Goal: Information Seeking & Learning: Find specific fact

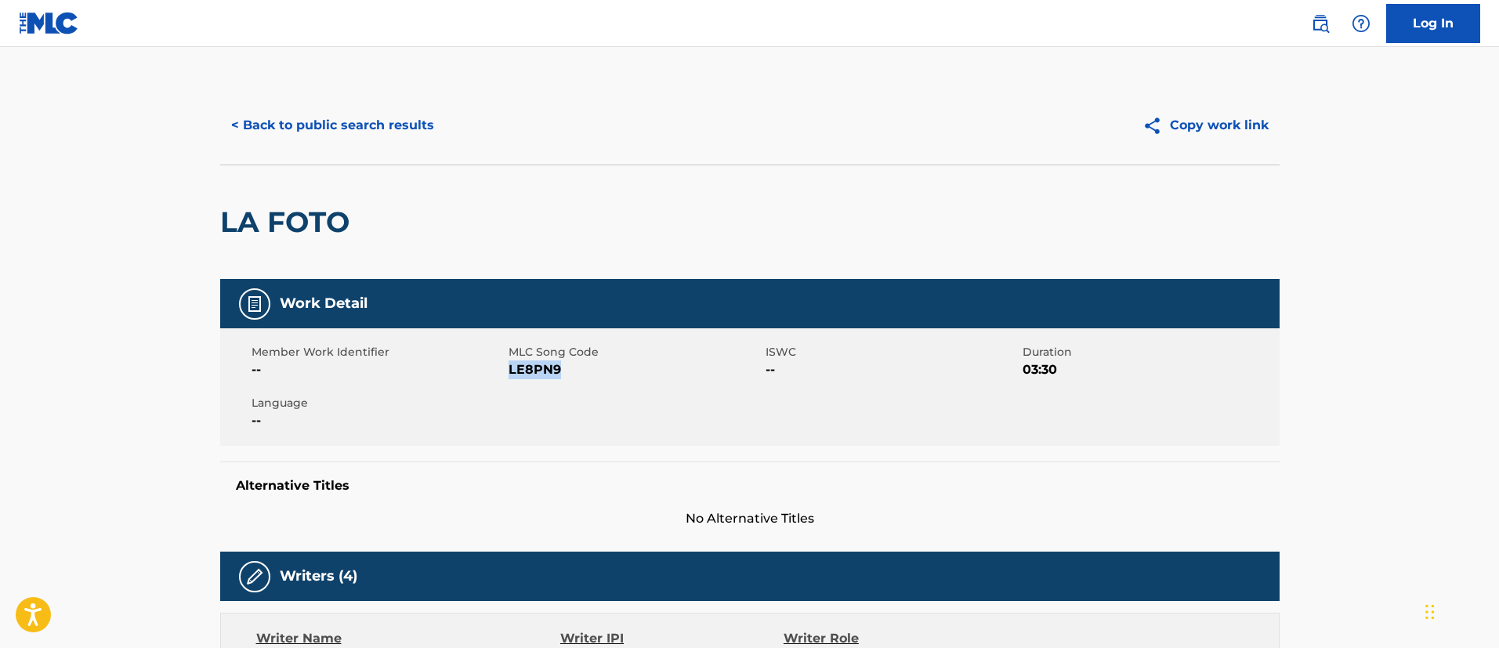
click at [424, 125] on button "< Back to public search results" at bounding box center [332, 125] width 225 height 39
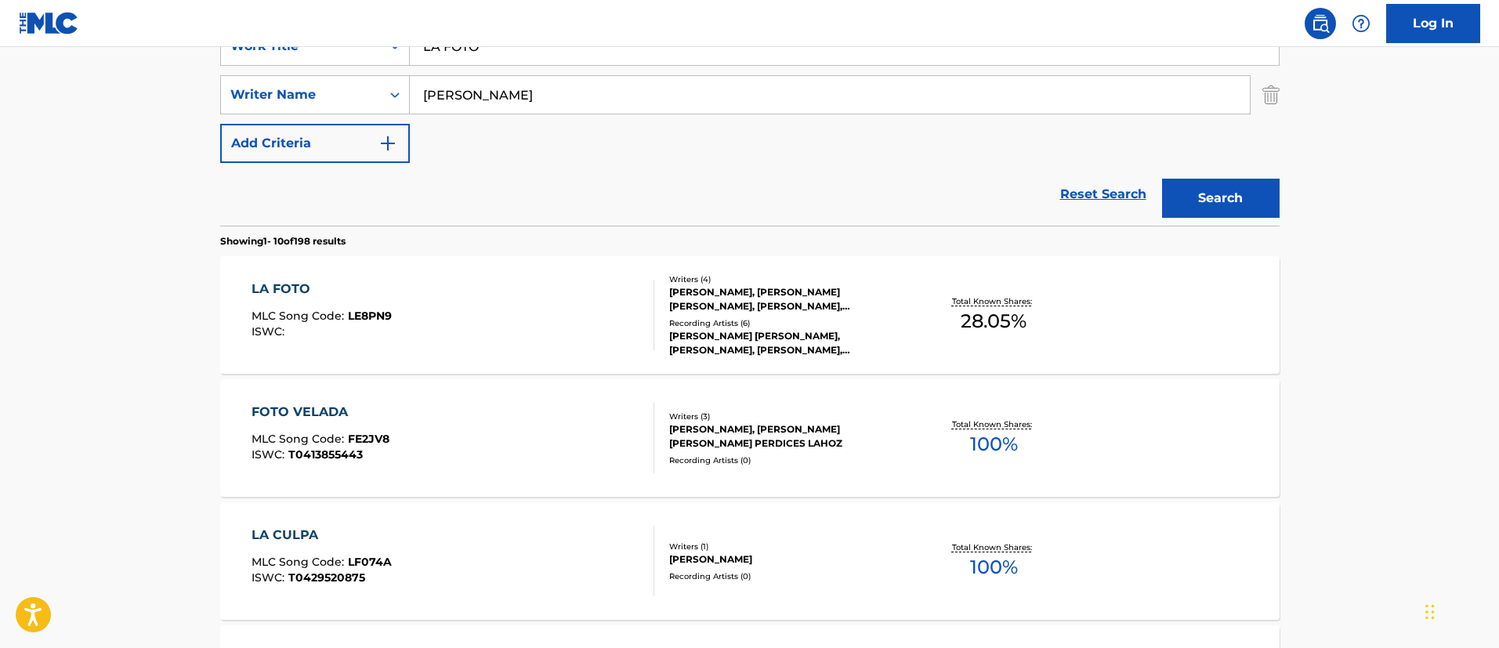
scroll to position [204, 0]
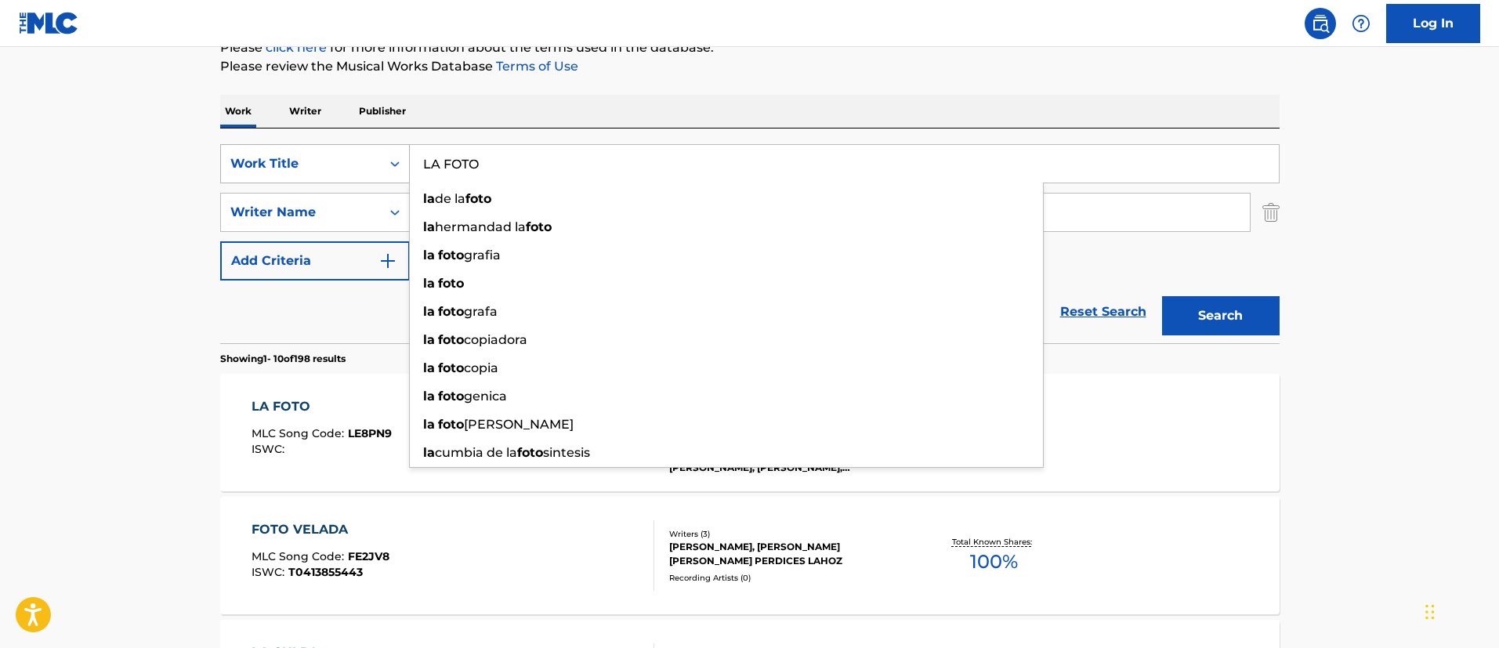
drag, startPoint x: 494, startPoint y: 156, endPoint x: 394, endPoint y: 175, distance: 101.3
click at [394, 175] on div "SearchWithCriteria1c5865c8-e058-40ac-b175-4ce05d8ebbe1 Work Title LA FOTO la de…" at bounding box center [749, 163] width 1059 height 39
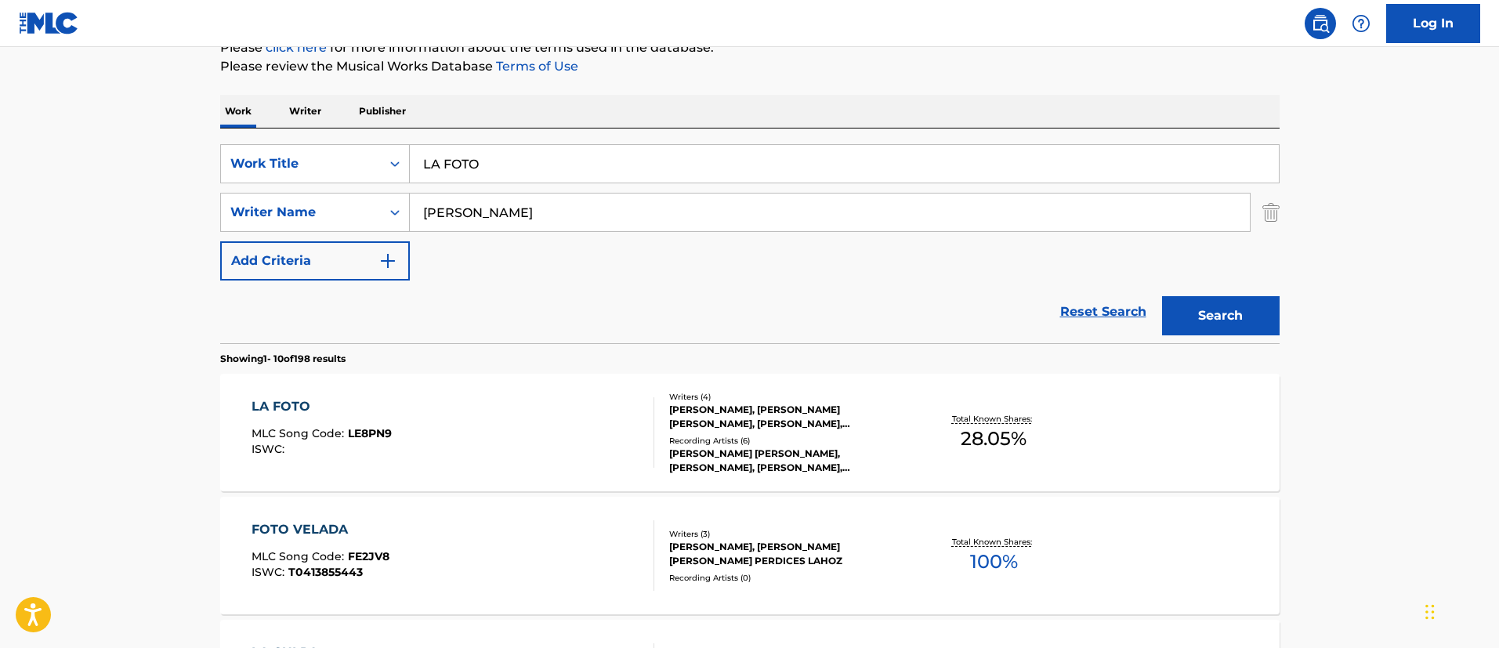
click at [288, 411] on div "LA FOTO" at bounding box center [321, 406] width 140 height 19
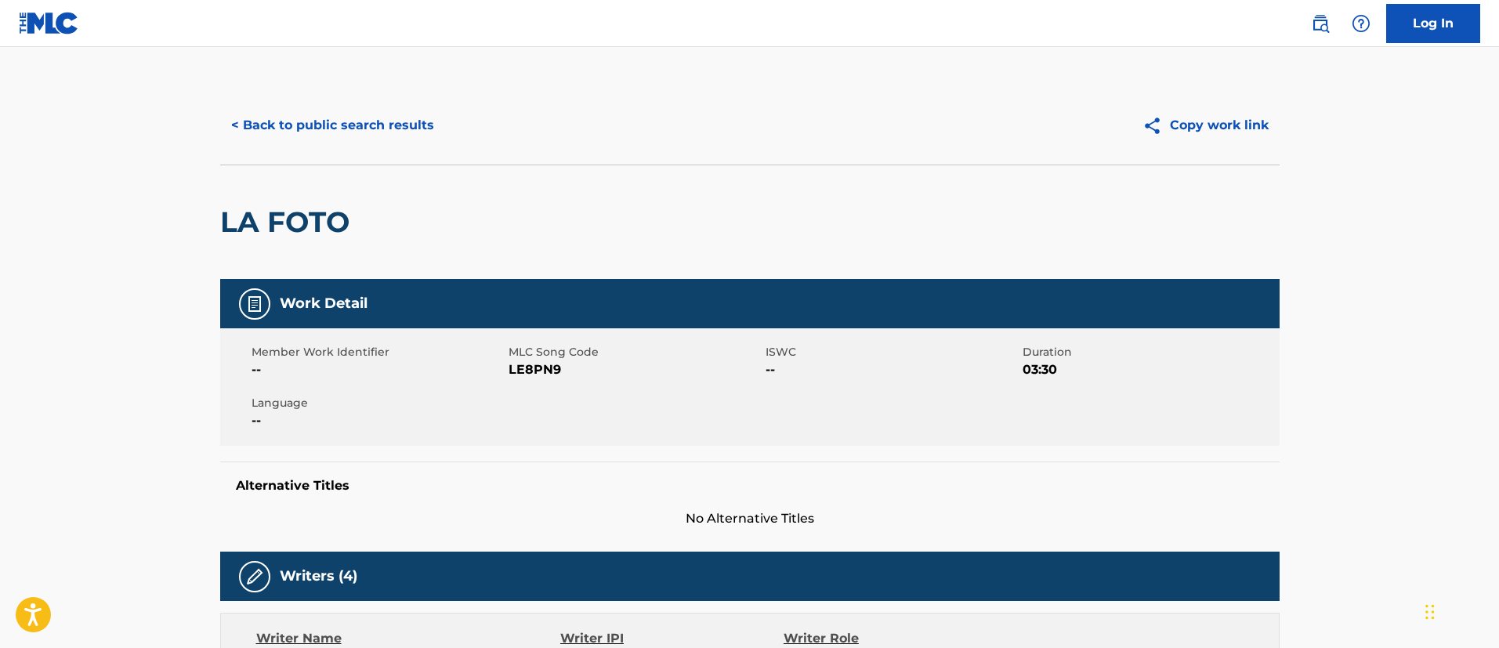
click at [360, 125] on button "< Back to public search results" at bounding box center [332, 125] width 225 height 39
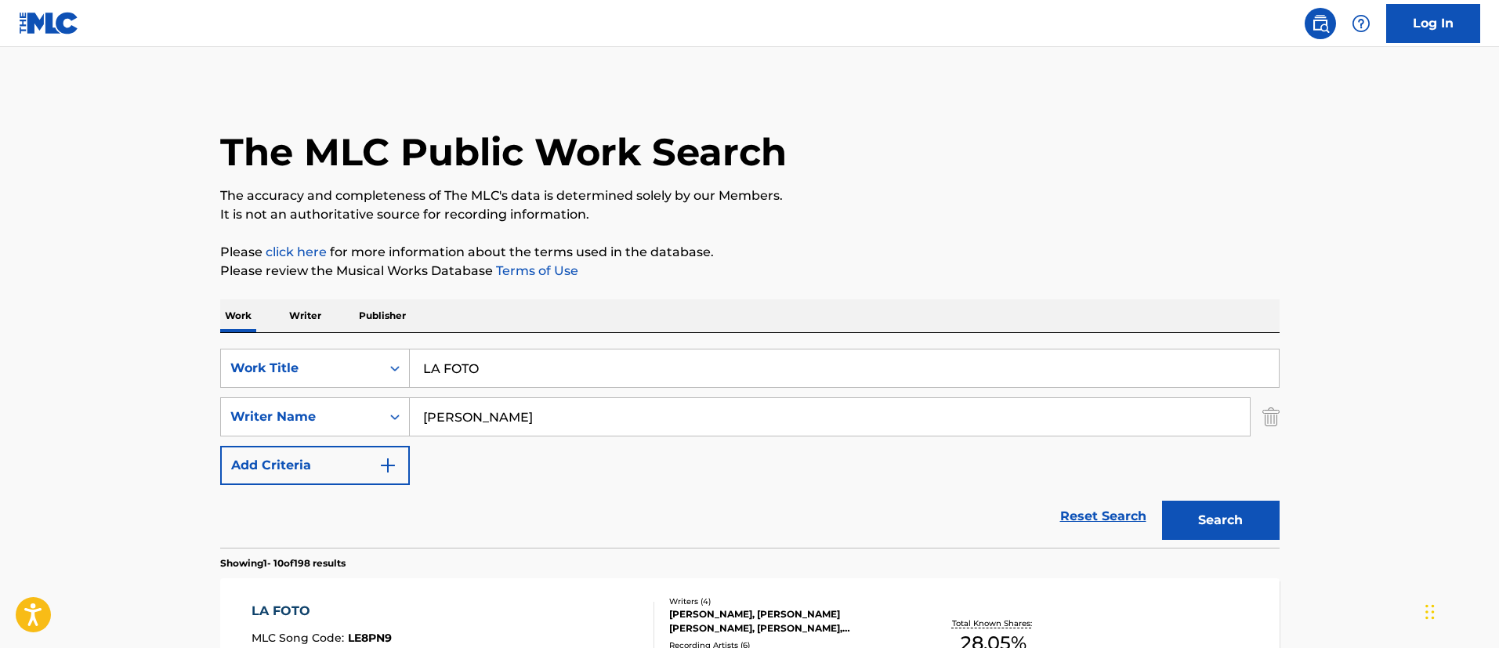
scroll to position [204, 0]
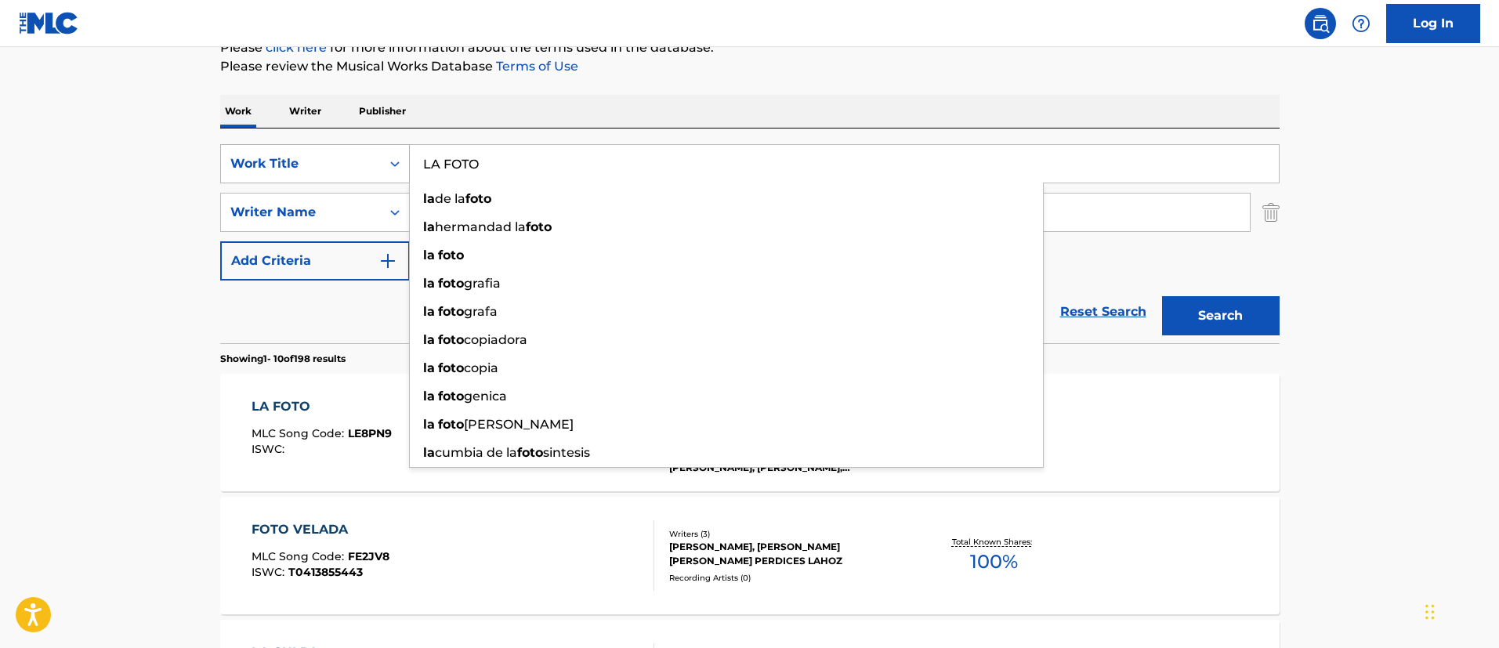
drag, startPoint x: 520, startPoint y: 171, endPoint x: 330, endPoint y: 143, distance: 192.3
click at [330, 144] on div "SearchWithCriteria1c5865c8-e058-40ac-b175-4ce05d8ebbe1 Work Title LA FOTO la de…" at bounding box center [749, 163] width 1059 height 39
paste input "ME GUSTA EL AMOR"
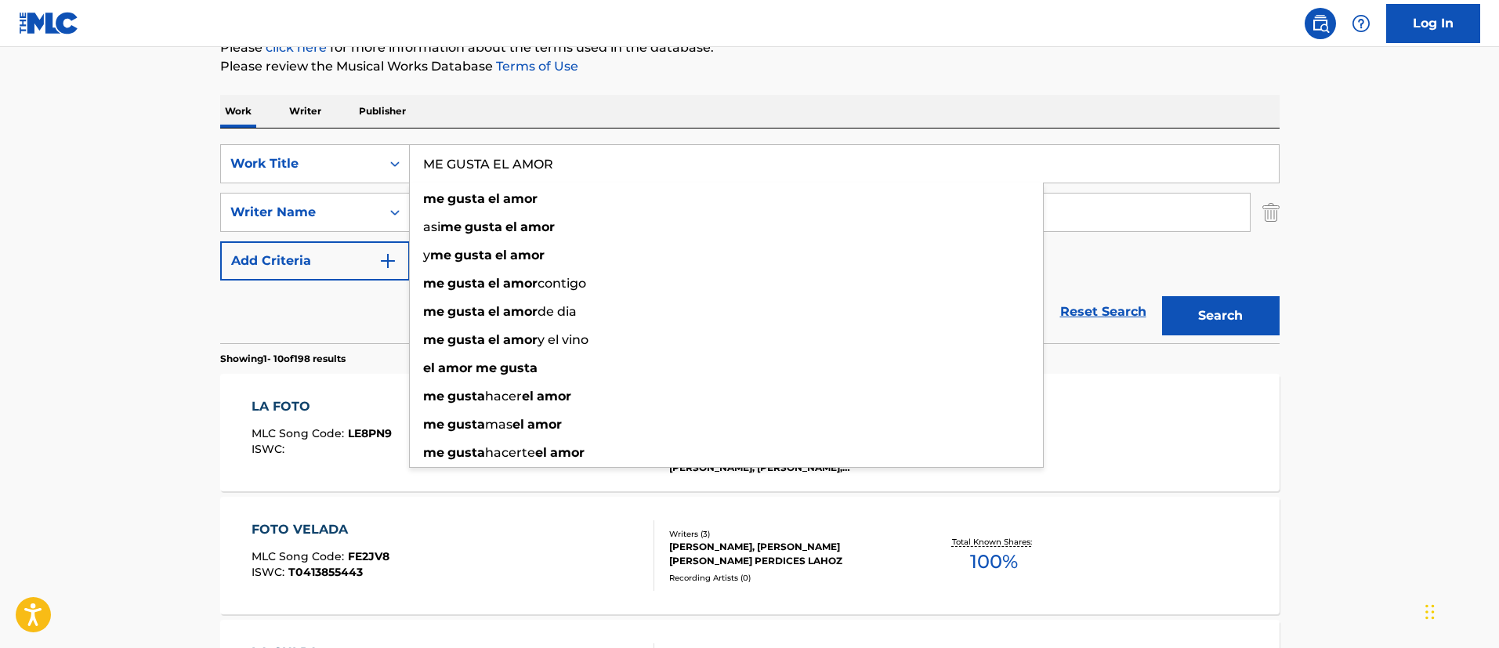
type input "ME GUSTA EL AMOR"
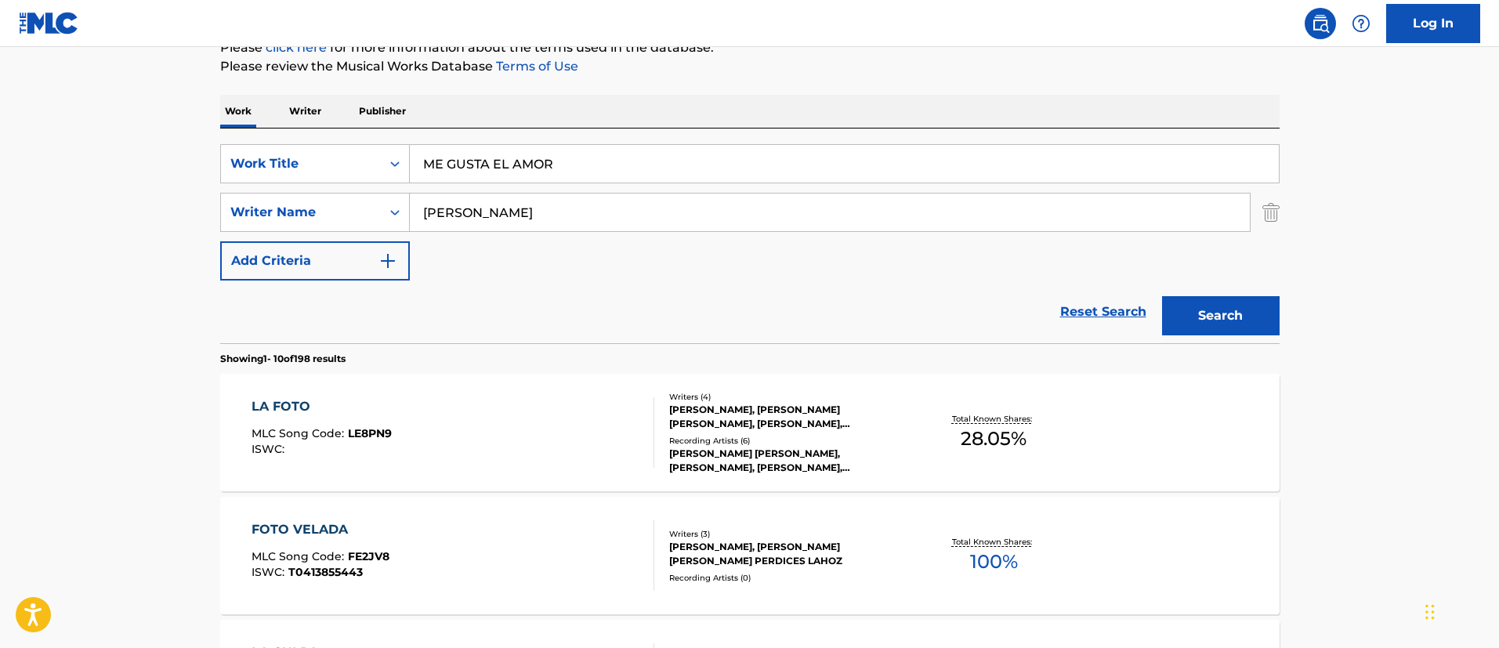
click at [1230, 318] on button "Search" at bounding box center [1221, 315] width 118 height 39
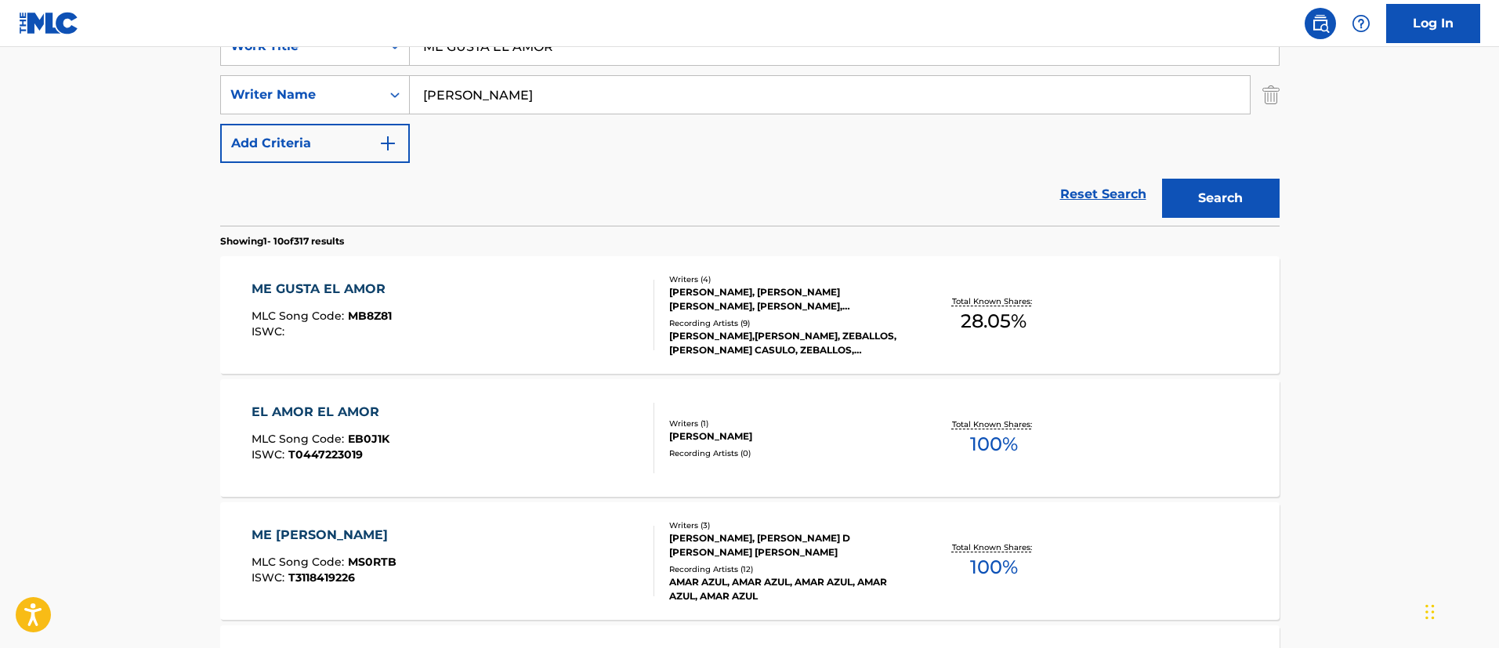
click at [344, 413] on div "EL AMOR EL AMOR" at bounding box center [320, 412] width 138 height 19
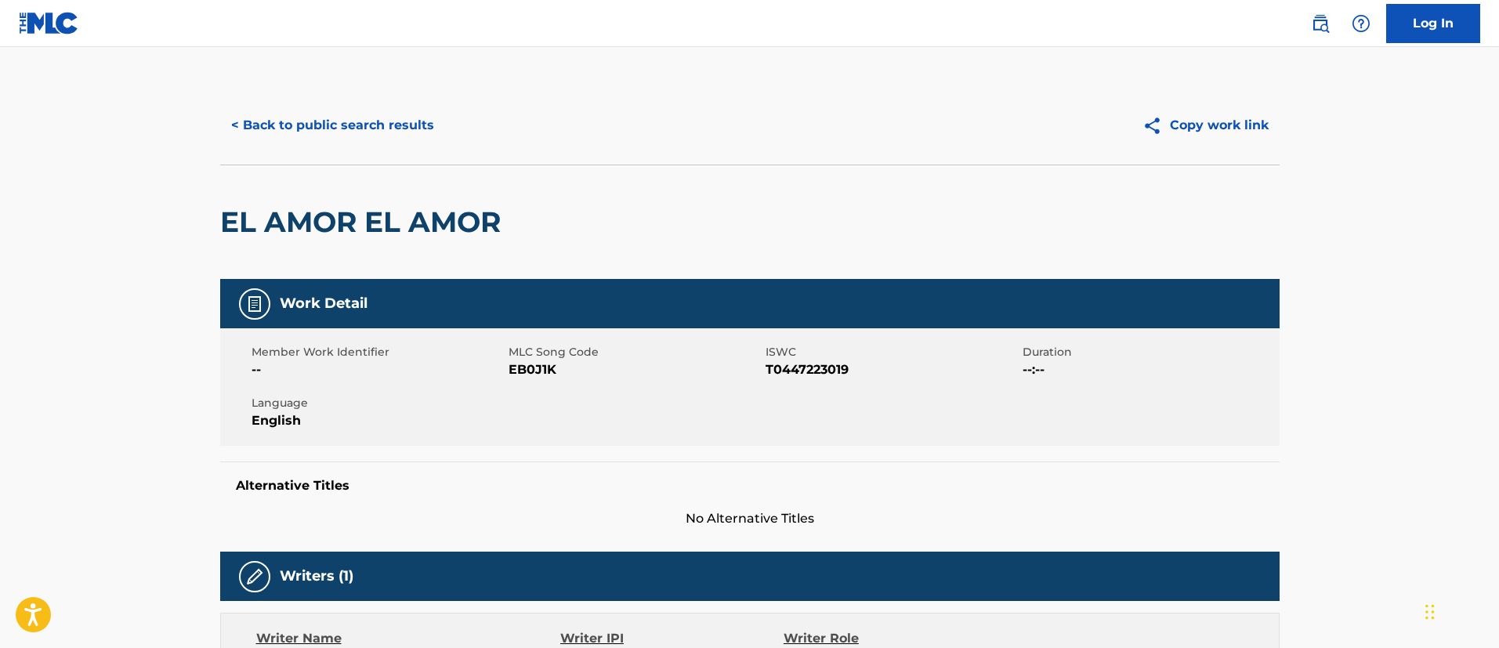
click at [313, 118] on button "< Back to public search results" at bounding box center [332, 125] width 225 height 39
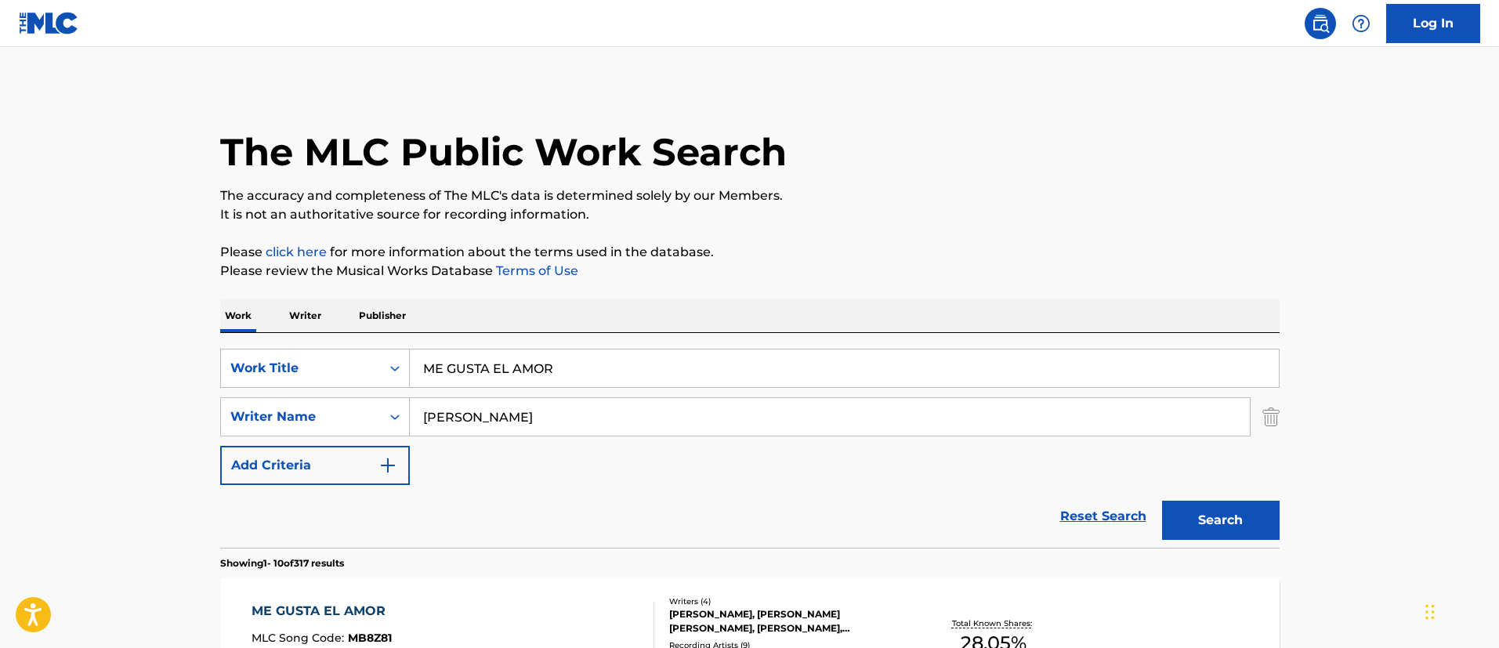
scroll to position [322, 0]
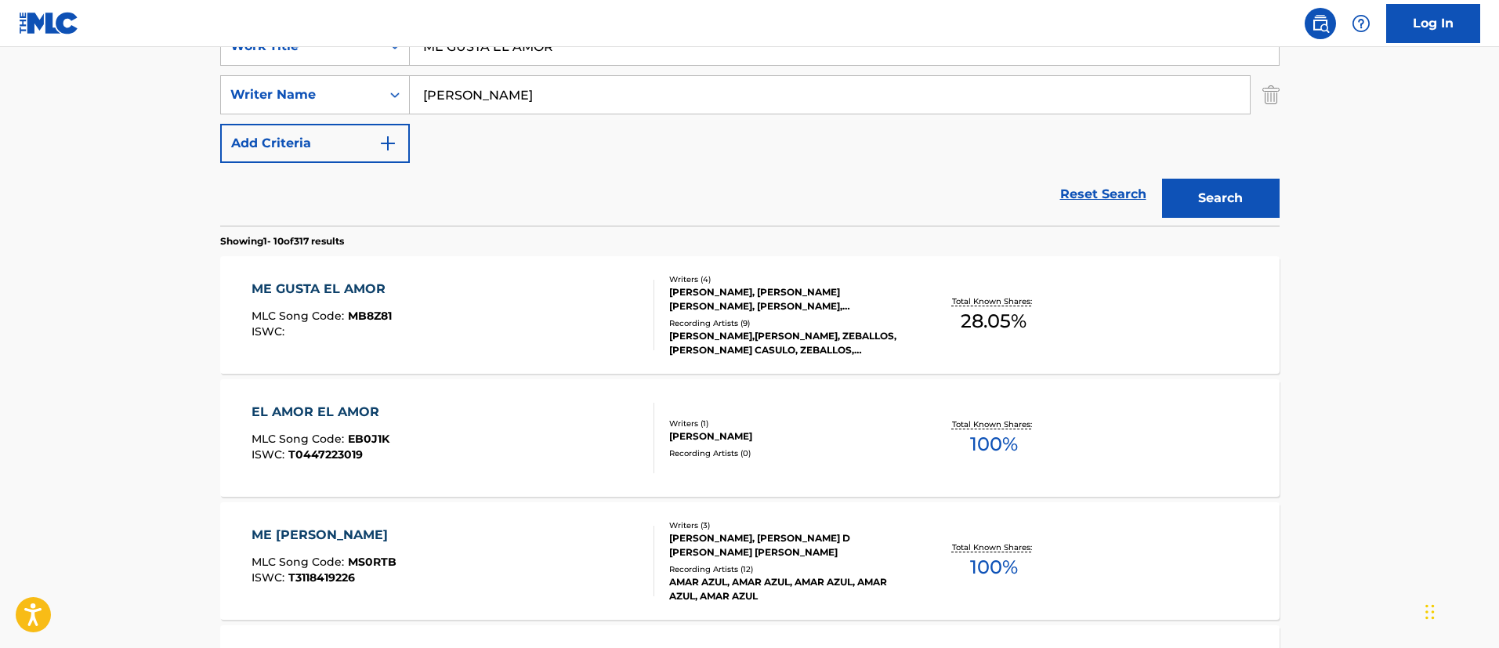
click at [349, 285] on div "ME GUSTA EL AMOR" at bounding box center [322, 289] width 142 height 19
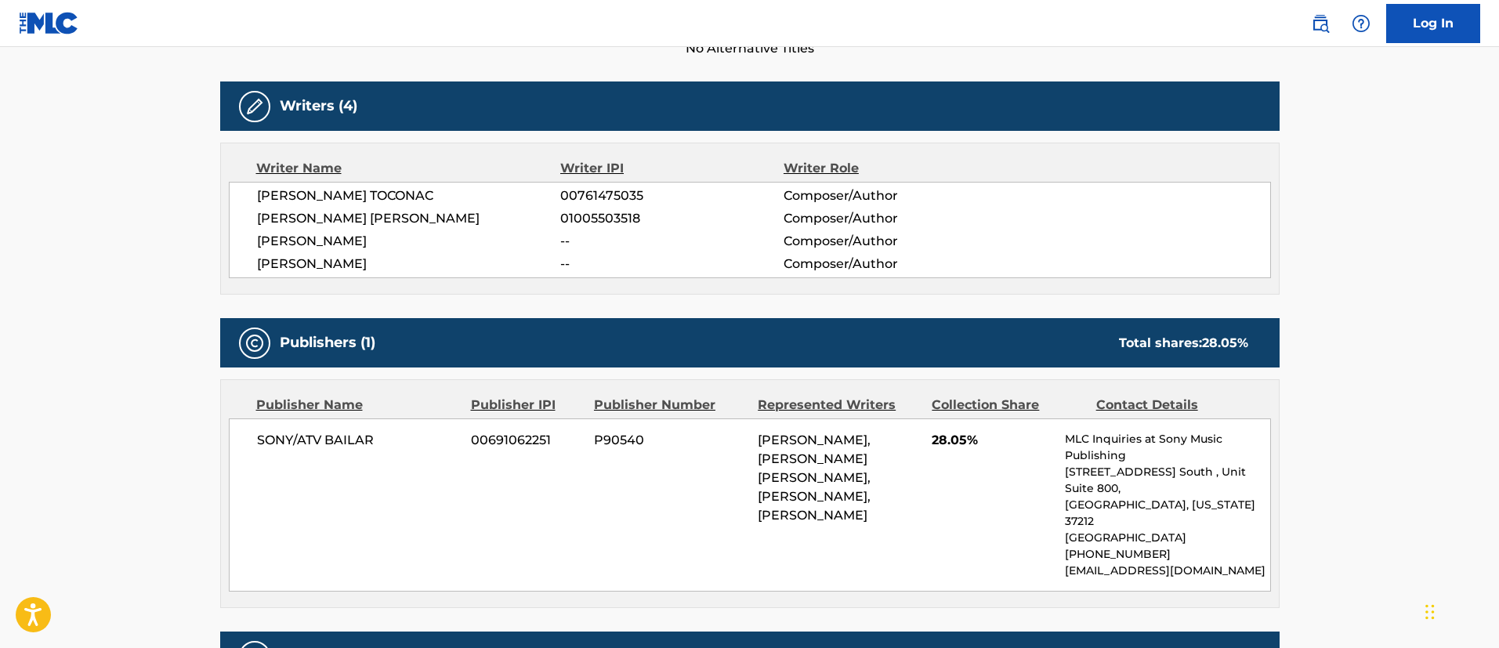
scroll to position [235, 0]
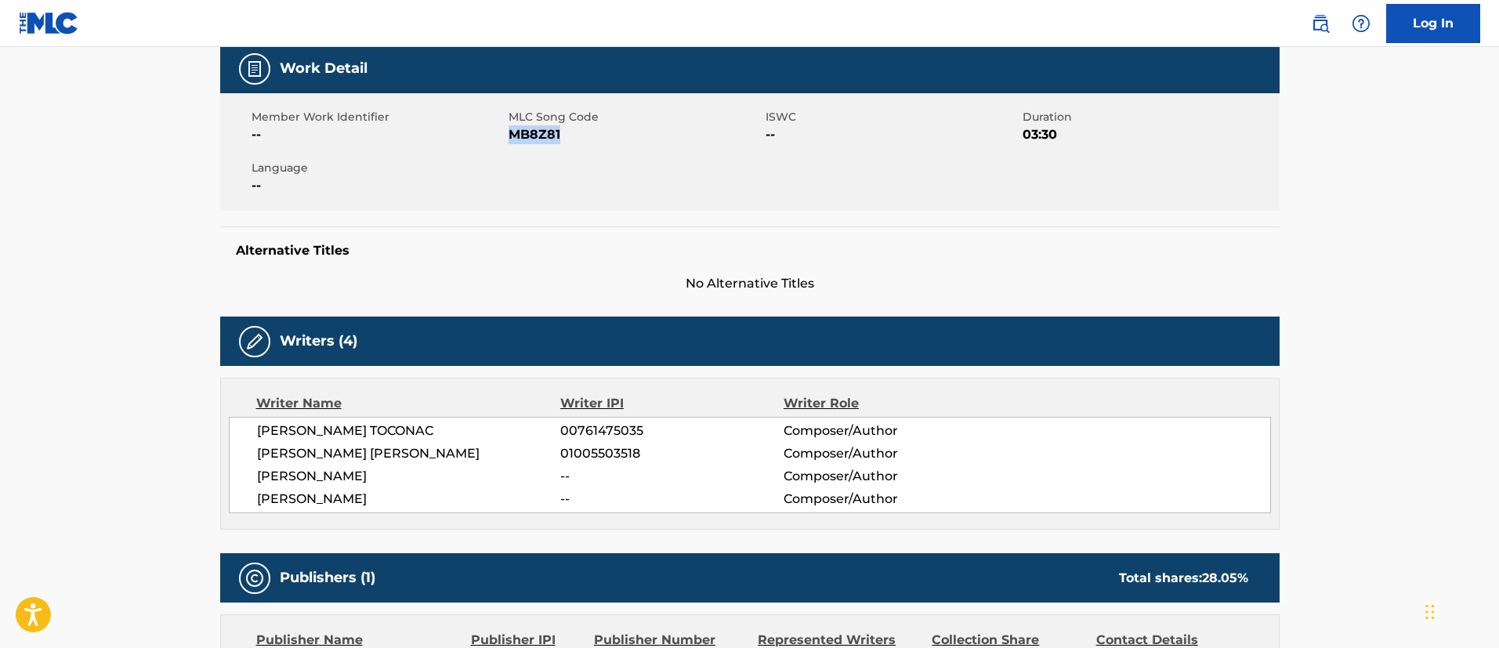
drag, startPoint x: 566, startPoint y: 131, endPoint x: 510, endPoint y: 135, distance: 55.8
click at [510, 135] on span "MB8Z81" at bounding box center [634, 134] width 253 height 19
copy span "MB8Z81"
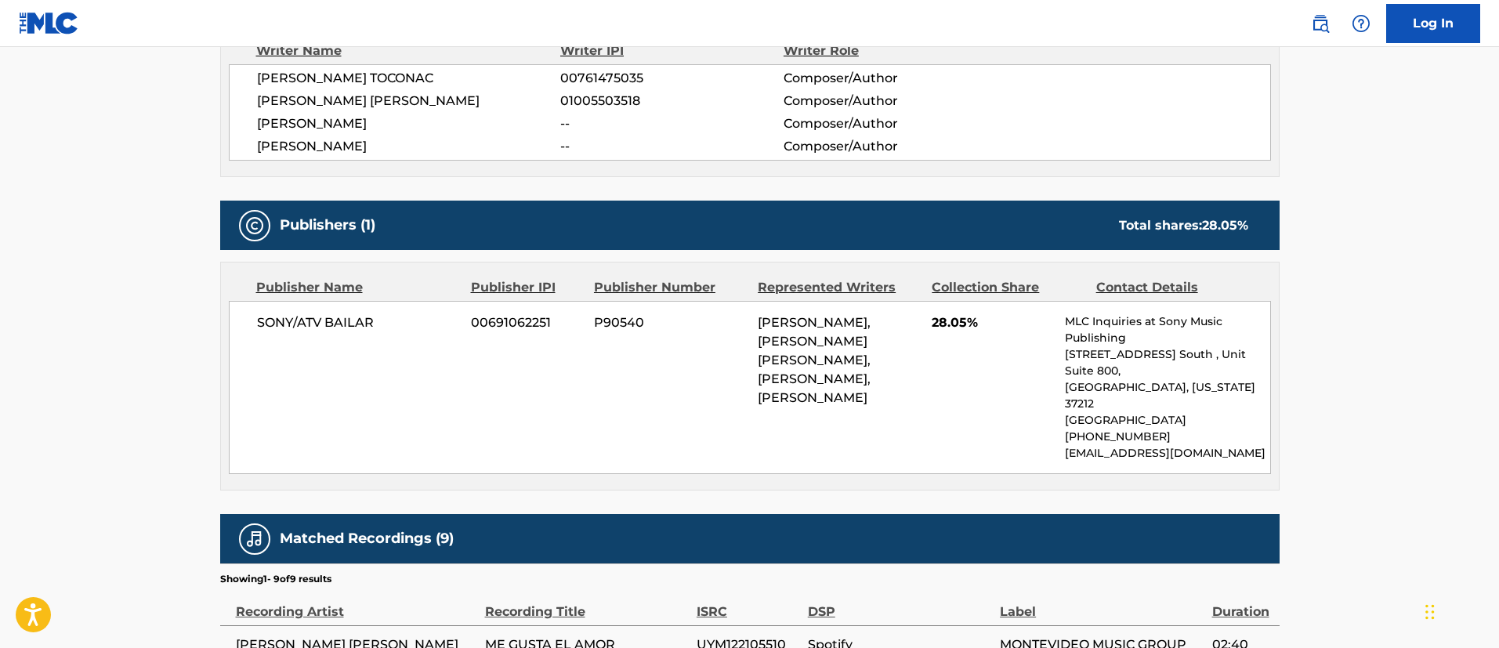
click at [819, 385] on span "[PERSON_NAME], [PERSON_NAME] [PERSON_NAME], [PERSON_NAME], [PERSON_NAME]" at bounding box center [814, 360] width 113 height 90
drag, startPoint x: 760, startPoint y: 319, endPoint x: 788, endPoint y: 375, distance: 63.1
click at [788, 375] on span "[PERSON_NAME], [PERSON_NAME] [PERSON_NAME], [PERSON_NAME], [PERSON_NAME]" at bounding box center [814, 360] width 113 height 90
copy span "[PERSON_NAME], [PERSON_NAME] [PERSON_NAME], [PERSON_NAME]"
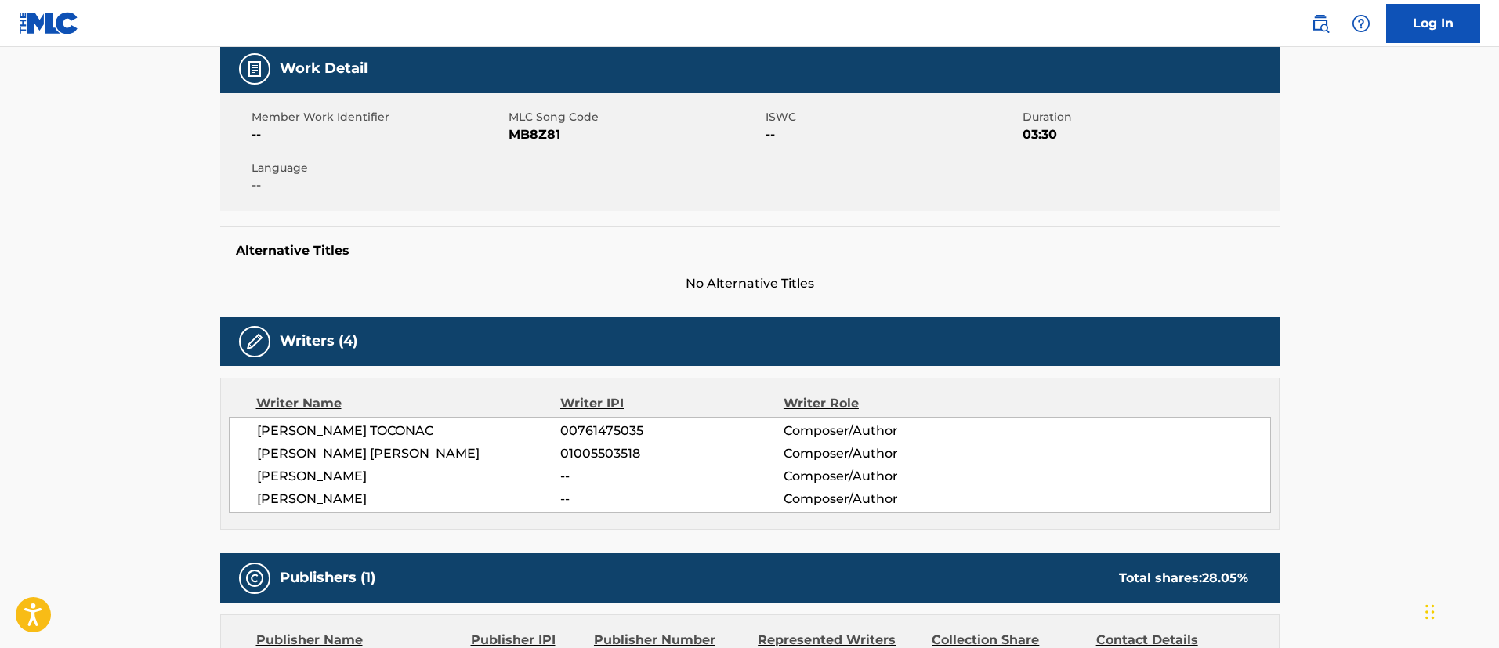
scroll to position [0, 0]
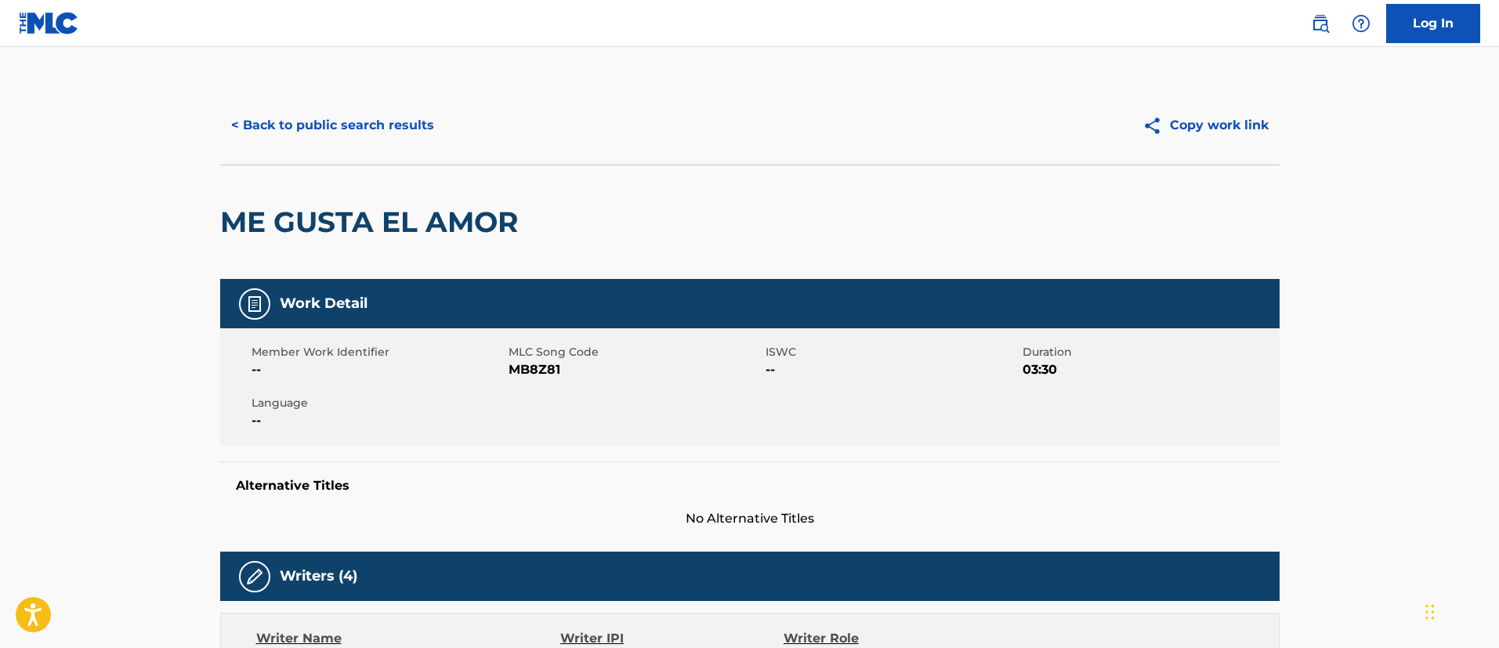
click at [337, 124] on button "< Back to public search results" at bounding box center [332, 125] width 225 height 39
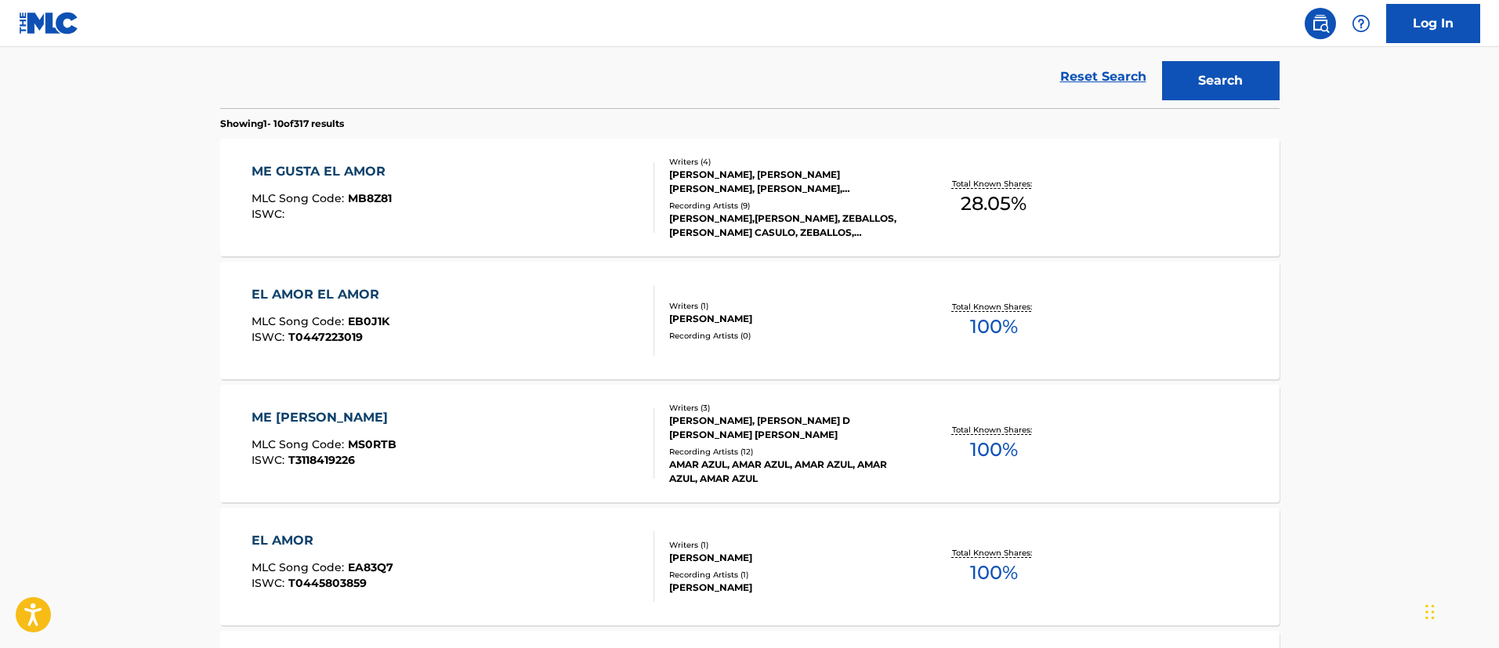
scroll to position [557, 0]
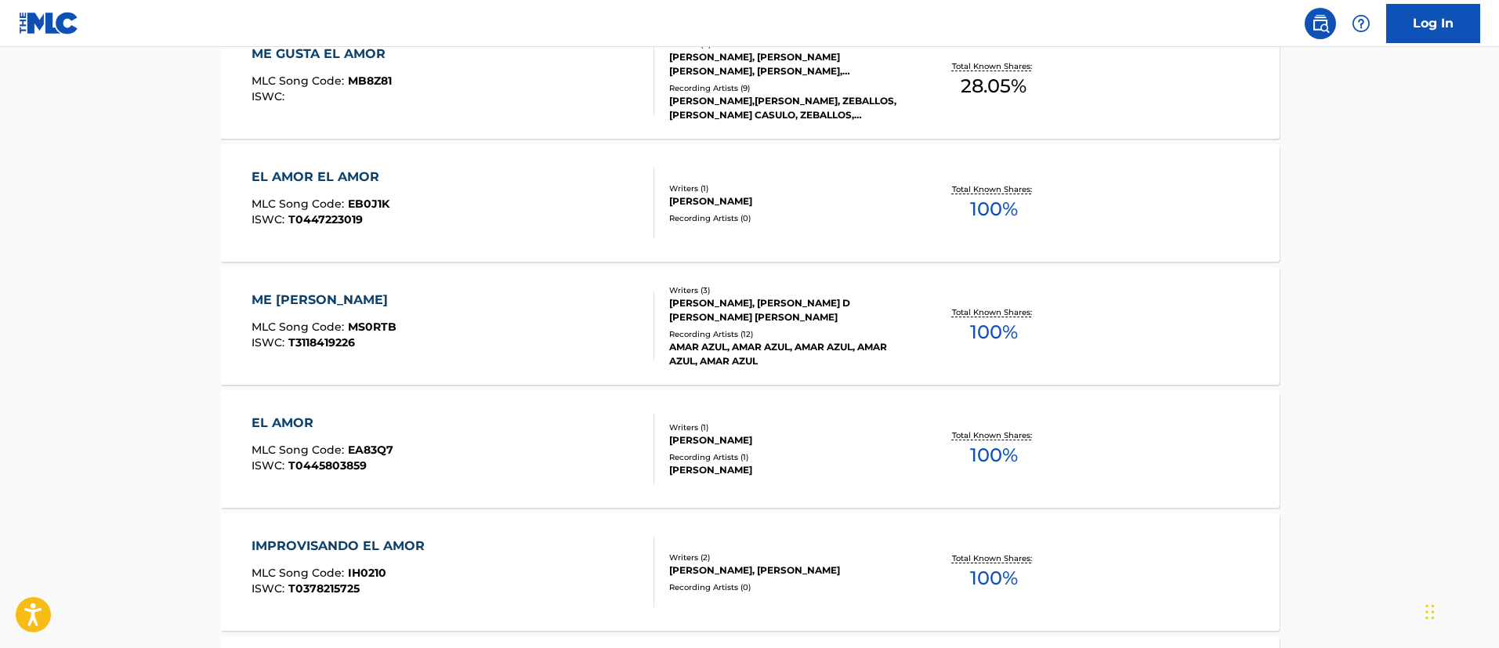
click at [344, 178] on div "EL AMOR EL AMOR" at bounding box center [320, 177] width 138 height 19
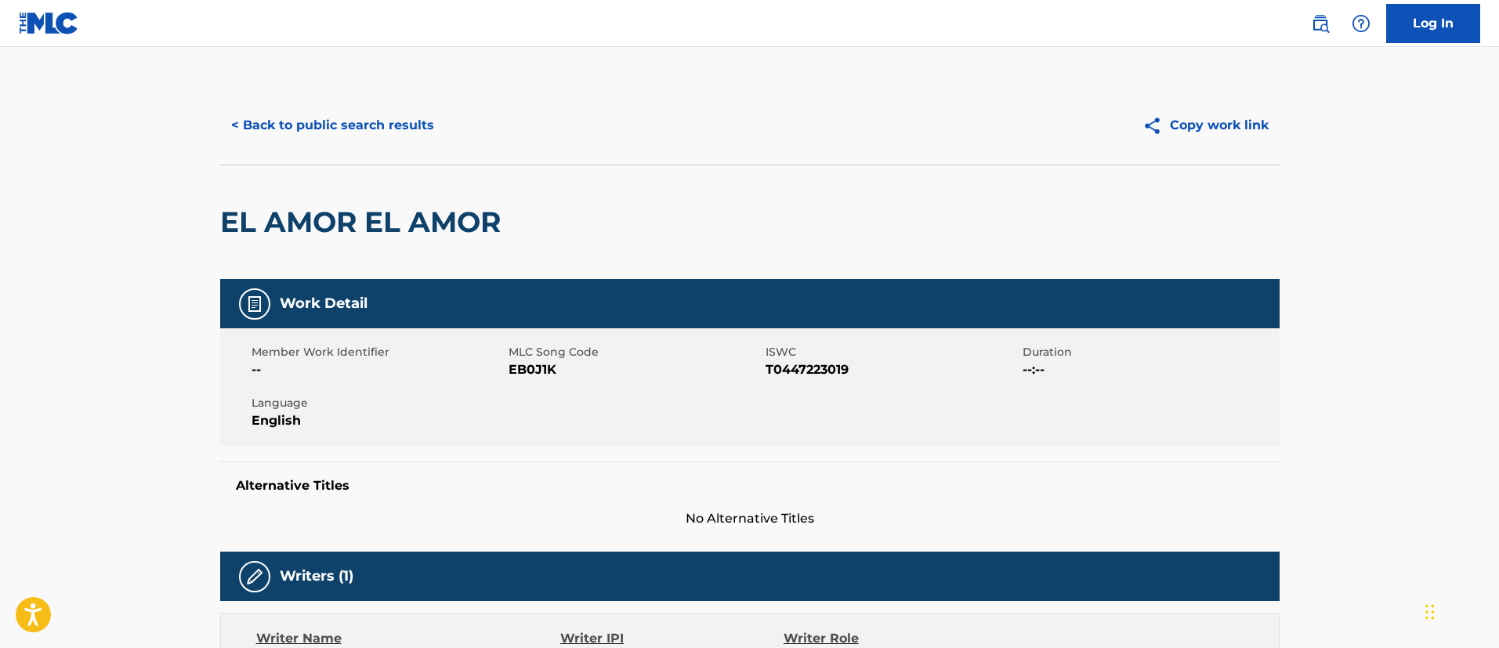
click at [371, 117] on button "< Back to public search results" at bounding box center [332, 125] width 225 height 39
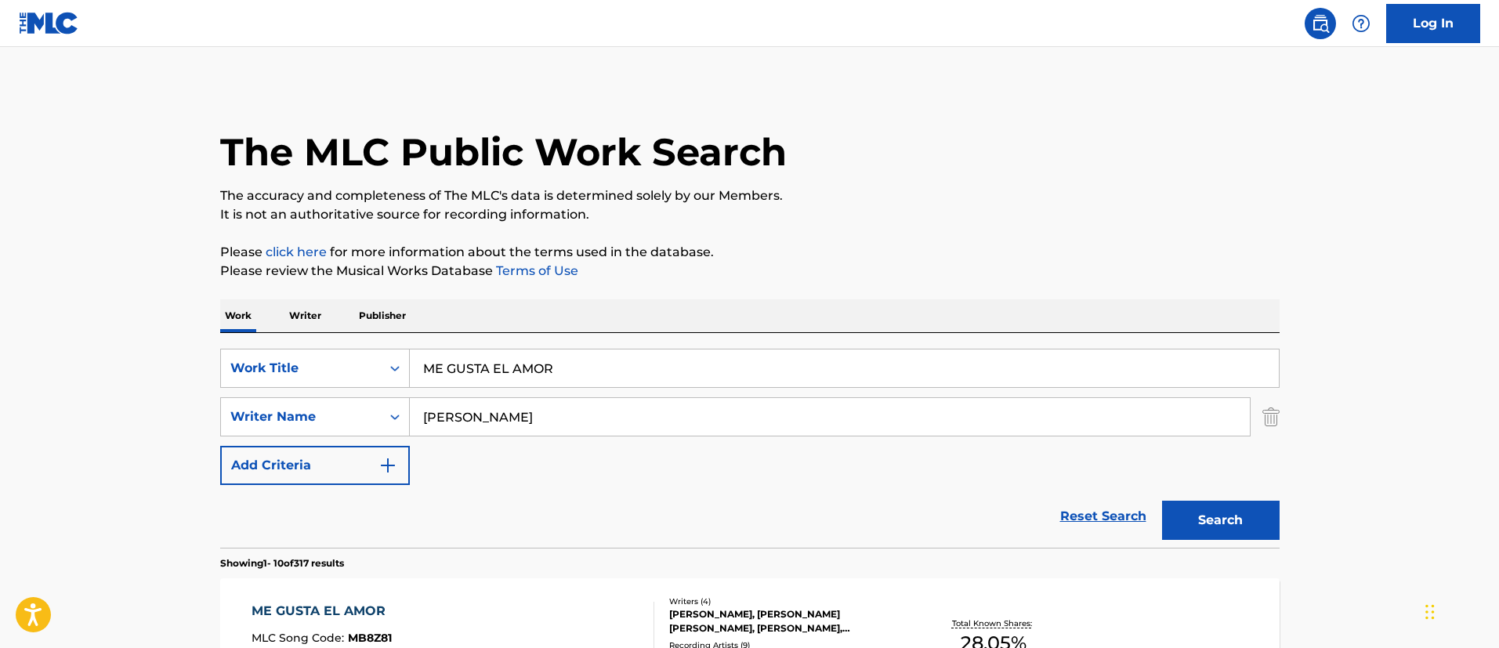
drag, startPoint x: 597, startPoint y: 355, endPoint x: 421, endPoint y: 350, distance: 176.3
click at [421, 350] on input "ME GUSTA EL AMOR" at bounding box center [844, 368] width 869 height 38
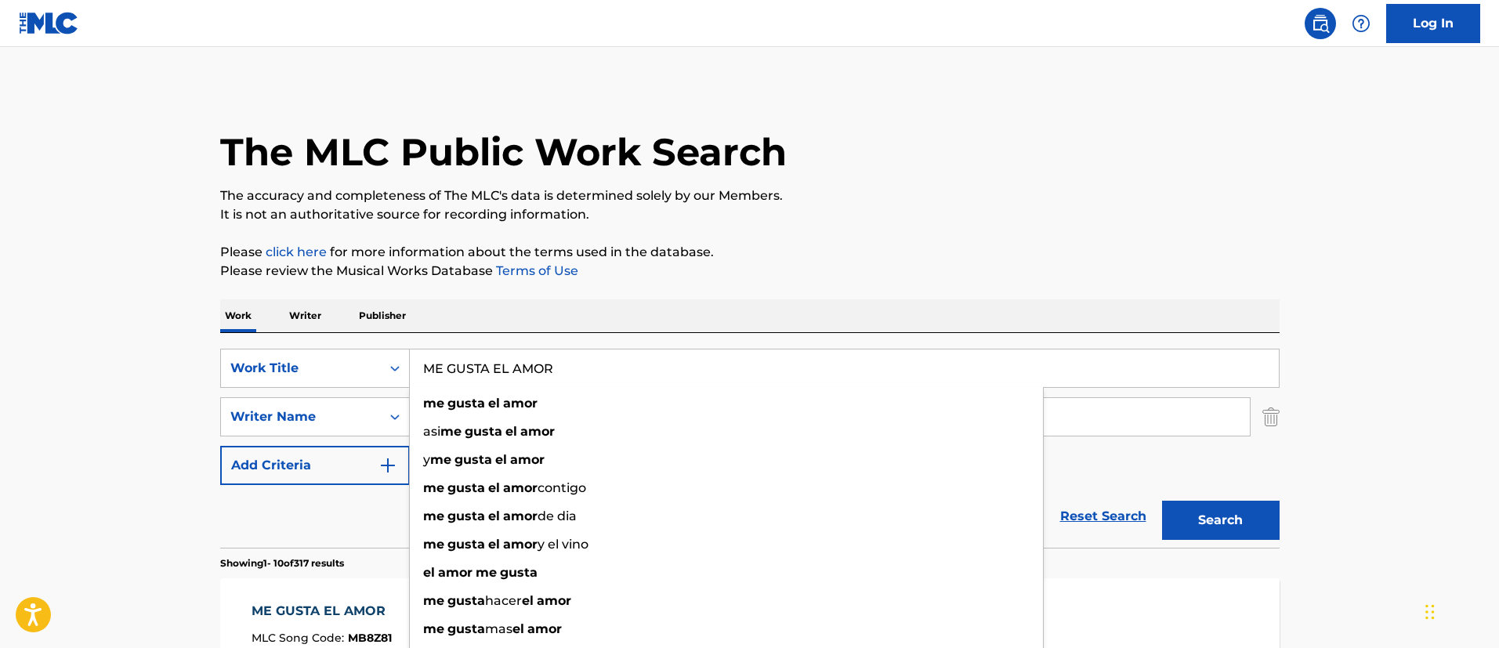
paste input "SIMULACION"
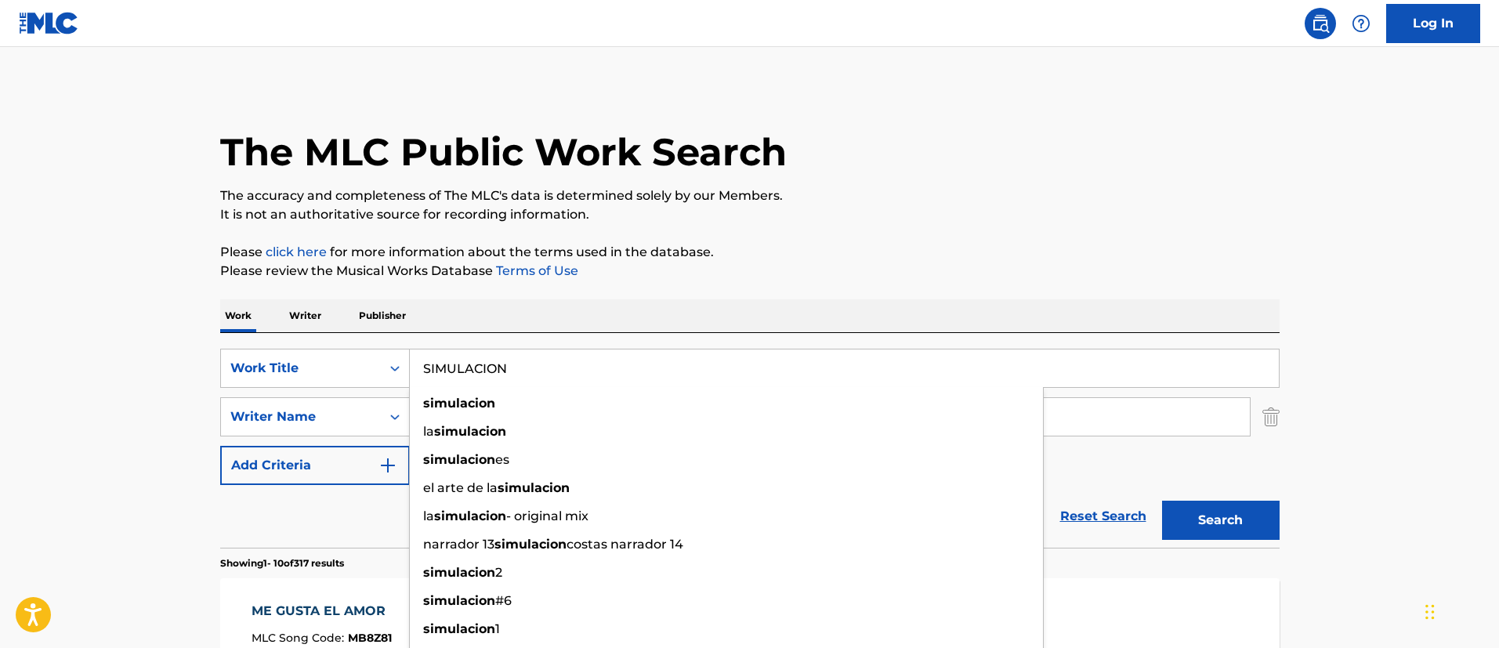
type input "SIMULACION"
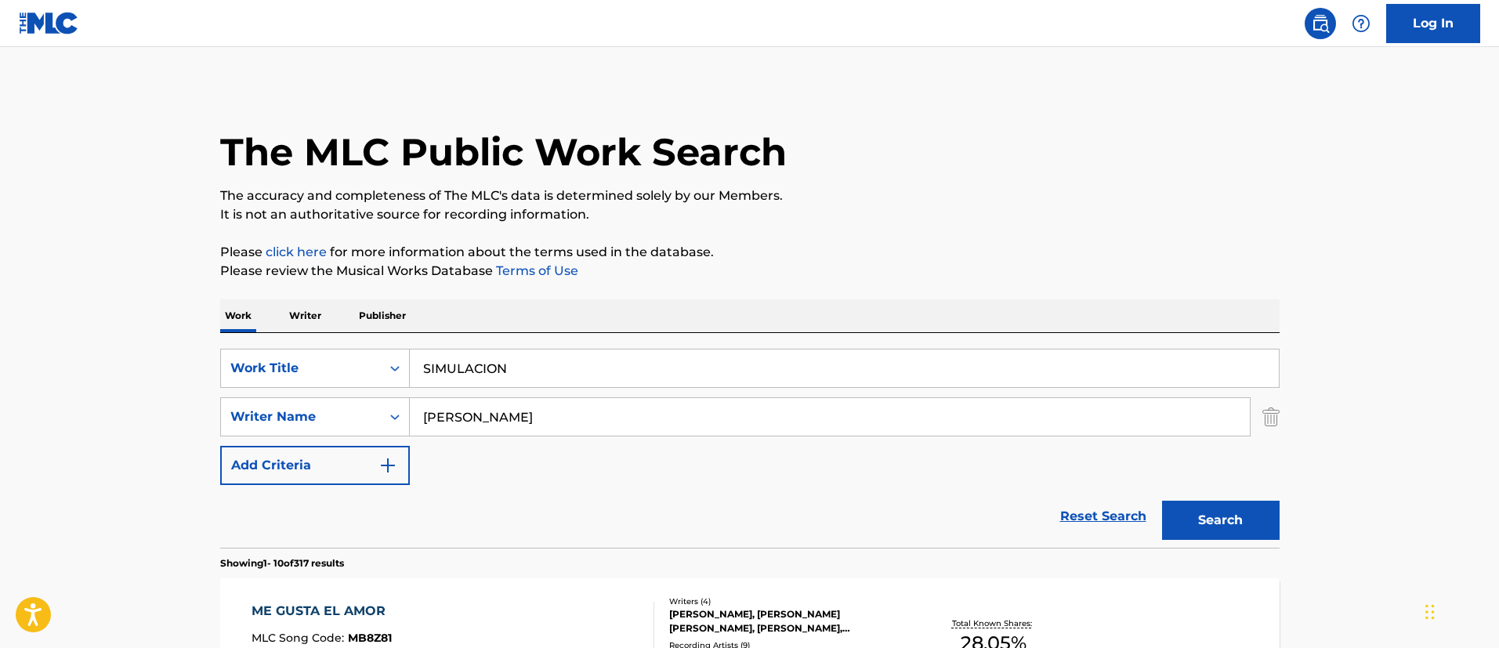
click at [1222, 526] on button "Search" at bounding box center [1221, 520] width 118 height 39
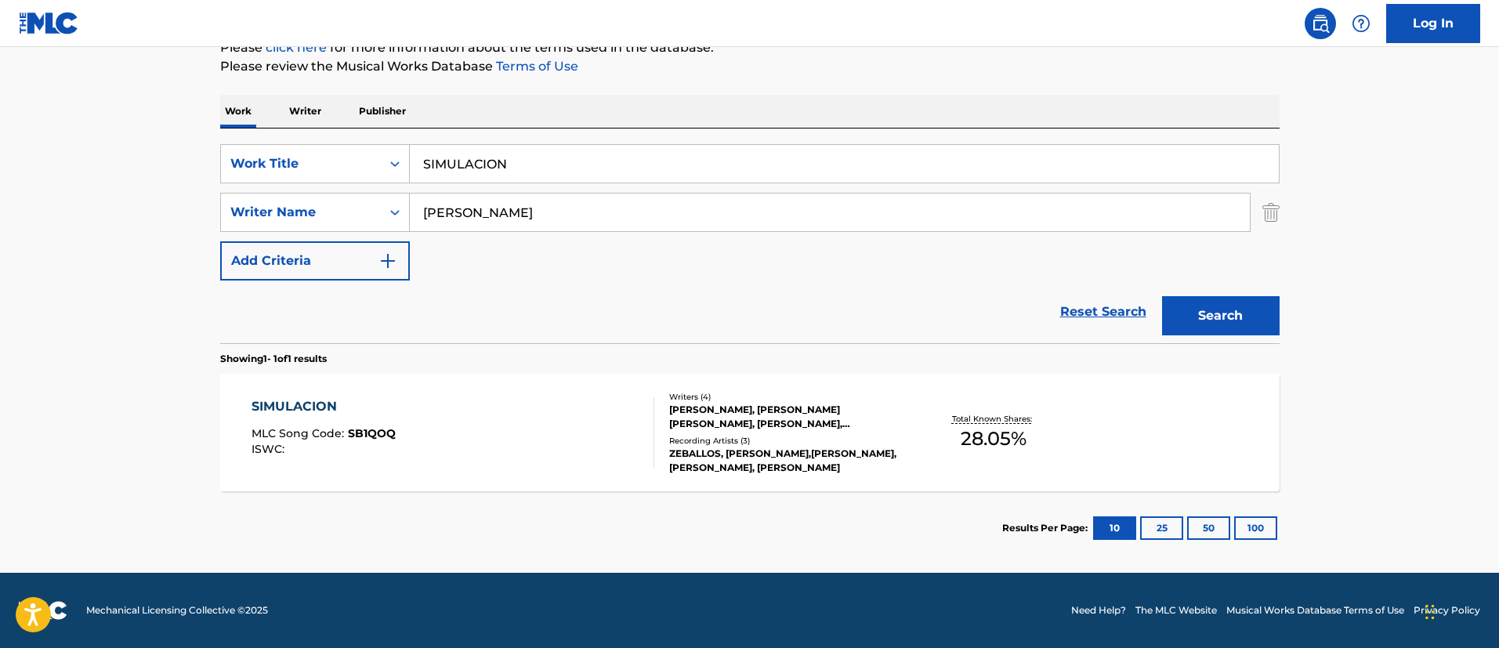
click at [330, 398] on div "SIMULACION" at bounding box center [323, 406] width 144 height 19
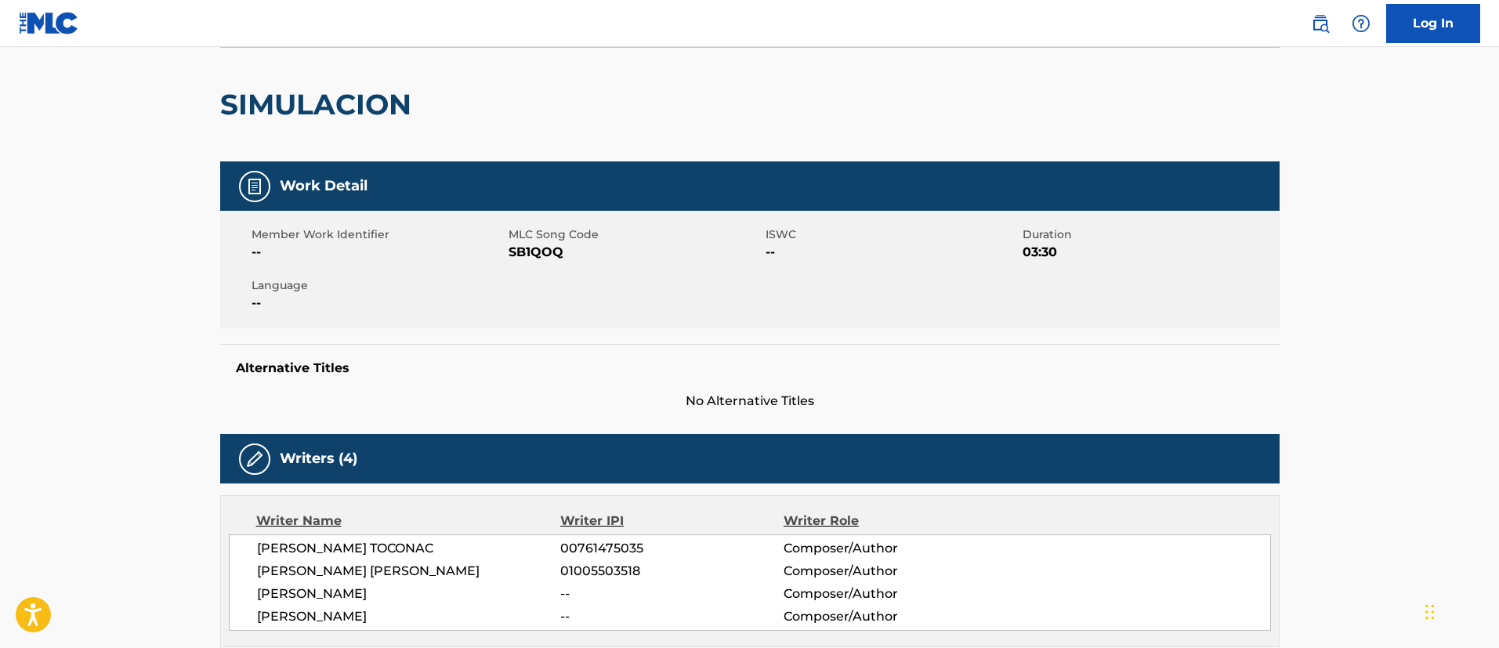
scroll to position [235, 0]
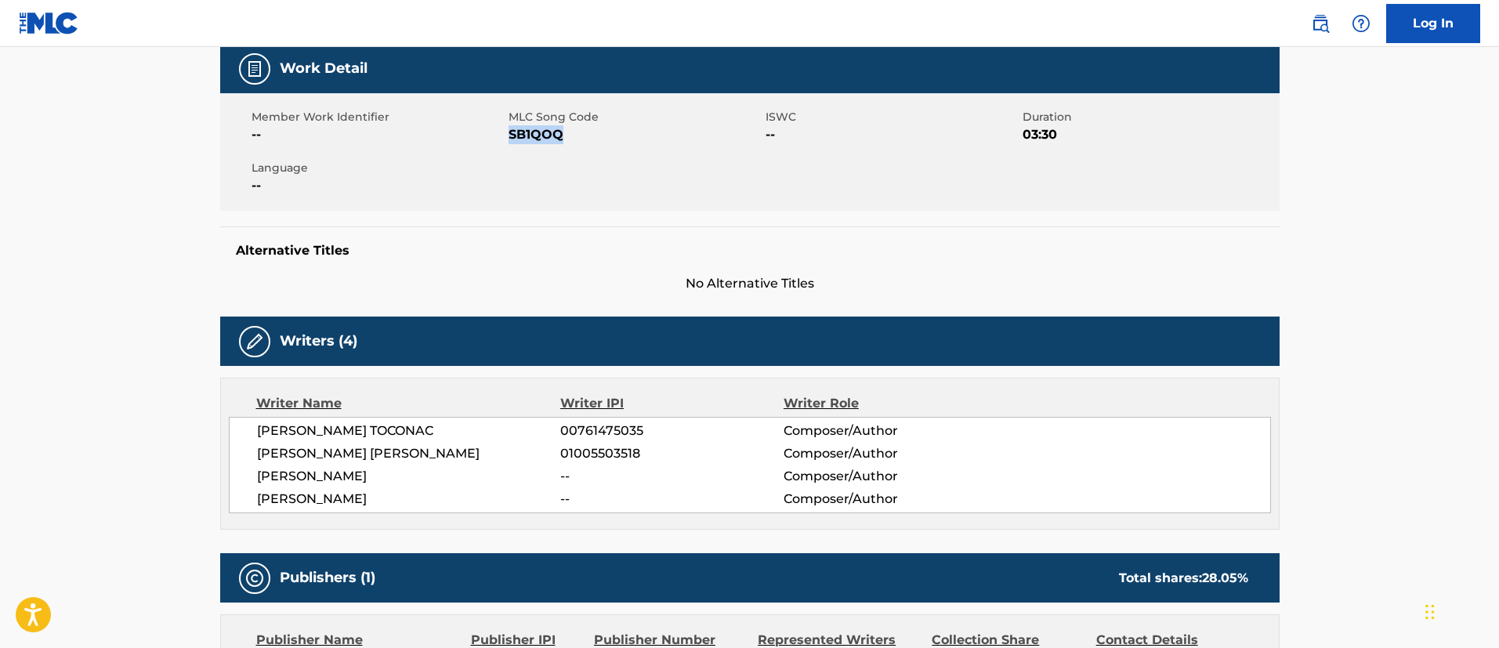
drag, startPoint x: 573, startPoint y: 128, endPoint x: 512, endPoint y: 139, distance: 62.9
click at [512, 139] on span "SB1QOQ" at bounding box center [634, 134] width 253 height 19
copy span "SB1QOQ"
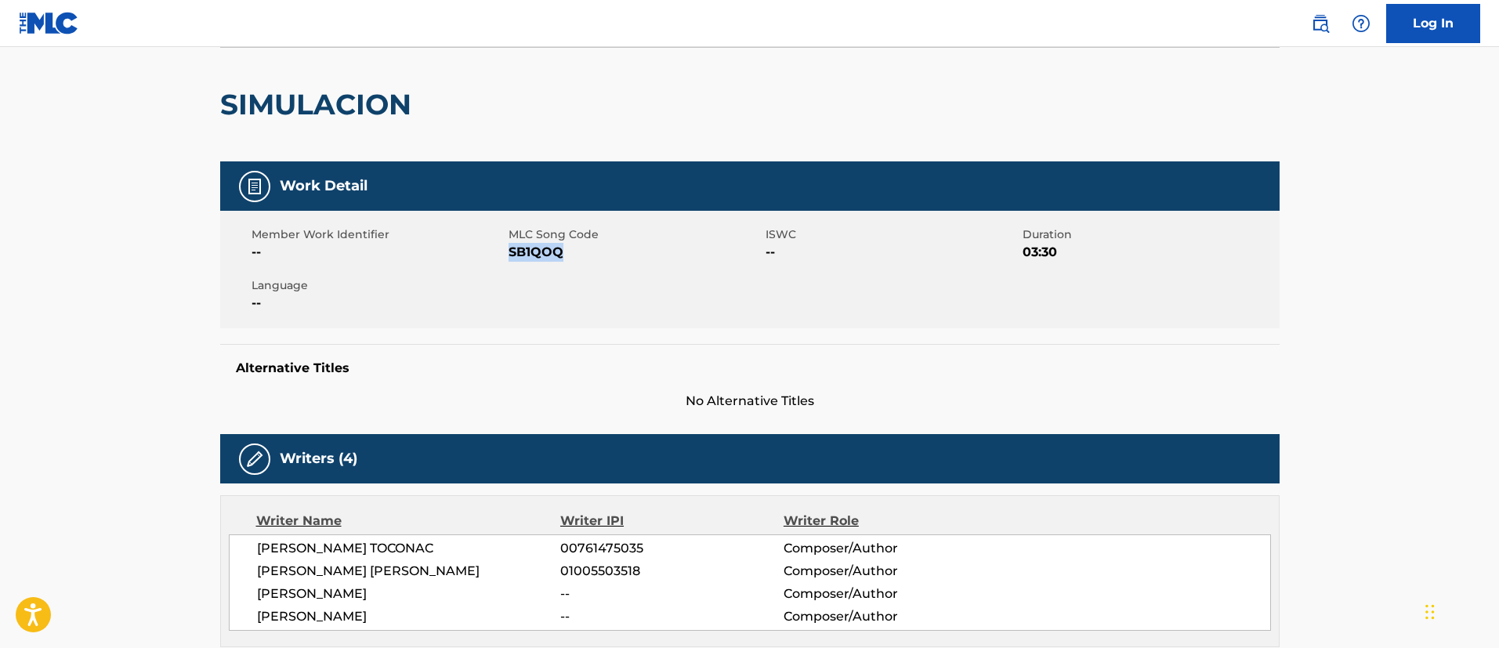
scroll to position [0, 0]
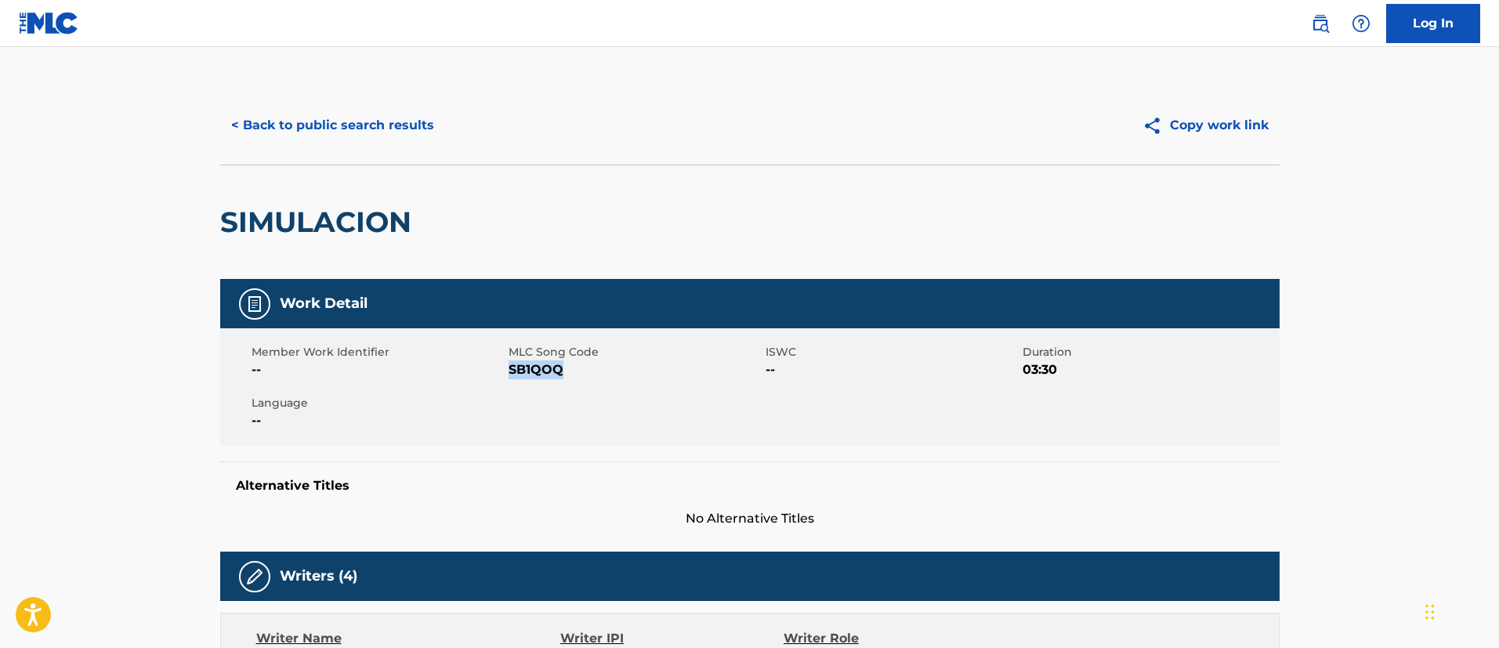
click at [410, 126] on button "< Back to public search results" at bounding box center [332, 125] width 225 height 39
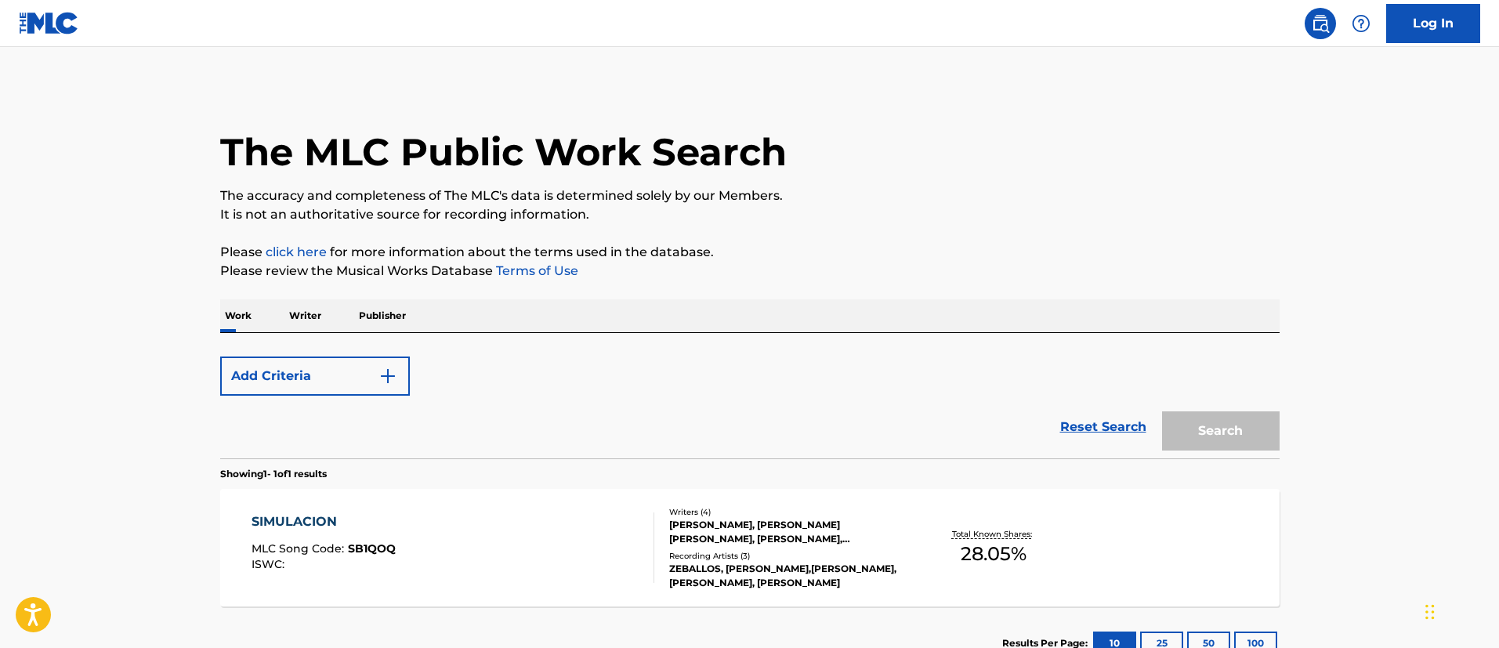
scroll to position [115, 0]
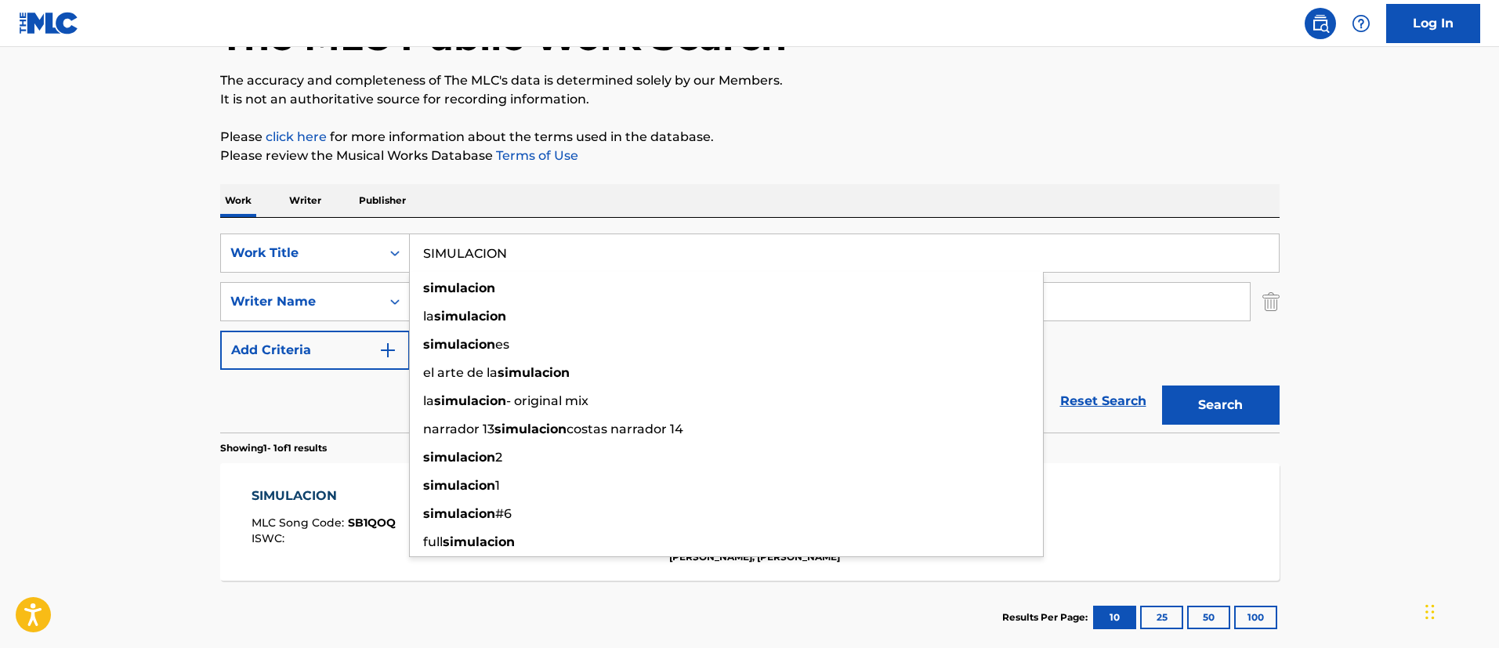
drag, startPoint x: 552, startPoint y: 254, endPoint x: 428, endPoint y: 233, distance: 125.6
click at [428, 233] on div "SIMULACION simulacion la simulacion simulacion es el arte de la simulacion la s…" at bounding box center [845, 252] width 870 height 39
type input "S"
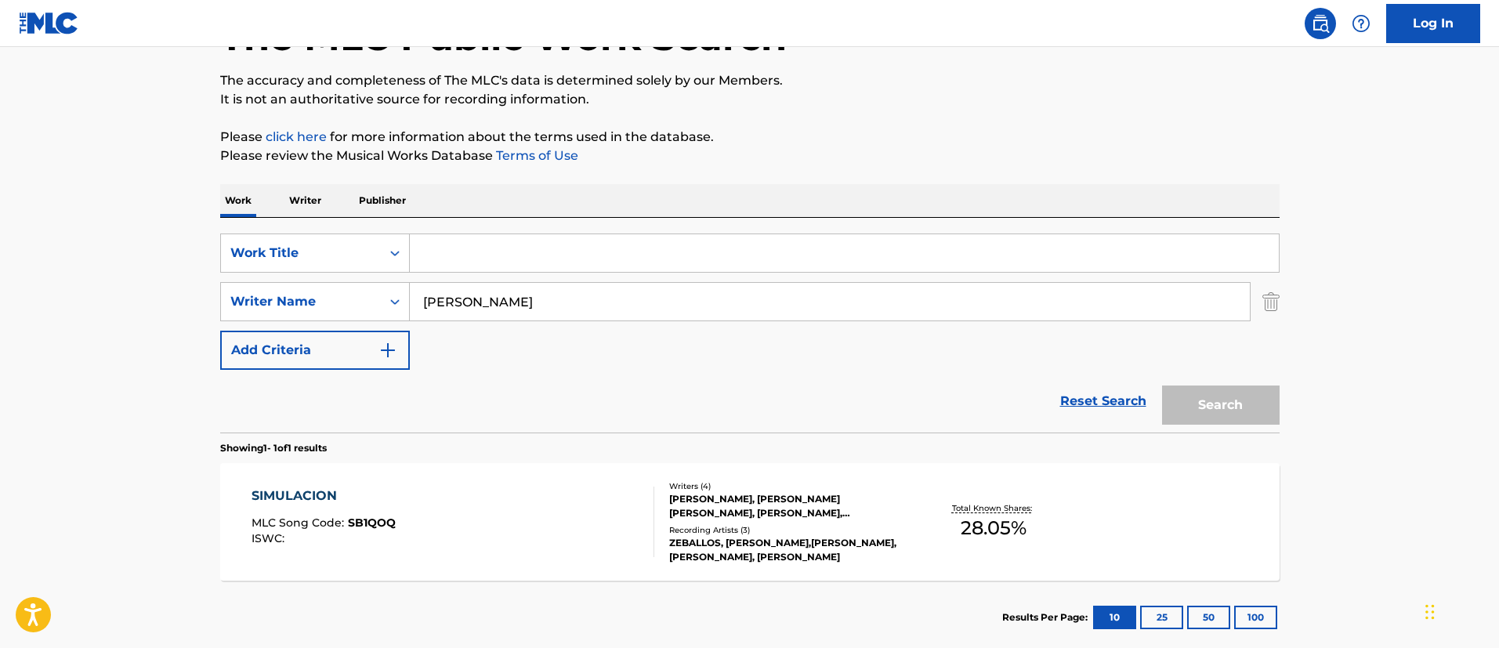
paste input "PUNTO Y APARTE"
type input "PUNTO Y APARTE"
click at [1162, 385] on button "Search" at bounding box center [1221, 404] width 118 height 39
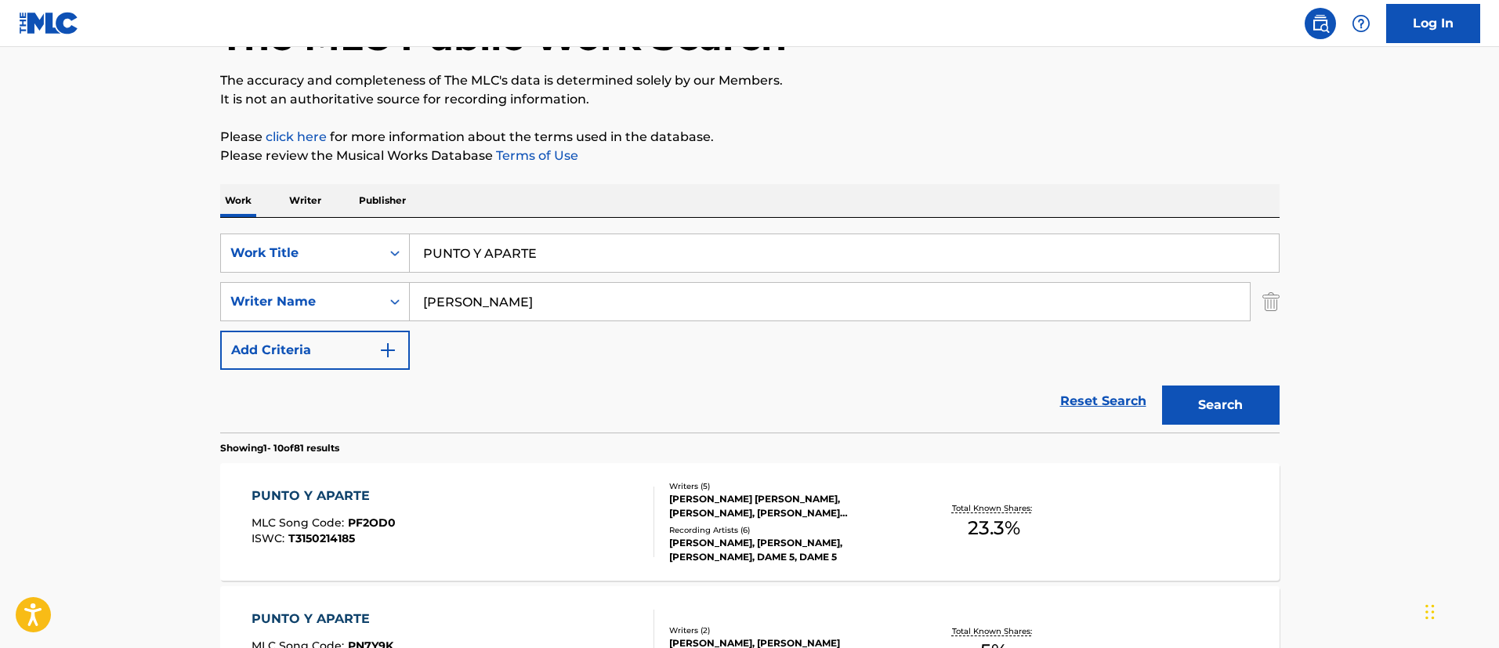
scroll to position [233, 0]
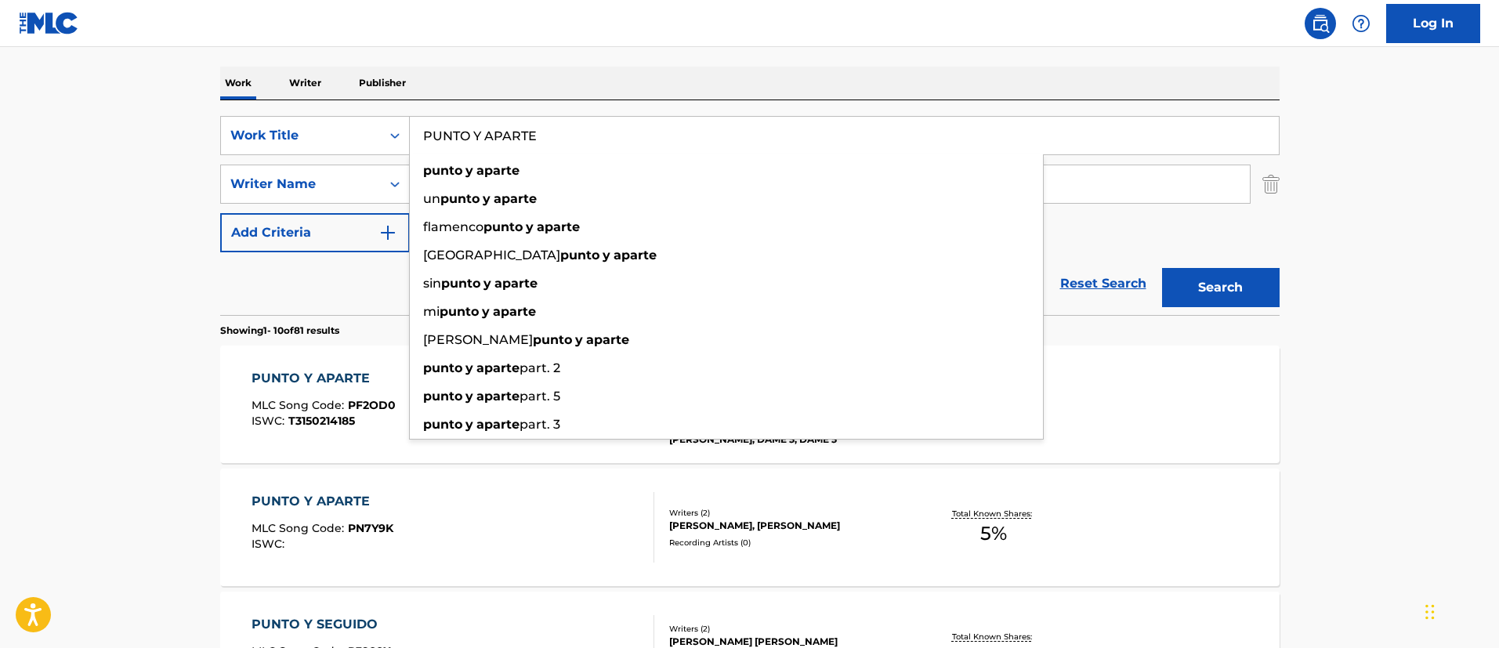
click at [344, 383] on div "PUNTO Y APARTE" at bounding box center [323, 378] width 144 height 19
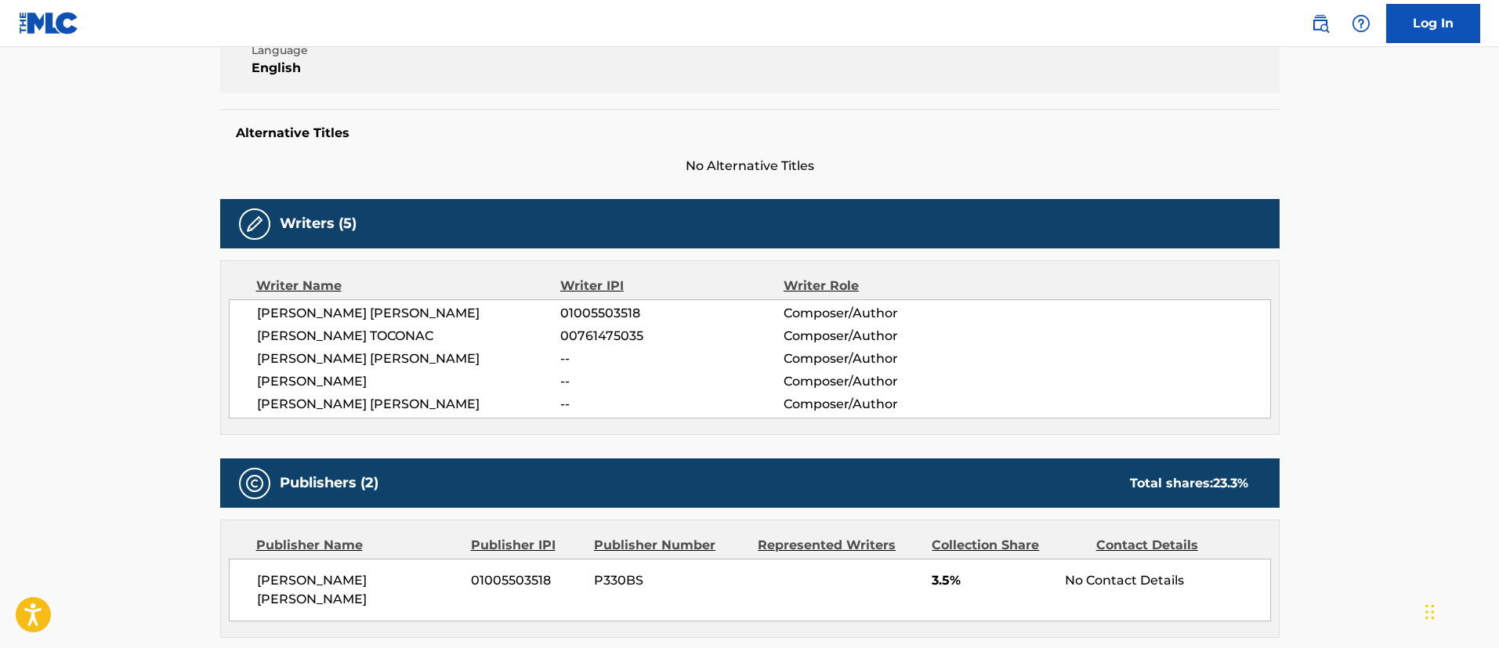
scroll to position [118, 0]
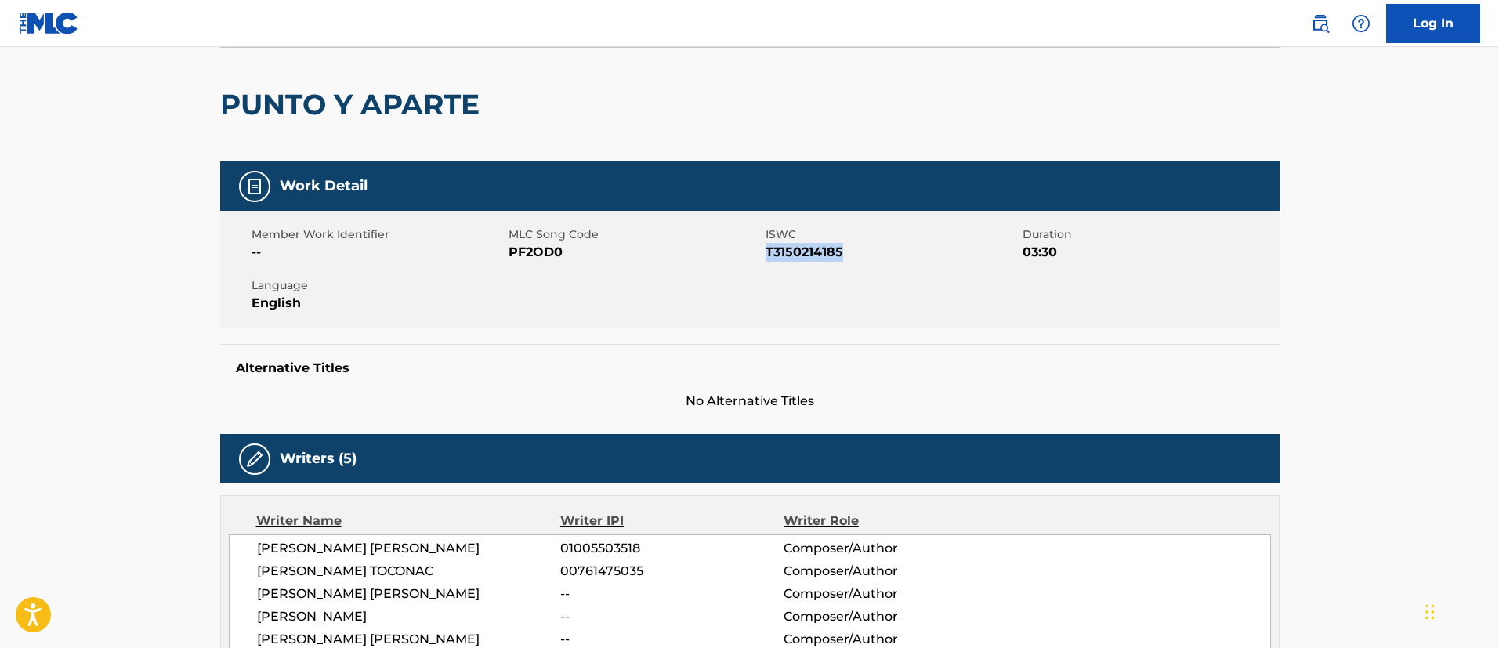
drag, startPoint x: 846, startPoint y: 251, endPoint x: 768, endPoint y: 248, distance: 78.4
click at [768, 248] on span "T3150214185" at bounding box center [891, 252] width 253 height 19
copy span "T3150214185"
drag, startPoint x: 568, startPoint y: 250, endPoint x: 506, endPoint y: 253, distance: 62.0
click at [506, 253] on div "Member Work Identifier -- MLC Song Code PF2OD0 ISWC T3150214185 Duration 03:30 …" at bounding box center [749, 270] width 1059 height 118
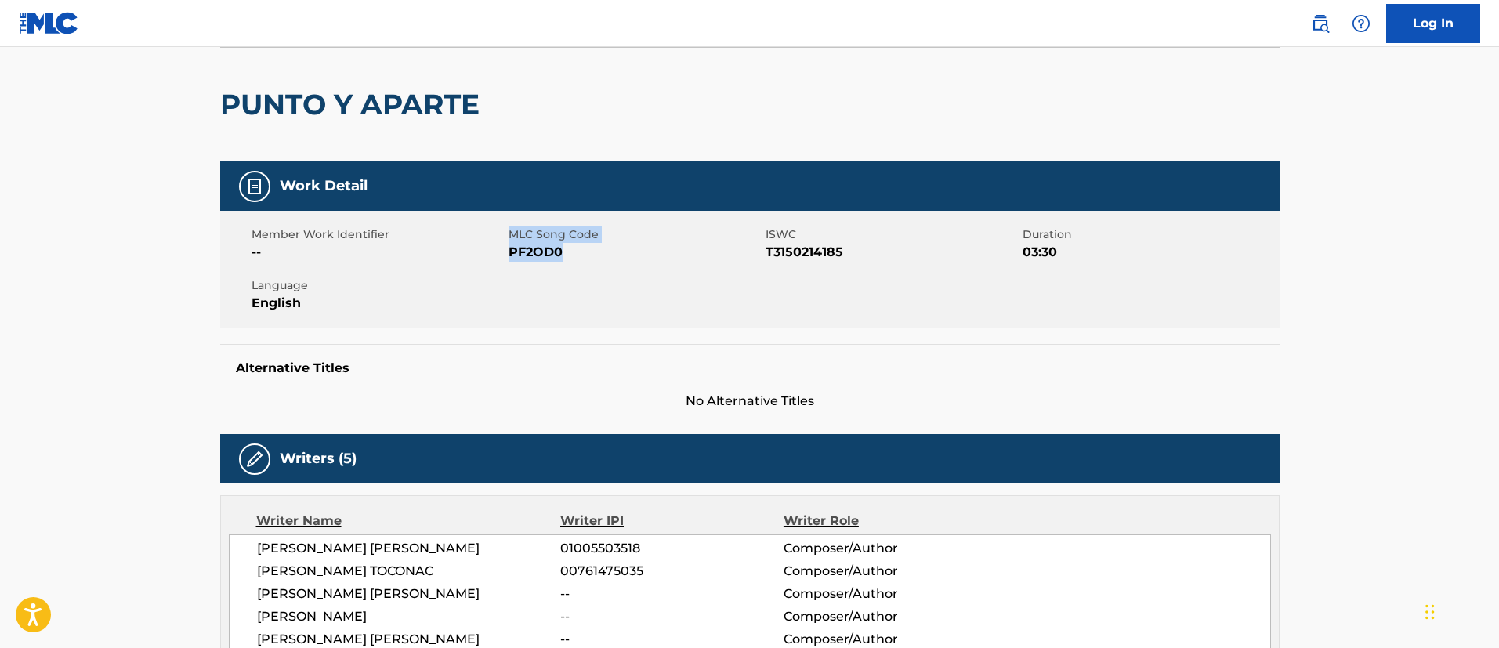
click at [510, 252] on span "PF2OD0" at bounding box center [634, 252] width 253 height 19
drag, startPoint x: 515, startPoint y: 251, endPoint x: 568, endPoint y: 251, distance: 52.5
click at [566, 251] on span "PF2OD0" at bounding box center [634, 252] width 253 height 19
copy span "PF2OD0"
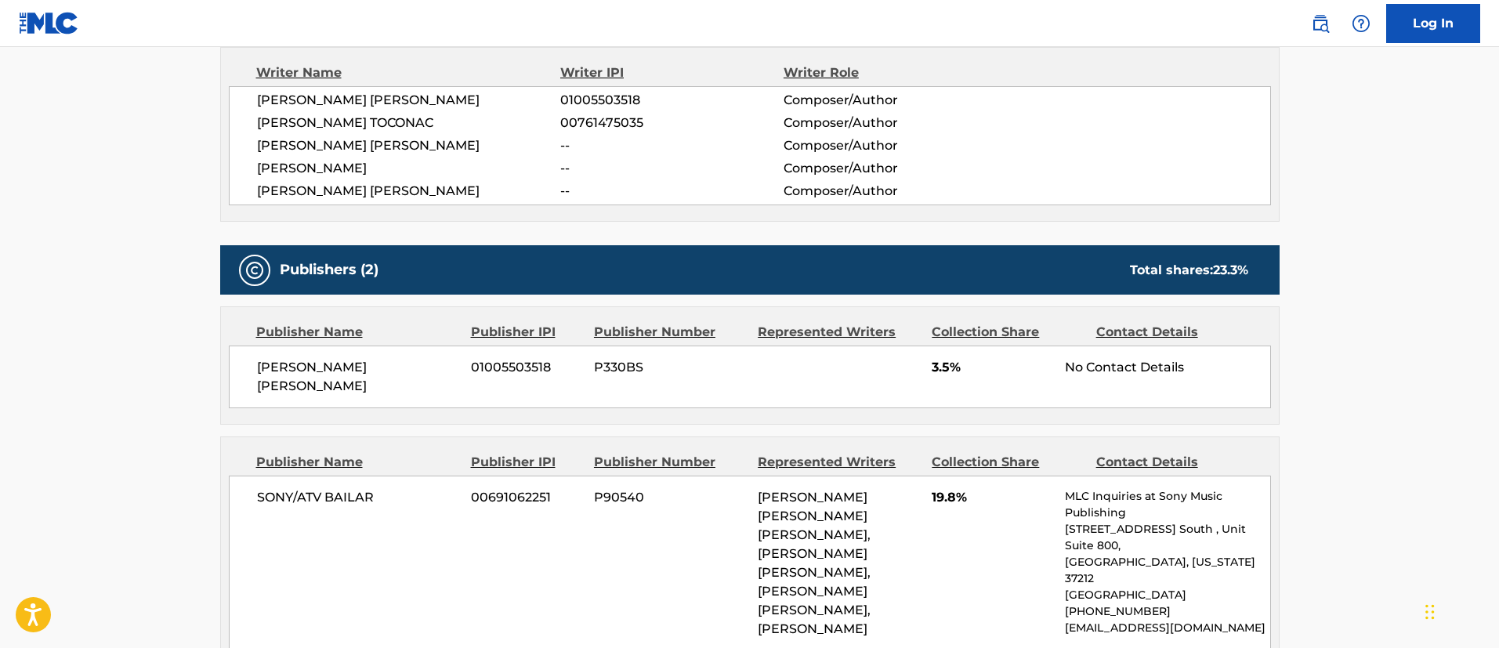
scroll to position [683, 0]
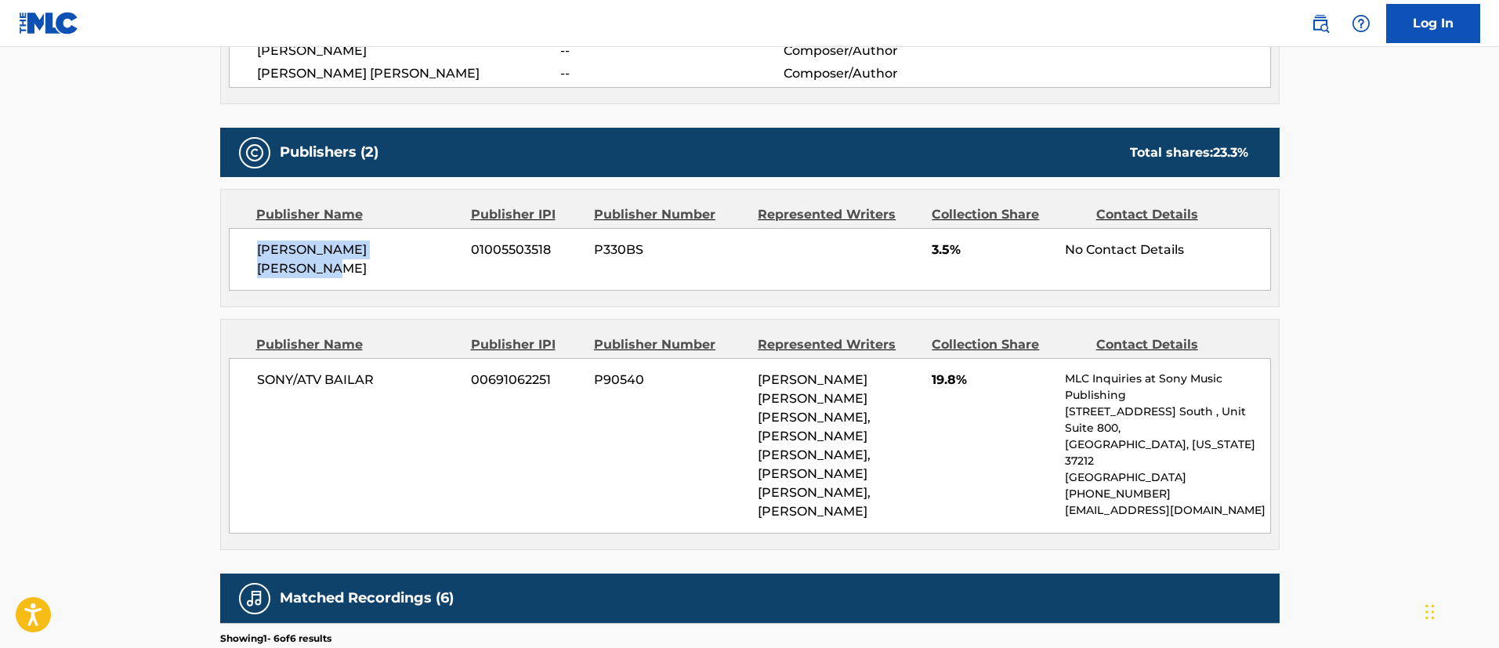
drag, startPoint x: 460, startPoint y: 251, endPoint x: 243, endPoint y: 248, distance: 217.0
click at [243, 248] on div "[PERSON_NAME] [PERSON_NAME] 01005503518 P330BS 3.5% No Contact Details" at bounding box center [750, 259] width 1042 height 63
copy span "[PERSON_NAME] [PERSON_NAME]"
drag, startPoint x: 552, startPoint y: 247, endPoint x: 475, endPoint y: 247, distance: 76.8
click at [475, 247] on span "01005503518" at bounding box center [526, 250] width 111 height 19
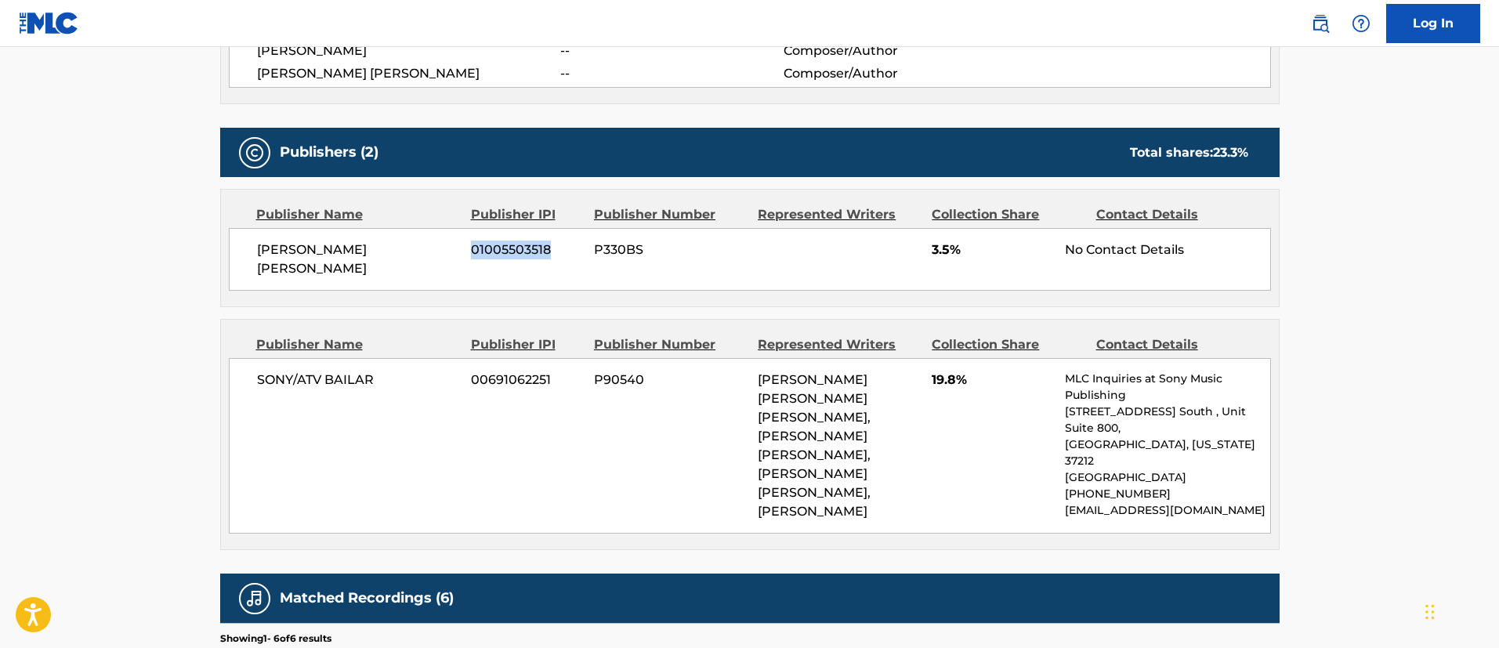
copy span "01005503518"
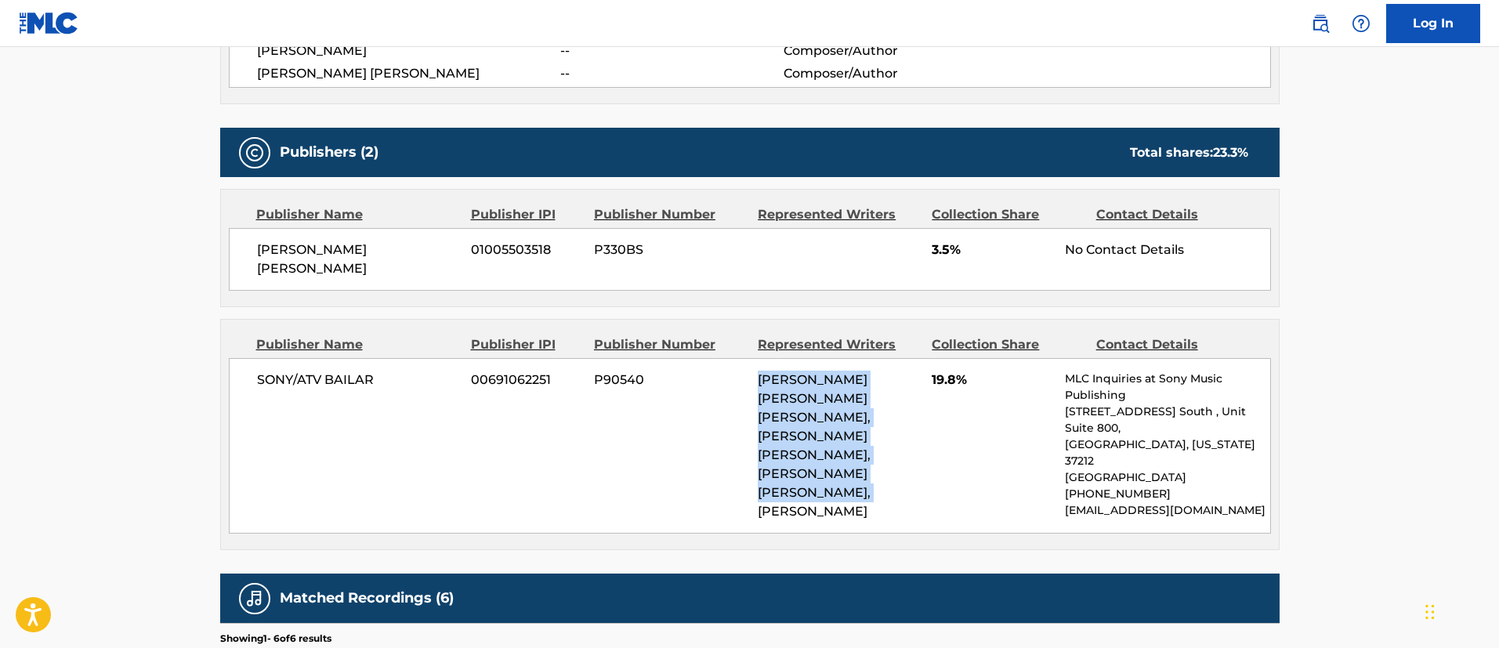
drag, startPoint x: 758, startPoint y: 363, endPoint x: 897, endPoint y: 452, distance: 164.5
click at [870, 452] on span "[PERSON_NAME] [PERSON_NAME] [PERSON_NAME], [PERSON_NAME] [PERSON_NAME], [PERSON…" at bounding box center [814, 445] width 113 height 146
copy span "[PERSON_NAME] [PERSON_NAME] [PERSON_NAME], [PERSON_NAME] [PERSON_NAME], [PERSON…"
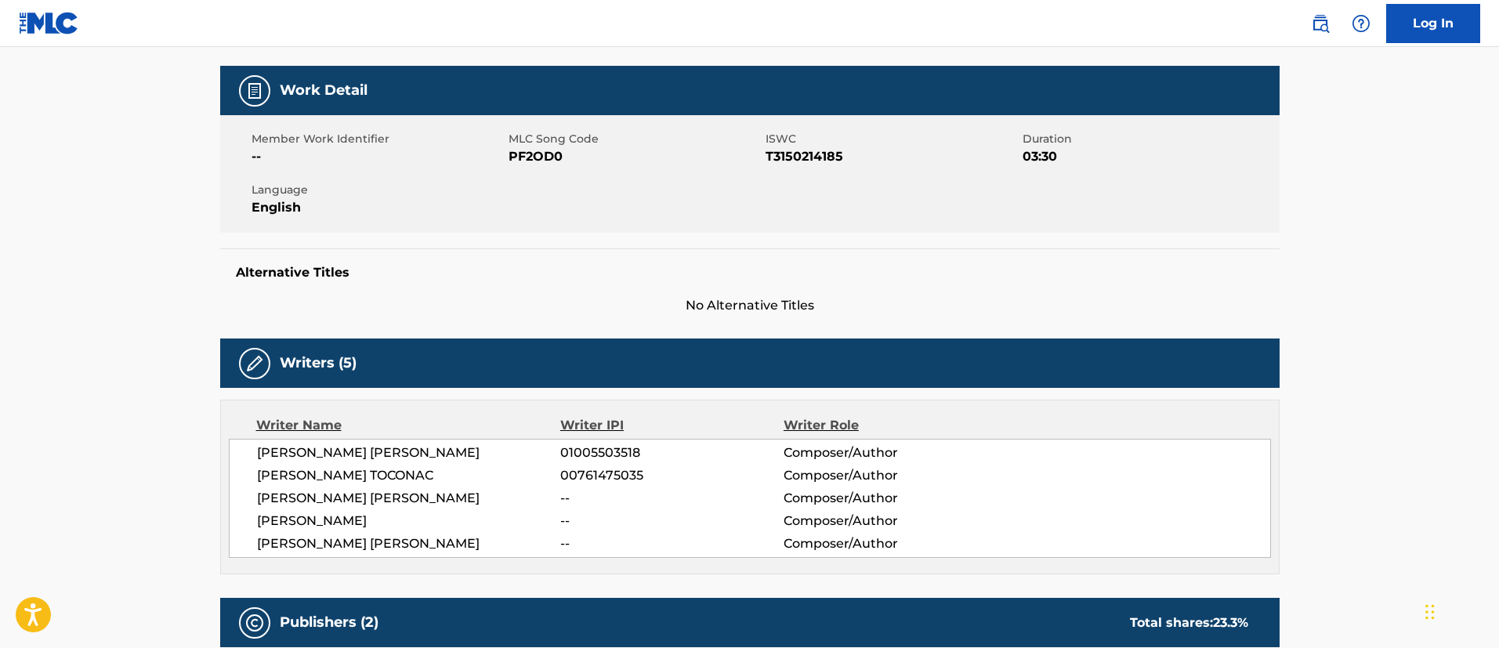
scroll to position [0, 0]
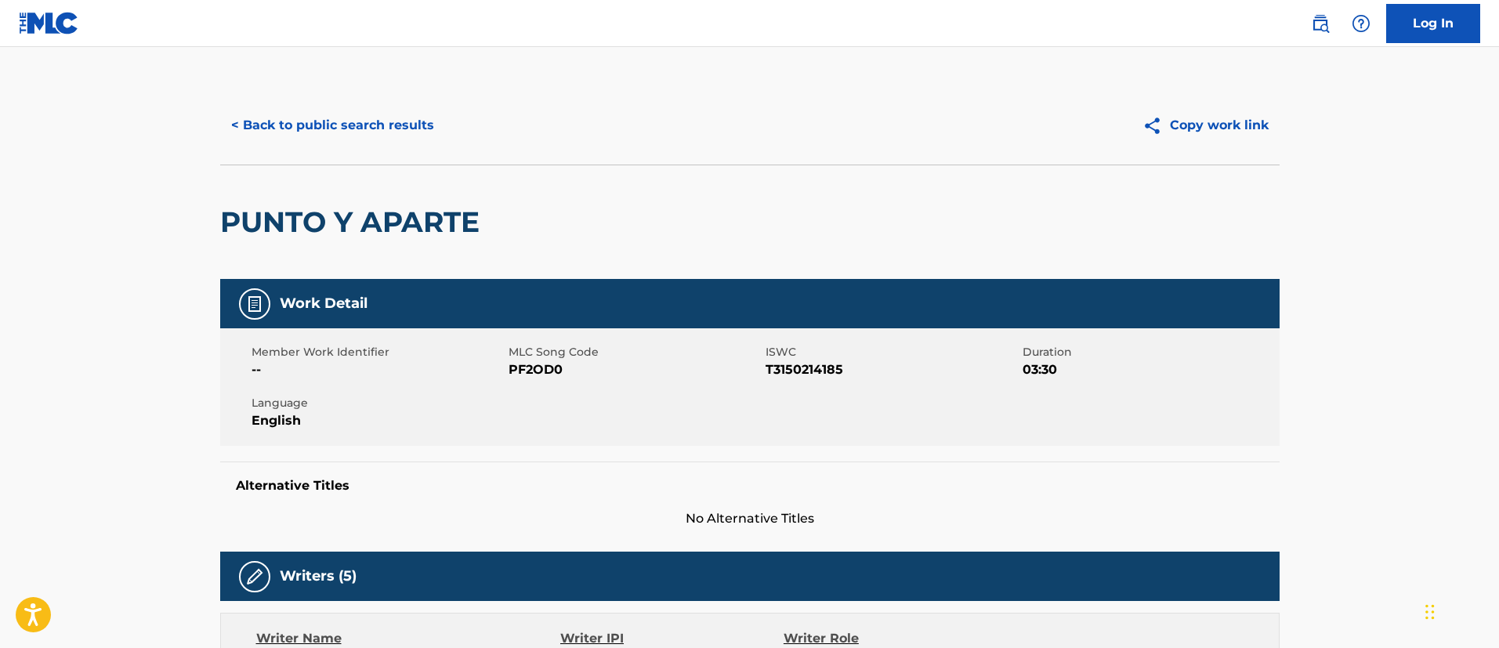
click at [380, 124] on button "< Back to public search results" at bounding box center [332, 125] width 225 height 39
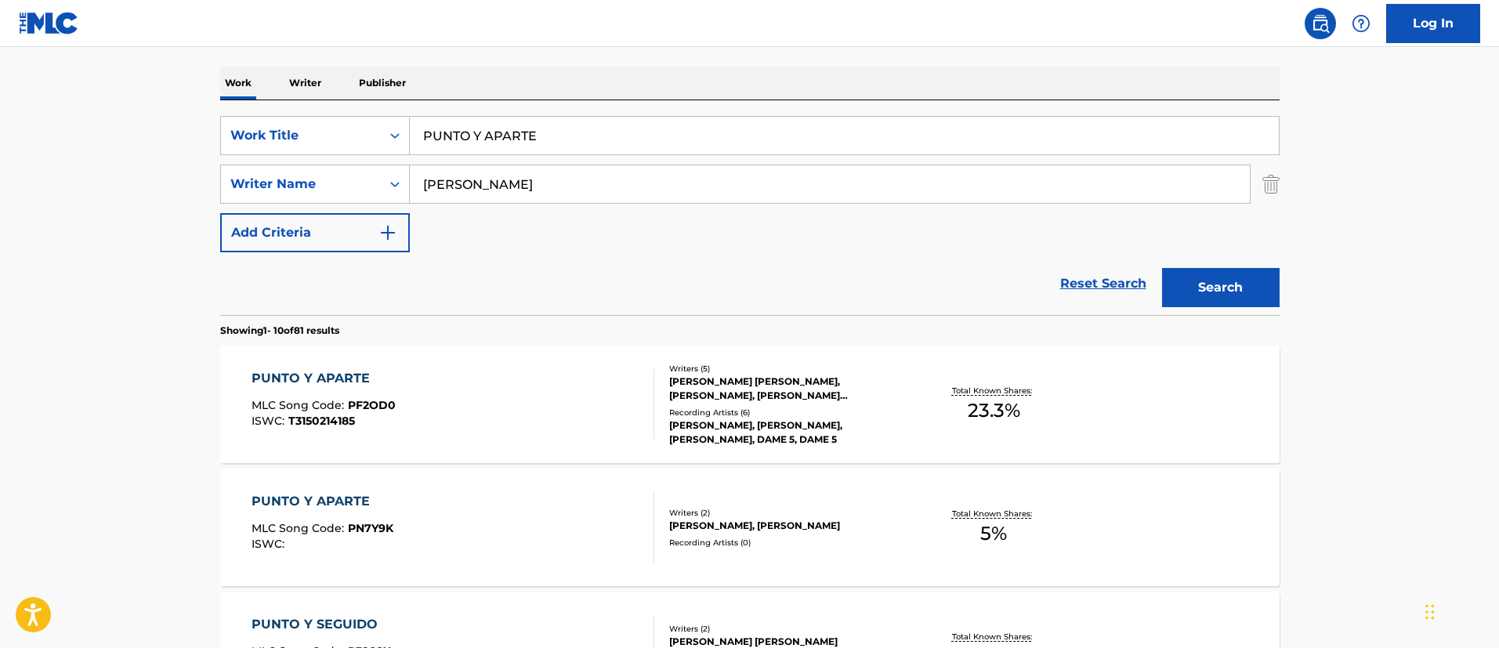
click at [346, 497] on div "PUNTO Y APARTE" at bounding box center [322, 501] width 142 height 19
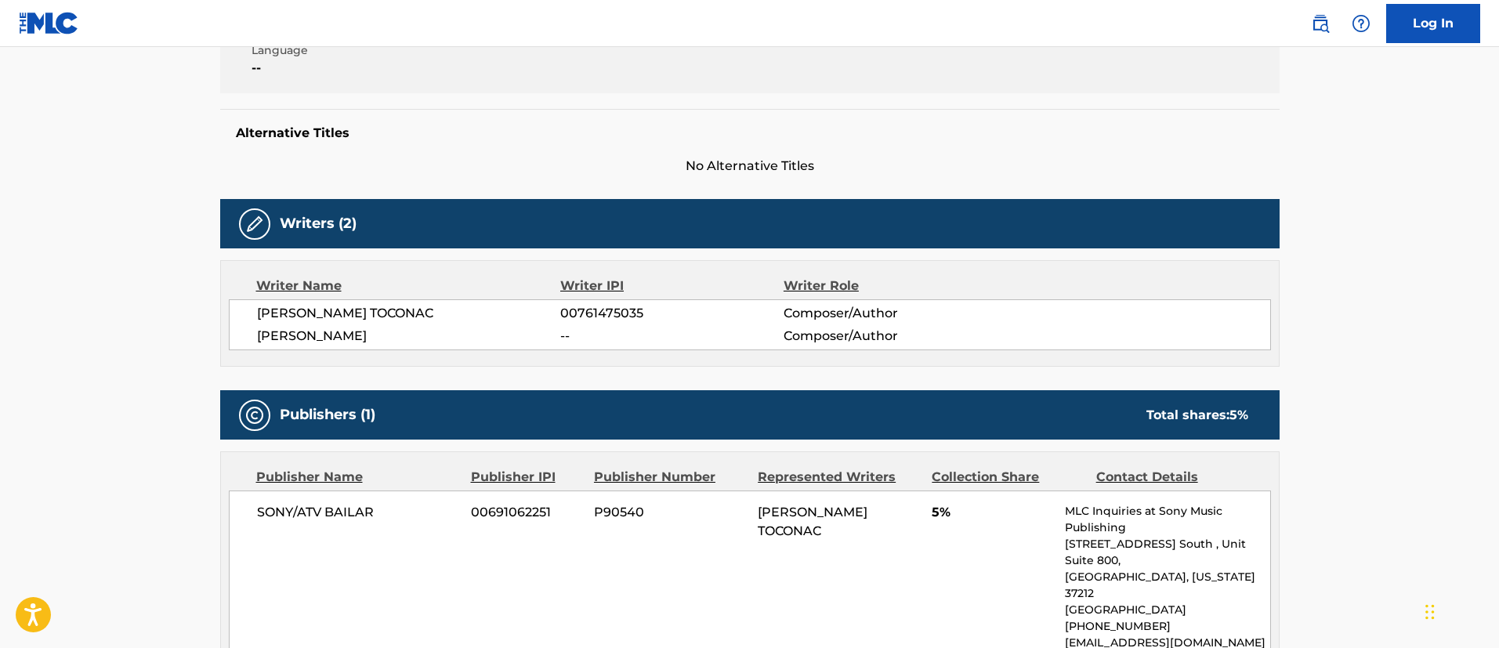
scroll to position [235, 0]
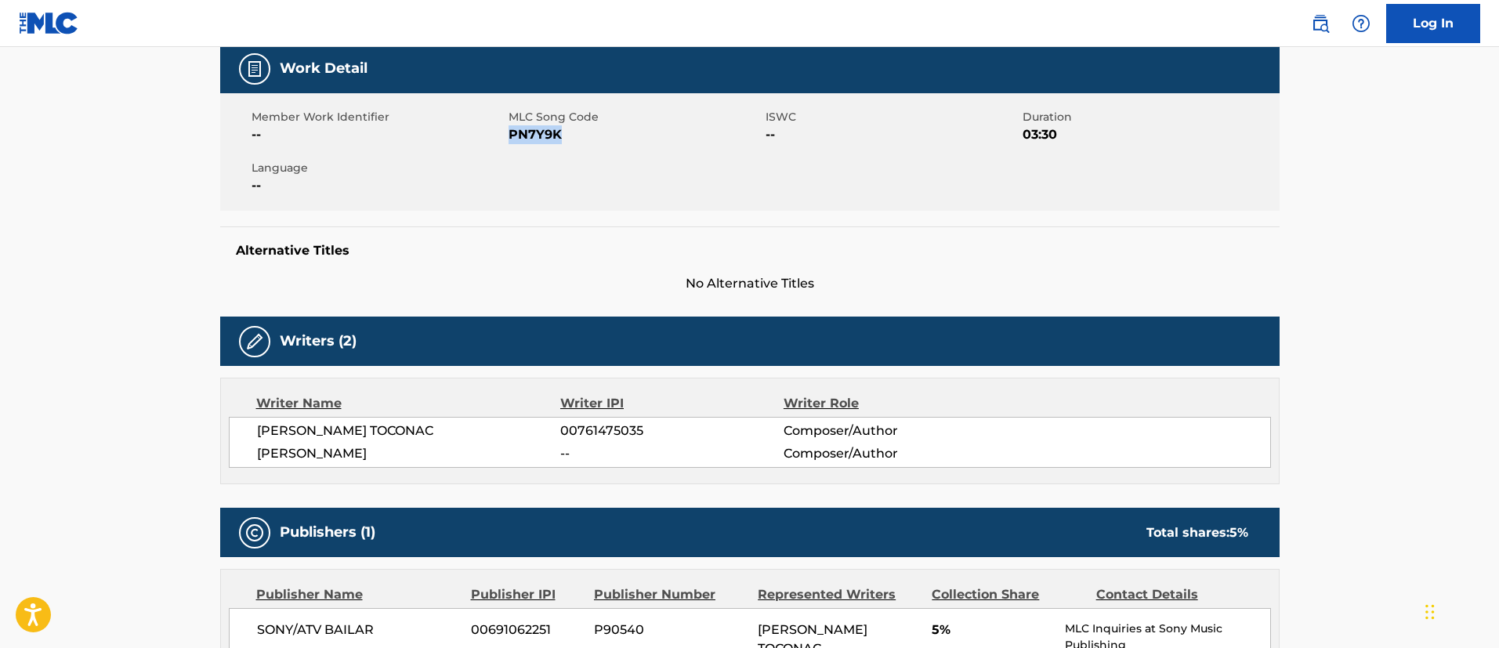
drag, startPoint x: 562, startPoint y: 133, endPoint x: 508, endPoint y: 146, distance: 54.7
click at [508, 146] on div "Member Work Identifier -- MLC Song Code PN7Y9K ISWC -- Duration 03:30 Language …" at bounding box center [749, 152] width 1059 height 118
copy span "PN7Y9K"
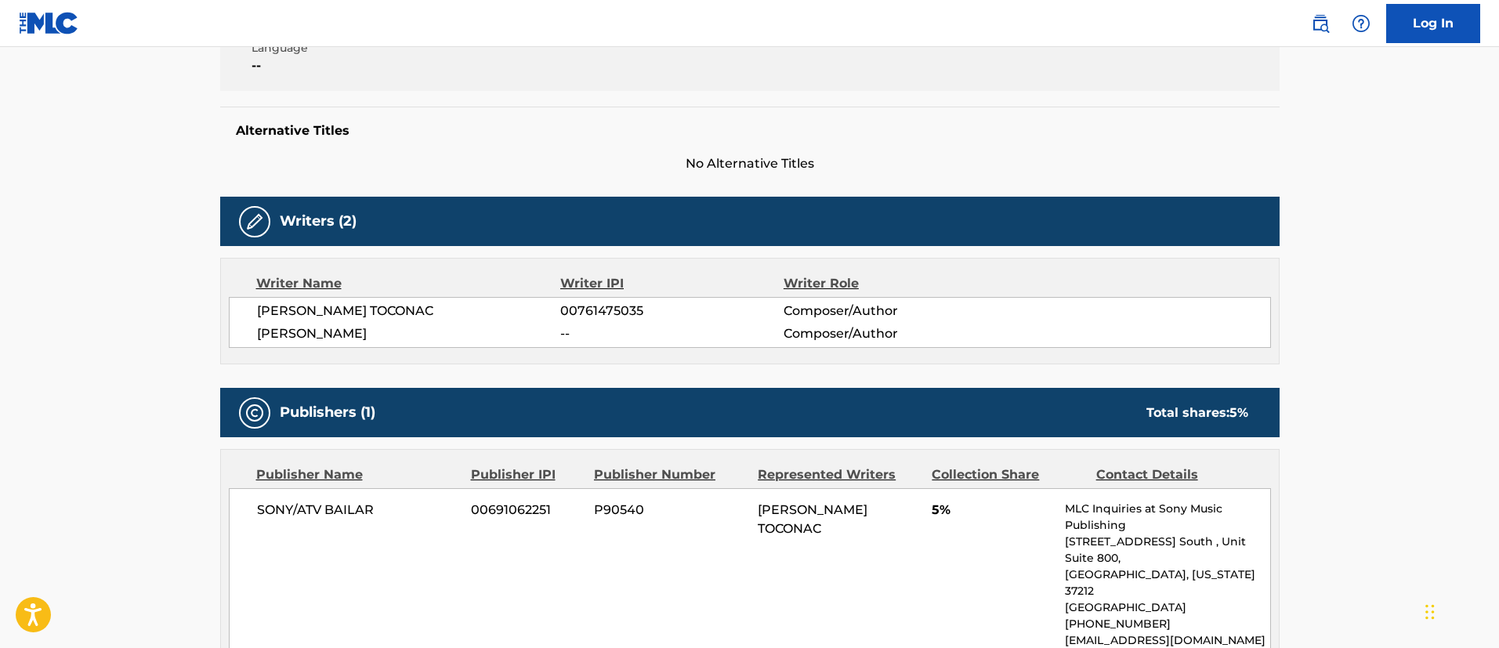
scroll to position [2, 0]
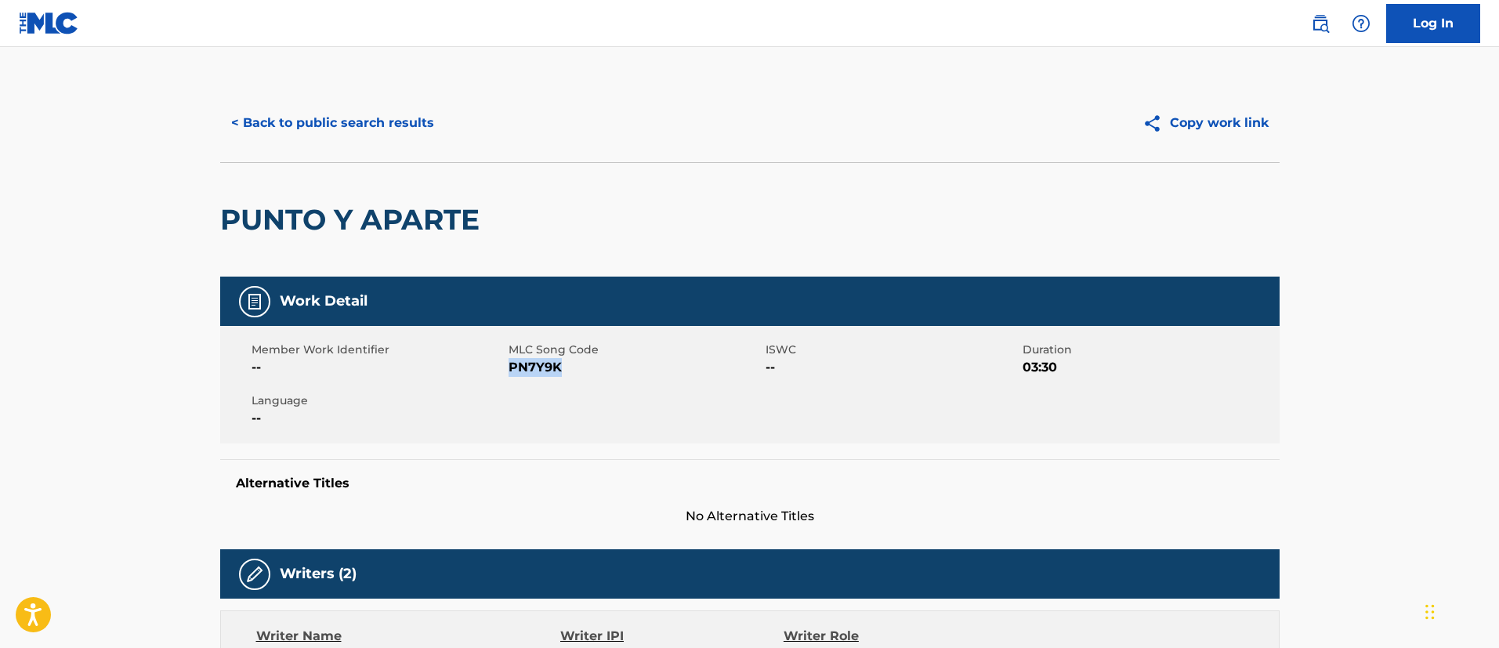
drag, startPoint x: 368, startPoint y: 121, endPoint x: 400, endPoint y: 109, distance: 33.7
click at [400, 109] on button "< Back to public search results" at bounding box center [332, 122] width 225 height 39
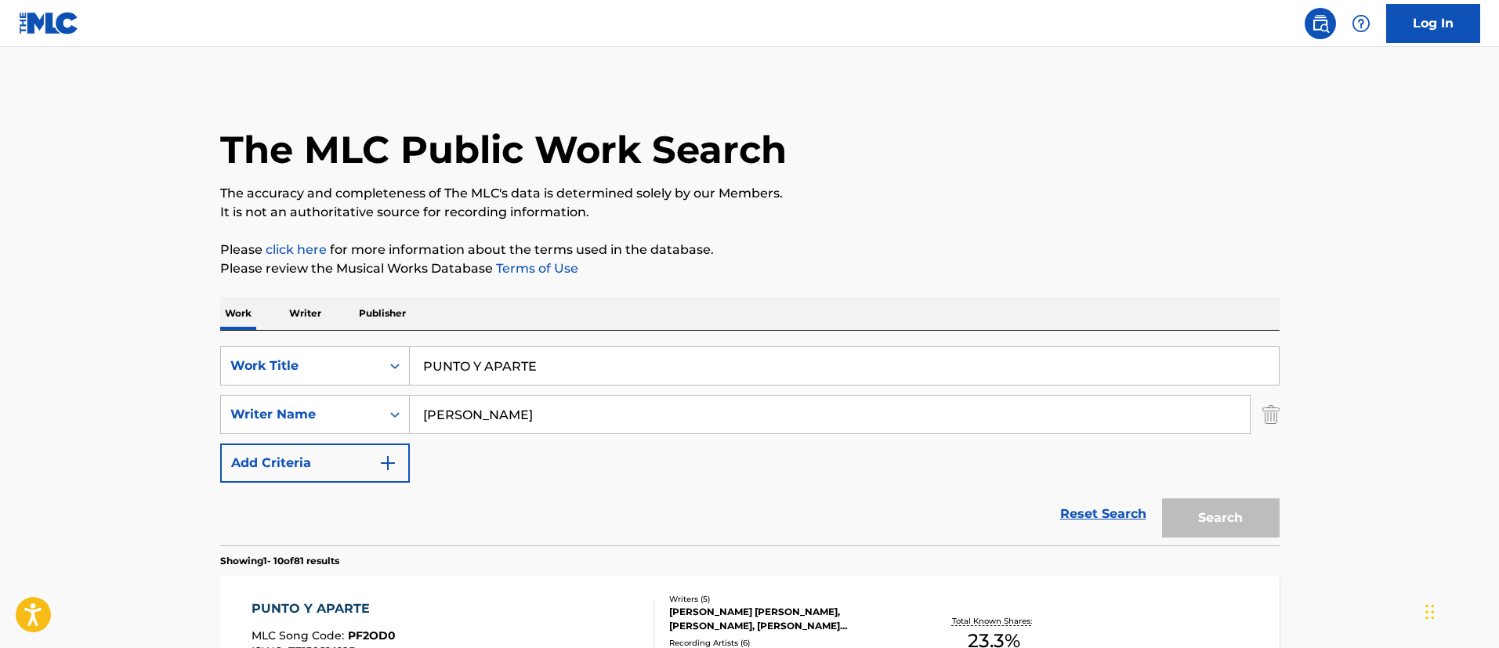
scroll to position [233, 0]
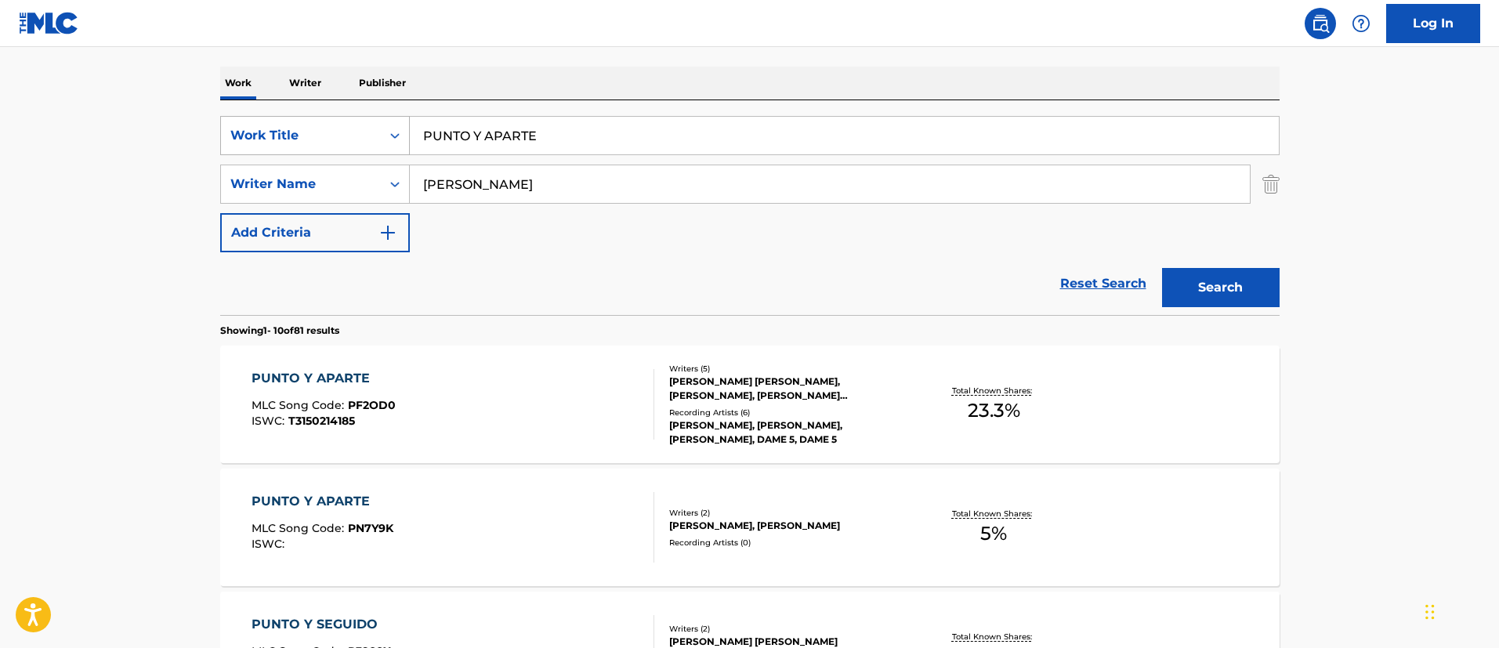
drag, startPoint x: 541, startPoint y: 135, endPoint x: 395, endPoint y: 125, distance: 146.8
click at [395, 125] on div "SearchWithCriteria1c5865c8-e058-40ac-b175-4ce05d8ebbe1 Work Title PUNTO Y APARTE" at bounding box center [749, 135] width 1059 height 39
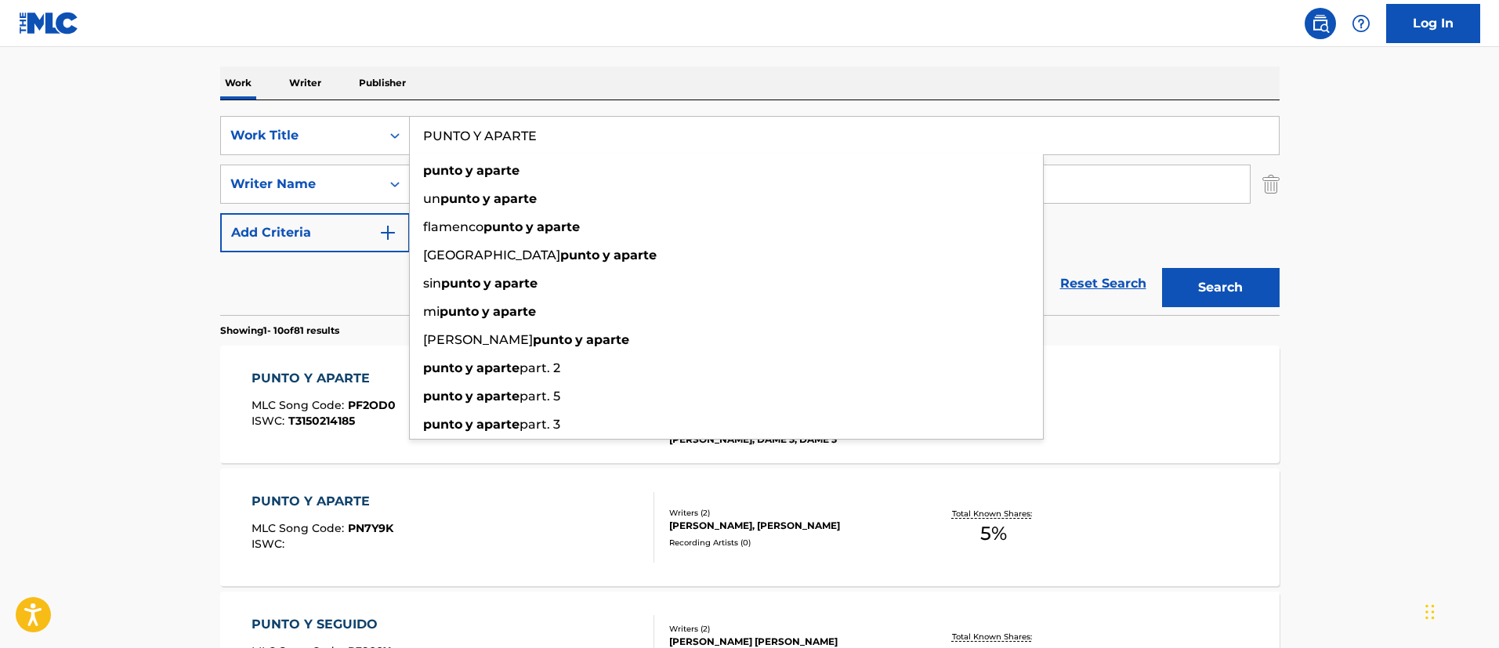
paste input "SOLO LOS DOS"
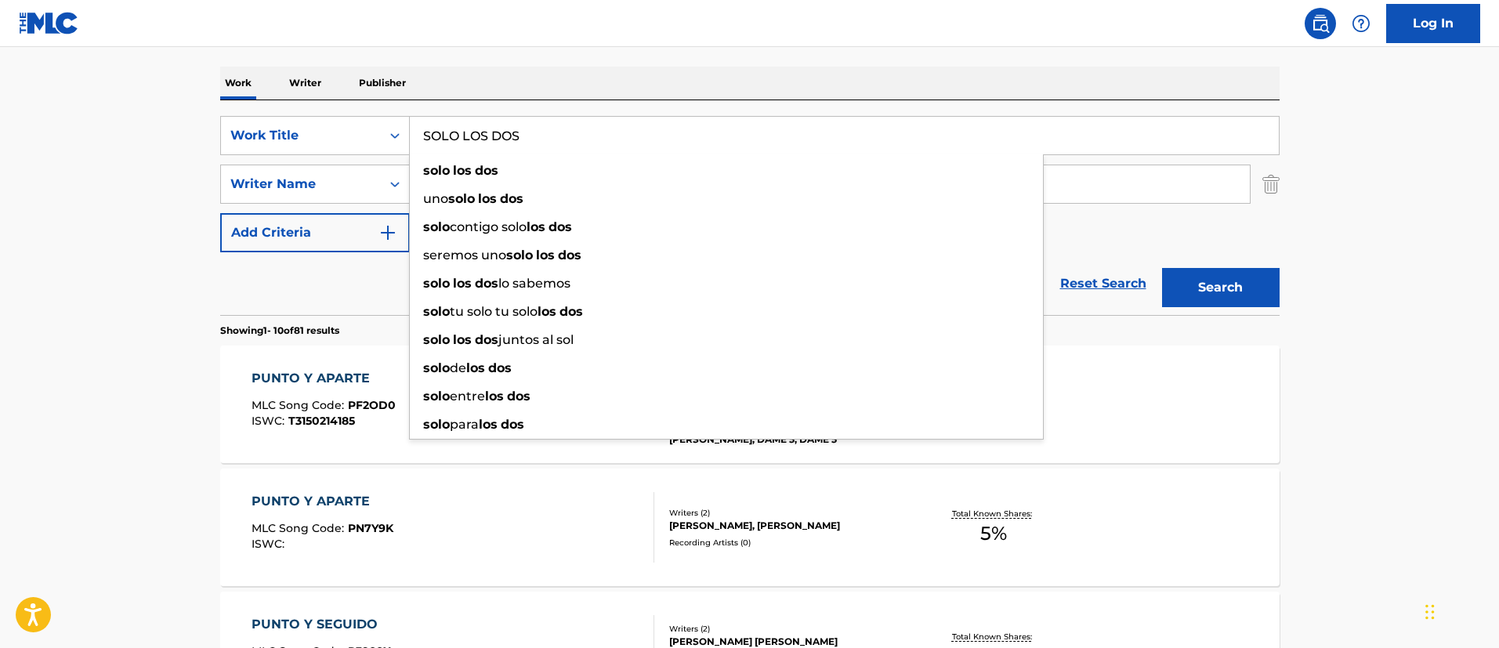
type input "SOLO LOS DOS"
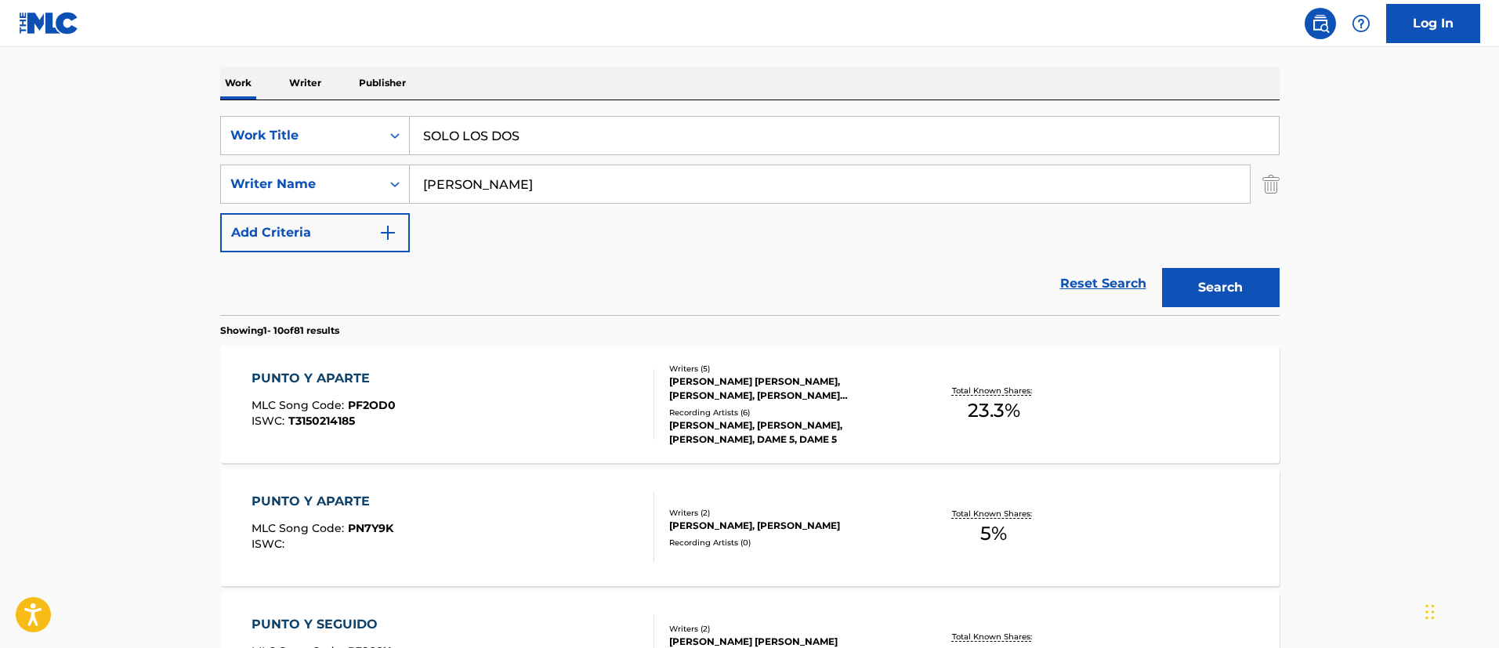
click at [1236, 288] on button "Search" at bounding box center [1221, 287] width 118 height 39
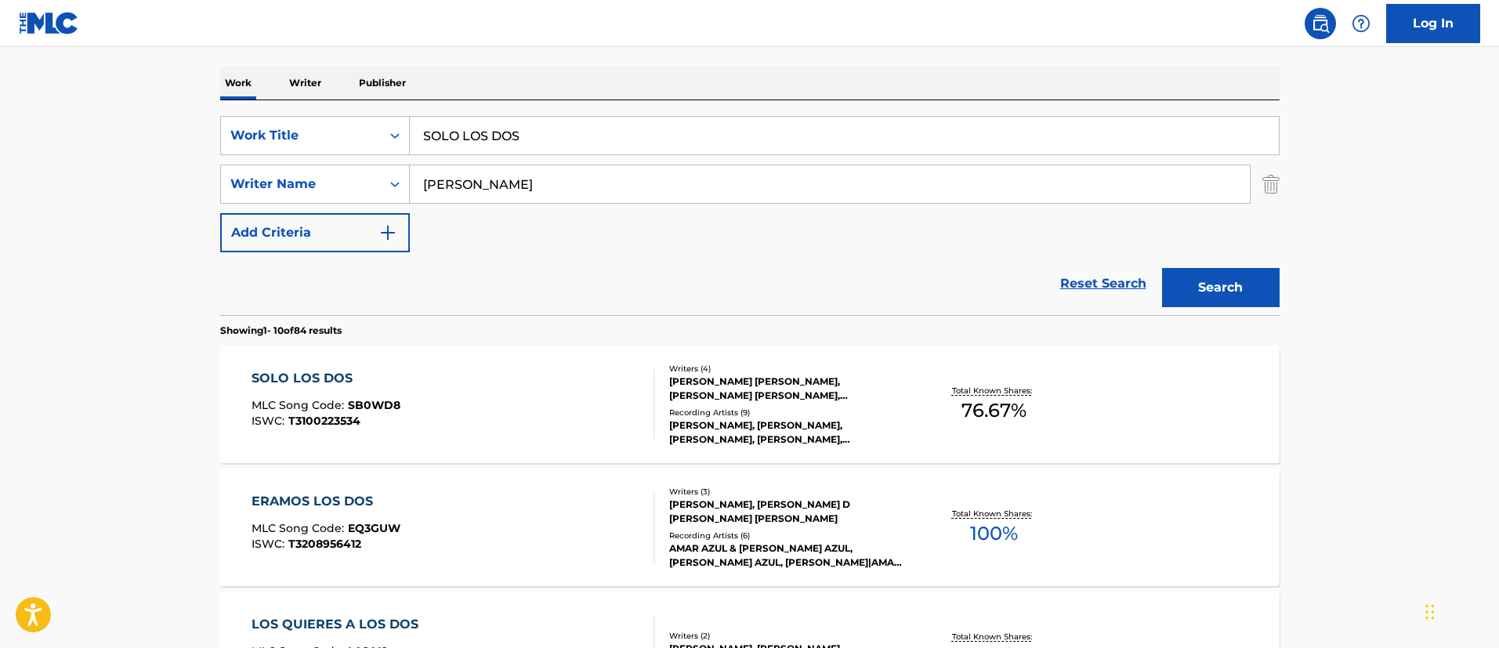
click at [330, 374] on div "SOLO LOS DOS" at bounding box center [325, 378] width 149 height 19
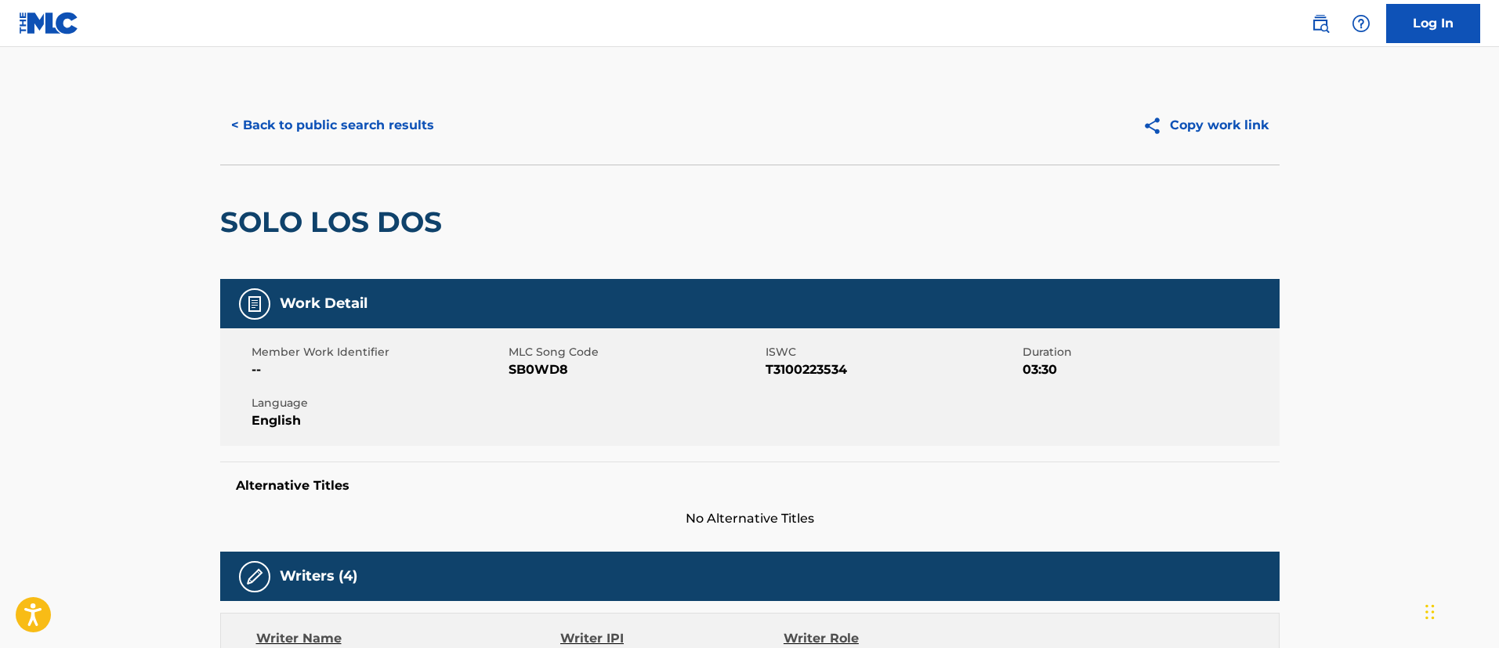
scroll to position [235, 0]
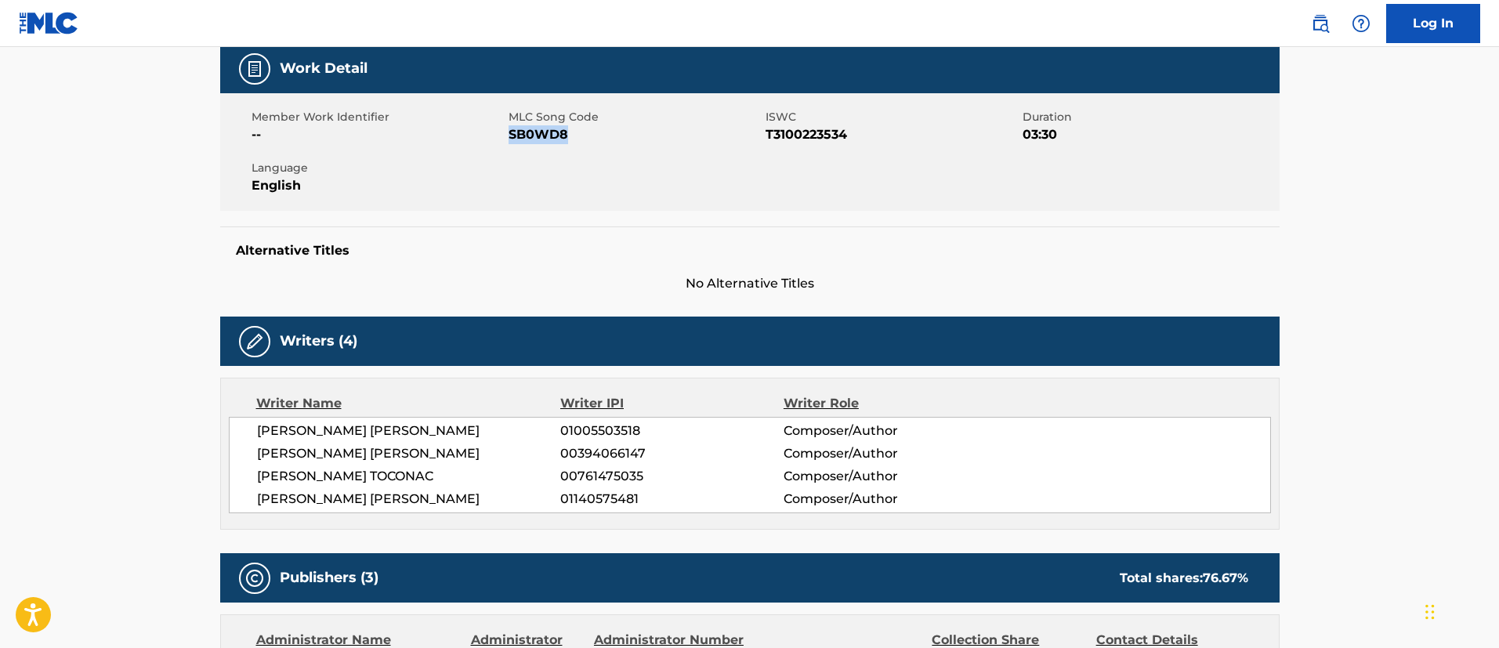
drag, startPoint x: 571, startPoint y: 140, endPoint x: 508, endPoint y: 143, distance: 62.7
click at [508, 143] on span "SB0WD8" at bounding box center [634, 134] width 253 height 19
copy span "SB0WD8"
drag, startPoint x: 851, startPoint y: 134, endPoint x: 767, endPoint y: 141, distance: 84.1
click at [767, 141] on span "T3100223534" at bounding box center [891, 134] width 253 height 19
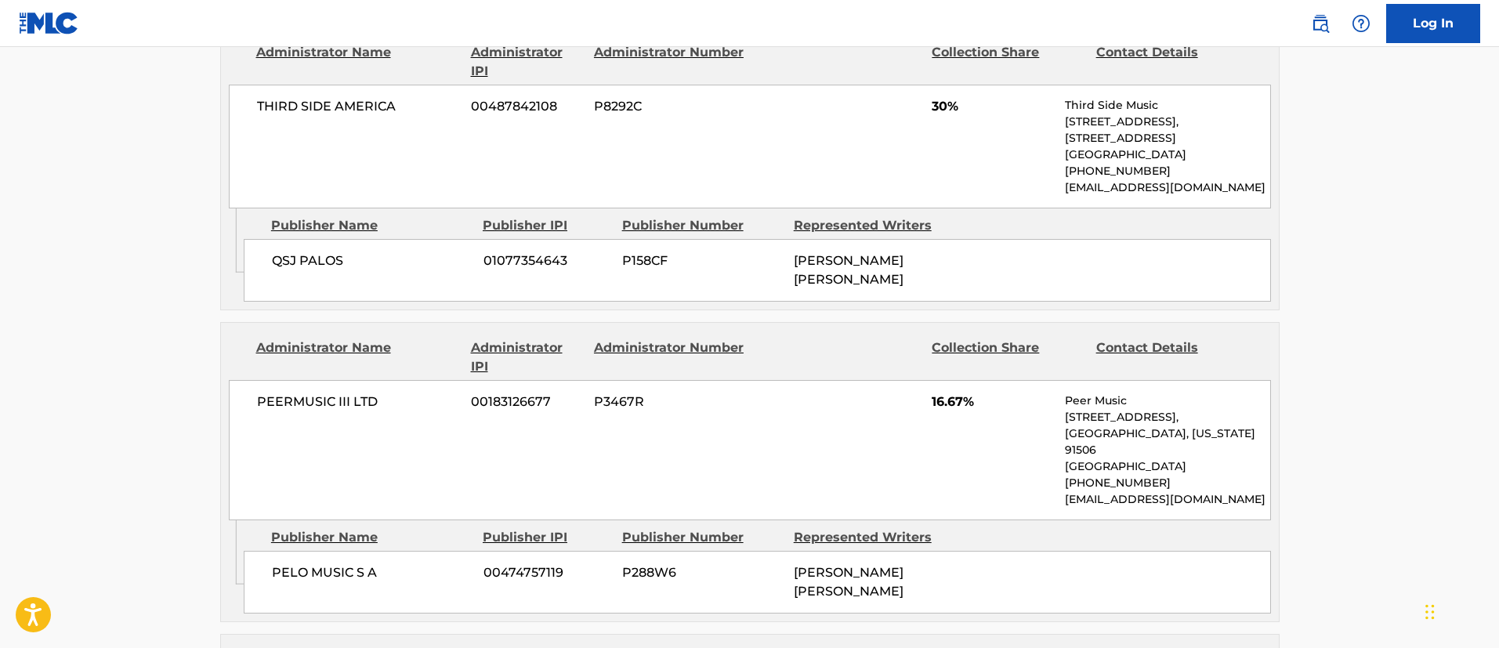
scroll to position [940, 0]
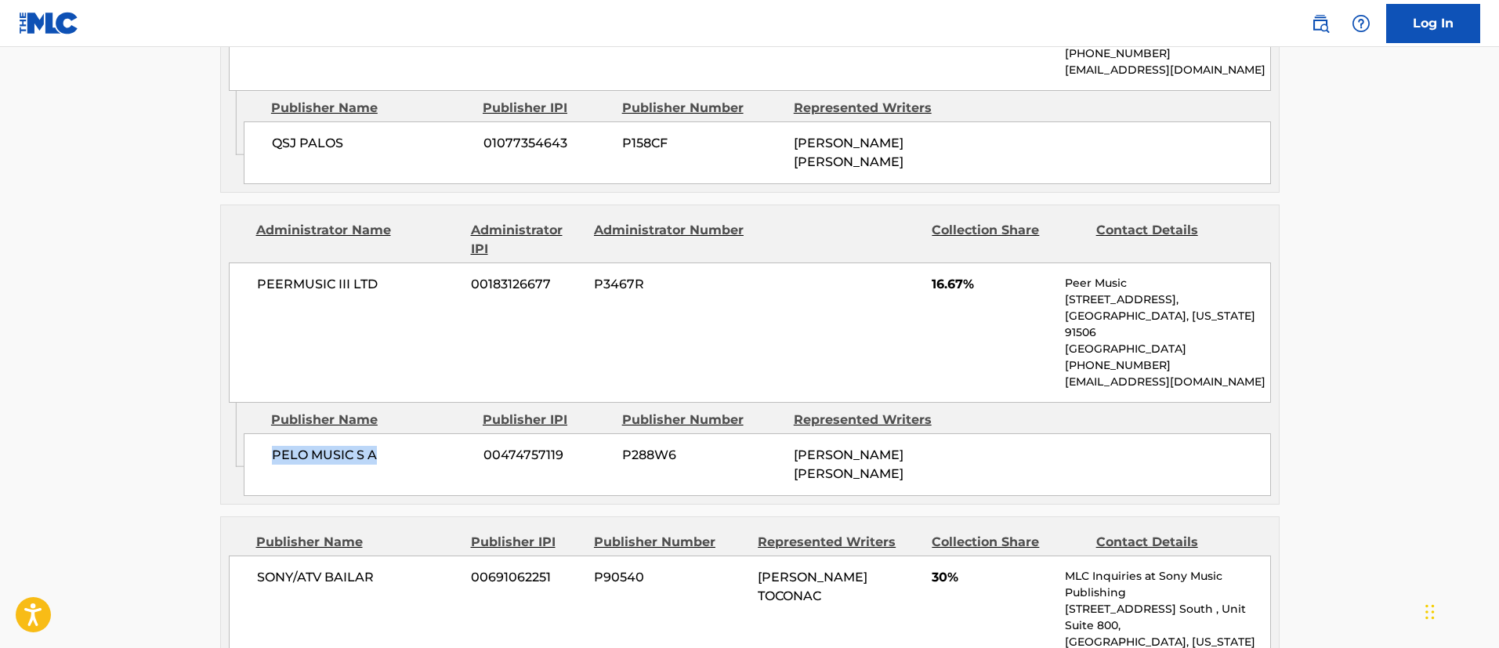
drag, startPoint x: 407, startPoint y: 475, endPoint x: 262, endPoint y: 470, distance: 145.0
click at [262, 470] on div "PELO MUSIC S A 00474757119 P288W6 [PERSON_NAME] [PERSON_NAME]" at bounding box center [757, 464] width 1027 height 63
drag, startPoint x: 861, startPoint y: 484, endPoint x: 788, endPoint y: 461, distance: 76.3
click at [788, 461] on div "PELO MUSIC S A 00474757119 P288W6 [PERSON_NAME] [PERSON_NAME]" at bounding box center [757, 464] width 1027 height 63
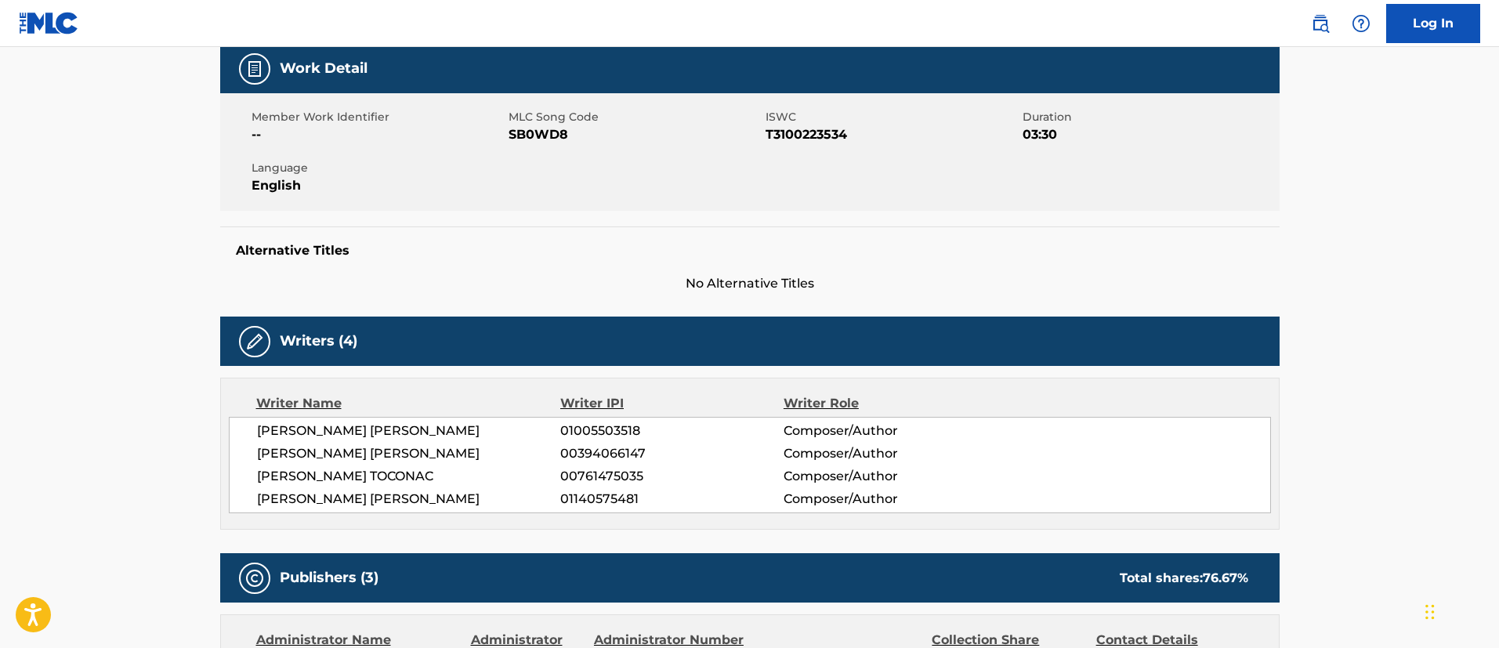
scroll to position [0, 0]
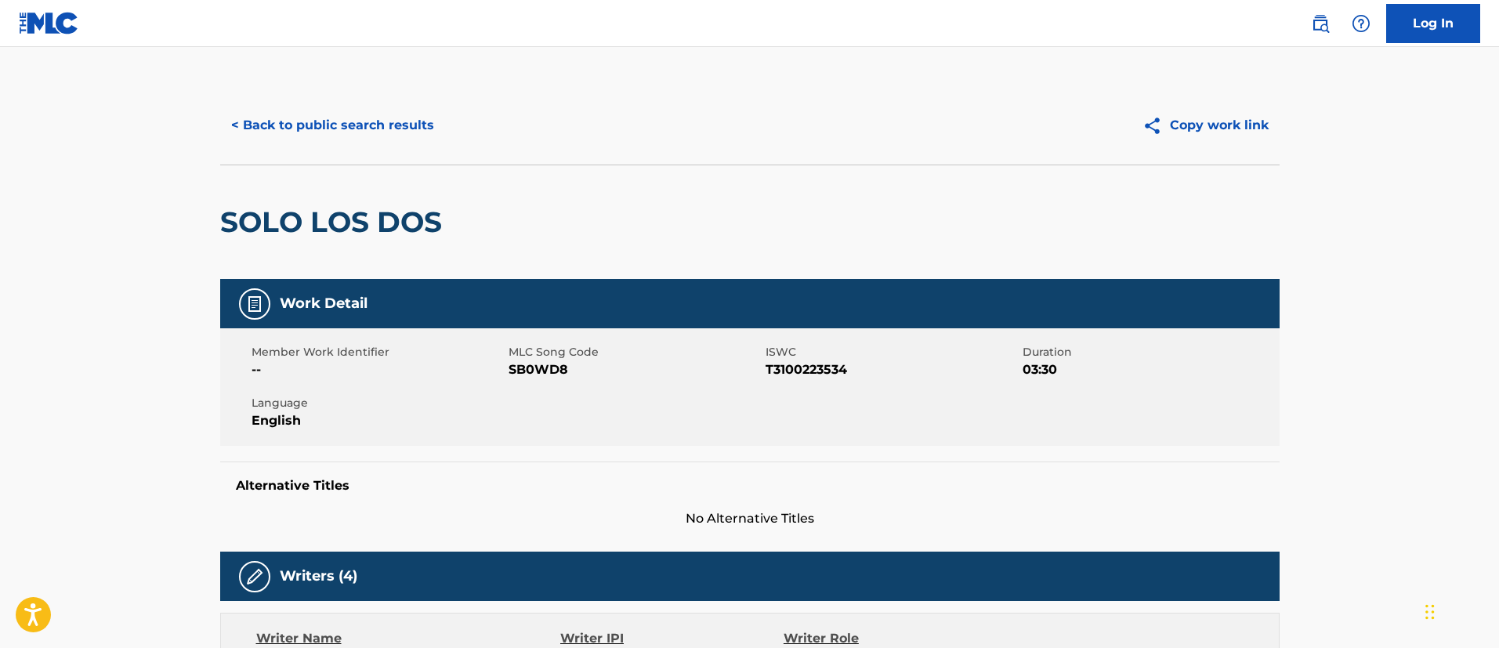
click at [349, 121] on button "< Back to public search results" at bounding box center [332, 125] width 225 height 39
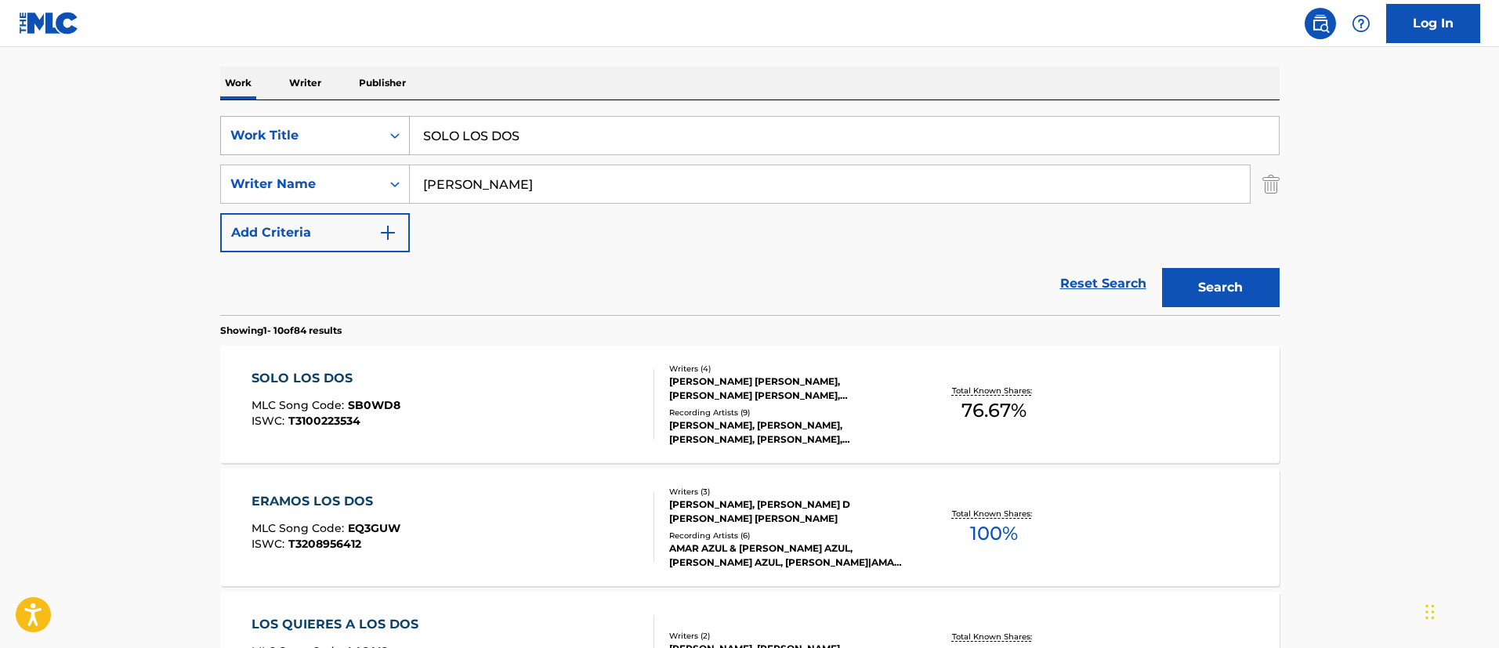
drag, startPoint x: 561, startPoint y: 143, endPoint x: 367, endPoint y: 129, distance: 194.7
click at [367, 129] on div "SearchWithCriteria1c5865c8-e058-40ac-b175-4ce05d8ebbe1 Work Title SOLO LOS DOS" at bounding box center [749, 135] width 1059 height 39
paste input "CUERPITO DE PRIMAVERA"
type input "CUERPITO DE PRIMAVERA"
click at [1193, 291] on button "Search" at bounding box center [1221, 287] width 118 height 39
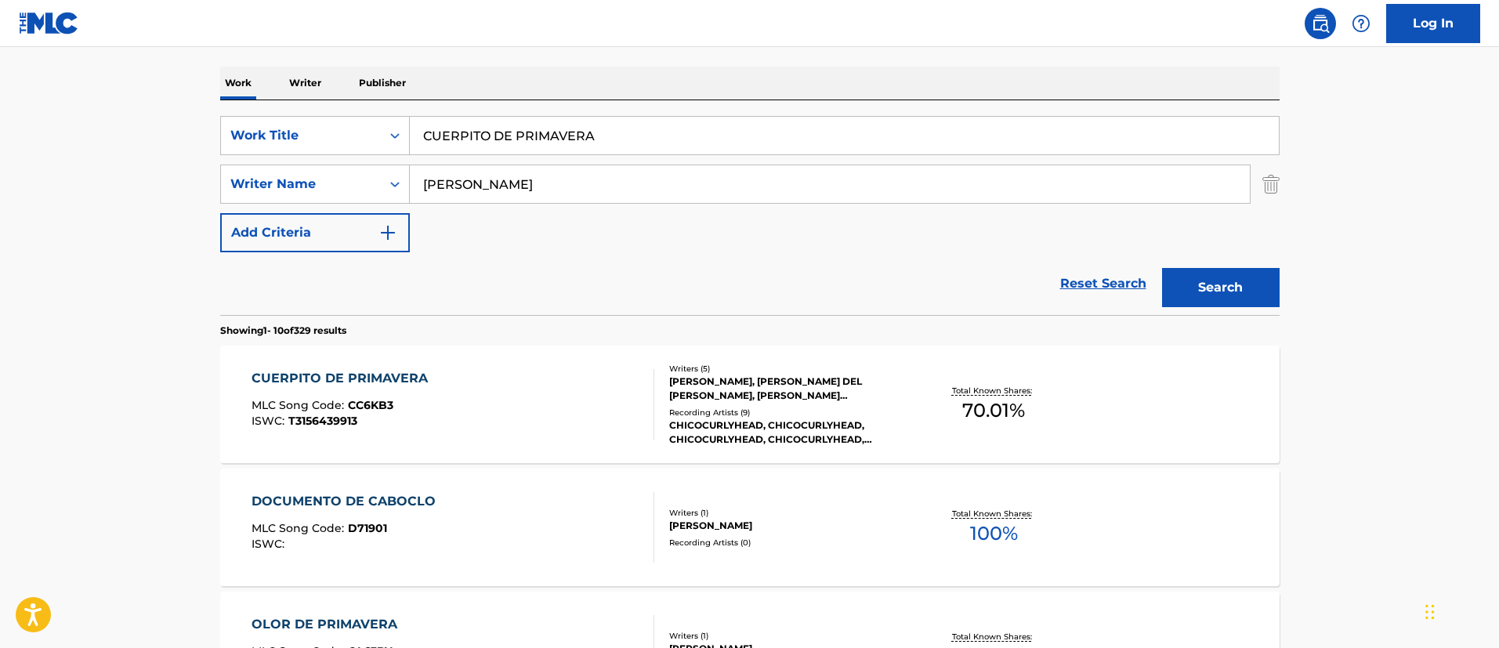
click at [403, 374] on div "CUERPITO DE PRIMAVERA" at bounding box center [343, 378] width 184 height 19
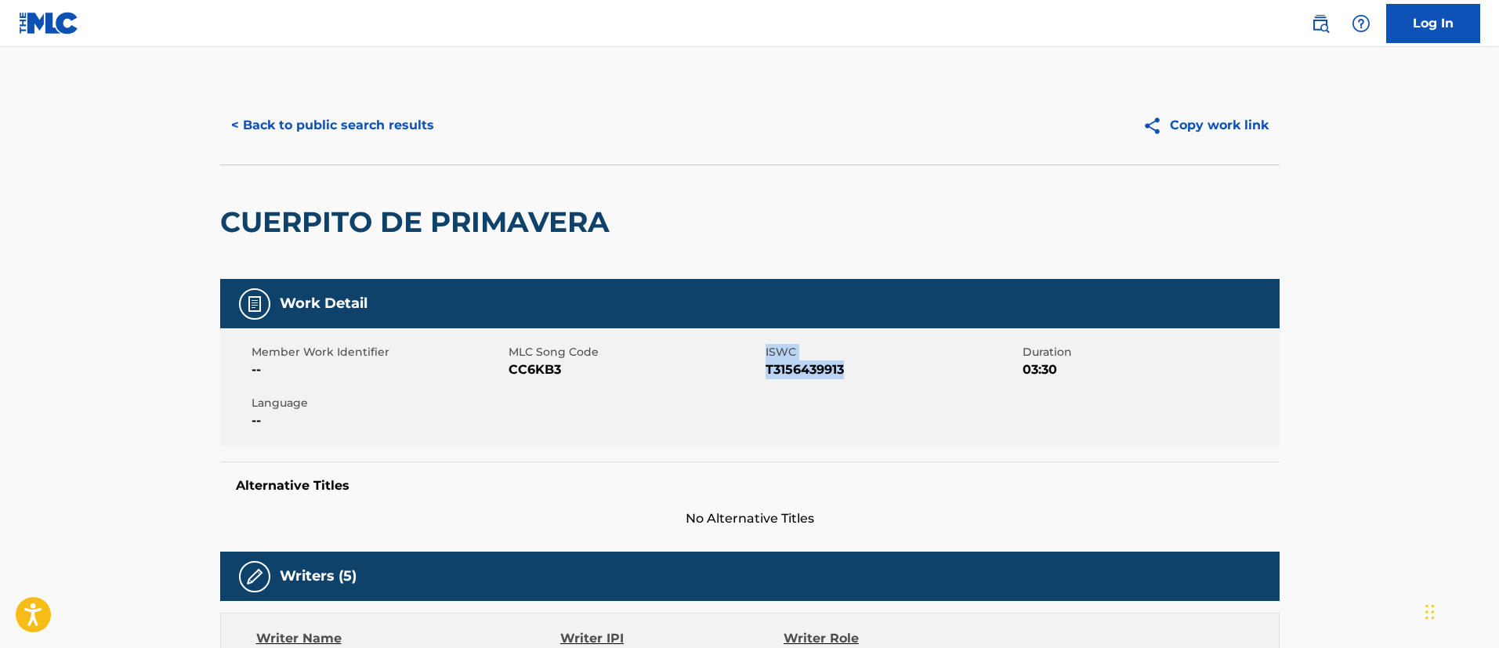
drag, startPoint x: 855, startPoint y: 375, endPoint x: 764, endPoint y: 366, distance: 91.4
click at [764, 366] on div "Member Work Identifier -- MLC Song Code CC6KB3 ISWC T3156439913 Duration 03:30 …" at bounding box center [749, 387] width 1059 height 118
click at [583, 371] on span "CC6KB3" at bounding box center [634, 369] width 253 height 19
drag, startPoint x: 581, startPoint y: 369, endPoint x: 508, endPoint y: 371, distance: 73.7
click at [508, 371] on span "CC6KB3" at bounding box center [634, 369] width 253 height 19
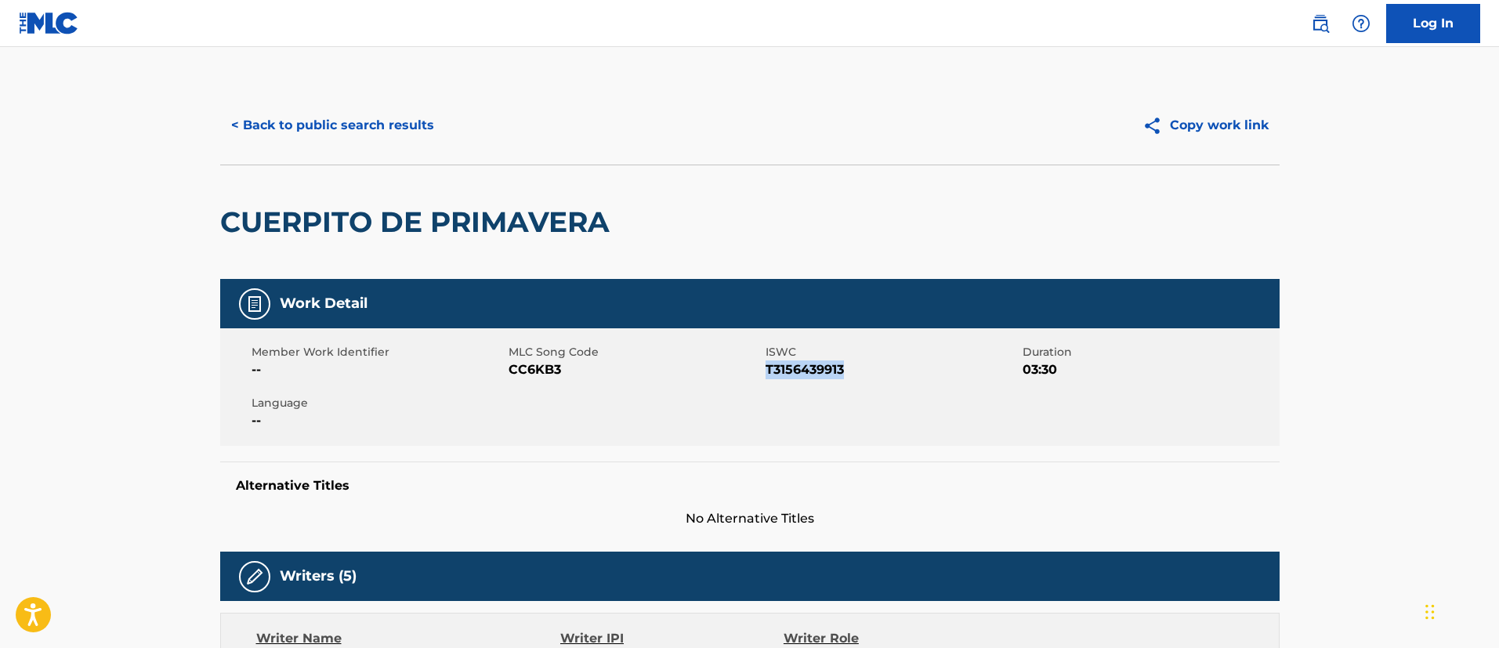
drag, startPoint x: 846, startPoint y: 374, endPoint x: 766, endPoint y: 371, distance: 80.0
click at [766, 371] on span "T3156439913" at bounding box center [891, 369] width 253 height 19
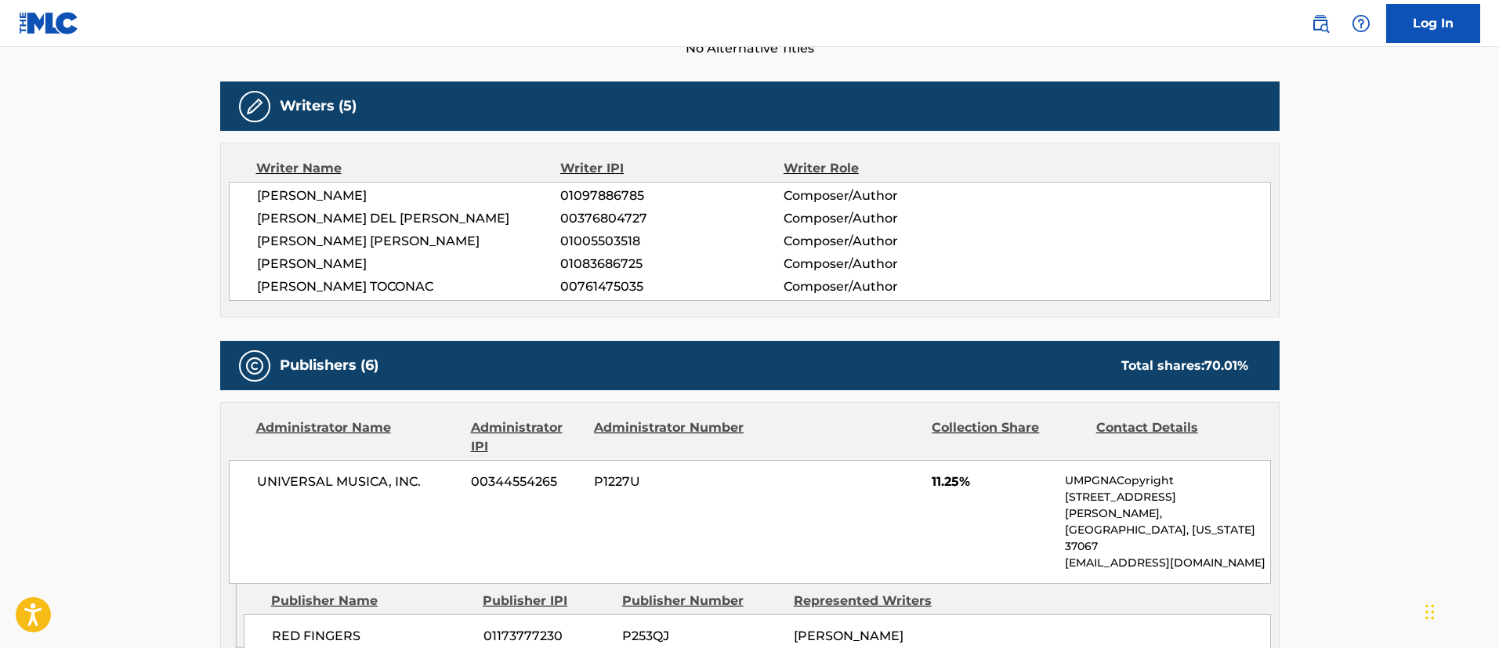
scroll to position [705, 0]
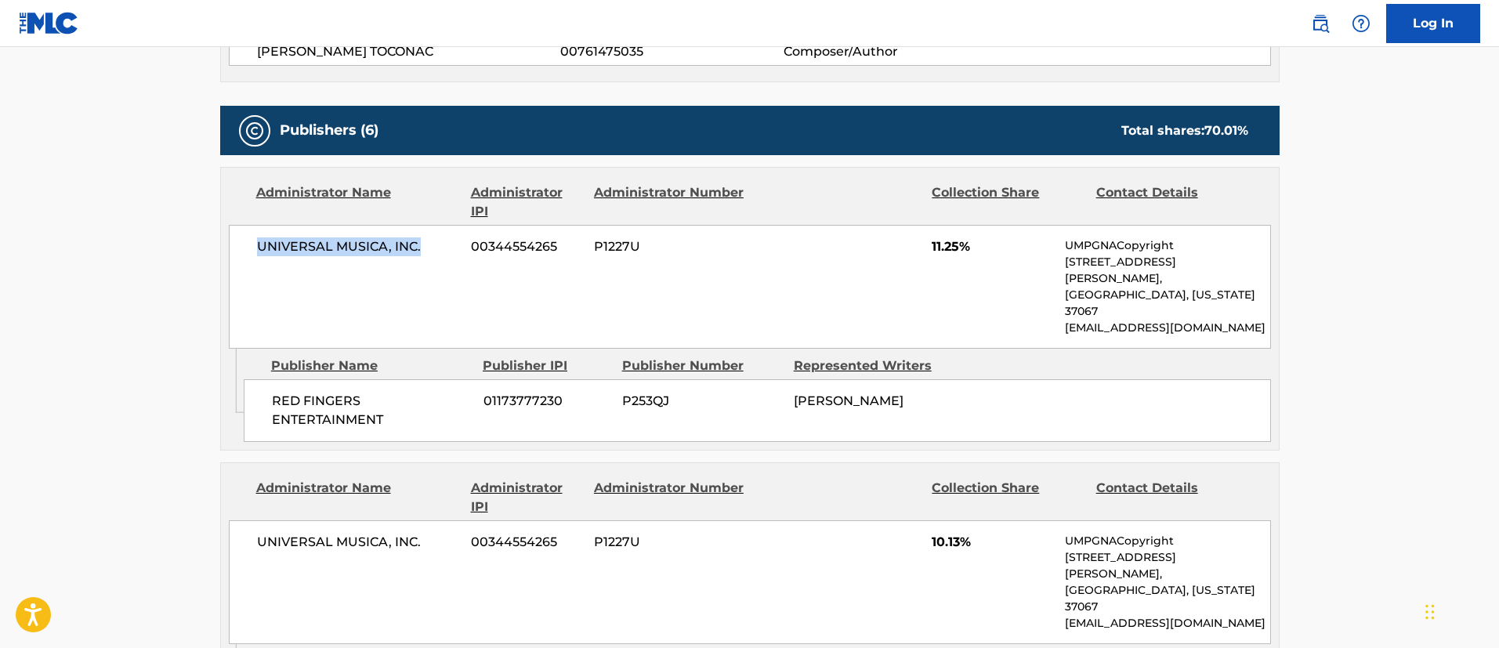
drag, startPoint x: 432, startPoint y: 247, endPoint x: 250, endPoint y: 240, distance: 181.9
click at [250, 240] on div "UNIVERSAL MUSICA, INC. 00344554265 P1227U 11.25% UMPGNACopyright [STREET_ADDRES…" at bounding box center [750, 287] width 1042 height 124
drag, startPoint x: 567, startPoint y: 241, endPoint x: 468, endPoint y: 245, distance: 98.8
click at [468, 245] on div "UNIVERSAL MUSICA, INC. 00344554265 P1227U 11.25% UMPGNACopyright [STREET_ADDRES…" at bounding box center [750, 287] width 1042 height 124
drag, startPoint x: 390, startPoint y: 392, endPoint x: 270, endPoint y: 371, distance: 121.6
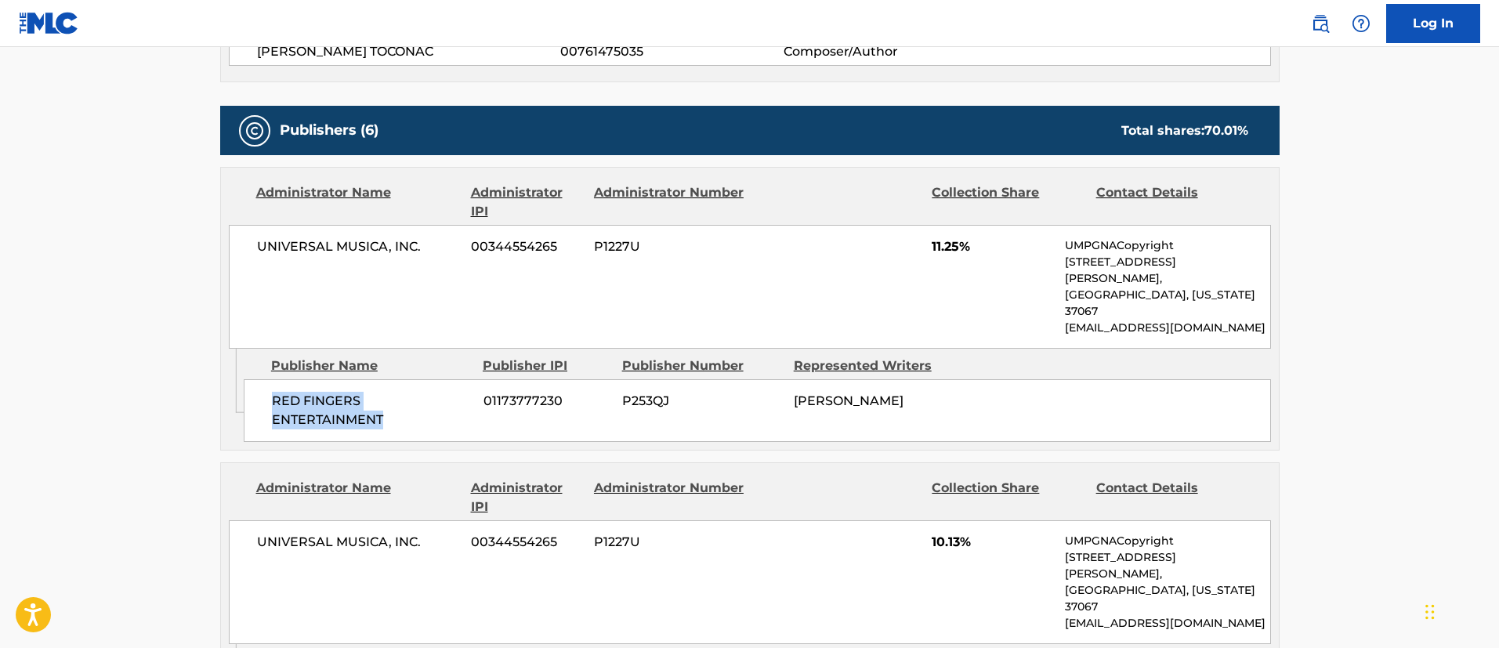
click at [270, 379] on div "RED FINGERS ENTERTAINMENT 01173777230 P253QJ [PERSON_NAME]" at bounding box center [757, 410] width 1027 height 63
drag, startPoint x: 577, startPoint y: 366, endPoint x: 485, endPoint y: 368, distance: 92.5
click at [485, 392] on span "01173777230" at bounding box center [546, 401] width 127 height 19
drag, startPoint x: 898, startPoint y: 367, endPoint x: 796, endPoint y: 370, distance: 101.9
click at [796, 392] on div "[PERSON_NAME]" at bounding box center [874, 401] width 160 height 19
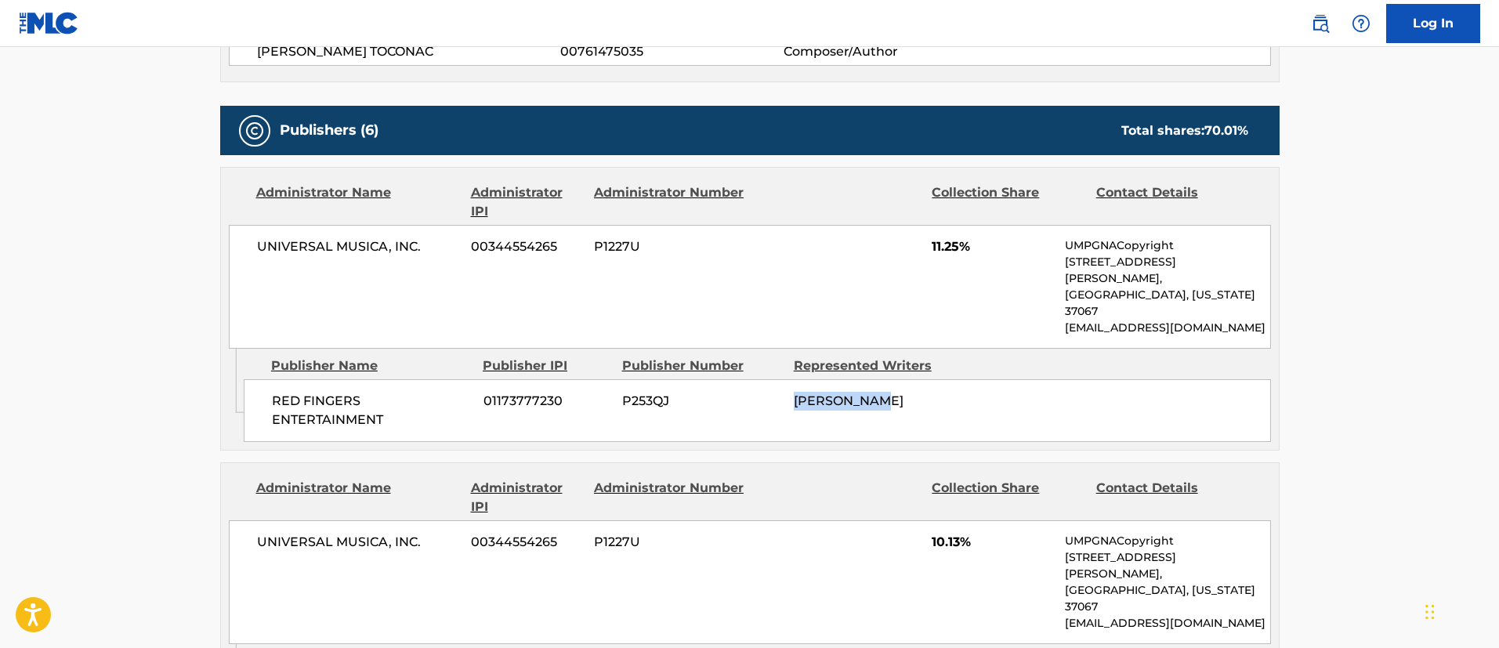
scroll to position [940, 0]
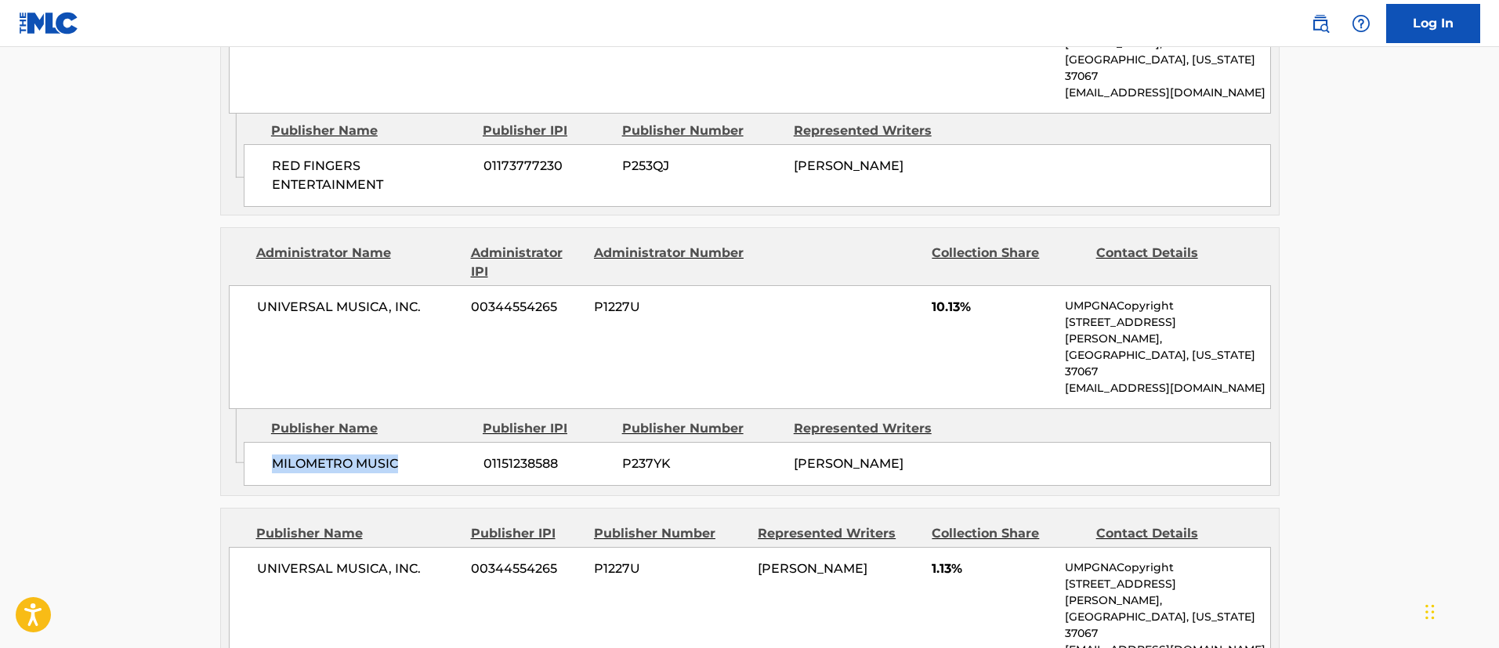
drag, startPoint x: 419, startPoint y: 406, endPoint x: 260, endPoint y: 407, distance: 159.0
click at [260, 442] on div "MILOMETRO MUSIC 01151238588 P237YK [PERSON_NAME]" at bounding box center [757, 464] width 1027 height 44
drag, startPoint x: 566, startPoint y: 395, endPoint x: 478, endPoint y: 402, distance: 88.0
click at [478, 442] on div "MILOMETRO MUSIC 01151238588 P237YK [PERSON_NAME]" at bounding box center [757, 464] width 1027 height 44
drag, startPoint x: 901, startPoint y: 403, endPoint x: 787, endPoint y: 394, distance: 114.7
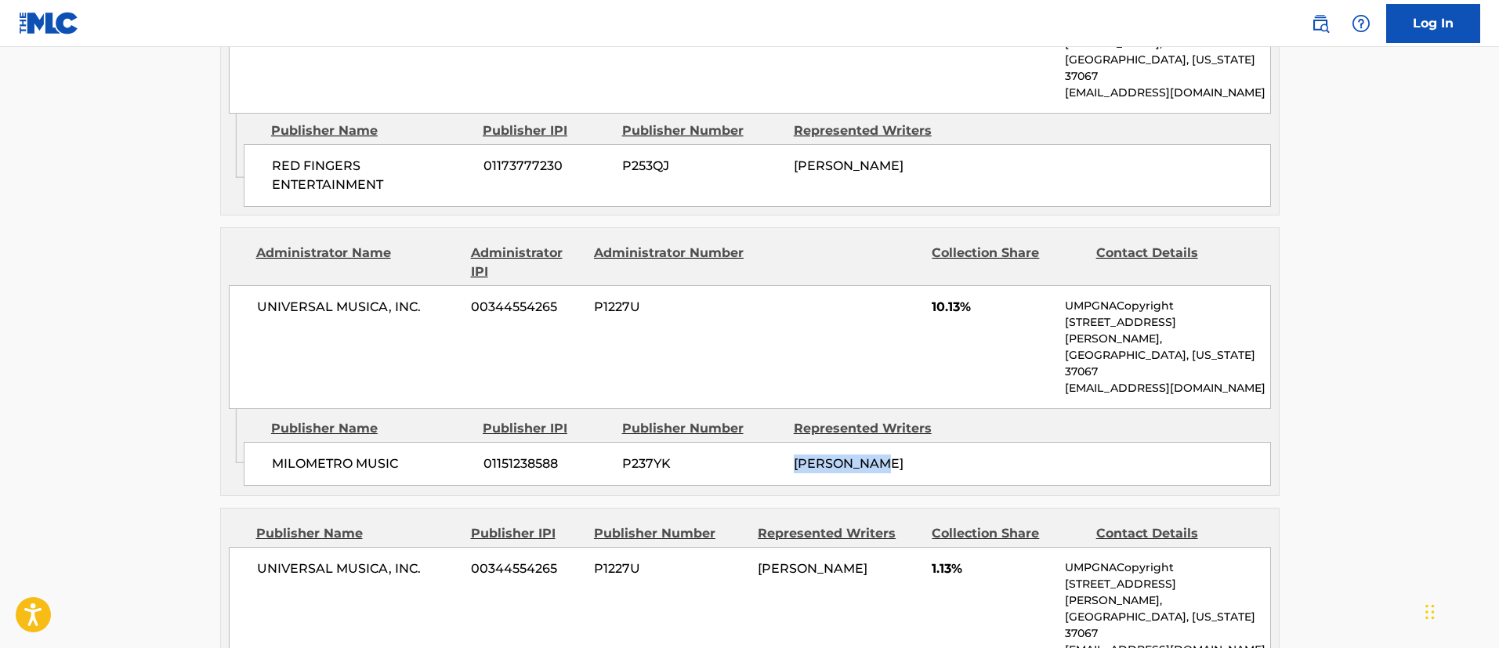
click at [787, 442] on div "MILOMETRO MUSIC 01151238588 P237YK [PERSON_NAME]" at bounding box center [757, 464] width 1027 height 44
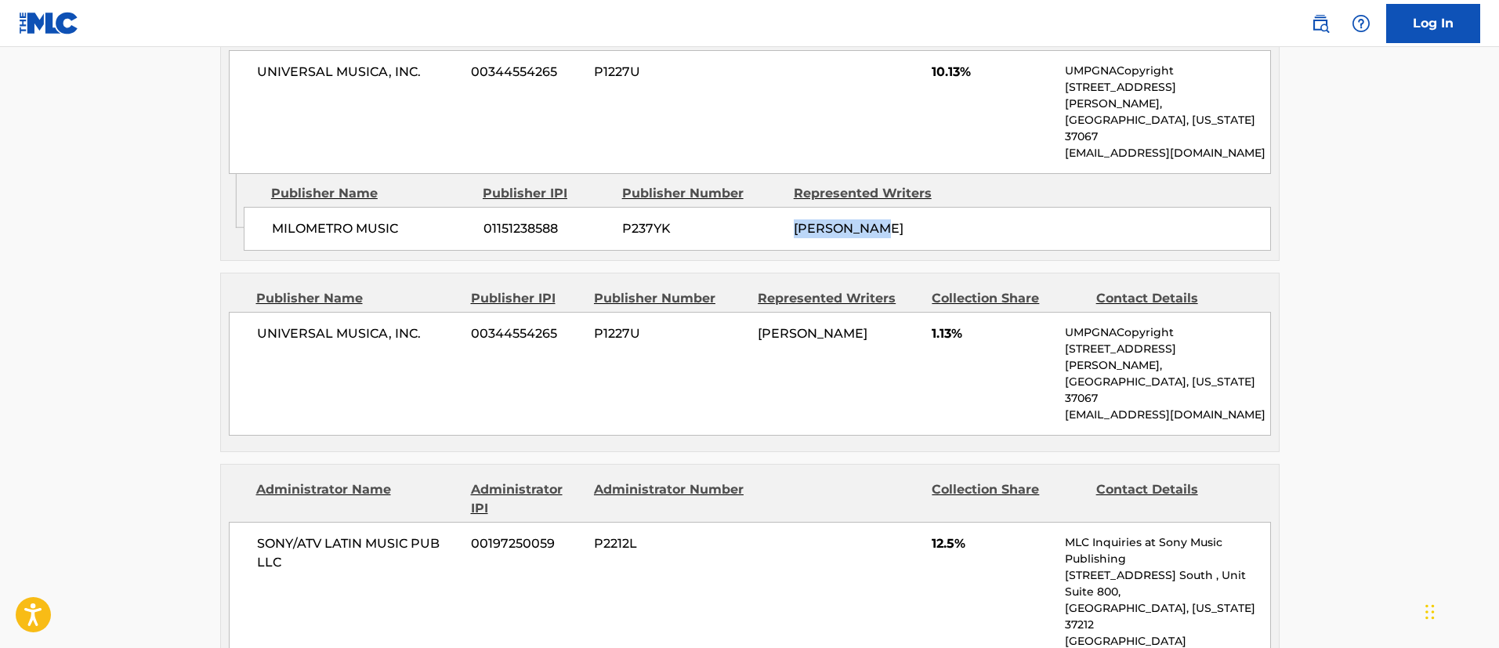
scroll to position [1293, 0]
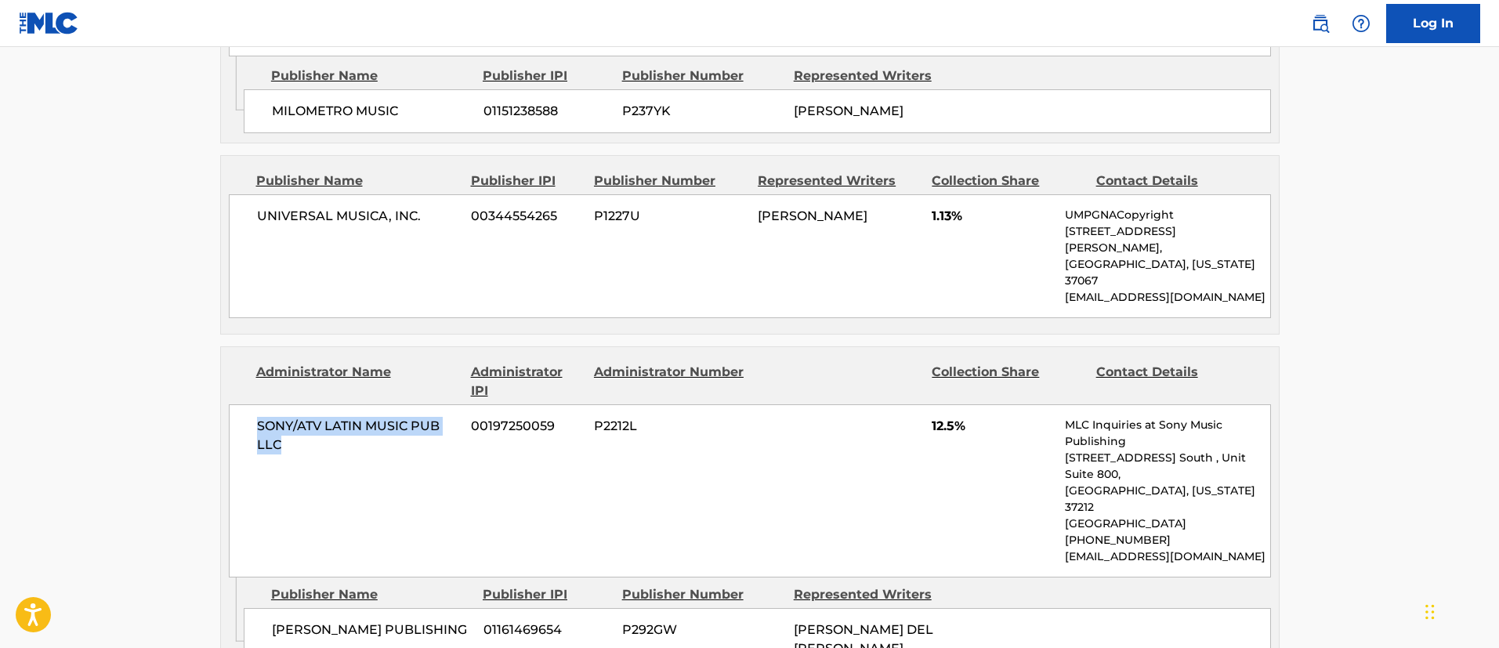
drag, startPoint x: 301, startPoint y: 351, endPoint x: 243, endPoint y: 320, distance: 65.9
click at [243, 404] on div "SONY/ATV LATIN MUSIC PUB LLC 00197250059 P2212L 12.5% MLC Inquiries at Sony Mus…" at bounding box center [750, 490] width 1042 height 173
drag, startPoint x: 560, startPoint y: 324, endPoint x: 475, endPoint y: 327, distance: 85.4
click at [475, 417] on span "00197250059" at bounding box center [526, 426] width 111 height 19
drag, startPoint x: 458, startPoint y: 518, endPoint x: 276, endPoint y: 517, distance: 182.5
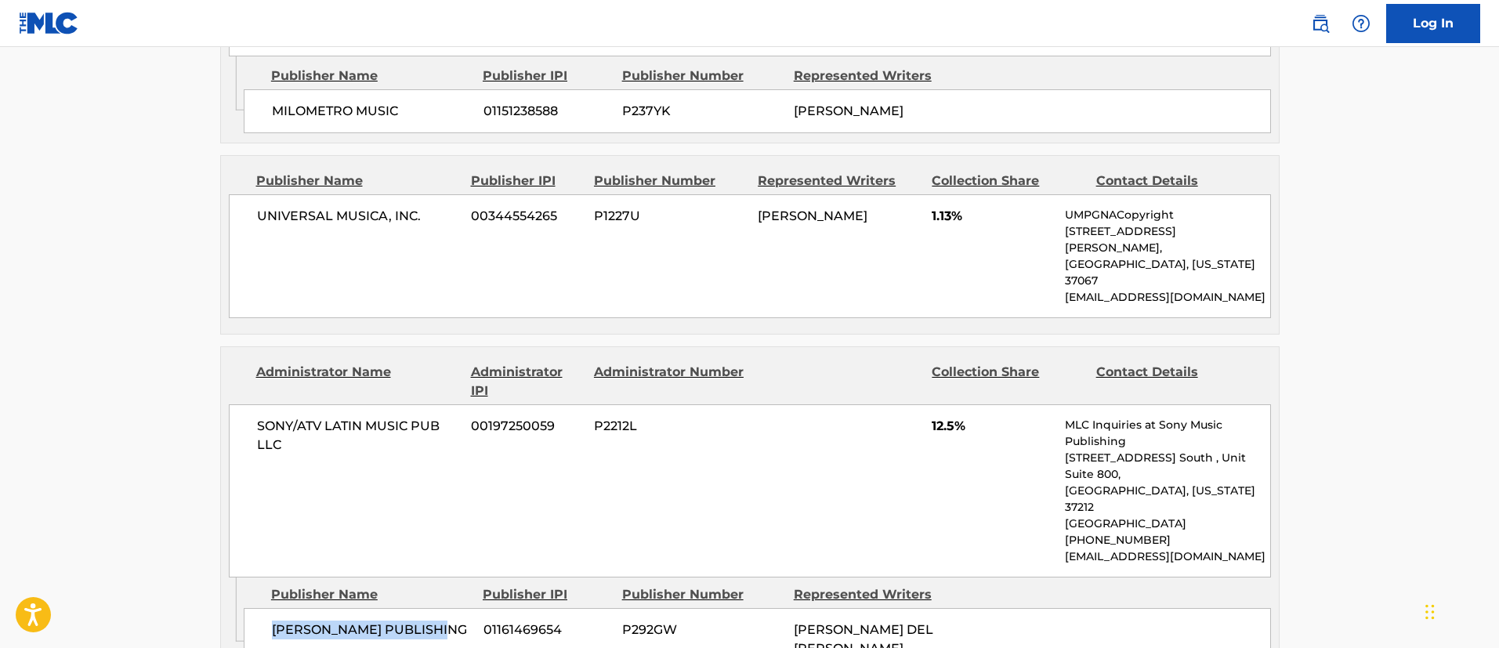
click at [276, 620] on span "[PERSON_NAME] PUBLISHING" at bounding box center [372, 629] width 200 height 19
drag, startPoint x: 577, startPoint y: 515, endPoint x: 483, endPoint y: 512, distance: 94.1
click at [483, 620] on span "01161469654" at bounding box center [546, 629] width 127 height 19
drag, startPoint x: 931, startPoint y: 528, endPoint x: 790, endPoint y: 506, distance: 142.7
click at [790, 608] on div "[PERSON_NAME] PUBLISHING 01161469654 P292GW [PERSON_NAME] DEL [PERSON_NAME]" at bounding box center [757, 639] width 1027 height 63
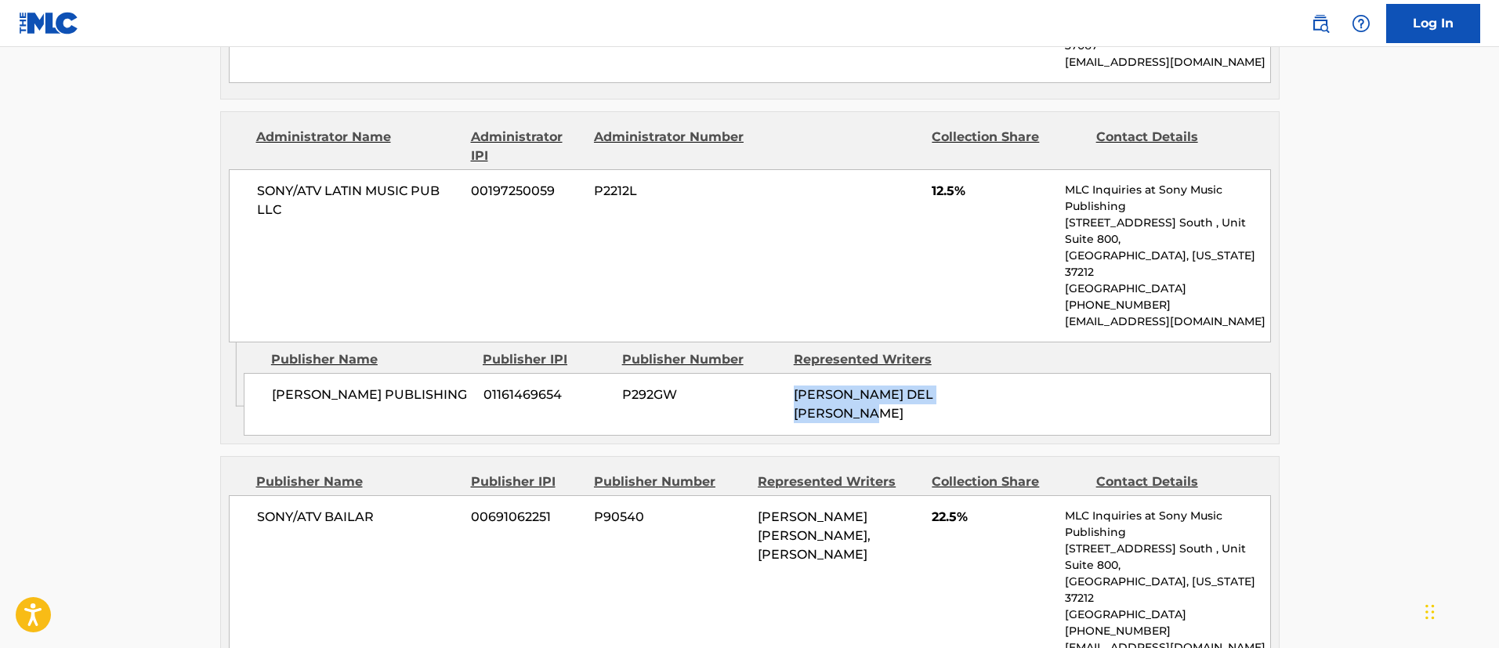
scroll to position [1645, 0]
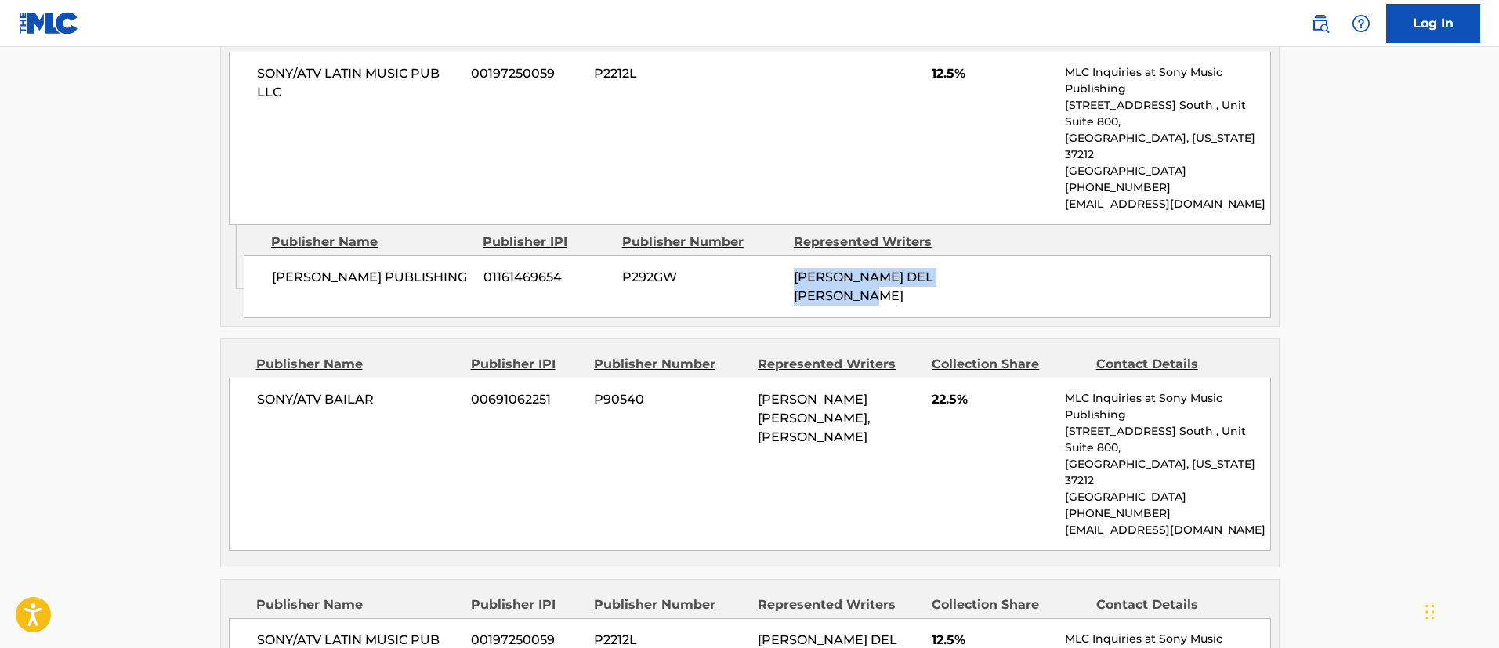
drag, startPoint x: 869, startPoint y: 326, endPoint x: 754, endPoint y: 284, distance: 122.4
click at [754, 378] on div "SONY/ATV BAILAR 00691062251 P90540 [PERSON_NAME] [PERSON_NAME], [PERSON_NAME] T…" at bounding box center [750, 464] width 1042 height 173
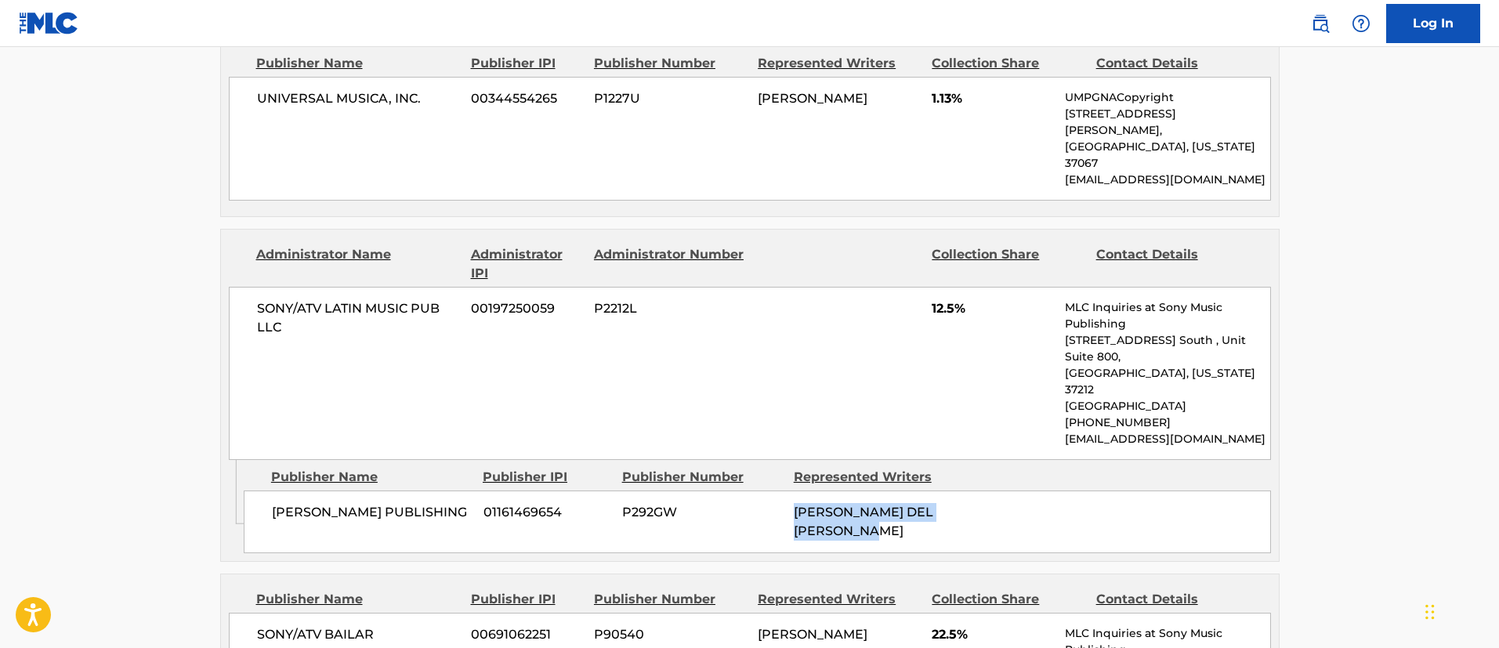
scroll to position [1880, 0]
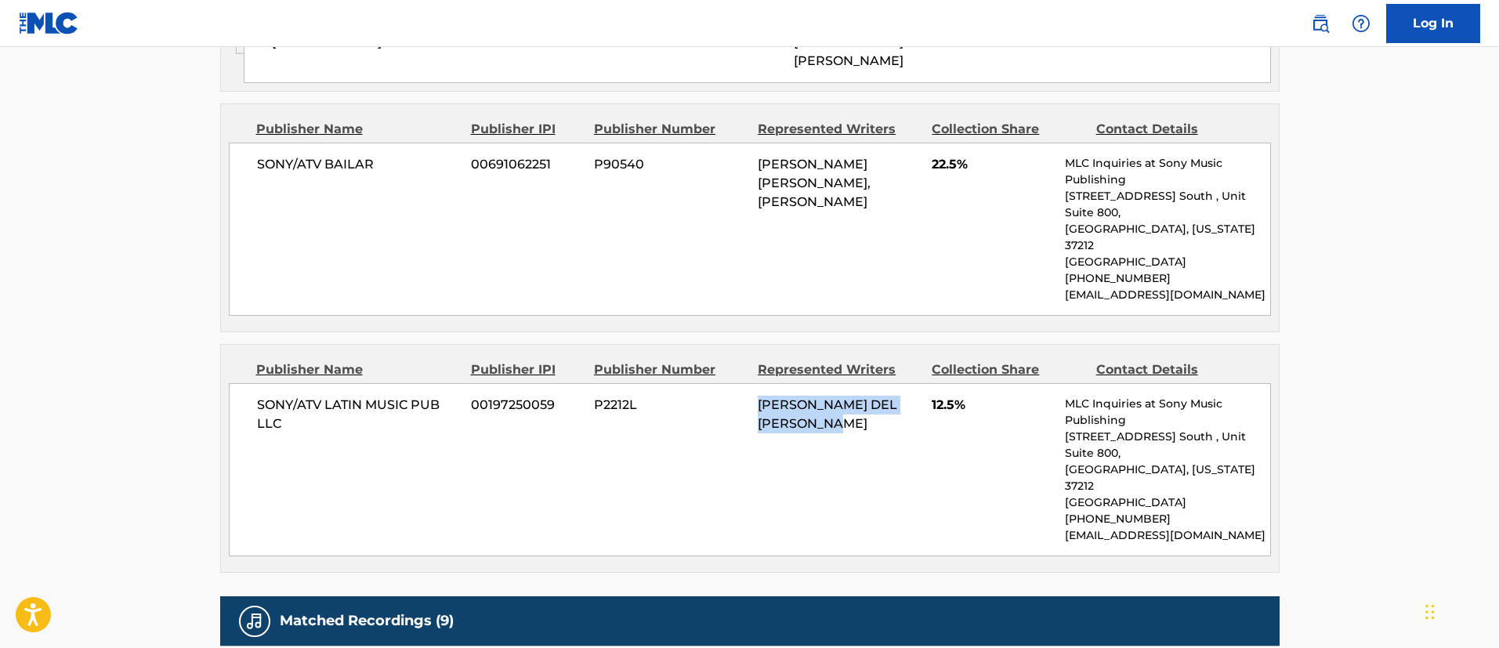
drag, startPoint x: 884, startPoint y: 298, endPoint x: 755, endPoint y: 273, distance: 131.7
click at [755, 383] on div "SONY/ATV LATIN MUSIC PUB LLC 00197250059 P2212L [PERSON_NAME] DEL [PERSON_NAME]…" at bounding box center [750, 469] width 1042 height 173
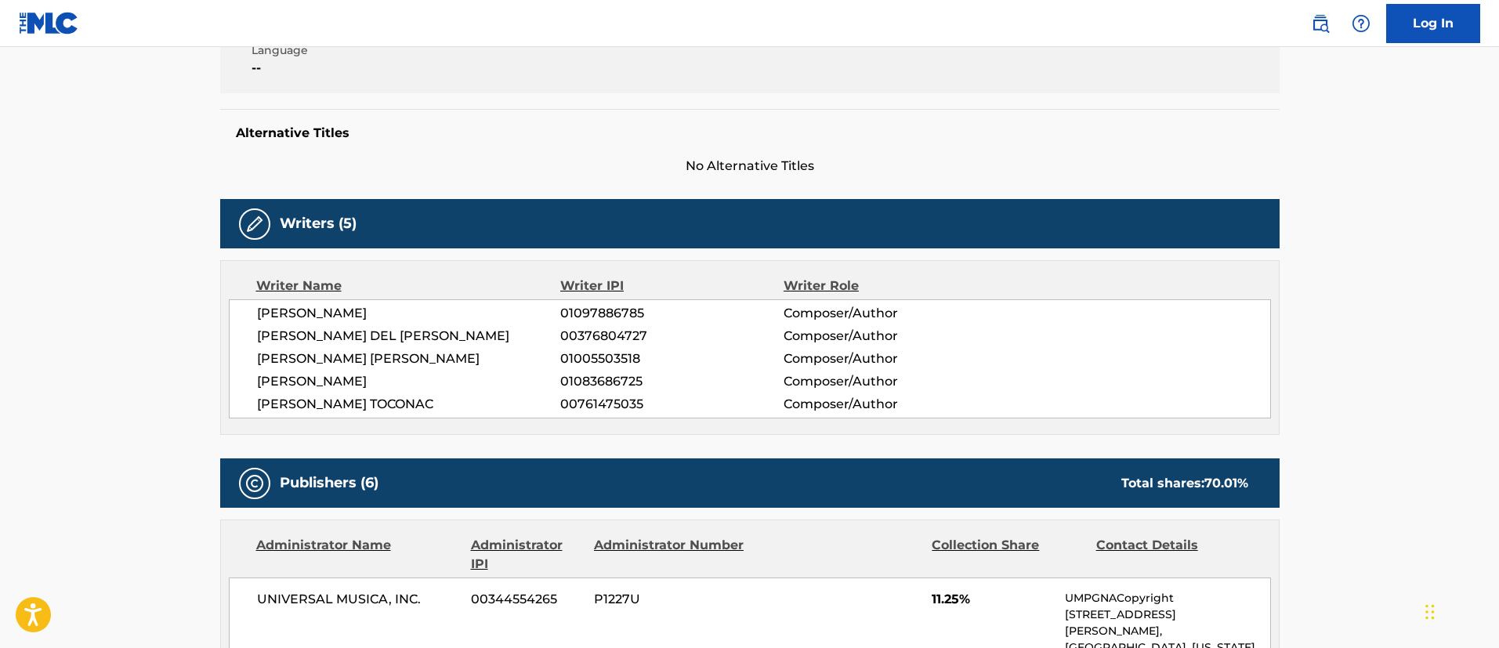
scroll to position [0, 0]
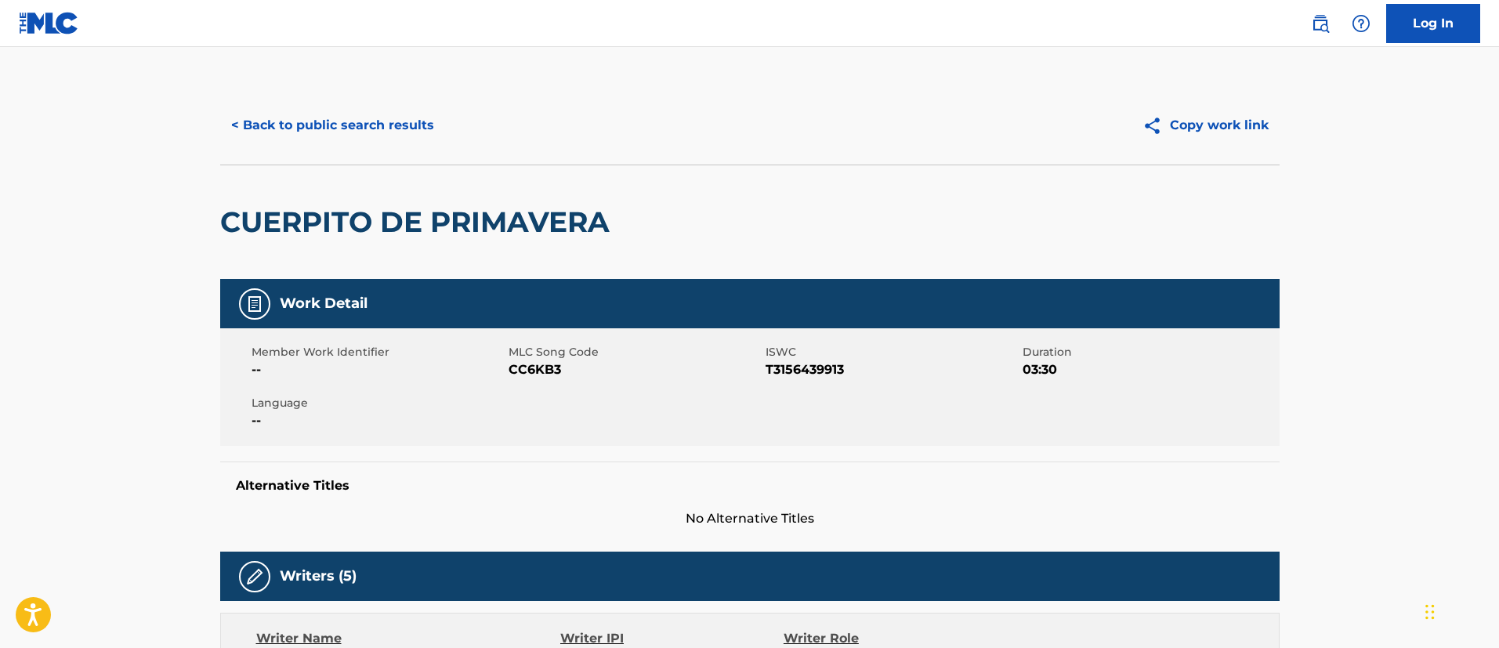
click at [385, 121] on button "< Back to public search results" at bounding box center [332, 125] width 225 height 39
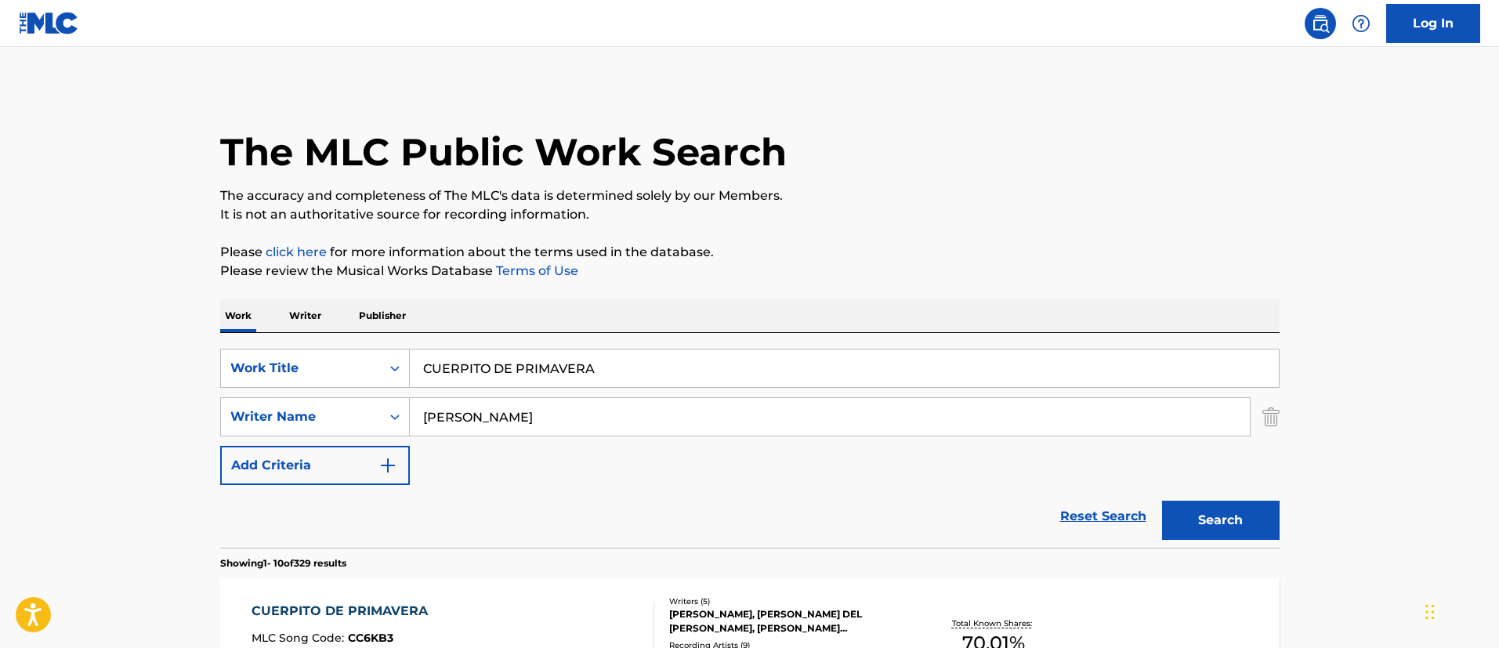
scroll to position [233, 0]
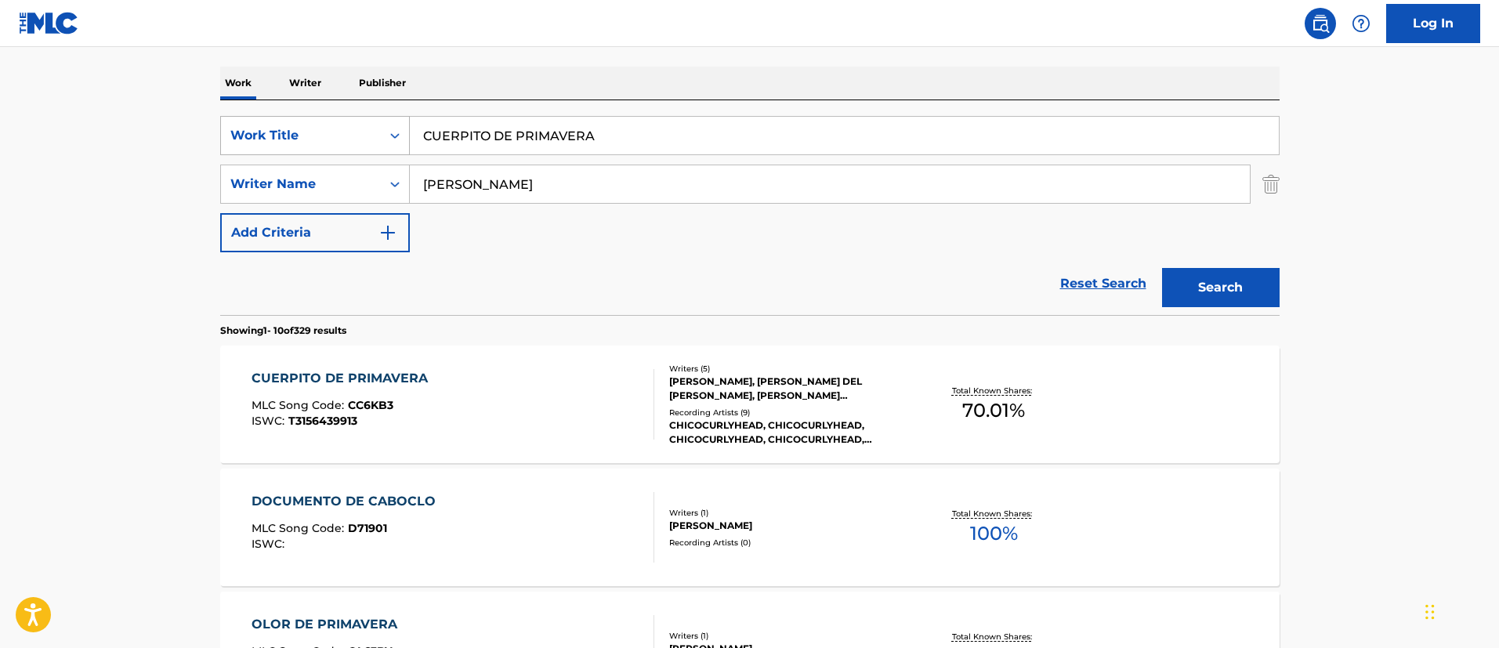
drag, startPoint x: 664, startPoint y: 139, endPoint x: 400, endPoint y: 125, distance: 265.2
click at [400, 125] on div "SearchWithCriteria1c5865c8-e058-40ac-b175-4ce05d8ebbe1 Work Title CUERPITO DE P…" at bounding box center [749, 135] width 1059 height 39
paste input "SE JODIO"
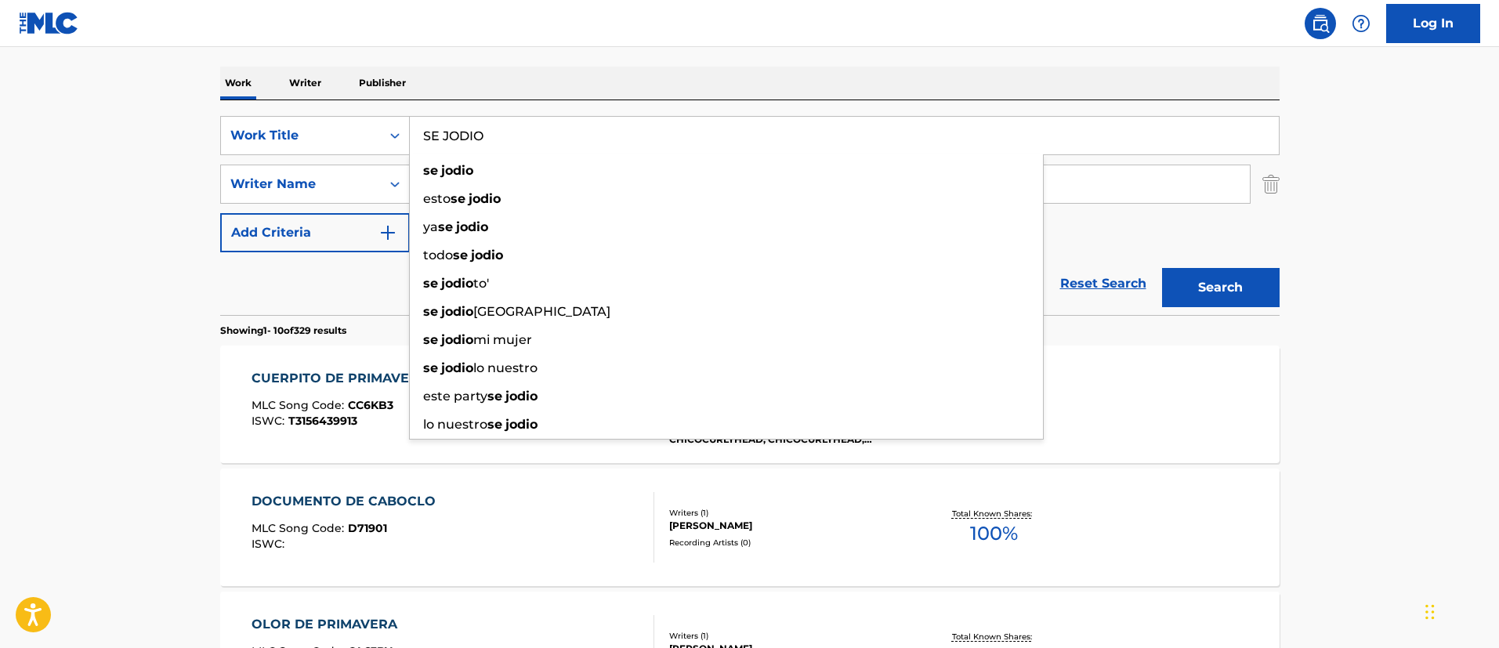
type input "SE JODIO"
click at [1265, 280] on button "Search" at bounding box center [1221, 287] width 118 height 39
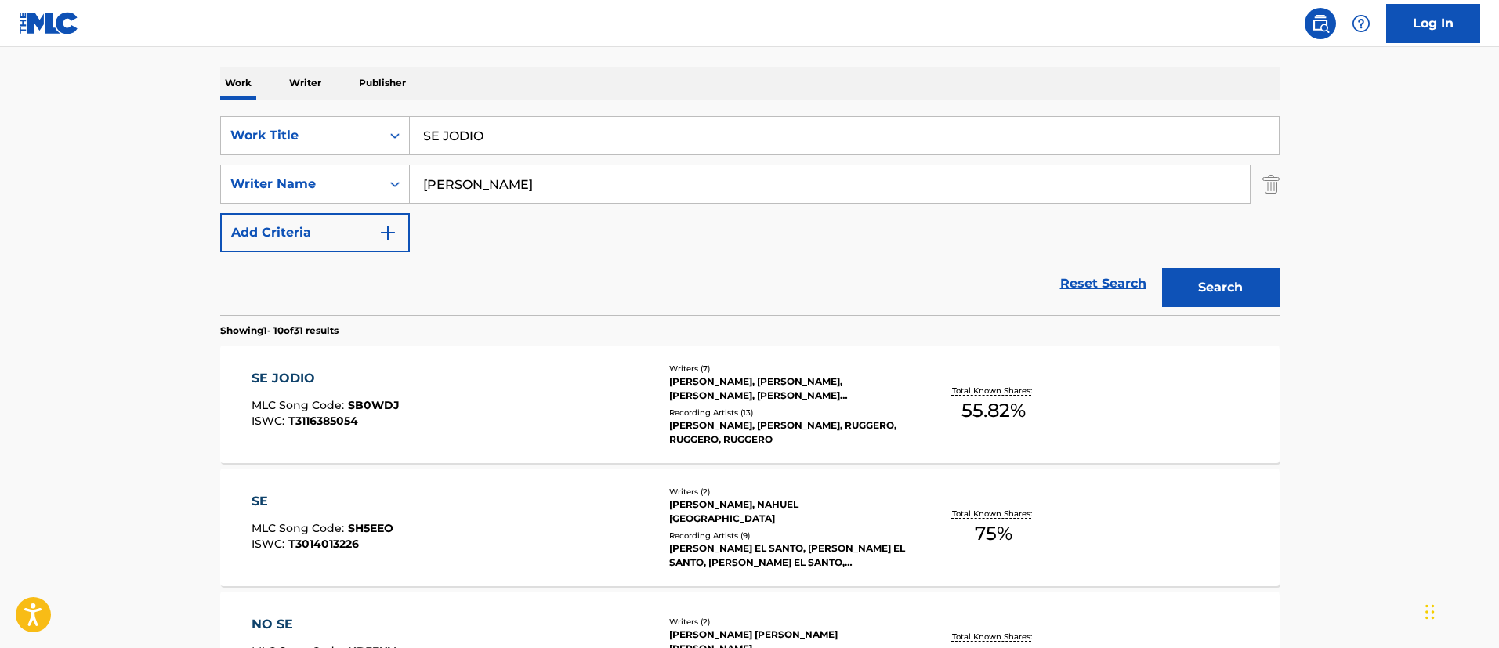
scroll to position [350, 0]
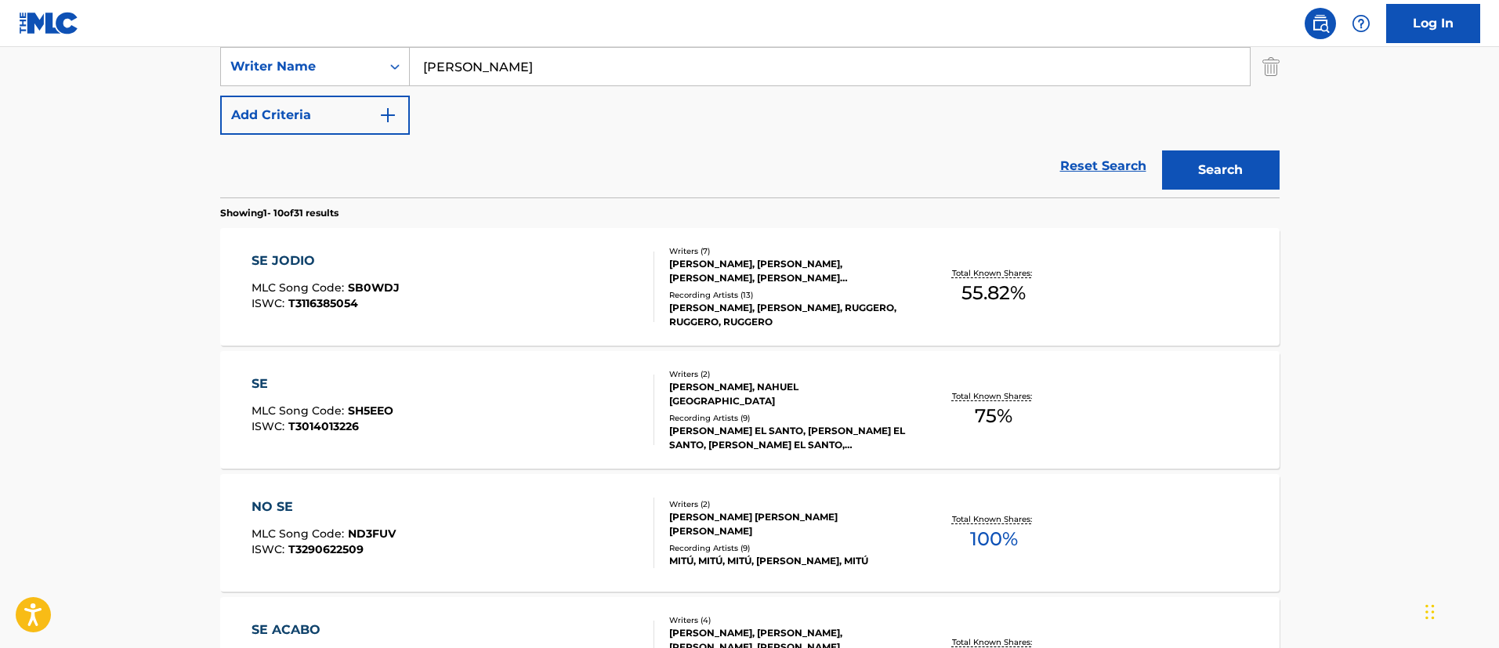
click at [273, 259] on div "SE JODIO" at bounding box center [325, 260] width 148 height 19
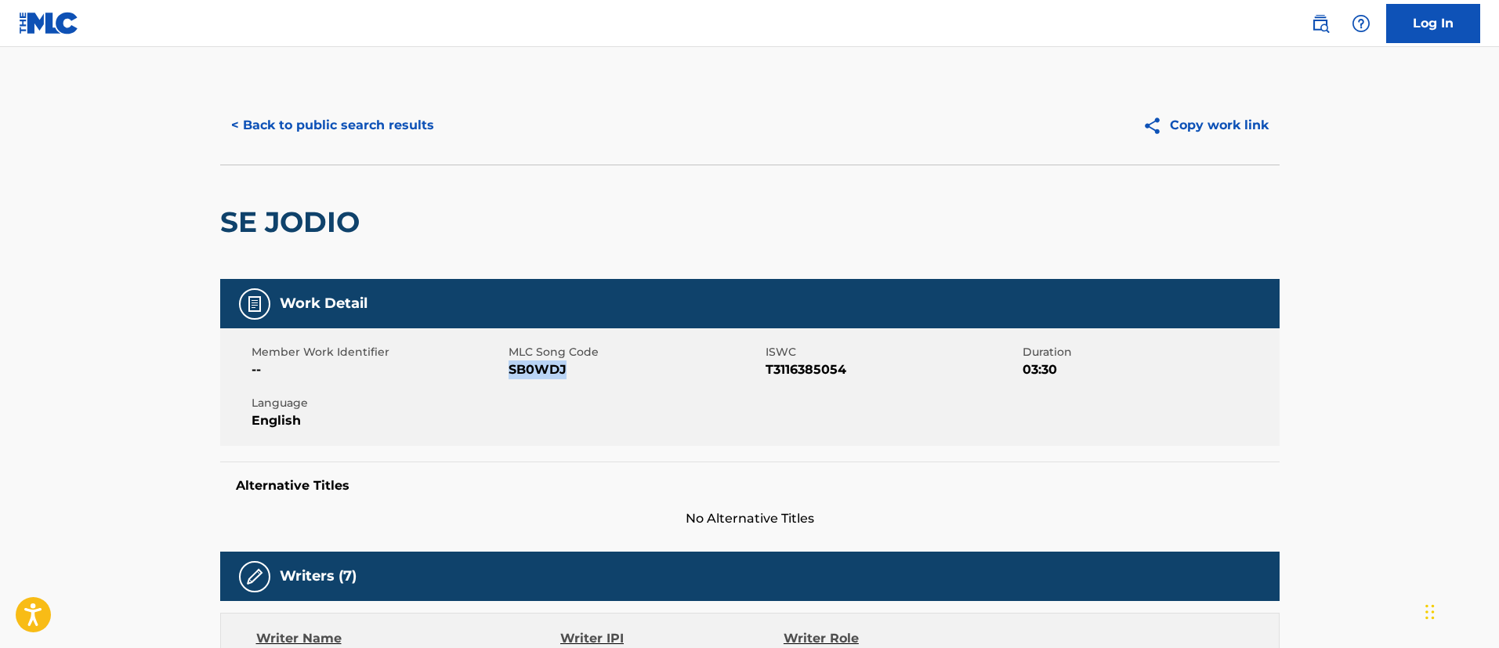
drag, startPoint x: 568, startPoint y: 372, endPoint x: 510, endPoint y: 379, distance: 58.4
click at [510, 379] on div "Member Work Identifier -- MLC Song Code SB0WDJ ISWC T3116385054 Duration 03:30 …" at bounding box center [749, 387] width 1059 height 118
drag, startPoint x: 866, startPoint y: 369, endPoint x: 767, endPoint y: 371, distance: 98.7
click at [767, 371] on span "T3116385054" at bounding box center [891, 369] width 253 height 19
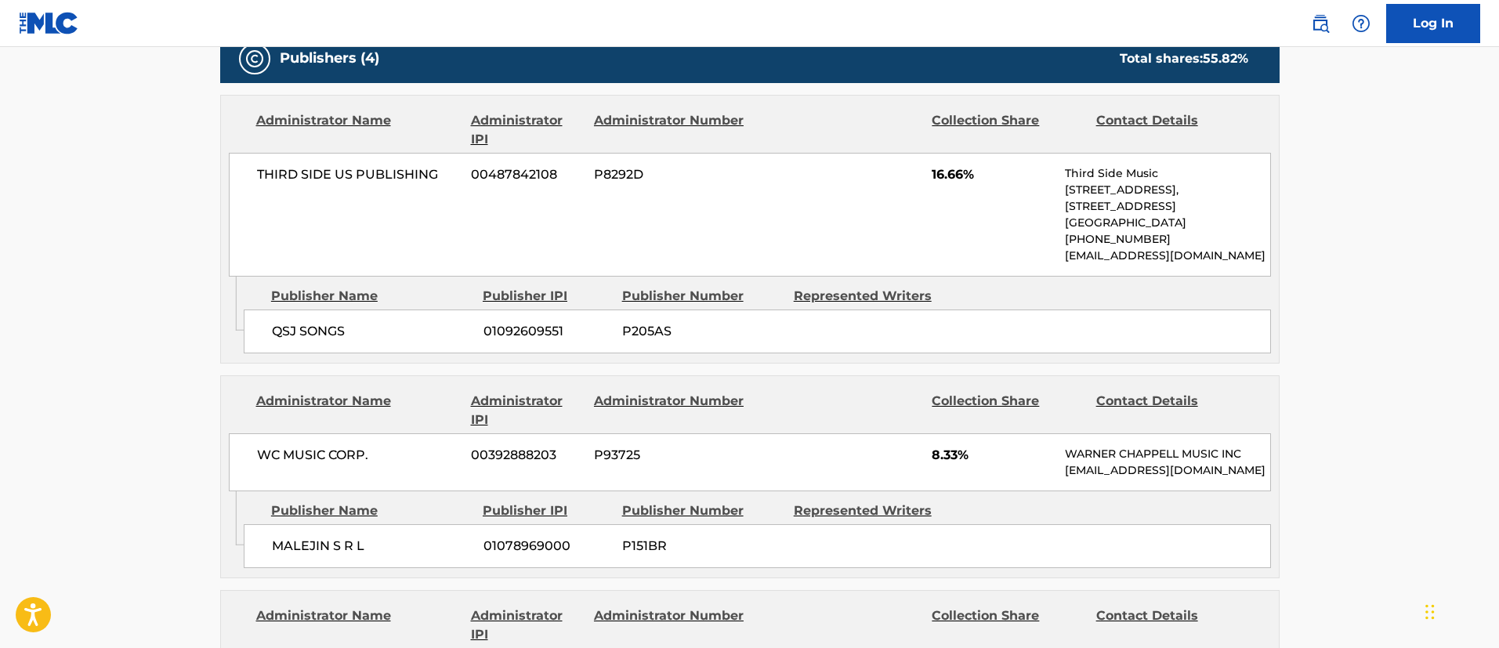
scroll to position [940, 0]
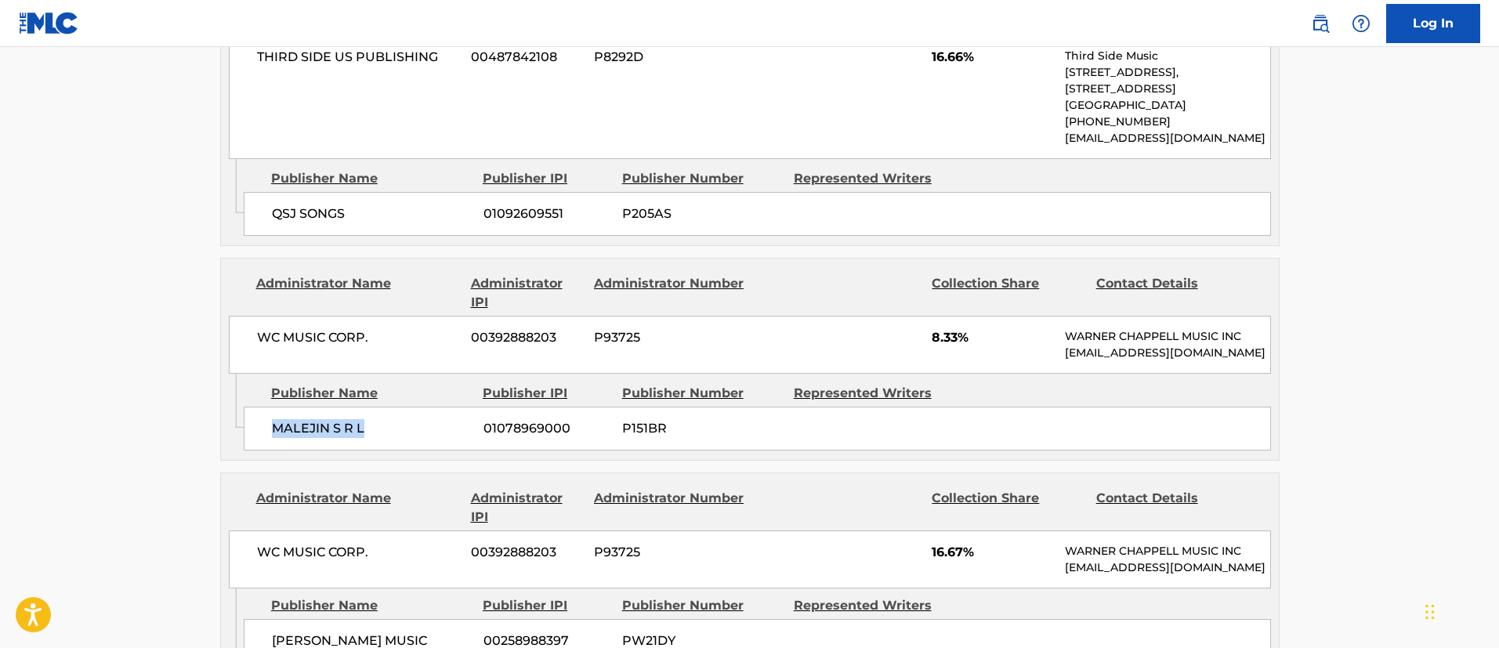
drag, startPoint x: 367, startPoint y: 457, endPoint x: 275, endPoint y: 451, distance: 91.8
click at [275, 438] on span "MALEJIN S R L" at bounding box center [372, 428] width 200 height 19
drag, startPoint x: 372, startPoint y: 348, endPoint x: 260, endPoint y: 349, distance: 112.0
click at [260, 347] on span "WC MUSIC CORP." at bounding box center [358, 337] width 203 height 19
drag, startPoint x: 377, startPoint y: 459, endPoint x: 268, endPoint y: 463, distance: 109.0
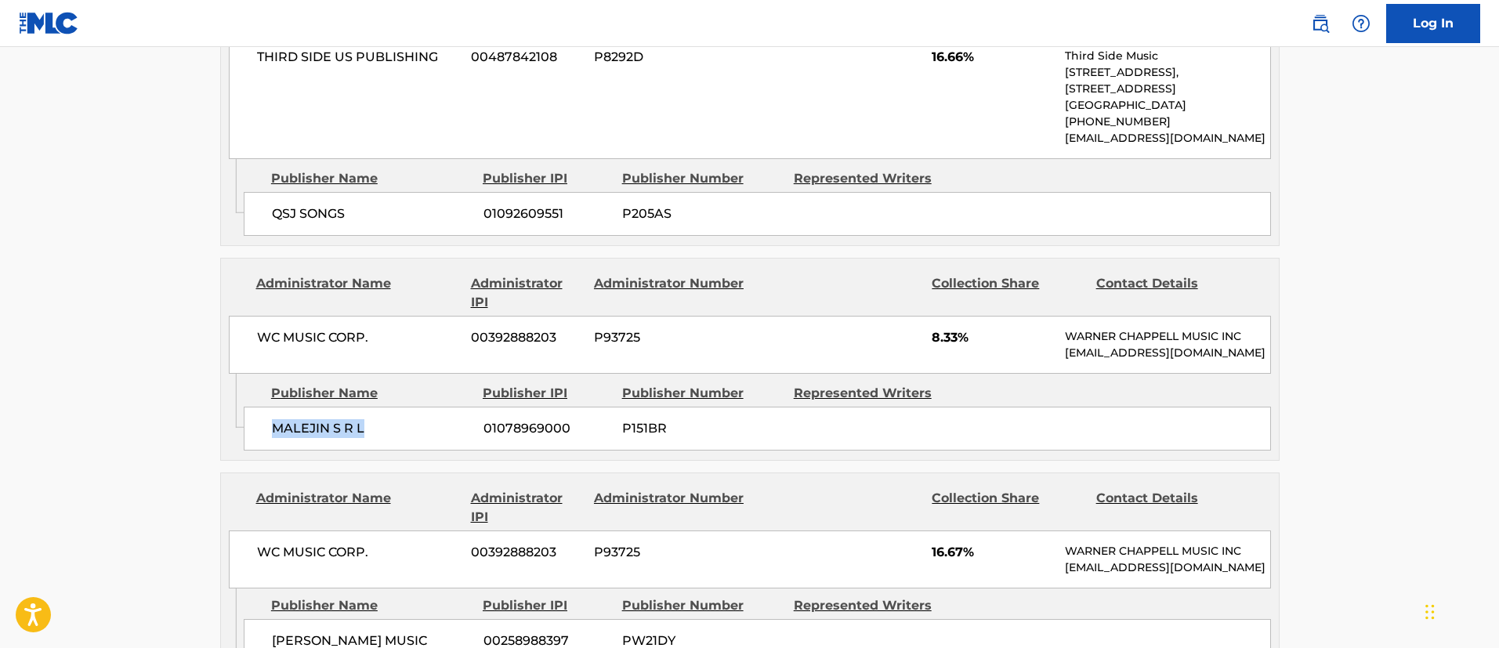
click at [268, 450] on div "MALEJIN S R L 01078969000 P151BR" at bounding box center [757, 429] width 1027 height 44
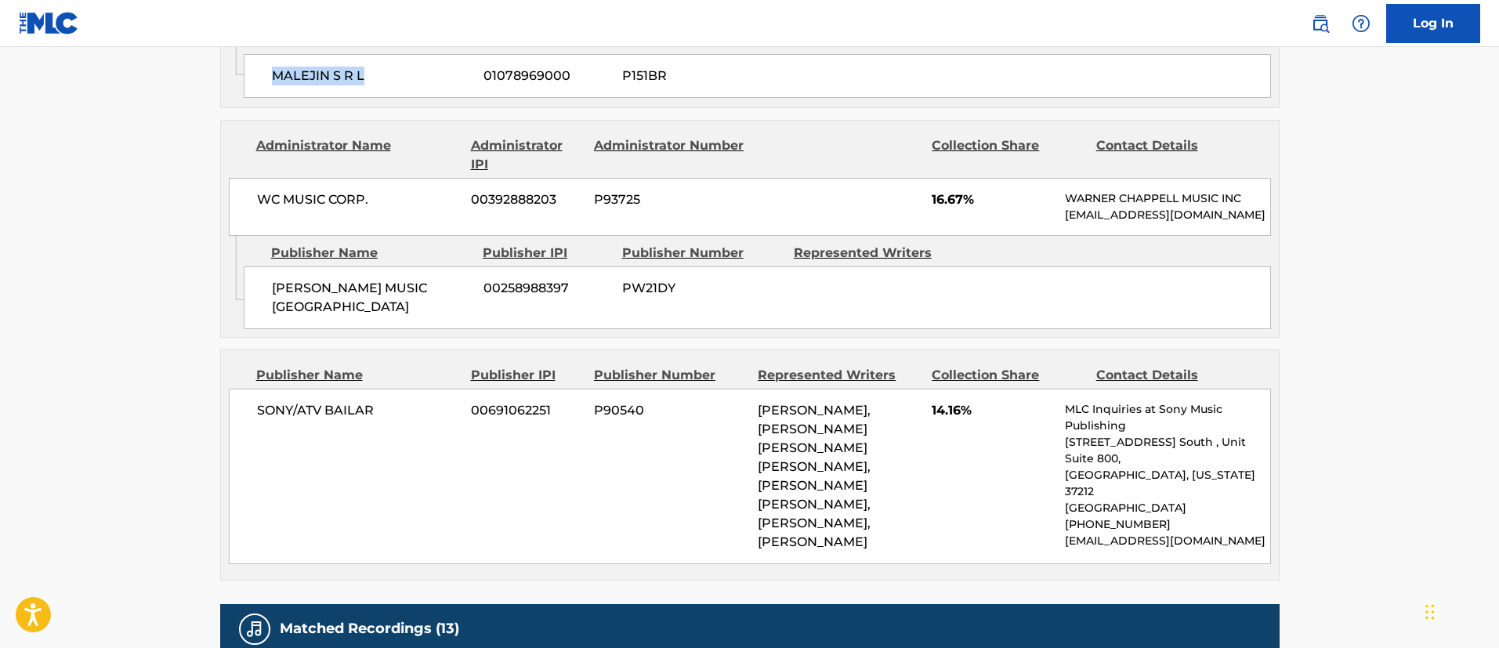
scroll to position [1410, 0]
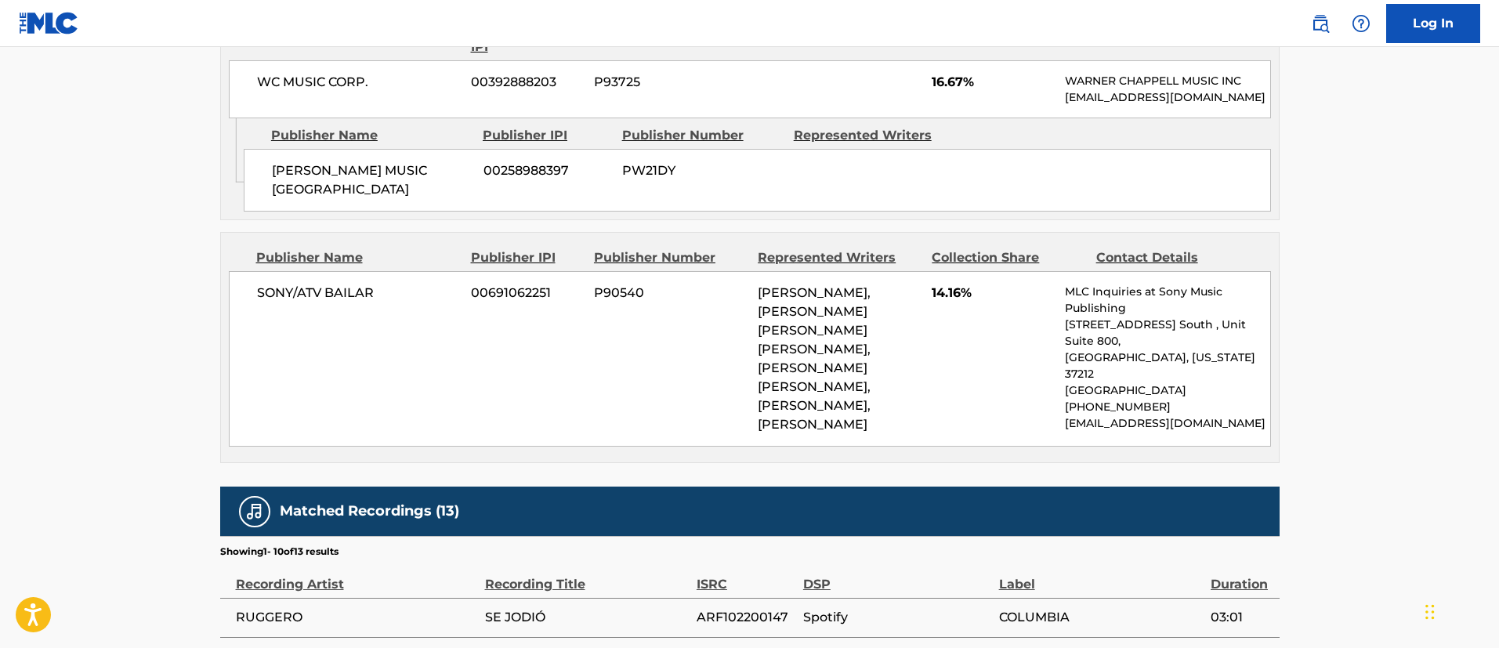
click at [857, 432] on span "[PERSON_NAME], [PERSON_NAME] [PERSON_NAME] [PERSON_NAME], [PERSON_NAME] [PERSON…" at bounding box center [814, 358] width 113 height 146
drag, startPoint x: 840, startPoint y: 519, endPoint x: 749, endPoint y: 351, distance: 190.7
click at [749, 351] on div "SONY/ATV BAILAR 00691062251 P90540 [PERSON_NAME], [PERSON_NAME] [PERSON_NAME] […" at bounding box center [750, 358] width 1042 height 175
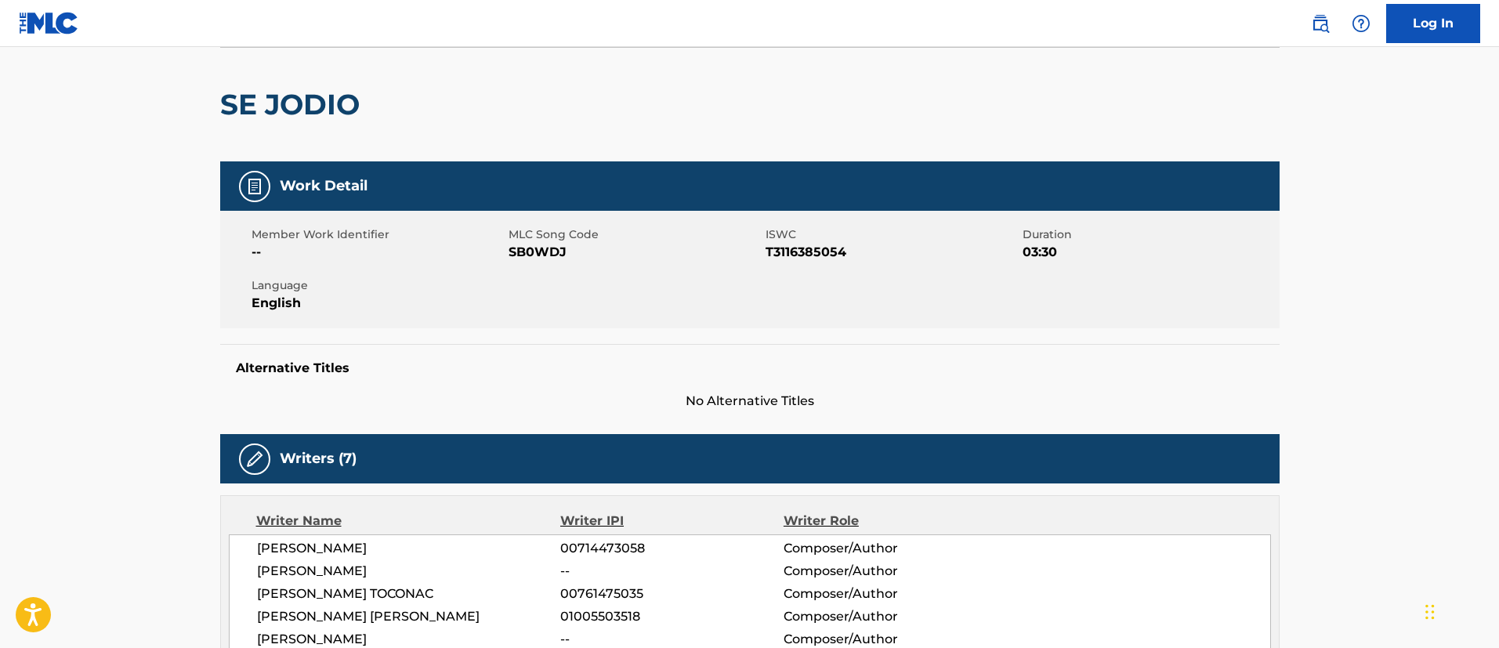
scroll to position [0, 0]
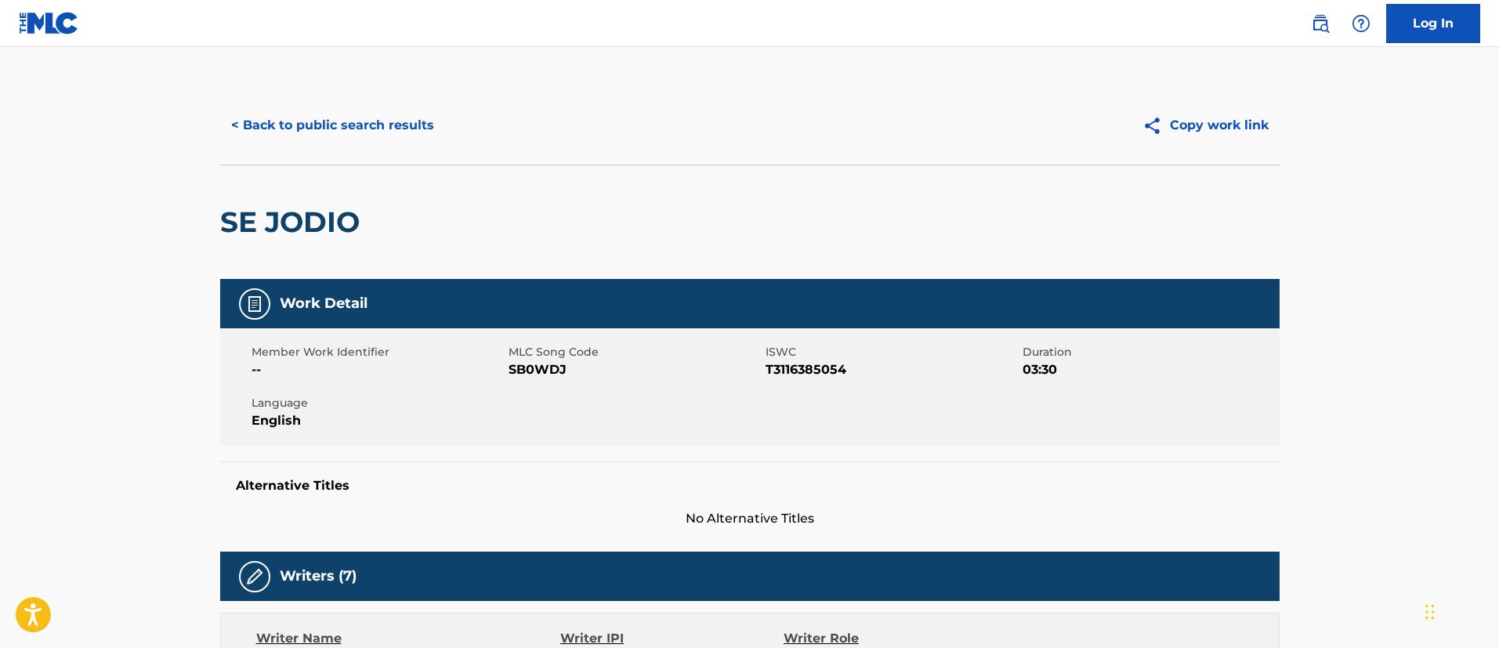
click at [349, 133] on button "< Back to public search results" at bounding box center [332, 125] width 225 height 39
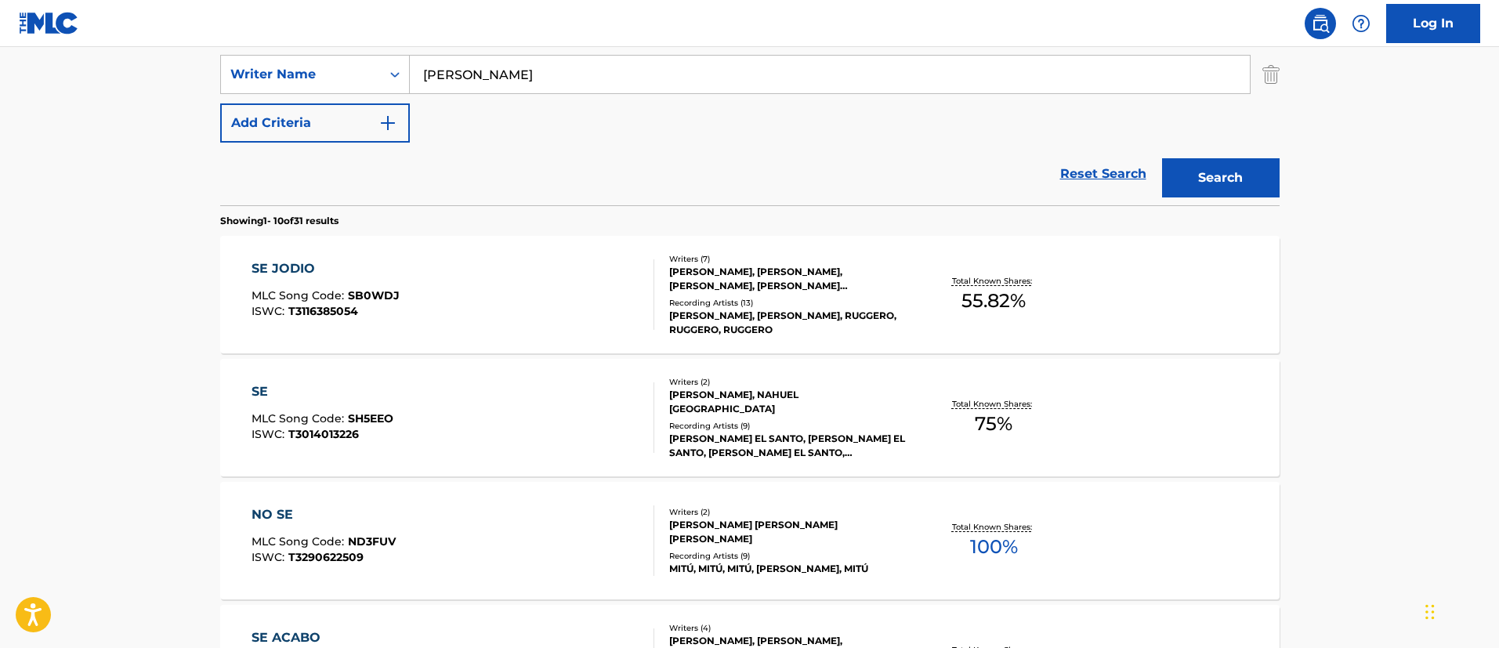
scroll to position [107, 0]
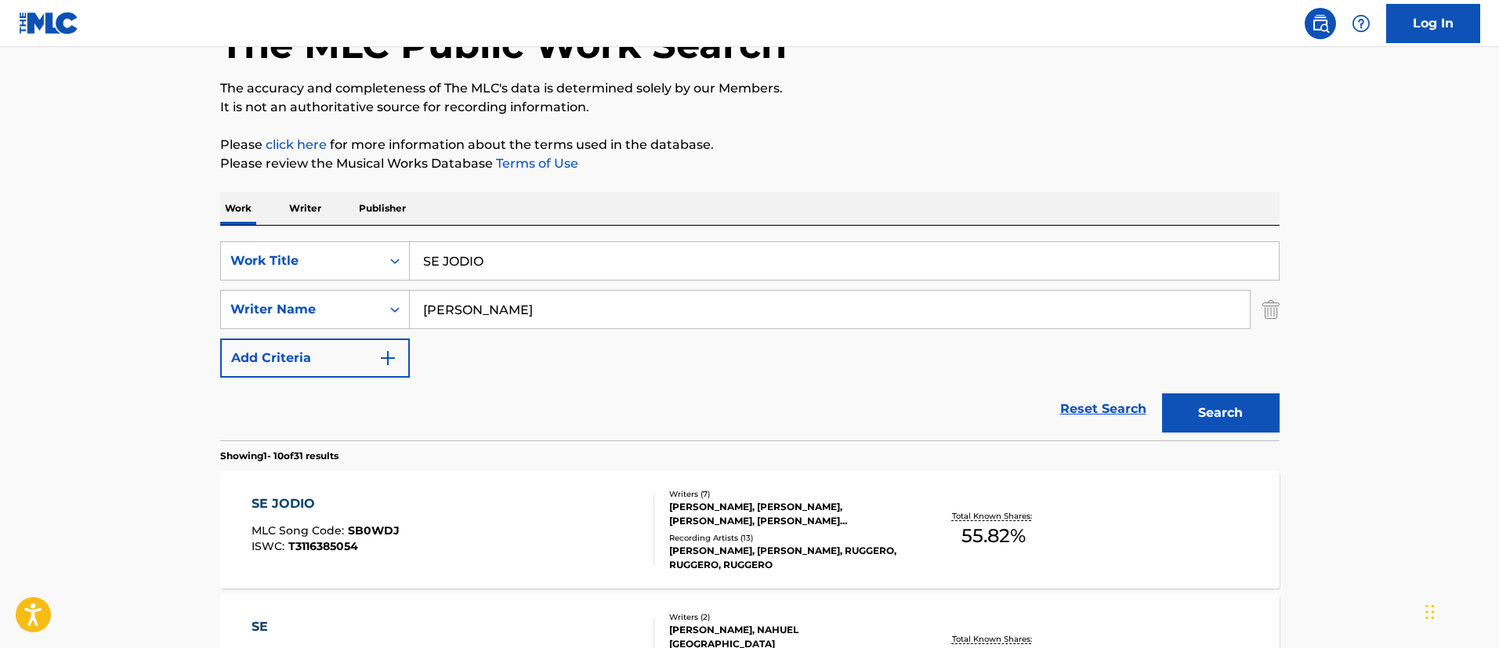
drag, startPoint x: 507, startPoint y: 259, endPoint x: 425, endPoint y: 284, distance: 86.2
click at [425, 284] on div "SearchWithCriteria1c5865c8-e058-40ac-b175-4ce05d8ebbe1 Work Title SE JODIO Sear…" at bounding box center [749, 309] width 1059 height 136
paste input "ME EXTRANAS"
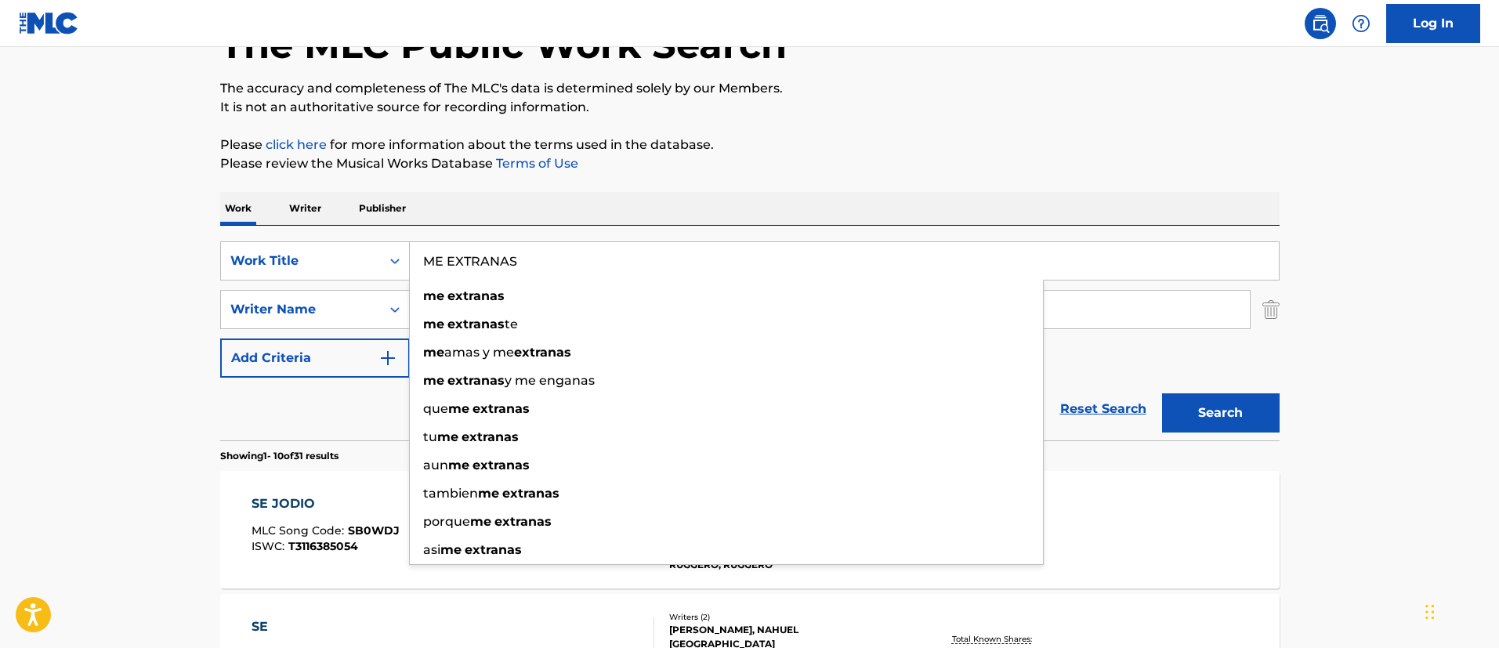
type input "ME EXTRANAS"
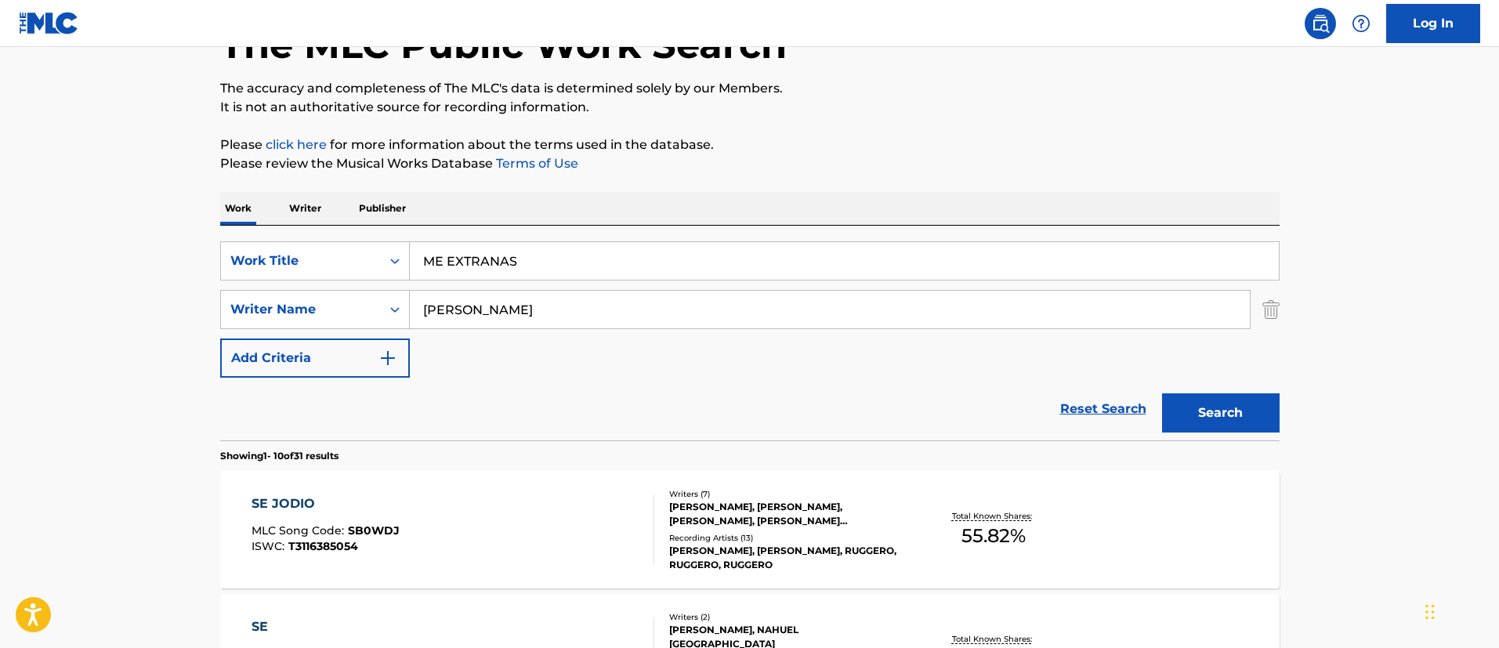
click at [1207, 410] on button "Search" at bounding box center [1221, 412] width 118 height 39
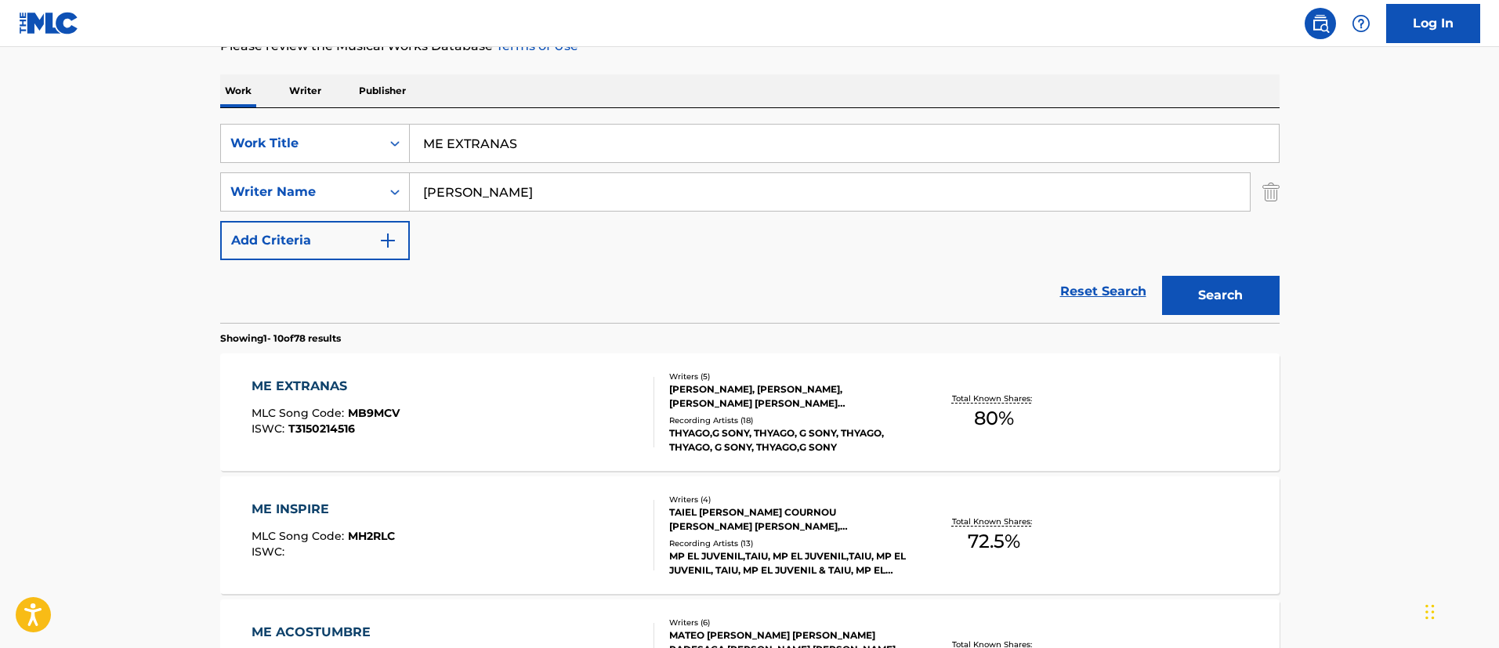
click at [324, 382] on div "ME EXTRANAS" at bounding box center [325, 386] width 148 height 19
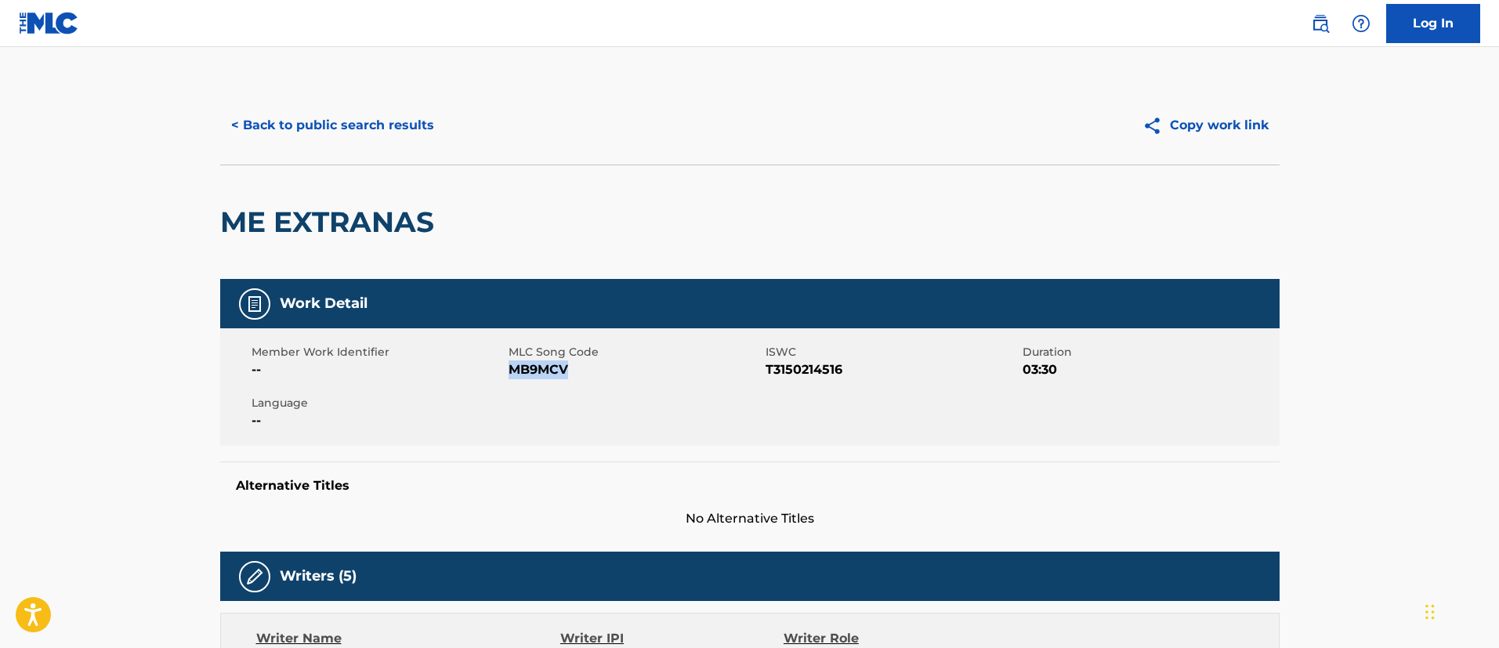
drag, startPoint x: 578, startPoint y: 376, endPoint x: 512, endPoint y: 375, distance: 65.8
click at [512, 375] on span "MB9MCV" at bounding box center [634, 369] width 253 height 19
drag, startPoint x: 854, startPoint y: 369, endPoint x: 768, endPoint y: 376, distance: 86.5
click at [768, 376] on span "T3150214516" at bounding box center [891, 369] width 253 height 19
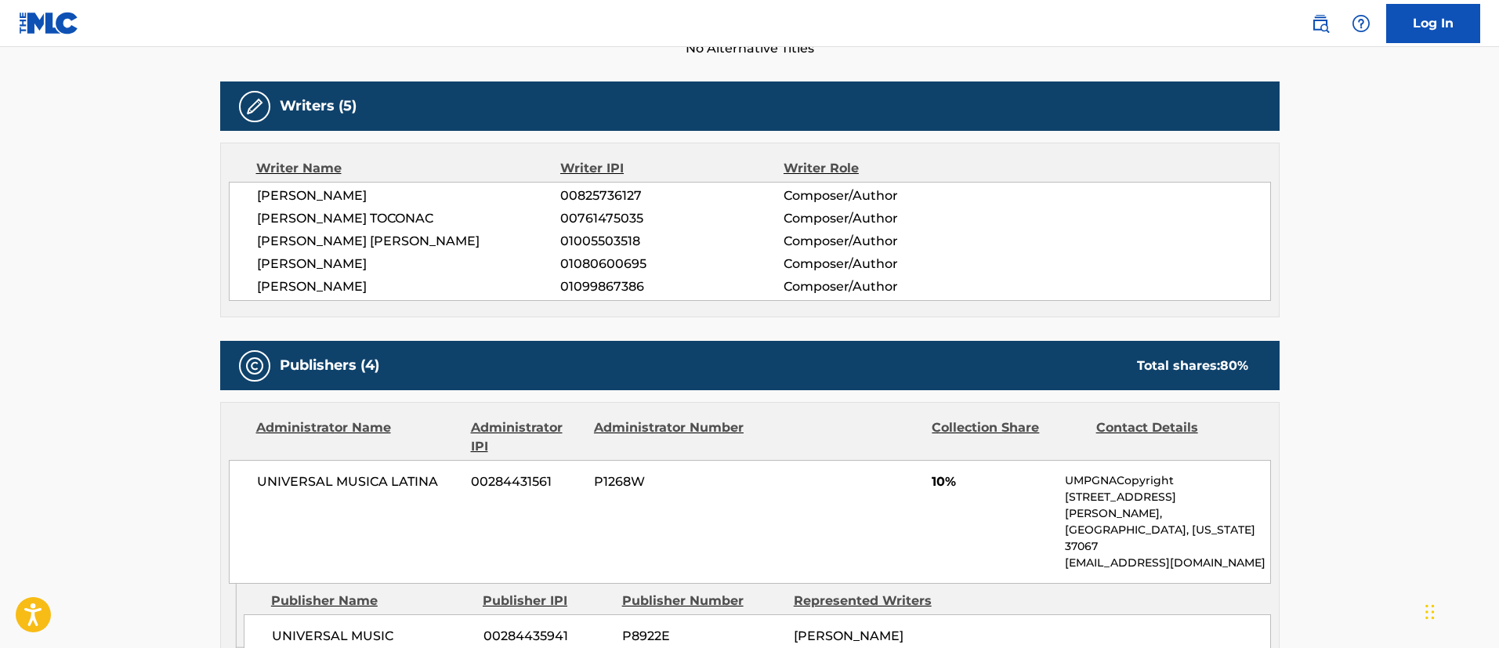
scroll to position [705, 0]
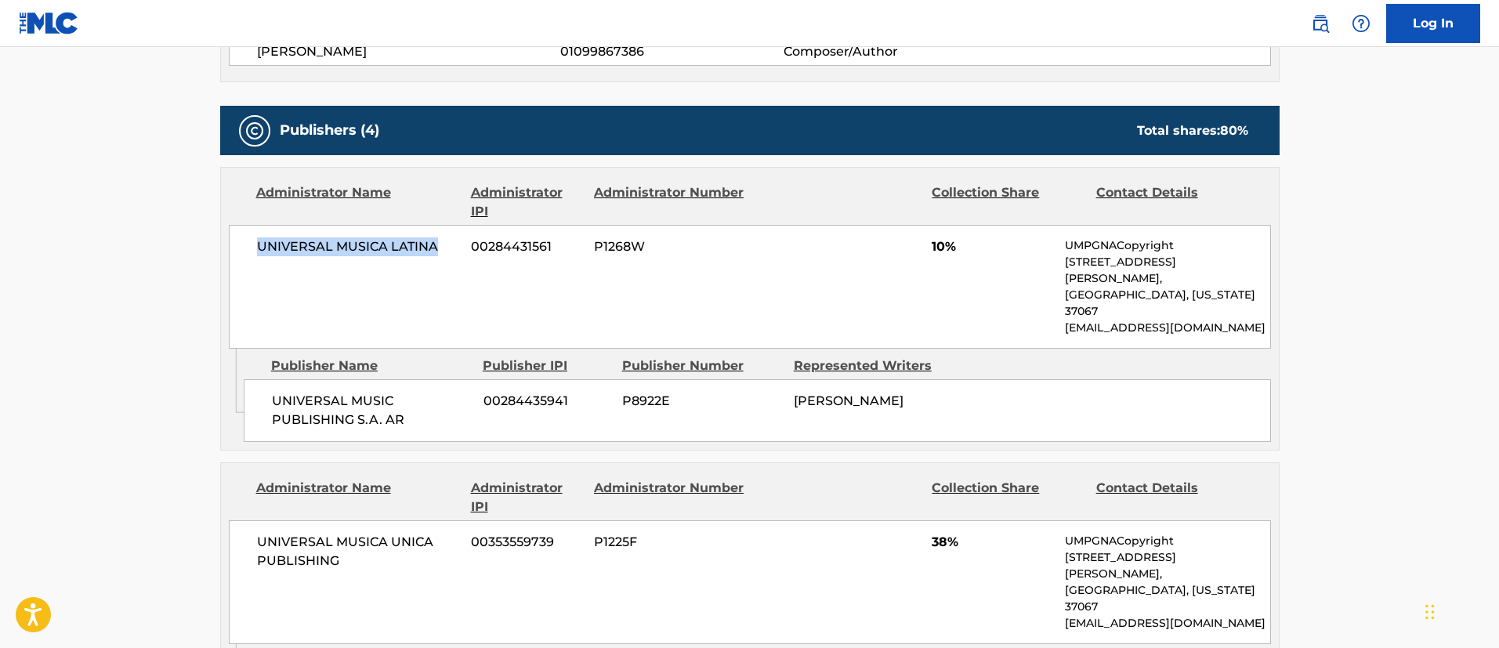
drag, startPoint x: 437, startPoint y: 248, endPoint x: 259, endPoint y: 248, distance: 178.6
click at [259, 248] on span "UNIVERSAL MUSICA LATINA" at bounding box center [358, 246] width 203 height 19
drag, startPoint x: 414, startPoint y: 388, endPoint x: 276, endPoint y: 367, distance: 139.5
click at [276, 392] on span "UNIVERSAL MUSIC PUBLISHING S.A. AR" at bounding box center [372, 411] width 200 height 38
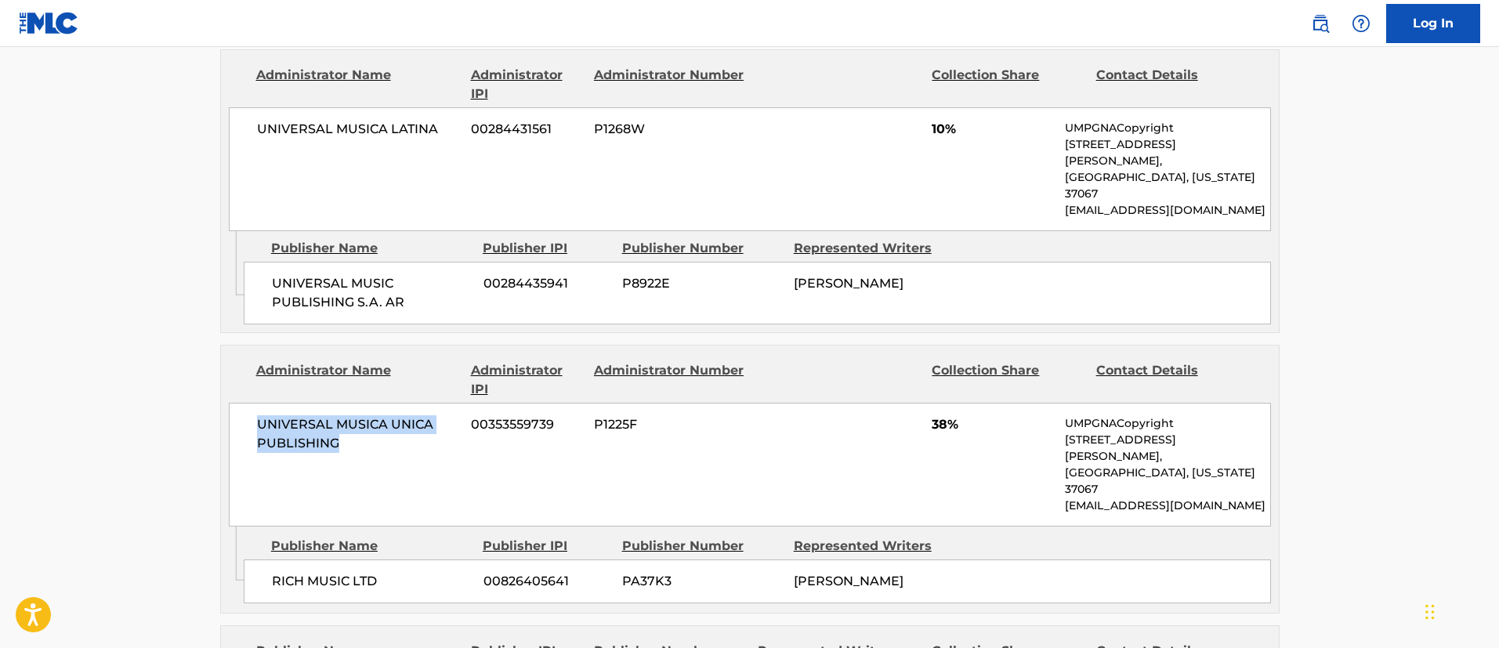
drag, startPoint x: 348, startPoint y: 418, endPoint x: 253, endPoint y: 396, distance: 97.3
click at [253, 403] on div "UNIVERSAL MUSICA UNICA PUBLISHING 00353559739 P1225F 38% UMPGNACopyright [STREE…" at bounding box center [750, 465] width 1042 height 124
drag, startPoint x: 383, startPoint y: 519, endPoint x: 260, endPoint y: 505, distance: 123.9
click at [260, 559] on div "RICH MUSIC LTD 00826405641 PA37K3 [PERSON_NAME]" at bounding box center [757, 581] width 1027 height 44
drag, startPoint x: 796, startPoint y: 512, endPoint x: 1030, endPoint y: 522, distance: 234.4
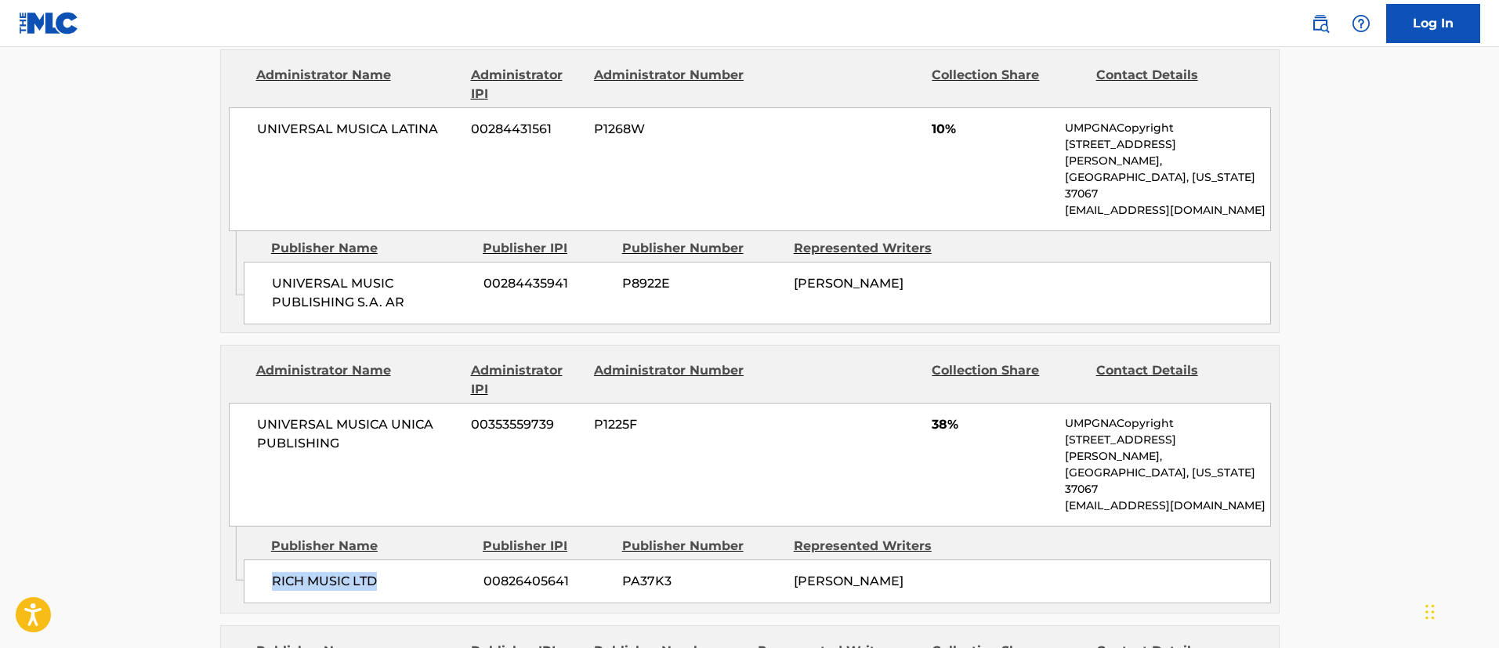
click at [1030, 559] on div "RICH MUSIC LTD 00826405641 PA37K3 [PERSON_NAME]" at bounding box center [757, 581] width 1027 height 44
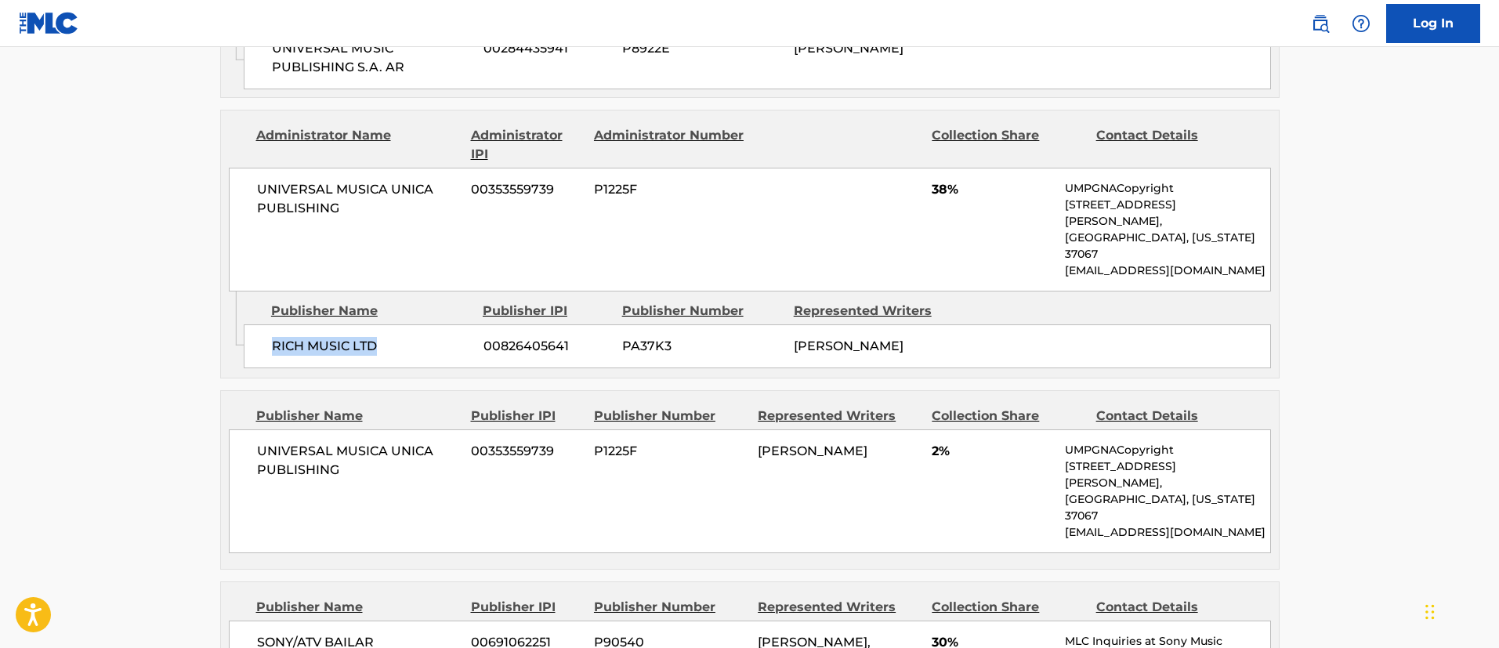
scroll to position [1175, 0]
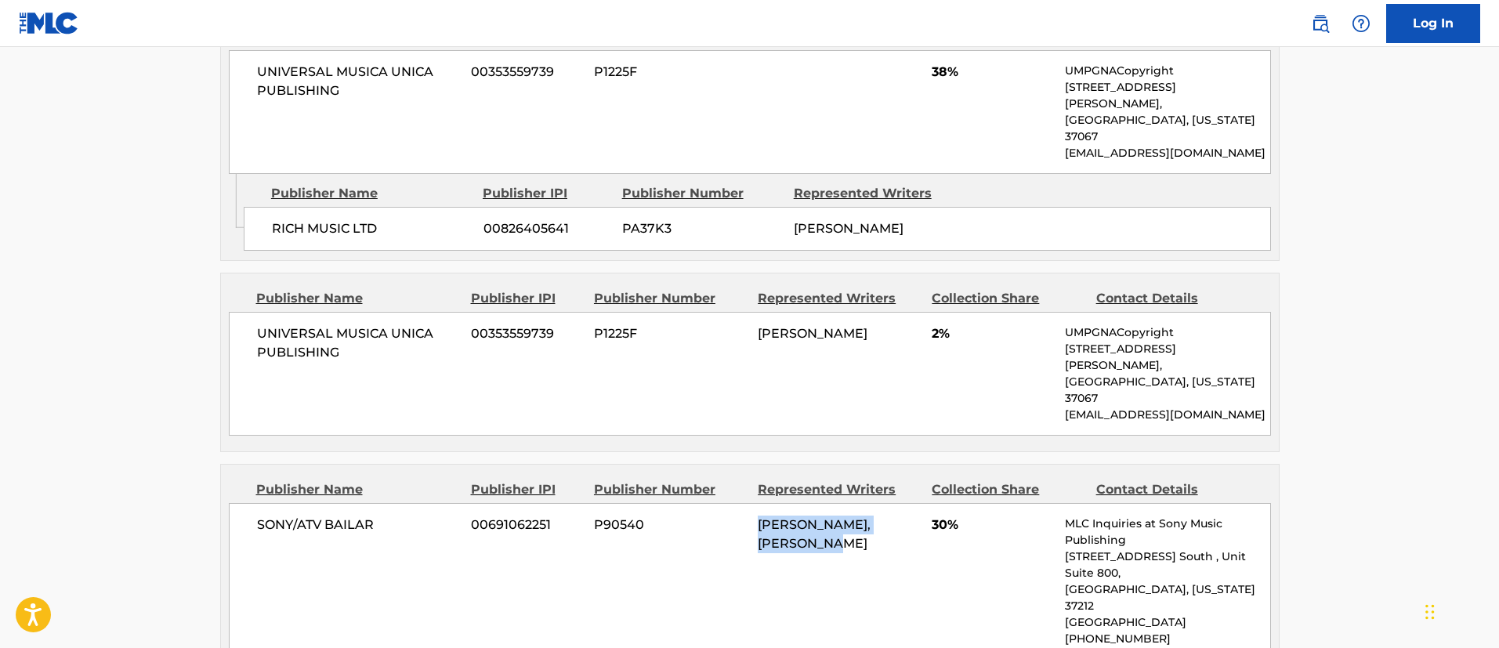
drag, startPoint x: 835, startPoint y: 441, endPoint x: 755, endPoint y: 426, distance: 81.3
click at [755, 503] on div "SONY/ATV BAILAR 00691062251 P90540 [PERSON_NAME], [PERSON_NAME] TOCONAC 30% MLC…" at bounding box center [750, 589] width 1042 height 173
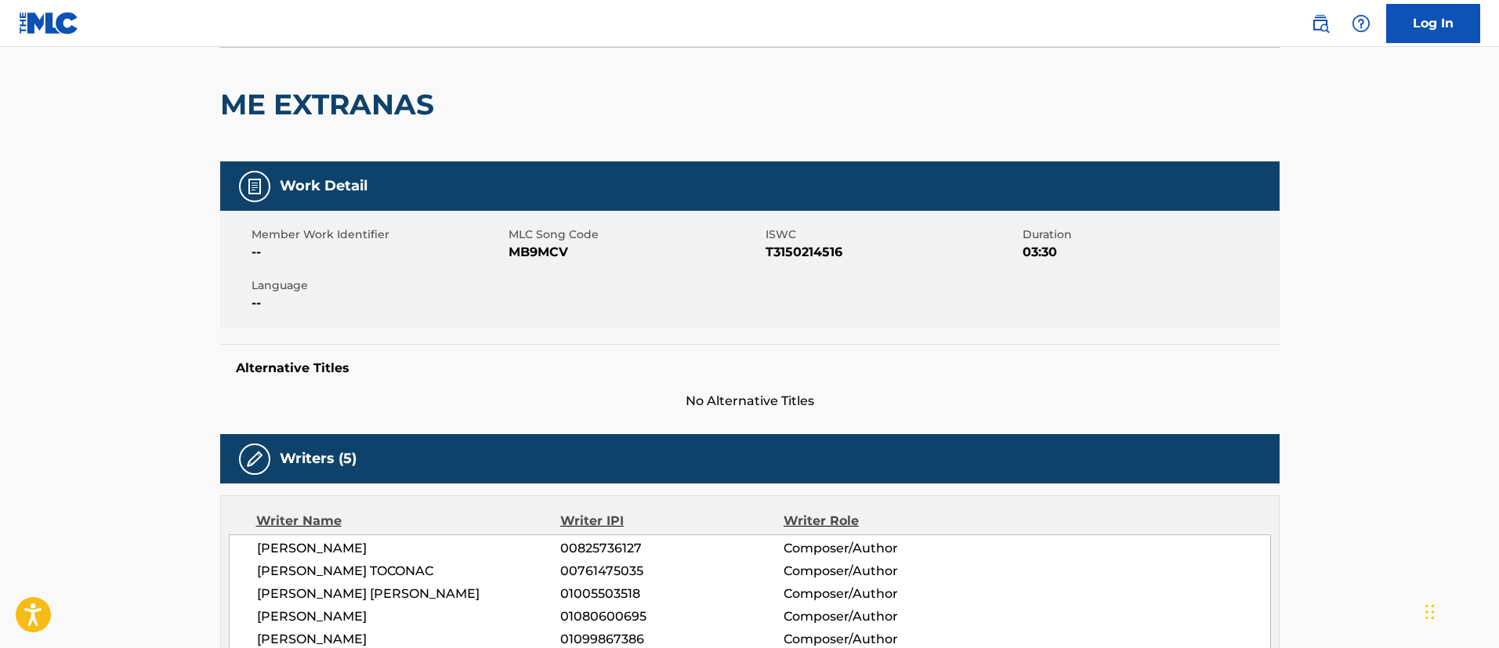
scroll to position [0, 0]
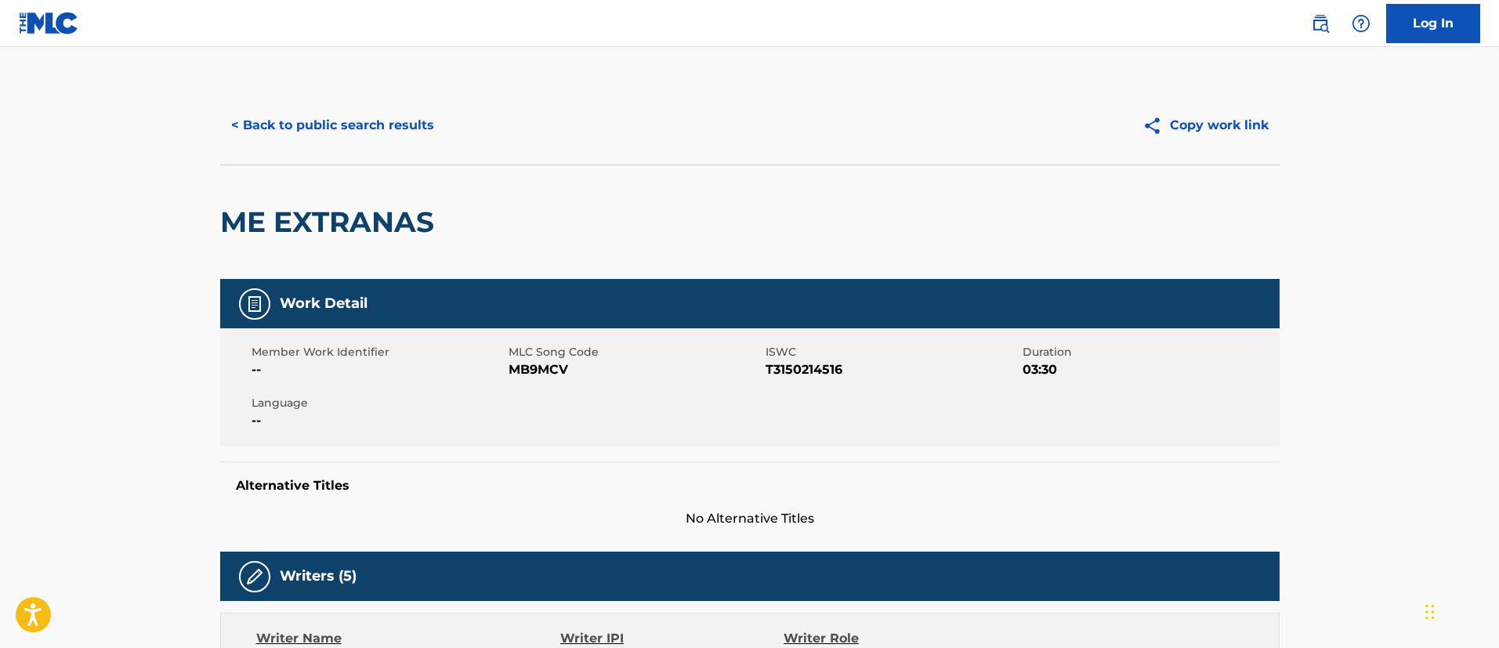
click at [327, 128] on button "< Back to public search results" at bounding box center [332, 125] width 225 height 39
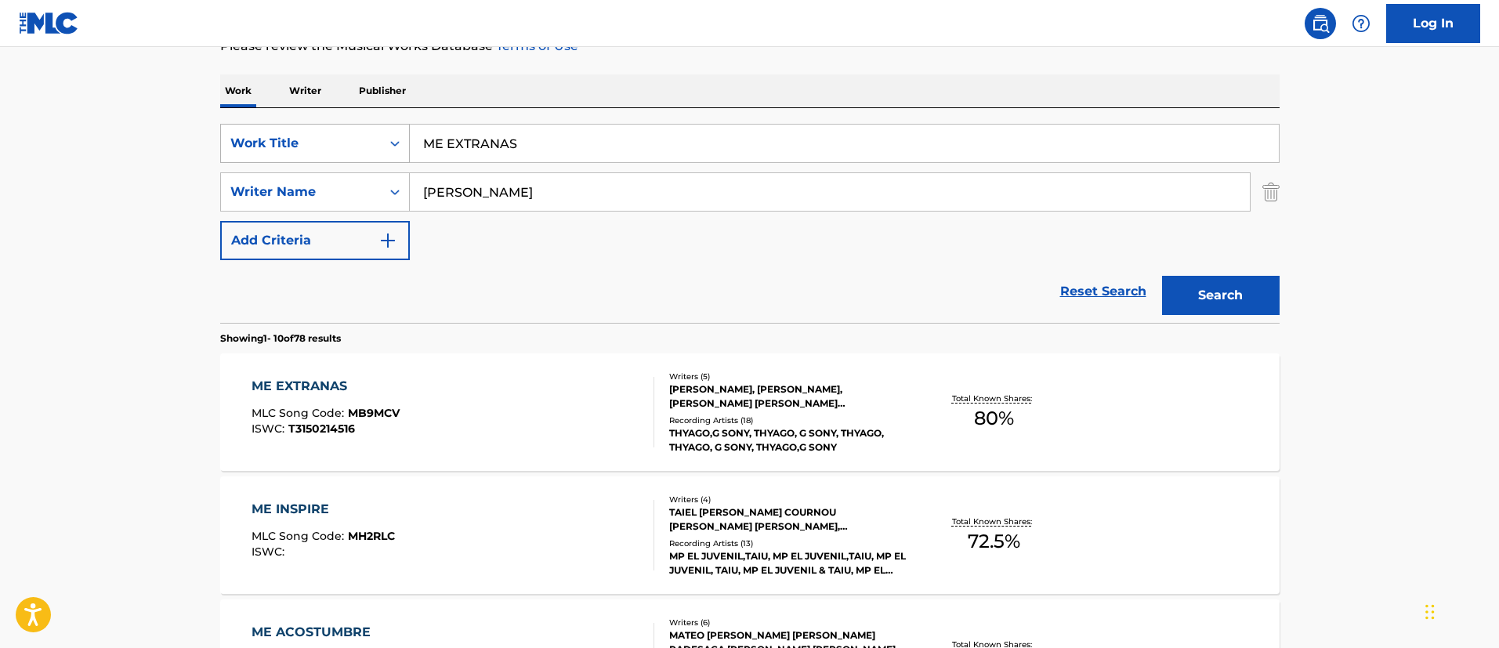
drag, startPoint x: 548, startPoint y: 143, endPoint x: 376, endPoint y: 141, distance: 171.6
click at [376, 141] on div "SearchWithCriteria1c5865c8-e058-40ac-b175-4ce05d8ebbe1 Work Title ME EXTRANAS" at bounding box center [749, 143] width 1059 height 39
paste input "TATUADO"
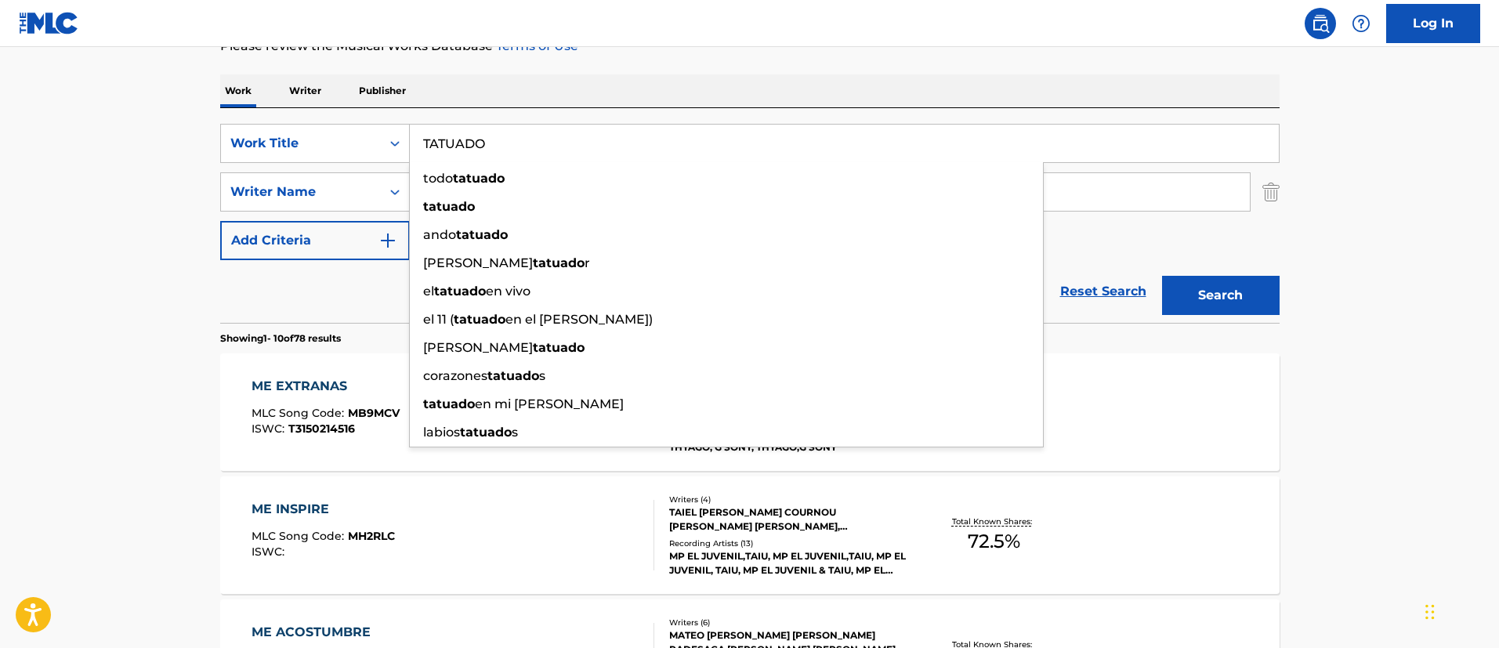
type input "TATUADO"
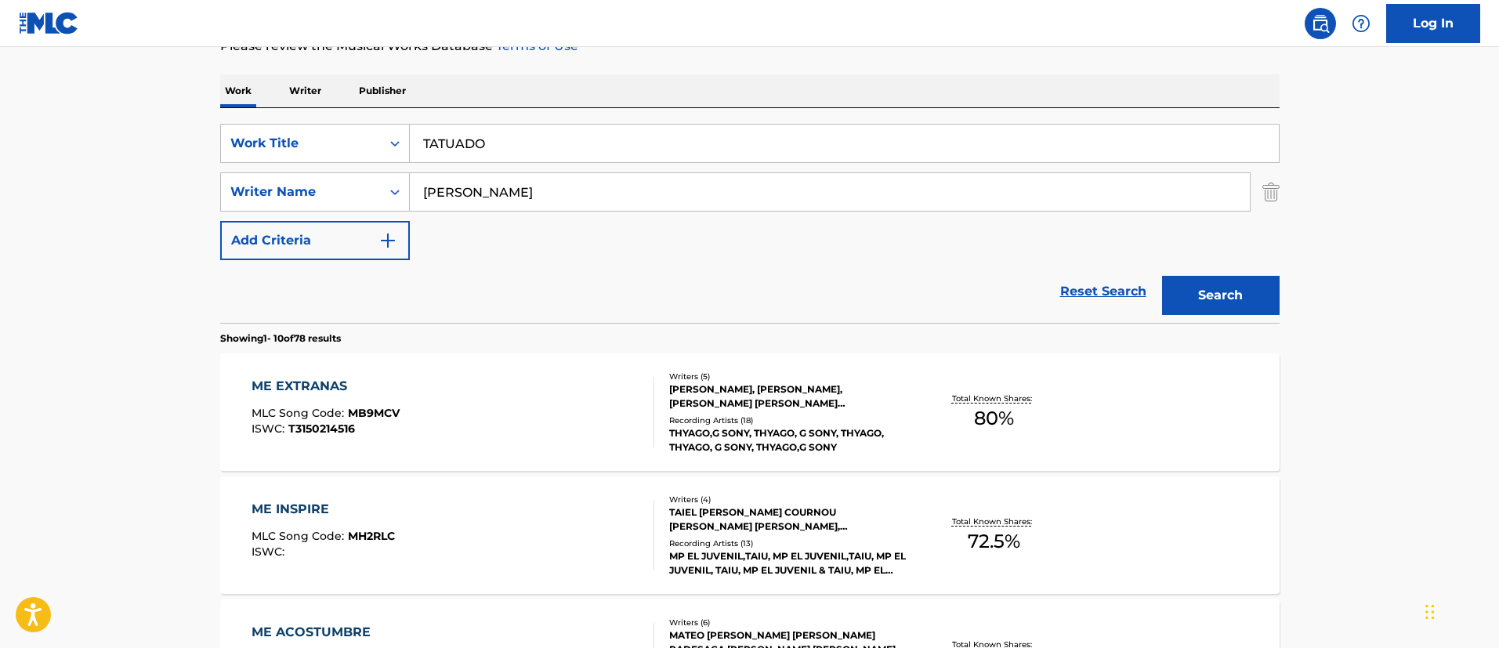
click at [1250, 286] on button "Search" at bounding box center [1221, 295] width 118 height 39
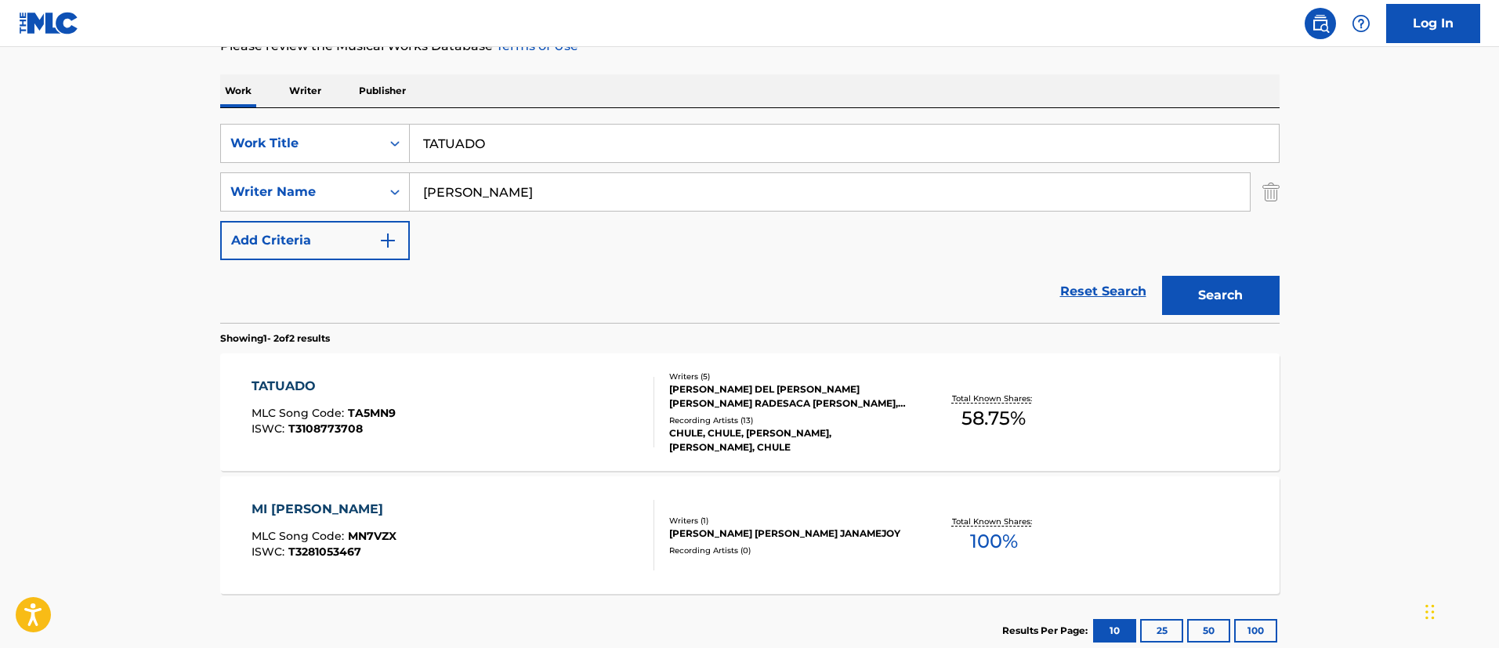
click at [293, 382] on div "TATUADO" at bounding box center [323, 386] width 144 height 19
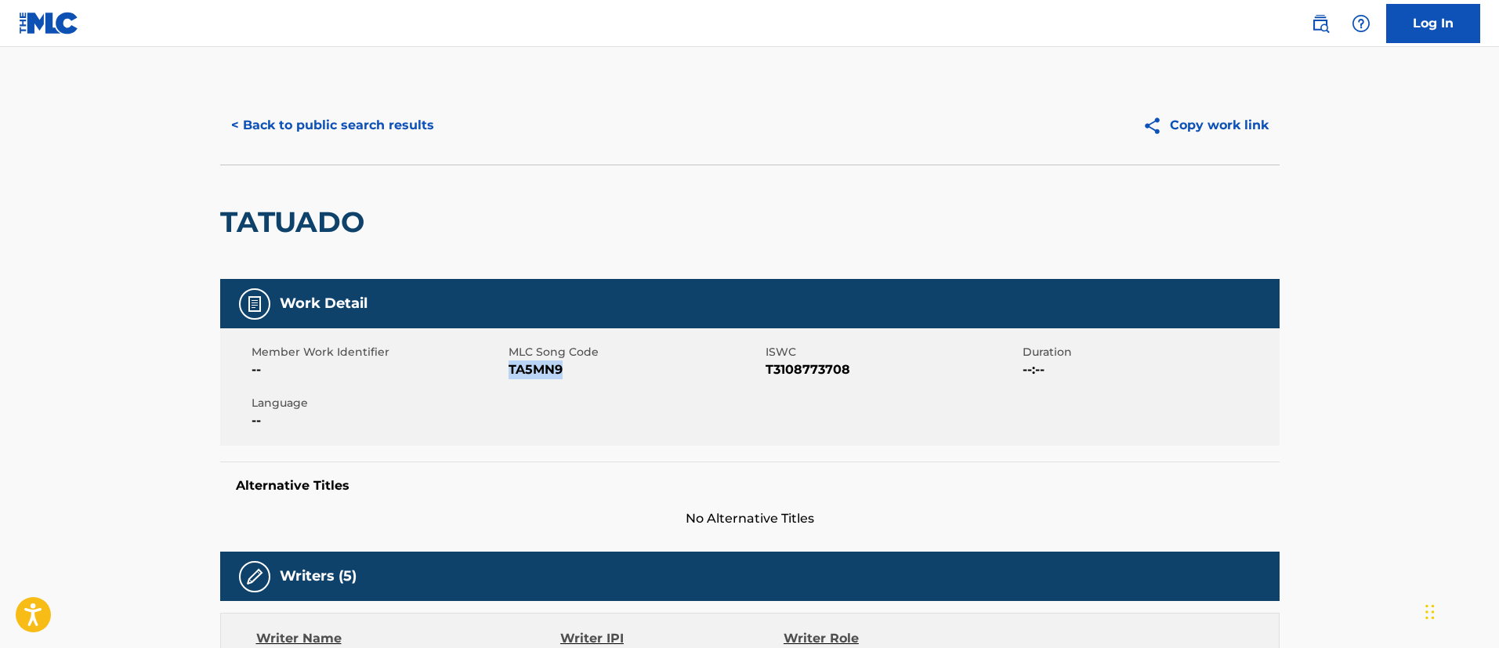
drag, startPoint x: 562, startPoint y: 369, endPoint x: 511, endPoint y: 373, distance: 51.1
click at [511, 373] on span "TA5MN9" at bounding box center [634, 369] width 253 height 19
drag, startPoint x: 860, startPoint y: 368, endPoint x: 768, endPoint y: 376, distance: 92.8
click at [768, 376] on span "T3108773708" at bounding box center [891, 369] width 253 height 19
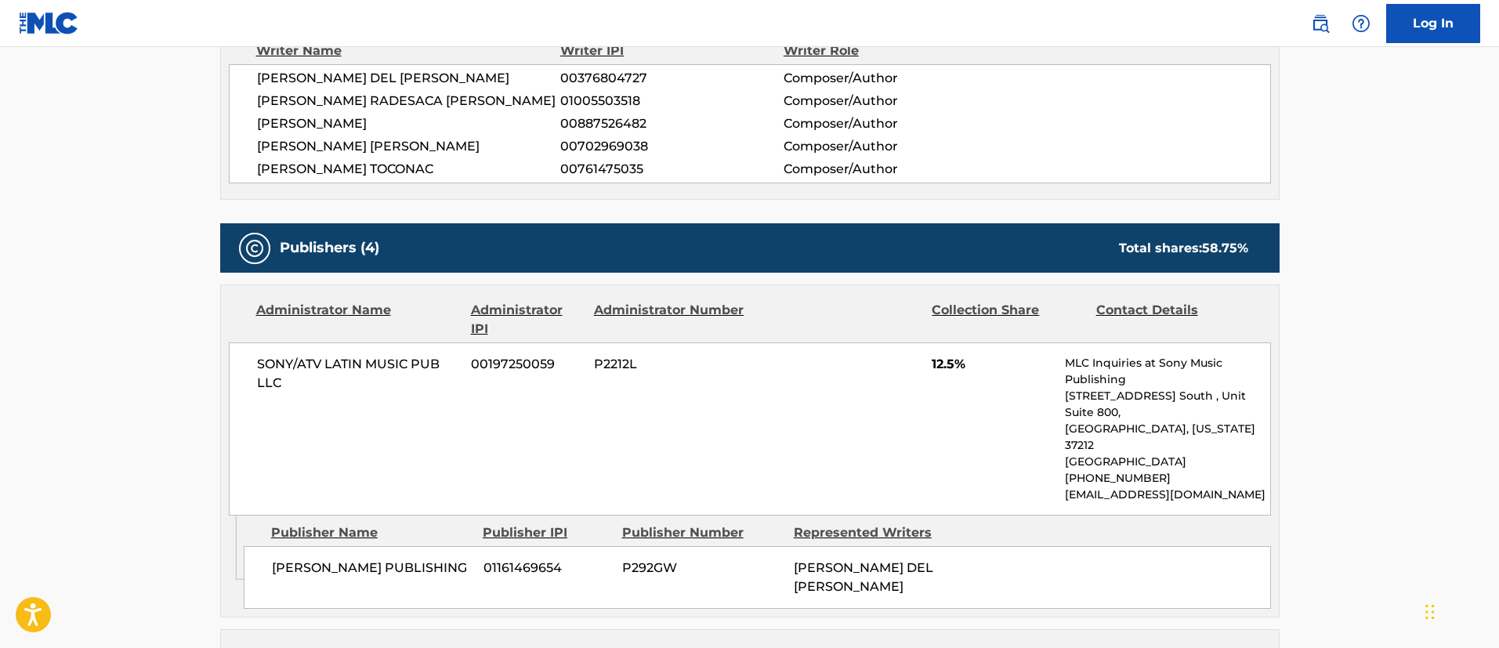
scroll to position [705, 0]
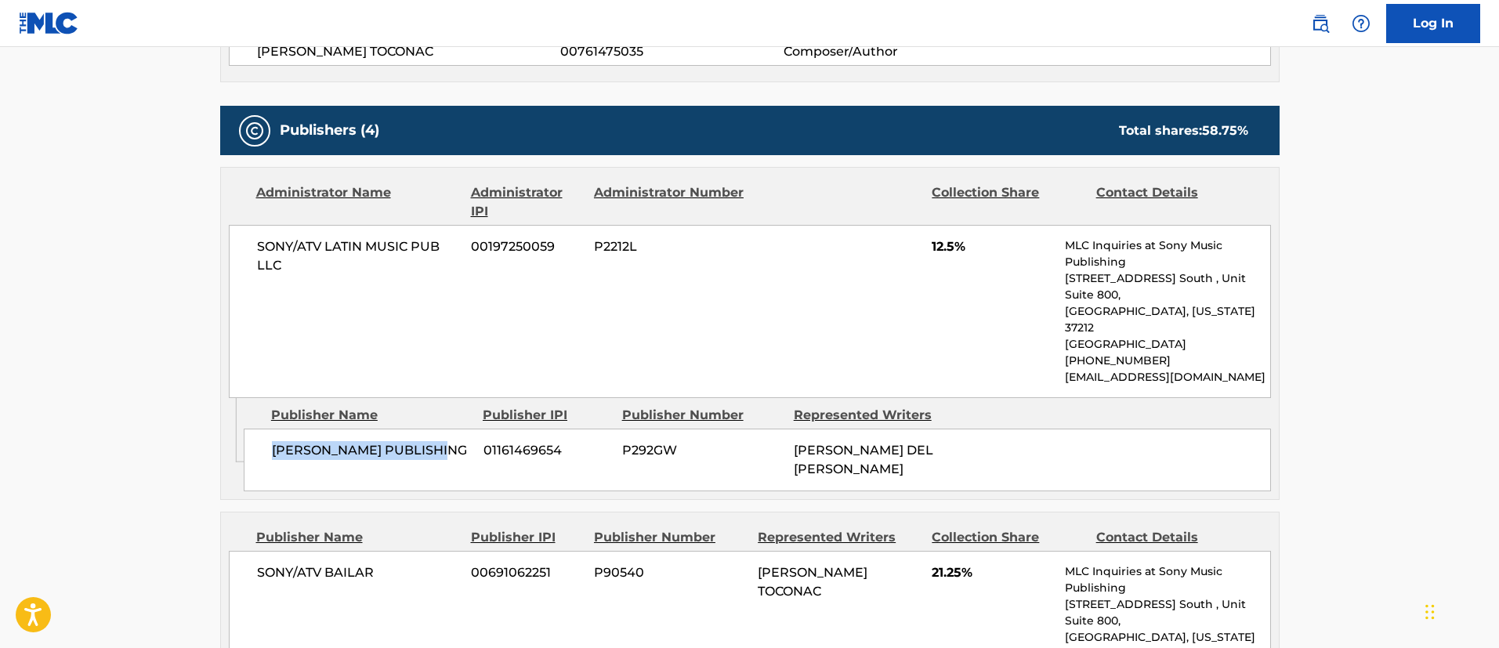
drag, startPoint x: 469, startPoint y: 436, endPoint x: 248, endPoint y: 418, distance: 222.4
click at [248, 429] on div "[PERSON_NAME] PUBLISHING 01161469654 P292GW [PERSON_NAME] DEL [PERSON_NAME]" at bounding box center [757, 460] width 1027 height 63
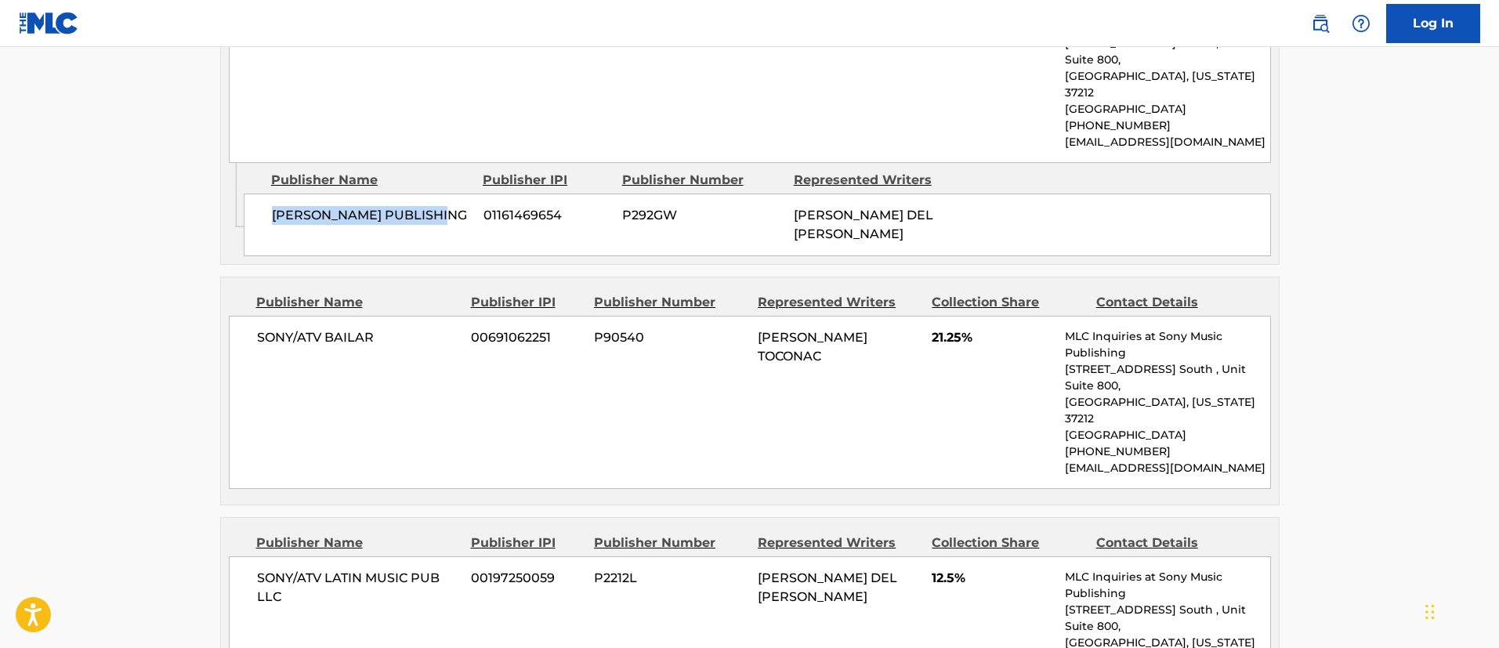
scroll to position [1175, 0]
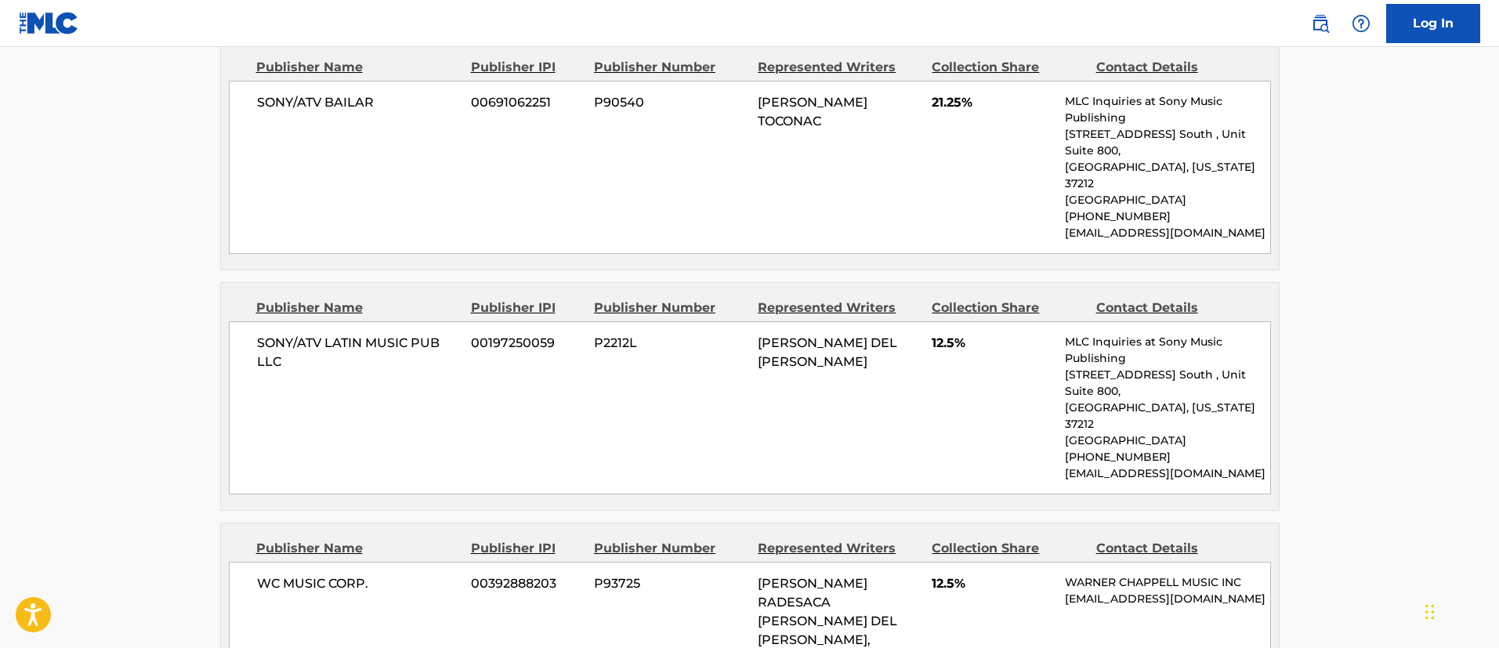
click at [872, 335] on span "[PERSON_NAME] DEL [PERSON_NAME]" at bounding box center [827, 352] width 139 height 34
drag, startPoint x: 878, startPoint y: 328, endPoint x: 758, endPoint y: 306, distance: 122.8
click at [758, 334] on div "[PERSON_NAME] DEL [PERSON_NAME]" at bounding box center [839, 353] width 162 height 38
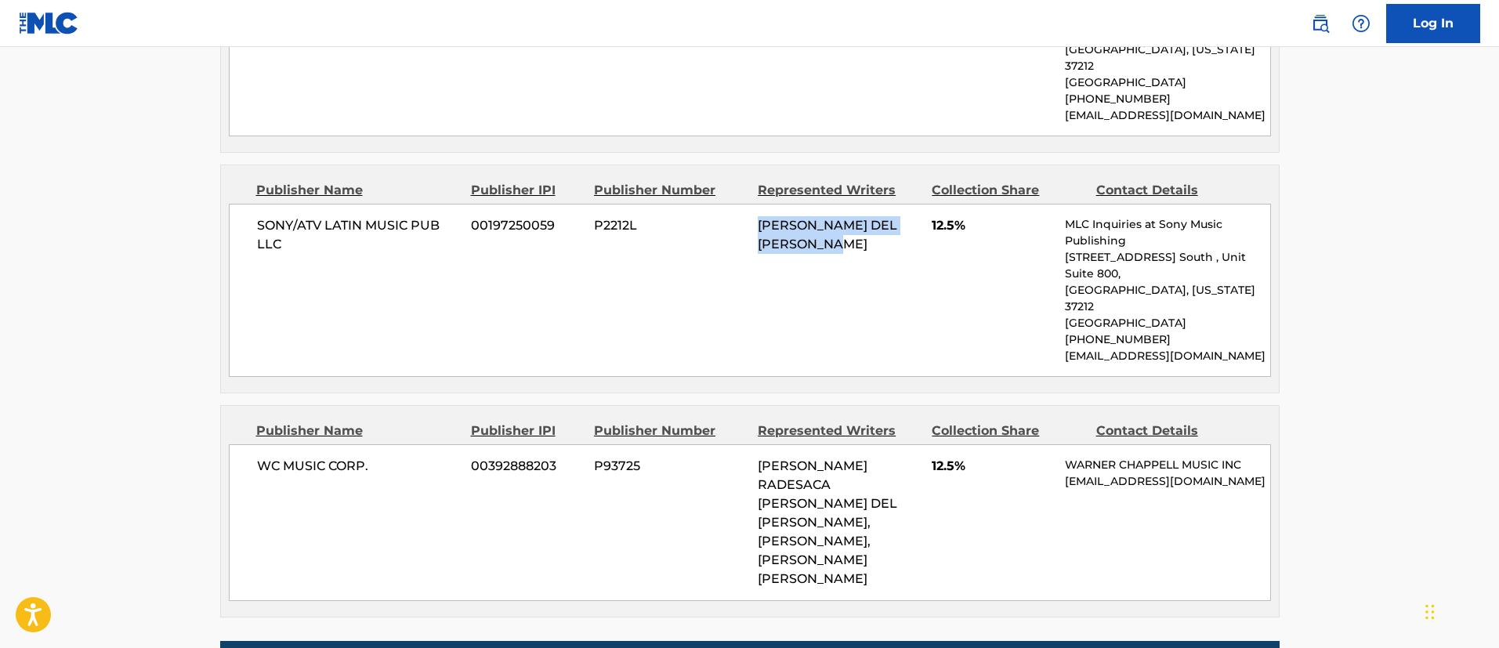
drag, startPoint x: 834, startPoint y: 548, endPoint x: 742, endPoint y: 410, distance: 164.9
click at [742, 444] on div "WC MUSIC CORP. 00392888203 P93725 [PERSON_NAME] RADESACA [PERSON_NAME] DEL [PER…" at bounding box center [750, 522] width 1042 height 157
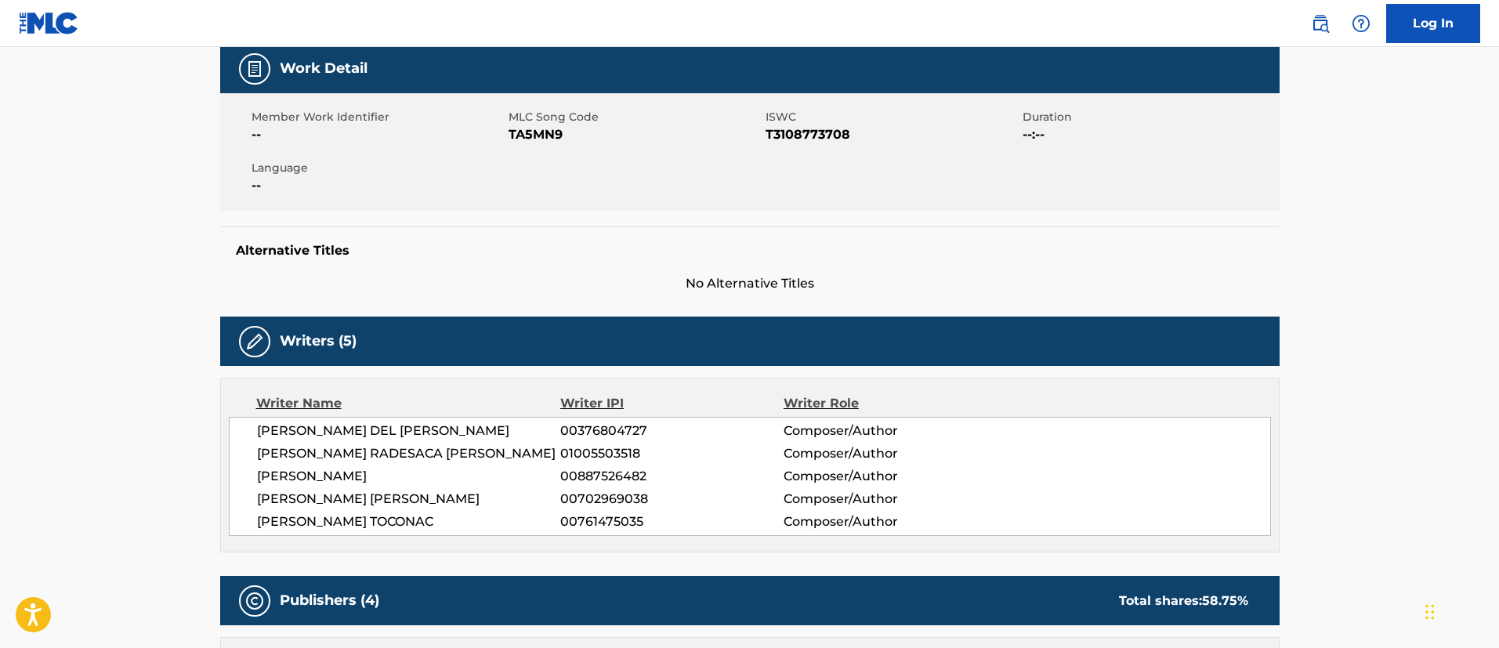
scroll to position [0, 0]
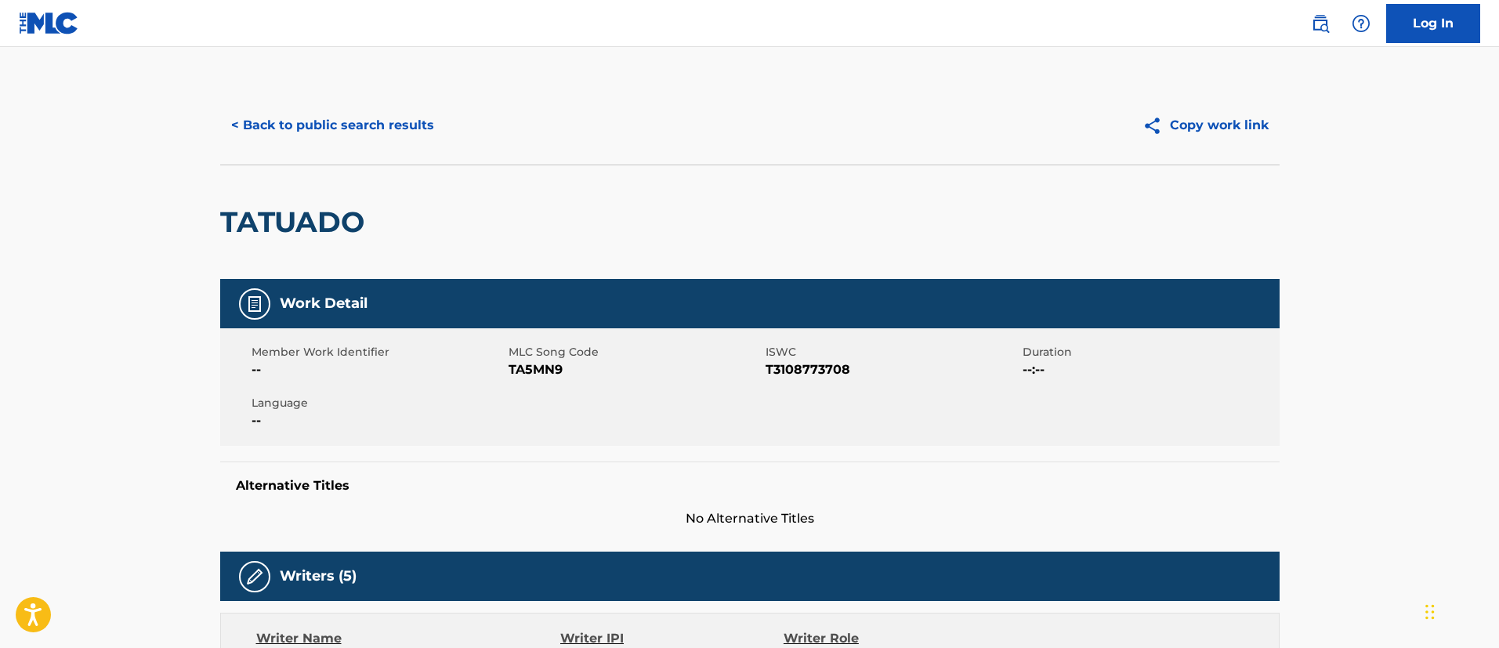
click at [322, 127] on button "< Back to public search results" at bounding box center [332, 125] width 225 height 39
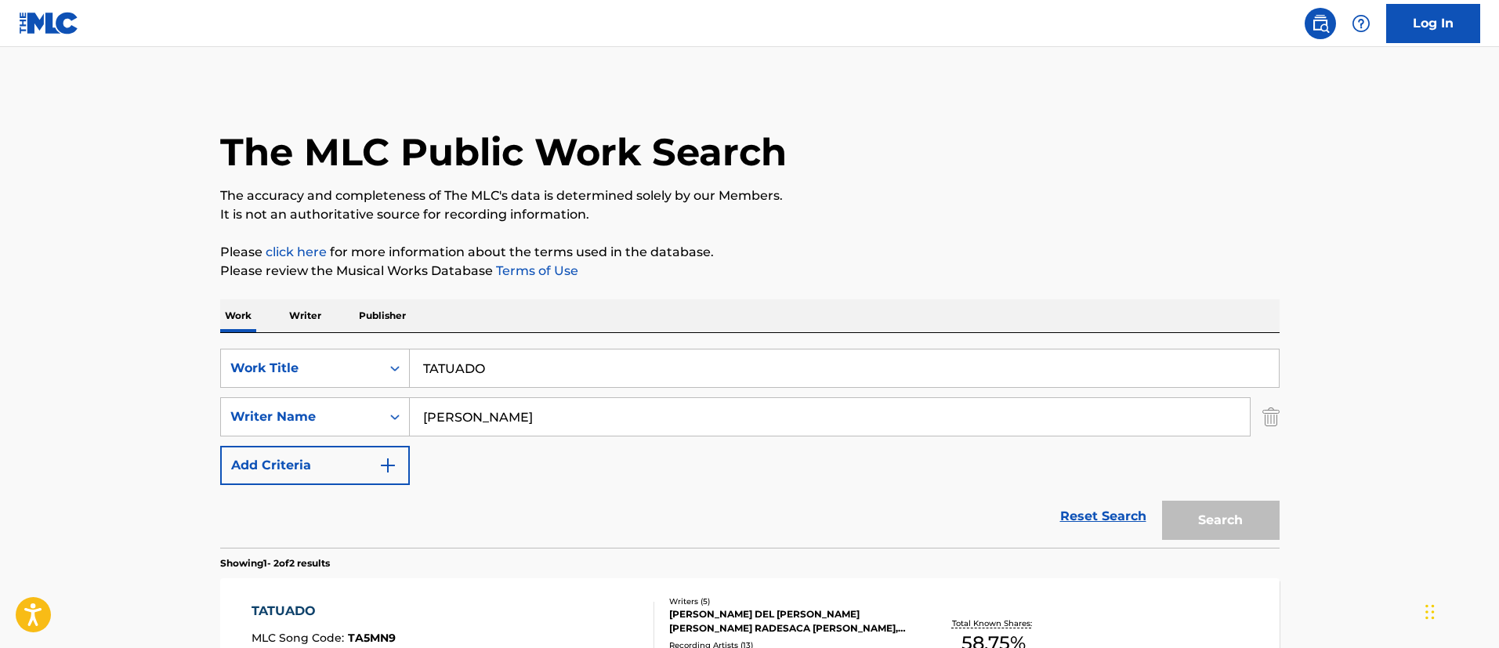
scroll to position [225, 0]
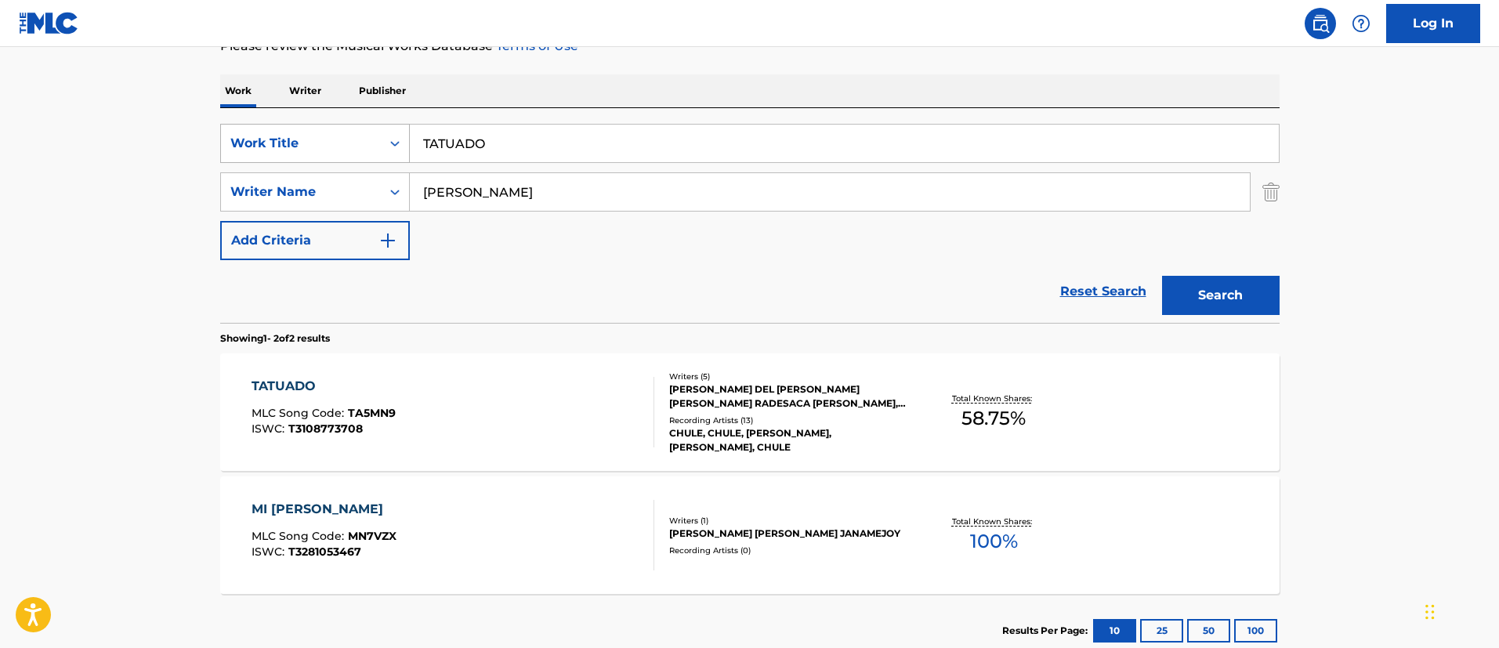
drag, startPoint x: 570, startPoint y: 143, endPoint x: 368, endPoint y: 128, distance: 202.7
click at [354, 125] on div "SearchWithCriteria1c5865c8-e058-40ac-b175-4ce05d8ebbe1 Work Title TATUADO" at bounding box center [749, 143] width 1059 height 39
paste input "3 LIKES"
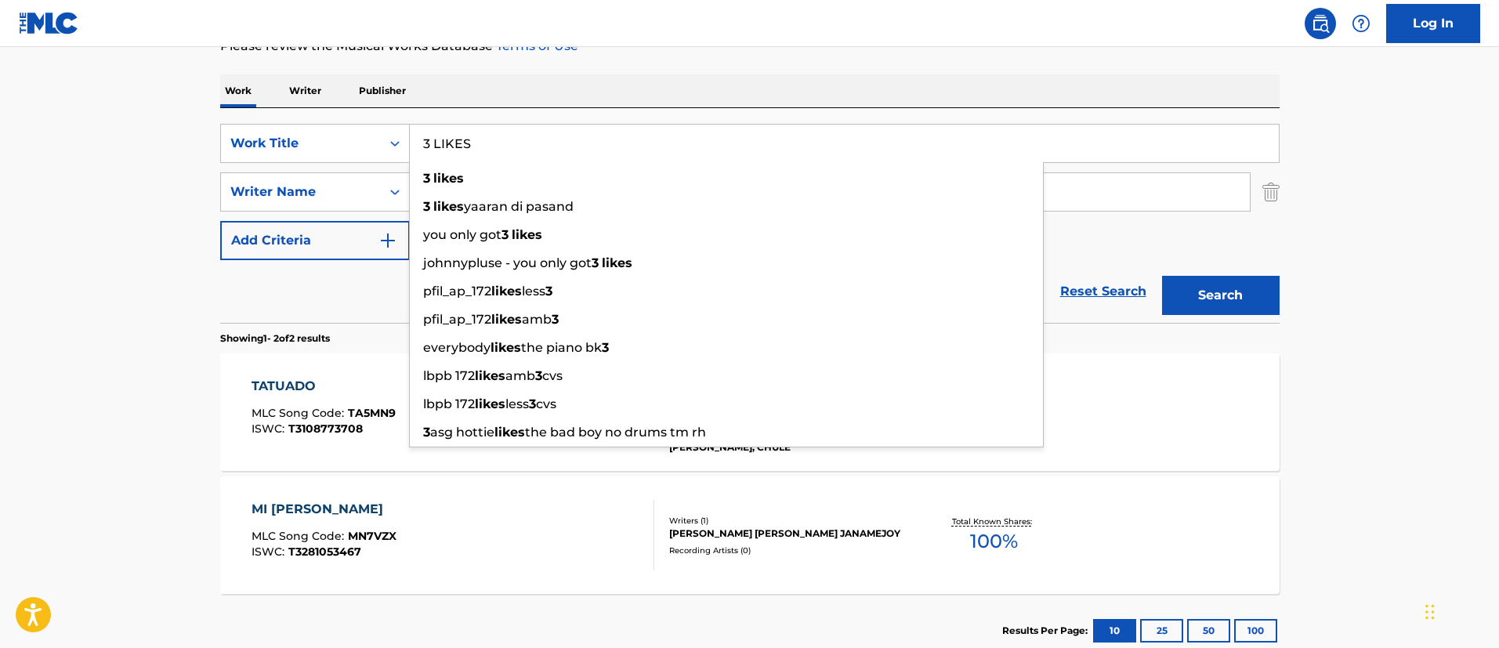
type input "3 LIKES"
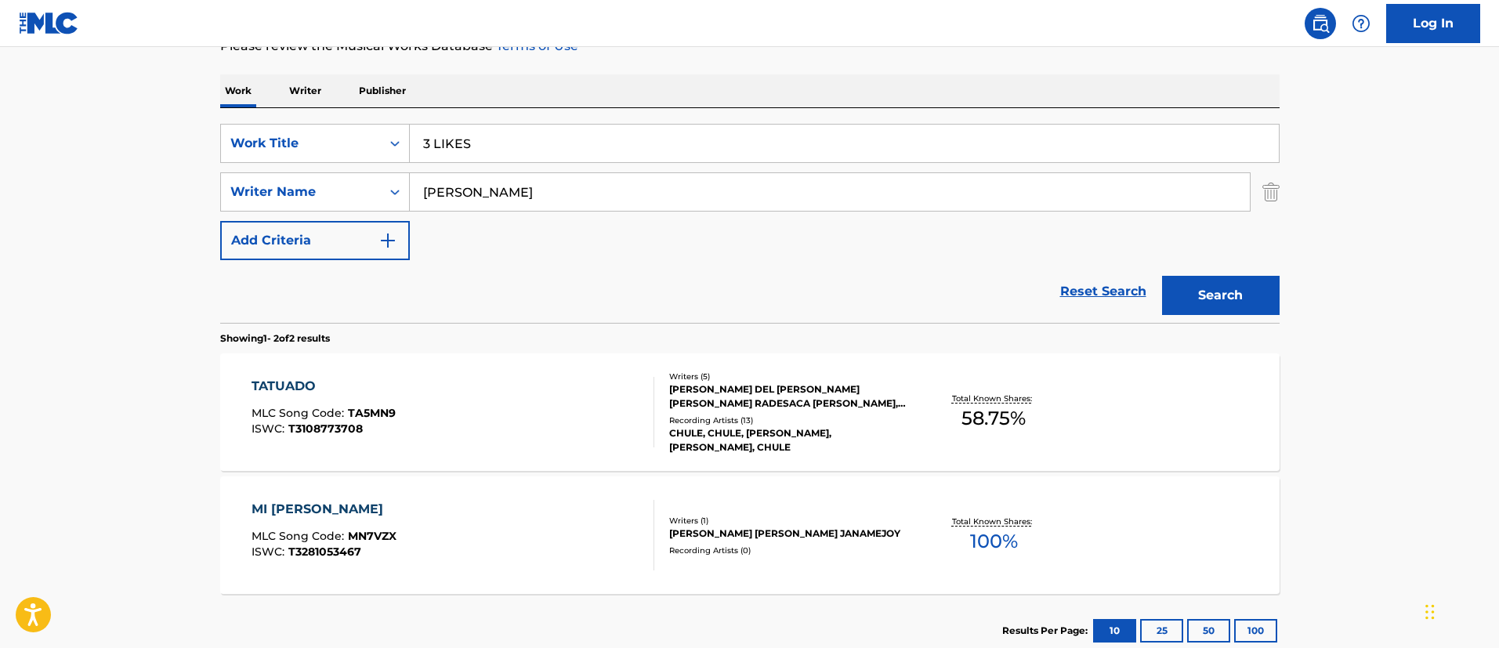
click at [1227, 295] on button "Search" at bounding box center [1221, 295] width 118 height 39
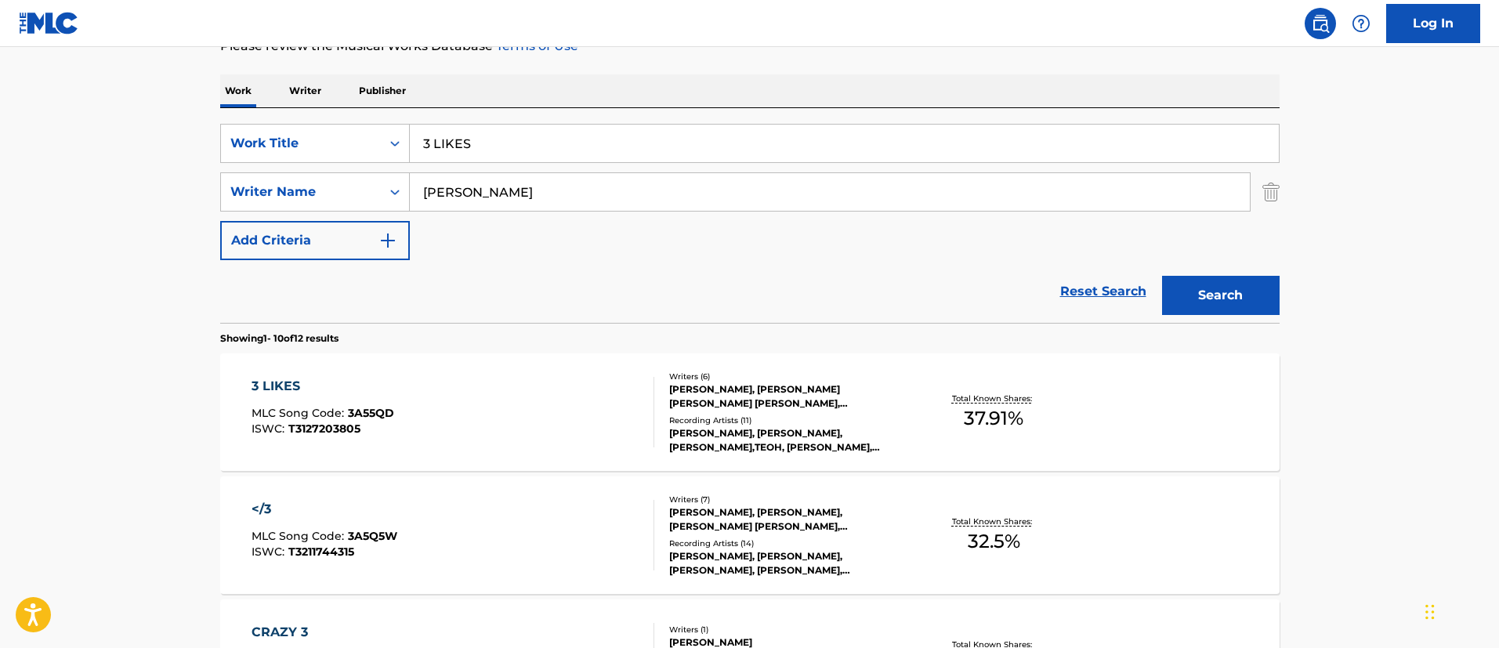
click at [266, 386] on div "3 LIKES" at bounding box center [322, 386] width 143 height 19
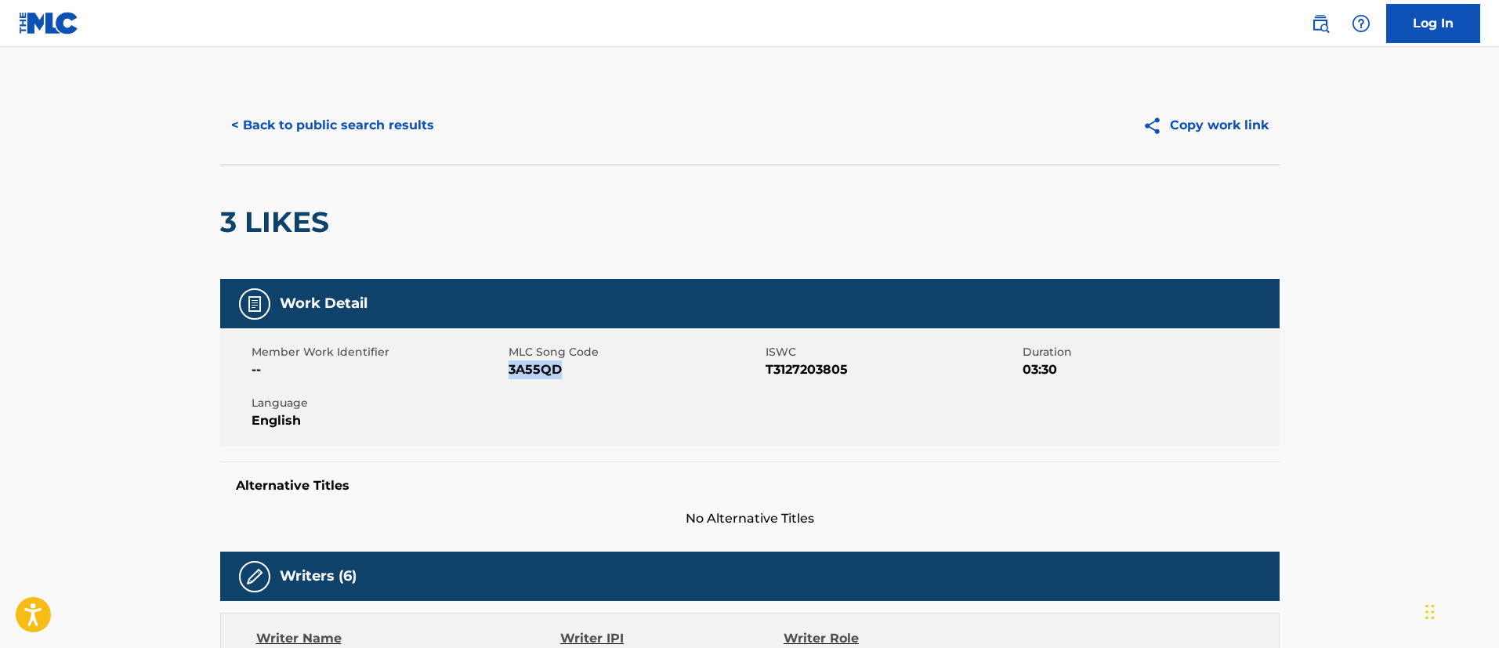
drag, startPoint x: 562, startPoint y: 370, endPoint x: 508, endPoint y: 374, distance: 54.2
click at [508, 374] on span "3A55QD" at bounding box center [634, 369] width 253 height 19
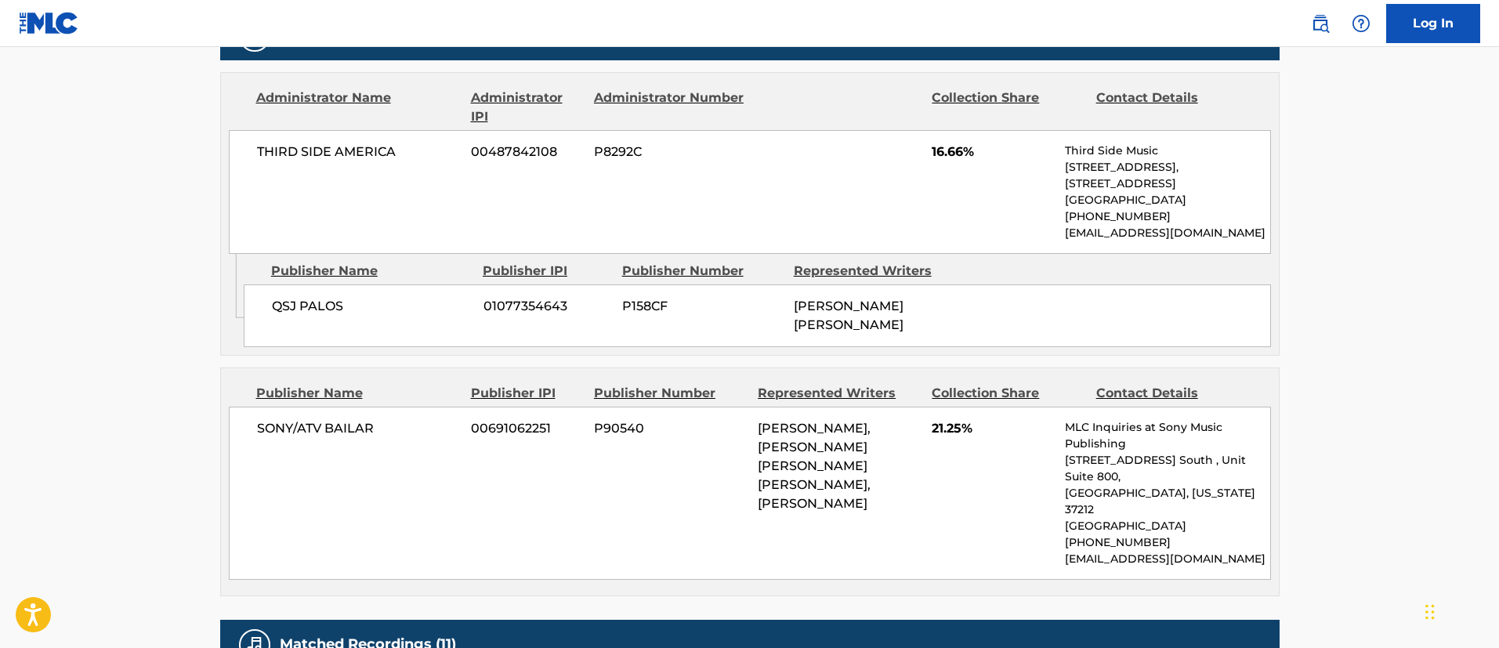
scroll to position [940, 0]
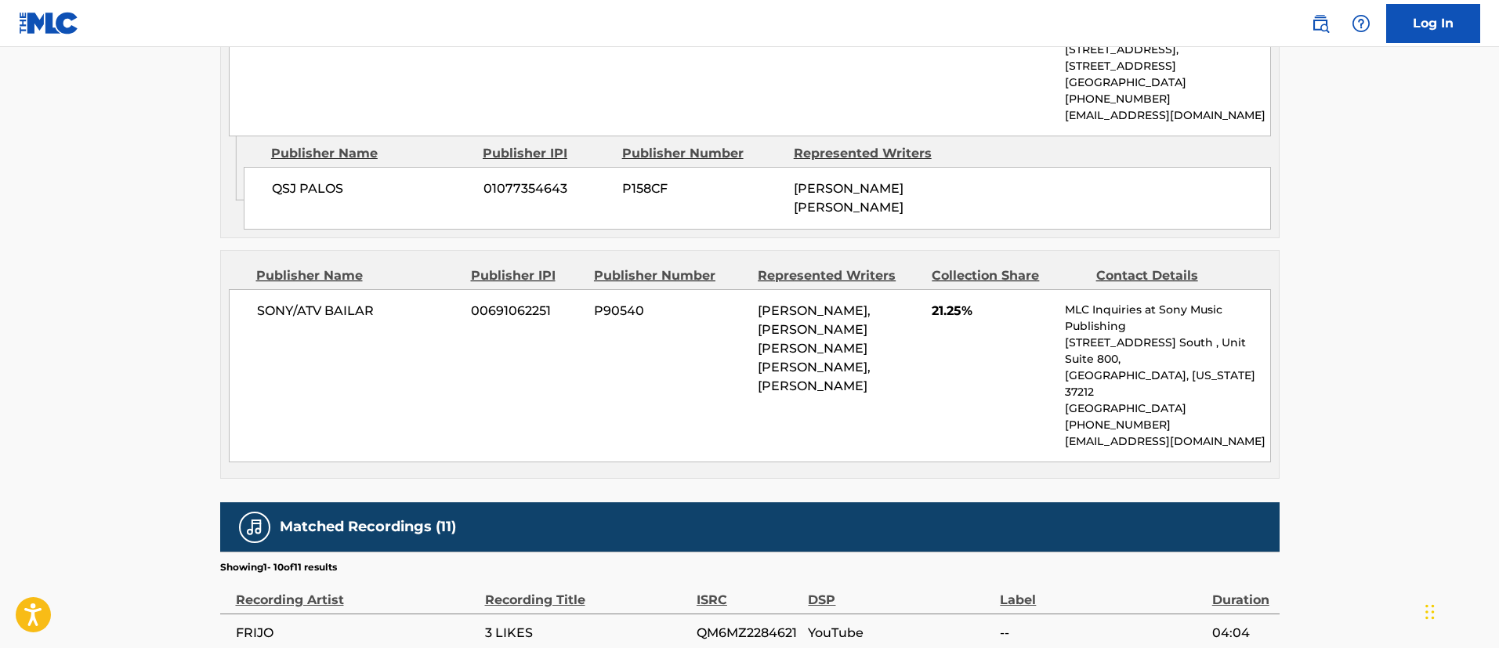
drag, startPoint x: 837, startPoint y: 424, endPoint x: 751, endPoint y: 335, distance: 124.1
click at [751, 335] on div "SONY/ATV BAILAR 00691062251 P90540 [PERSON_NAME], [PERSON_NAME] [PERSON_NAME] […" at bounding box center [750, 375] width 1042 height 173
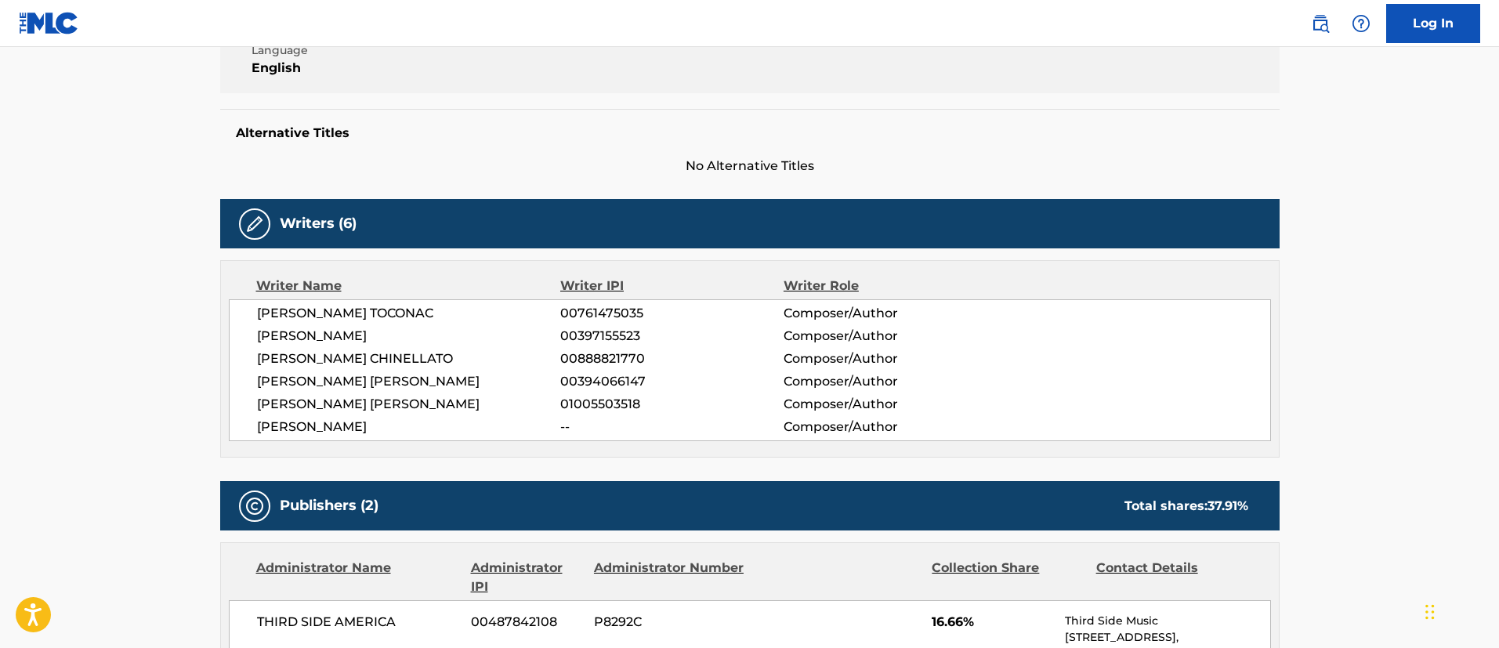
scroll to position [0, 0]
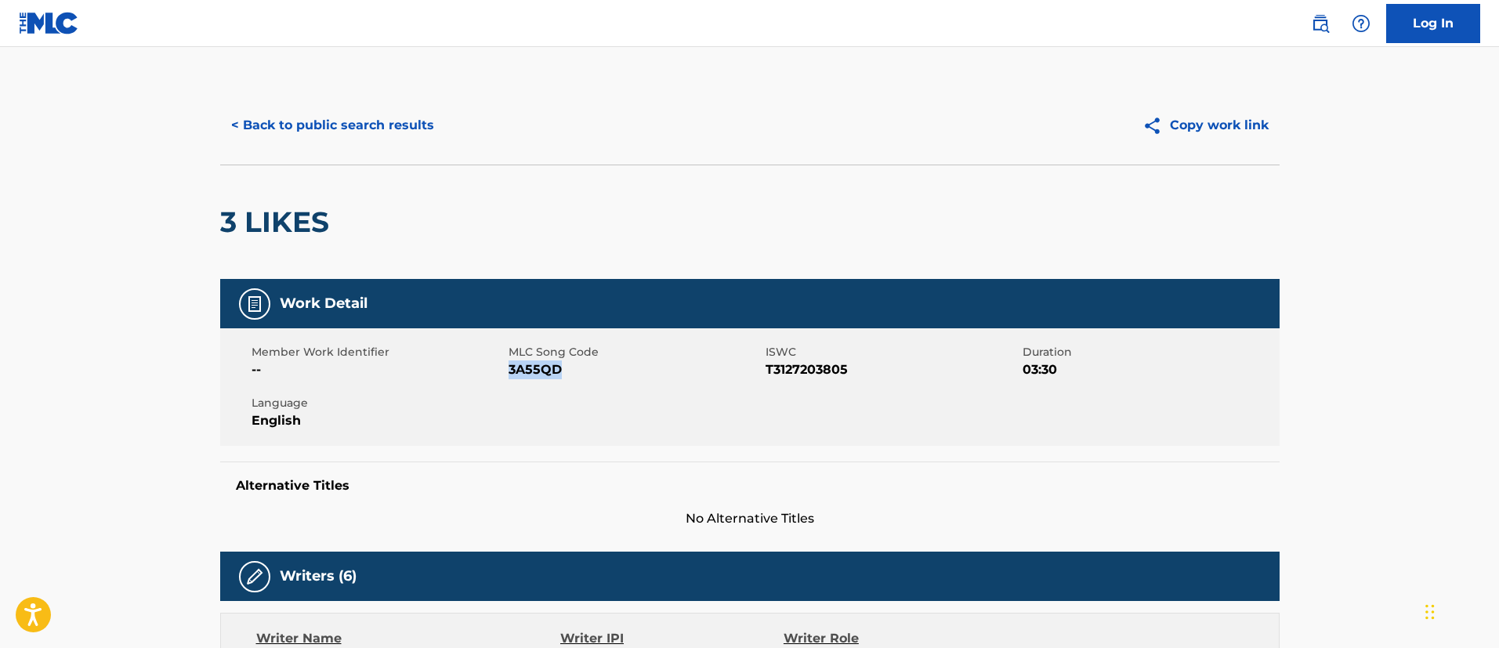
click at [331, 123] on button "< Back to public search results" at bounding box center [332, 125] width 225 height 39
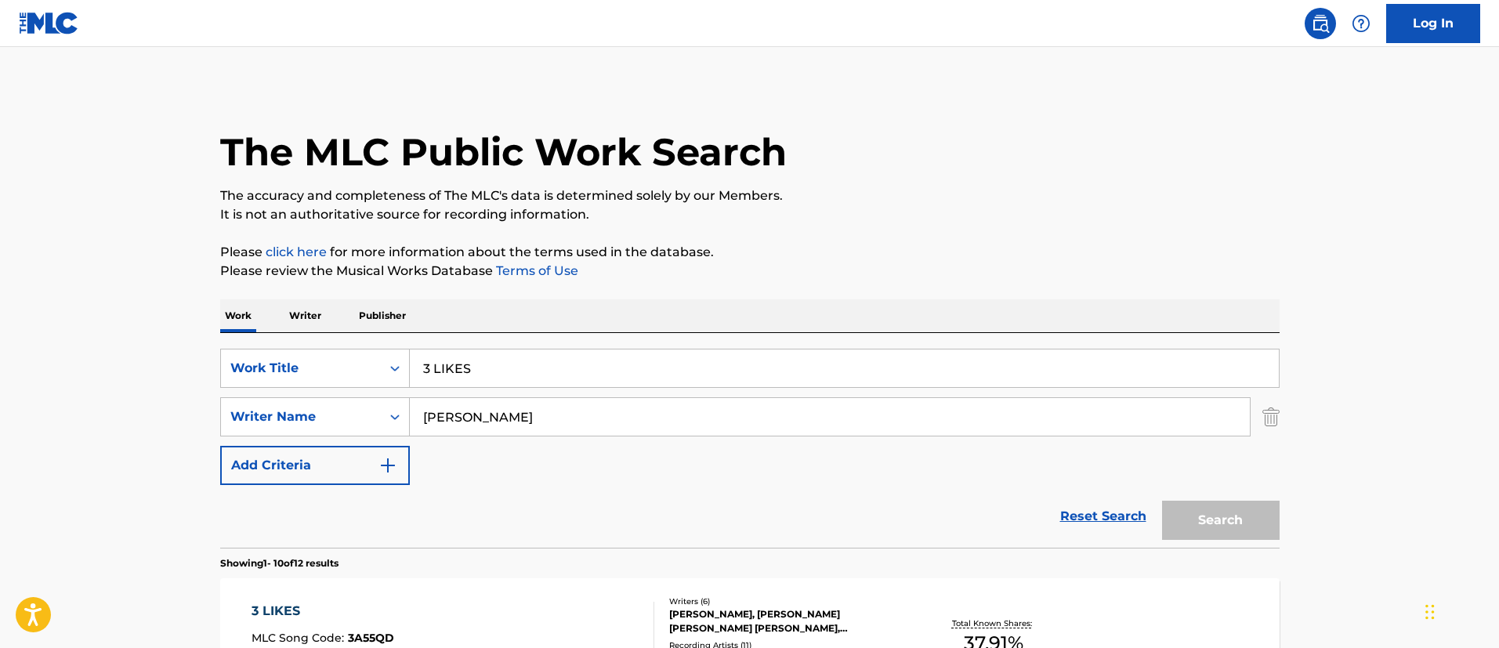
scroll to position [225, 0]
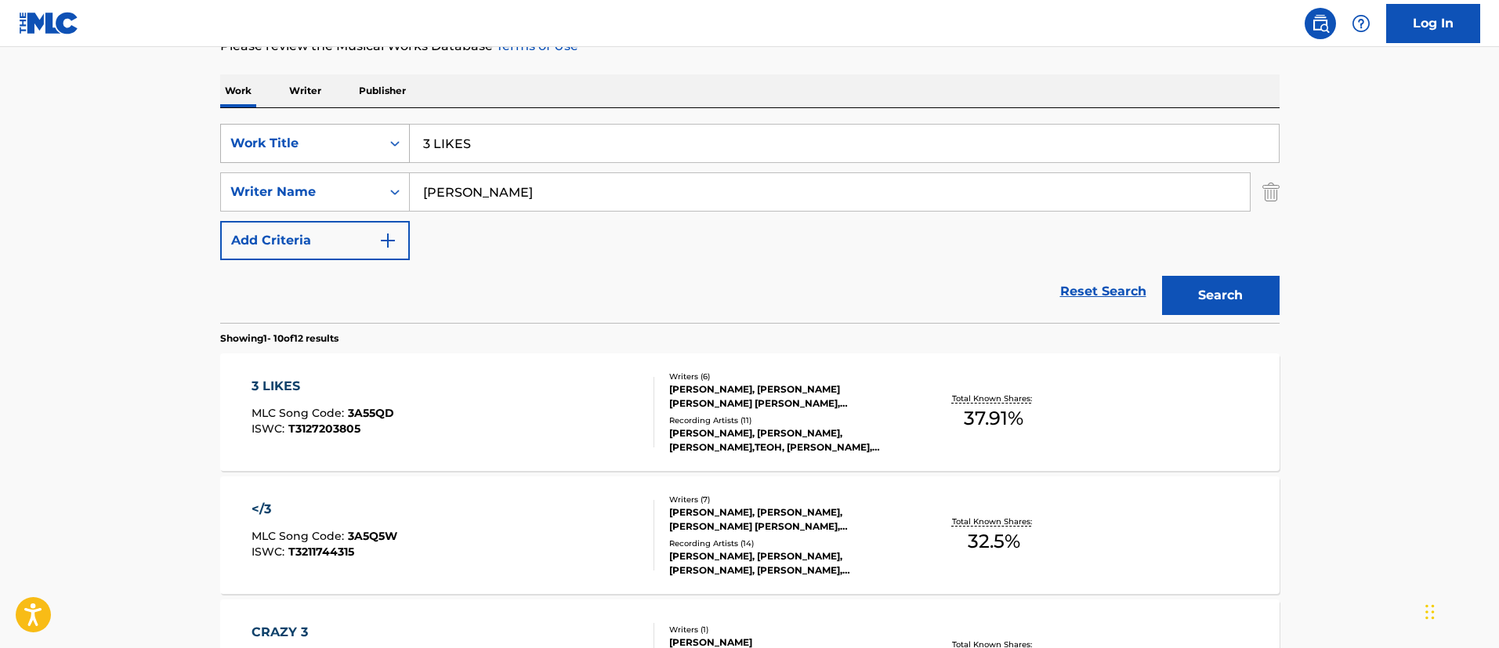
drag, startPoint x: 520, startPoint y: 137, endPoint x: 356, endPoint y: 132, distance: 163.8
click at [356, 132] on div "SearchWithCriteria1c5865c8-e058-40ac-b175-4ce05d8ebbe1 Work Title 3 LIKES" at bounding box center [749, 143] width 1059 height 39
paste input "TEKATO"
type input "TEKATO"
click at [1191, 301] on button "Search" at bounding box center [1221, 295] width 118 height 39
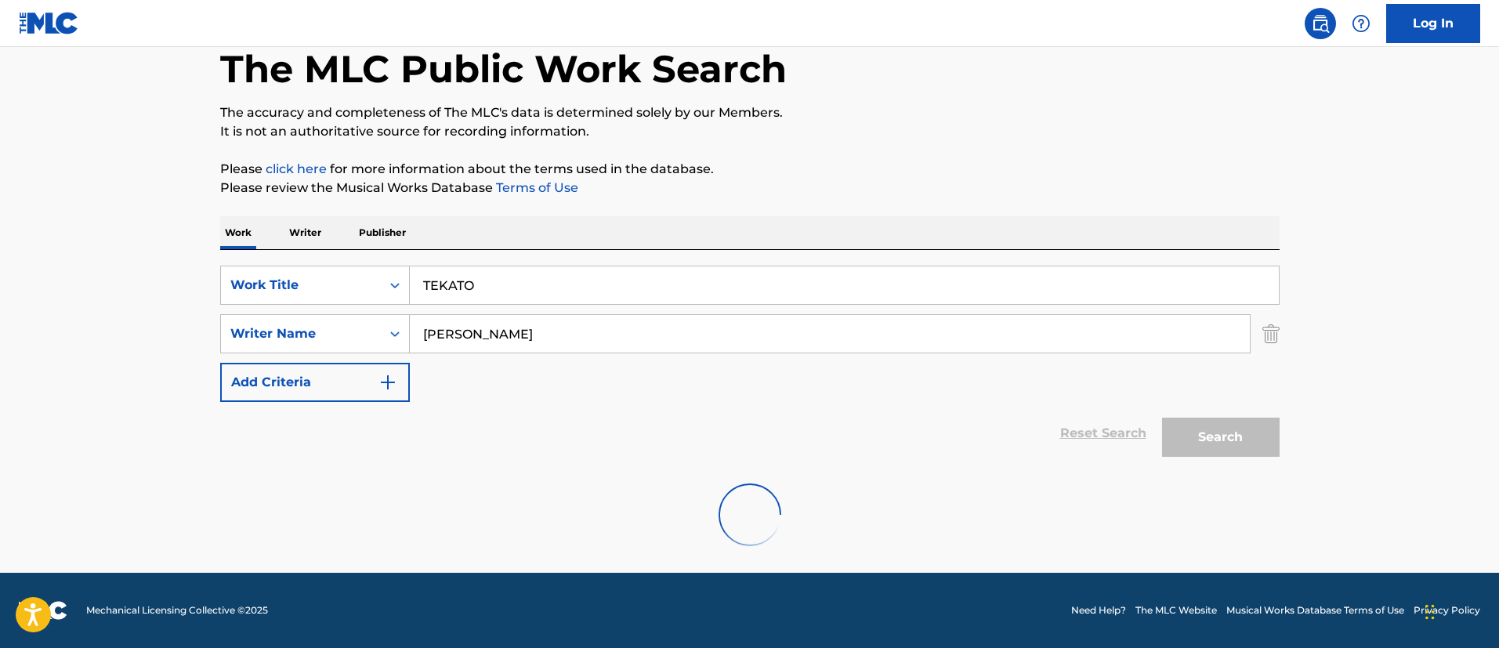
scroll to position [204, 0]
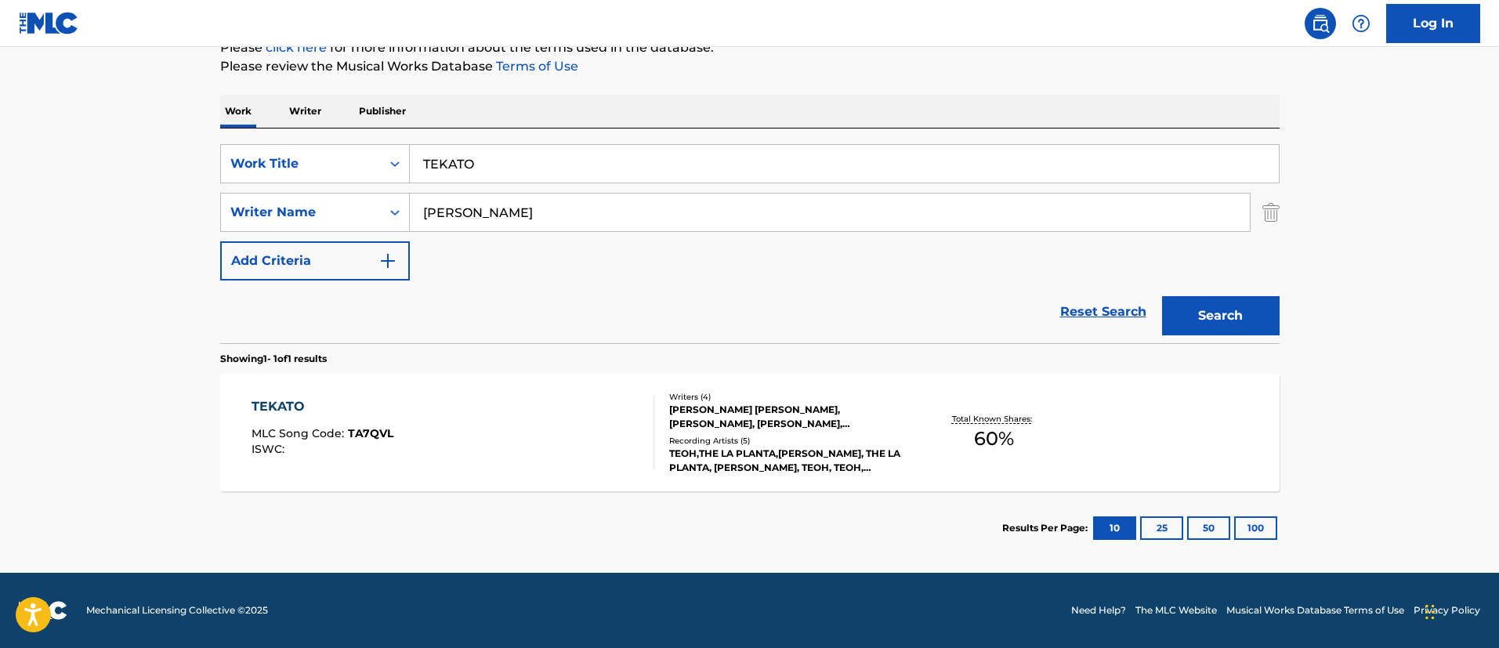
click at [409, 406] on div "TEKATO MLC Song Code : TA7QVL ISWC :" at bounding box center [452, 432] width 403 height 71
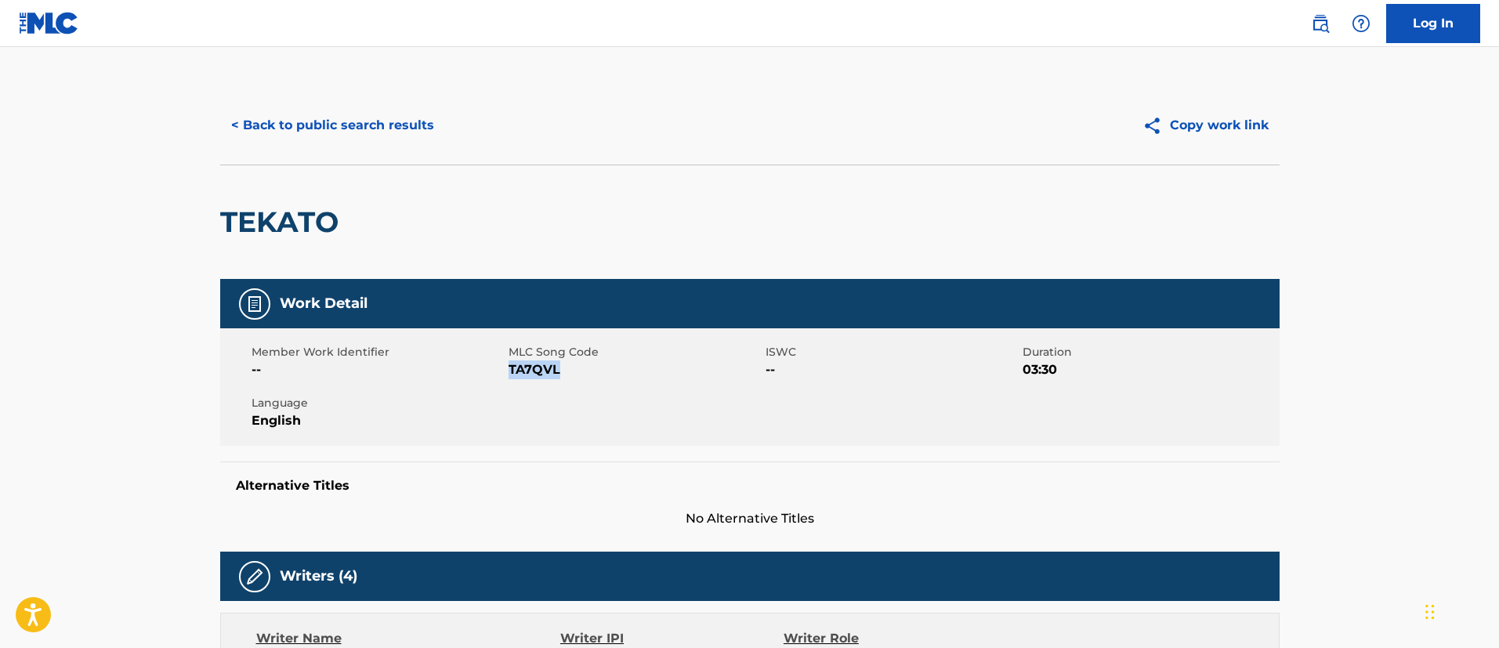
drag, startPoint x: 578, startPoint y: 371, endPoint x: 511, endPoint y: 371, distance: 67.4
click at [511, 371] on span "TA7QVL" at bounding box center [634, 369] width 253 height 19
click at [368, 126] on button "< Back to public search results" at bounding box center [332, 125] width 225 height 39
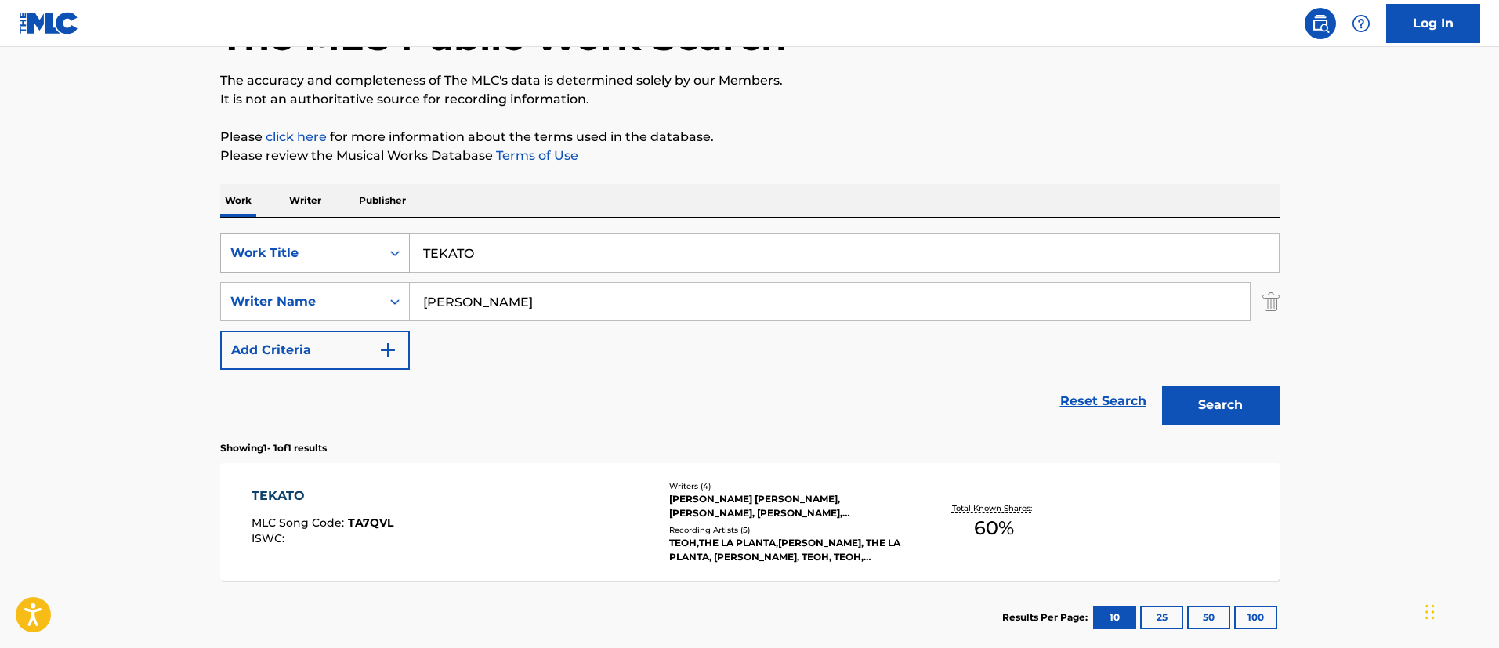
drag, startPoint x: 505, startPoint y: 241, endPoint x: 372, endPoint y: 234, distance: 132.5
click at [372, 234] on div "SearchWithCriteria1c5865c8-e058-40ac-b175-4ce05d8ebbe1 Work Title TEKATO" at bounding box center [749, 252] width 1059 height 39
paste input "PIKETE"
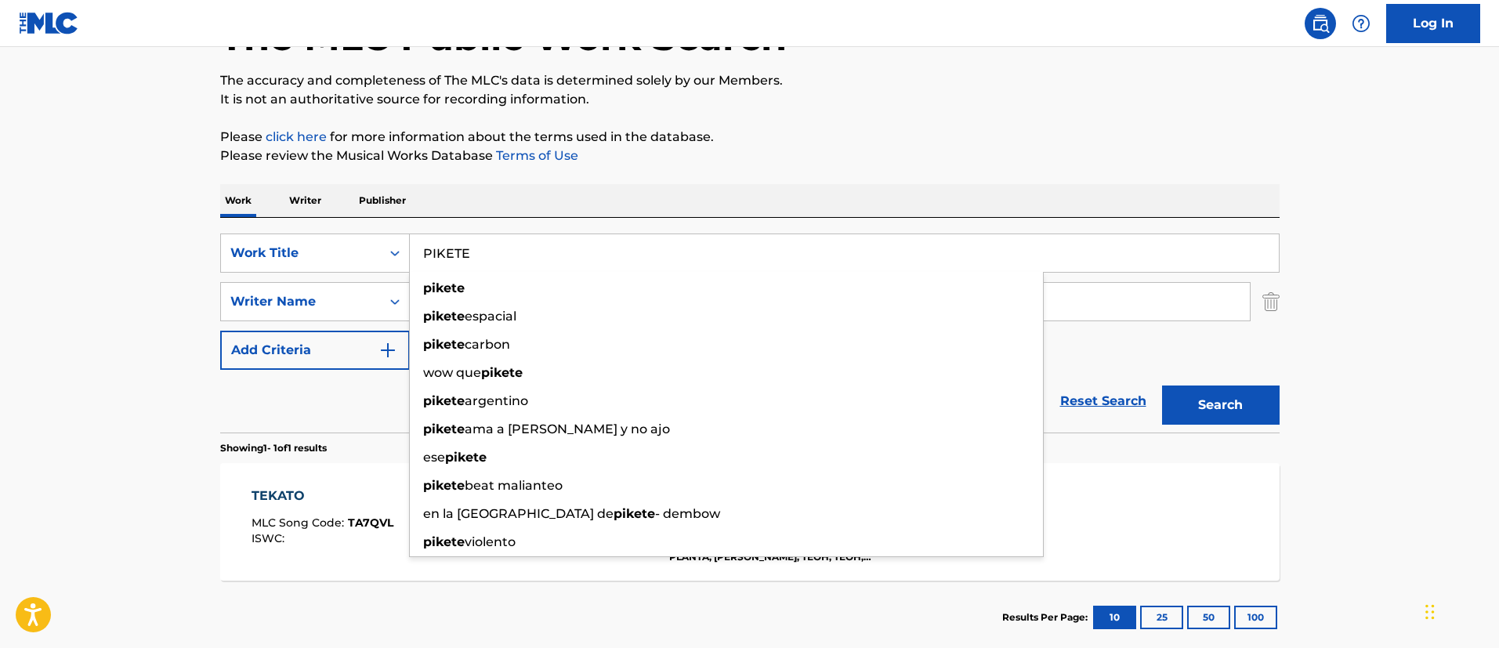
type input "PIKETE"
click at [1212, 410] on button "Search" at bounding box center [1221, 404] width 118 height 39
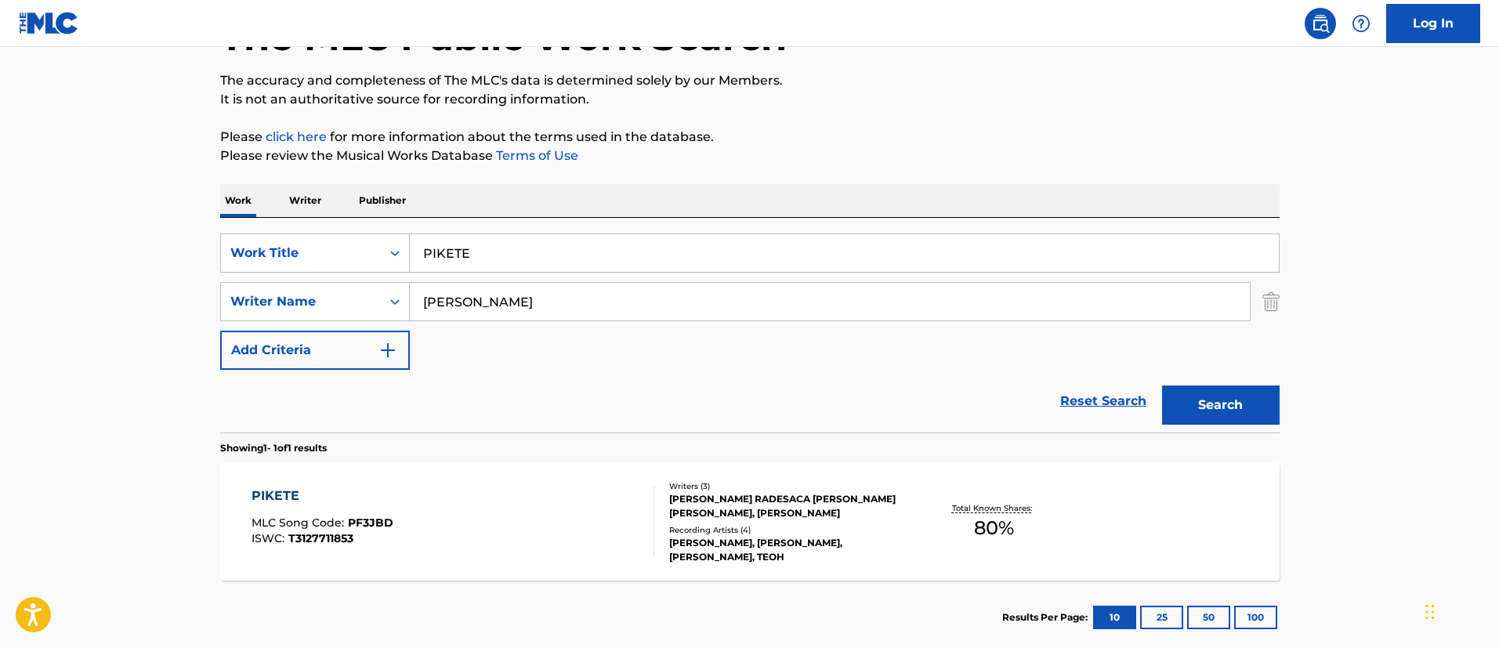
click at [348, 497] on div "PIKETE" at bounding box center [322, 495] width 142 height 19
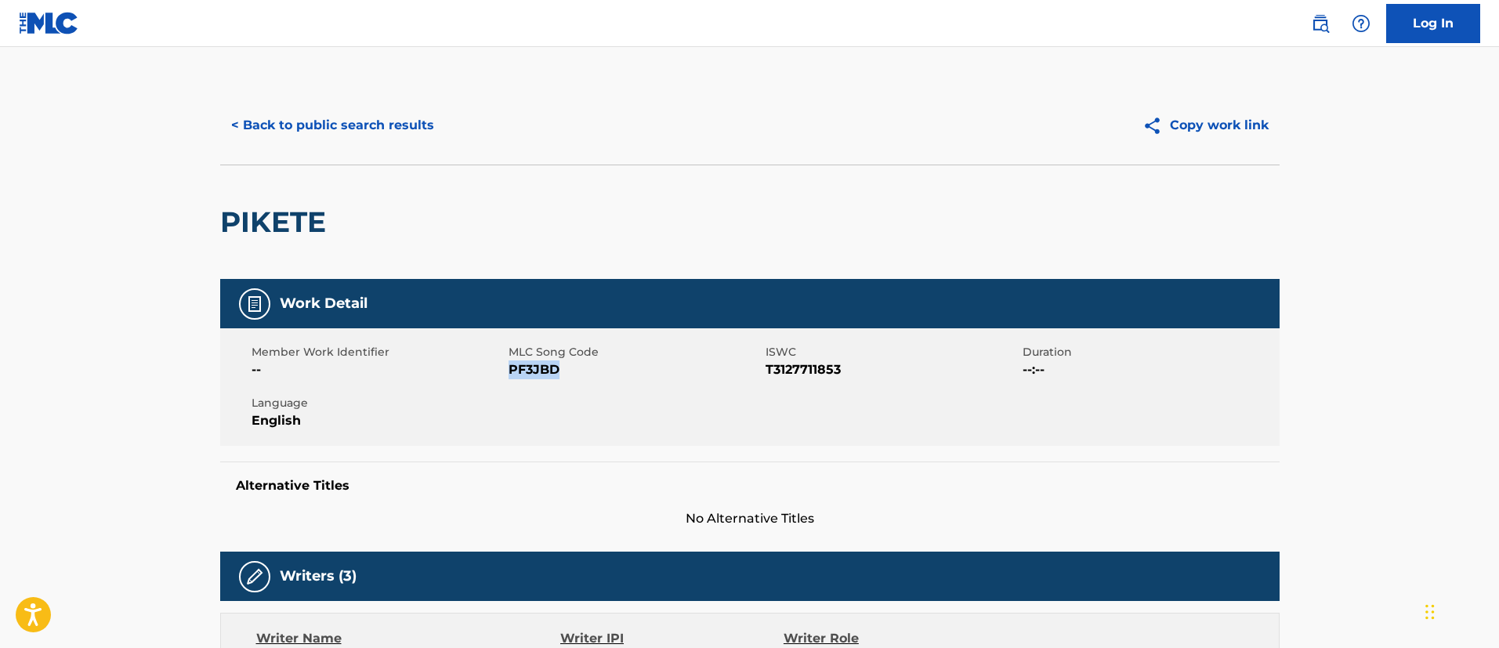
drag, startPoint x: 570, startPoint y: 369, endPoint x: 510, endPoint y: 375, distance: 60.6
click at [510, 375] on span "PF3JBD" at bounding box center [634, 369] width 253 height 19
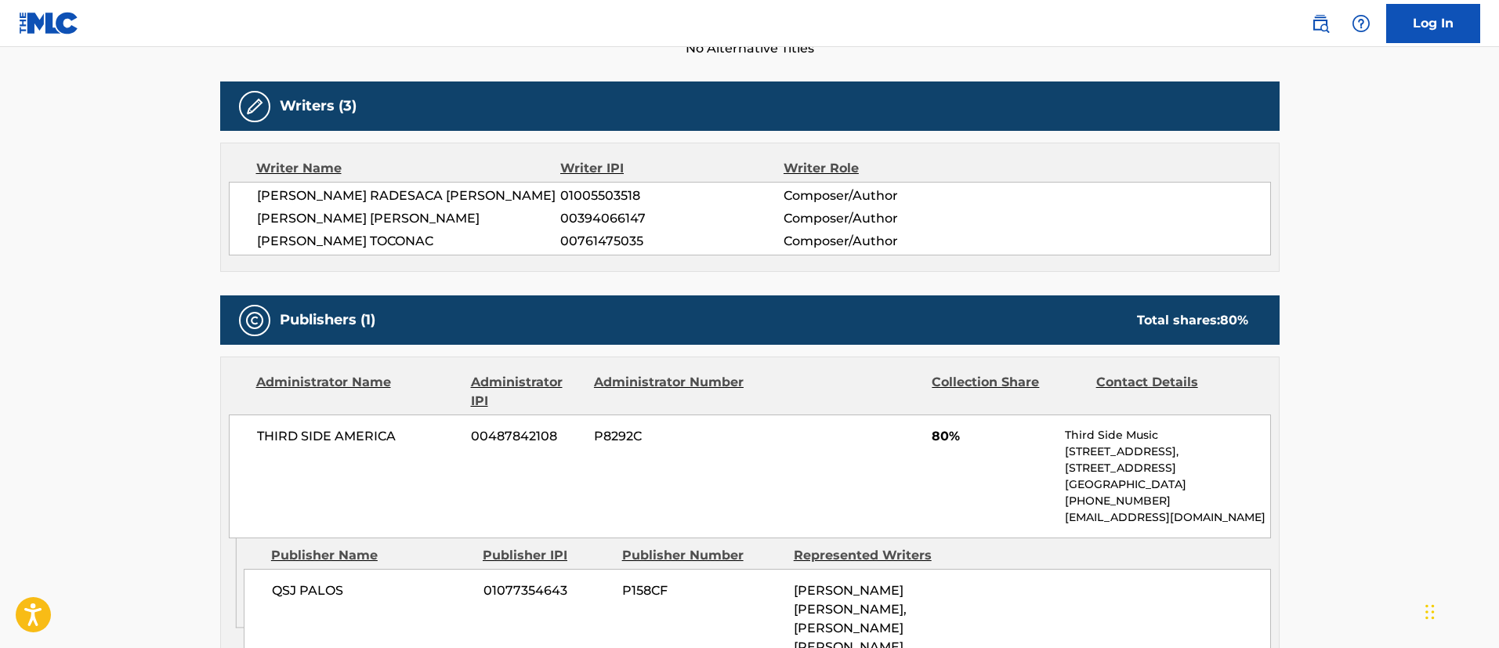
scroll to position [705, 0]
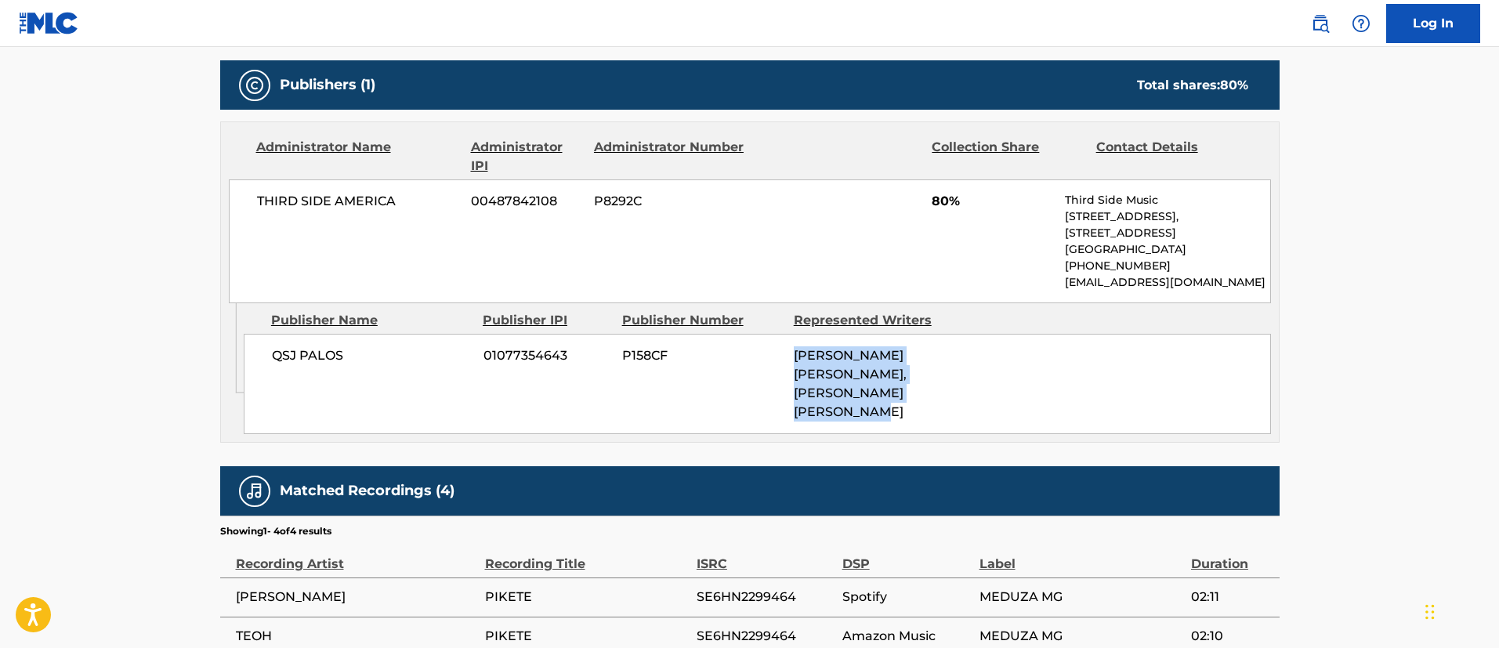
drag, startPoint x: 948, startPoint y: 410, endPoint x: 776, endPoint y: 374, distance: 176.1
click at [776, 374] on div "QSJ PALOS 01077354643 P158CF [PERSON_NAME] [PERSON_NAME], [PERSON_NAME] [PERSON…" at bounding box center [757, 384] width 1027 height 100
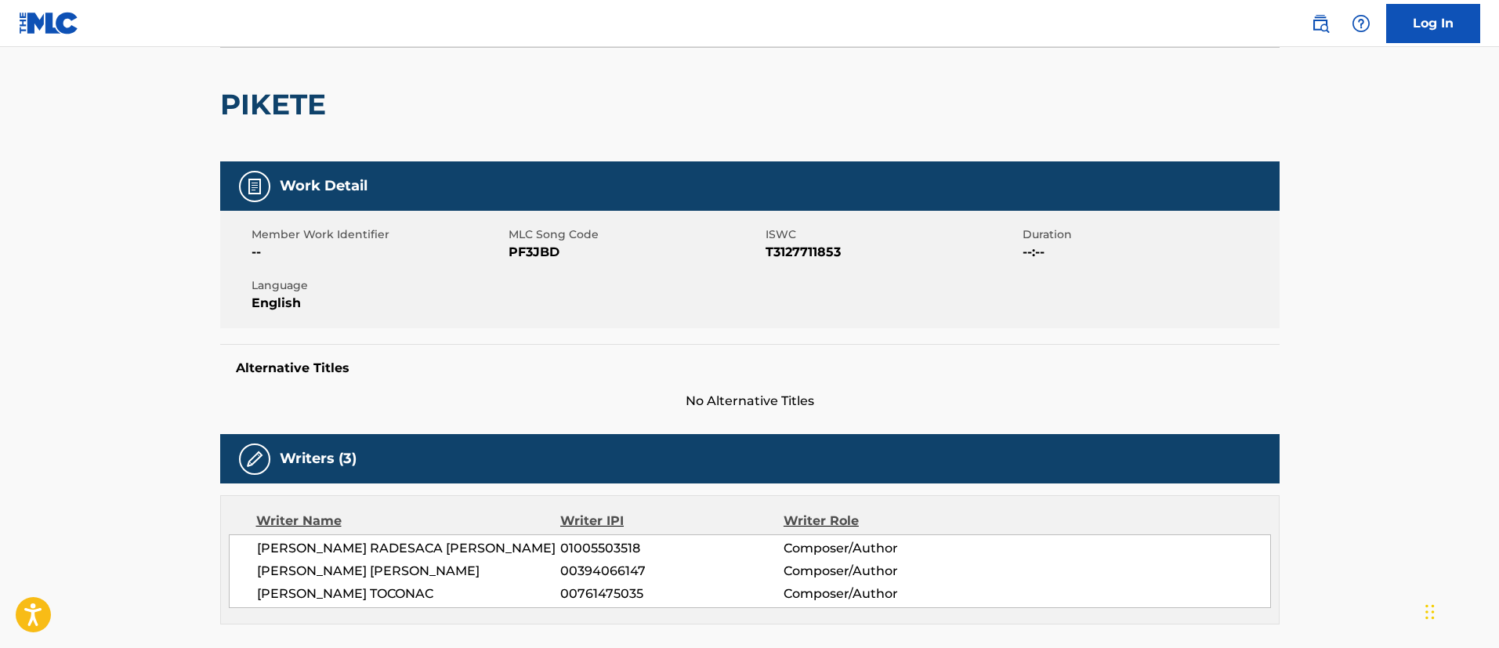
scroll to position [0, 0]
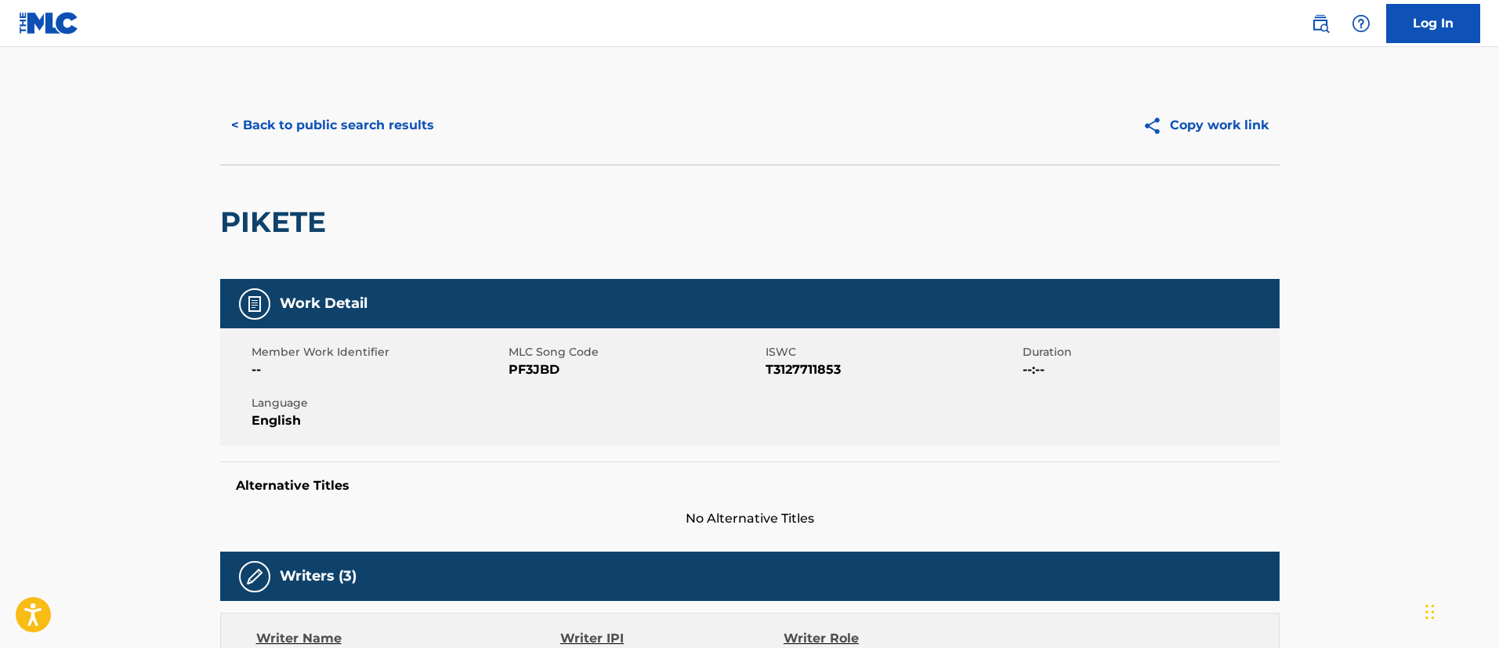
click at [327, 125] on button "< Back to public search results" at bounding box center [332, 125] width 225 height 39
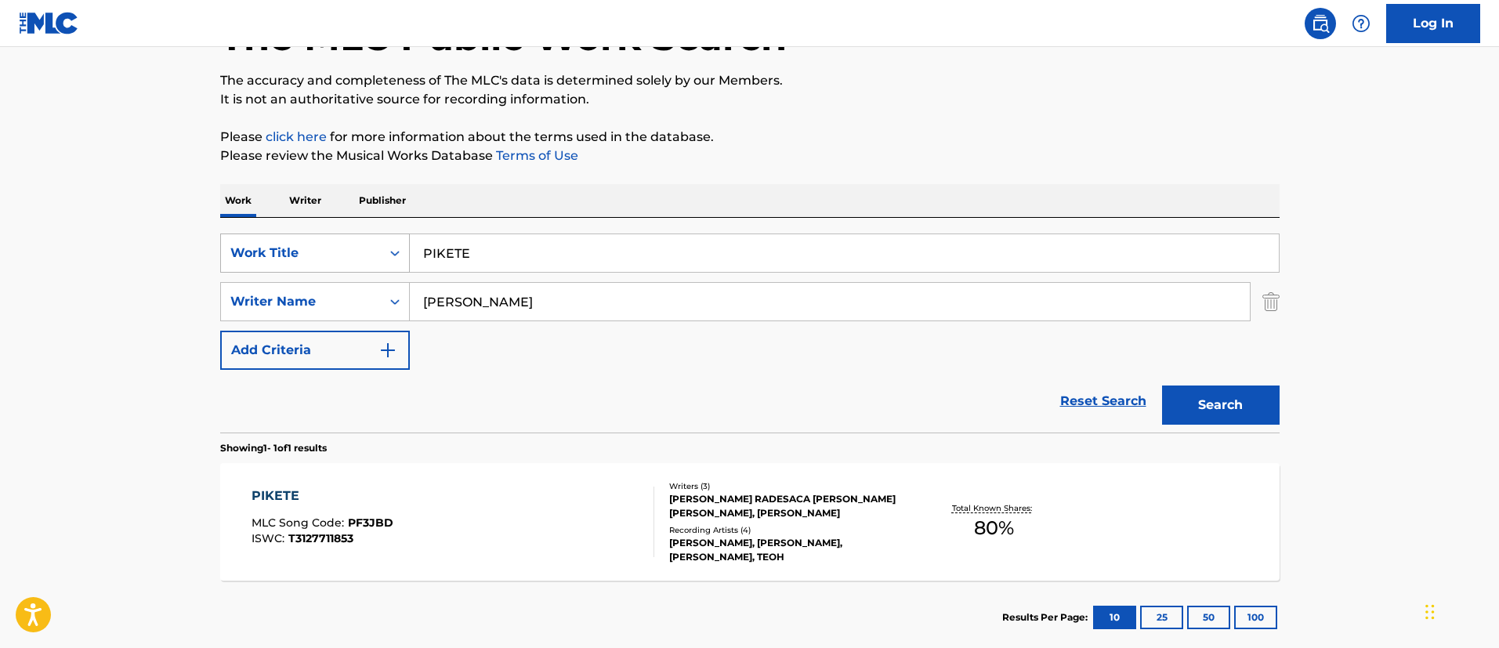
drag, startPoint x: 517, startPoint y: 259, endPoint x: 390, endPoint y: 237, distance: 128.8
click at [390, 237] on div "SearchWithCriteria1c5865c8-e058-40ac-b175-4ce05d8ebbe1 Work Title PIKETE" at bounding box center [749, 252] width 1059 height 39
paste input "ERRO"
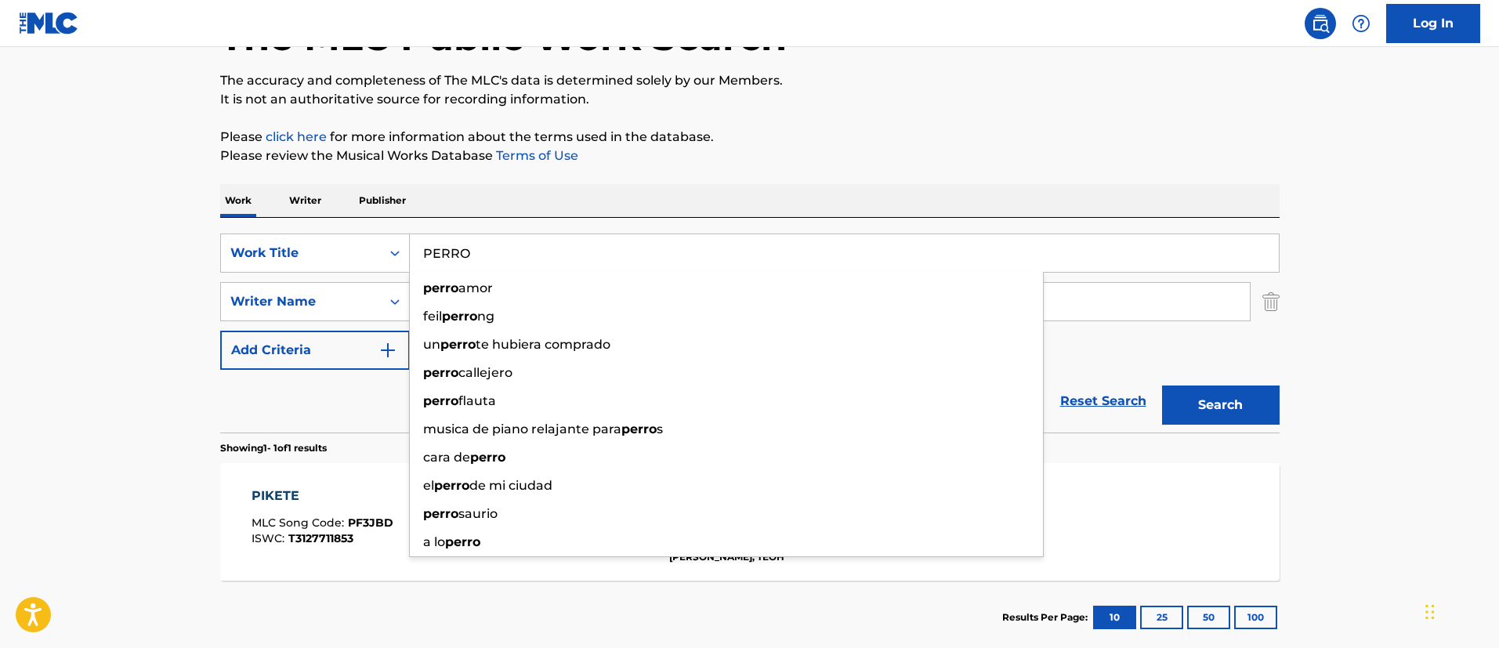
type input "PERRO"
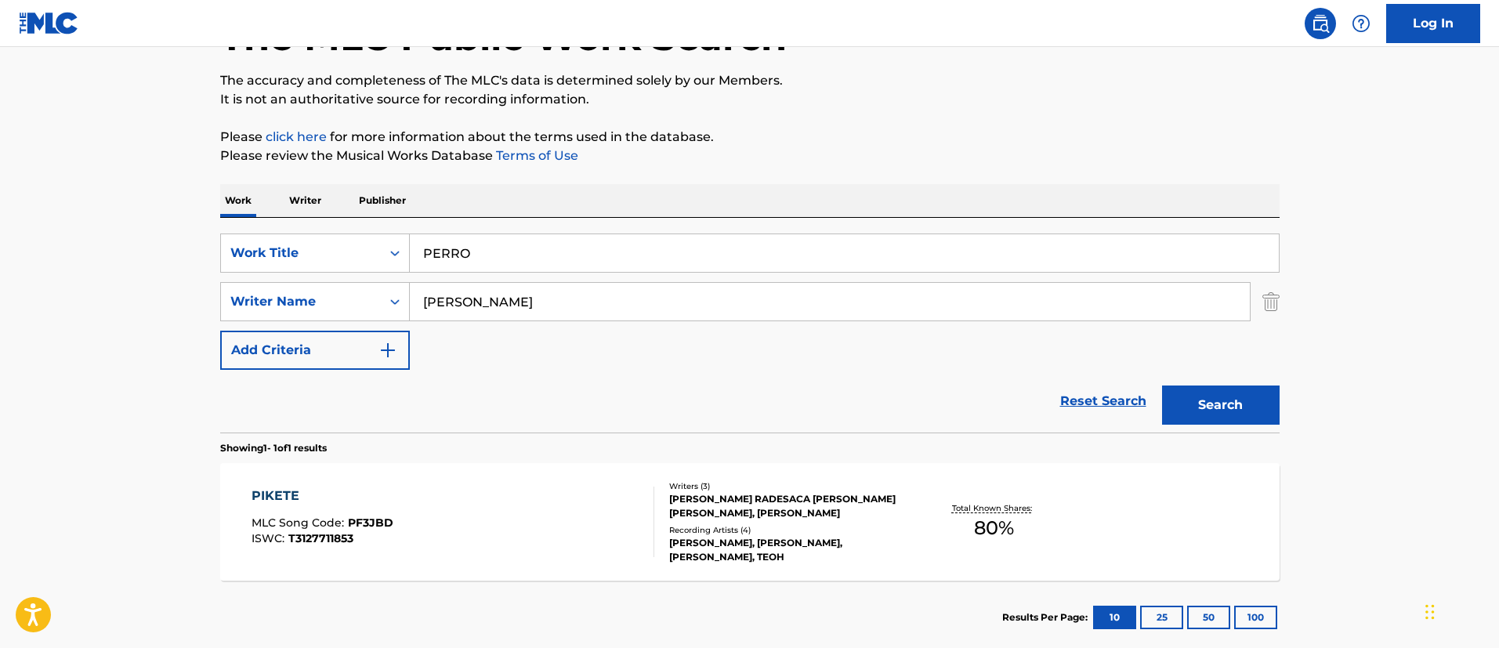
click at [1223, 400] on button "Search" at bounding box center [1221, 404] width 118 height 39
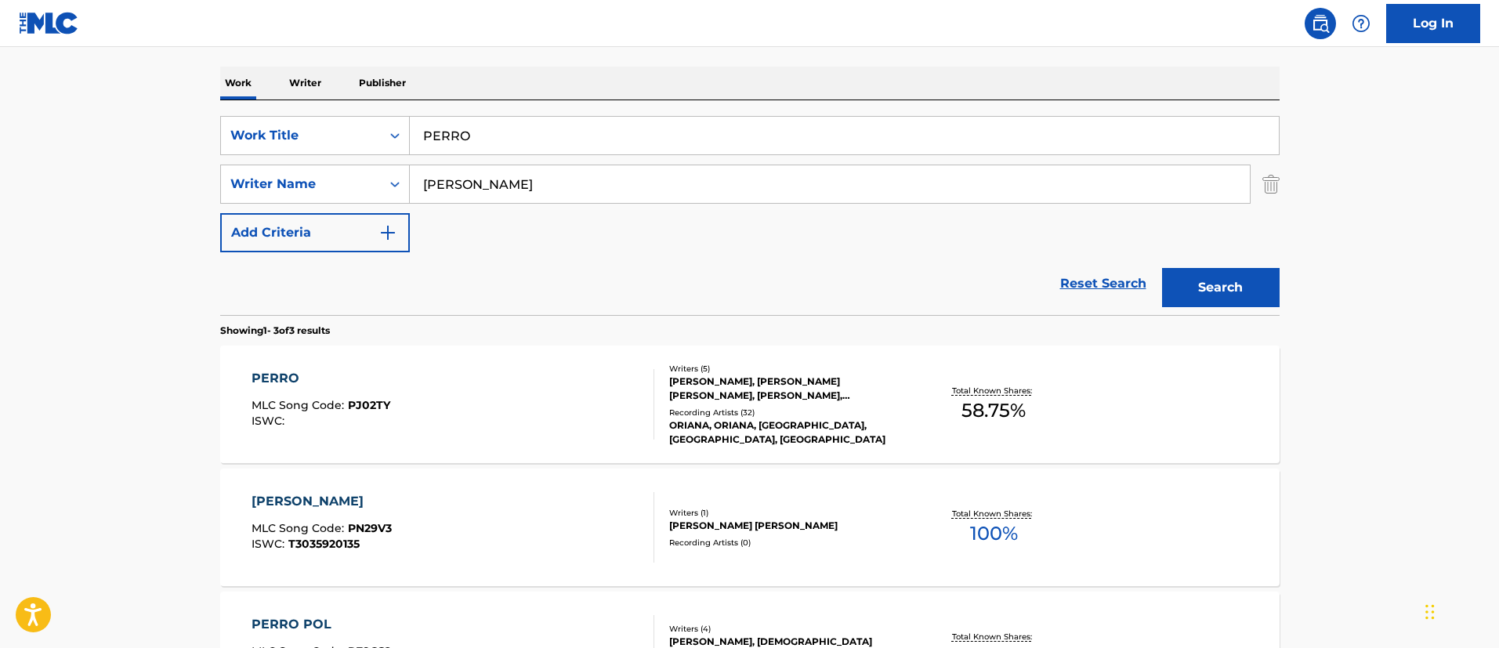
scroll to position [350, 0]
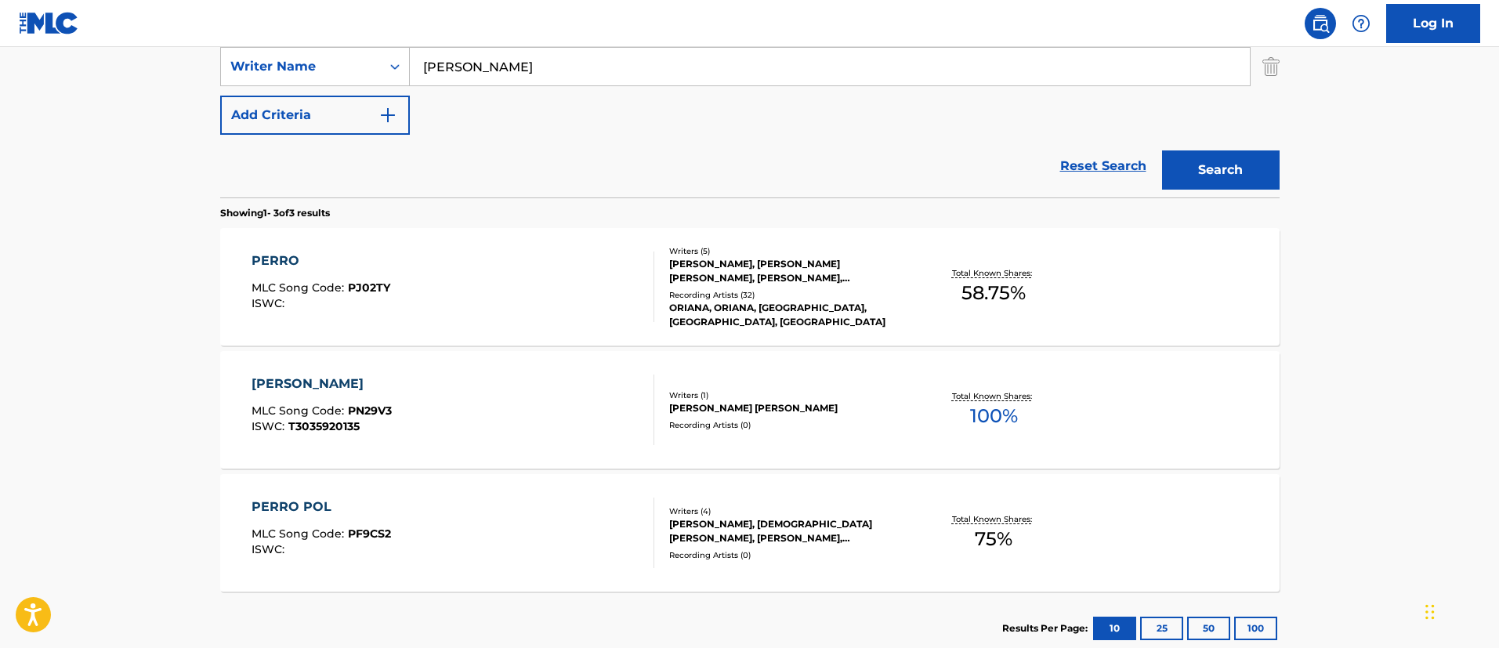
click at [277, 261] on div "PERRO" at bounding box center [320, 260] width 139 height 19
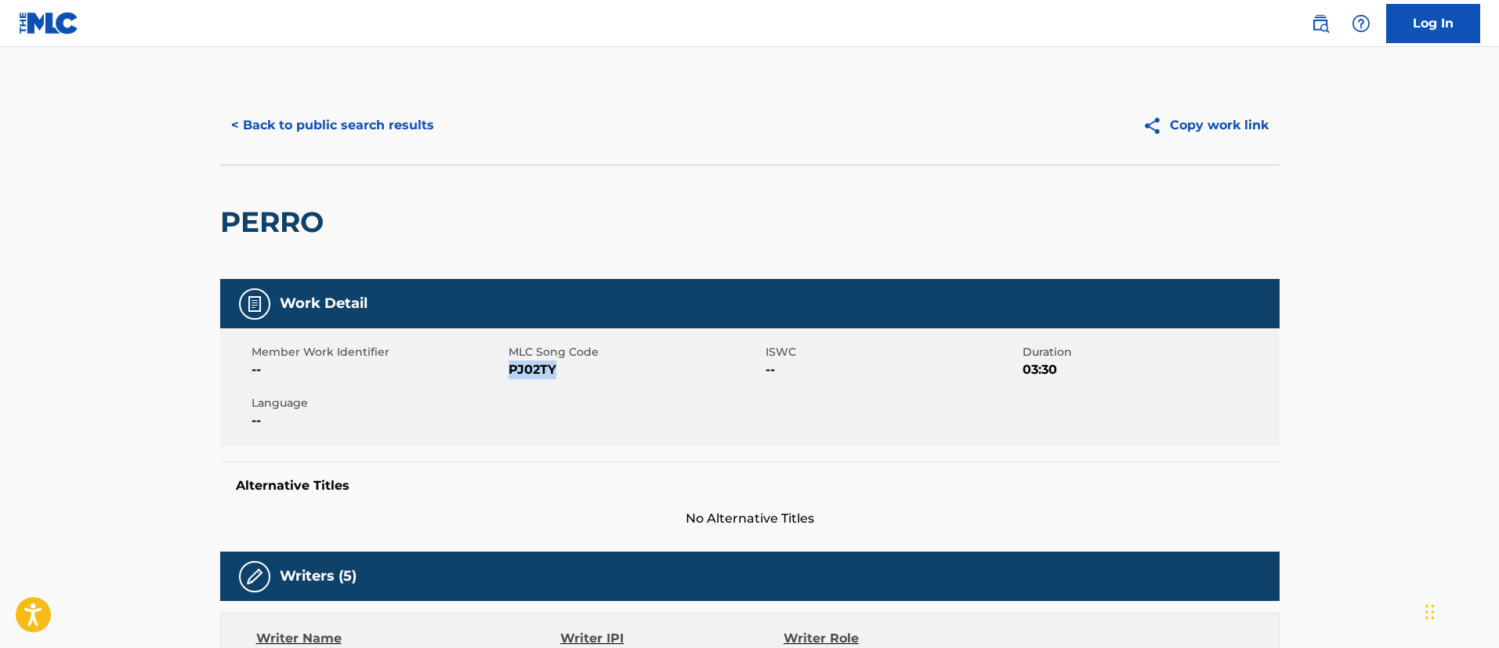
drag, startPoint x: 555, startPoint y: 363, endPoint x: 512, endPoint y: 371, distance: 43.9
click at [512, 371] on span "PJ02TY" at bounding box center [634, 369] width 253 height 19
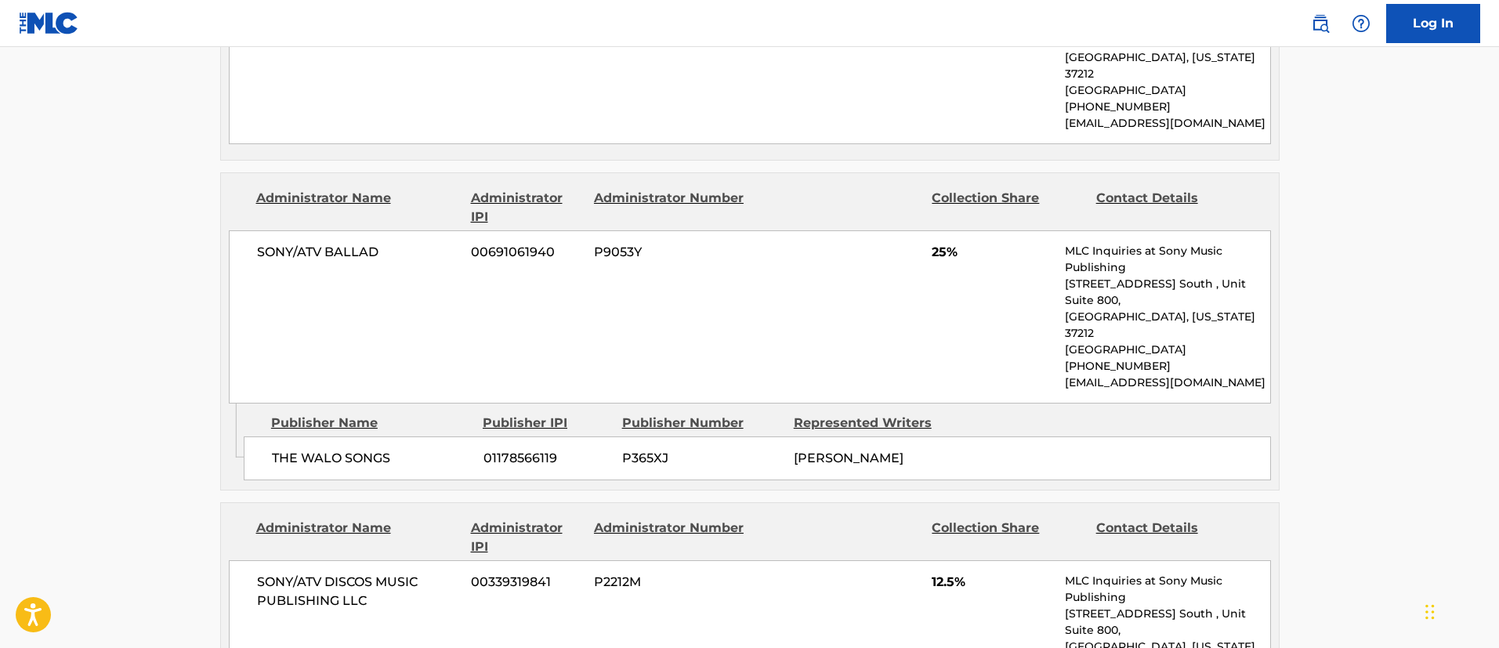
scroll to position [705, 0]
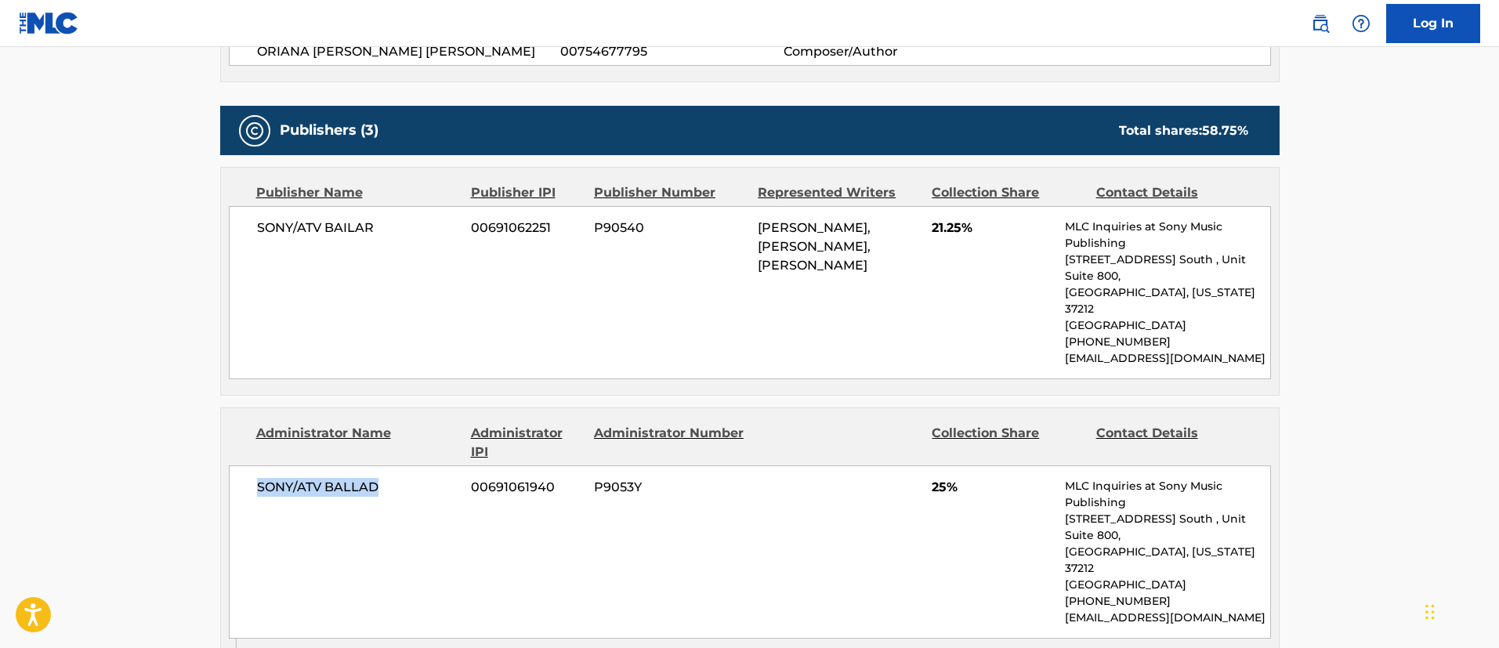
drag, startPoint x: 398, startPoint y: 471, endPoint x: 251, endPoint y: 468, distance: 147.3
click at [251, 468] on div "SONY/ATV BALLAD 00691061940 P9053Y 25% MLC Inquiries at Sony Music Publishing […" at bounding box center [750, 551] width 1042 height 173
drag, startPoint x: 559, startPoint y: 468, endPoint x: 473, endPoint y: 475, distance: 86.4
click at [473, 478] on span "00691061940" at bounding box center [526, 487] width 111 height 19
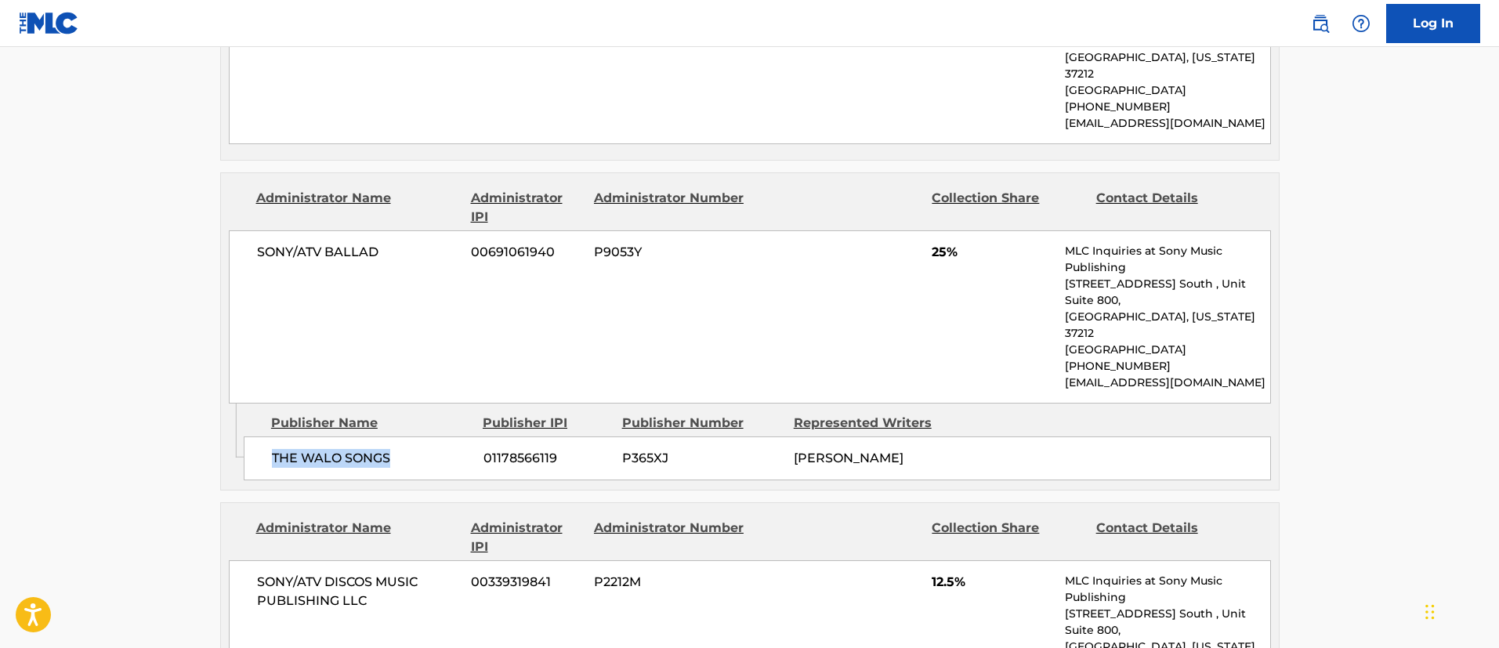
drag, startPoint x: 393, startPoint y: 432, endPoint x: 268, endPoint y: 425, distance: 125.5
click at [268, 436] on div "THE WALO SONGS 01178566119 P365XJ [PERSON_NAME]" at bounding box center [757, 458] width 1027 height 44
drag, startPoint x: 580, startPoint y: 419, endPoint x: 452, endPoint y: 425, distance: 128.6
click at [452, 436] on div "THE WALO SONGS 01178566119 P365XJ [PERSON_NAME]" at bounding box center [757, 458] width 1027 height 44
drag, startPoint x: 927, startPoint y: 423, endPoint x: 794, endPoint y: 425, distance: 133.2
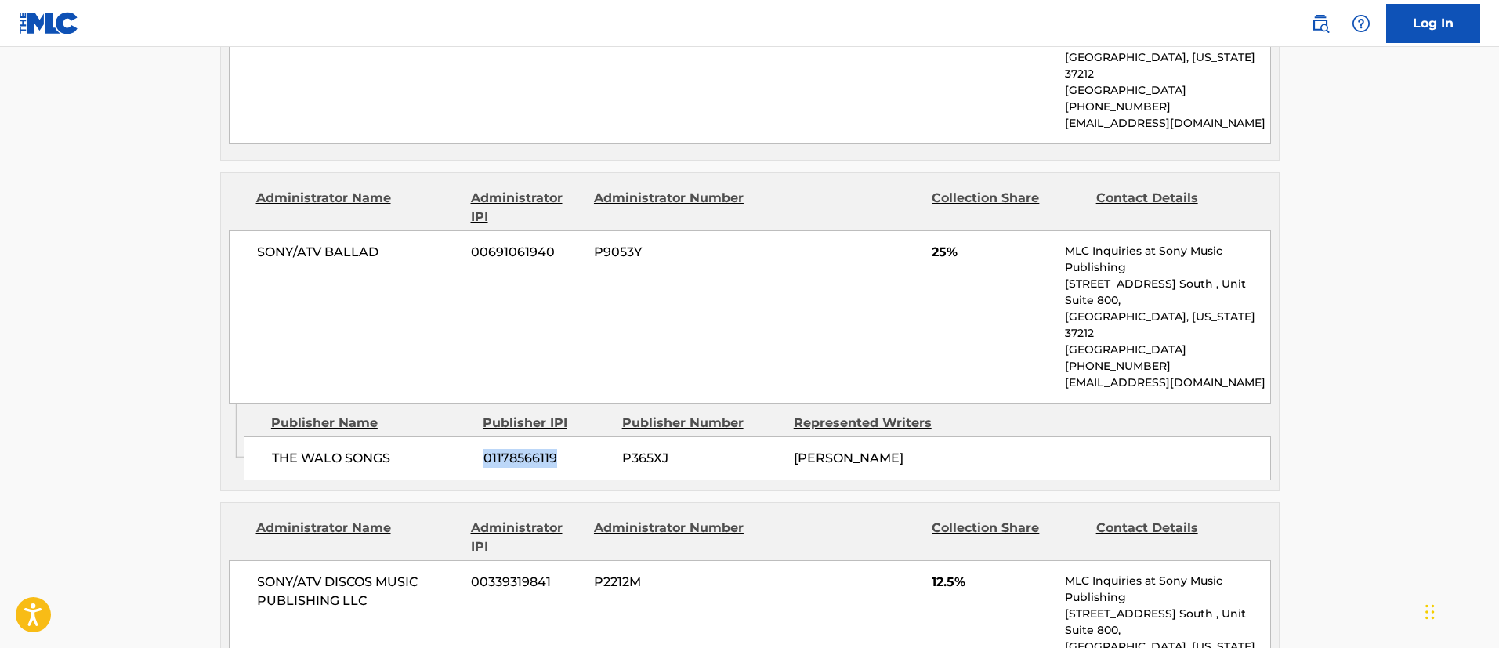
click at [794, 449] on div "[PERSON_NAME]" at bounding box center [874, 458] width 160 height 19
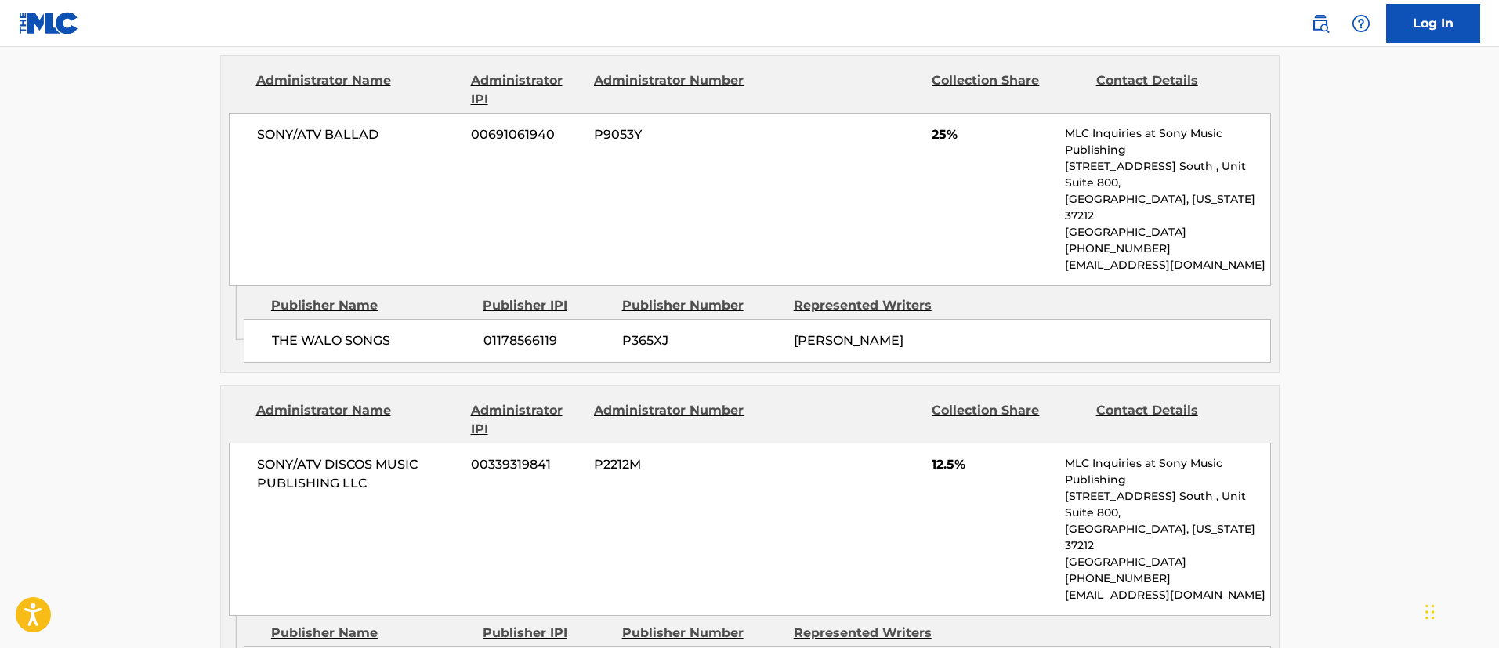
click at [371, 455] on span "SONY/ATV DISCOS MUSIC PUBLISHING LLC" at bounding box center [358, 474] width 203 height 38
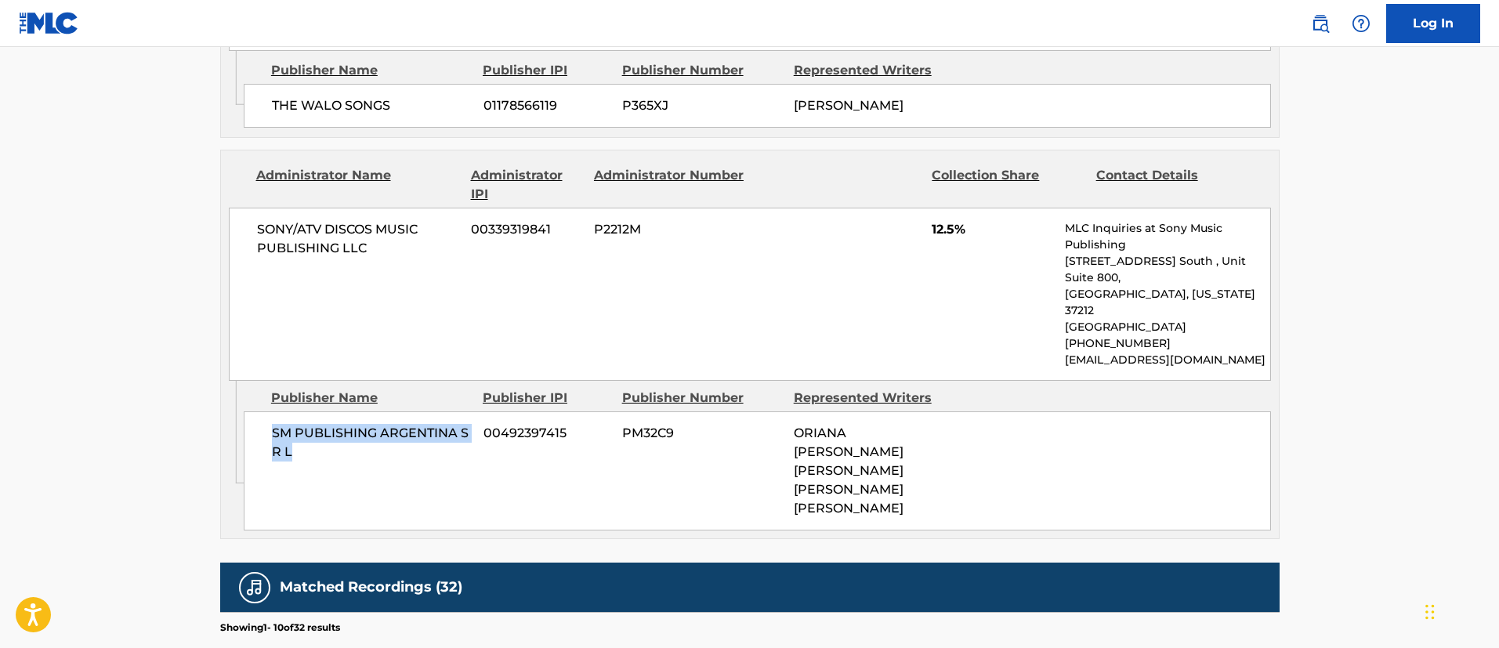
drag, startPoint x: 311, startPoint y: 408, endPoint x: 275, endPoint y: 378, distance: 47.2
click at [275, 424] on span "SM PUBLISHING ARGENTINA S R L" at bounding box center [372, 443] width 200 height 38
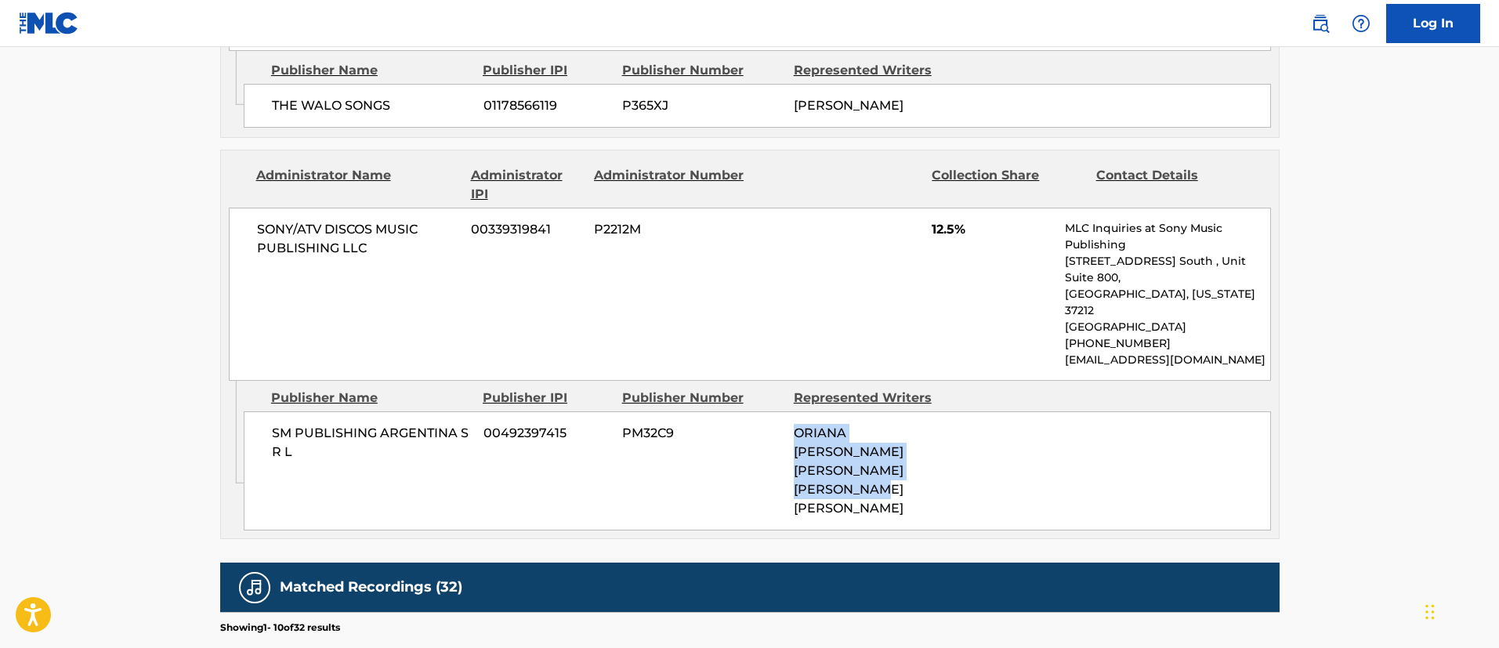
drag, startPoint x: 911, startPoint y: 430, endPoint x: 793, endPoint y: 392, distance: 124.4
click at [794, 424] on div "ORIANA [PERSON_NAME] [PERSON_NAME] [PERSON_NAME] [PERSON_NAME]" at bounding box center [874, 471] width 160 height 94
drag, startPoint x: 905, startPoint y: 443, endPoint x: 787, endPoint y: 378, distance: 135.4
click at [787, 411] on div "SM PUBLISHING [GEOGRAPHIC_DATA] S R L 00492397415 PM32C9 [PERSON_NAME] [PERSON_…" at bounding box center [757, 470] width 1027 height 119
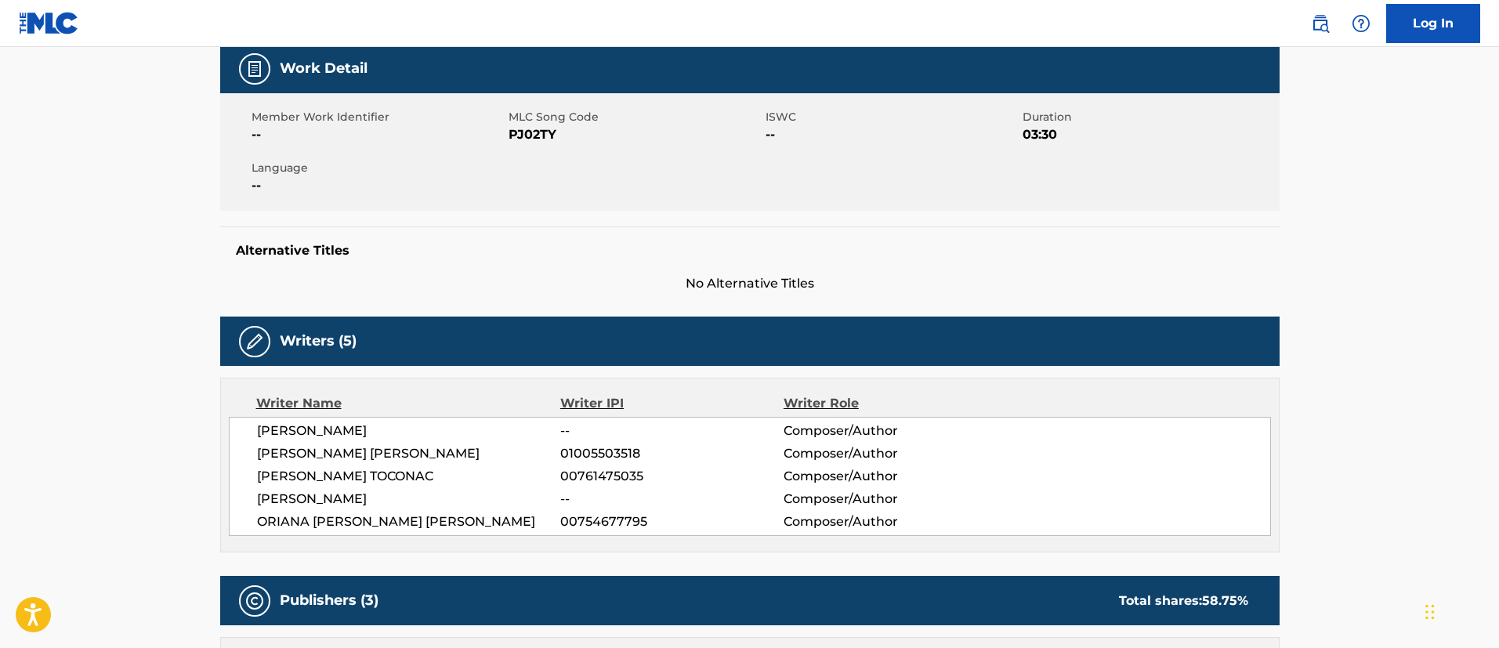
scroll to position [0, 0]
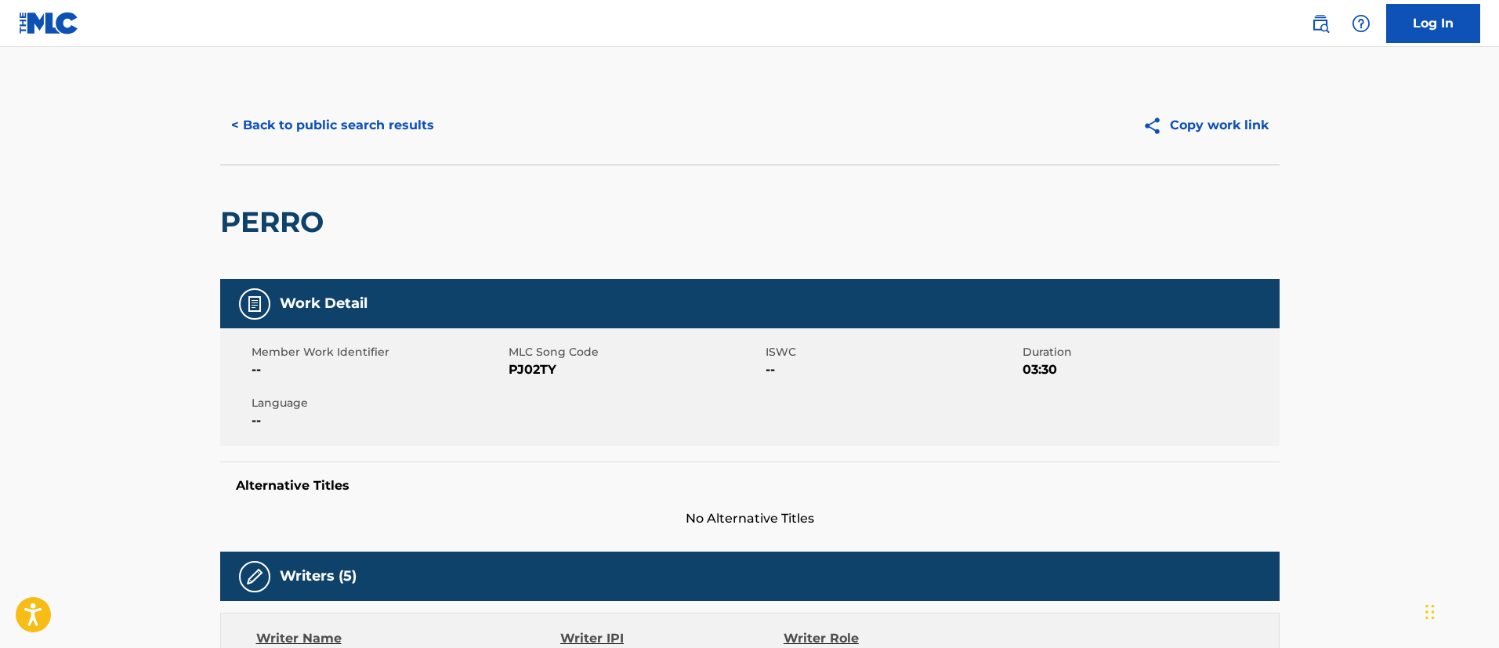
click at [391, 123] on button "< Back to public search results" at bounding box center [332, 125] width 225 height 39
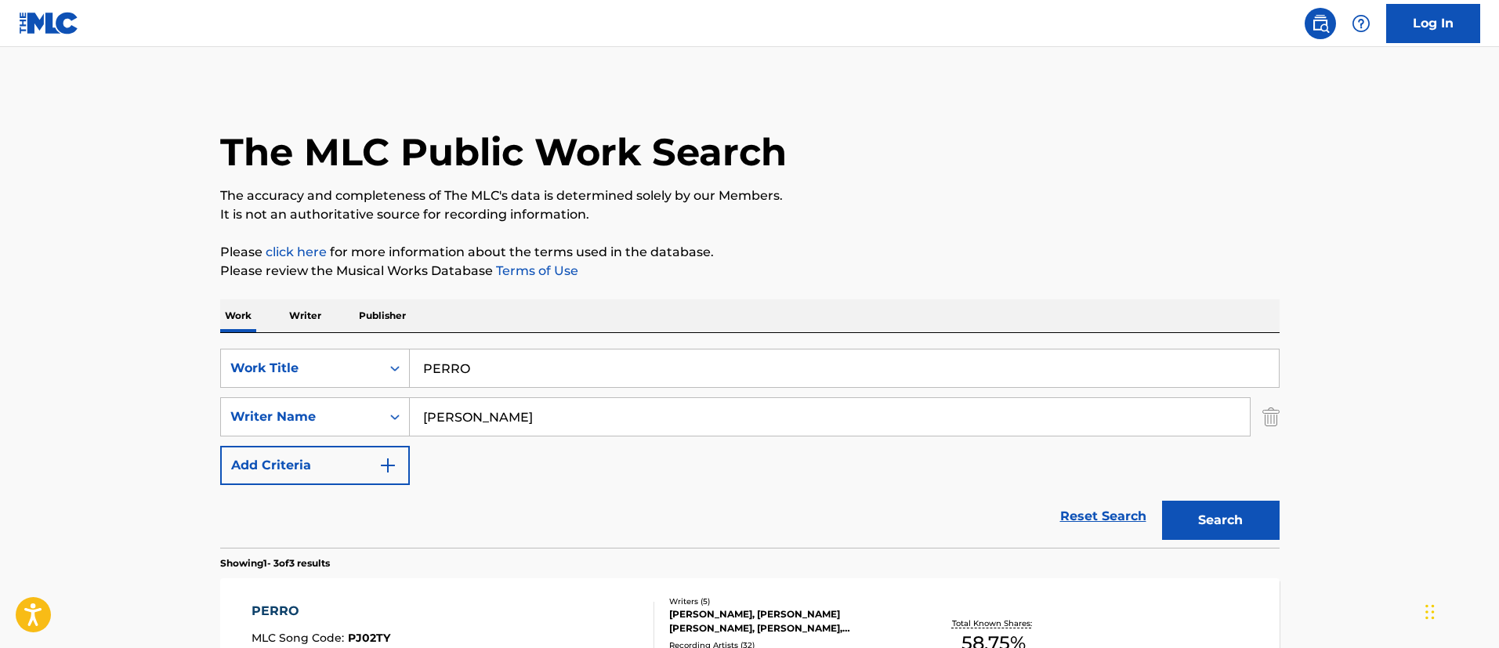
drag, startPoint x: 554, startPoint y: 368, endPoint x: 410, endPoint y: 356, distance: 144.6
click at [410, 356] on input "PERRO" at bounding box center [844, 368] width 869 height 38
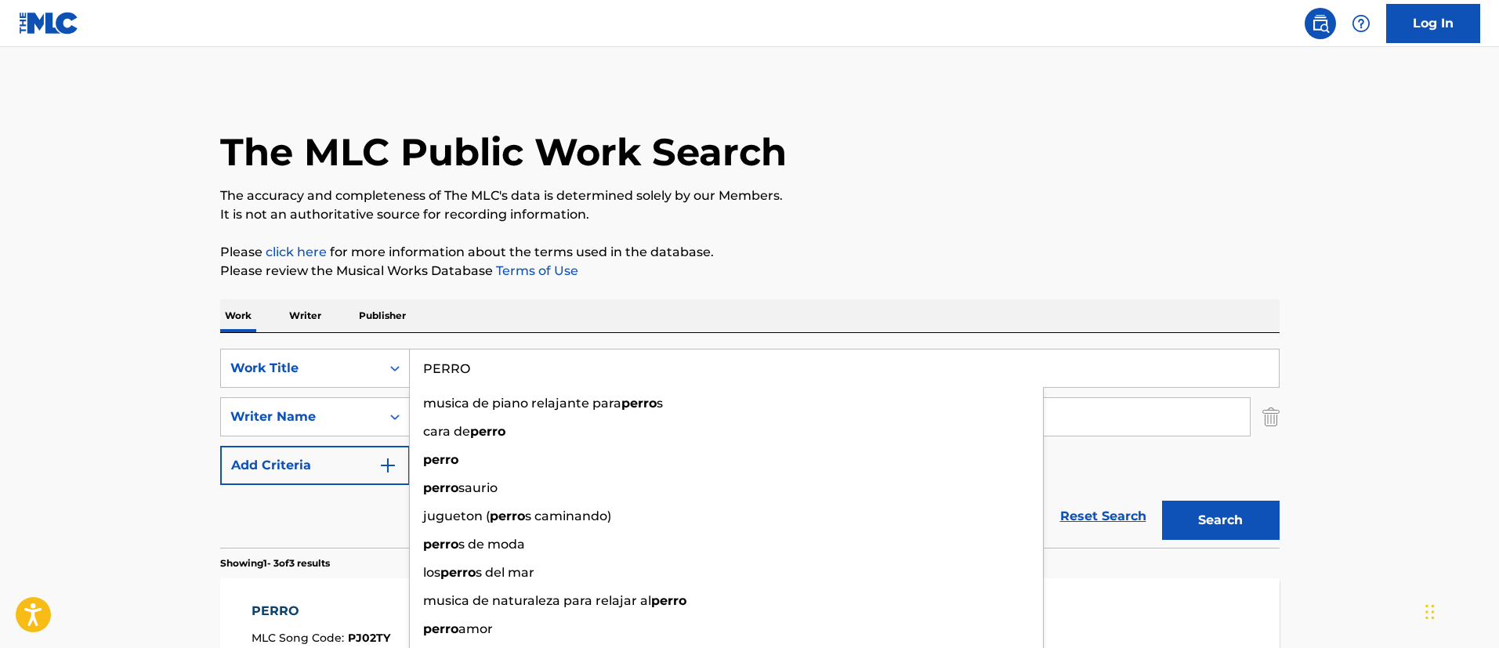
paste input "VIDA DE CINE"
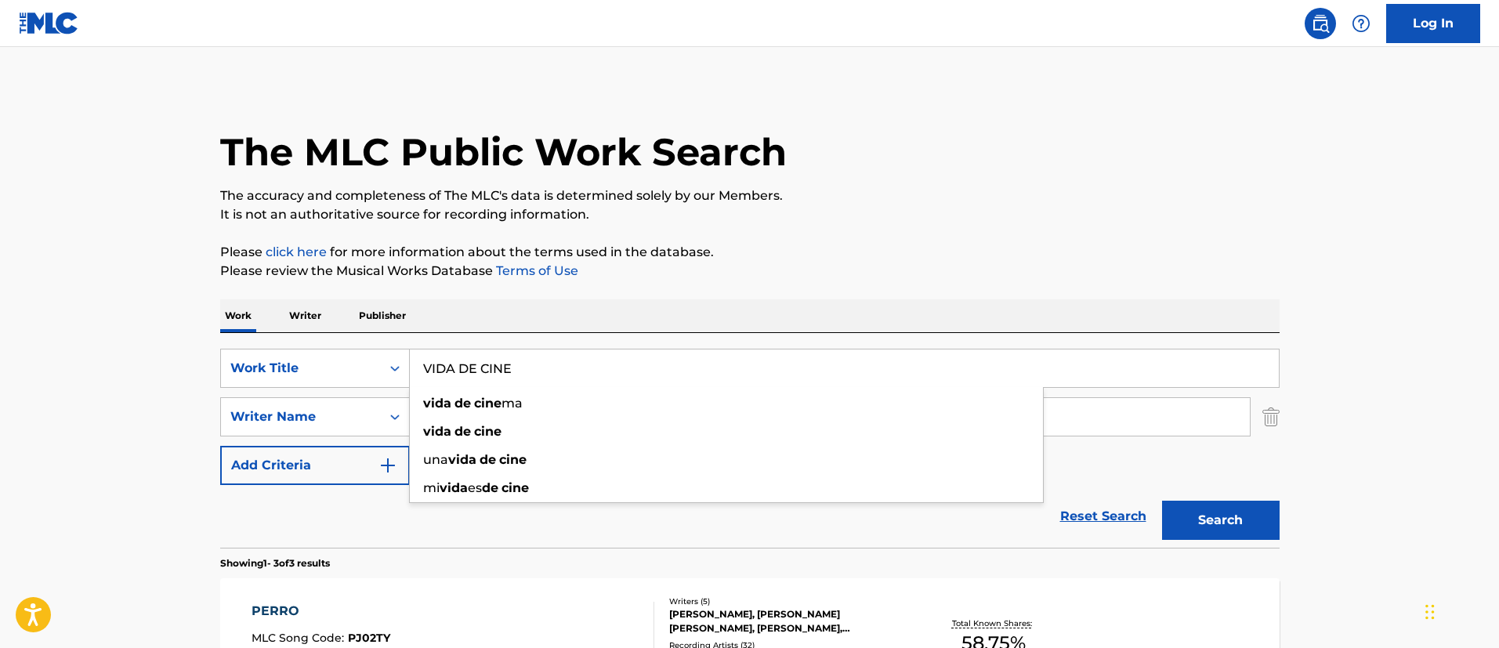
type input "VIDA DE CINE"
click at [1205, 509] on button "Search" at bounding box center [1221, 520] width 118 height 39
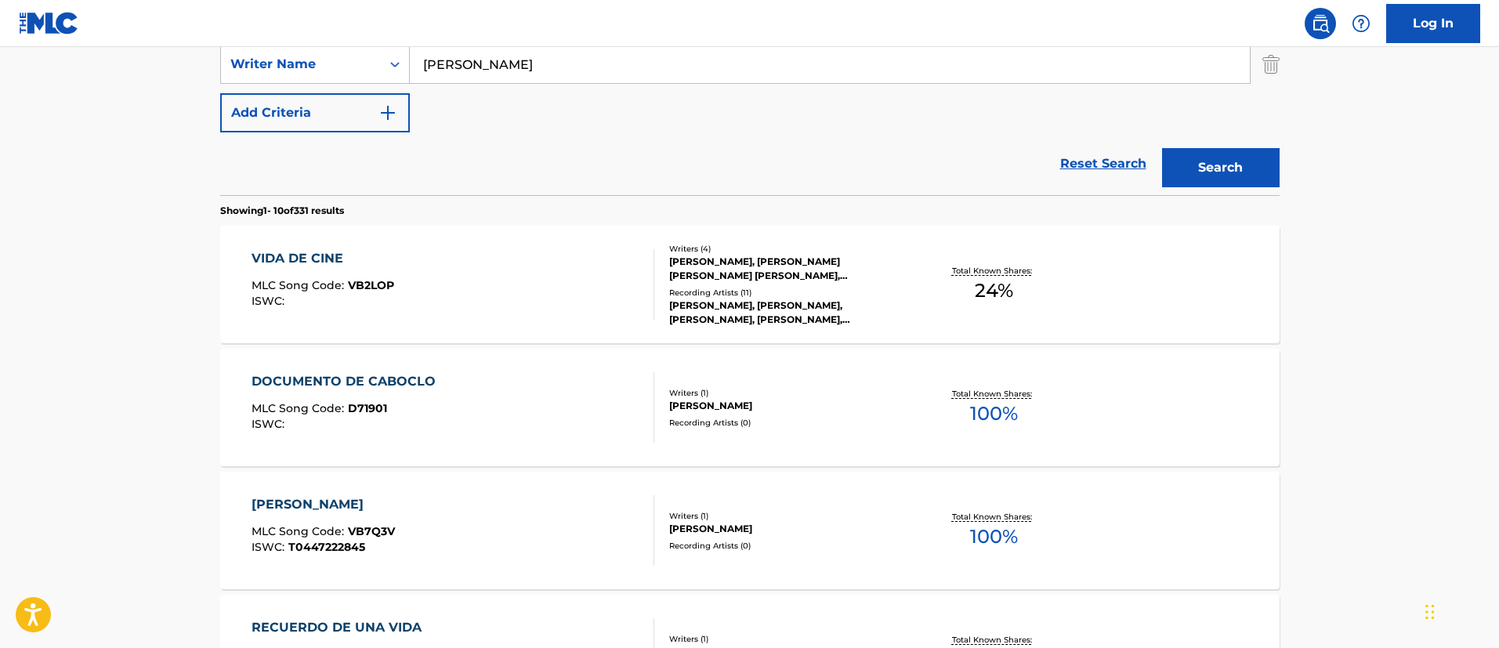
click at [303, 259] on div "VIDA DE CINE" at bounding box center [322, 258] width 143 height 19
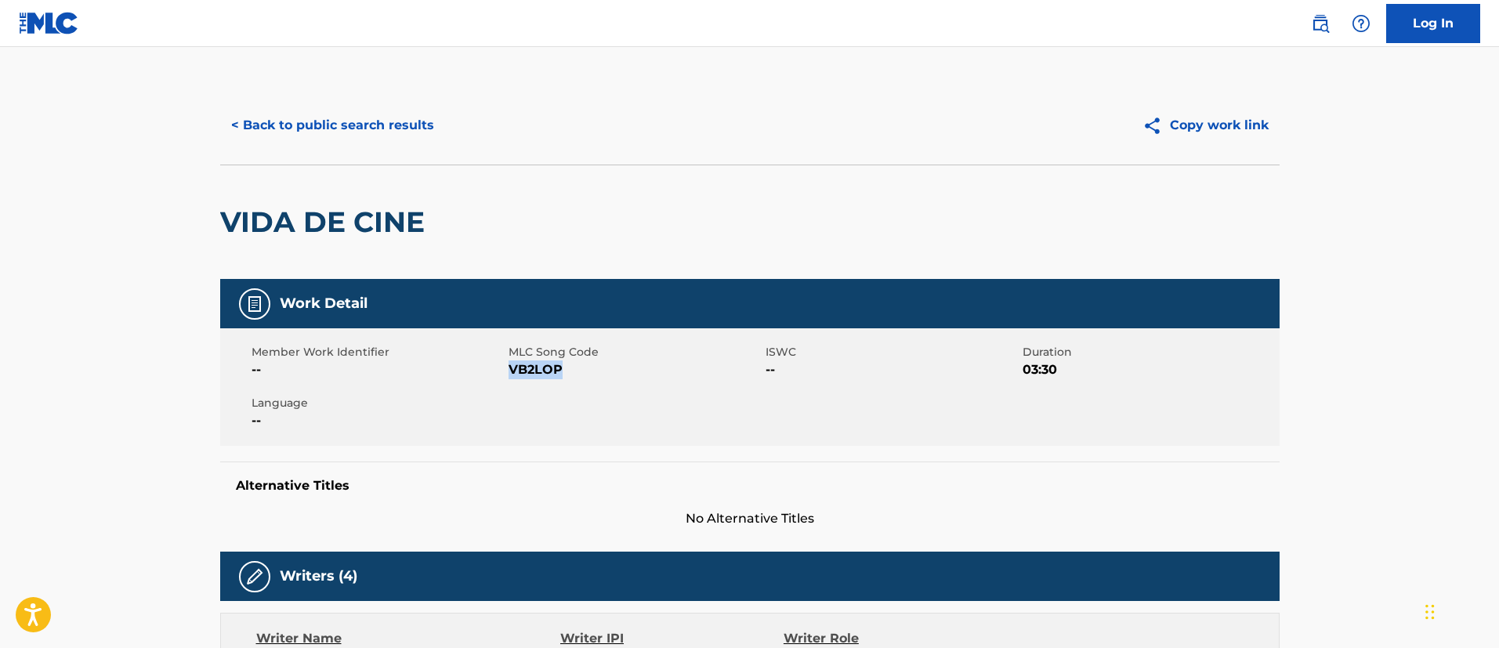
drag, startPoint x: 570, startPoint y: 375, endPoint x: 508, endPoint y: 372, distance: 61.2
click at [508, 372] on span "VB2LOP" at bounding box center [634, 369] width 253 height 19
click at [394, 118] on button "< Back to public search results" at bounding box center [332, 125] width 225 height 39
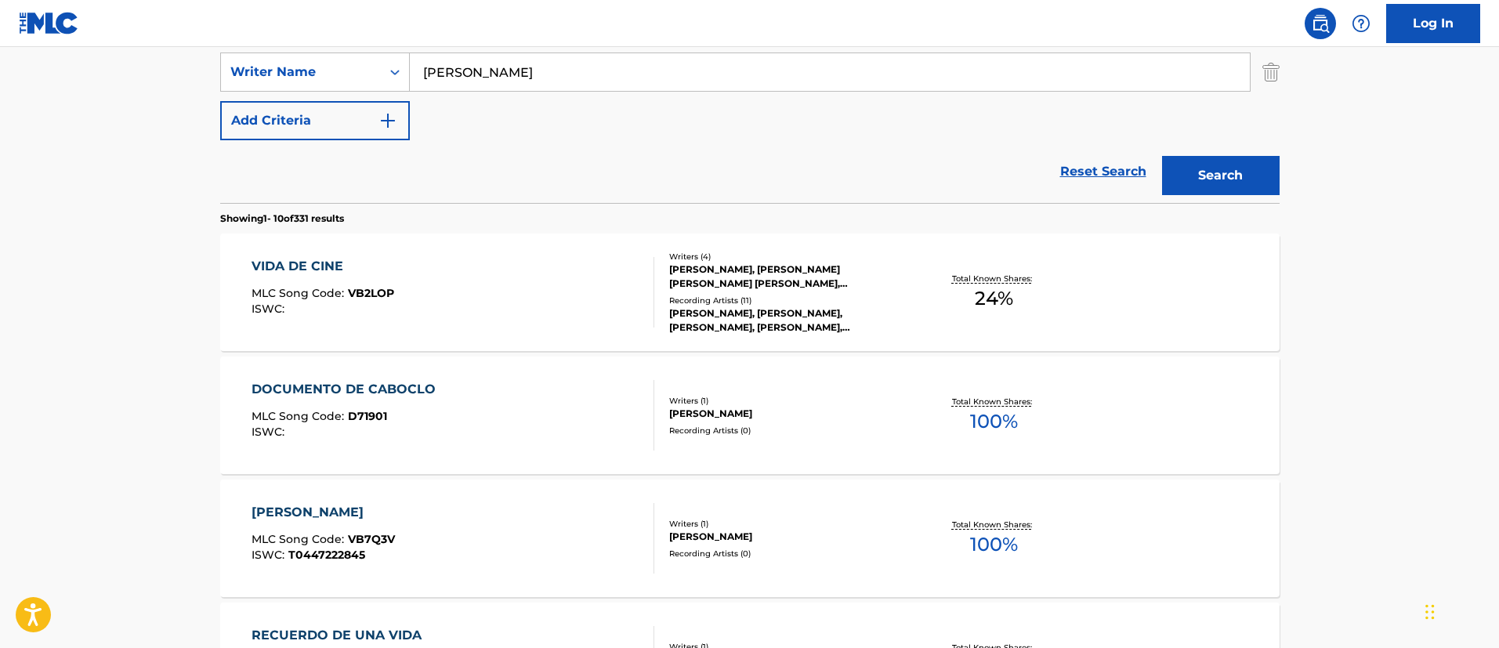
scroll to position [110, 0]
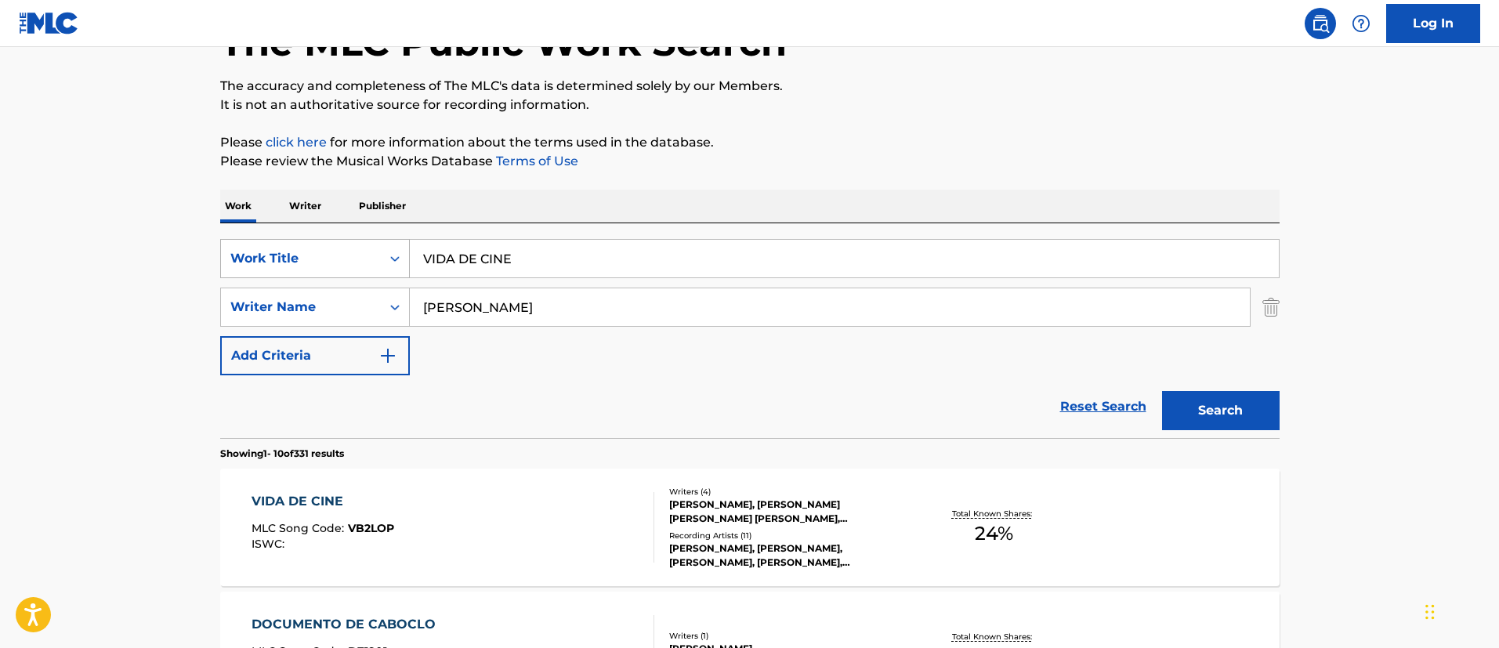
drag, startPoint x: 526, startPoint y: 252, endPoint x: 350, endPoint y: 250, distance: 175.5
click at [349, 250] on div "SearchWithCriteria1c5865c8-e058-40ac-b175-4ce05d8ebbe1 Work Title VIDA DE CINE" at bounding box center [749, 258] width 1059 height 39
paste input "LA [PERSON_NAME]"
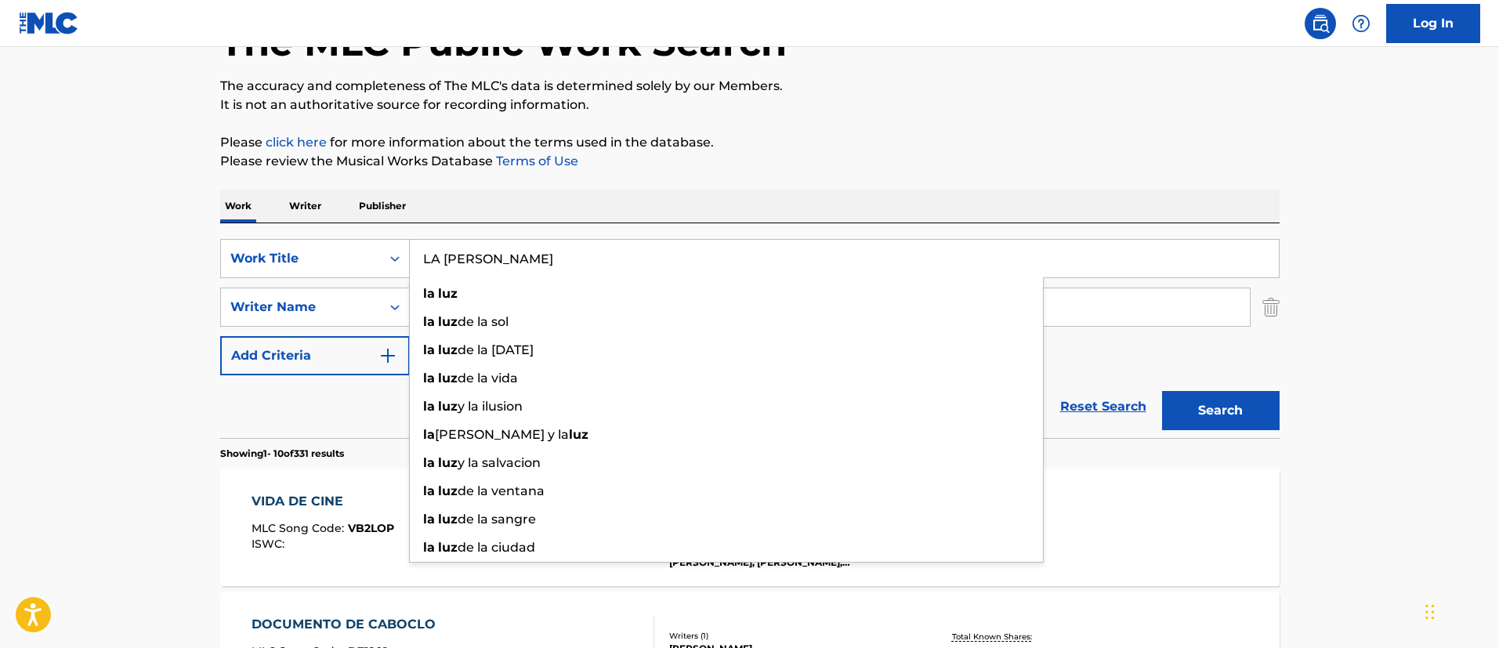
type input "LA [PERSON_NAME]"
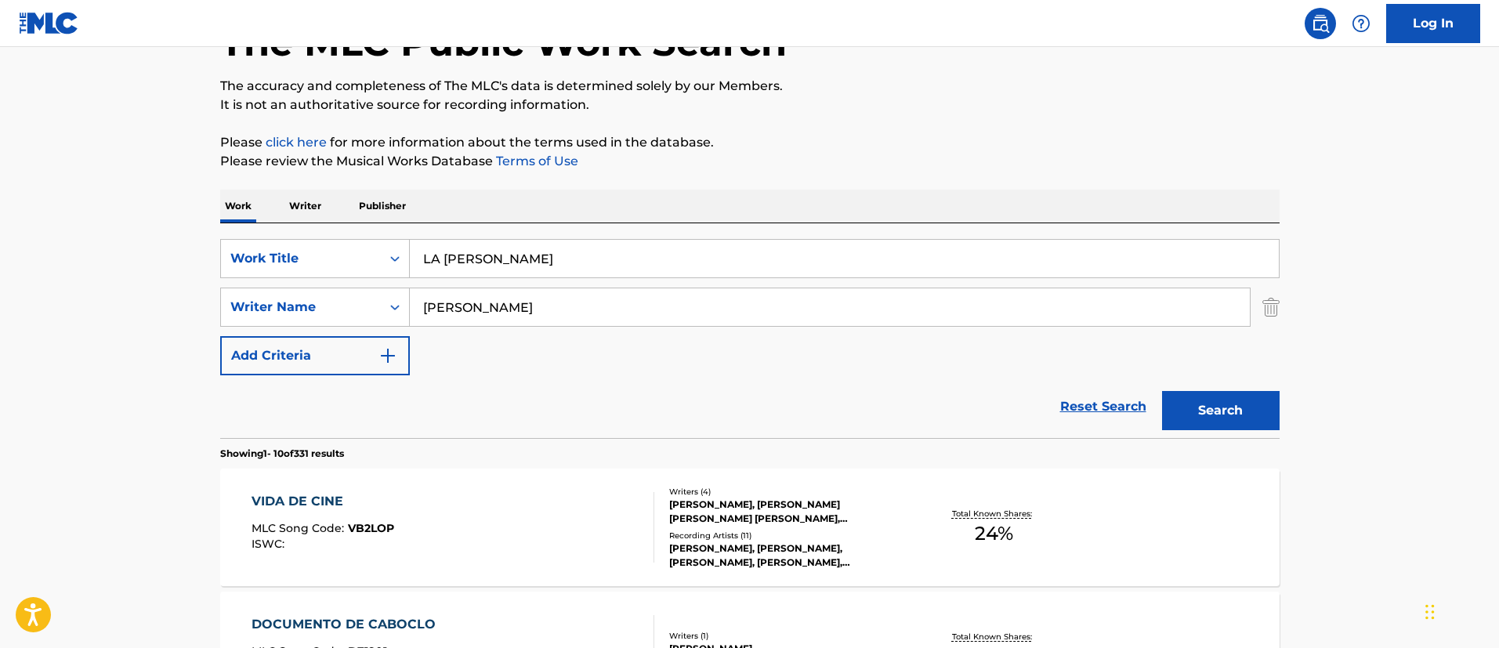
click at [1224, 398] on button "Search" at bounding box center [1221, 410] width 118 height 39
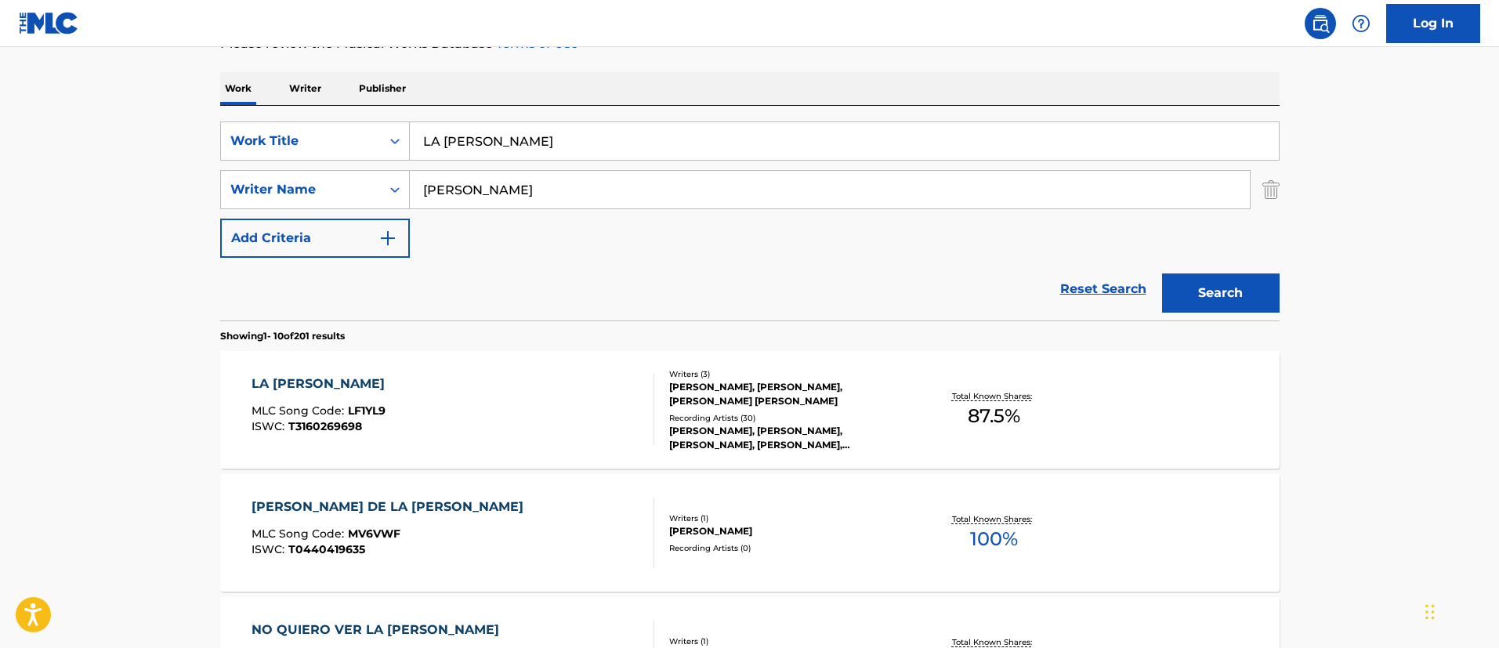
click at [327, 374] on div "LA [PERSON_NAME]" at bounding box center [321, 383] width 141 height 19
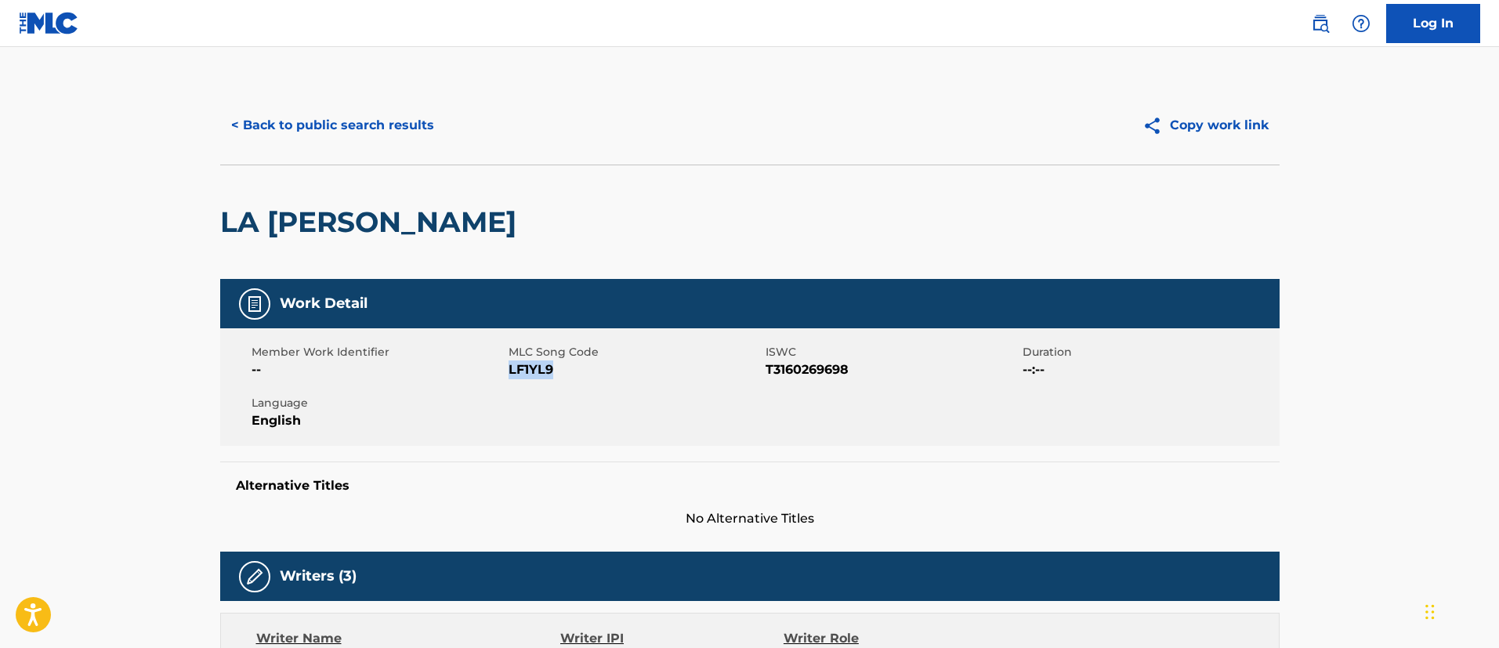
drag, startPoint x: 526, startPoint y: 371, endPoint x: 509, endPoint y: 373, distance: 17.3
click at [509, 373] on span "LF1YL9" at bounding box center [634, 369] width 253 height 19
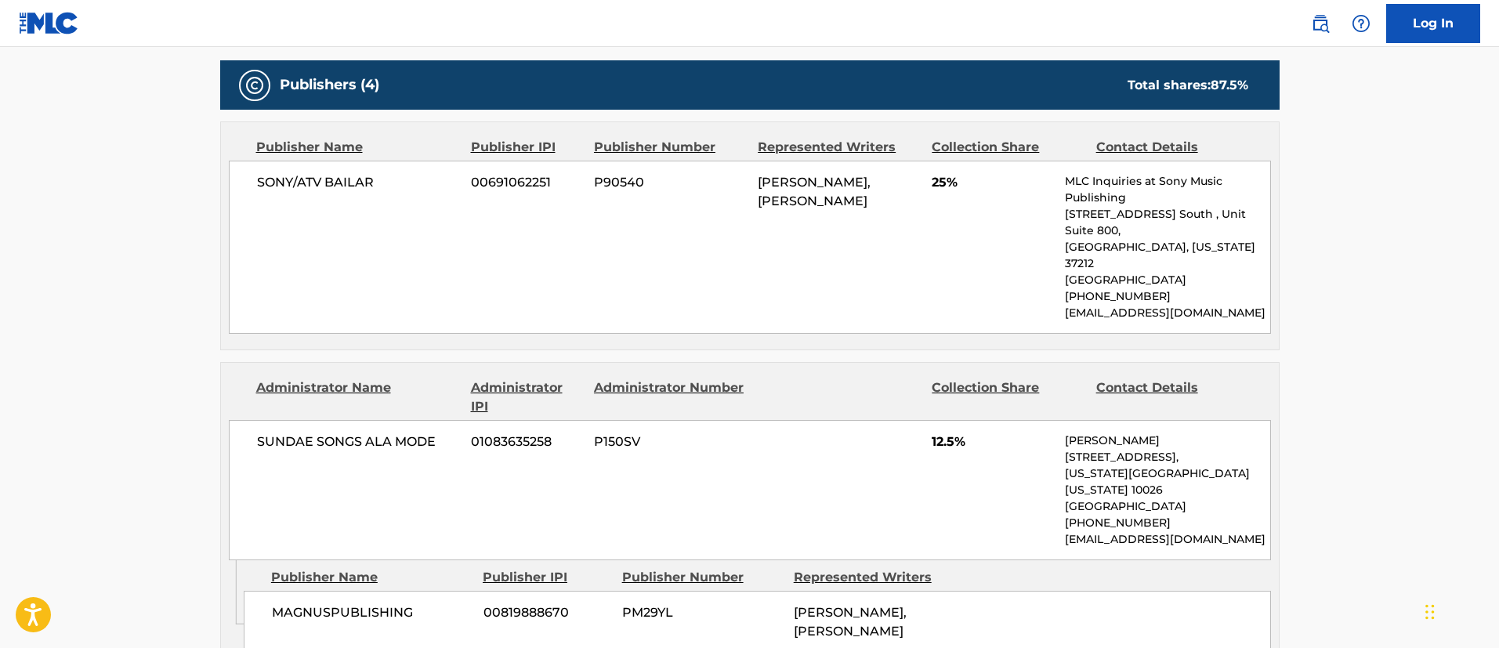
scroll to position [823, 0]
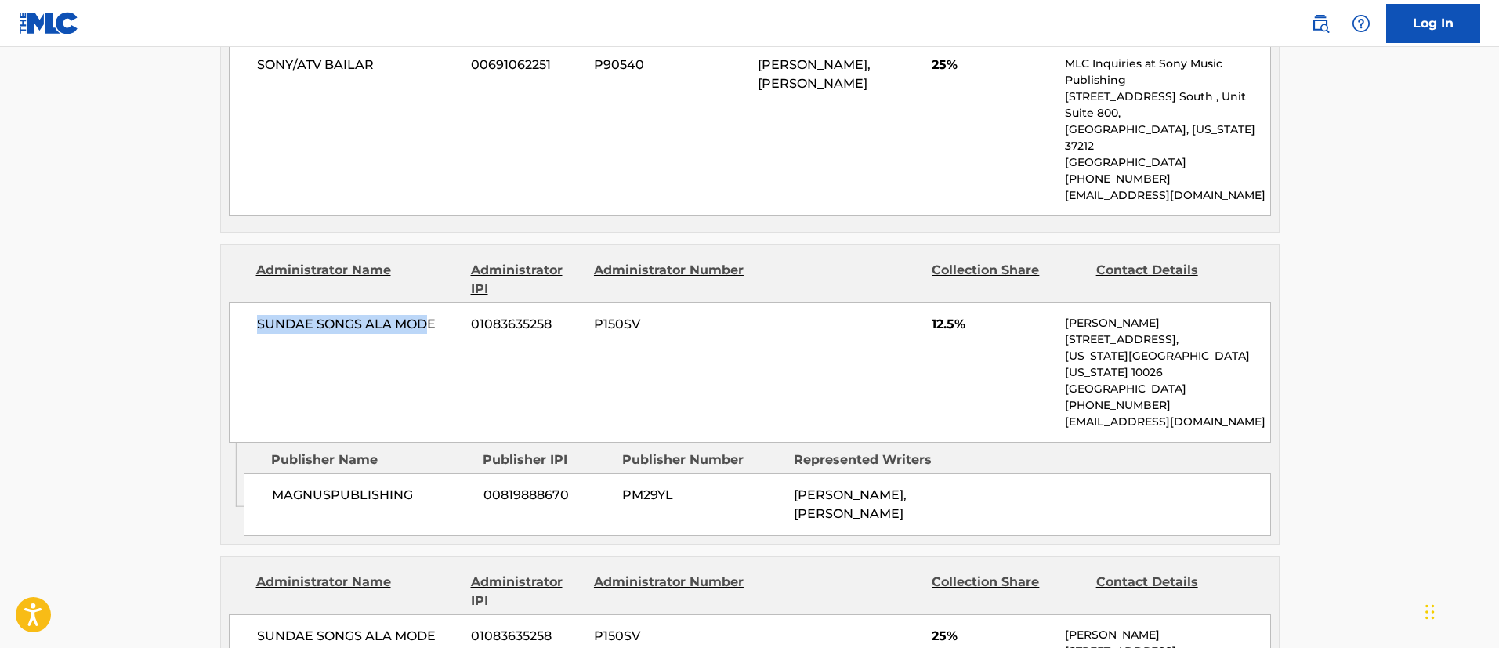
drag, startPoint x: 429, startPoint y: 311, endPoint x: 199, endPoint y: 302, distance: 229.7
click at [199, 302] on main "< Back to public search results Copy work link LA [PERSON_NAME] Work Detail Mem…" at bounding box center [749, 484] width 1499 height 2520
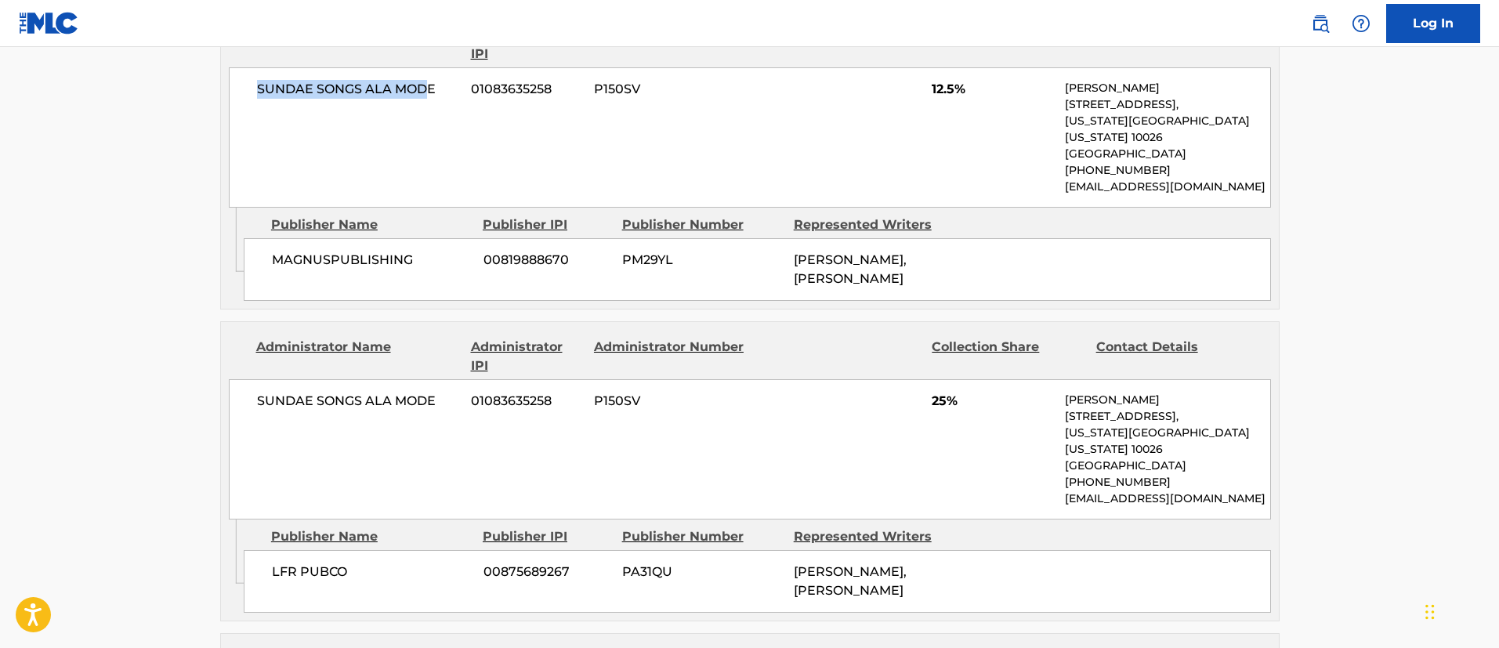
scroll to position [940, 0]
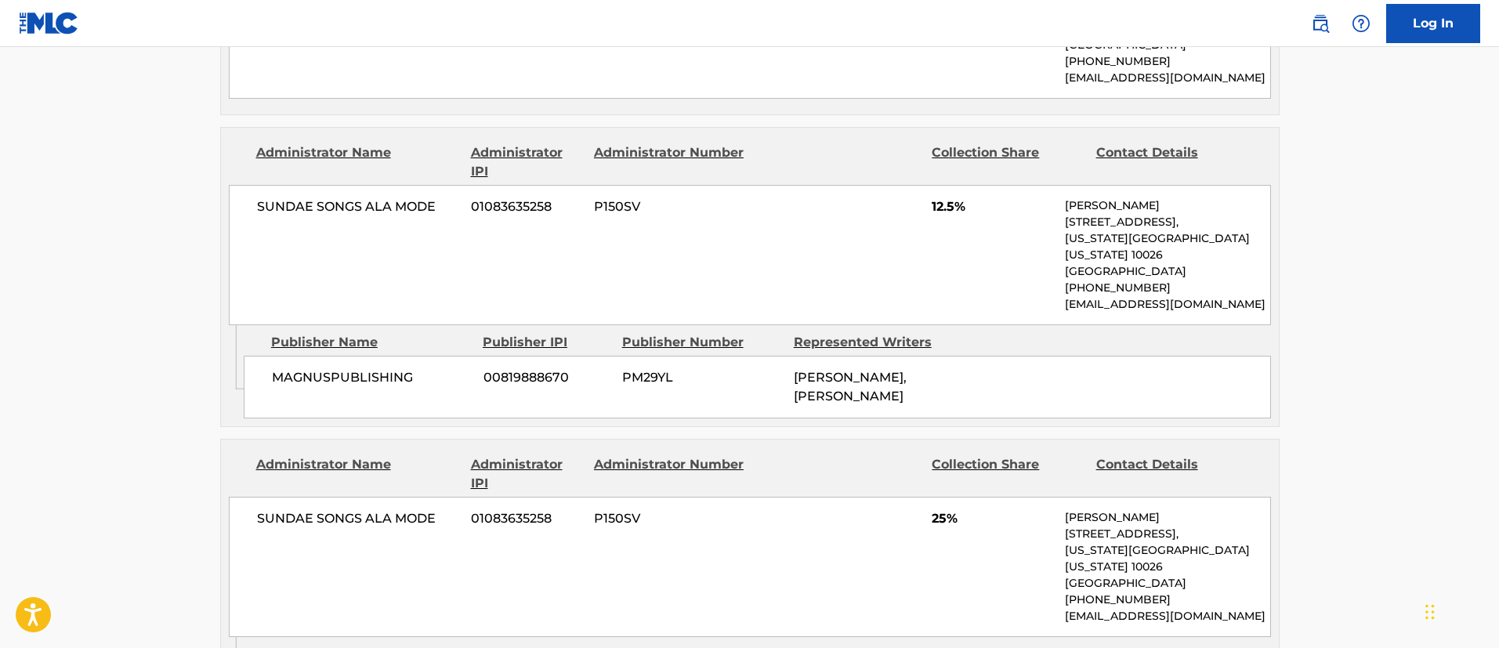
click at [906, 370] on span "[PERSON_NAME], [PERSON_NAME]" at bounding box center [850, 387] width 113 height 34
drag, startPoint x: 931, startPoint y: 344, endPoint x: 791, endPoint y: 338, distance: 140.4
click at [791, 356] on div "MAGNUSPUBLISHING 00819888670 PM29YL [PERSON_NAME], [PERSON_NAME]" at bounding box center [757, 387] width 1027 height 63
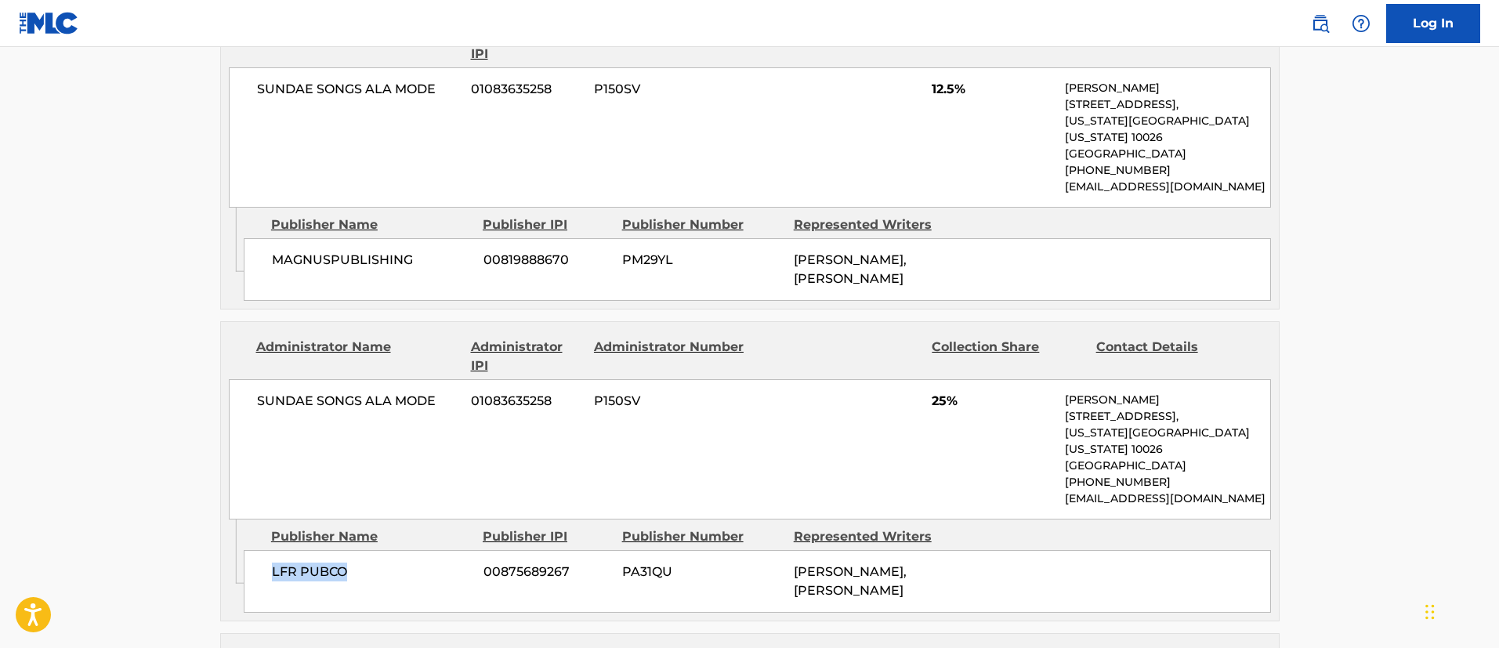
drag, startPoint x: 360, startPoint y: 522, endPoint x: 246, endPoint y: 523, distance: 114.4
click at [246, 550] on div "LFR PUBCO 00875689267 PA31QU [PERSON_NAME], [PERSON_NAME]" at bounding box center [757, 581] width 1027 height 63
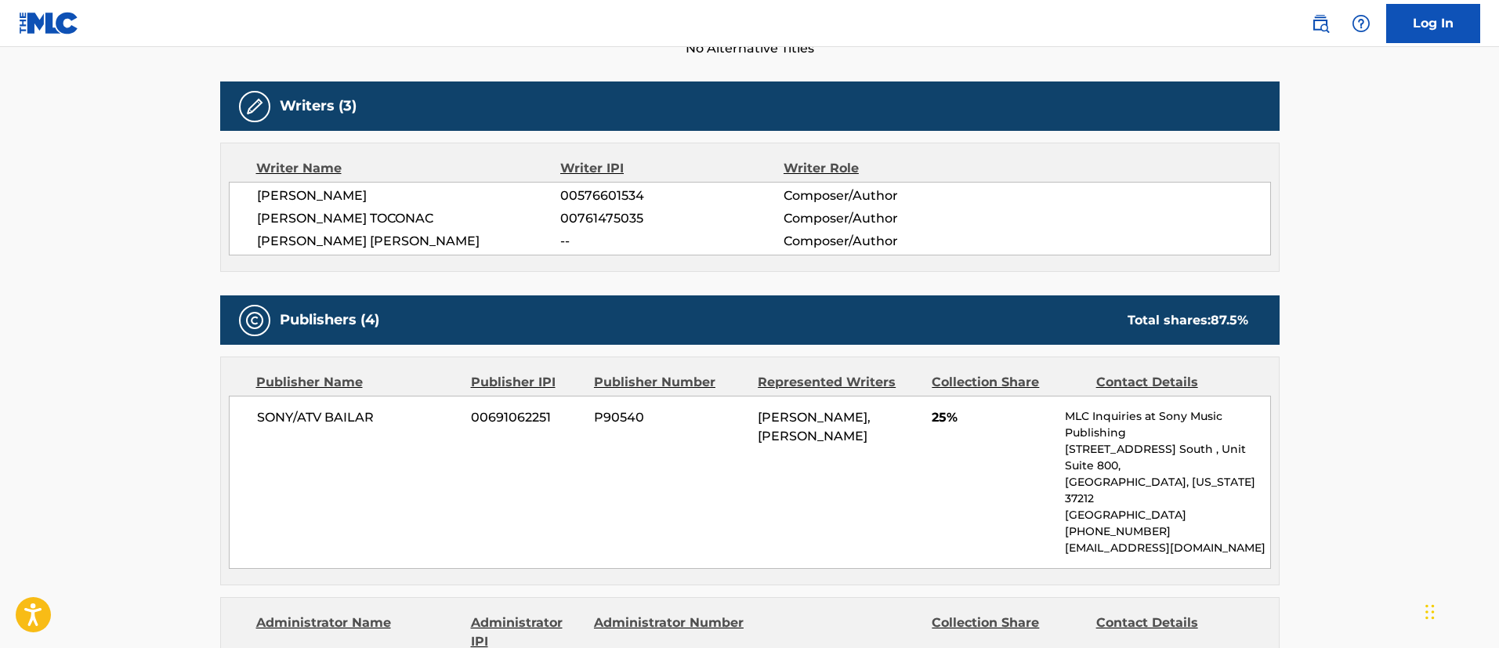
scroll to position [0, 0]
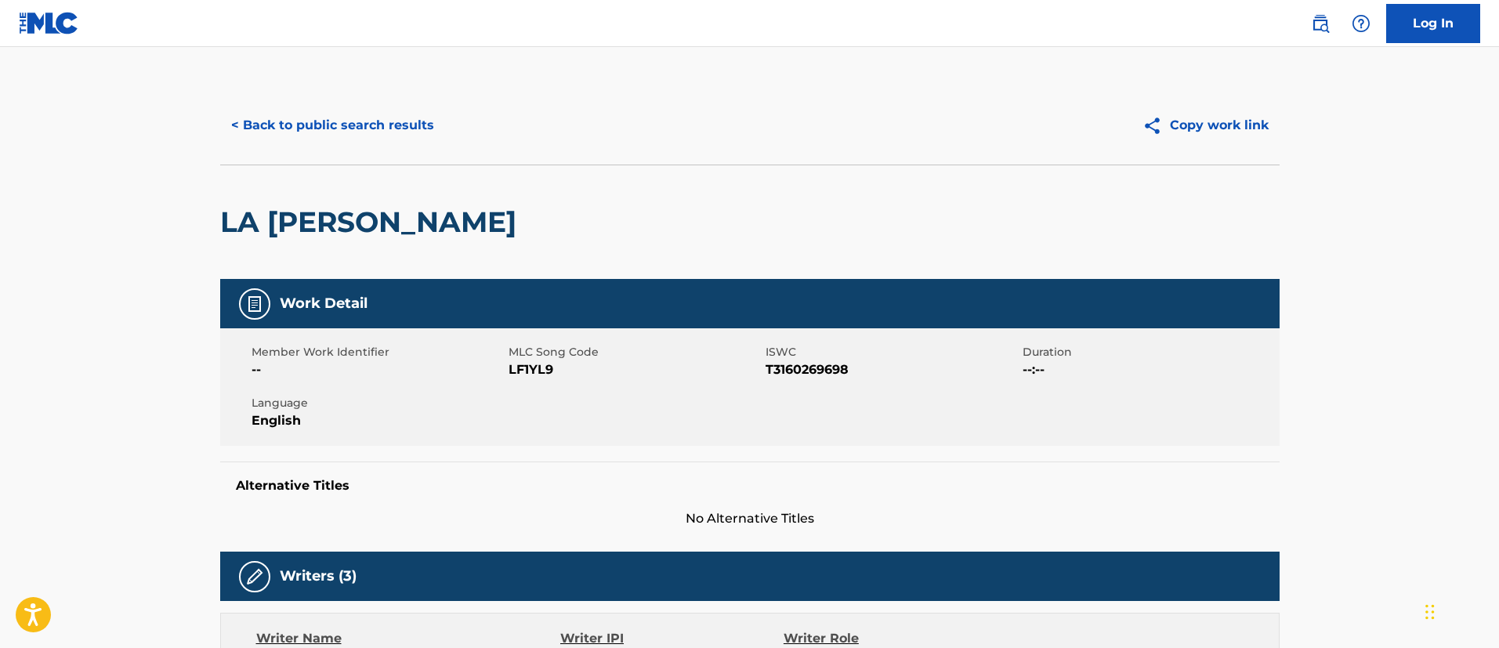
click at [391, 121] on button "< Back to public search results" at bounding box center [332, 125] width 225 height 39
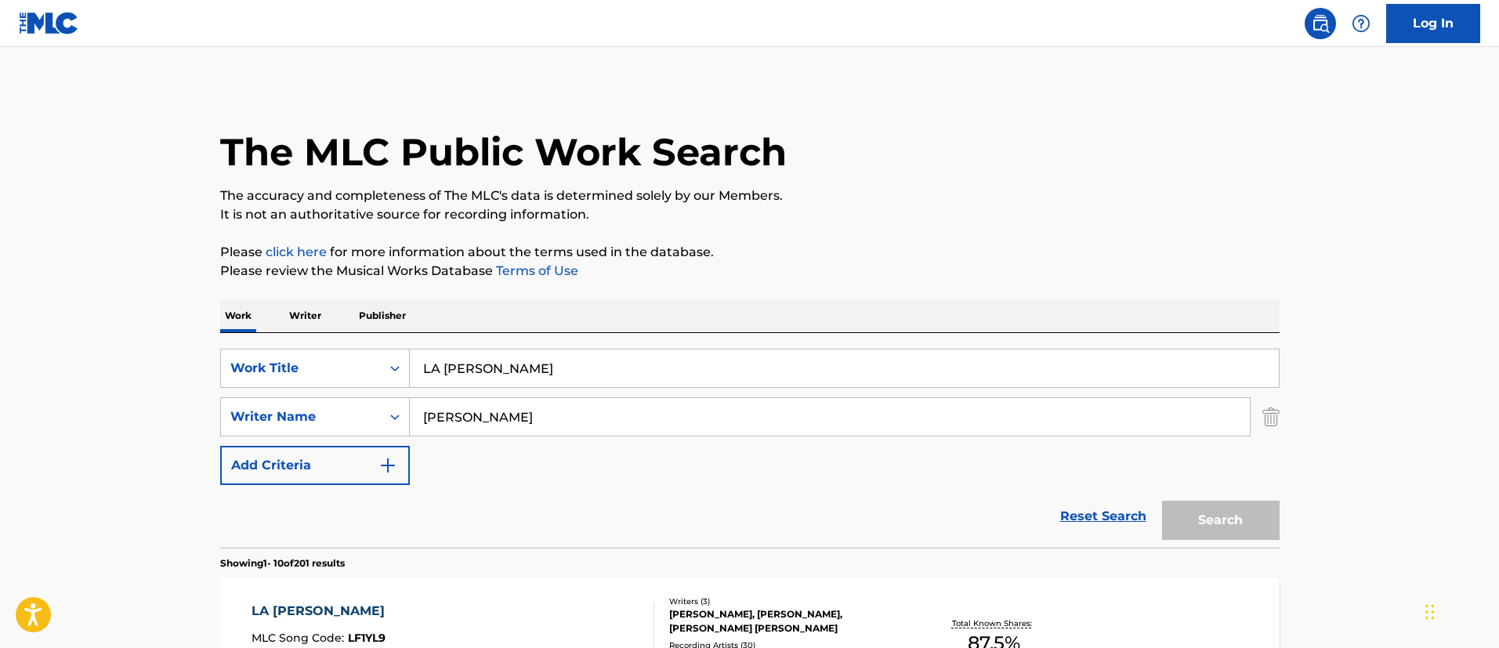
scroll to position [227, 0]
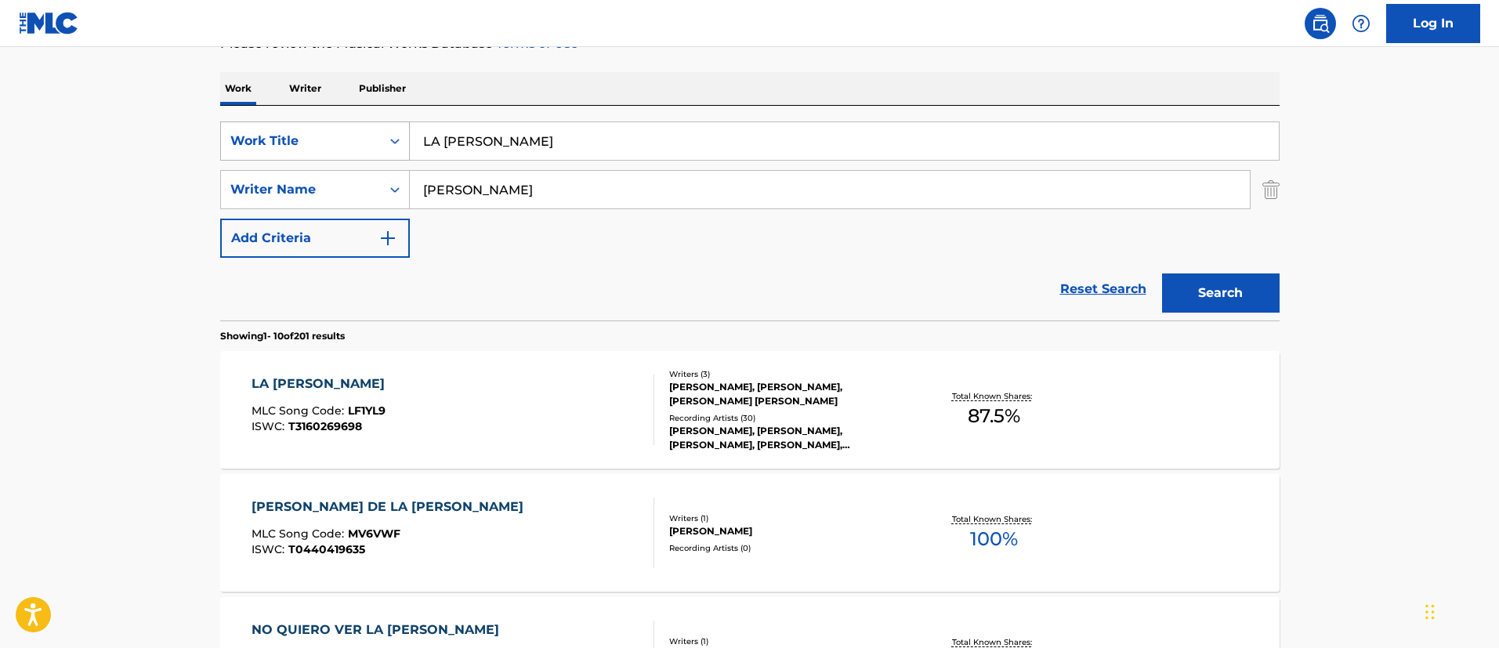
drag, startPoint x: 585, startPoint y: 150, endPoint x: 377, endPoint y: 125, distance: 209.9
click at [377, 125] on div "SearchWithCriteria1c5865c8-e058-40ac-b175-4ce05d8ebbe1 Work Title LA [PERSON_NA…" at bounding box center [749, 140] width 1059 height 39
paste input "ANO SABATICO"
type input "ANO SABATICO"
click at [1216, 284] on button "Search" at bounding box center [1221, 292] width 118 height 39
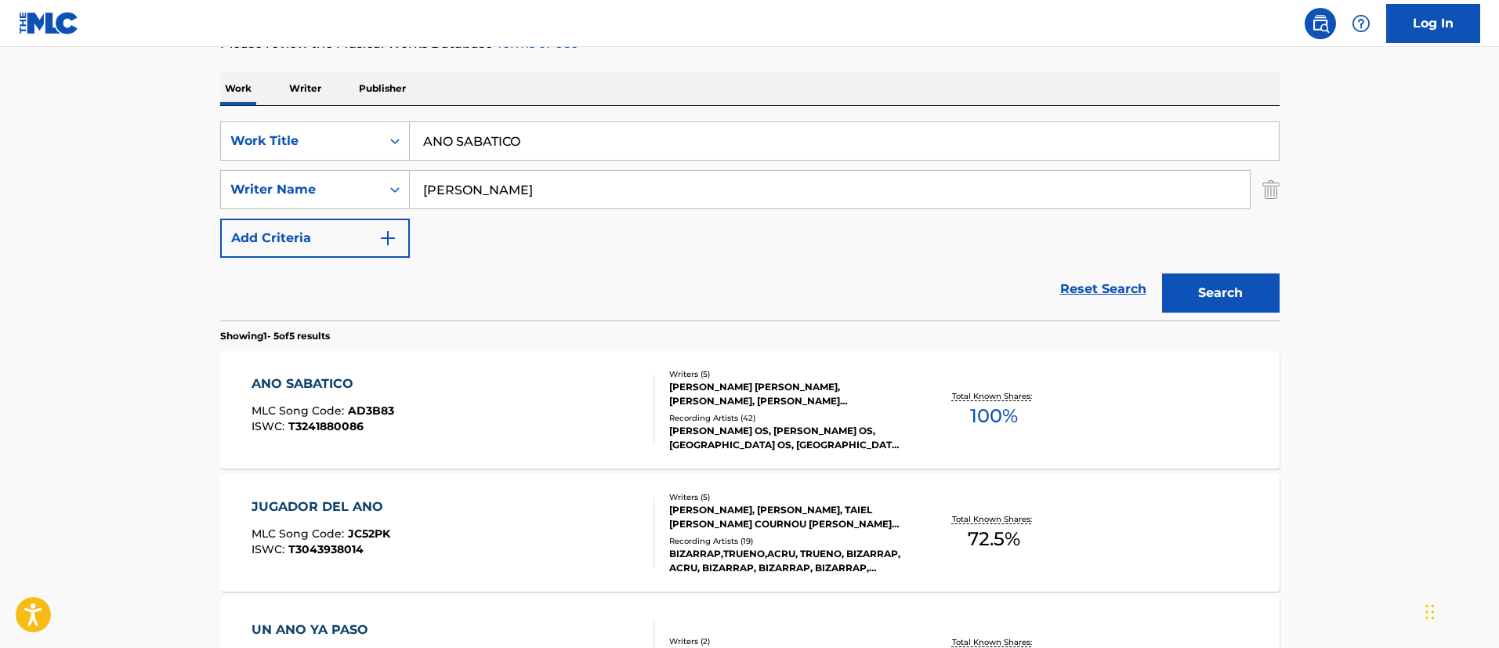
click at [324, 391] on div "ANO SABATICO" at bounding box center [322, 383] width 143 height 19
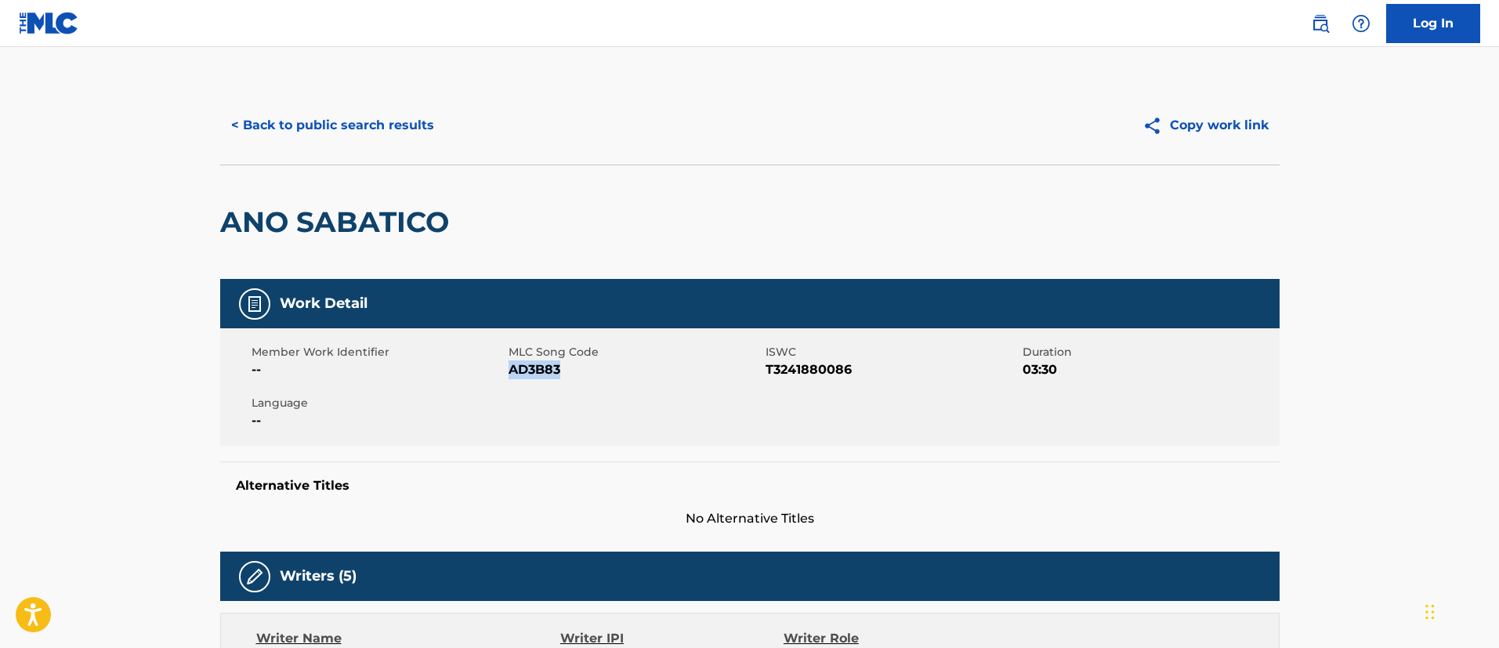
drag, startPoint x: 562, startPoint y: 371, endPoint x: 512, endPoint y: 371, distance: 50.1
click at [512, 371] on span "AD3B83" at bounding box center [634, 369] width 253 height 19
drag, startPoint x: 850, startPoint y: 373, endPoint x: 765, endPoint y: 374, distance: 84.6
click at [765, 374] on span "T3241880086" at bounding box center [891, 369] width 253 height 19
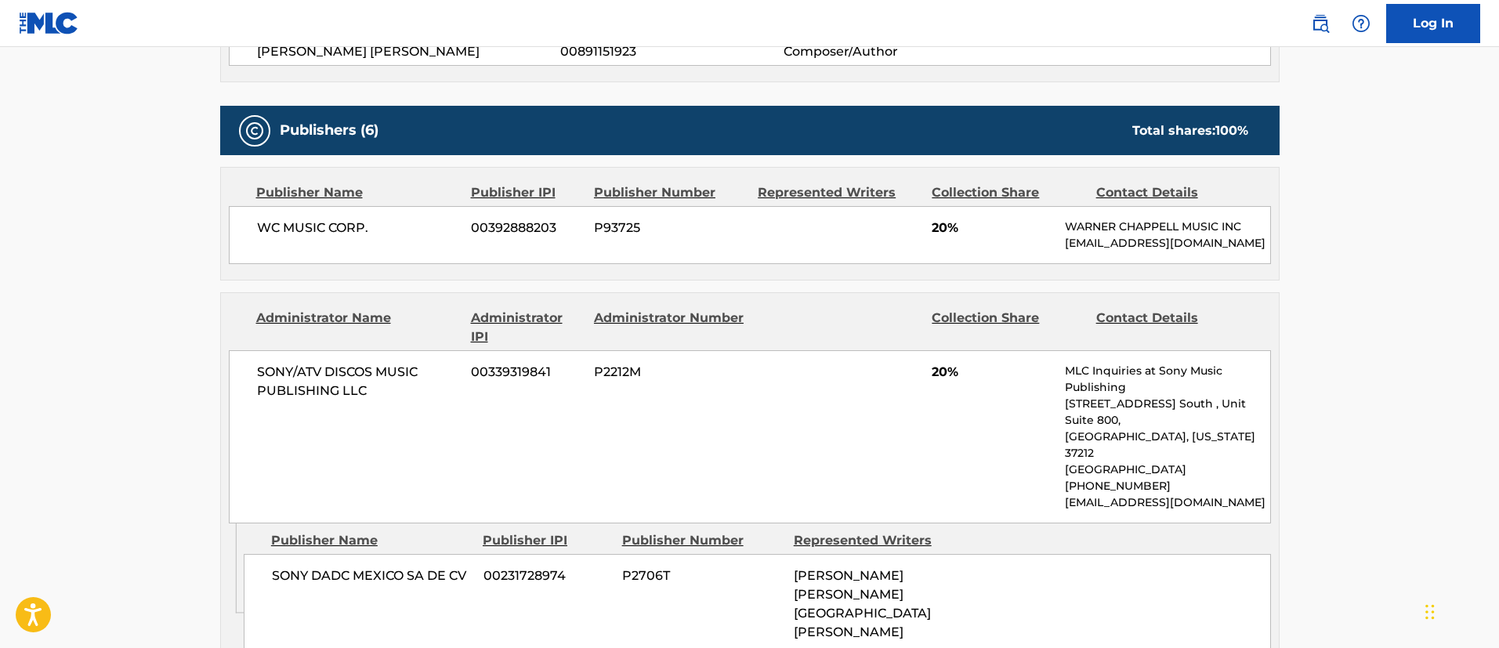
scroll to position [940, 0]
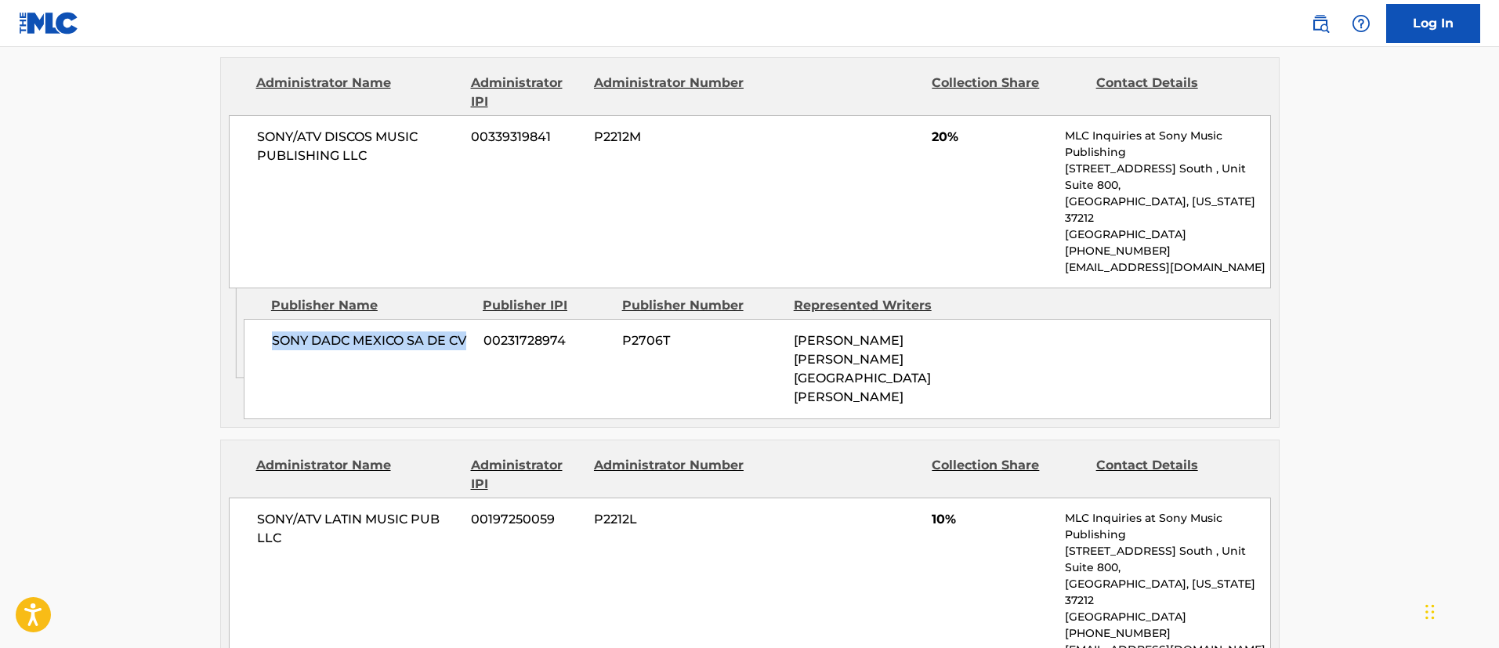
drag, startPoint x: 469, startPoint y: 338, endPoint x: 266, endPoint y: 347, distance: 203.9
click at [266, 347] on div "SONY DADC [GEOGRAPHIC_DATA] SA DE CV 00231728974 P2706T [GEOGRAPHIC_DATA][PERSO…" at bounding box center [757, 369] width 1027 height 100
drag, startPoint x: 574, startPoint y: 336, endPoint x: 486, endPoint y: 339, distance: 87.8
click at [486, 339] on span "00231728974" at bounding box center [546, 340] width 127 height 19
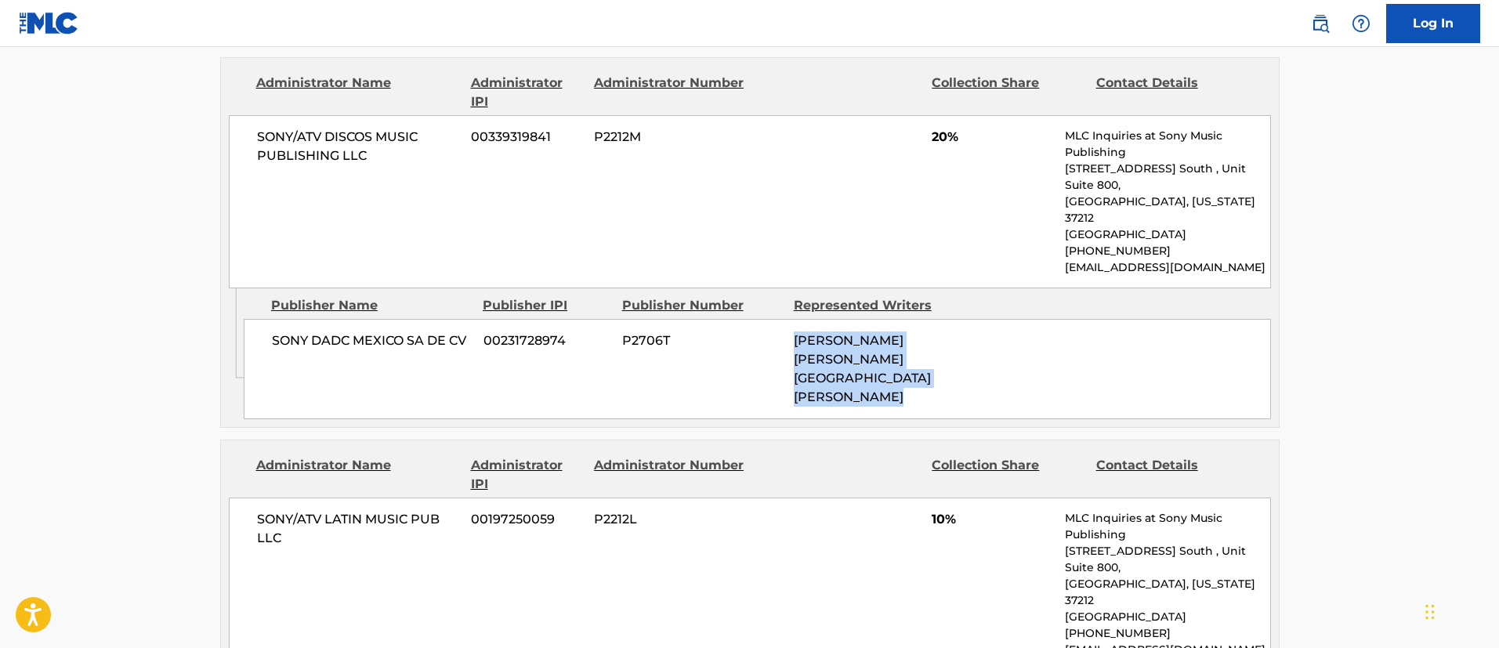
drag, startPoint x: 860, startPoint y: 397, endPoint x: 768, endPoint y: 339, distance: 109.1
click at [768, 339] on div "SONY DADC [GEOGRAPHIC_DATA] SA DE CV 00231728974 P2706T [GEOGRAPHIC_DATA][PERSO…" at bounding box center [757, 369] width 1027 height 100
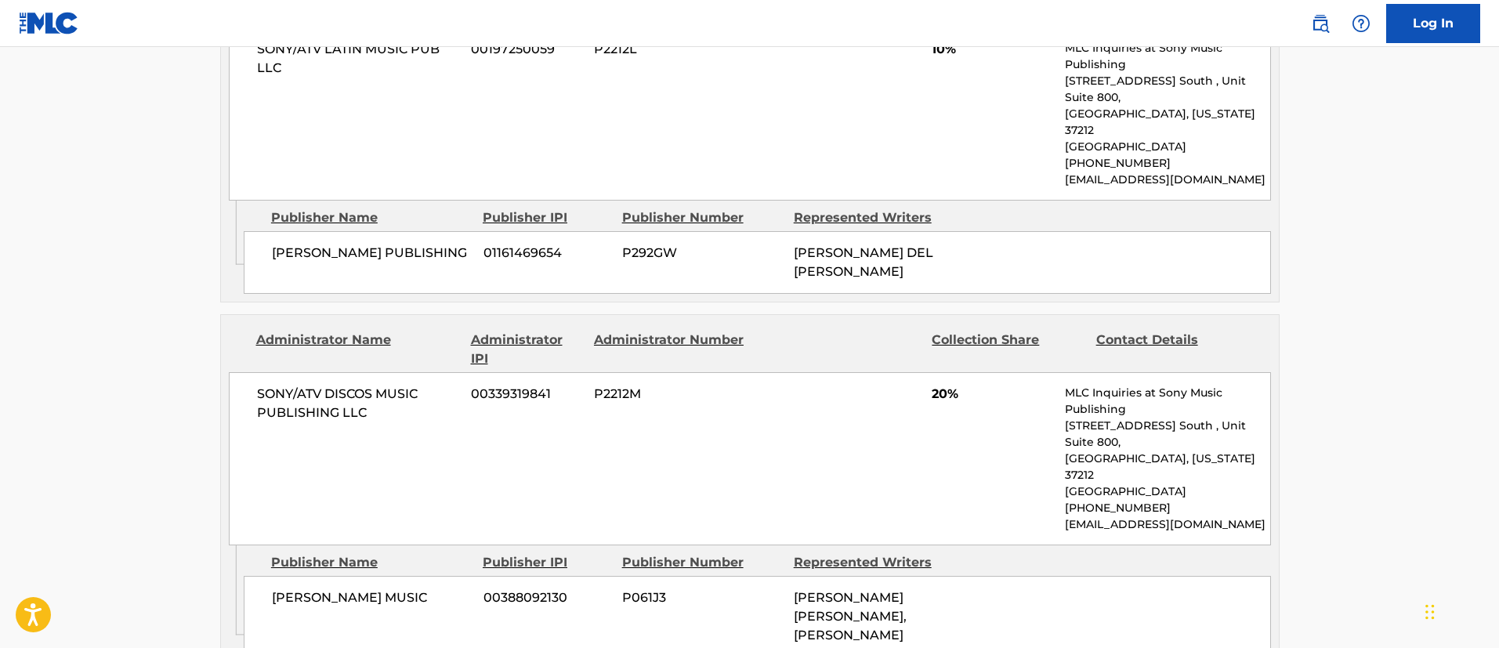
scroll to position [1528, 0]
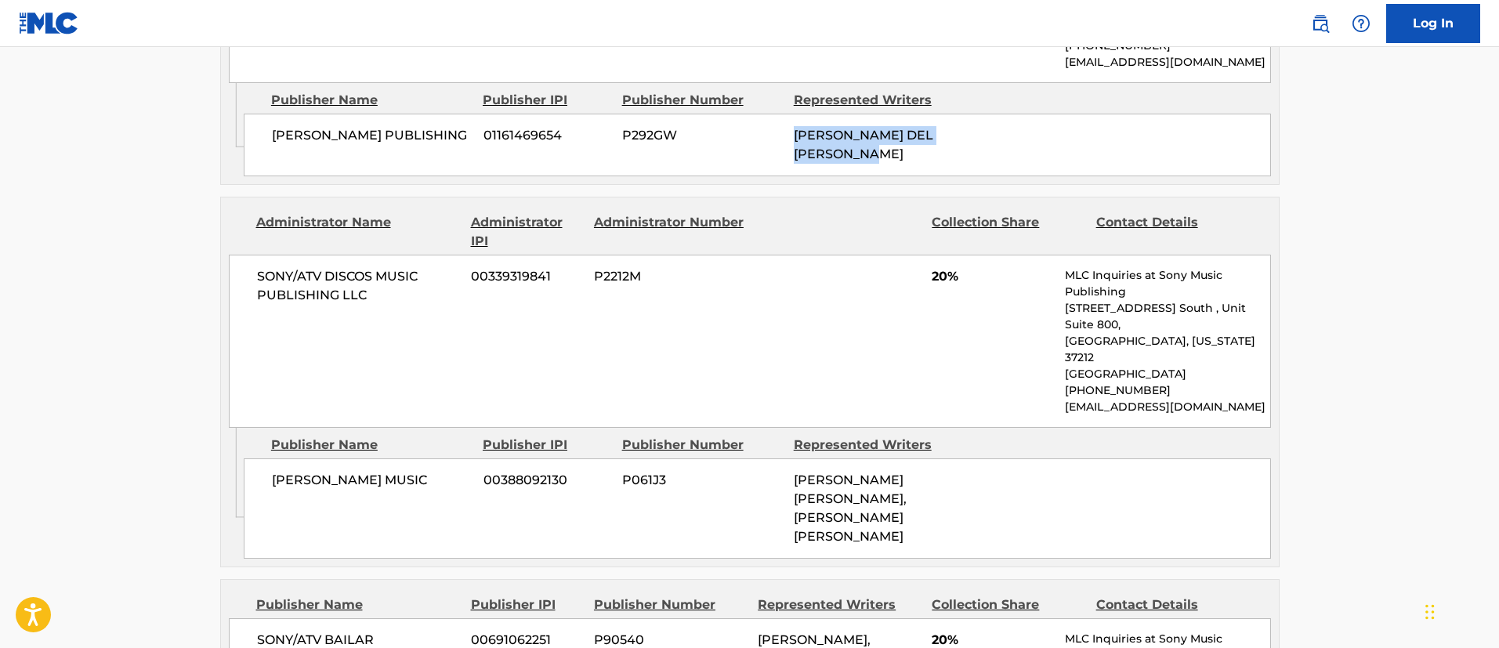
drag, startPoint x: 924, startPoint y: 136, endPoint x: 794, endPoint y: 110, distance: 132.6
click at [794, 126] on div "[PERSON_NAME] DEL [PERSON_NAME]" at bounding box center [874, 145] width 160 height 38
drag, startPoint x: 443, startPoint y: 450, endPoint x: 263, endPoint y: 448, distance: 180.2
click at [263, 458] on div "[PERSON_NAME] MUSIC 00388092130 P061J3 [PERSON_NAME] [PERSON_NAME], [PERSON_NAM…" at bounding box center [757, 508] width 1027 height 100
drag, startPoint x: 577, startPoint y: 438, endPoint x: 476, endPoint y: 451, distance: 101.9
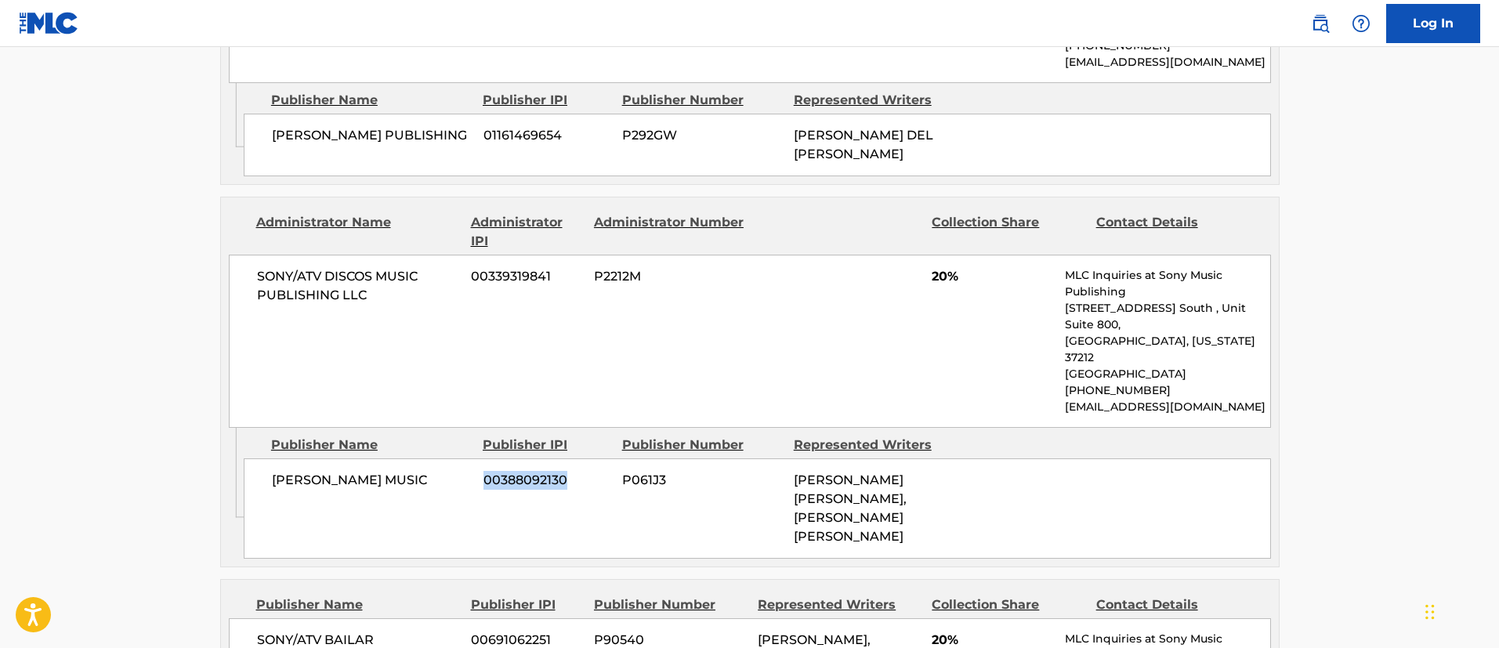
click at [476, 458] on div "[PERSON_NAME] MUSIC 00388092130 P061J3 [PERSON_NAME] [PERSON_NAME], [PERSON_NAM…" at bounding box center [757, 508] width 1027 height 100
drag, startPoint x: 917, startPoint y: 486, endPoint x: 793, endPoint y: 450, distance: 129.7
click at [794, 471] on div "[PERSON_NAME] [PERSON_NAME], [PERSON_NAME] [PERSON_NAME]" at bounding box center [874, 508] width 160 height 75
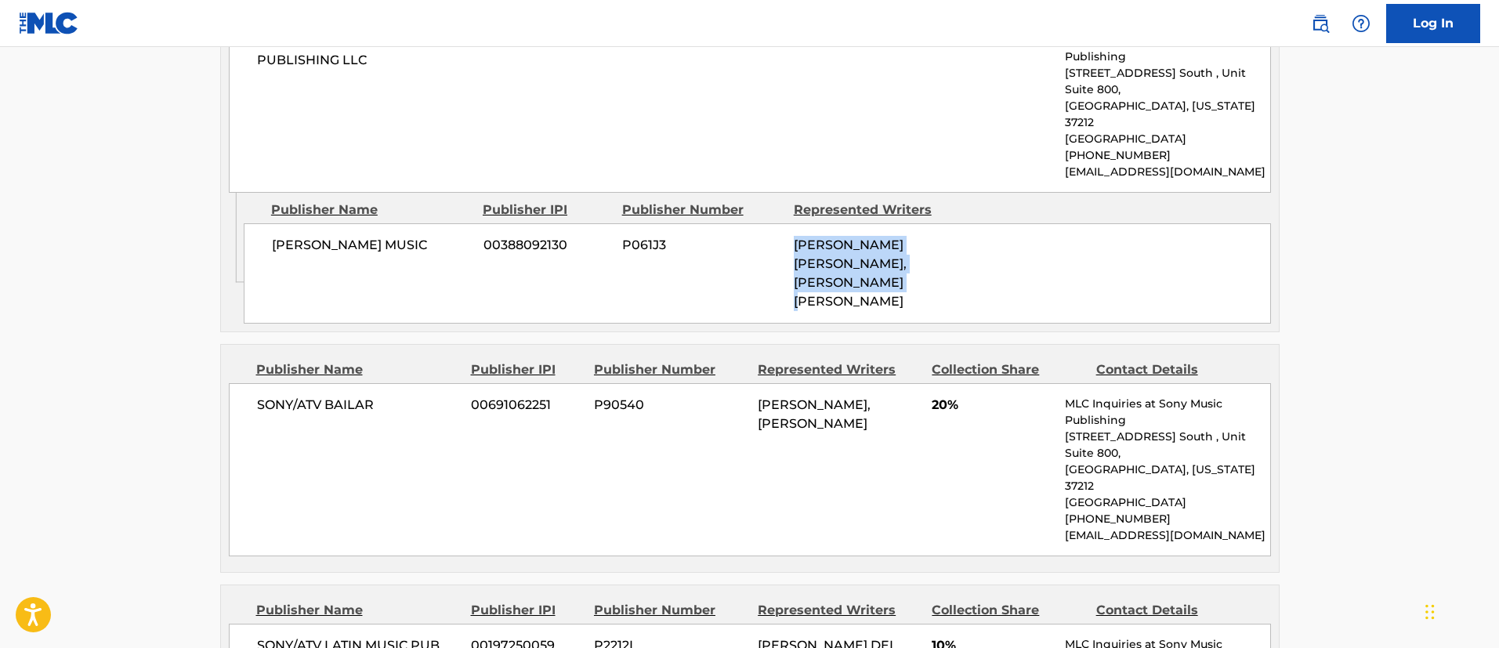
scroll to position [1880, 0]
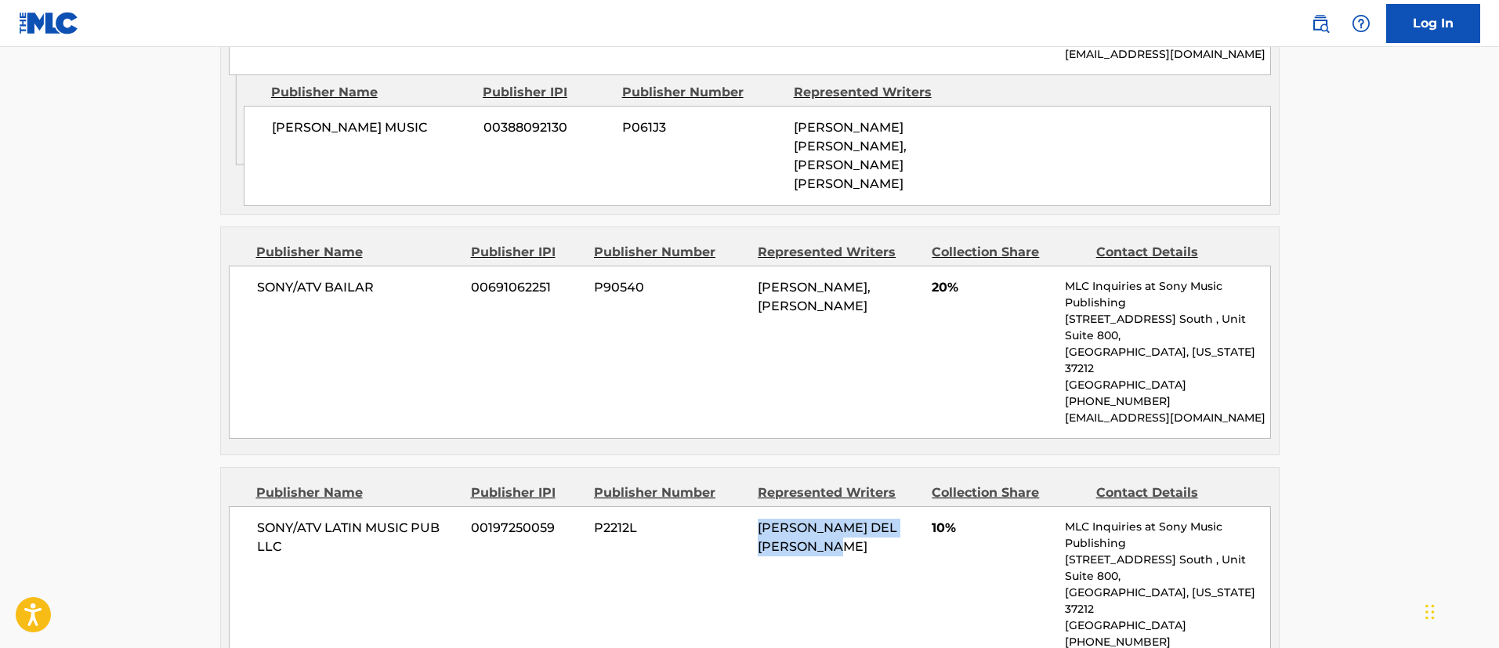
drag, startPoint x: 885, startPoint y: 481, endPoint x: 756, endPoint y: 453, distance: 132.3
click at [756, 506] on div "SONY/ATV LATIN MUSIC PUB LLC 00197250059 P2212L [PERSON_NAME] DEL [PERSON_NAME]…" at bounding box center [750, 592] width 1042 height 173
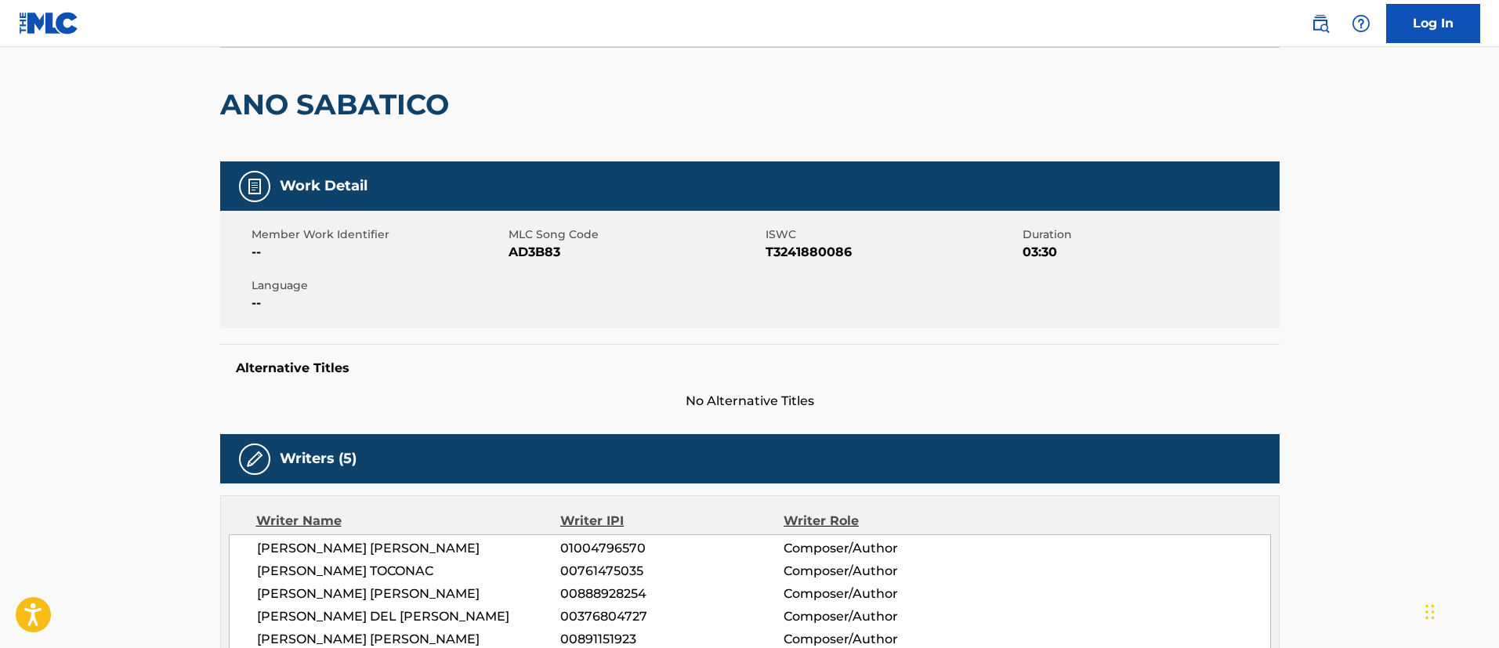
scroll to position [0, 0]
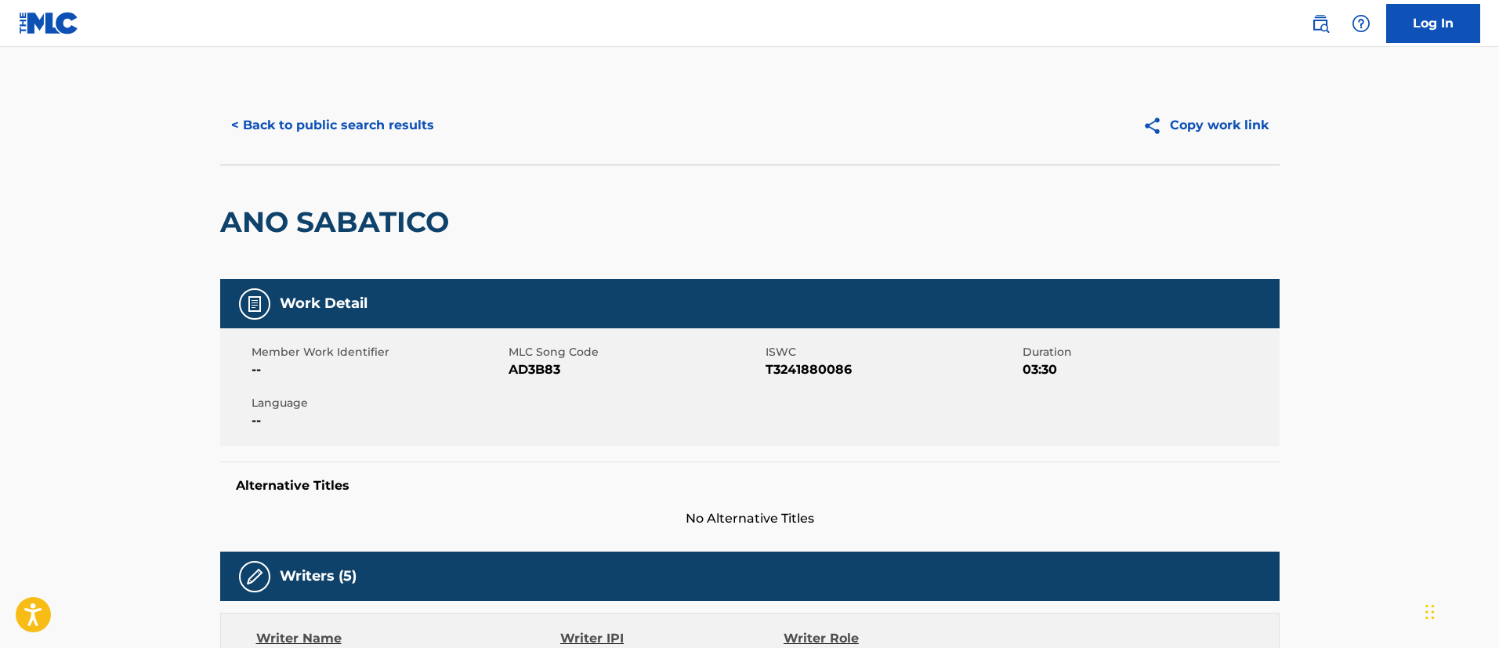
click at [377, 123] on button "< Back to public search results" at bounding box center [332, 125] width 225 height 39
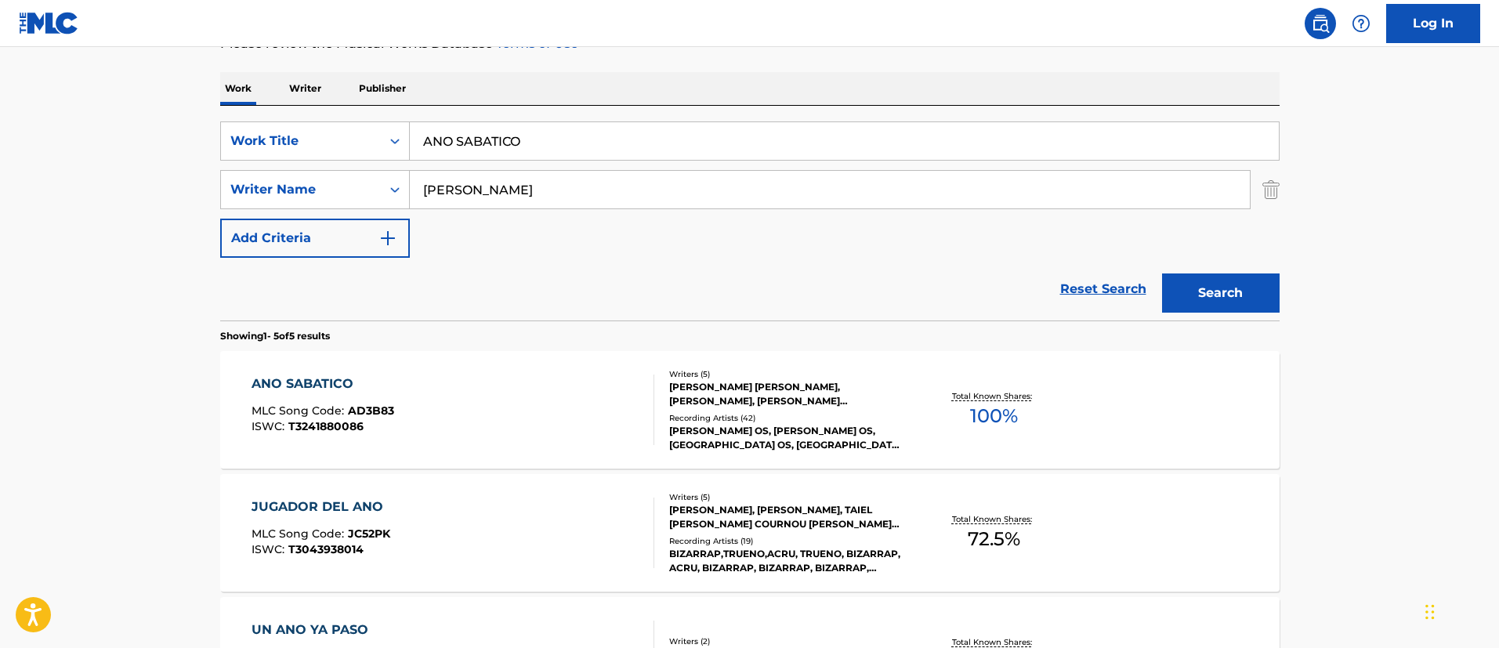
drag, startPoint x: 545, startPoint y: 144, endPoint x: 415, endPoint y: 133, distance: 130.5
click at [415, 133] on input "ANO SABATICO" at bounding box center [844, 141] width 869 height 38
paste input "SUPER CANDELA"
type input "SUPER CANDELA"
click at [1207, 285] on button "Search" at bounding box center [1221, 292] width 118 height 39
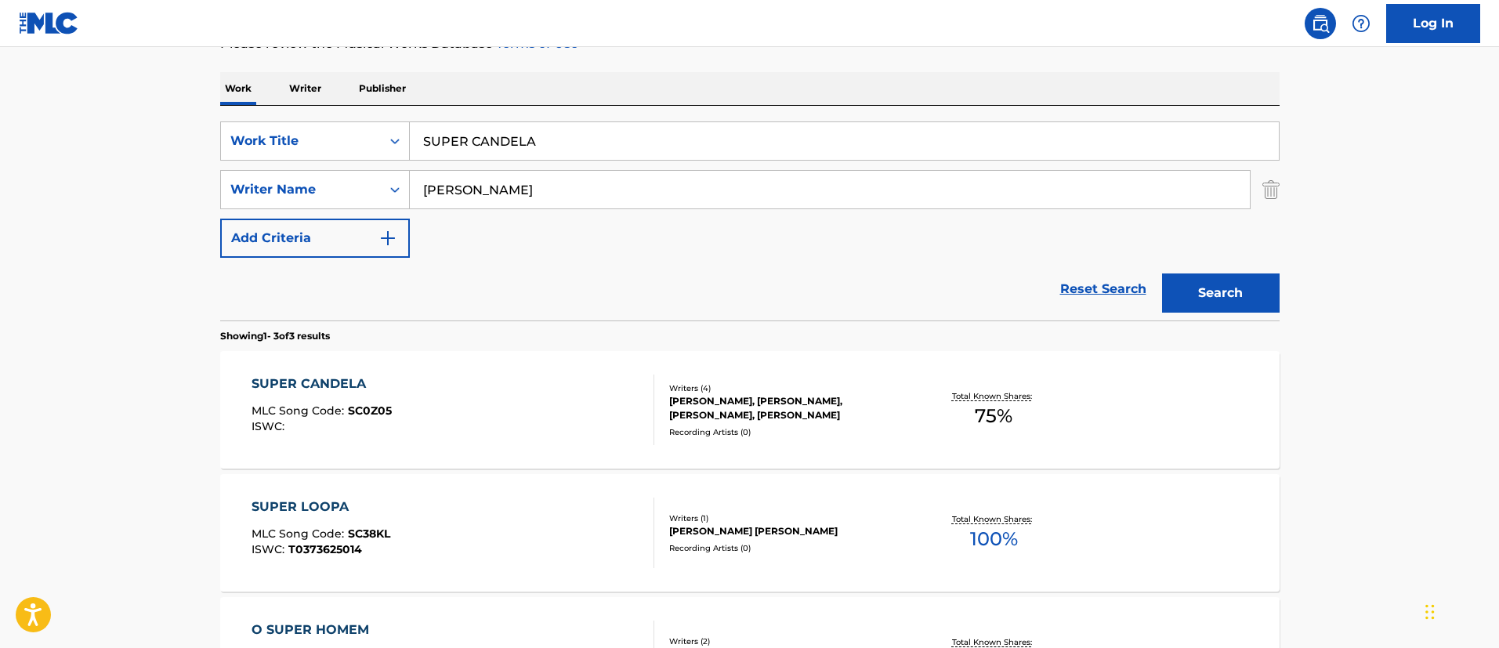
click at [344, 381] on div "SUPER CANDELA" at bounding box center [321, 383] width 140 height 19
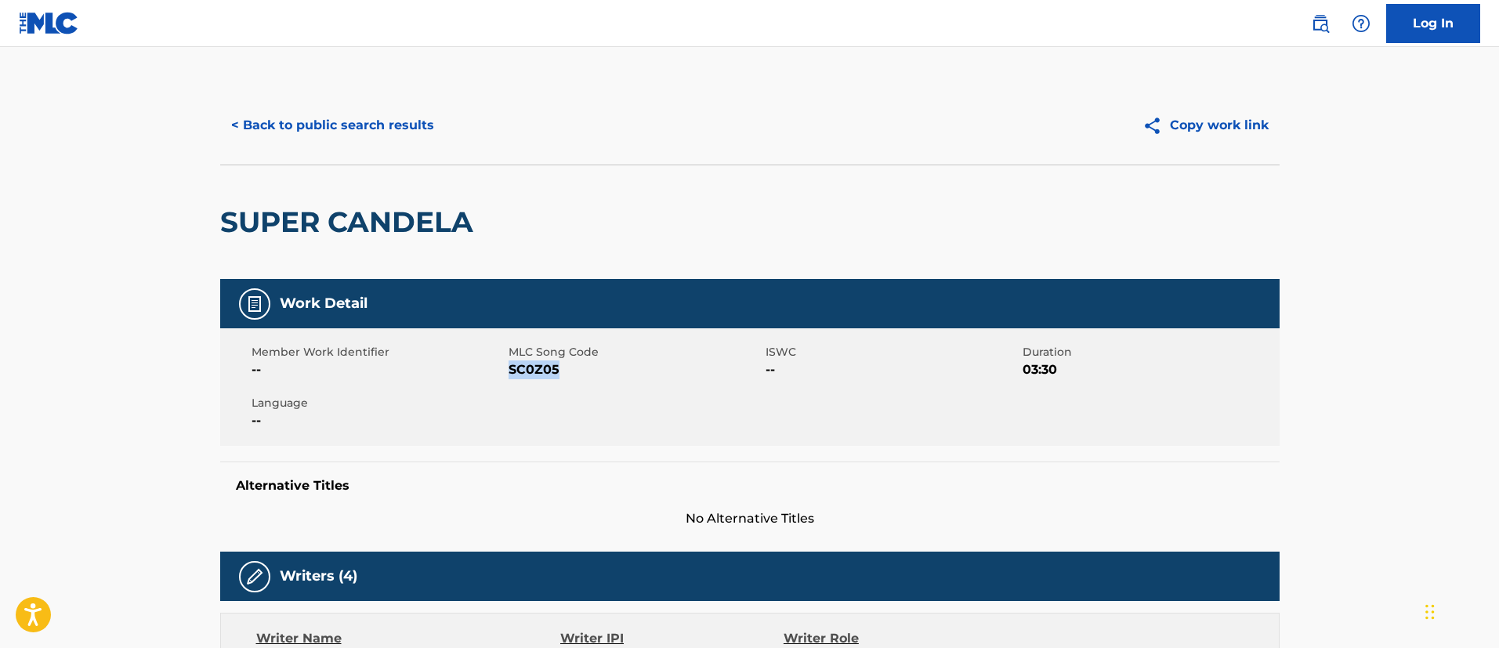
drag, startPoint x: 562, startPoint y: 369, endPoint x: 511, endPoint y: 374, distance: 51.1
click at [511, 374] on span "SC0Z05" at bounding box center [634, 369] width 253 height 19
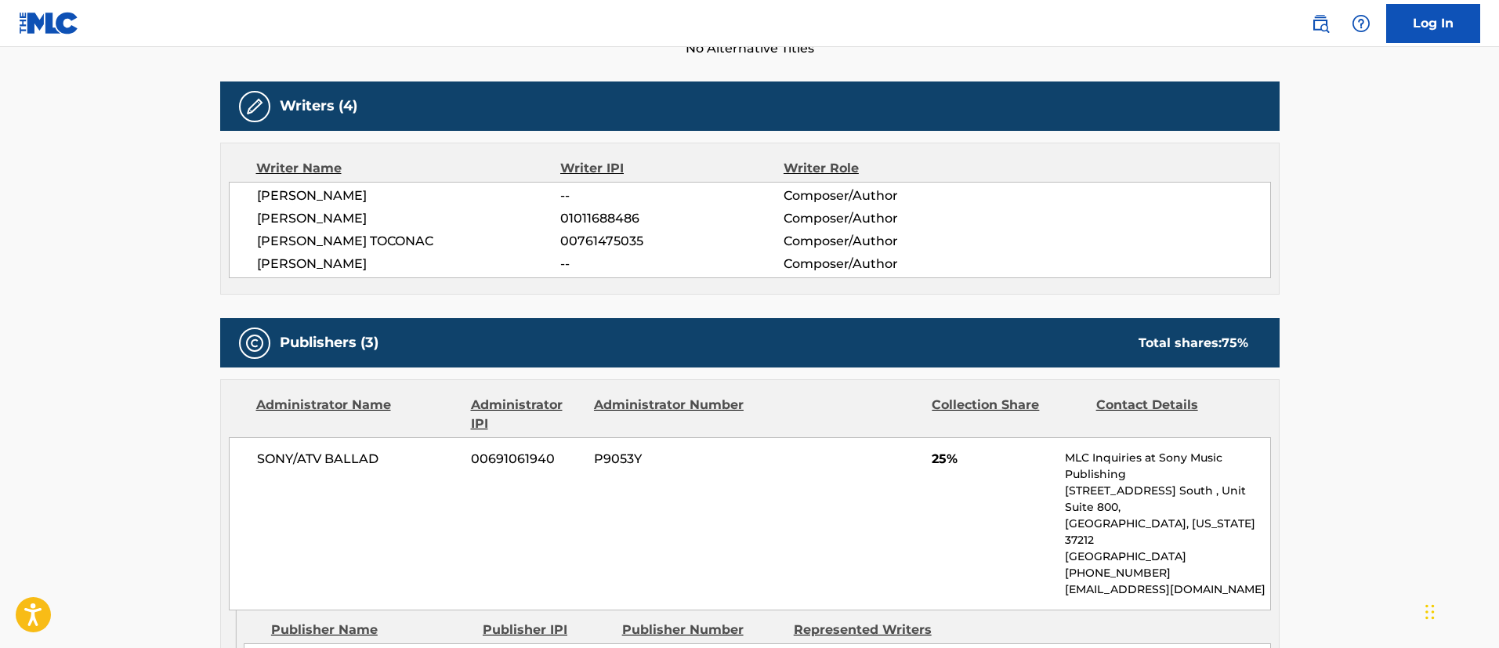
scroll to position [588, 0]
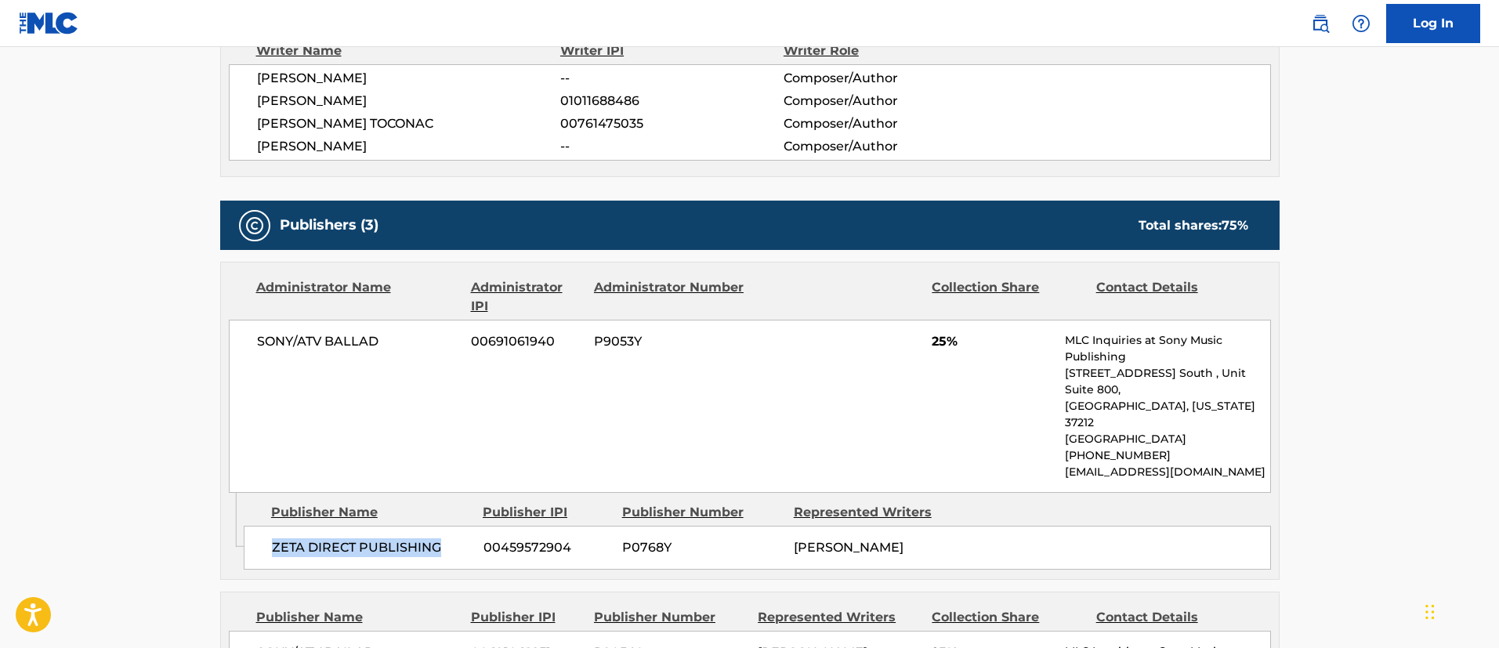
drag, startPoint x: 444, startPoint y: 533, endPoint x: 244, endPoint y: 520, distance: 200.2
click at [244, 526] on div "ZETA DIRECT PUBLISHING 00459572904 P0768Y [PERSON_NAME]" at bounding box center [757, 548] width 1027 height 44
drag, startPoint x: 570, startPoint y: 528, endPoint x: 515, endPoint y: 553, distance: 60.3
click at [477, 533] on div "ZETA DIRECT PUBLISHING 00459572904 P0768Y [PERSON_NAME]" at bounding box center [757, 548] width 1027 height 44
drag, startPoint x: 903, startPoint y: 532, endPoint x: 790, endPoint y: 534, distance: 113.6
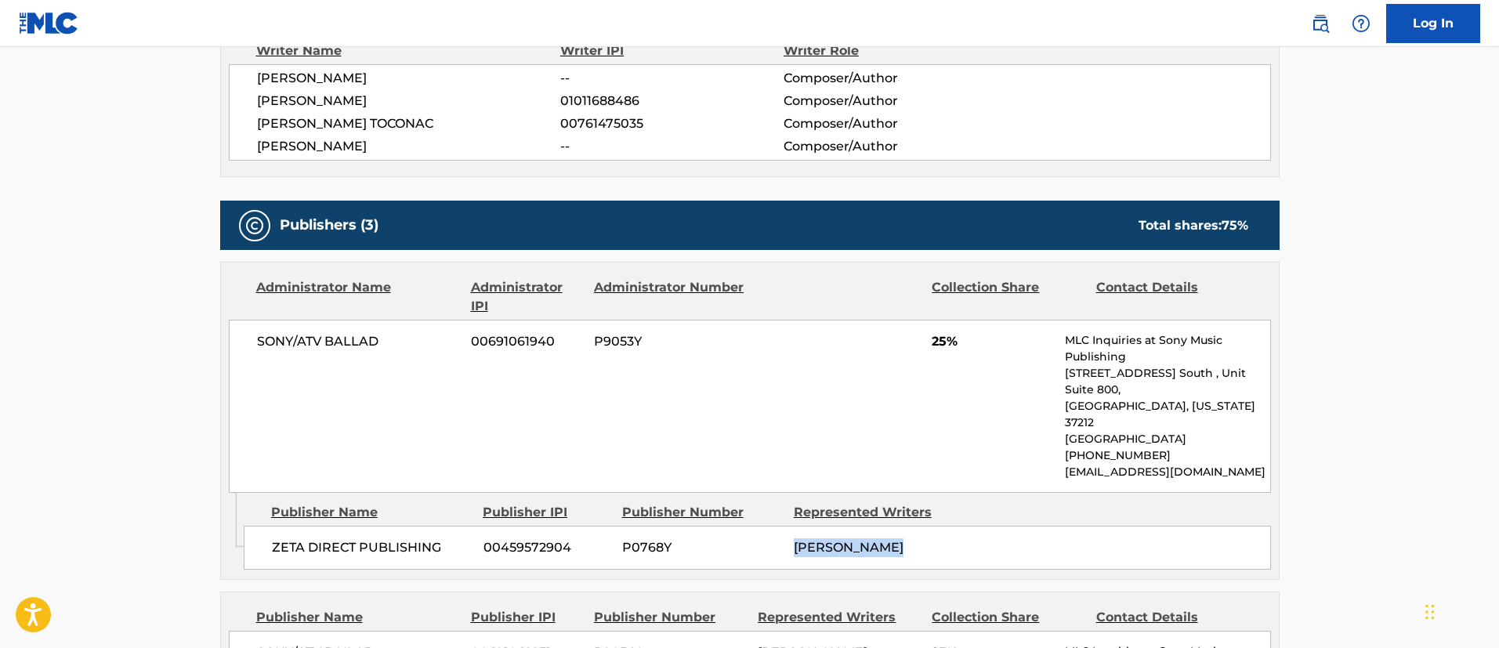
click at [790, 534] on div "ZETA DIRECT PUBLISHING 00459572904 P0768Y [PERSON_NAME]" at bounding box center [757, 548] width 1027 height 44
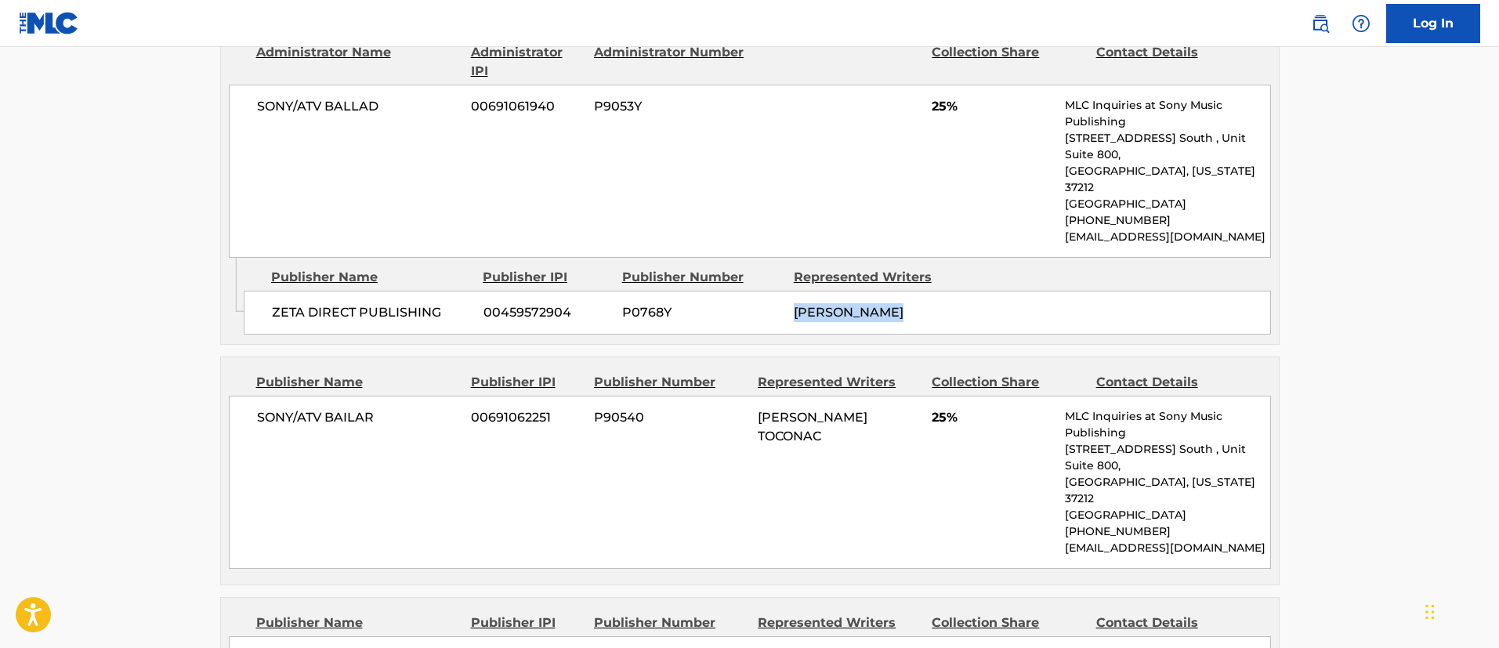
scroll to position [1058, 0]
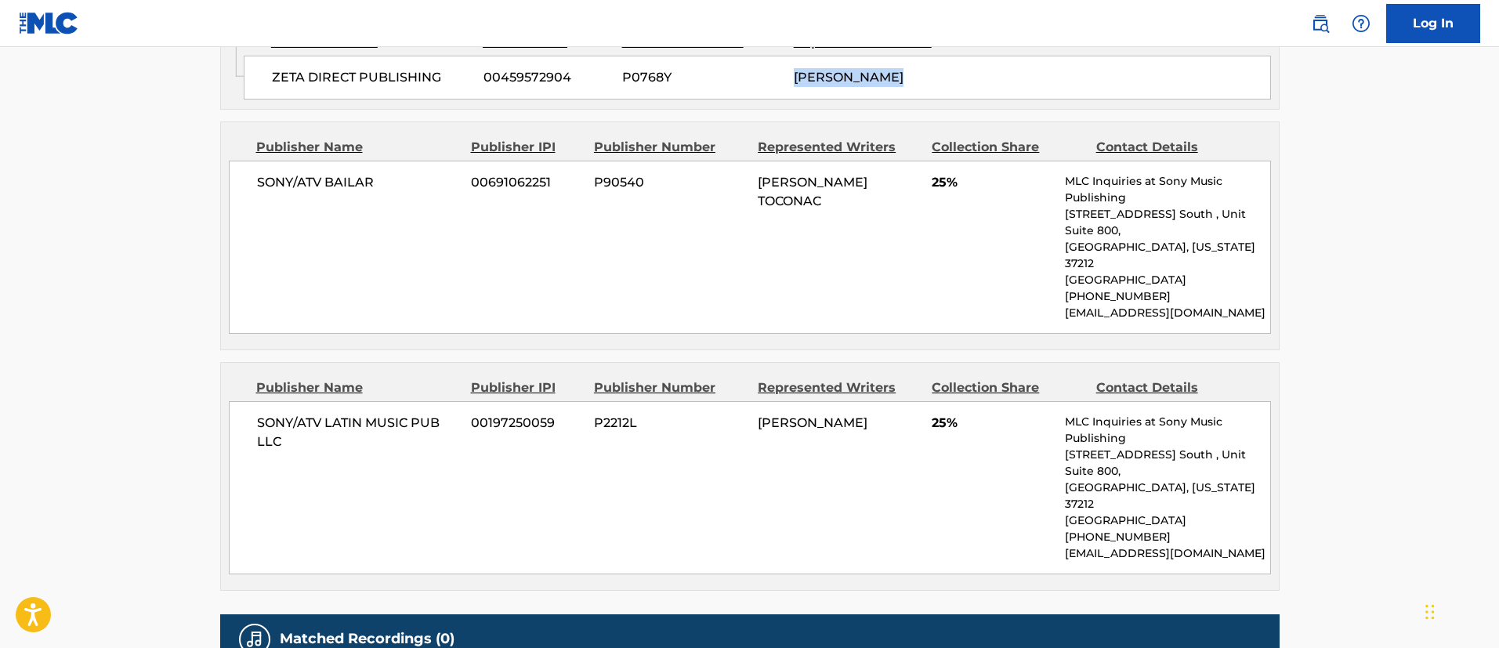
drag, startPoint x: 898, startPoint y: 387, endPoint x: 736, endPoint y: 397, distance: 161.7
click at [736, 401] on div "SONY/ATV LATIN MUSIC PUB LLC 00197250059 P2212L [PERSON_NAME] 25% MLC Inquiries…" at bounding box center [750, 487] width 1042 height 173
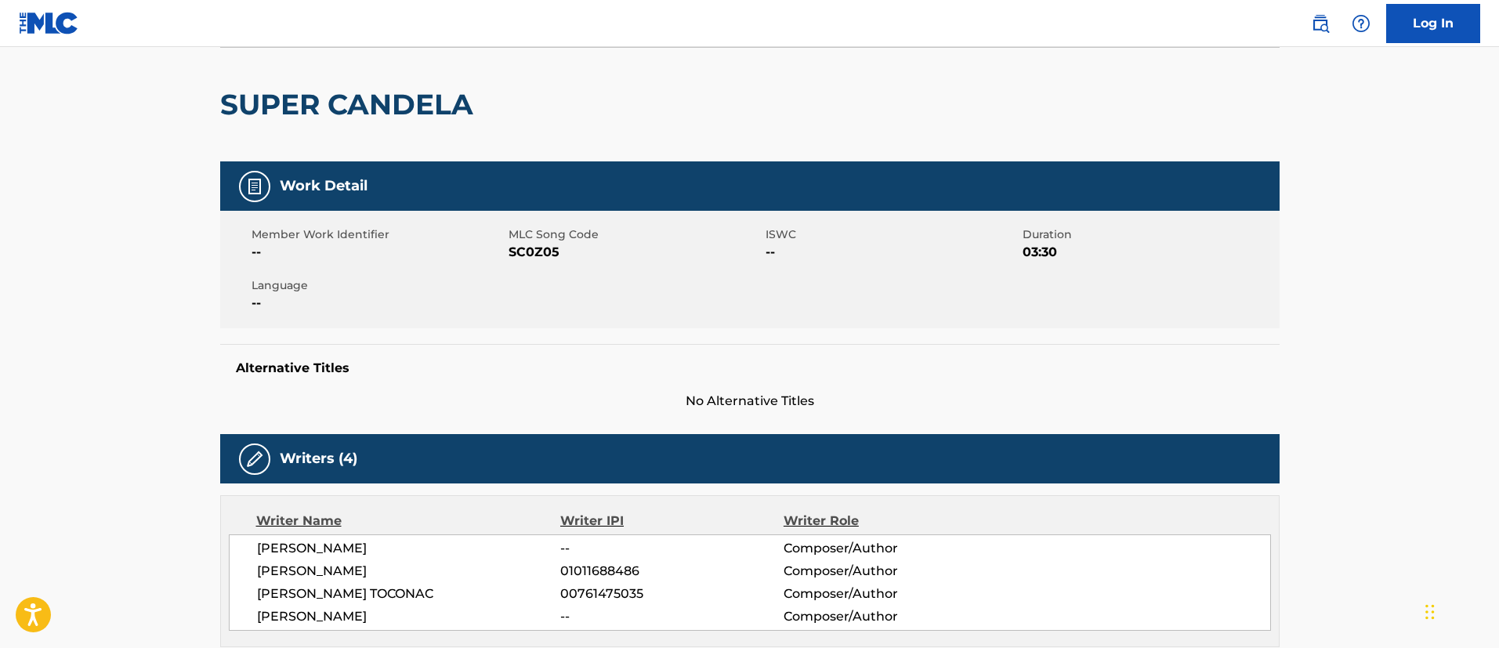
scroll to position [0, 0]
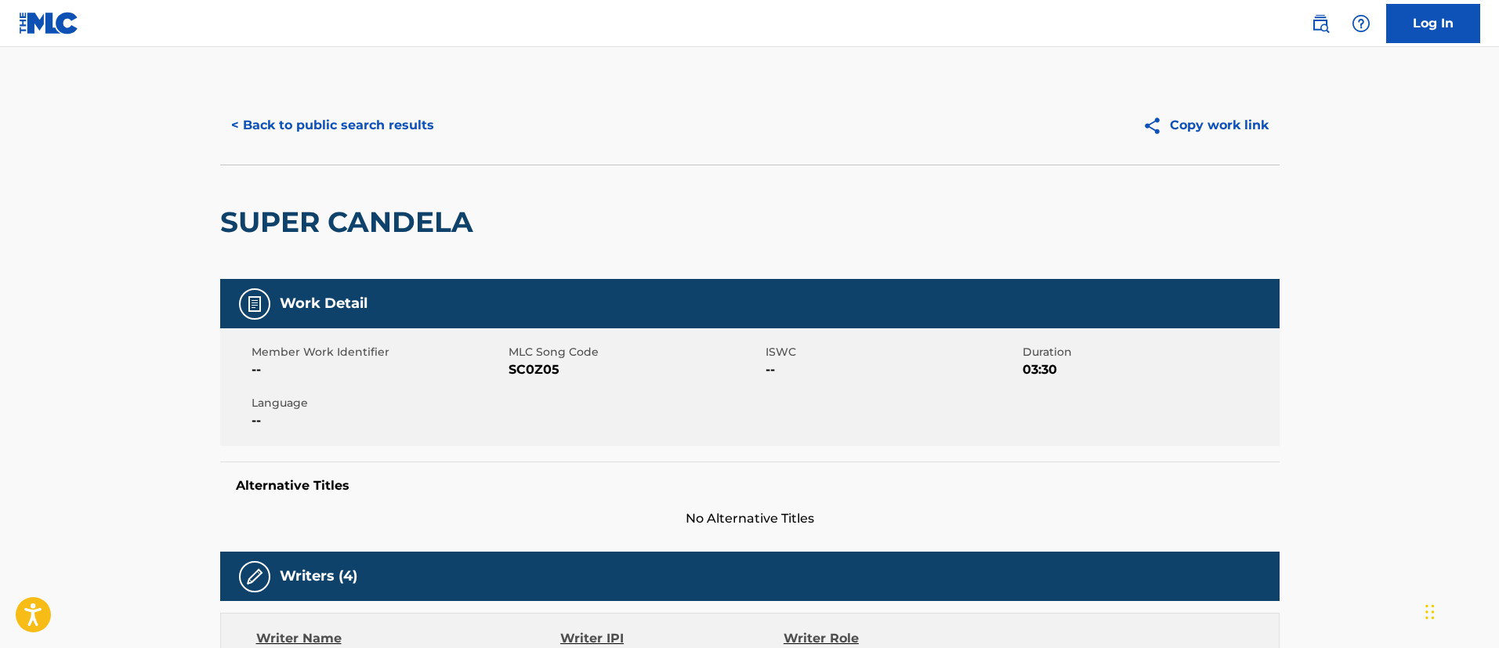
click at [356, 122] on button "< Back to public search results" at bounding box center [332, 125] width 225 height 39
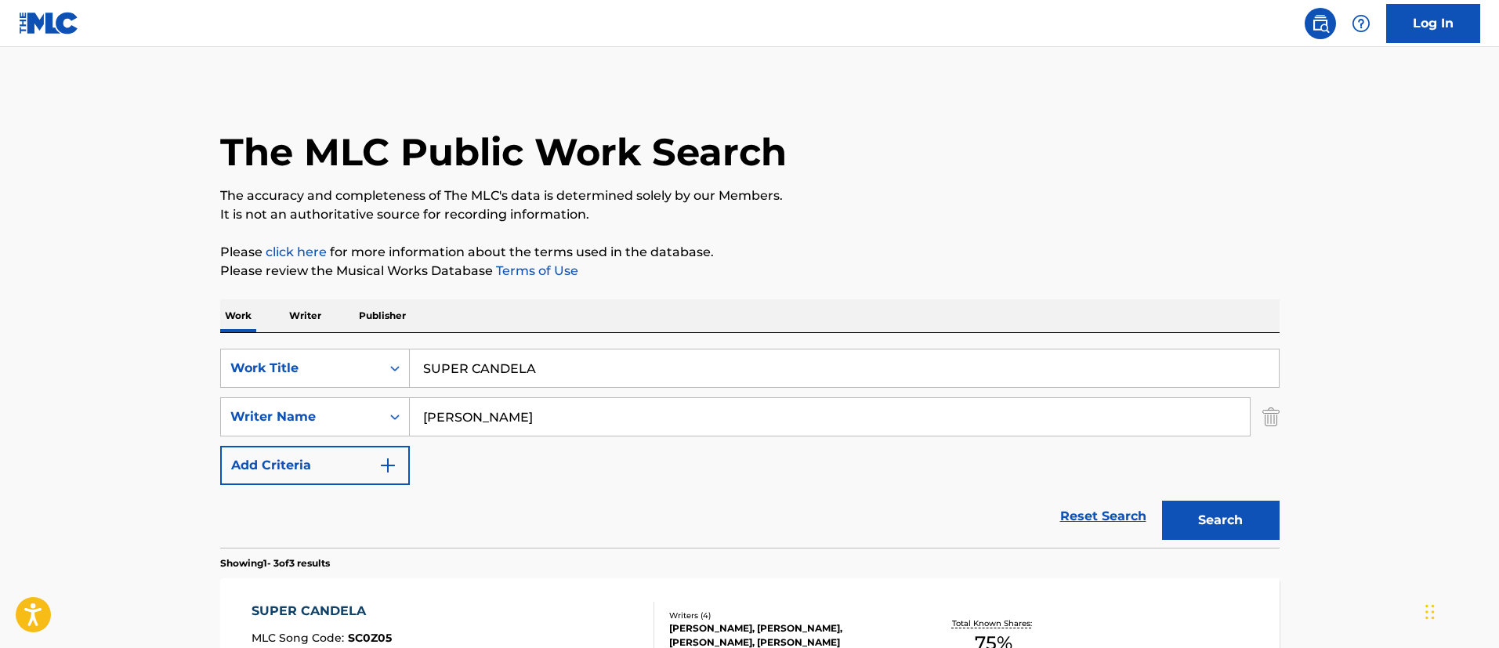
scroll to position [227, 0]
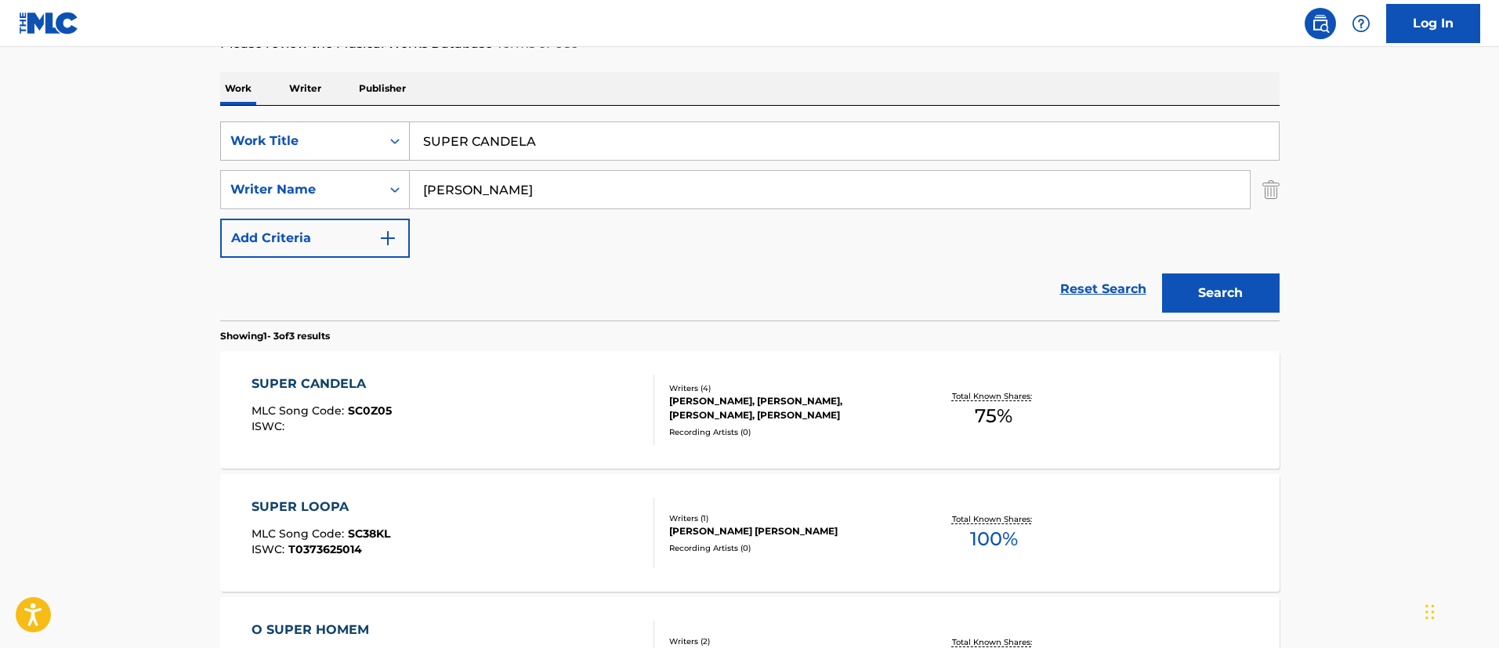
drag, startPoint x: 559, startPoint y: 141, endPoint x: 368, endPoint y: 132, distance: 190.6
click at [368, 132] on div "SearchWithCriteria1c5865c8-e058-40ac-b175-4ce05d8ebbe1 Work Title SUPER CANDELA" at bounding box center [749, 140] width 1059 height 39
paste input "TUS PIES"
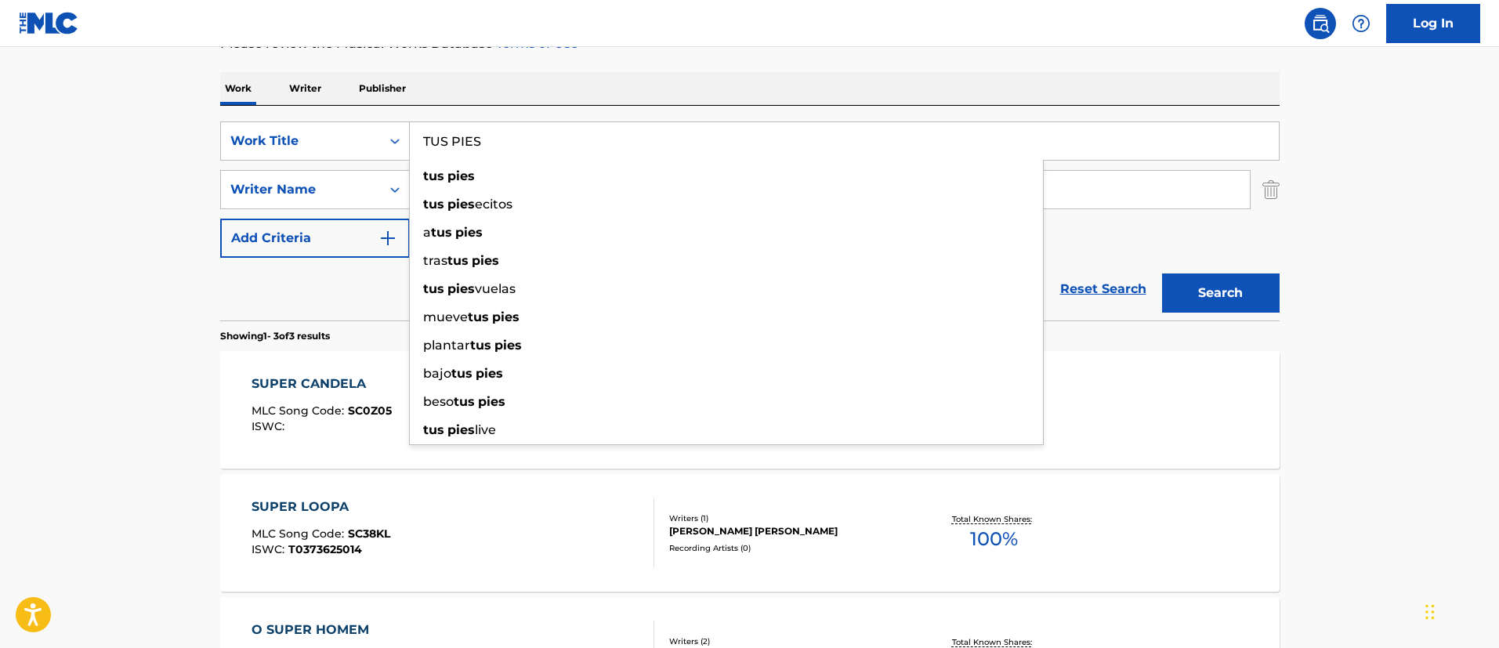
type input "TUS PIES"
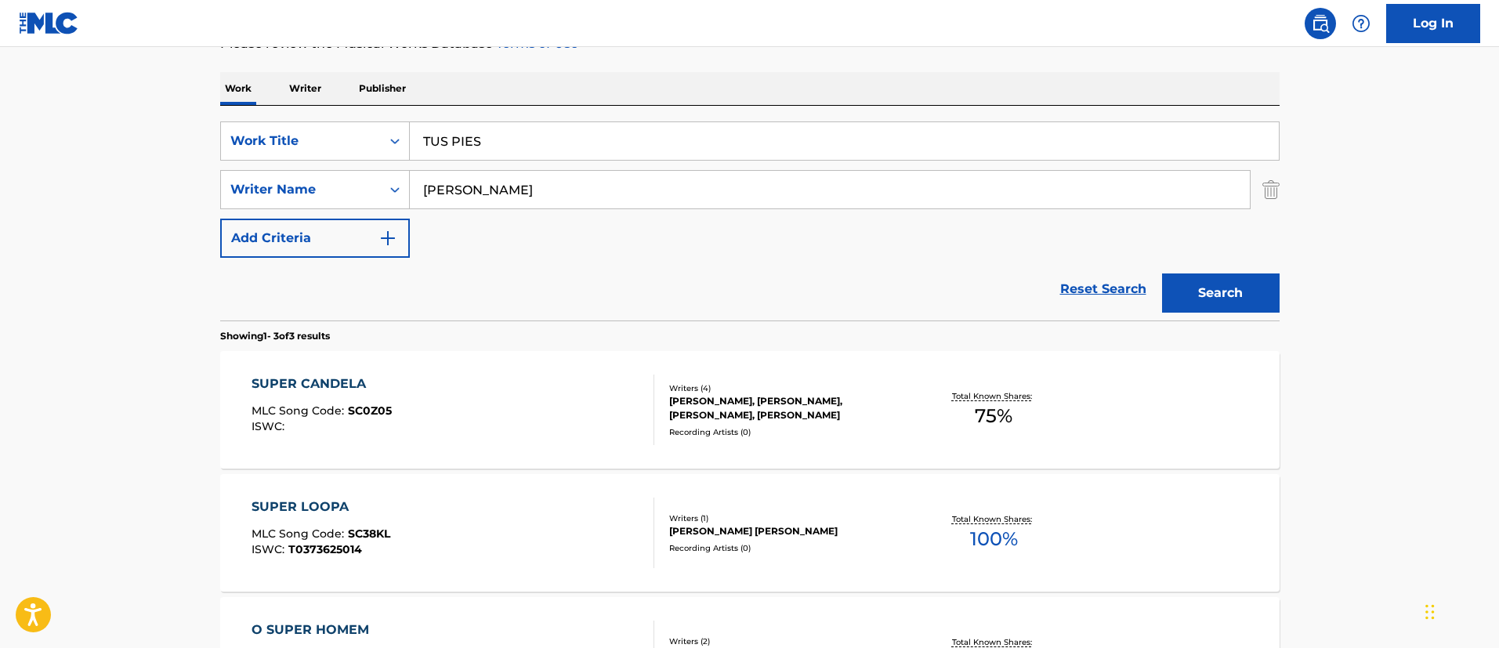
click at [1220, 284] on button "Search" at bounding box center [1221, 292] width 118 height 39
click at [306, 382] on div "TUS PIES" at bounding box center [321, 383] width 141 height 19
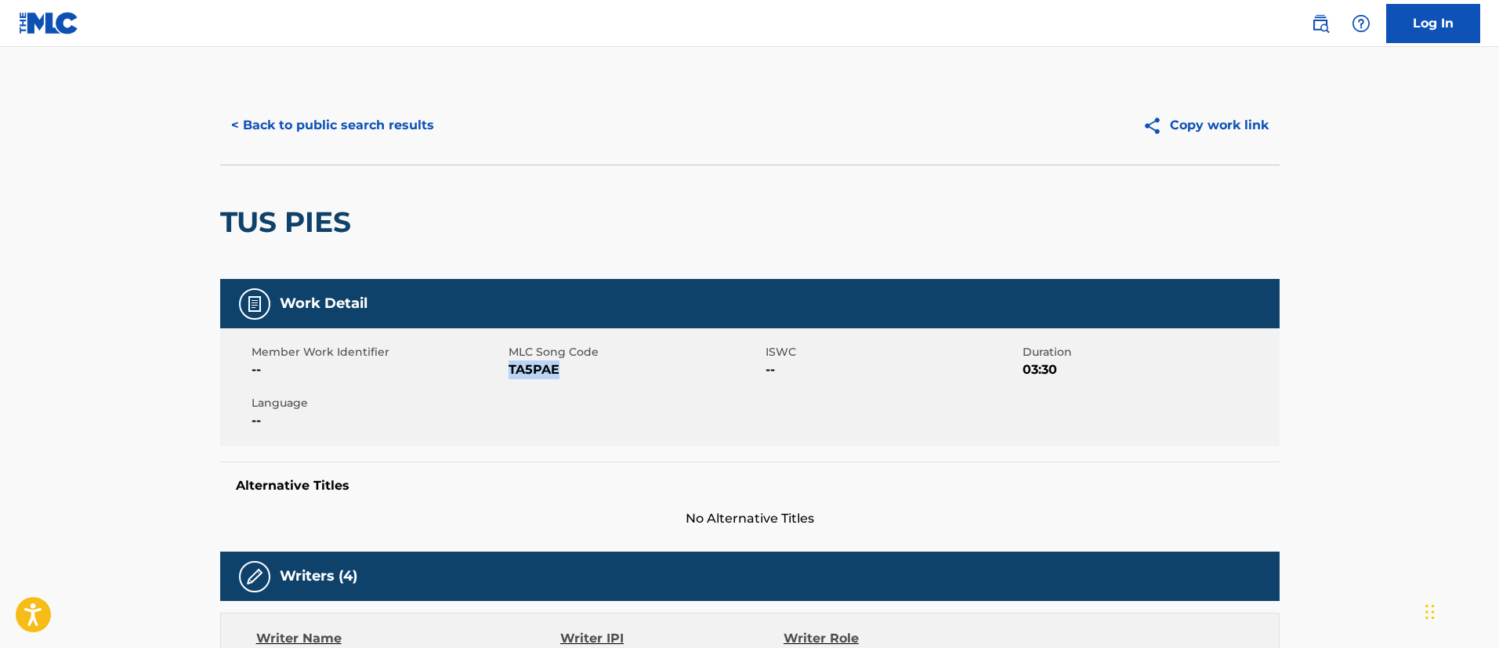
drag, startPoint x: 567, startPoint y: 367, endPoint x: 511, endPoint y: 369, distance: 56.4
click at [511, 369] on span "TA5PAE" at bounding box center [634, 369] width 253 height 19
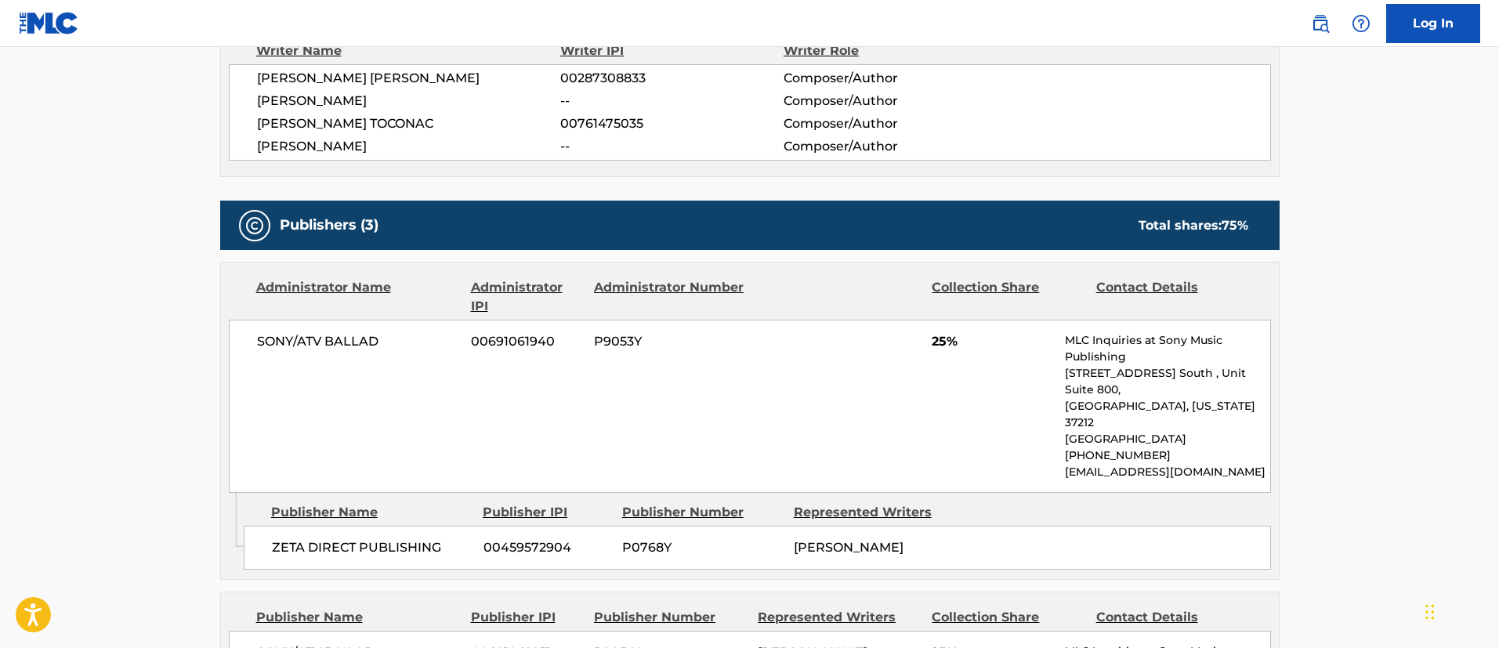
scroll to position [705, 0]
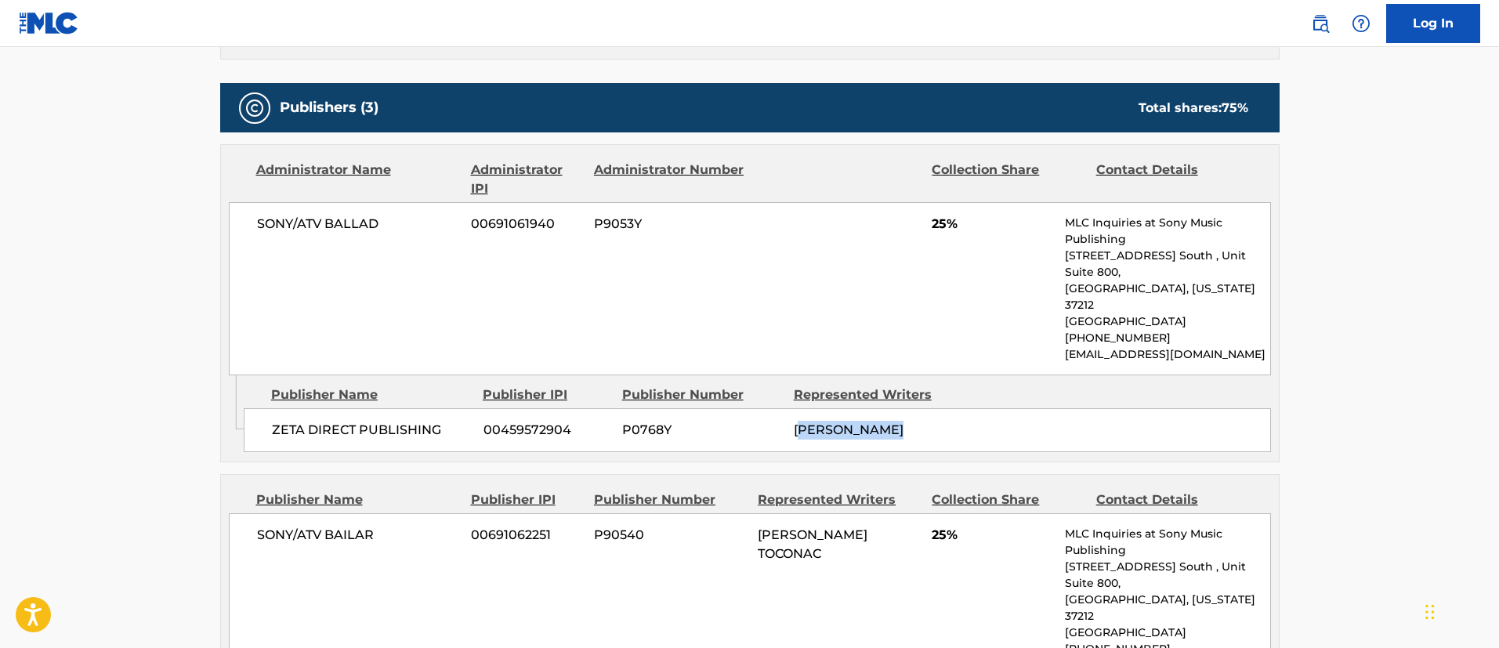
drag, startPoint x: 918, startPoint y: 412, endPoint x: 803, endPoint y: 409, distance: 115.2
click at [803, 421] on div "[PERSON_NAME]" at bounding box center [874, 430] width 160 height 19
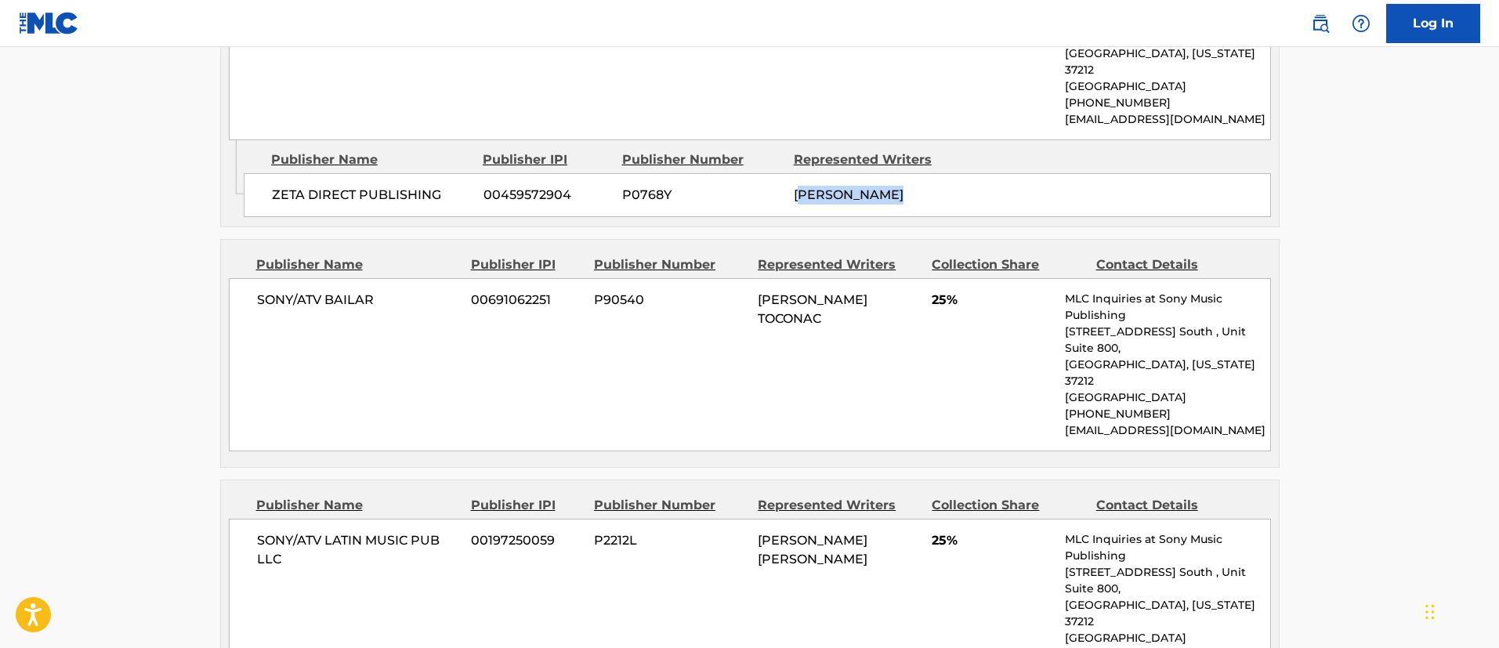
scroll to position [1058, 0]
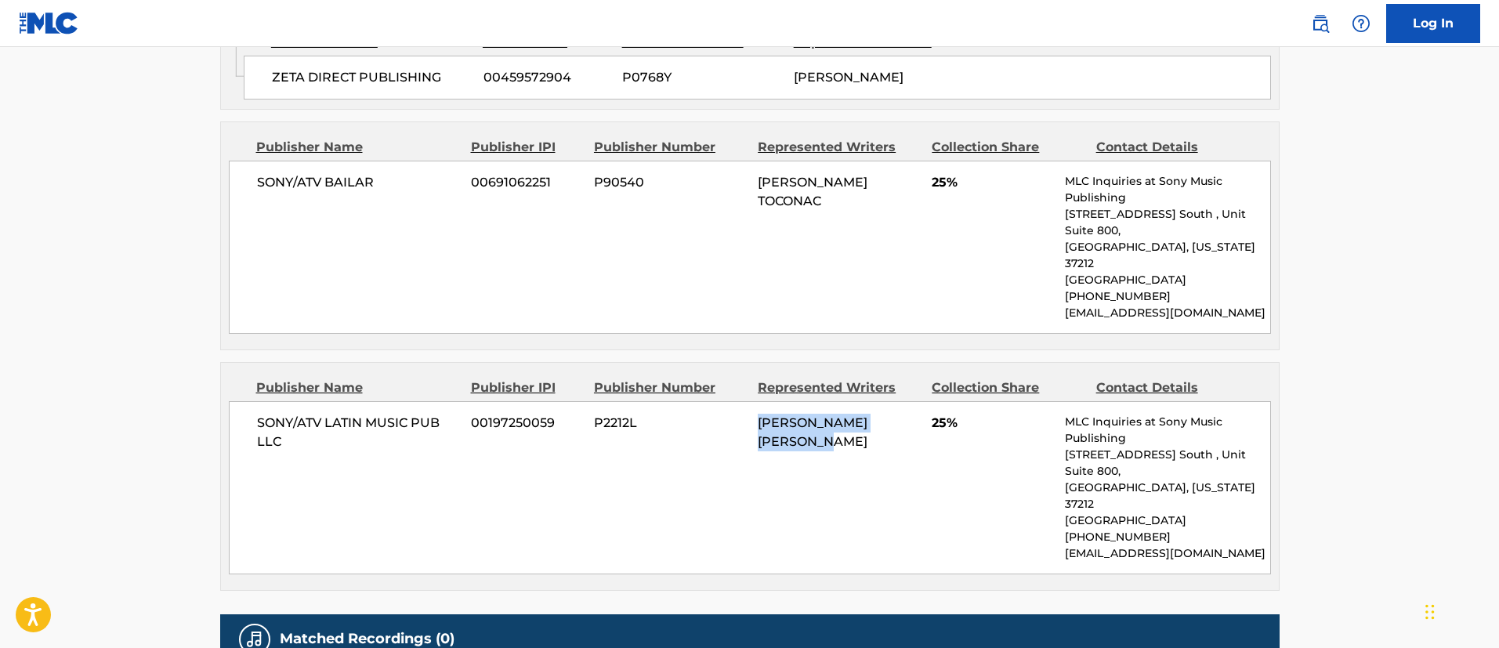
drag, startPoint x: 852, startPoint y: 411, endPoint x: 754, endPoint y: 390, distance: 100.2
click at [754, 401] on div "SONY/ATV LATIN MUSIC PUB LLC 00197250059 P2212L [PERSON_NAME] [PERSON_NAME] 25%…" at bounding box center [750, 487] width 1042 height 173
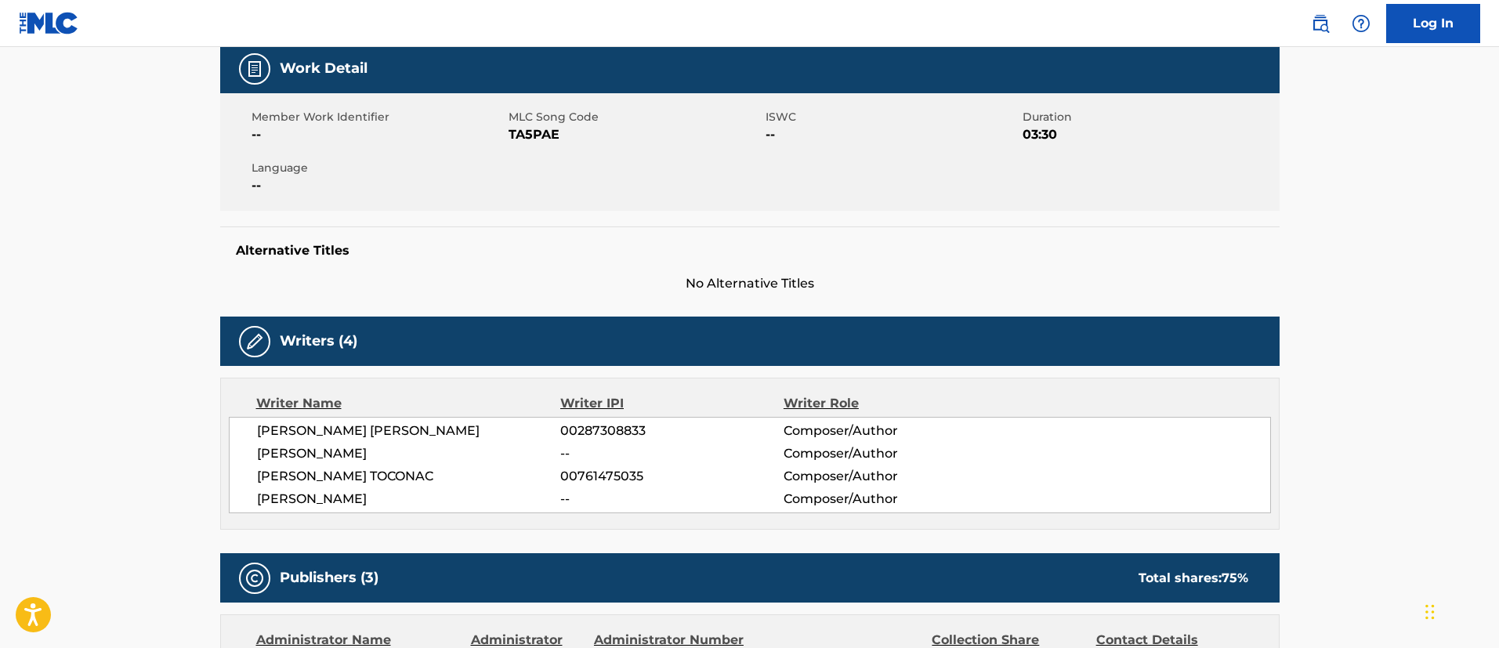
scroll to position [0, 0]
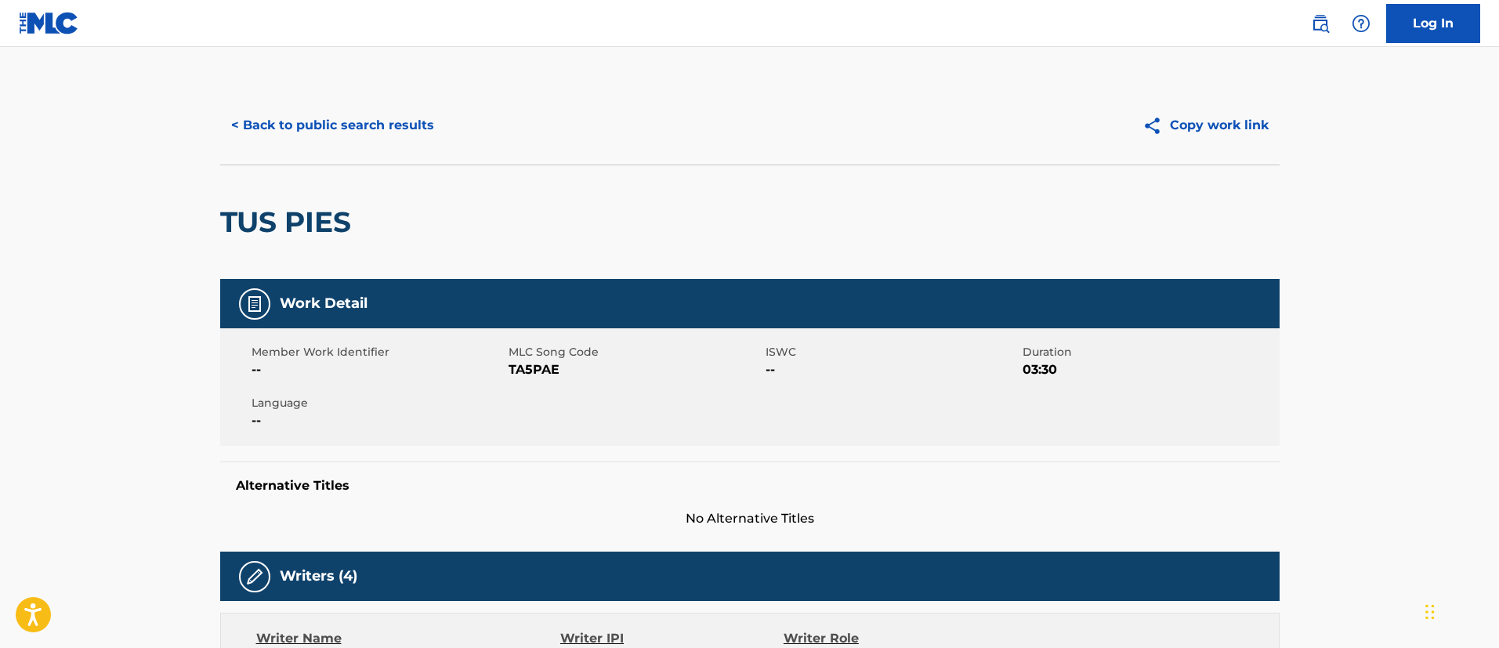
click at [389, 134] on button "< Back to public search results" at bounding box center [332, 125] width 225 height 39
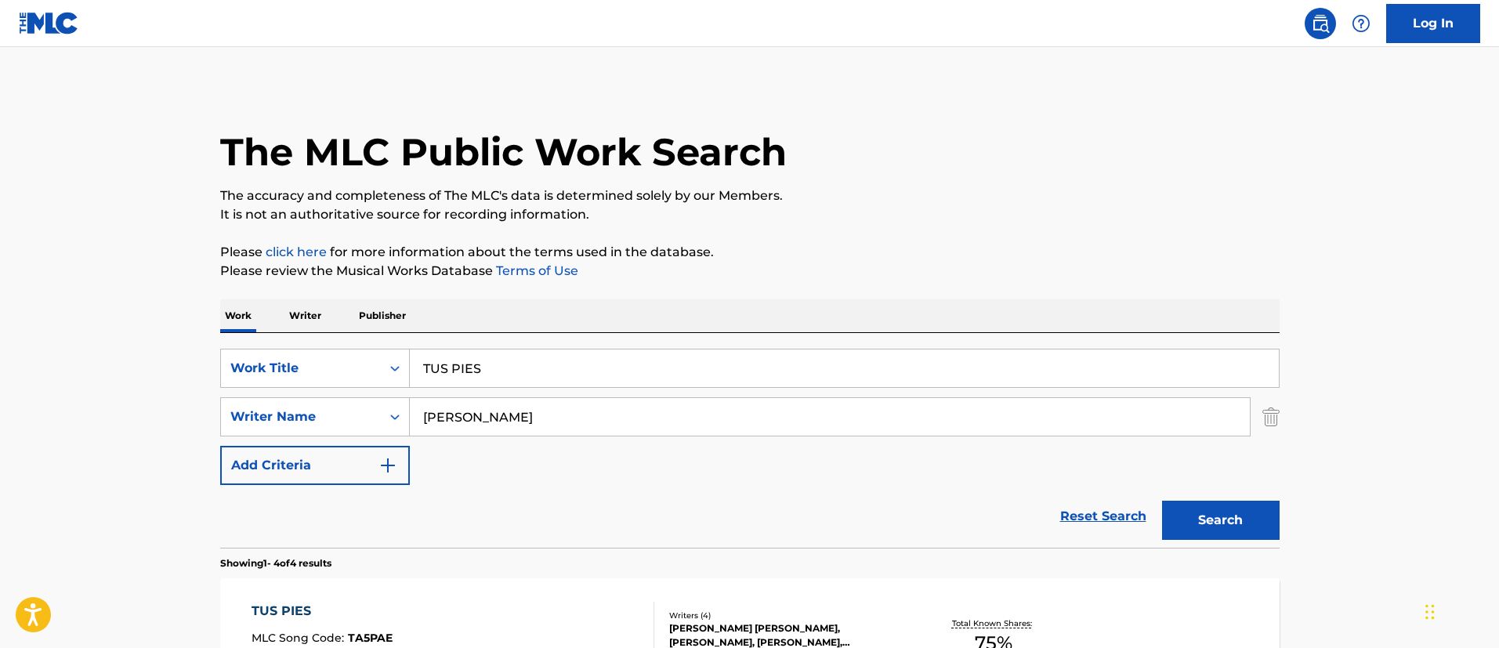
scroll to position [227, 0]
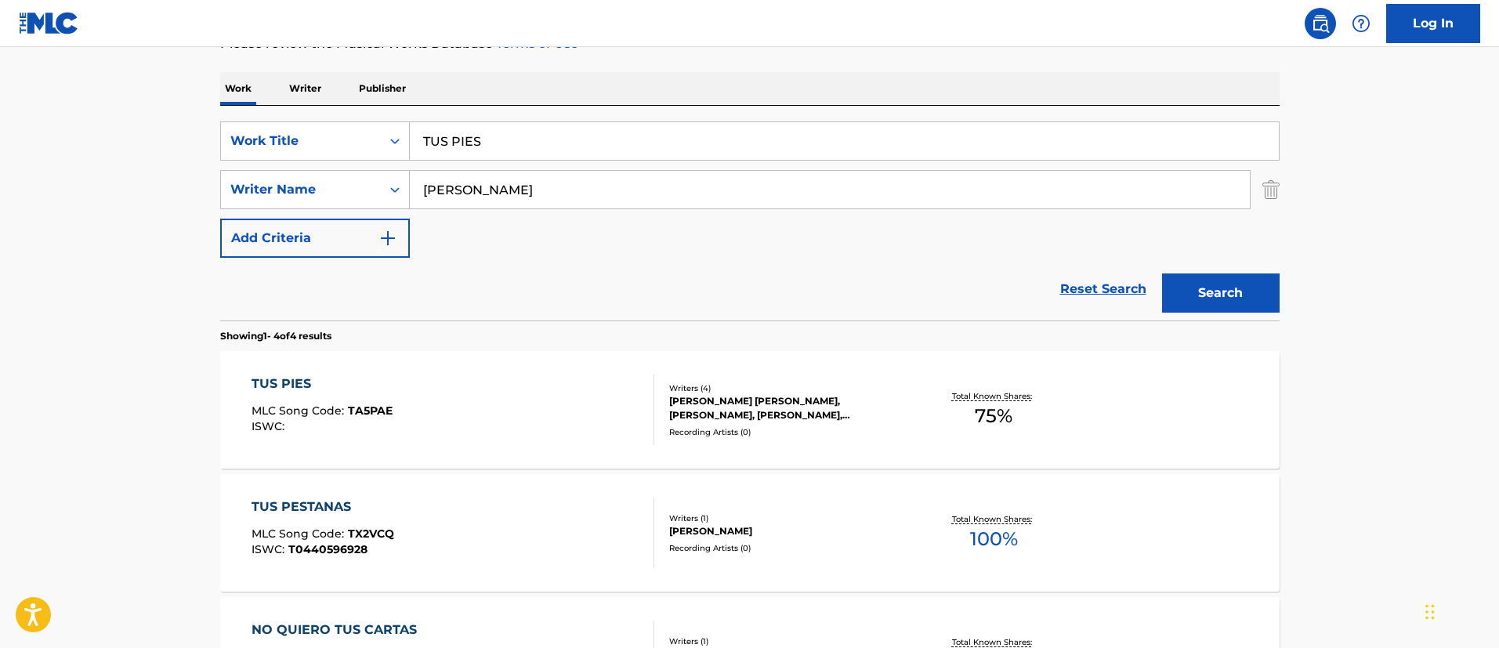
drag, startPoint x: 527, startPoint y: 128, endPoint x: 361, endPoint y: 119, distance: 166.3
click at [362, 120] on div "SearchWithCriteria1c5865c8-e058-40ac-b175-4ce05d8ebbe1 Work Title TUS PIES Sear…" at bounding box center [749, 213] width 1059 height 215
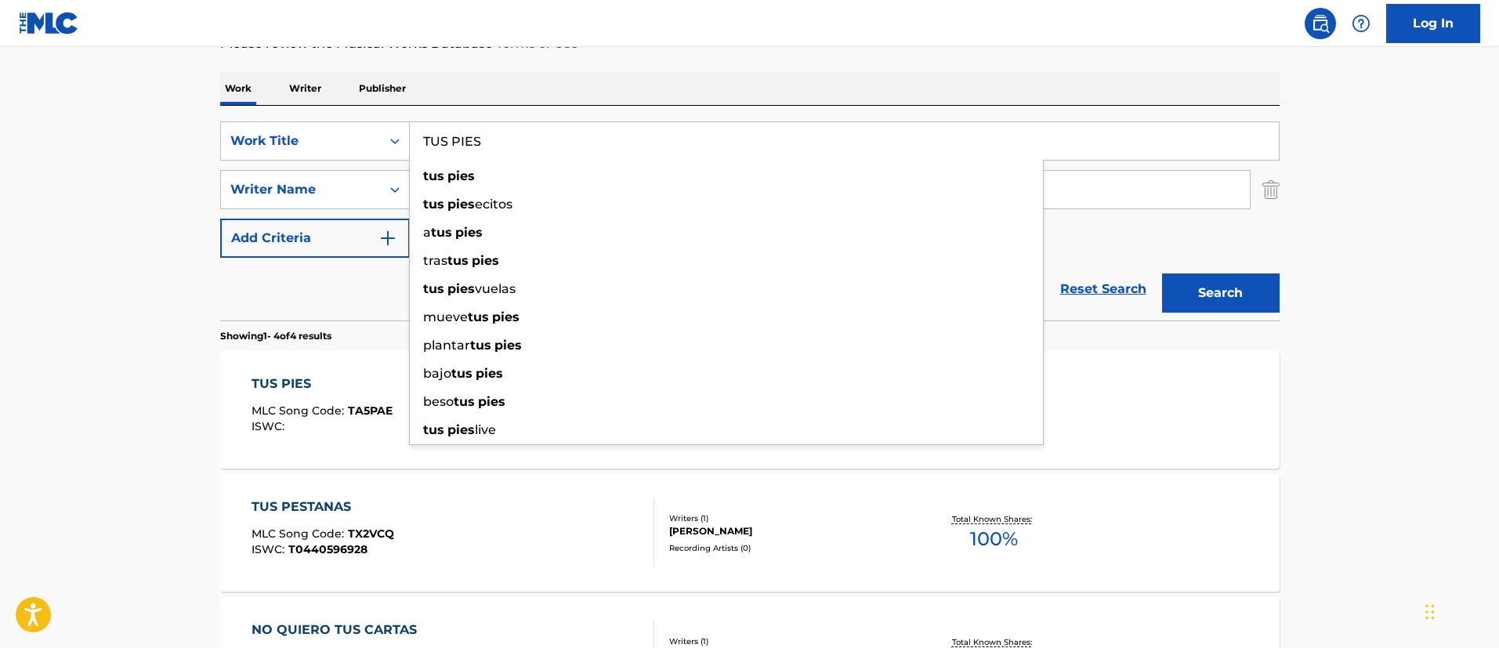
paste input "COMO TU"
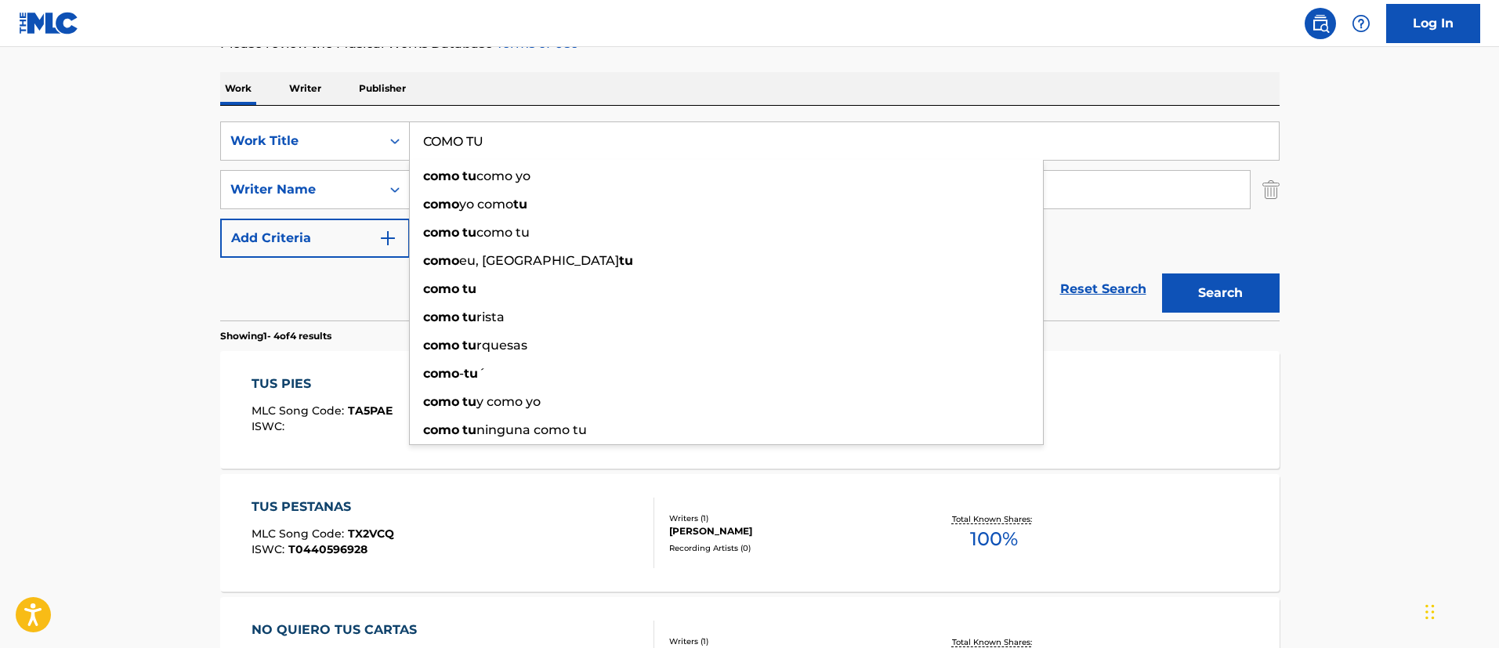
type input "COMO TU"
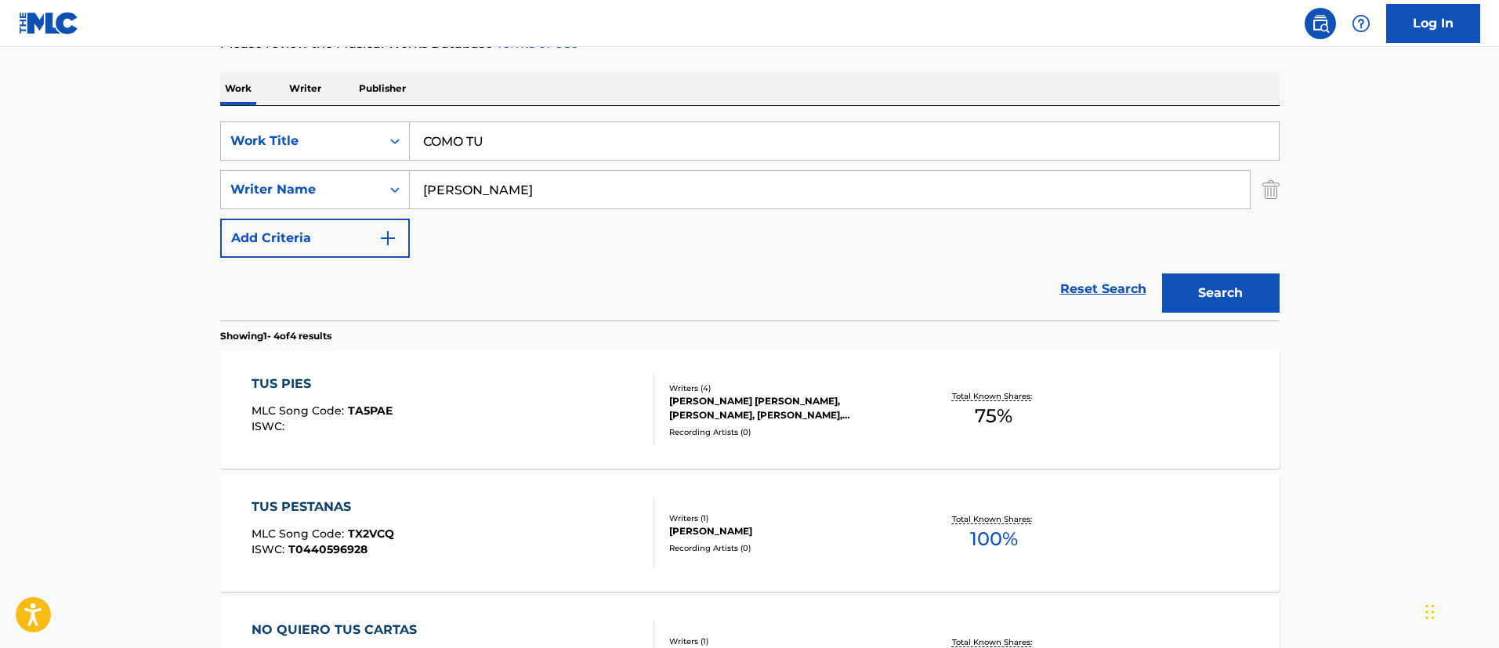
click at [1217, 282] on button "Search" at bounding box center [1221, 292] width 118 height 39
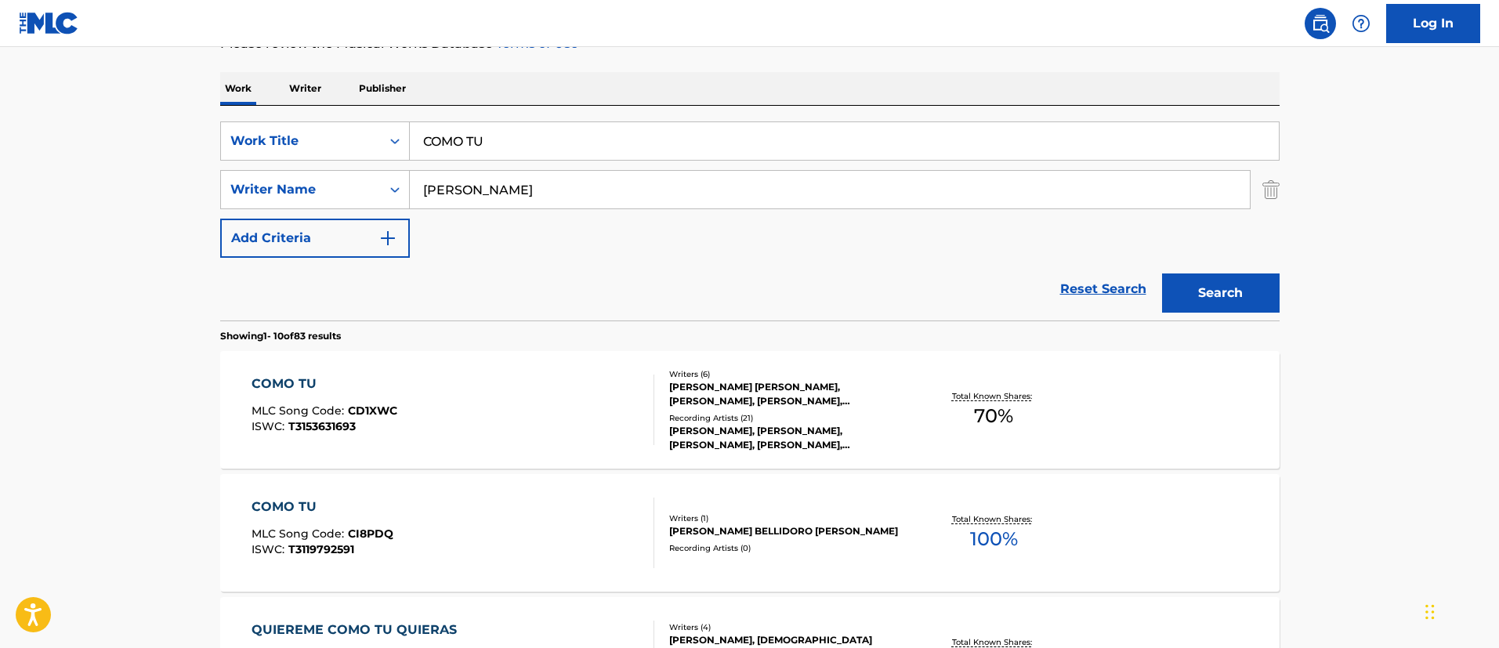
click at [319, 396] on div "COMO TU MLC Song Code : CD1XWC ISWC : T3153631693" at bounding box center [324, 409] width 146 height 71
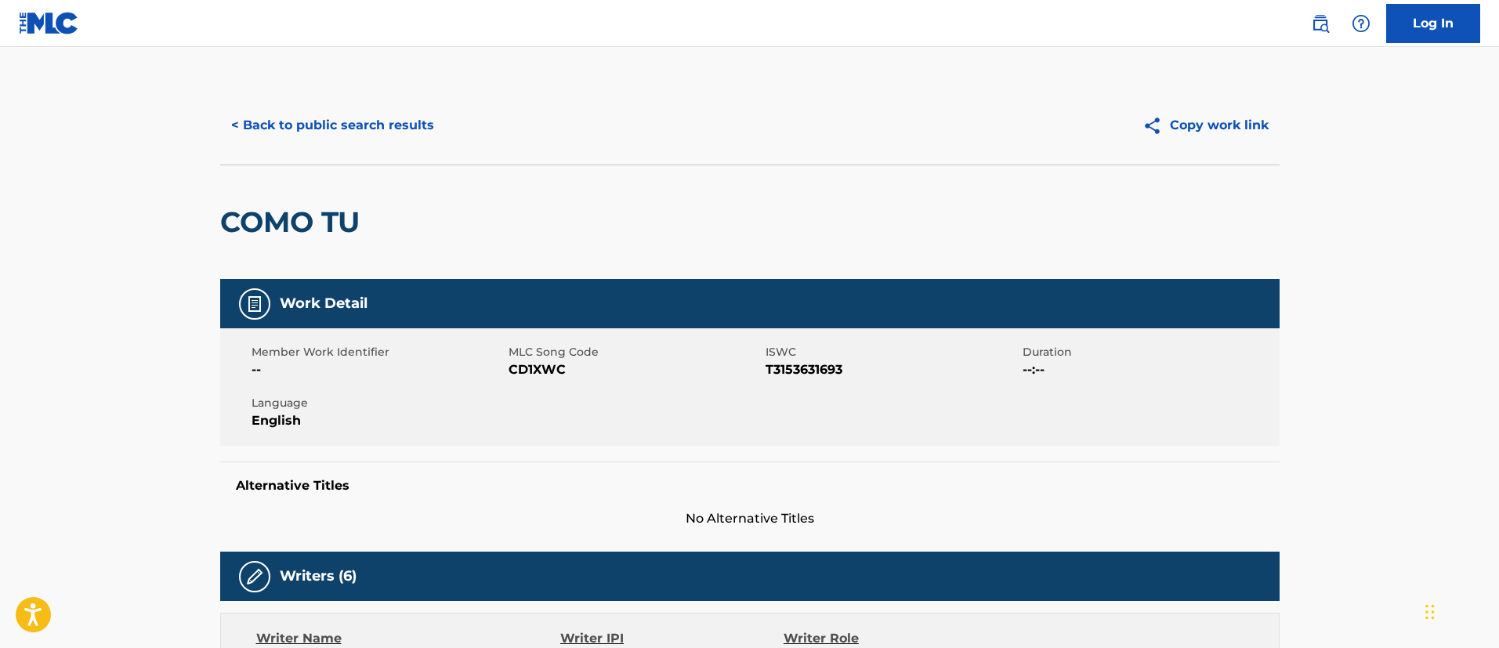
click at [323, 118] on button "< Back to public search results" at bounding box center [332, 125] width 225 height 39
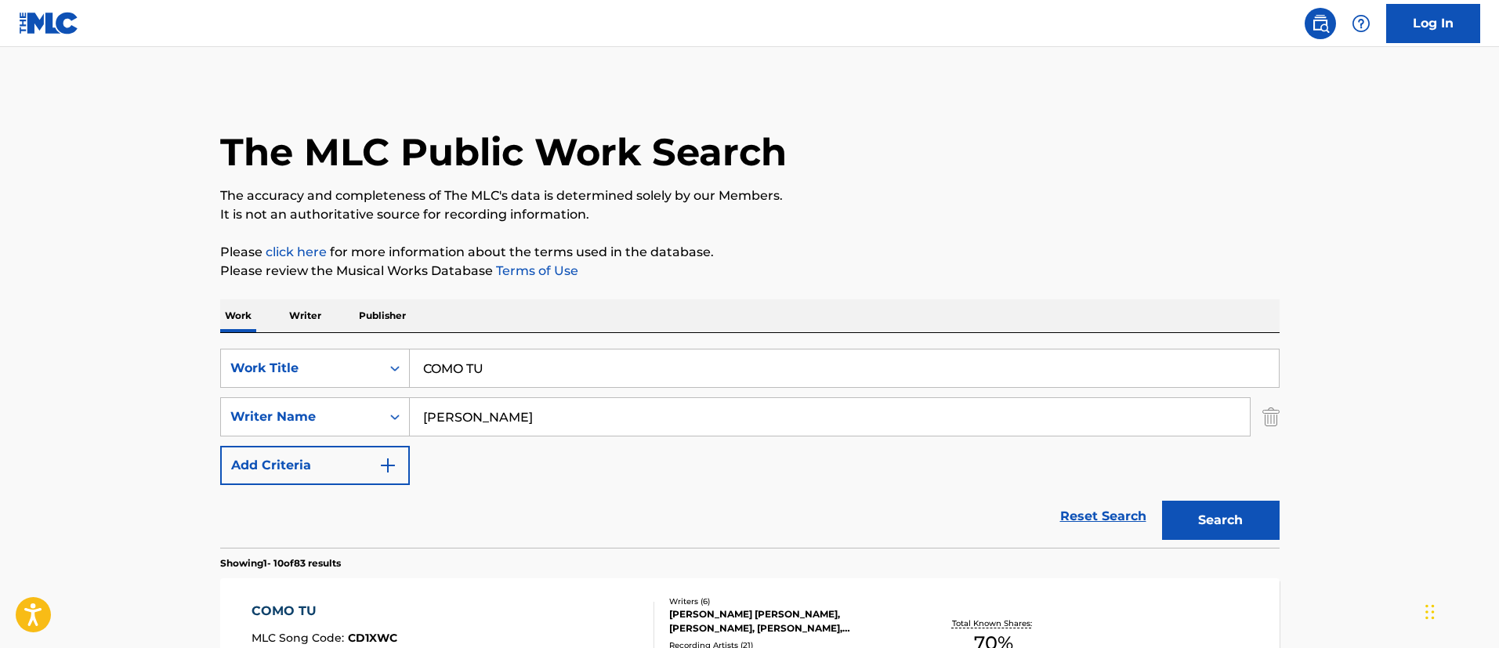
scroll to position [227, 0]
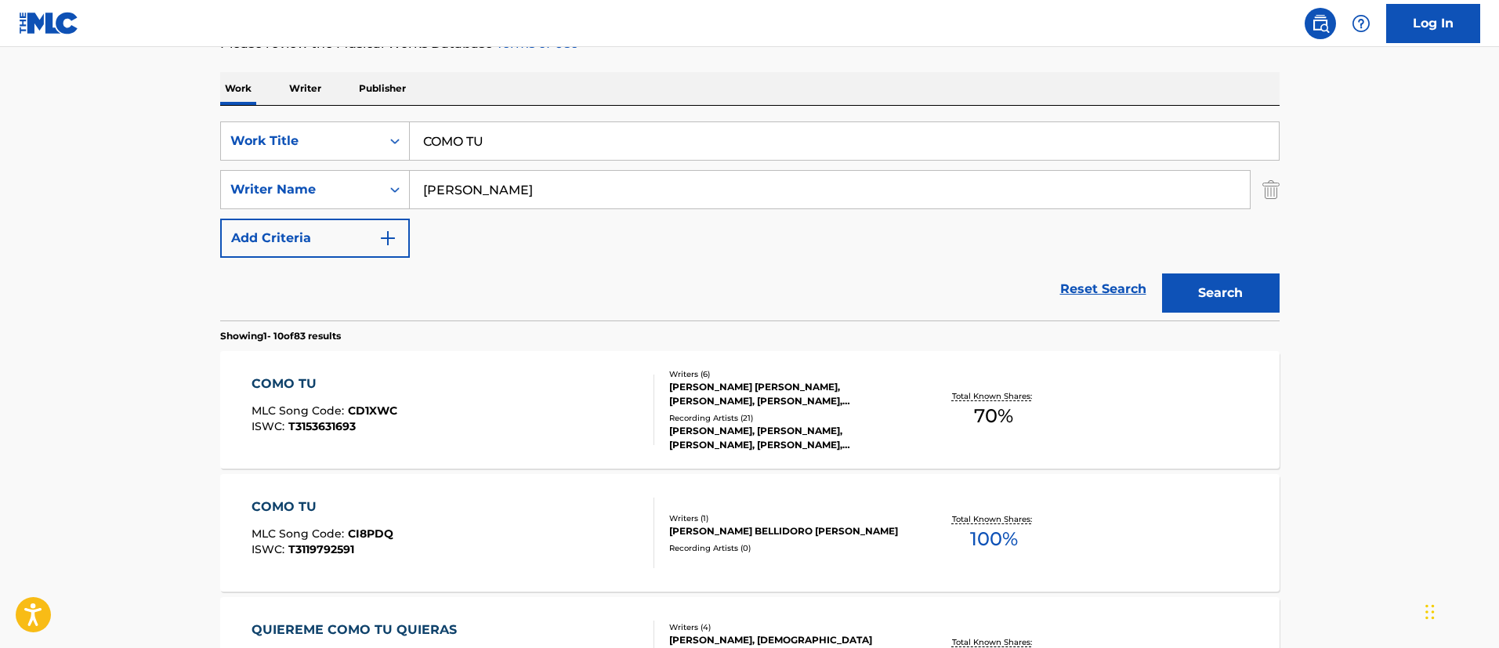
click at [316, 504] on div "COMO TU" at bounding box center [322, 506] width 142 height 19
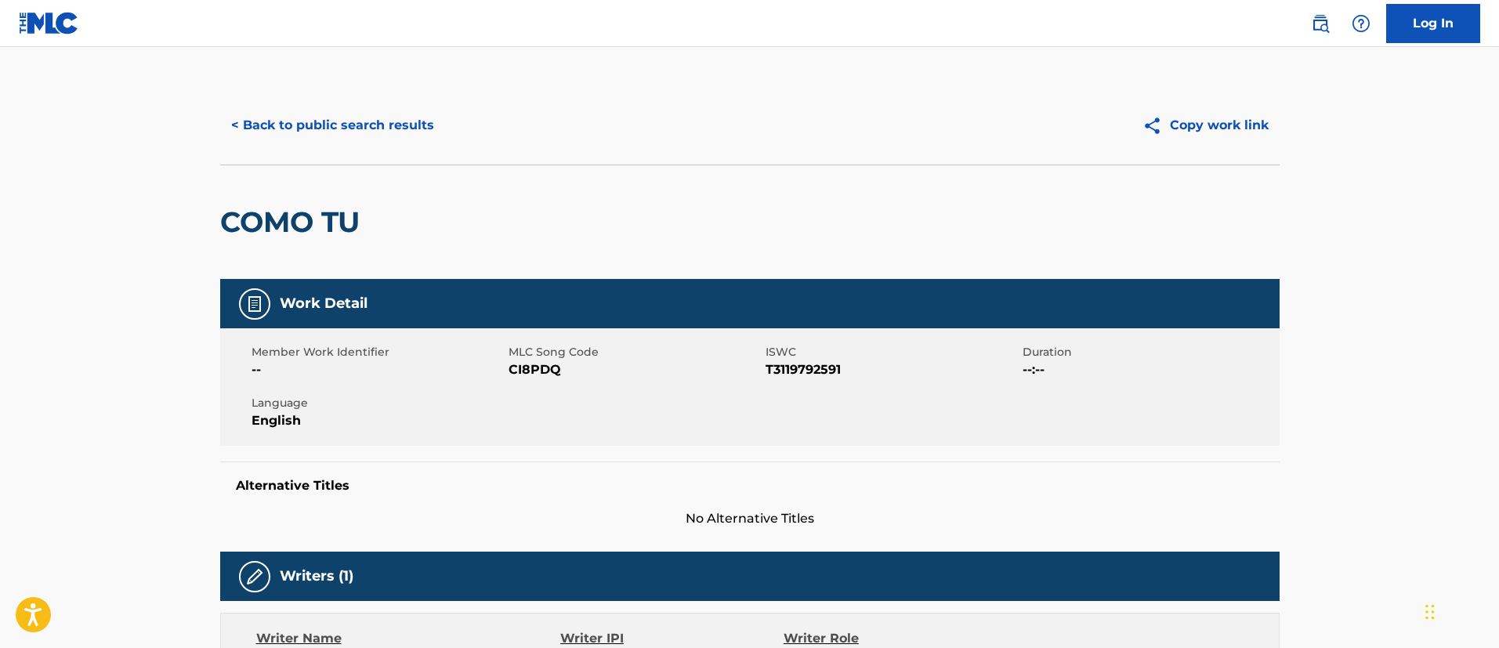
click at [342, 129] on button "< Back to public search results" at bounding box center [332, 125] width 225 height 39
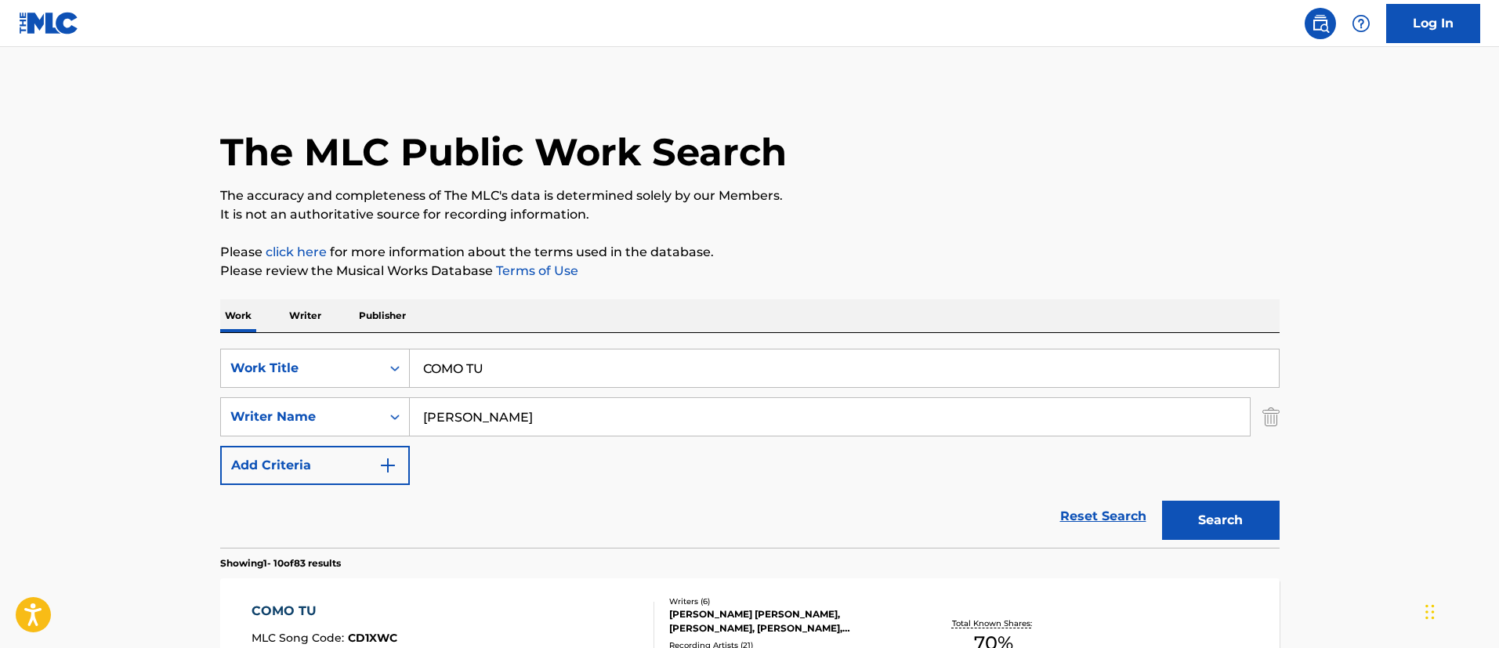
scroll to position [227, 0]
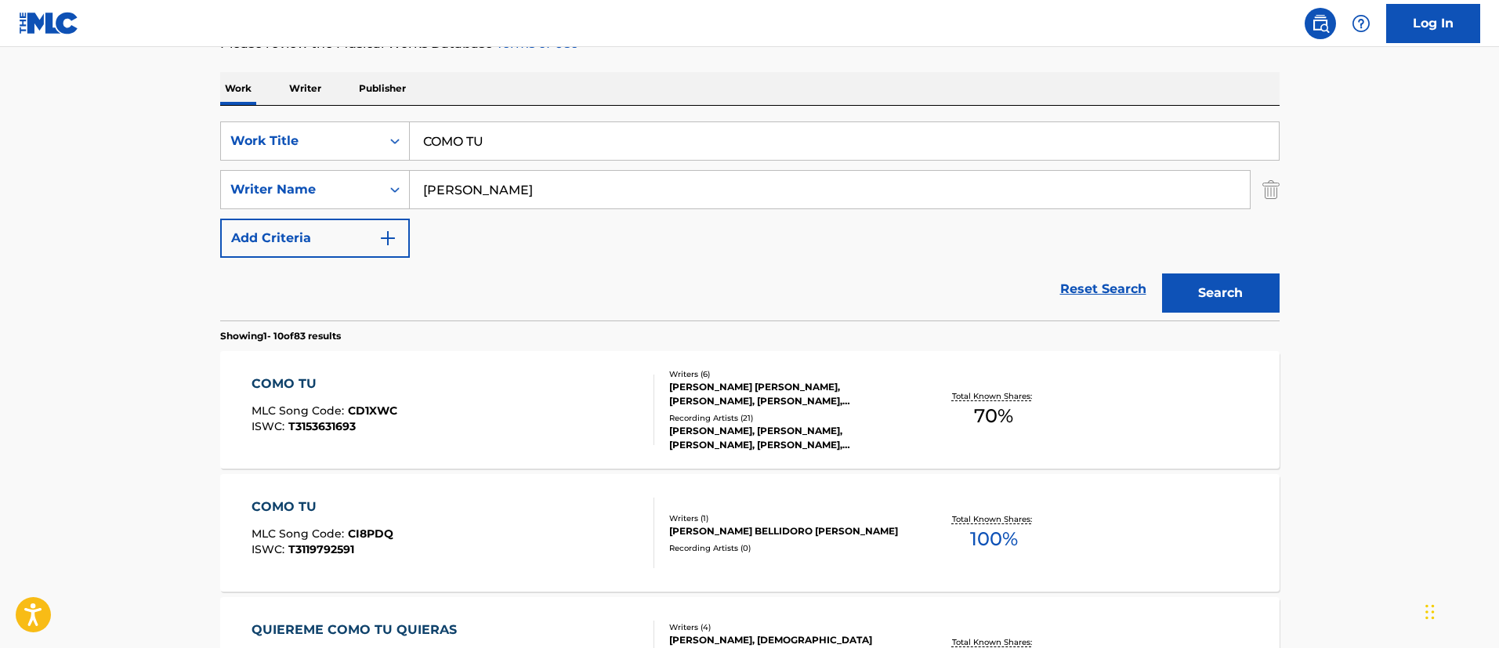
click at [333, 374] on div "COMO TU" at bounding box center [324, 383] width 146 height 19
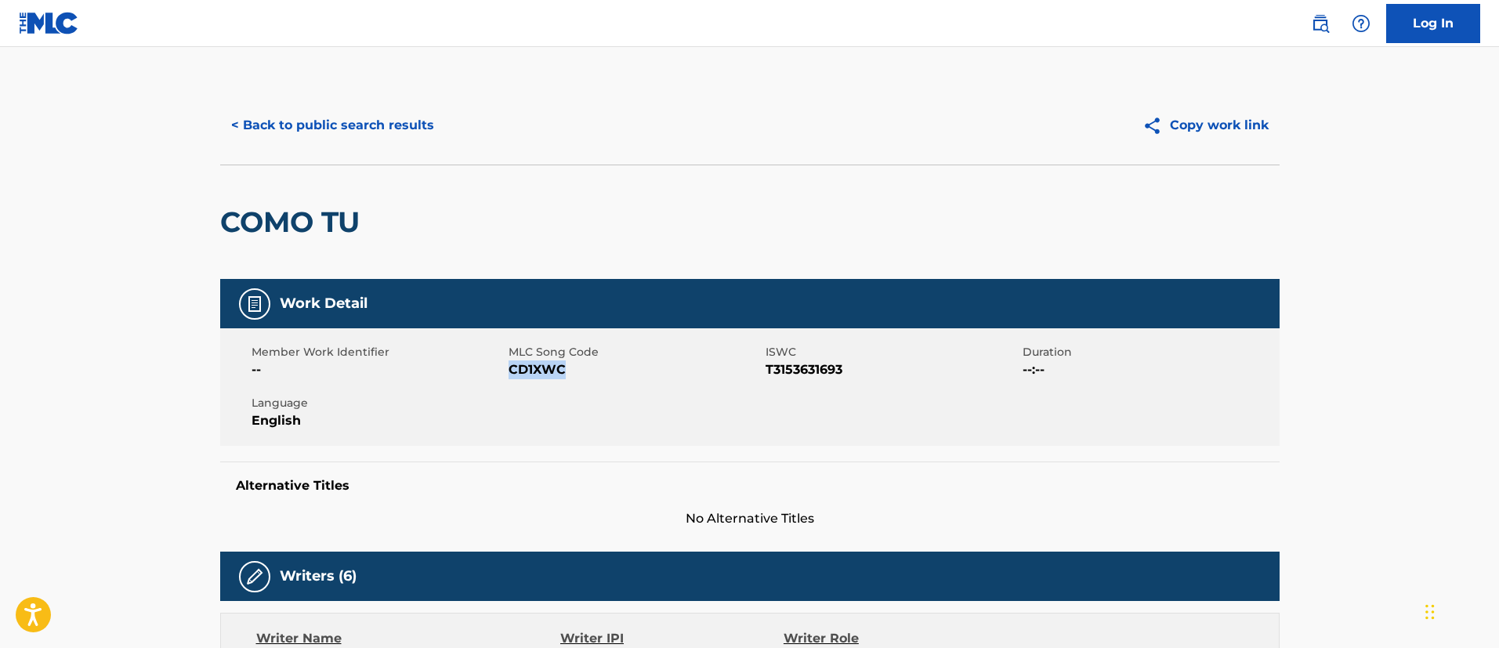
drag, startPoint x: 577, startPoint y: 371, endPoint x: 510, endPoint y: 372, distance: 67.4
click at [510, 372] on span "CD1XWC" at bounding box center [634, 369] width 253 height 19
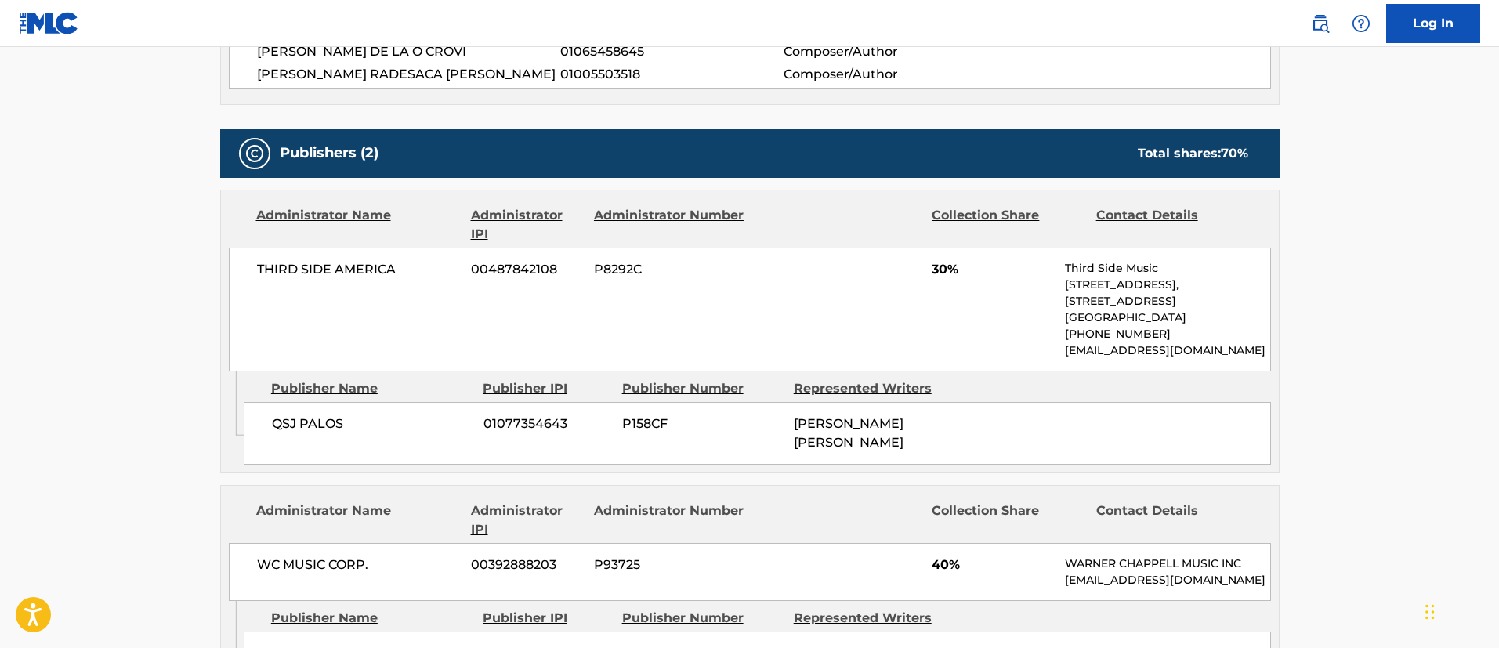
scroll to position [940, 0]
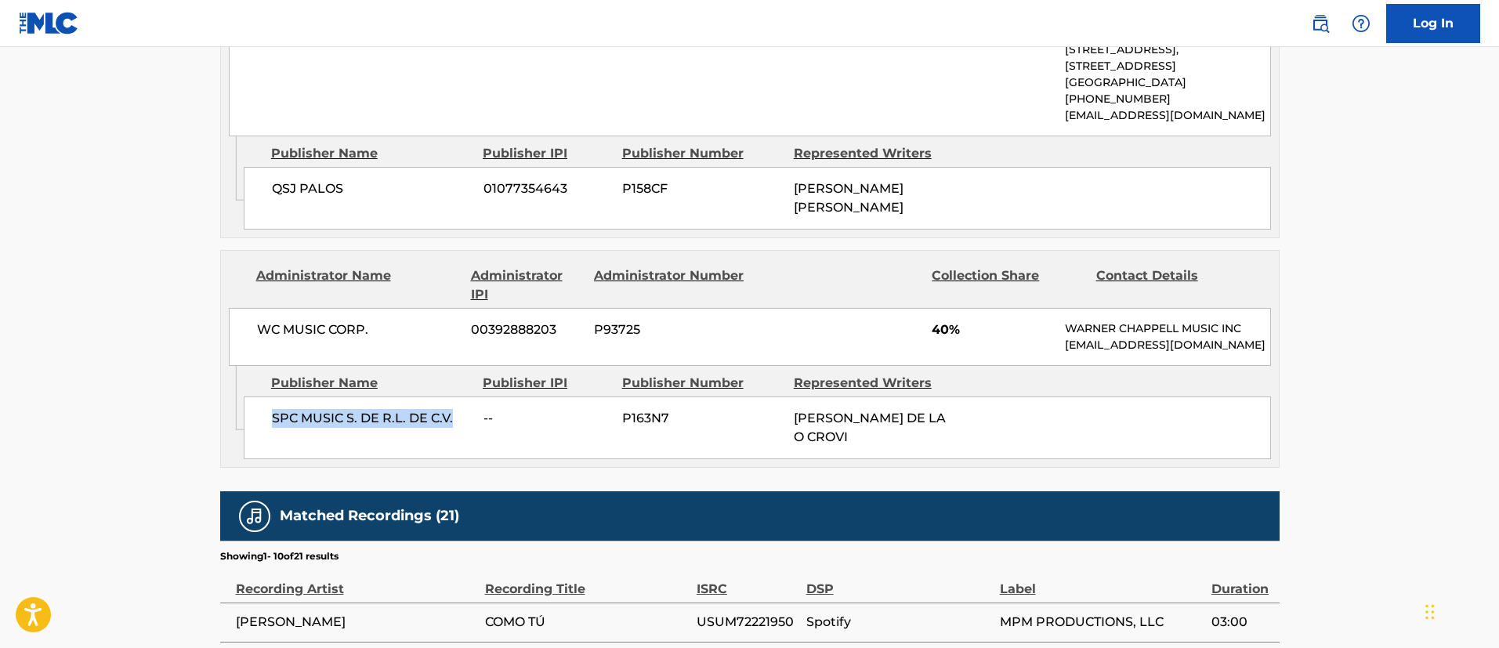
drag, startPoint x: 461, startPoint y: 449, endPoint x: 269, endPoint y: 457, distance: 192.1
click at [269, 457] on div "SPC MUSIC S. DE [PERSON_NAME] DE C.V. -- P163N7 [PERSON_NAME]" at bounding box center [757, 427] width 1027 height 63
drag, startPoint x: 888, startPoint y: 476, endPoint x: 792, endPoint y: 452, distance: 98.6
click at [792, 452] on div "SPC MUSIC S. DE [PERSON_NAME] DE C.V. -- P163N7 [PERSON_NAME]" at bounding box center [757, 427] width 1027 height 63
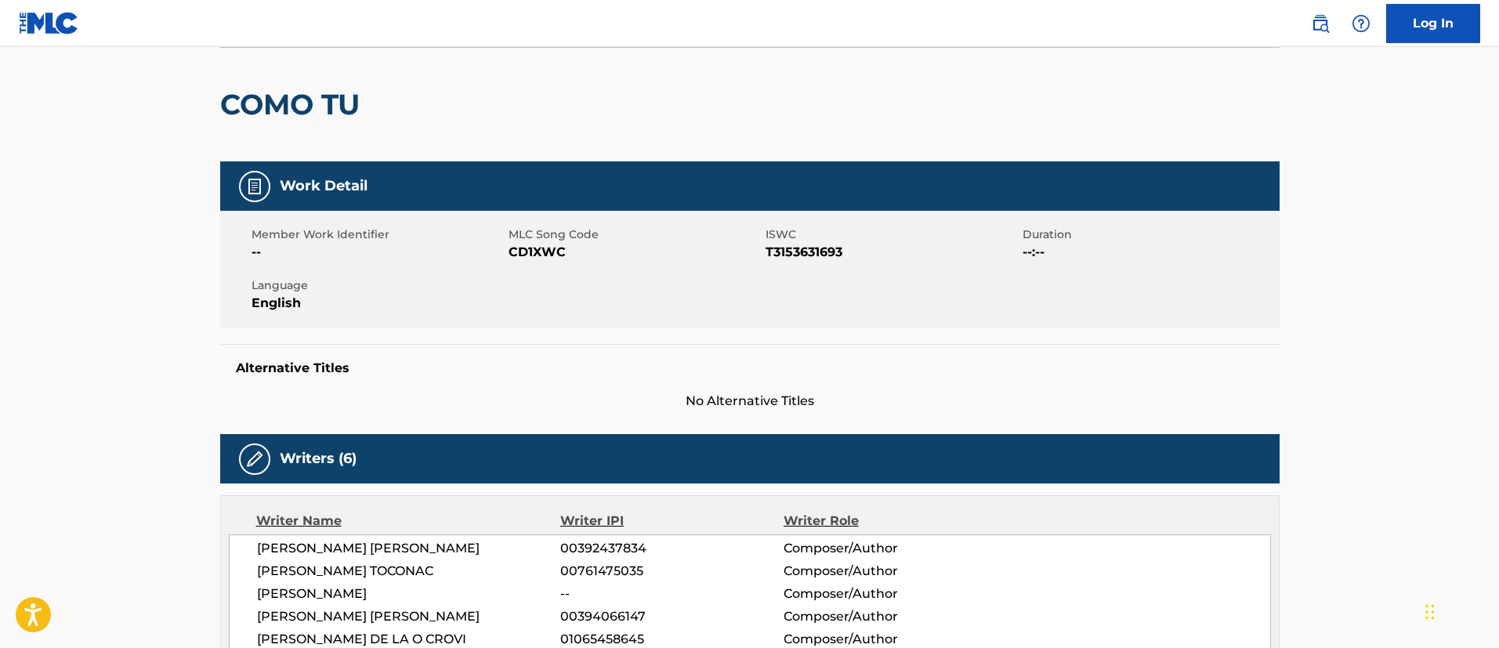
scroll to position [0, 0]
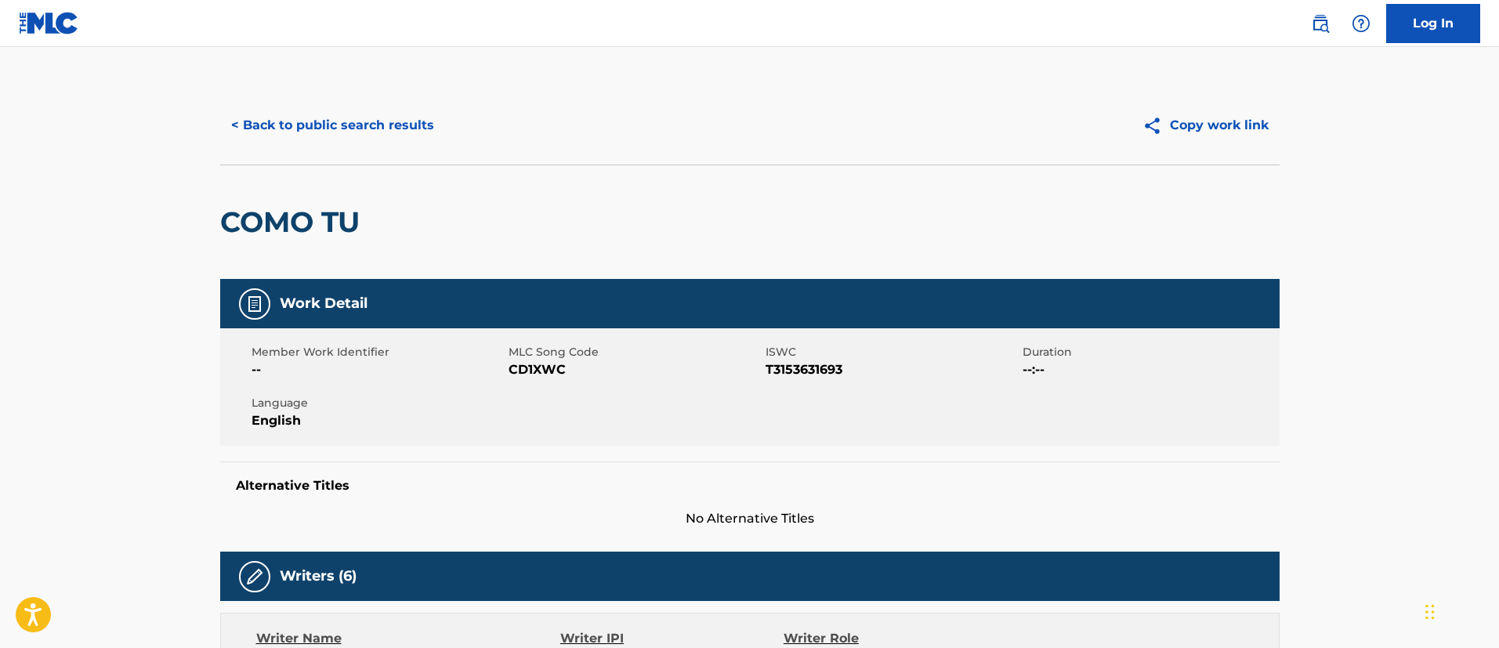
click at [396, 133] on button "< Back to public search results" at bounding box center [332, 125] width 225 height 39
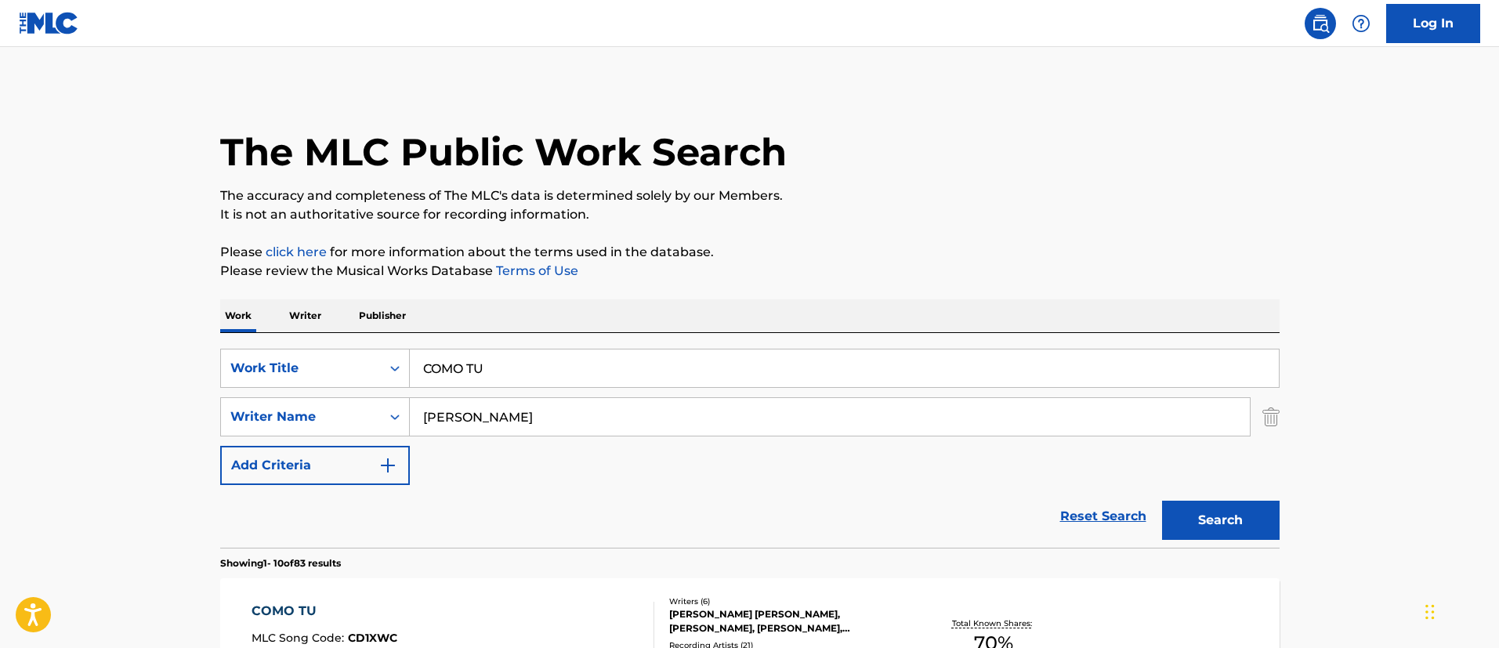
scroll to position [227, 0]
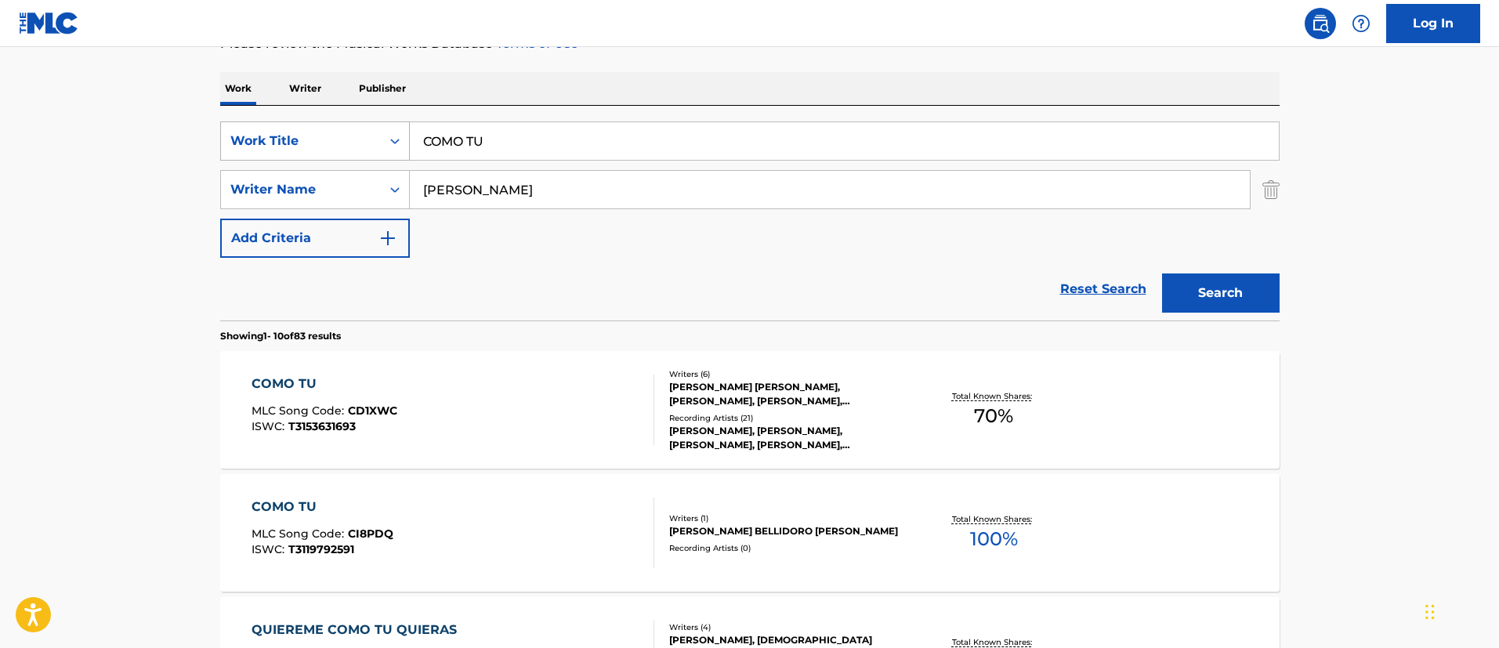
drag, startPoint x: 628, startPoint y: 139, endPoint x: 384, endPoint y: 129, distance: 244.6
click at [384, 129] on div "SearchWithCriteria1c5865c8-e058-40ac-b175-4ce05d8ebbe1 Work Title COMO TU" at bounding box center [749, 140] width 1059 height 39
paste input "INTENTAR"
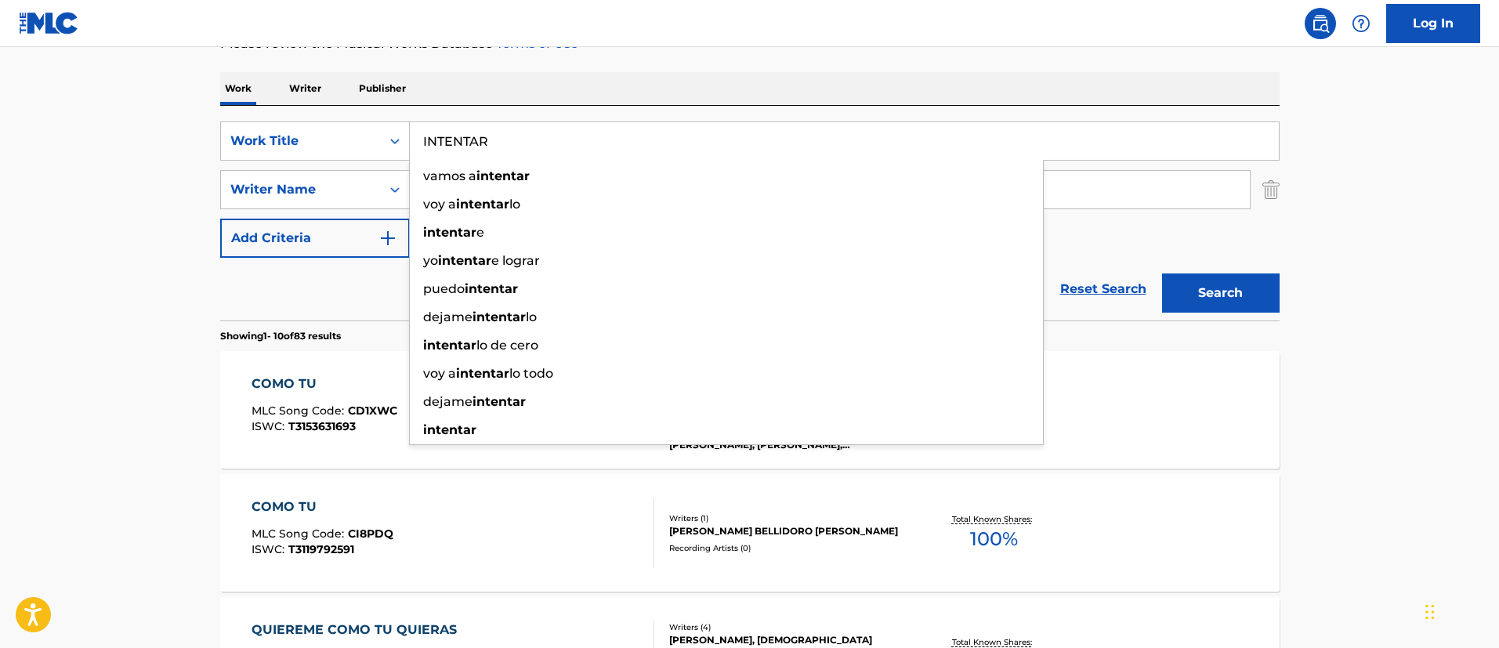
type input "INTENTAR"
click at [1220, 298] on button "Search" at bounding box center [1221, 292] width 118 height 39
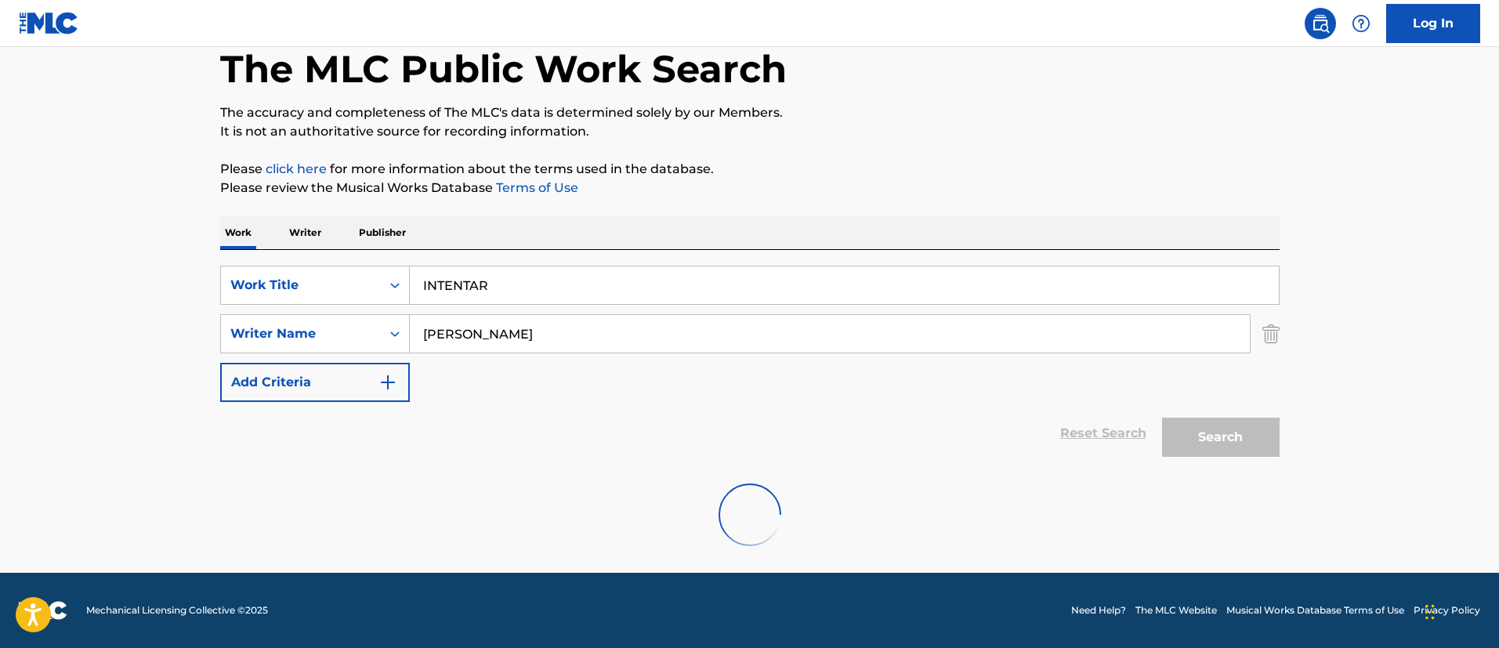
scroll to position [204, 0]
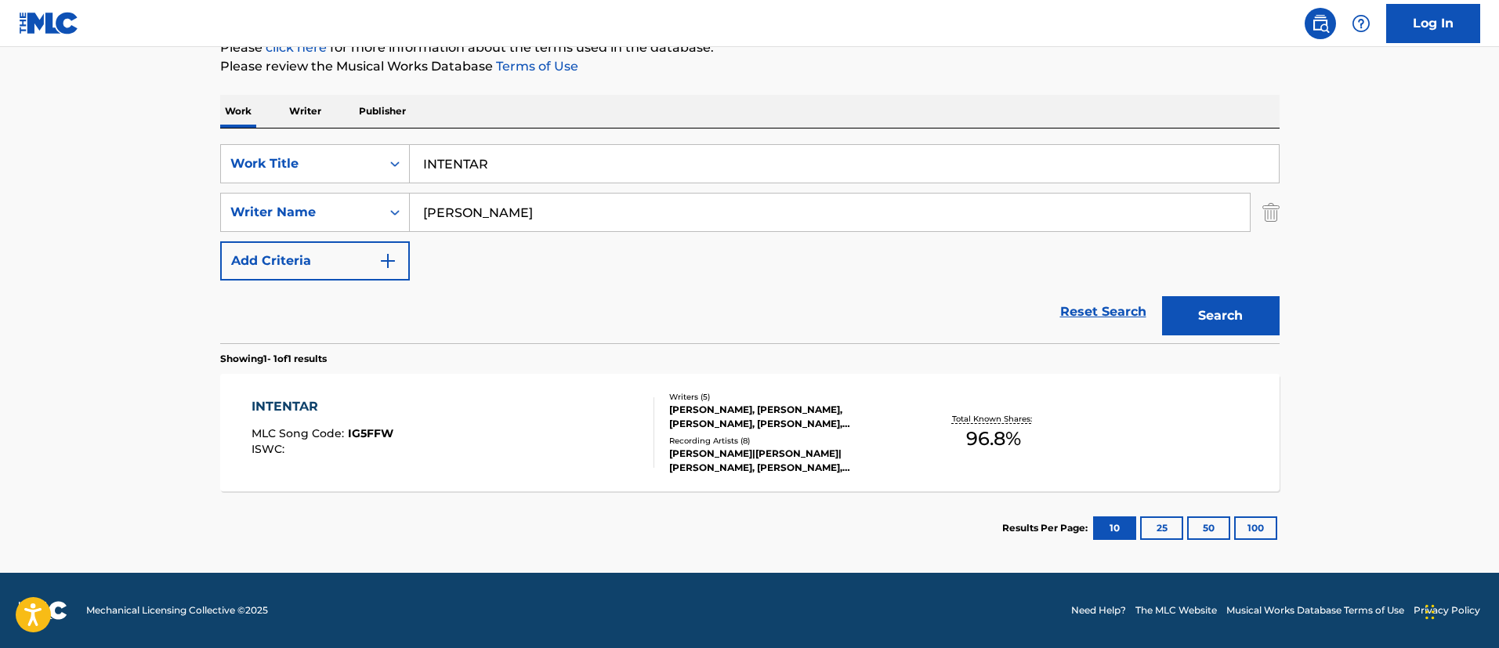
click at [324, 418] on div "INTENTAR MLC Song Code : IG5FFW ISWC :" at bounding box center [322, 432] width 142 height 71
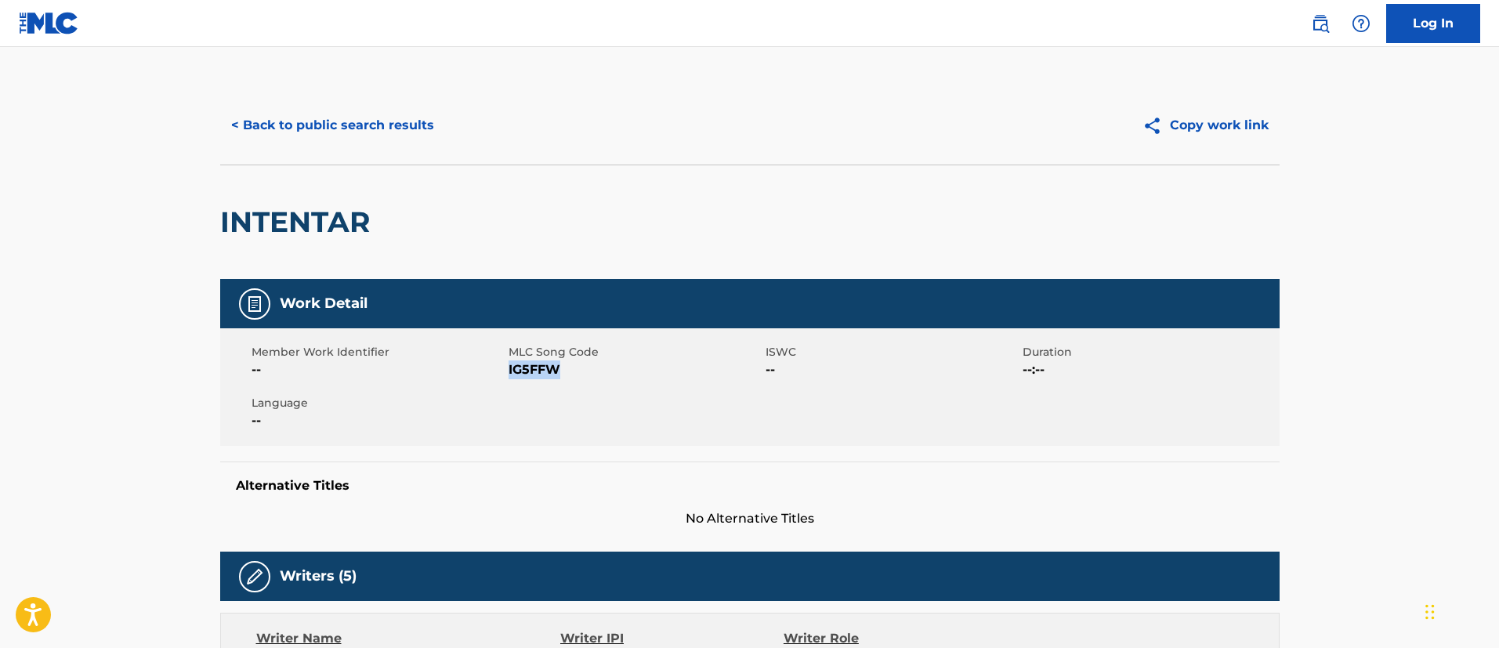
drag, startPoint x: 566, startPoint y: 375, endPoint x: 508, endPoint y: 369, distance: 59.1
click at [508, 369] on span "IG5FFW" at bounding box center [634, 369] width 253 height 19
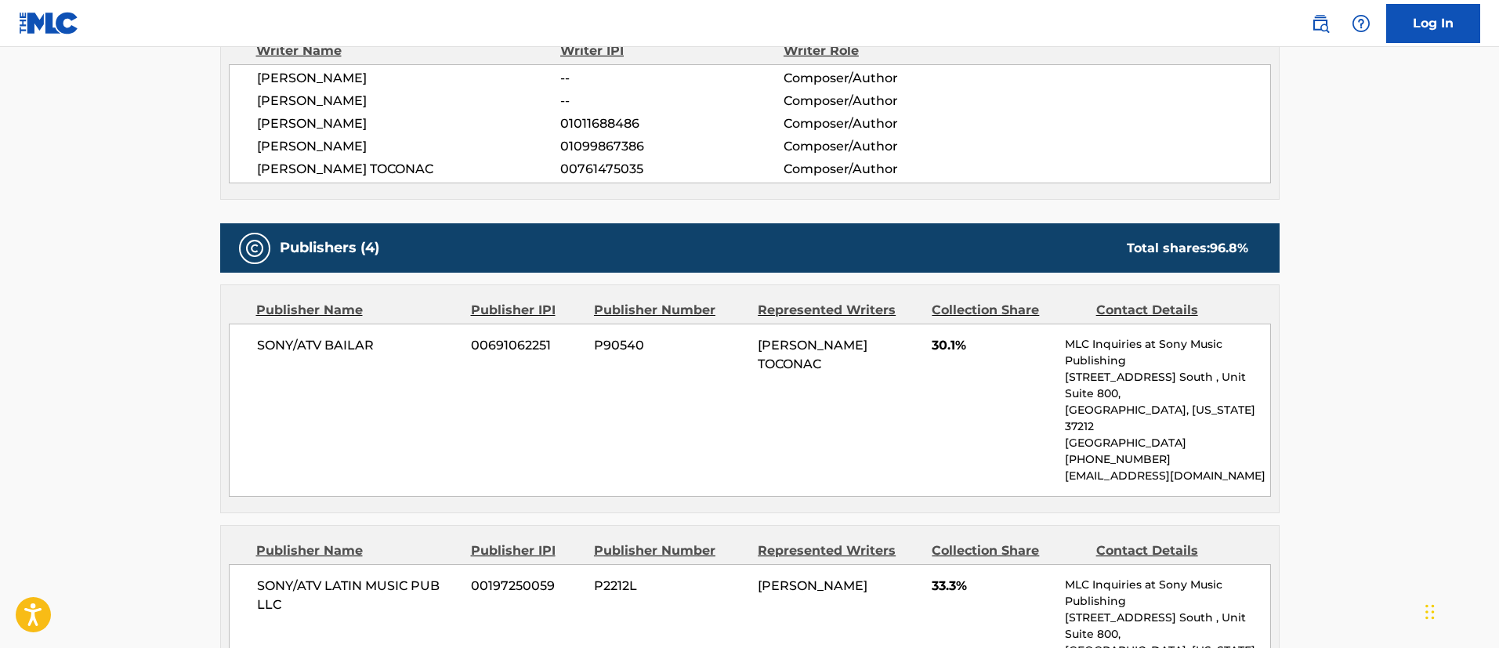
scroll to position [470, 0]
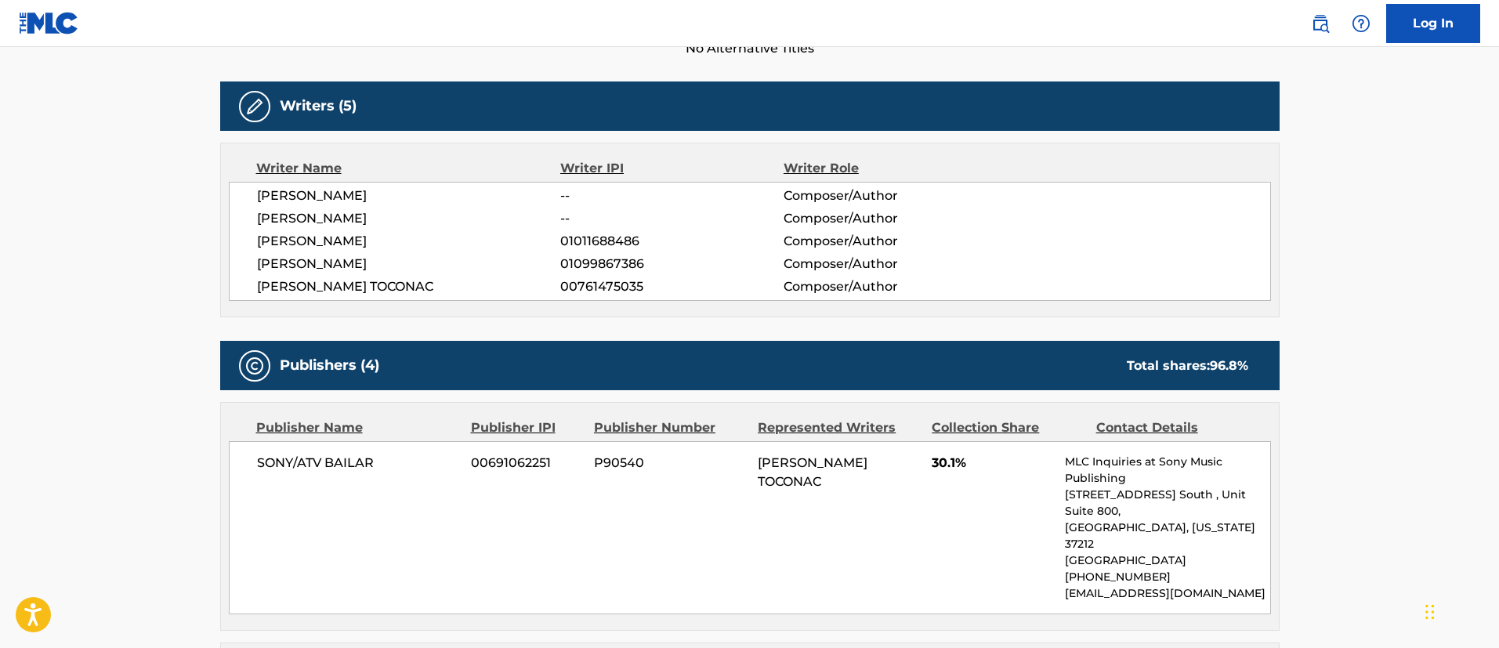
drag, startPoint x: 662, startPoint y: 285, endPoint x: 501, endPoint y: 280, distance: 160.7
click at [501, 280] on div "[PERSON_NAME] TOCONAC 00761475035 Composer/Author" at bounding box center [763, 286] width 1013 height 19
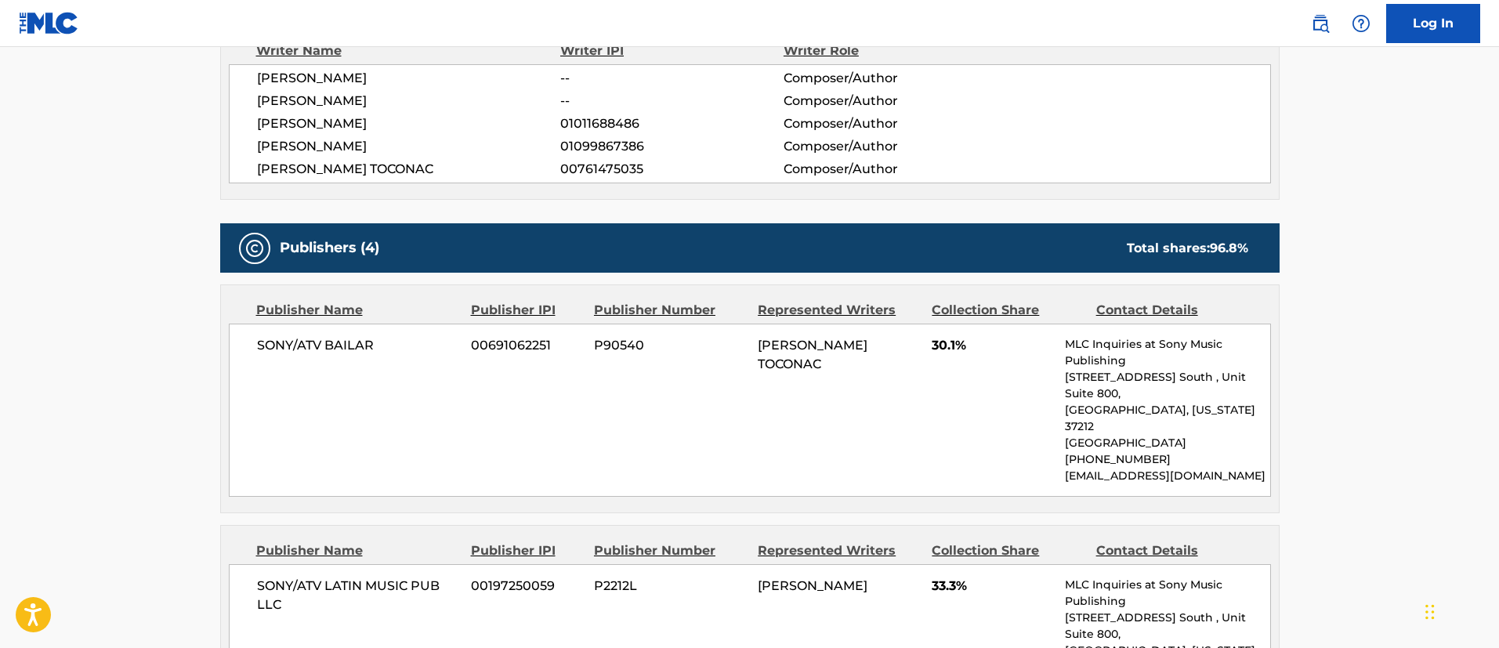
scroll to position [705, 0]
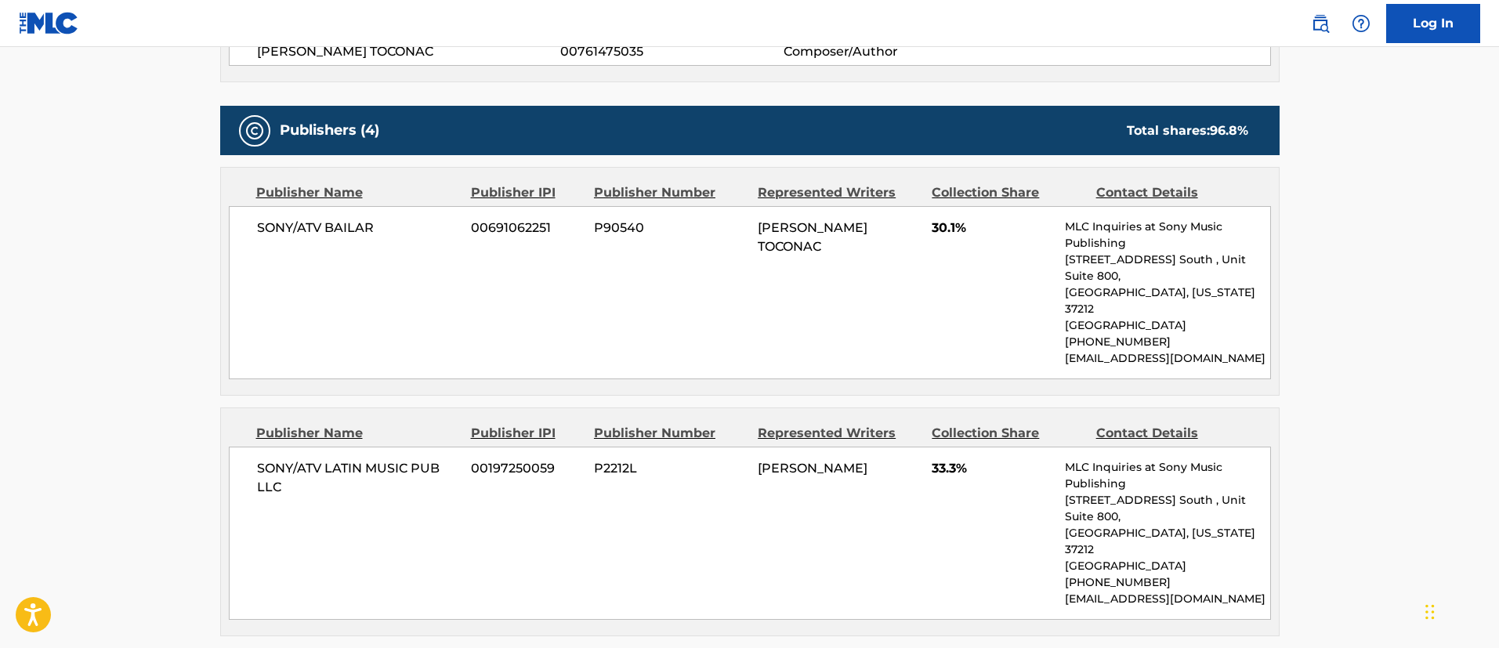
drag, startPoint x: 898, startPoint y: 450, endPoint x: 757, endPoint y: 453, distance: 141.0
click at [757, 453] on div "SONY/ATV LATIN MUSIC PUB LLC 00197250059 P2212L [PERSON_NAME] 33.3% MLC Inquiri…" at bounding box center [750, 533] width 1042 height 173
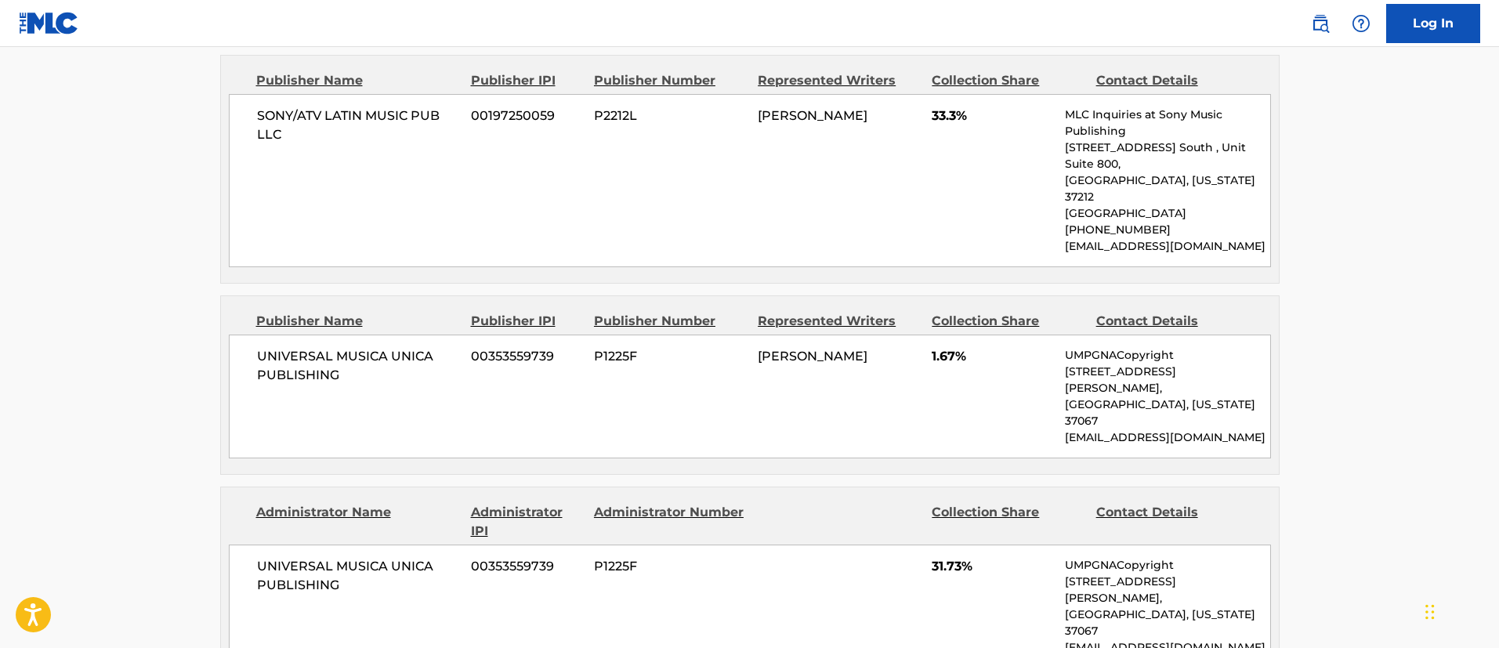
scroll to position [1175, 0]
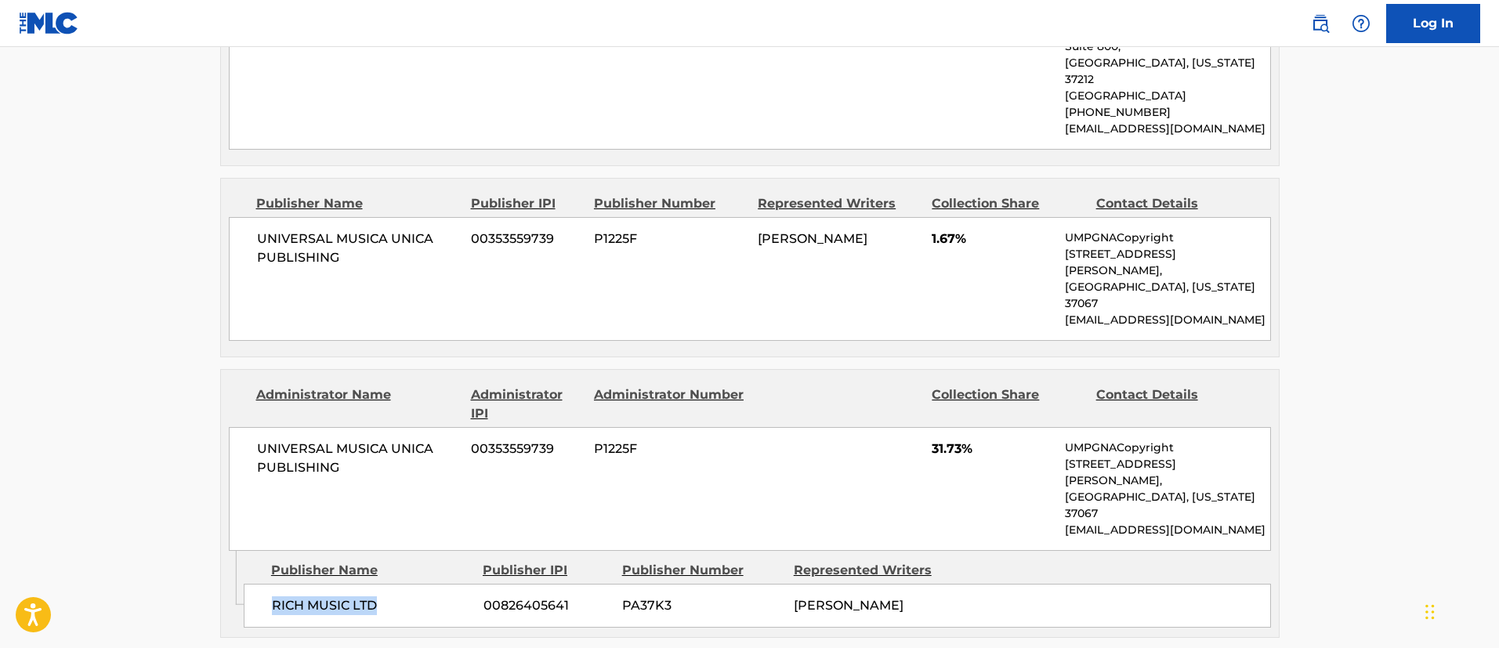
drag, startPoint x: 392, startPoint y: 505, endPoint x: 263, endPoint y: 501, distance: 128.5
click at [263, 584] on div "RICH MUSIC LTD 00826405641 PA37K3 [PERSON_NAME]" at bounding box center [757, 606] width 1027 height 44
drag, startPoint x: 589, startPoint y: 505, endPoint x: 429, endPoint y: 501, distance: 159.9
click at [429, 584] on div "RICH MUSIC LTD 00826405641 PA37K3 [PERSON_NAME]" at bounding box center [757, 606] width 1027 height 44
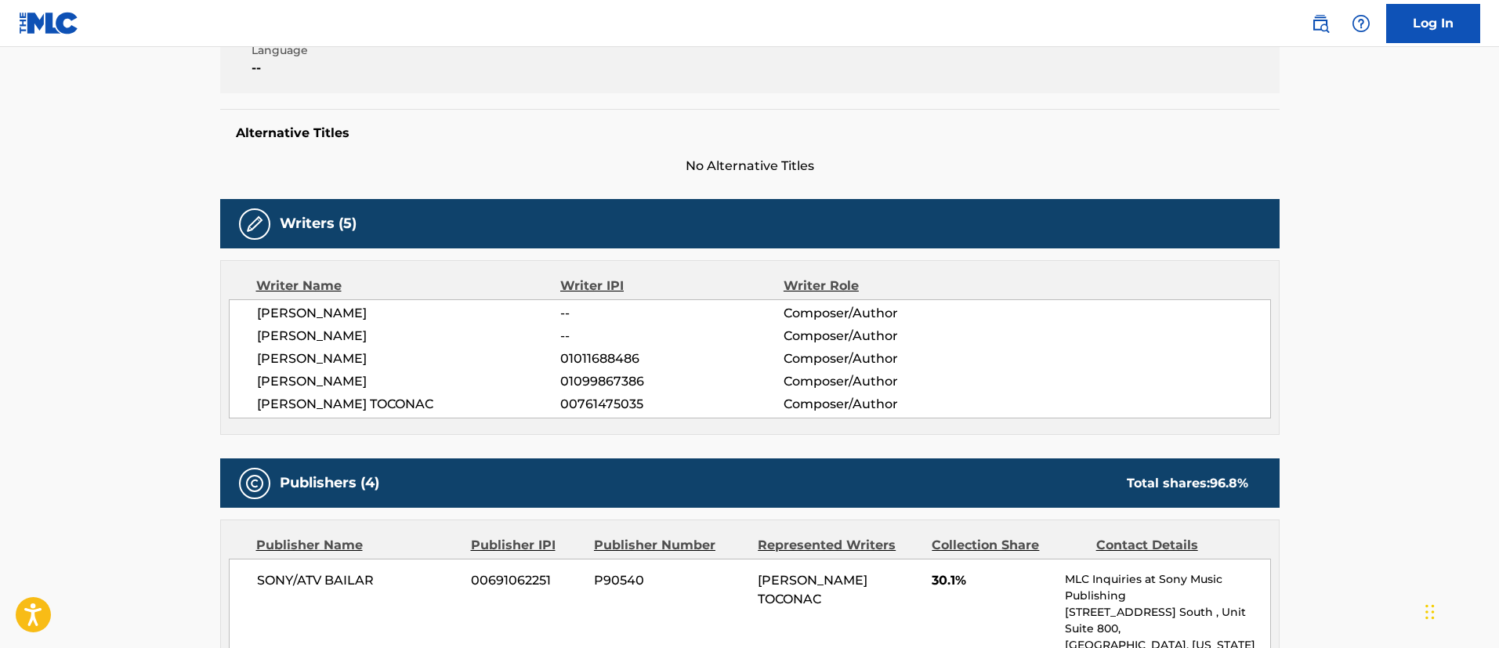
scroll to position [0, 0]
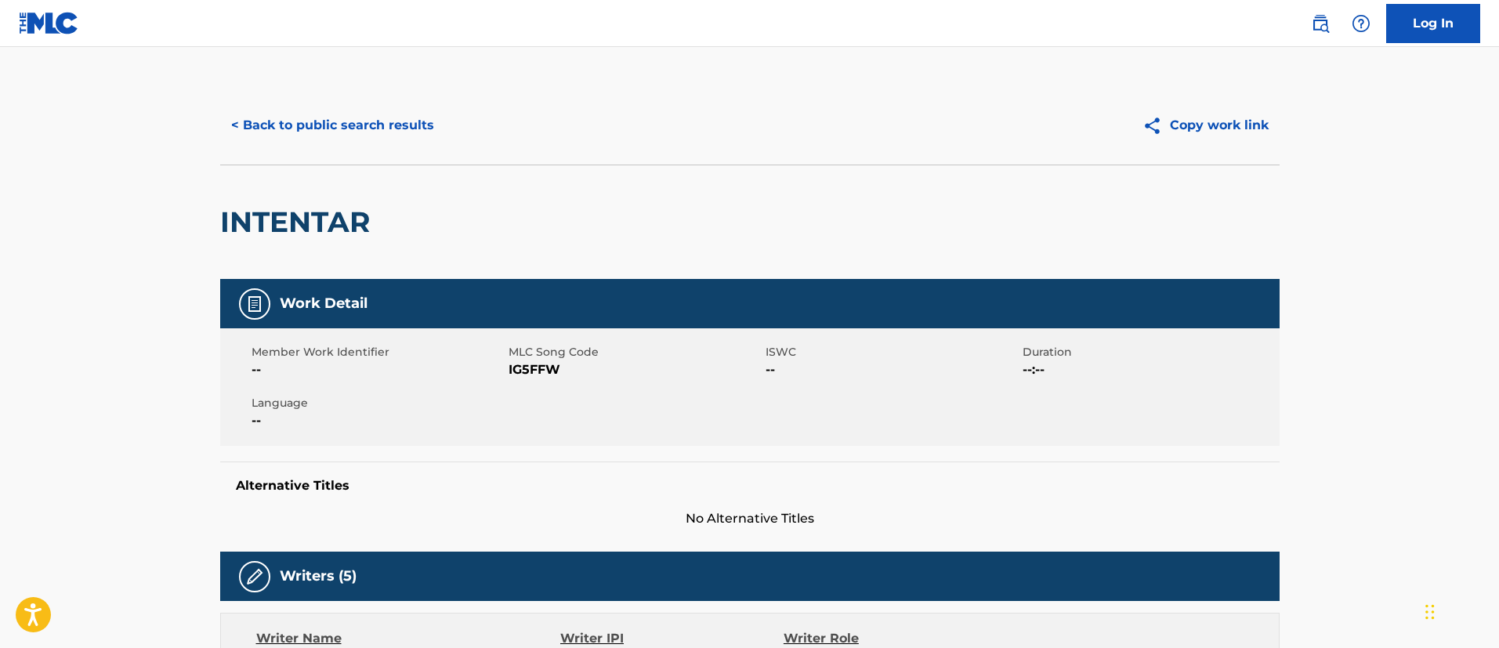
click at [382, 134] on button "< Back to public search results" at bounding box center [332, 125] width 225 height 39
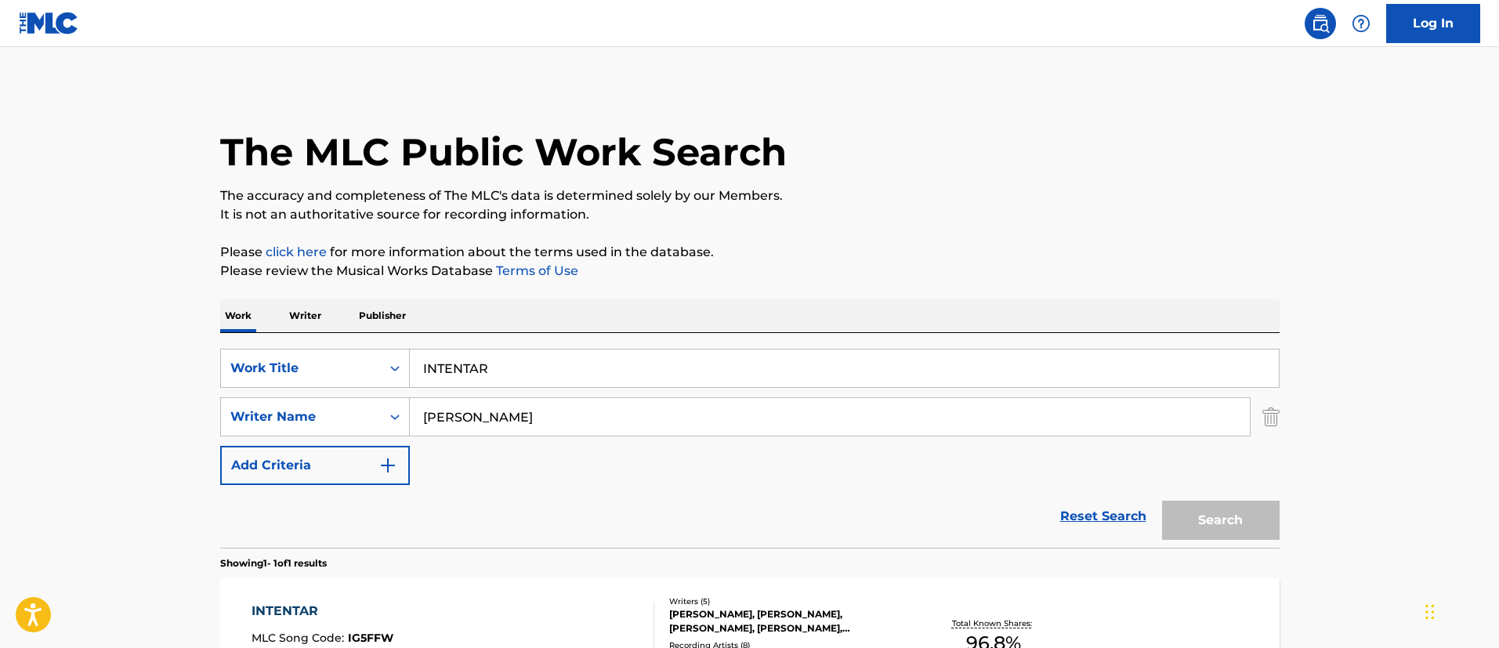
scroll to position [115, 0]
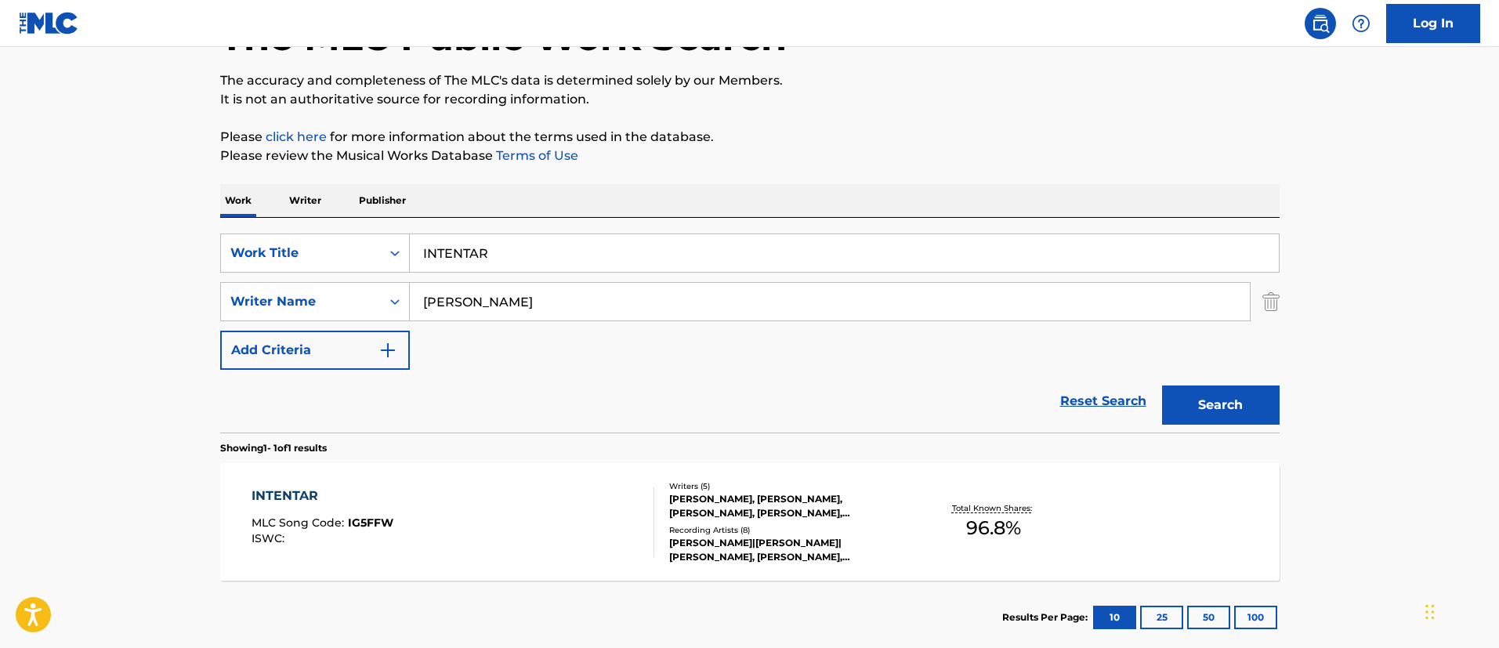
drag, startPoint x: 553, startPoint y: 242, endPoint x: 363, endPoint y: 225, distance: 191.1
click at [363, 225] on div "SearchWithCriteria1c5865c8-e058-40ac-b175-4ce05d8ebbe1 Work Title INTENTAR Sear…" at bounding box center [749, 325] width 1059 height 215
paste input "CONTRA TIEMPO"
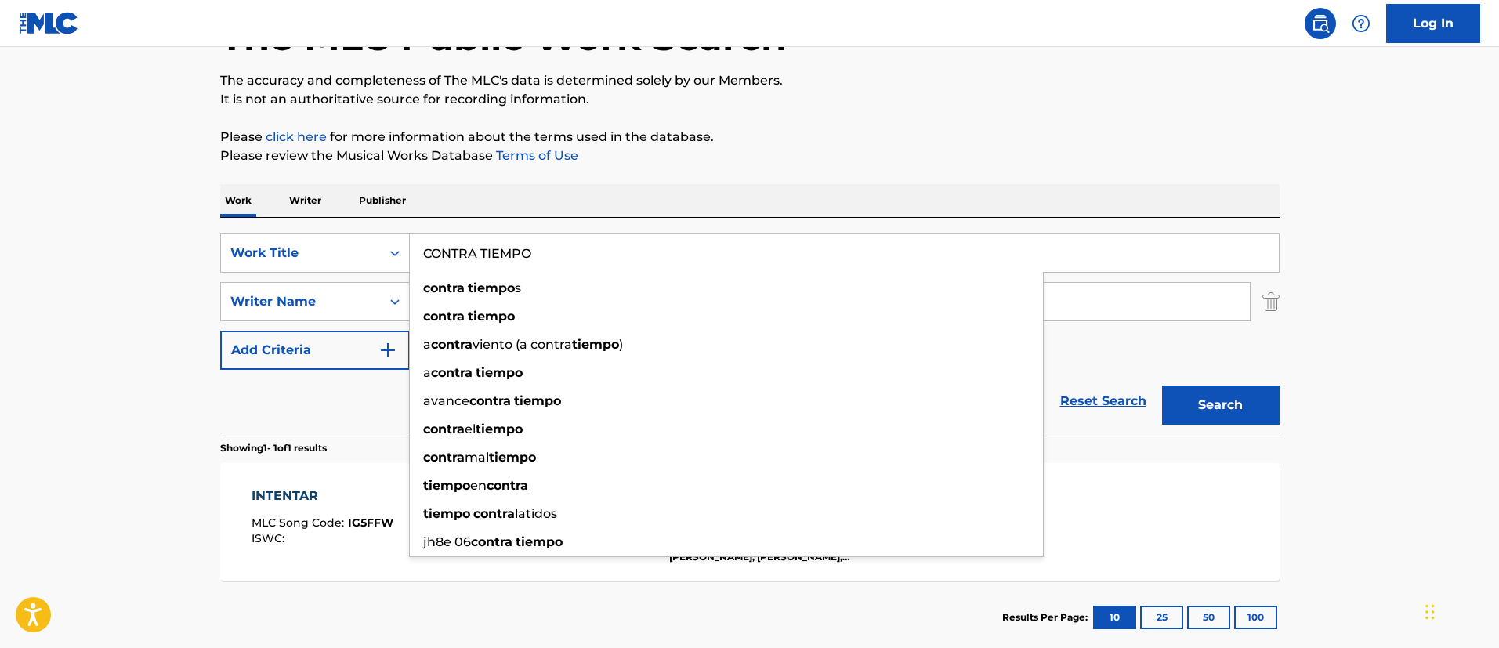
type input "CONTRA TIEMPO"
click at [1253, 409] on button "Search" at bounding box center [1221, 404] width 118 height 39
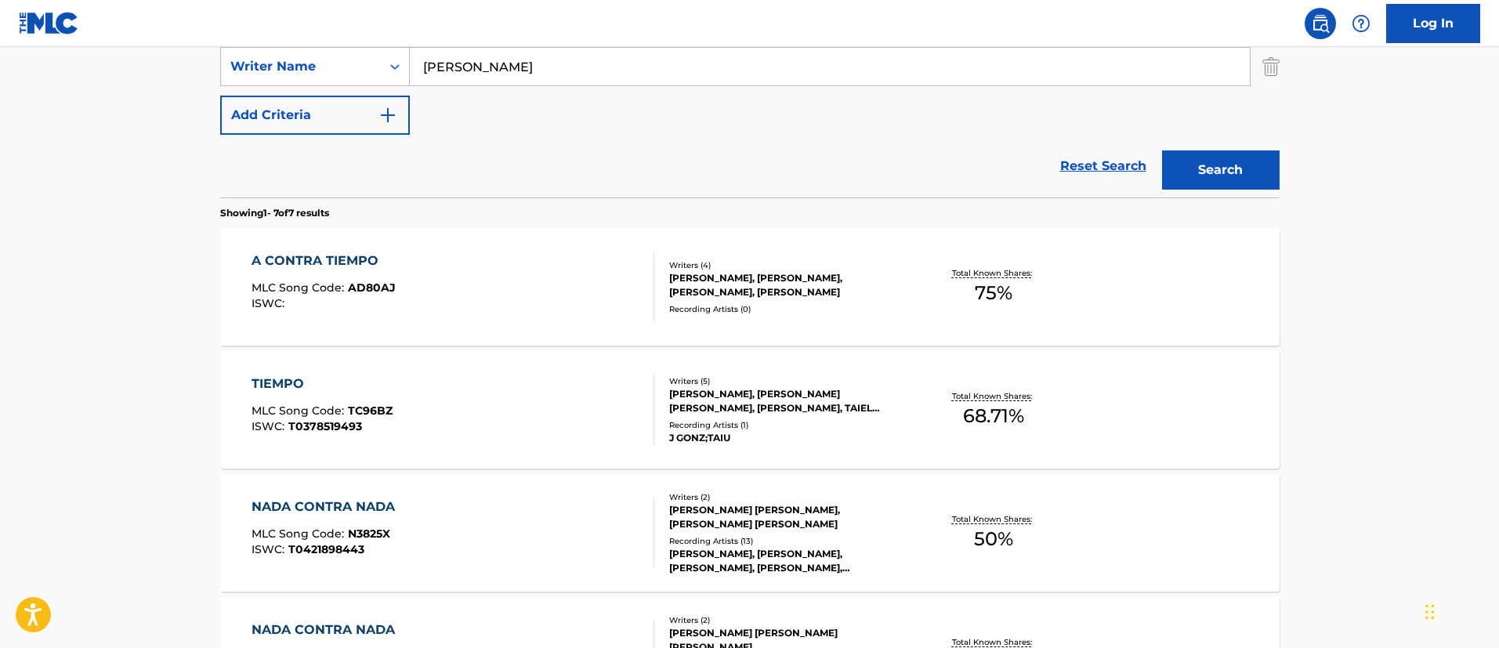
scroll to position [233, 0]
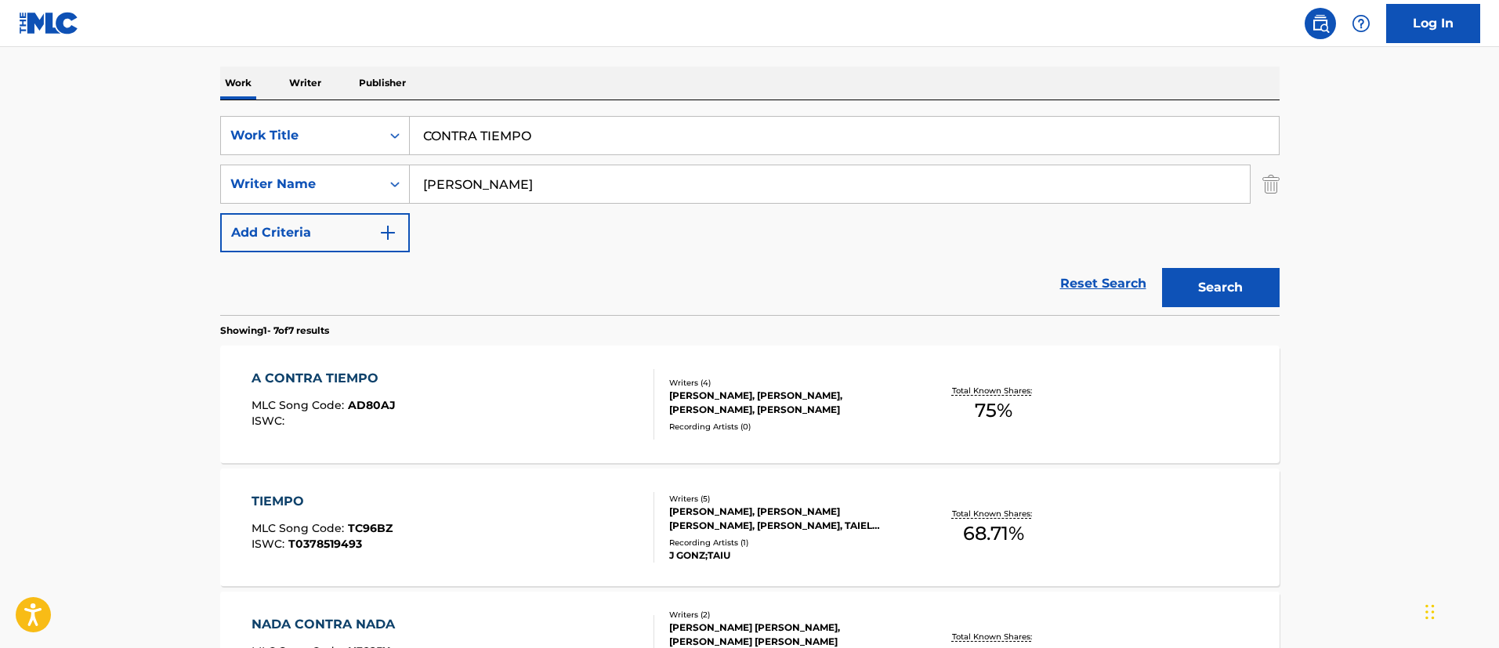
click at [356, 373] on div "A CONTRA TIEMPO" at bounding box center [323, 378] width 144 height 19
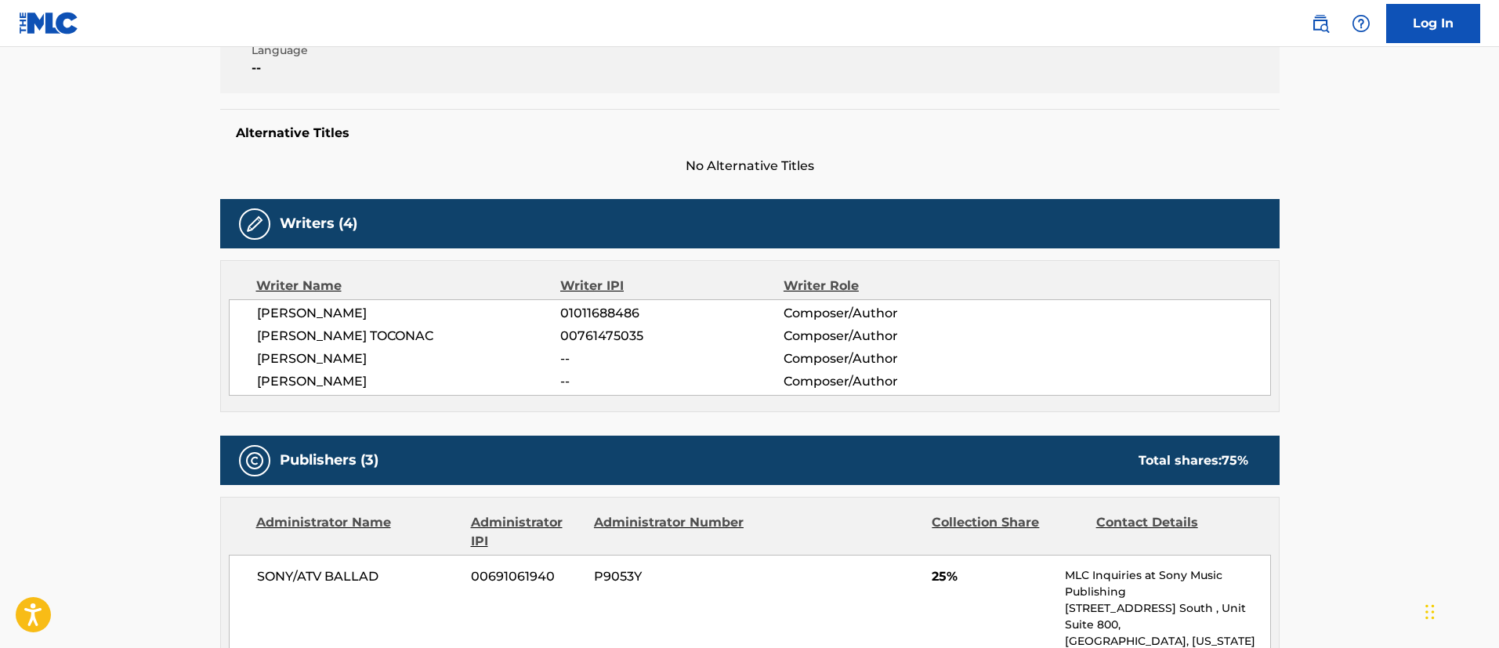
scroll to position [235, 0]
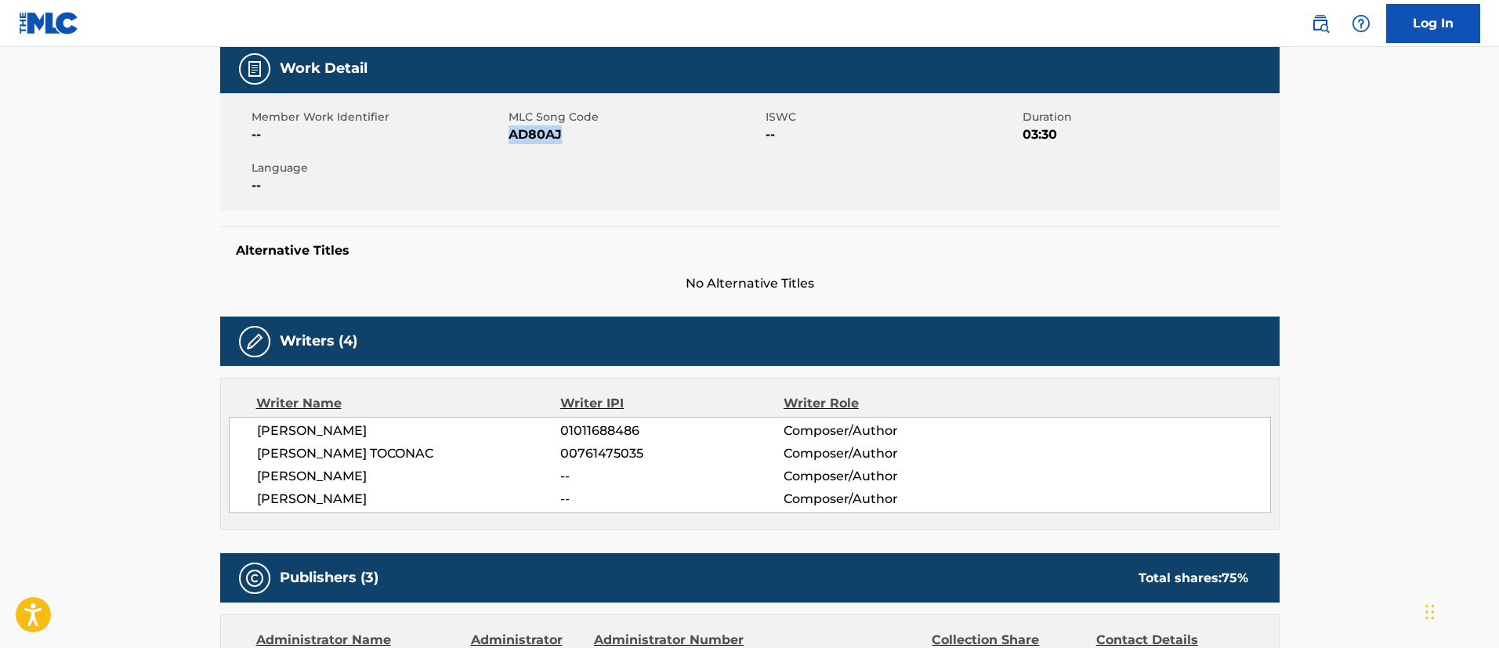
drag, startPoint x: 568, startPoint y: 132, endPoint x: 511, endPoint y: 133, distance: 57.2
click at [511, 133] on span "AD80AJ" at bounding box center [634, 134] width 253 height 19
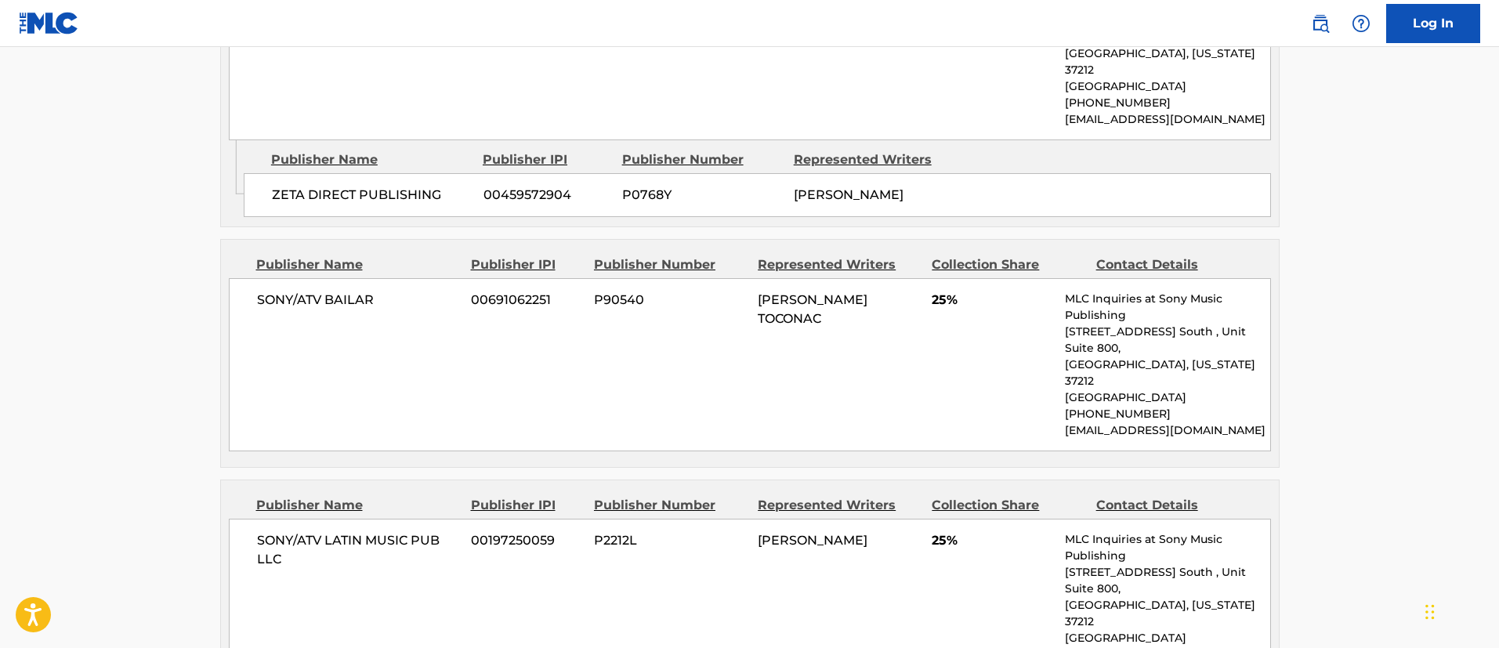
scroll to position [1058, 0]
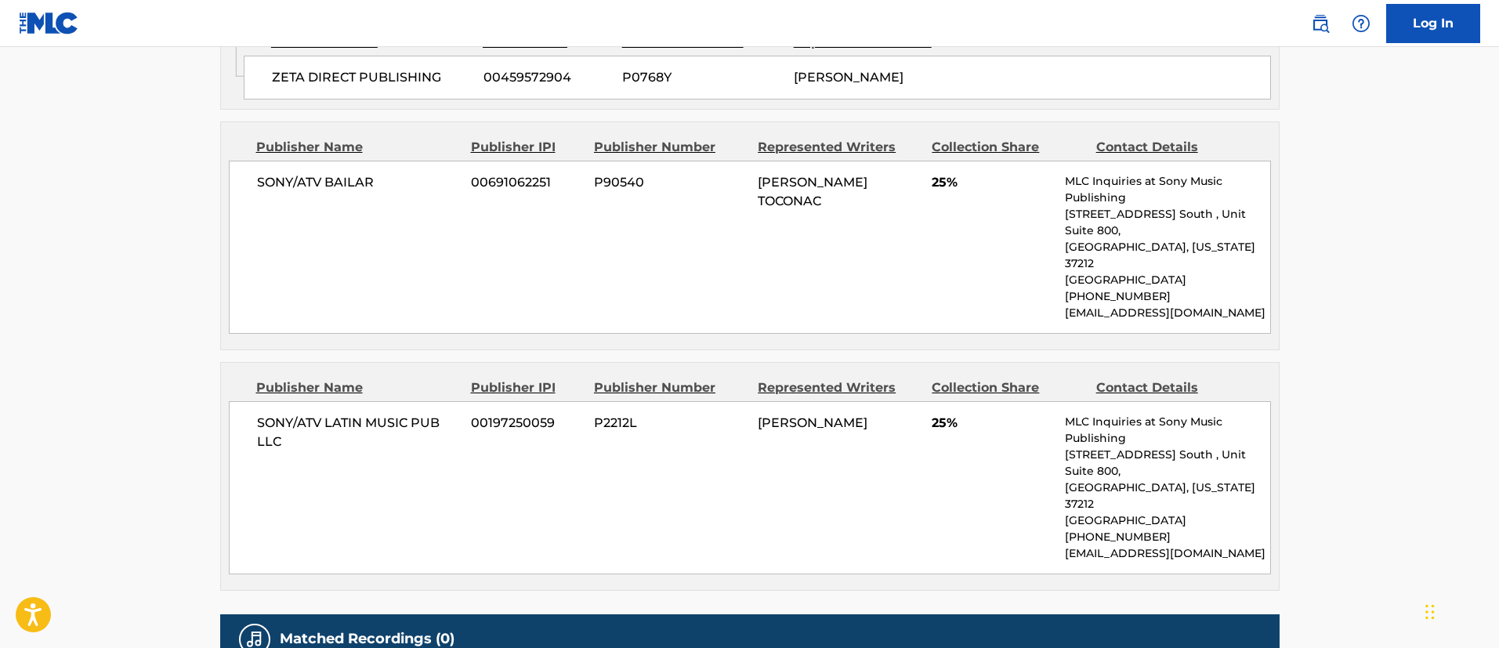
drag, startPoint x: 899, startPoint y: 392, endPoint x: 756, endPoint y: 392, distance: 142.6
click at [757, 401] on div "SONY/ATV LATIN MUSIC PUB LLC 00197250059 P2212L [PERSON_NAME] 25% MLC Inquiries…" at bounding box center [750, 487] width 1042 height 173
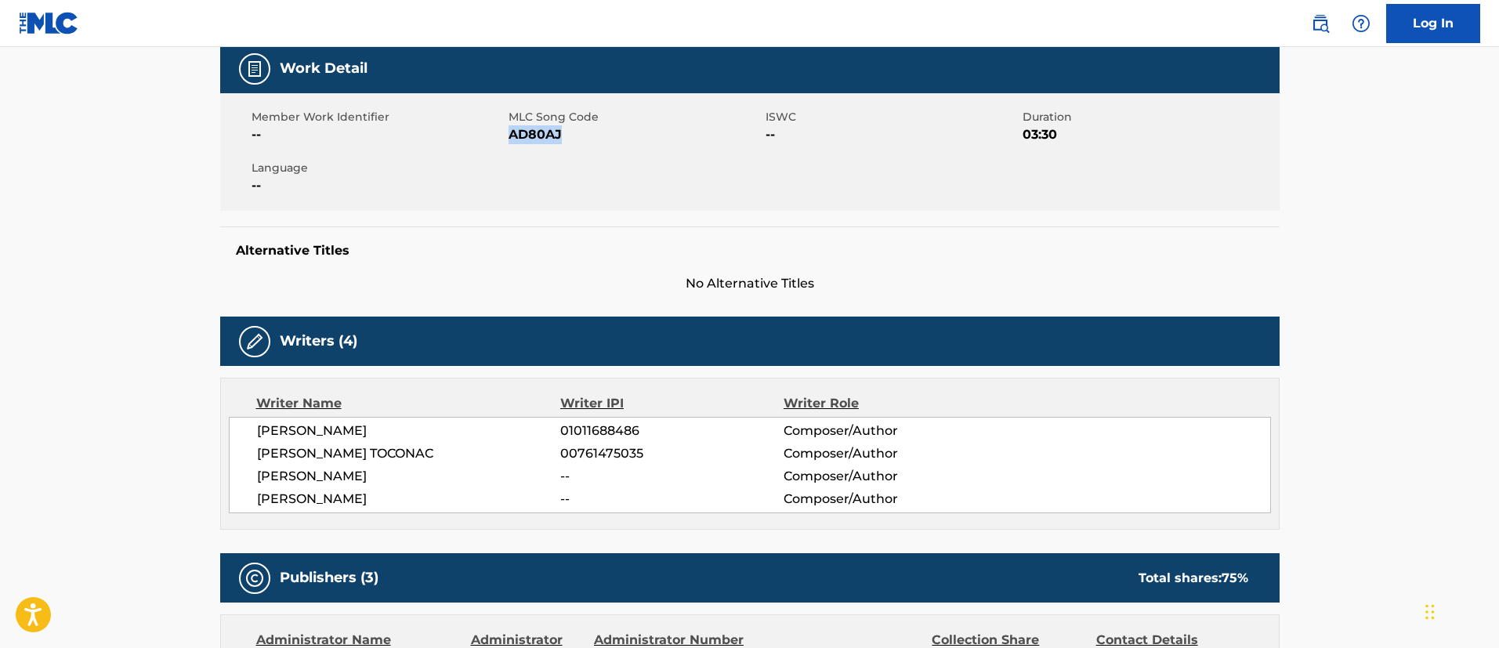
scroll to position [0, 0]
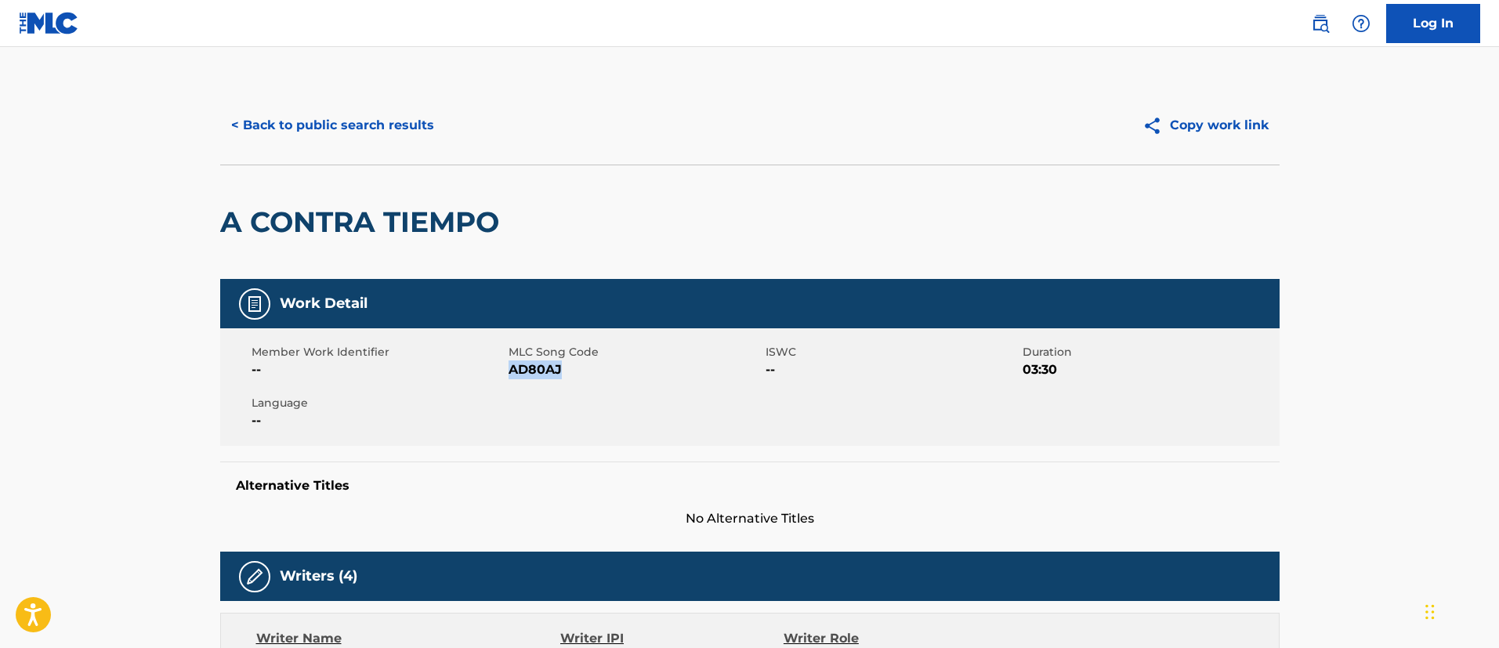
click at [374, 108] on button "< Back to public search results" at bounding box center [332, 125] width 225 height 39
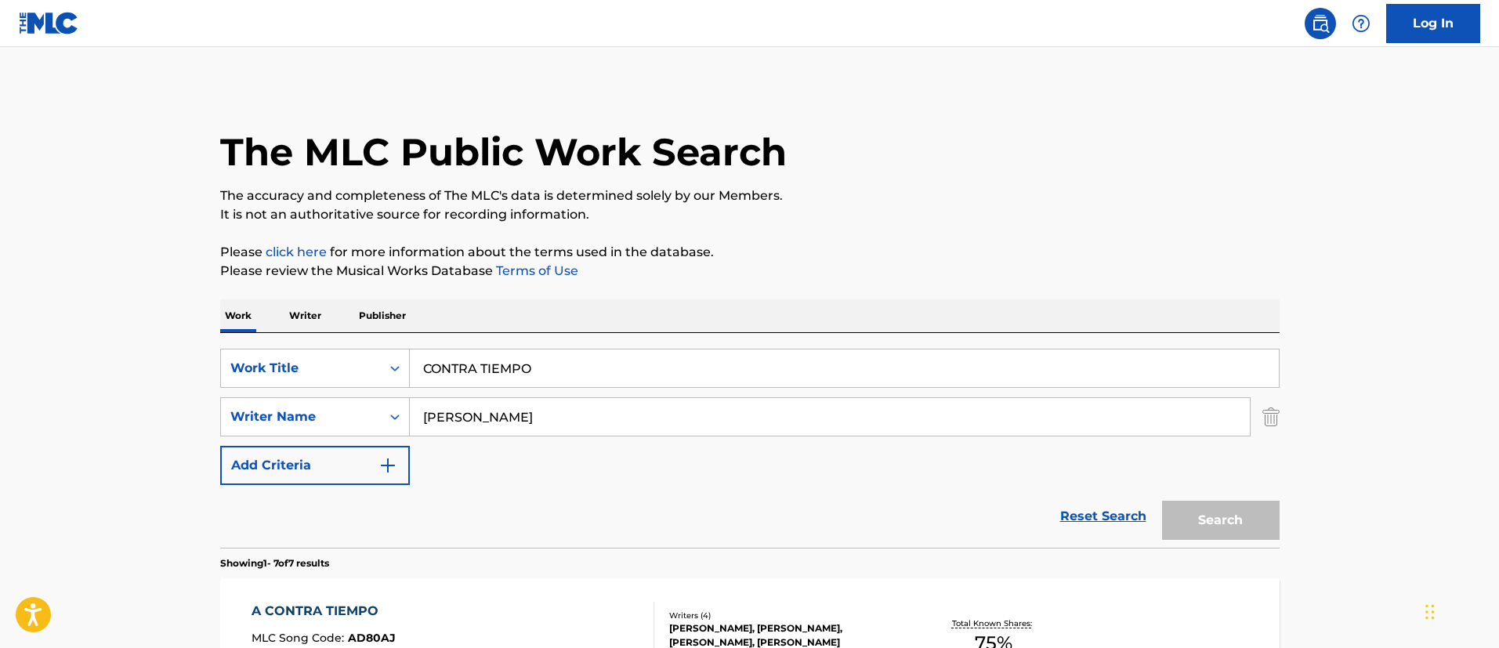
scroll to position [233, 0]
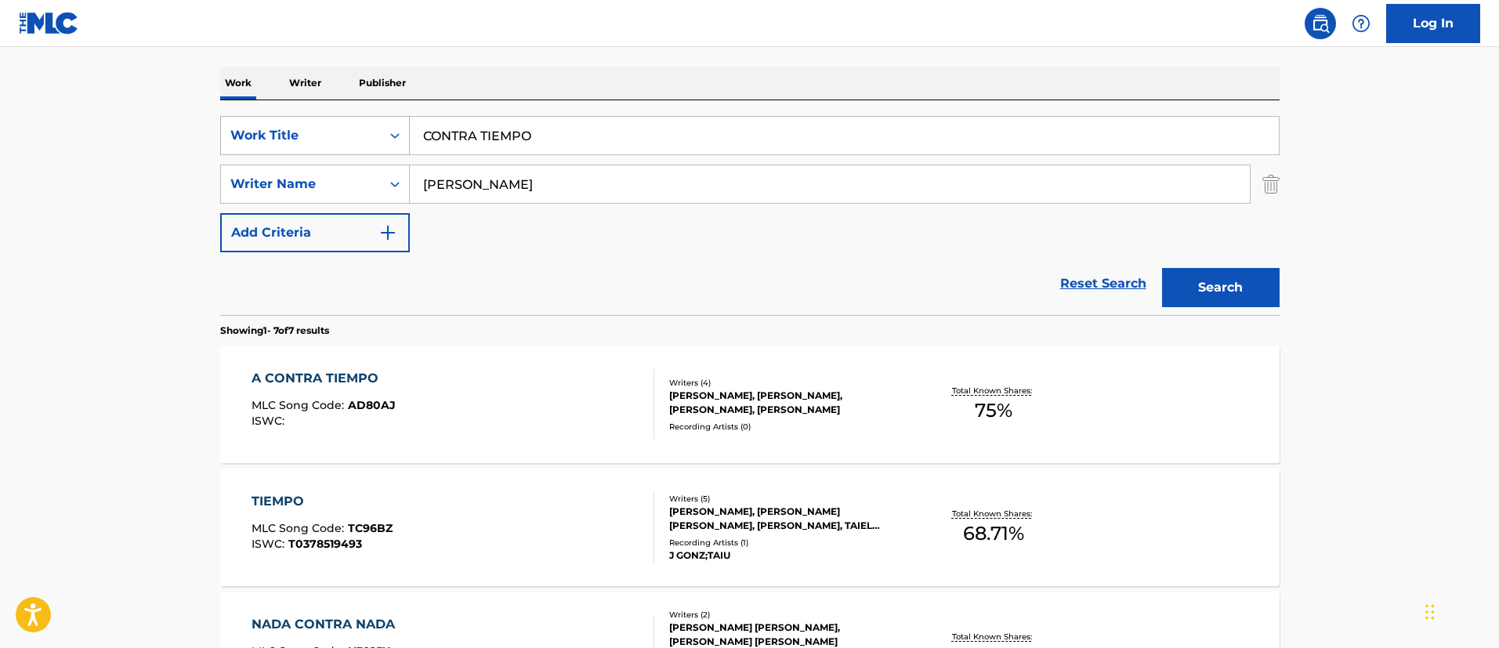
drag, startPoint x: 580, startPoint y: 145, endPoint x: 362, endPoint y: 118, distance: 220.2
click at [362, 118] on div "SearchWithCriteria1c5865c8-e058-40ac-b175-4ce05d8ebbe1 Work Title CONTRA TIEMPO" at bounding box center [749, 135] width 1059 height 39
paste input "SIN PASAPORTE"
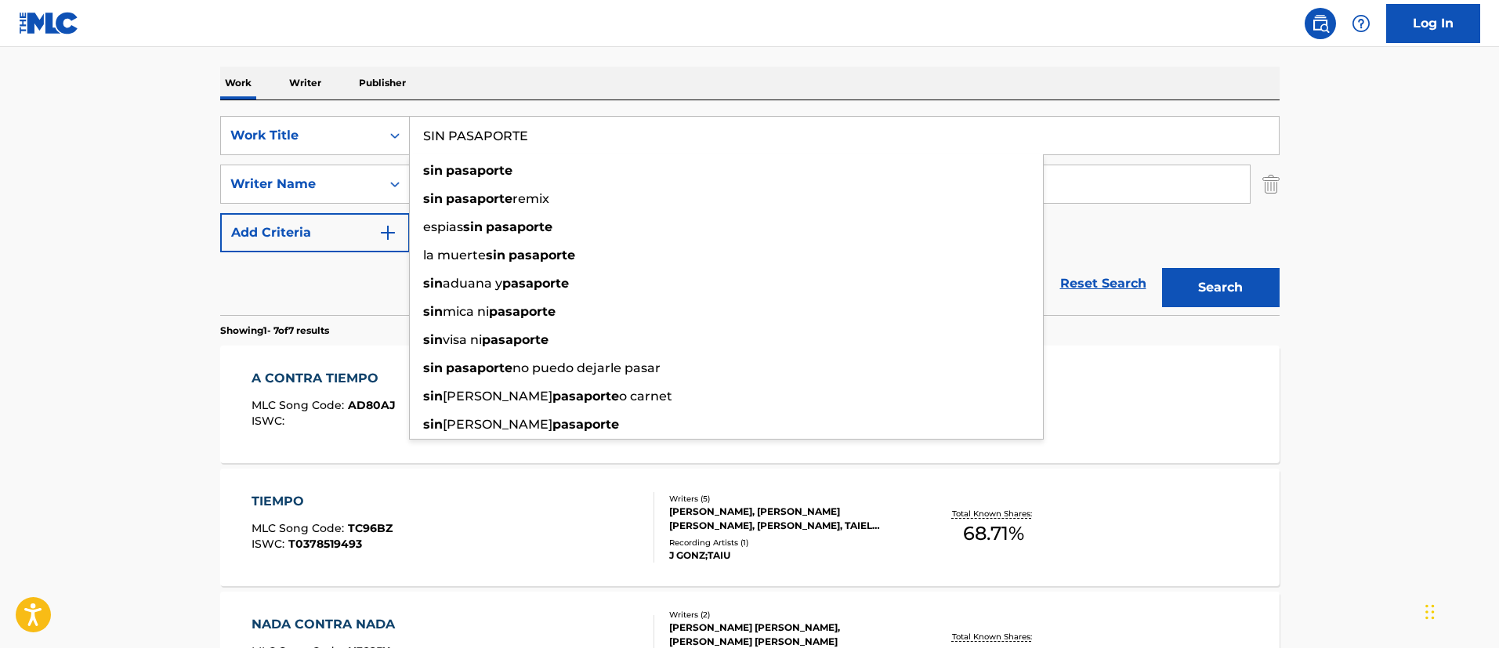
type input "SIN PASAPORTE"
click at [1228, 280] on button "Search" at bounding box center [1221, 287] width 118 height 39
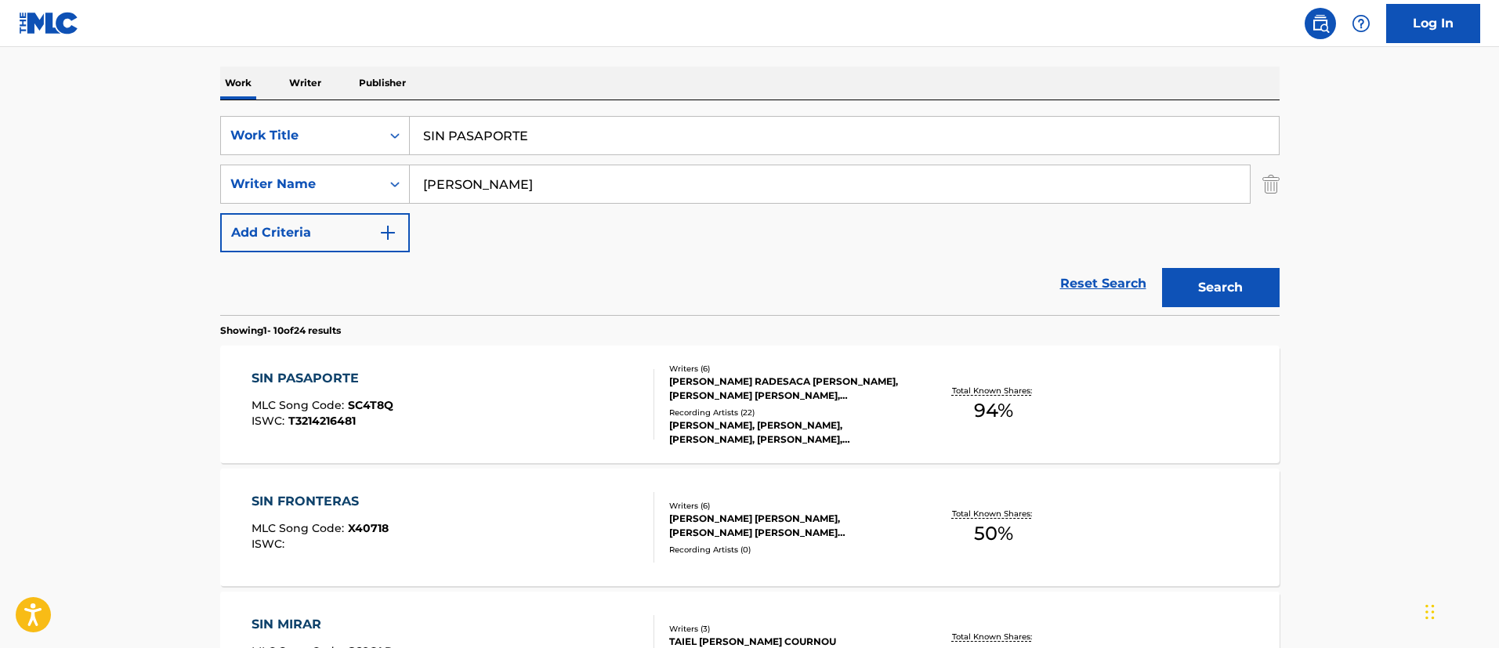
click at [324, 374] on div "SIN PASAPORTE" at bounding box center [322, 378] width 142 height 19
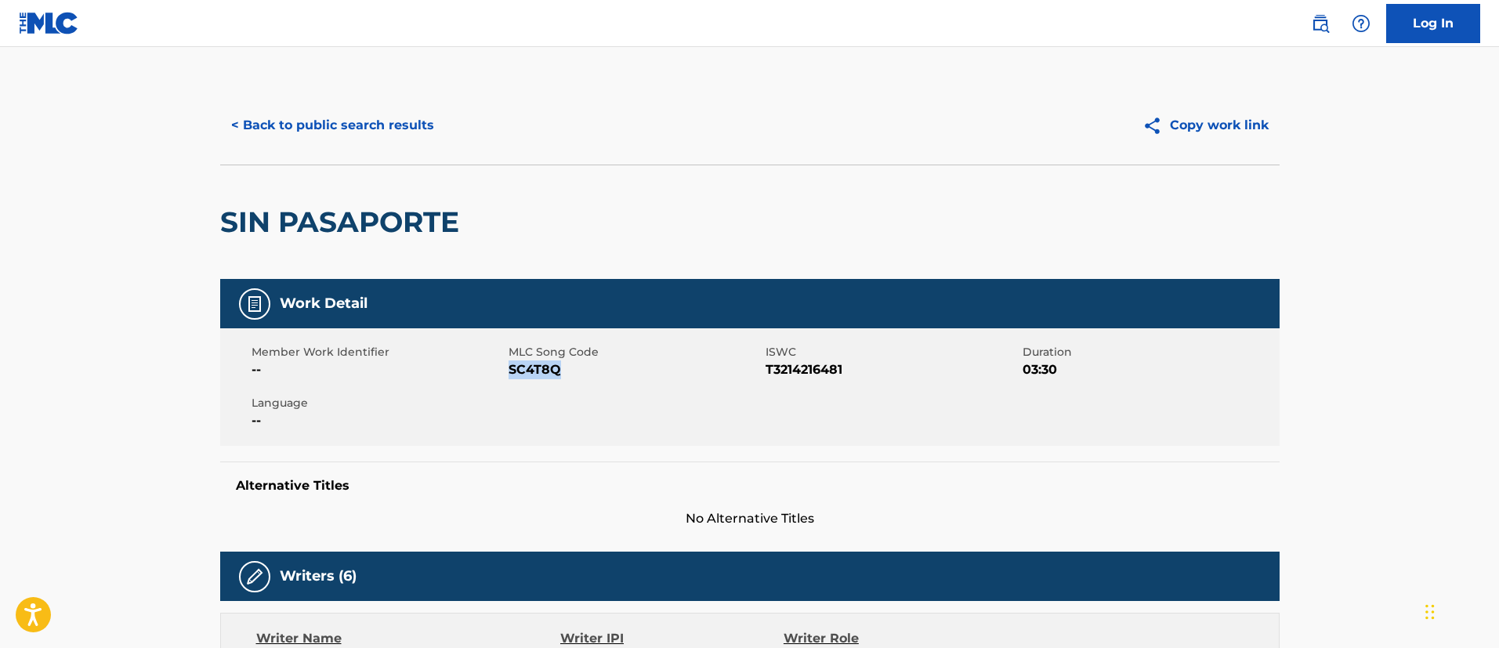
drag, startPoint x: 573, startPoint y: 374, endPoint x: 510, endPoint y: 366, distance: 63.3
click at [510, 366] on span "SC4T8Q" at bounding box center [634, 369] width 253 height 19
drag, startPoint x: 852, startPoint y: 370, endPoint x: 765, endPoint y: 371, distance: 87.8
click at [765, 371] on span "T3214216481" at bounding box center [891, 369] width 253 height 19
click at [360, 130] on button "< Back to public search results" at bounding box center [332, 125] width 225 height 39
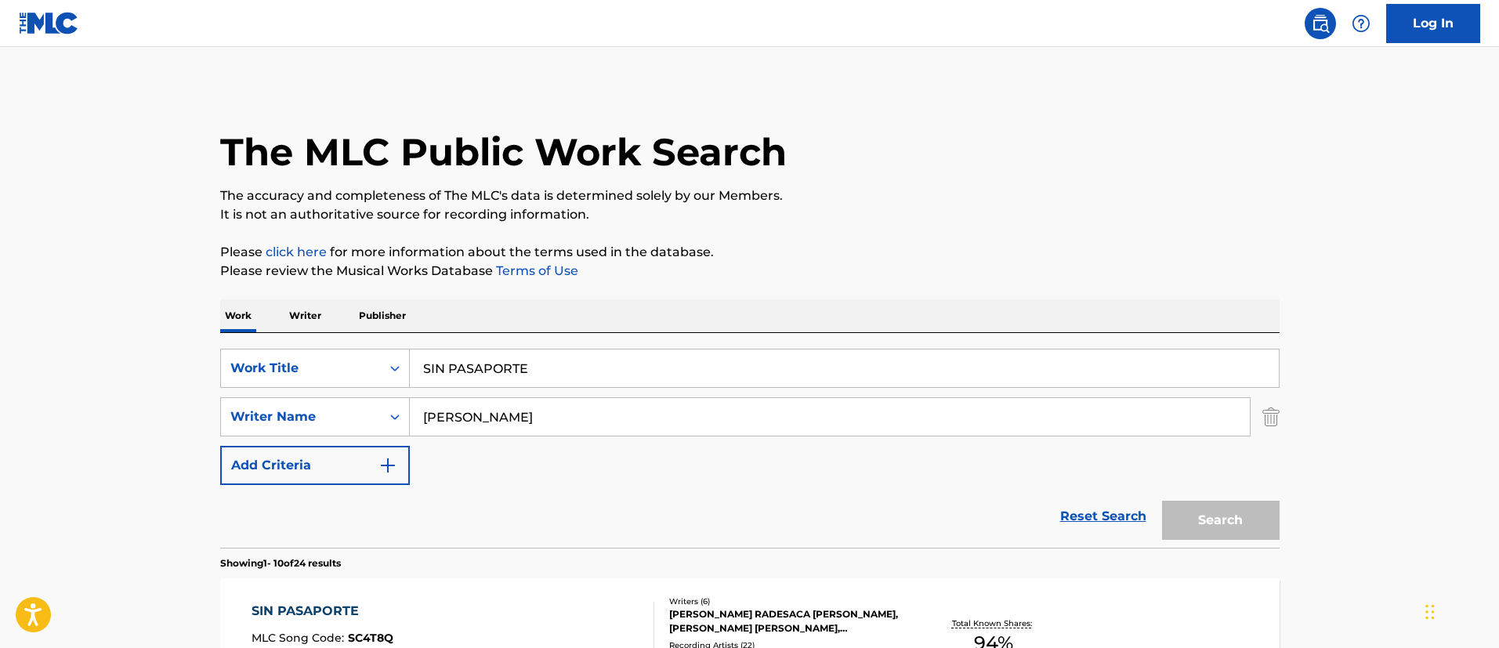
scroll to position [233, 0]
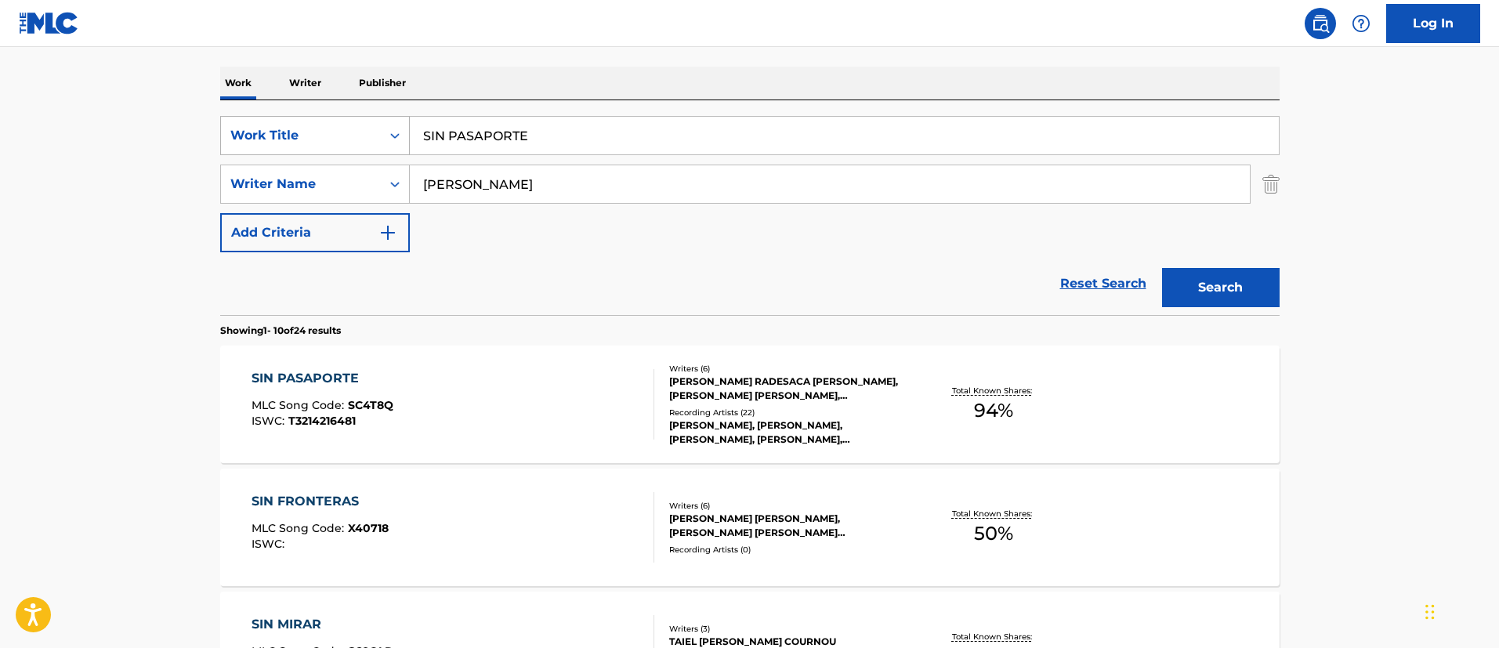
drag, startPoint x: 573, startPoint y: 136, endPoint x: 401, endPoint y: 125, distance: 172.7
click at [401, 125] on div "SearchWithCriteria1c5865c8-e058-40ac-b175-4ce05d8ebbe1 Work Title SIN PASAPORTE" at bounding box center [749, 135] width 1059 height 39
paste input "QUE HACEMOS"
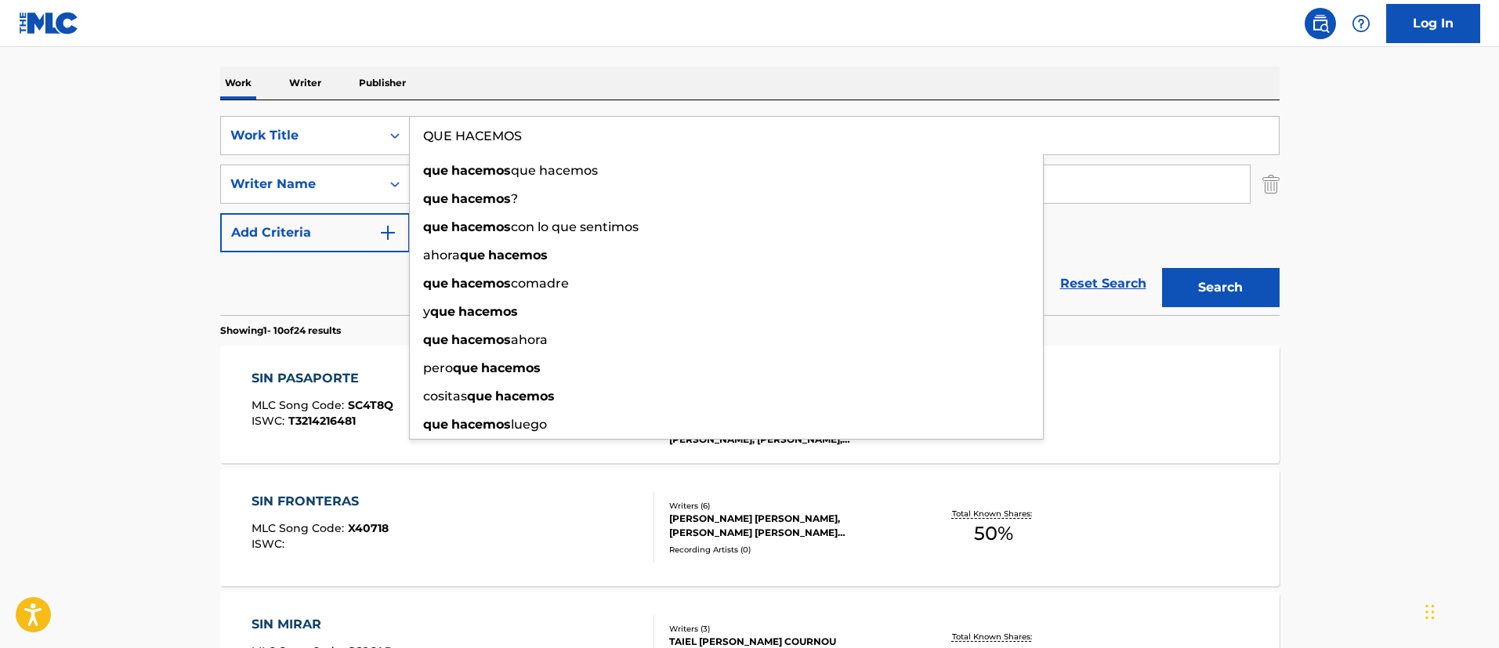
type input "QUE HACEMOS"
click at [1194, 279] on button "Search" at bounding box center [1221, 287] width 118 height 39
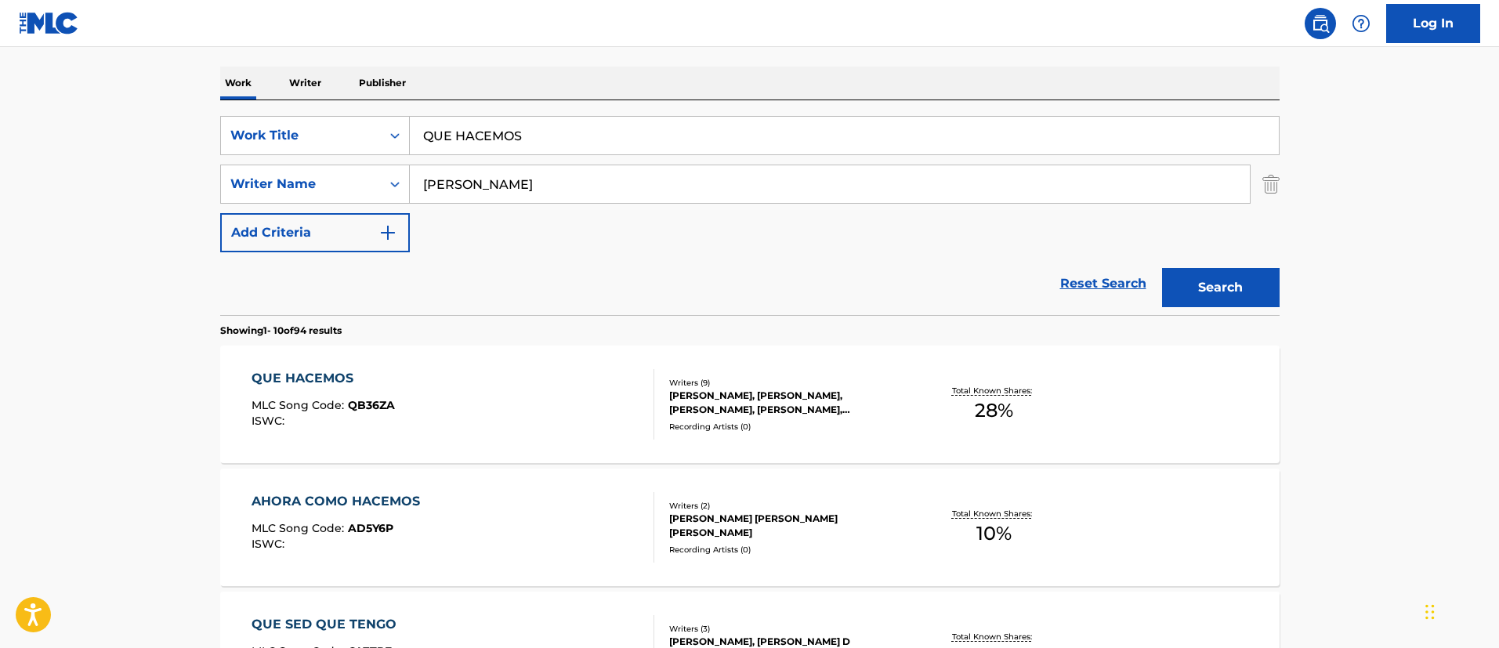
click at [330, 378] on div "QUE HACEMOS" at bounding box center [322, 378] width 143 height 19
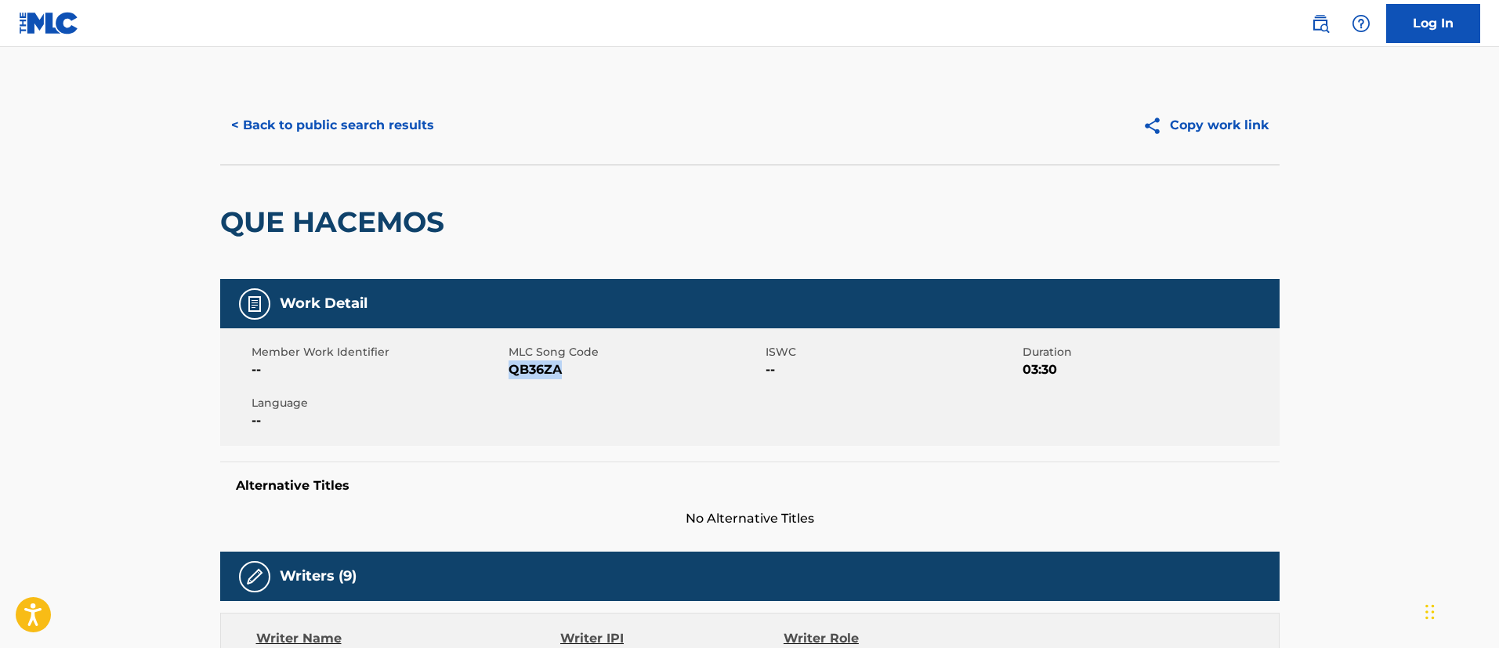
drag, startPoint x: 569, startPoint y: 377, endPoint x: 511, endPoint y: 376, distance: 58.0
click at [511, 376] on span "QB36ZA" at bounding box center [634, 369] width 253 height 19
click at [338, 120] on button "< Back to public search results" at bounding box center [332, 125] width 225 height 39
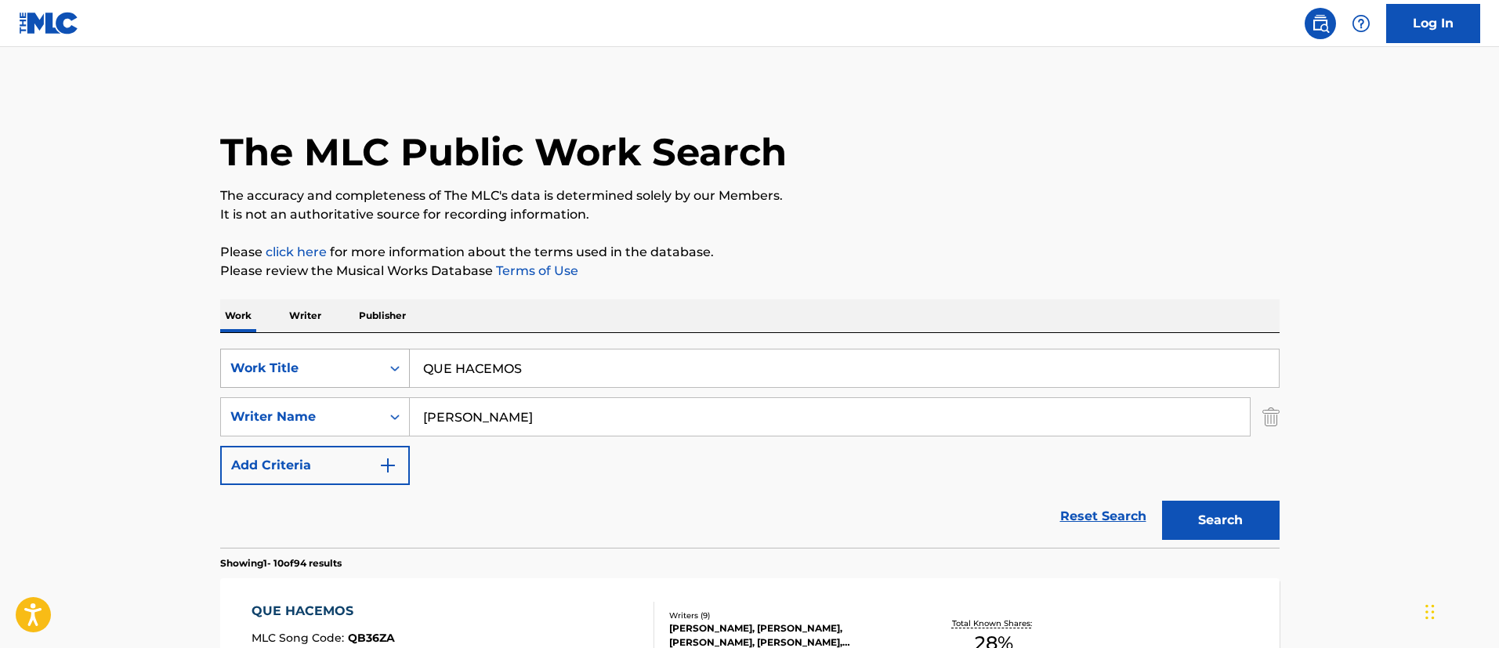
drag, startPoint x: 570, startPoint y: 365, endPoint x: 377, endPoint y: 354, distance: 193.8
click at [377, 354] on div "SearchWithCriteria1c5865c8-e058-40ac-b175-4ce05d8ebbe1 Work Title QUE HACEMOS" at bounding box center [749, 368] width 1059 height 39
click at [1142, 271] on p "Please review the Musical Works Database Terms of Use" at bounding box center [749, 271] width 1059 height 19
click at [1188, 515] on button "Search" at bounding box center [1221, 520] width 118 height 39
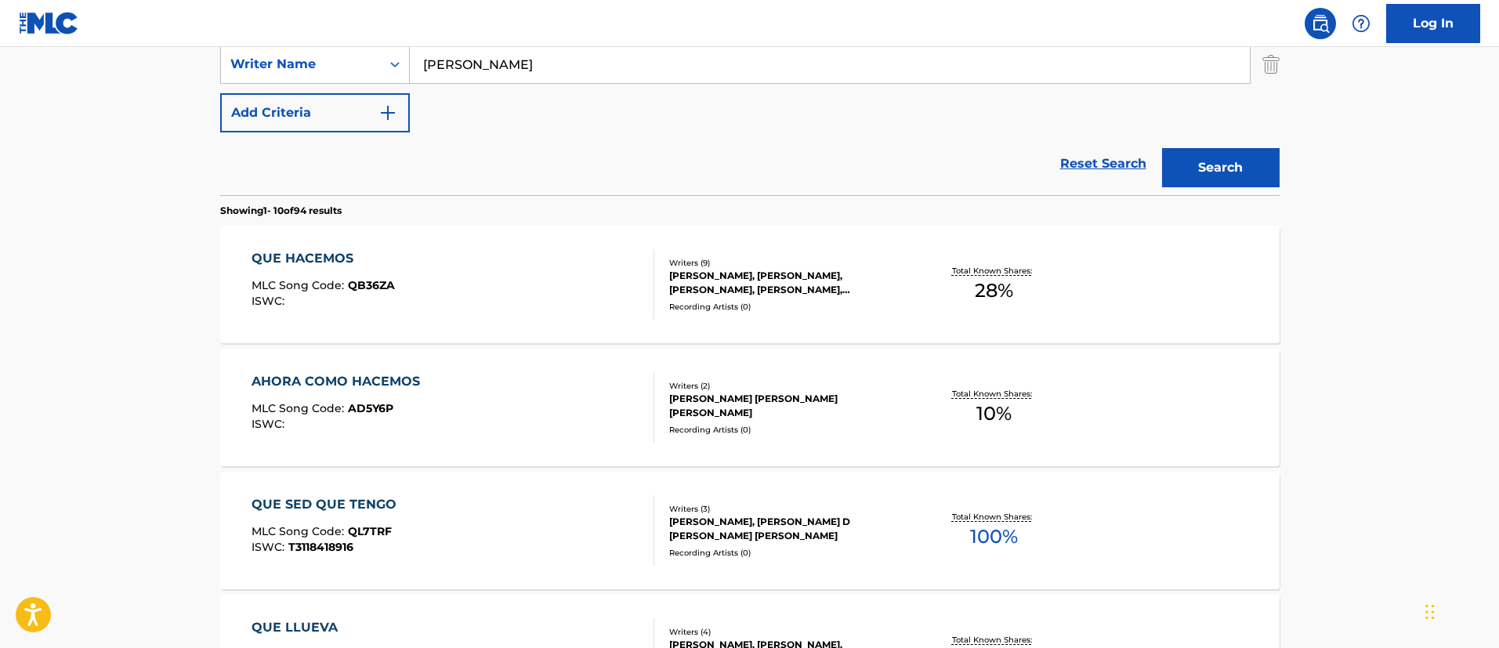
scroll to position [235, 0]
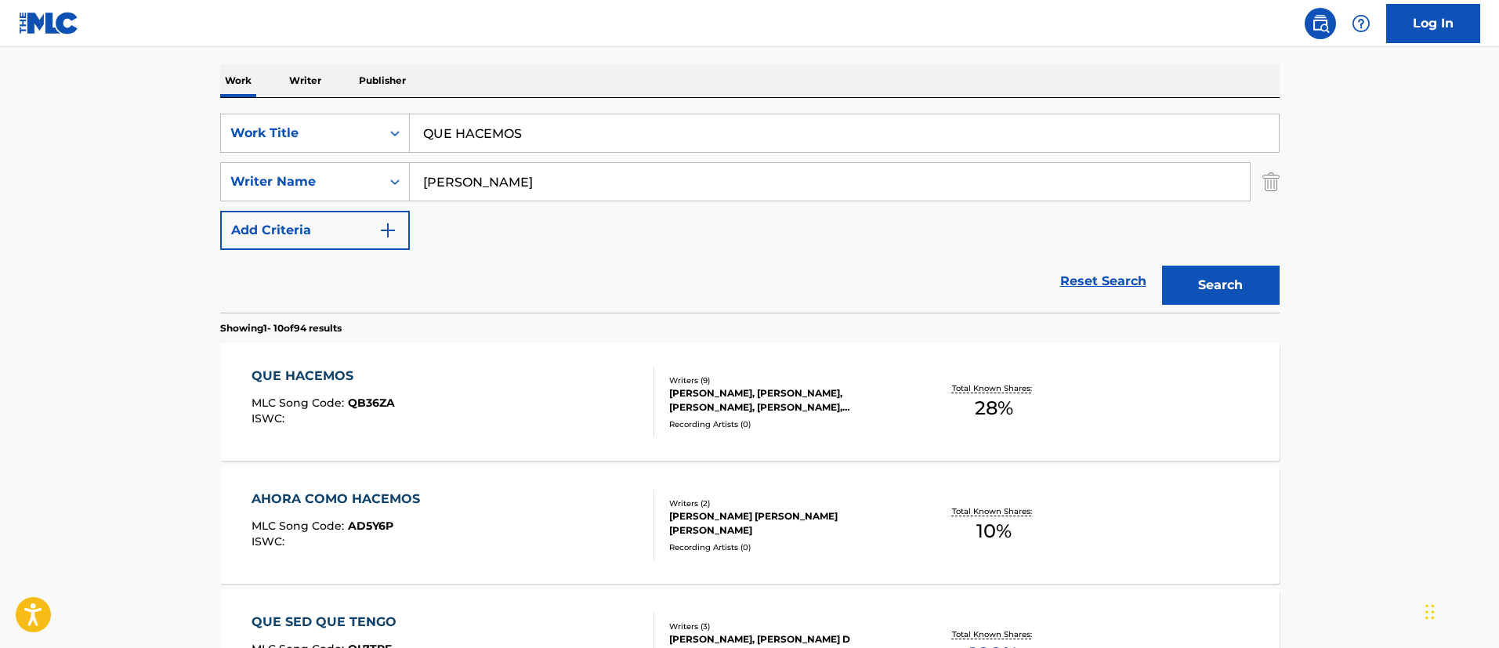
click at [349, 372] on div "QUE HACEMOS" at bounding box center [322, 376] width 143 height 19
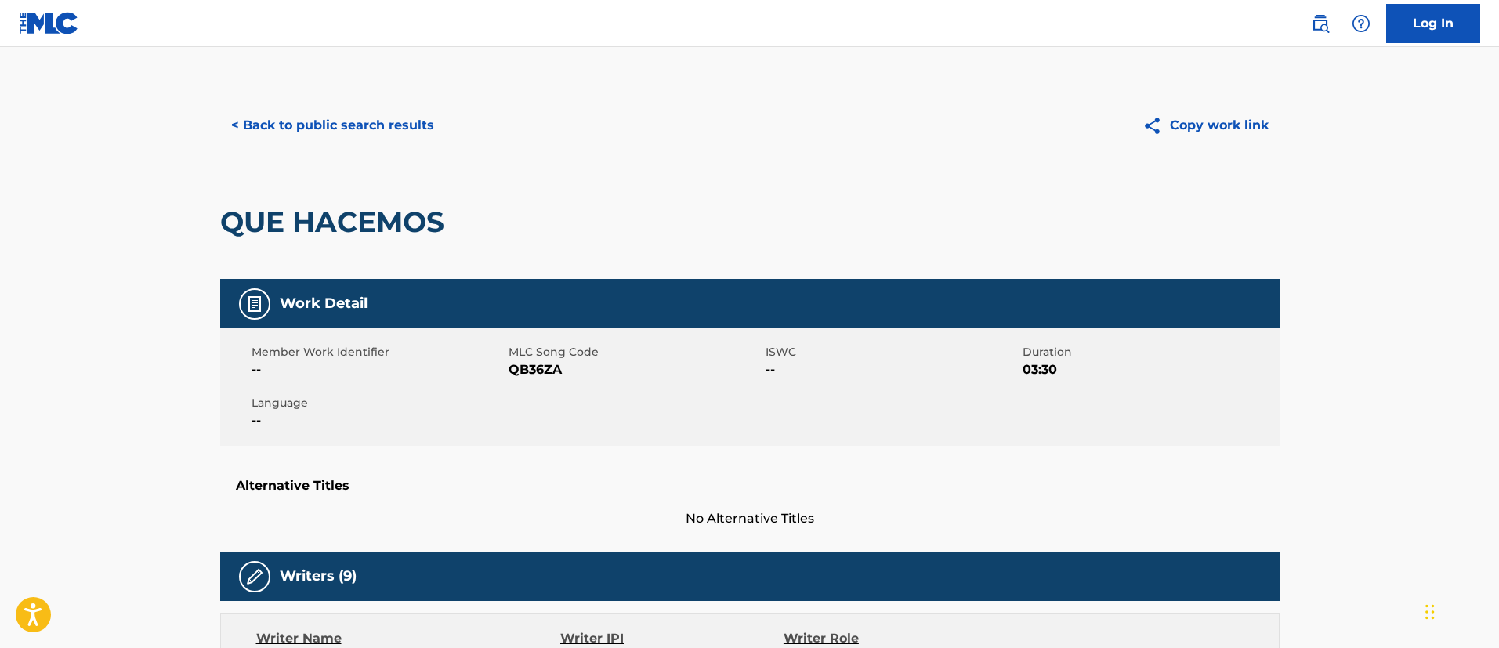
click at [577, 377] on span "QB36ZA" at bounding box center [634, 369] width 253 height 19
drag, startPoint x: 568, startPoint y: 371, endPoint x: 509, endPoint y: 372, distance: 58.8
click at [509, 372] on span "QB36ZA" at bounding box center [634, 369] width 253 height 19
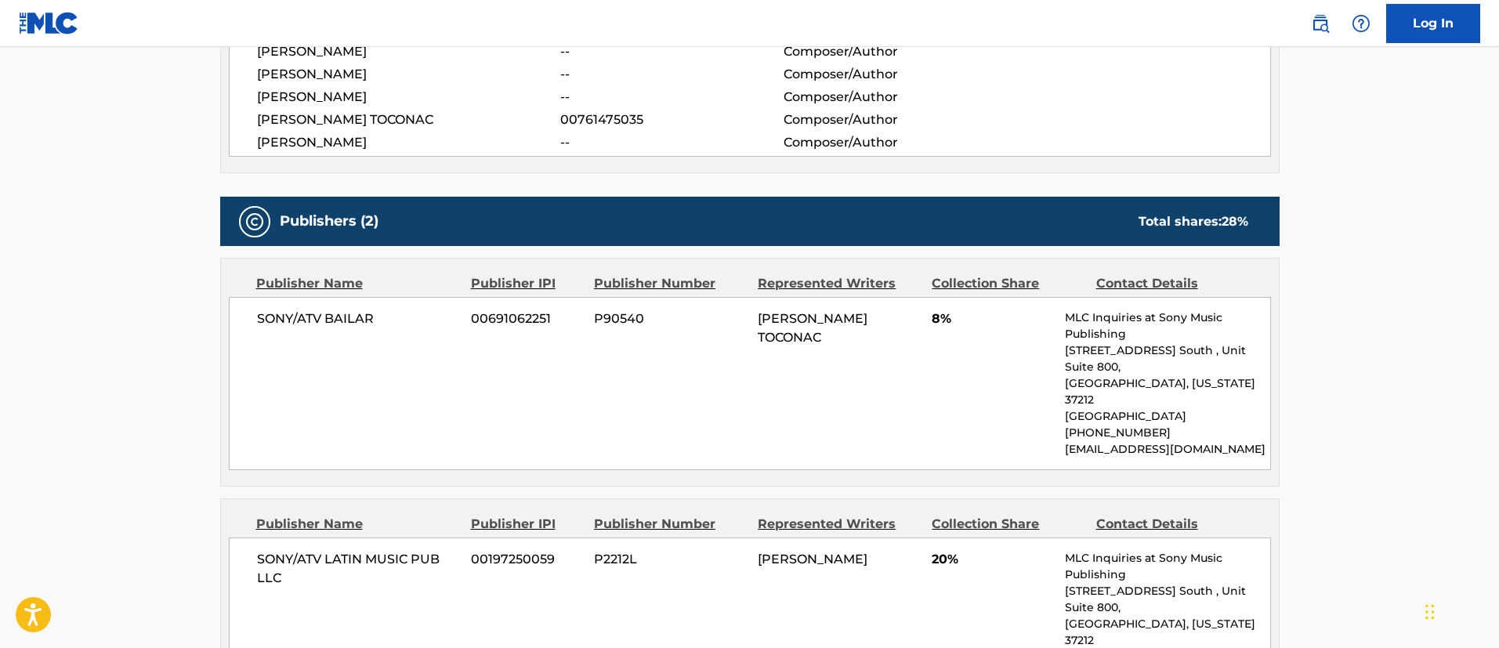
scroll to position [823, 0]
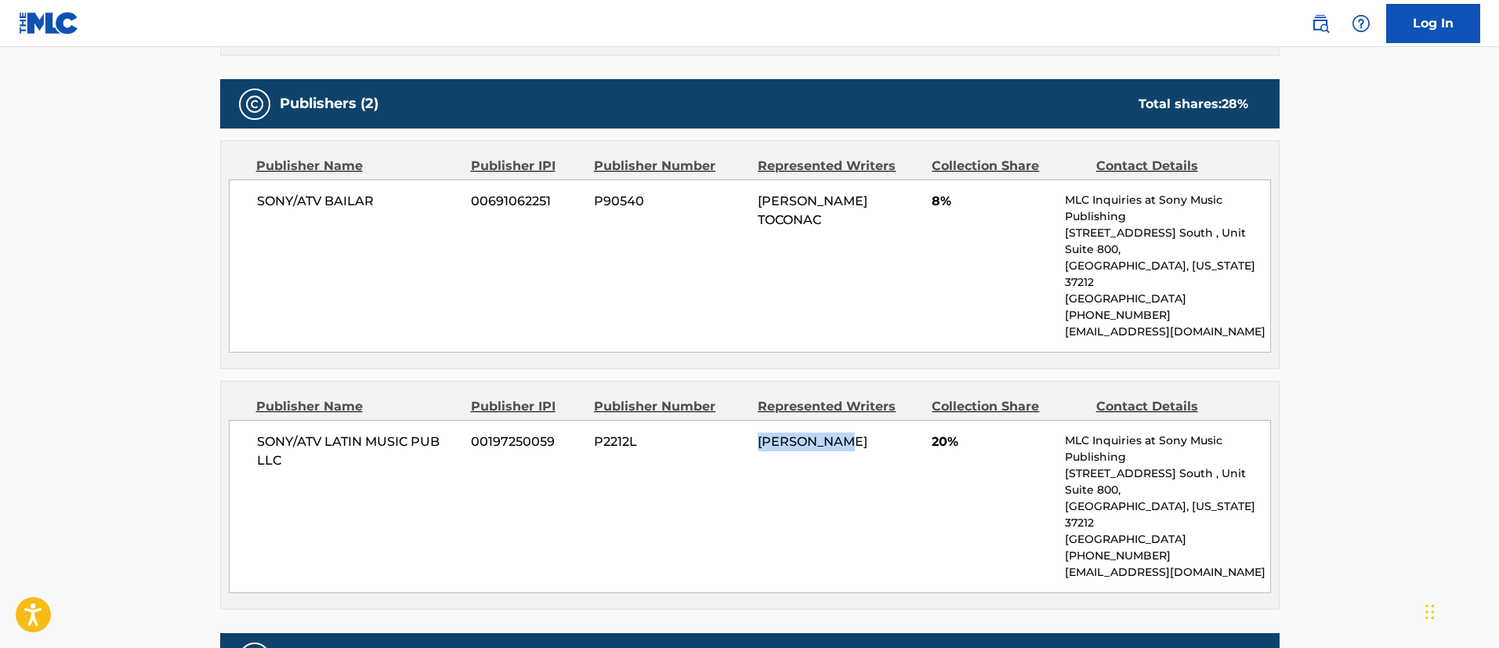
drag, startPoint x: 860, startPoint y: 413, endPoint x: 745, endPoint y: 421, distance: 115.5
click at [745, 421] on div "SONY/ATV LATIN MUSIC PUB LLC 00197250059 P2212L [PERSON_NAME] 20% MLC Inquiries…" at bounding box center [750, 506] width 1042 height 173
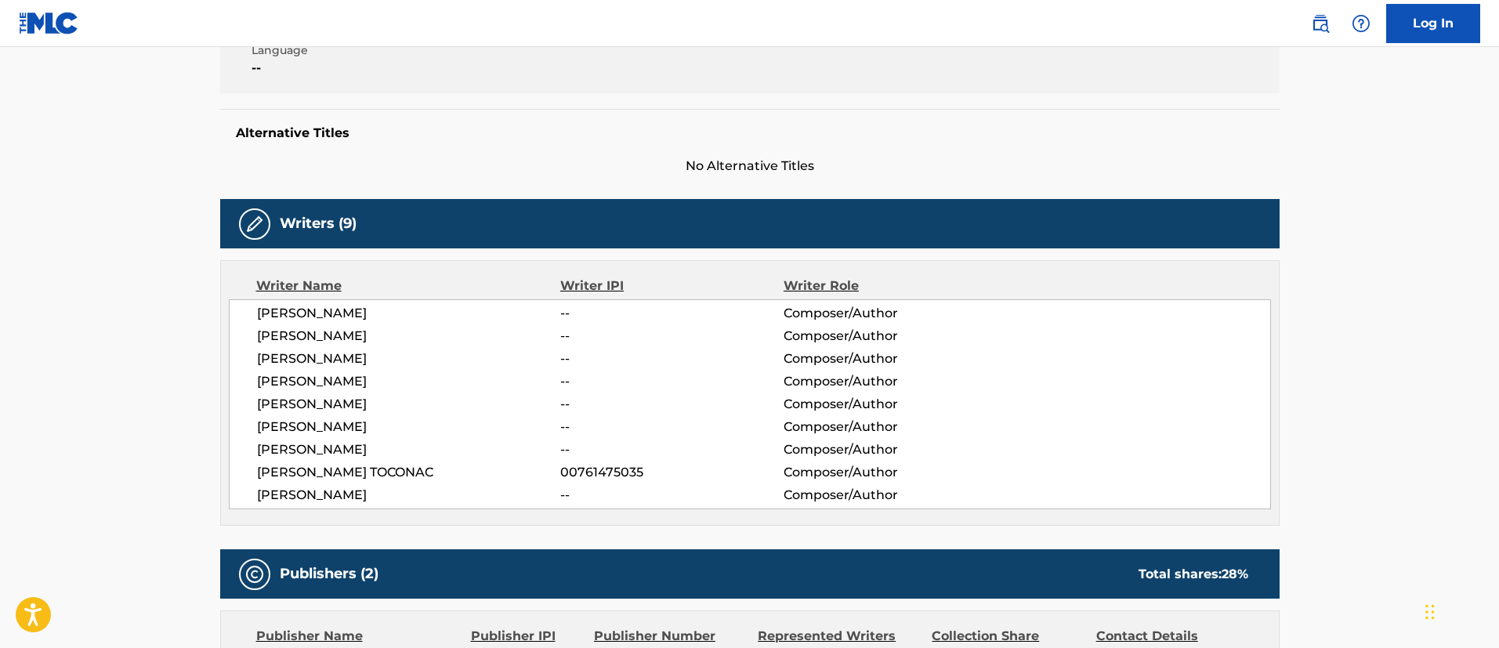
scroll to position [0, 0]
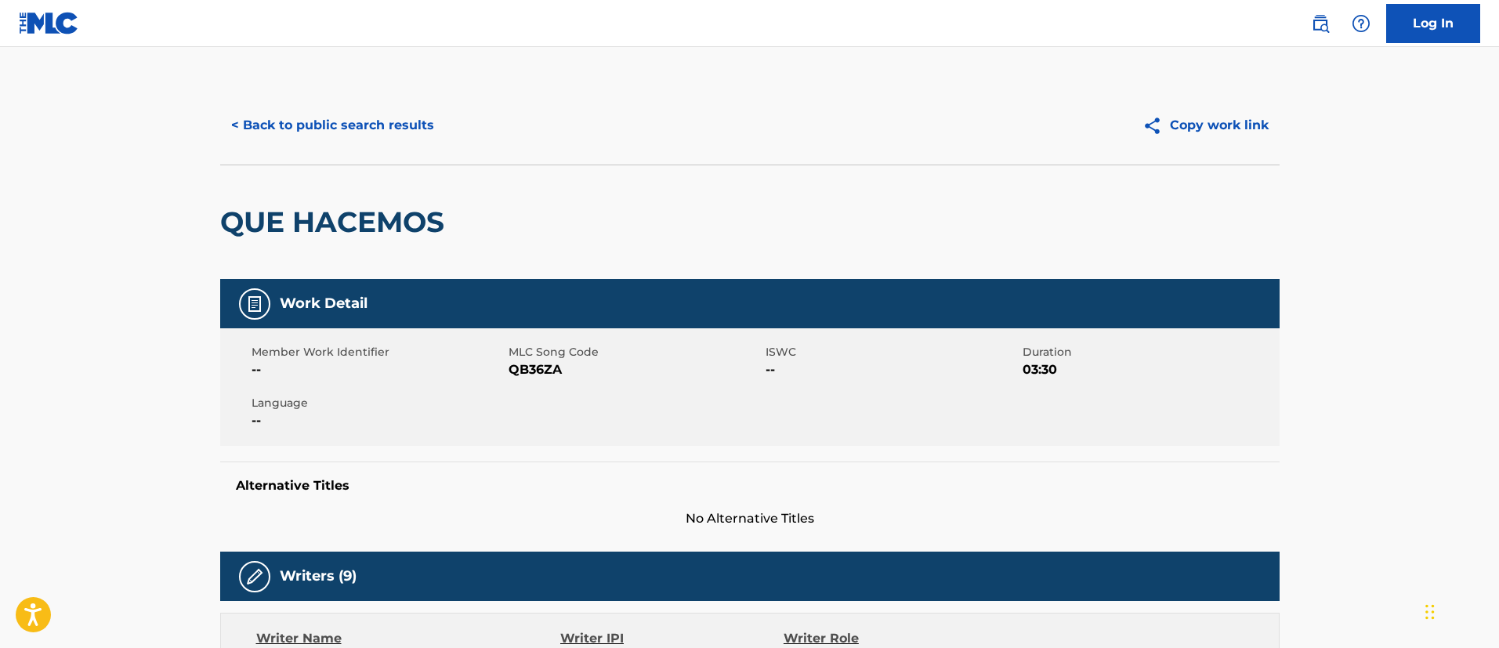
click at [415, 120] on button "< Back to public search results" at bounding box center [332, 125] width 225 height 39
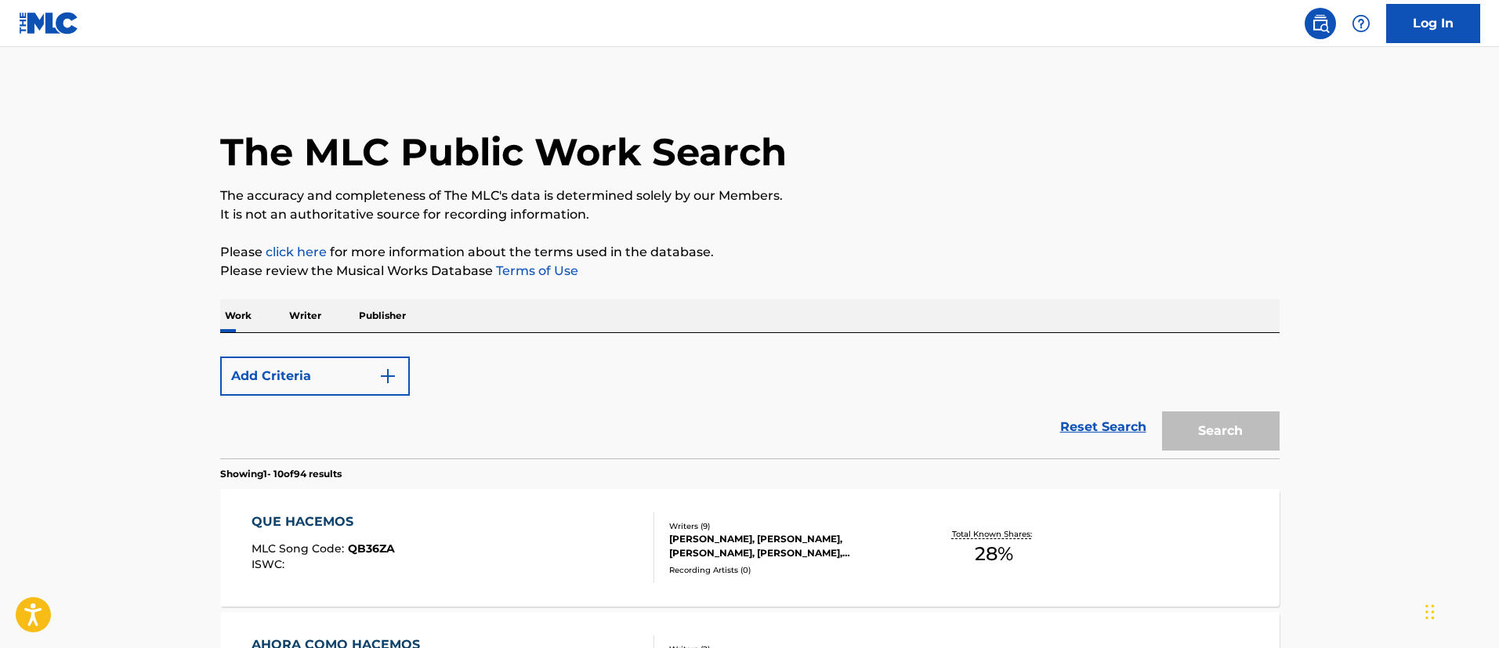
scroll to position [235, 0]
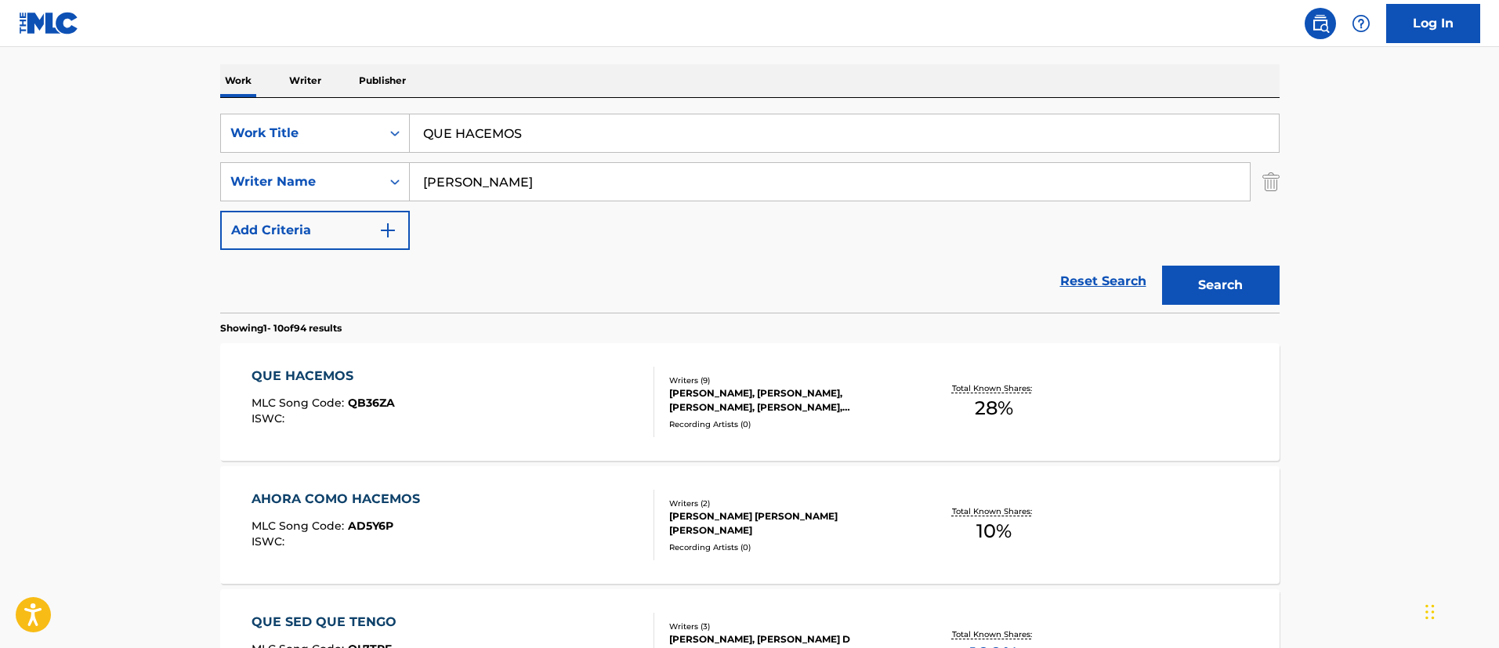
drag, startPoint x: 519, startPoint y: 121, endPoint x: 421, endPoint y: 119, distance: 98.0
click at [419, 114] on input "QUE HACEMOS" at bounding box center [844, 133] width 869 height 38
paste input "DEBAJO DEL MAR"
type input "DEBAJO DEL MAR"
click at [1249, 288] on button "Search" at bounding box center [1221, 285] width 118 height 39
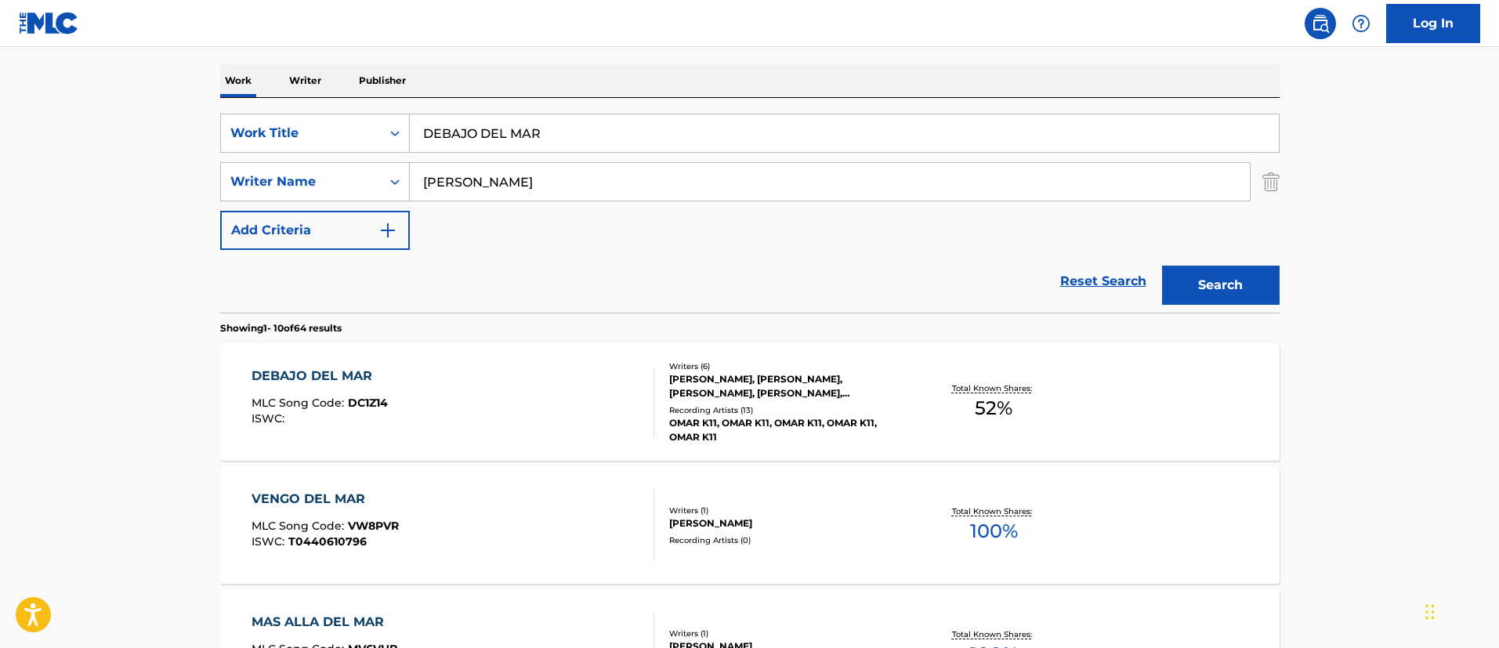
click at [332, 374] on div "DEBAJO DEL MAR" at bounding box center [319, 376] width 136 height 19
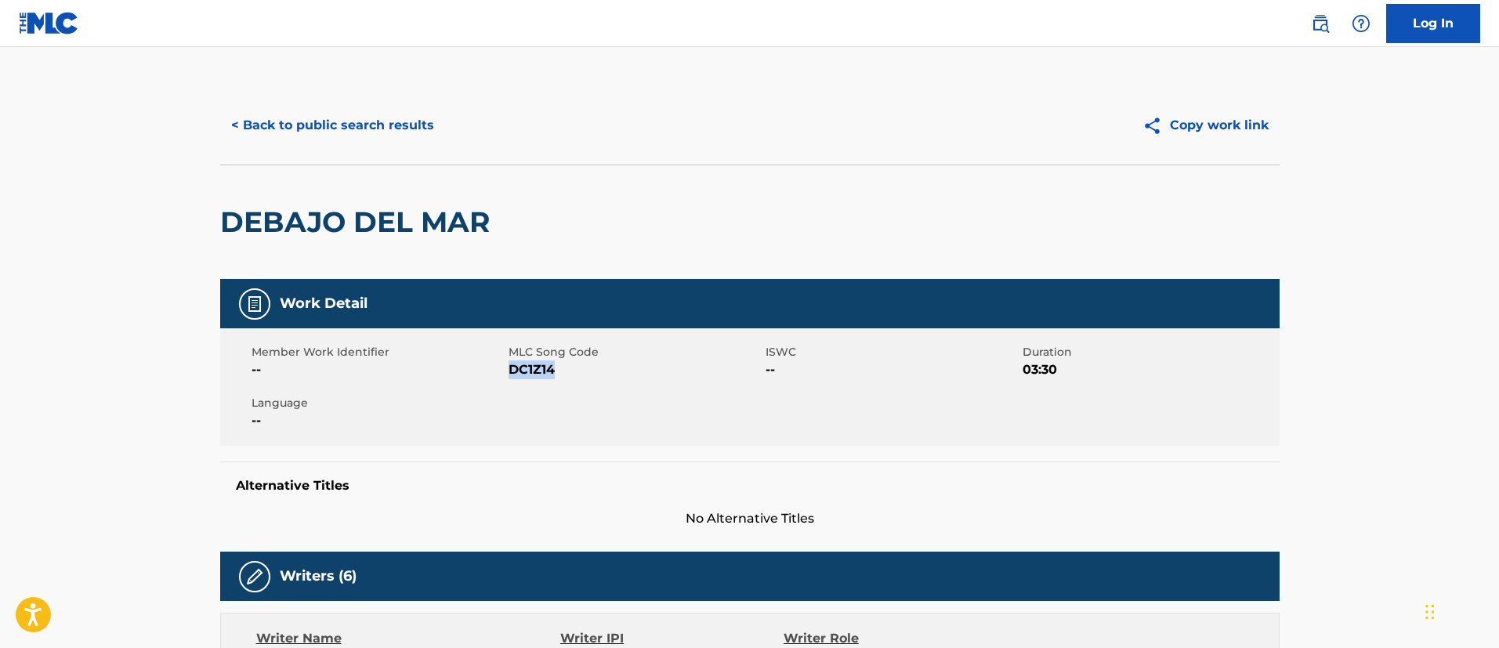
drag, startPoint x: 566, startPoint y: 370, endPoint x: 511, endPoint y: 371, distance: 55.6
click at [511, 371] on span "DC1Z14" at bounding box center [634, 369] width 253 height 19
click at [383, 133] on button "< Back to public search results" at bounding box center [332, 125] width 225 height 39
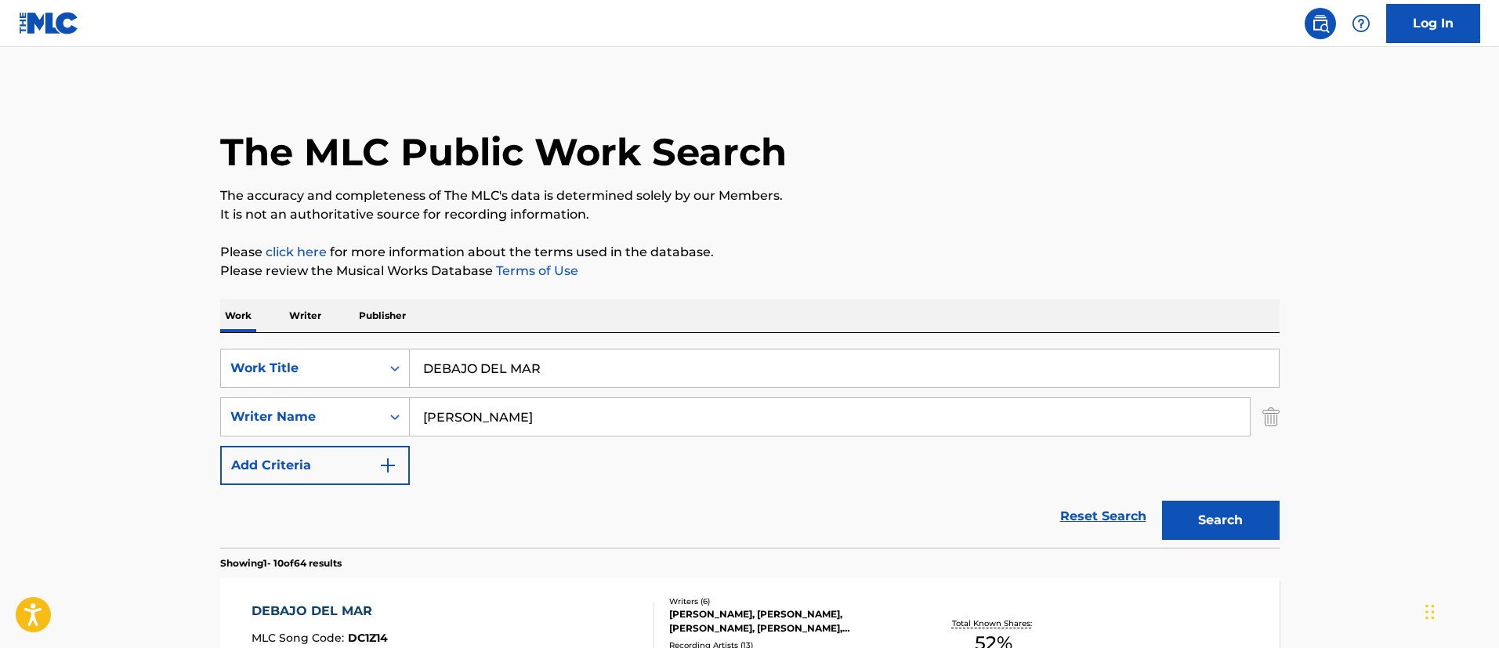
scroll to position [235, 0]
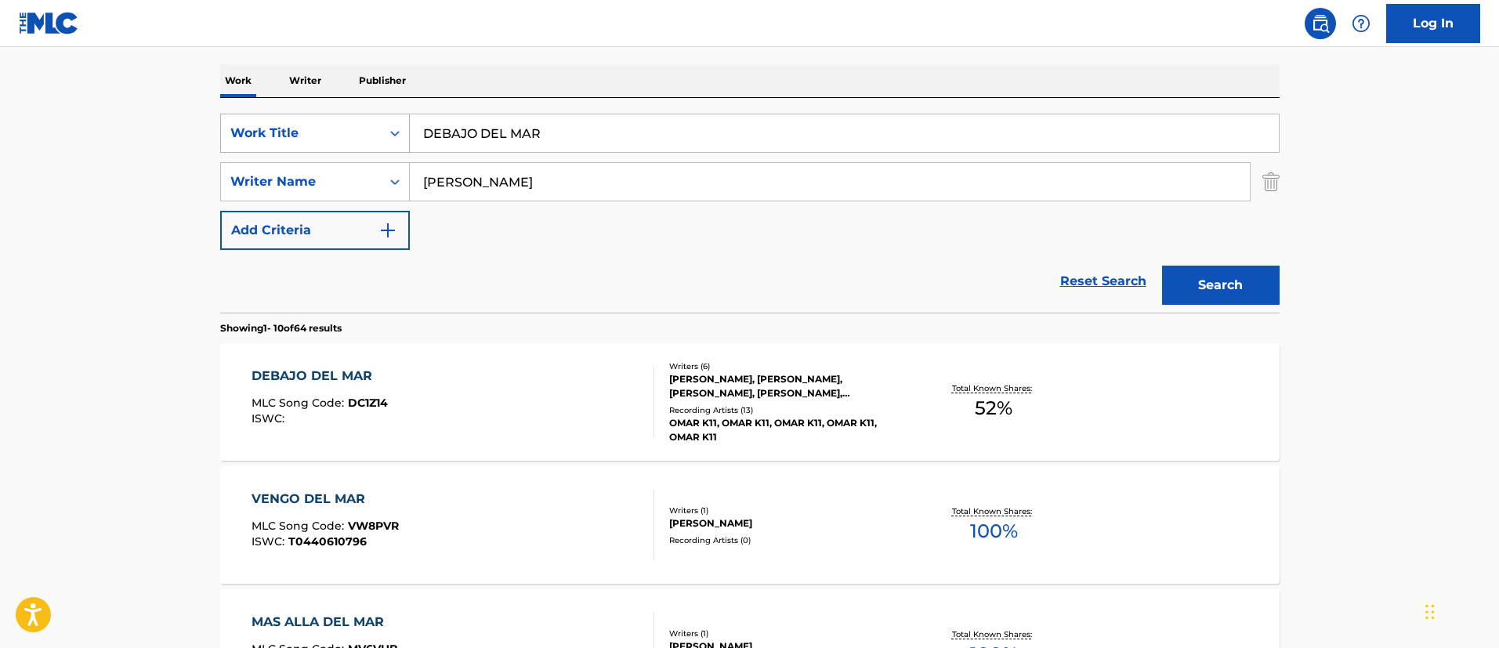
drag, startPoint x: 568, startPoint y: 136, endPoint x: 362, endPoint y: 118, distance: 206.9
click at [362, 118] on div "SearchWithCriteria1c5865c8-e058-40ac-b175-4ce05d8ebbe1 Work Title DEBAJO DEL MAR" at bounding box center [749, 133] width 1059 height 39
paste input "TEKILITA"
type input "TEKILITA"
click at [1184, 283] on button "Search" at bounding box center [1221, 285] width 118 height 39
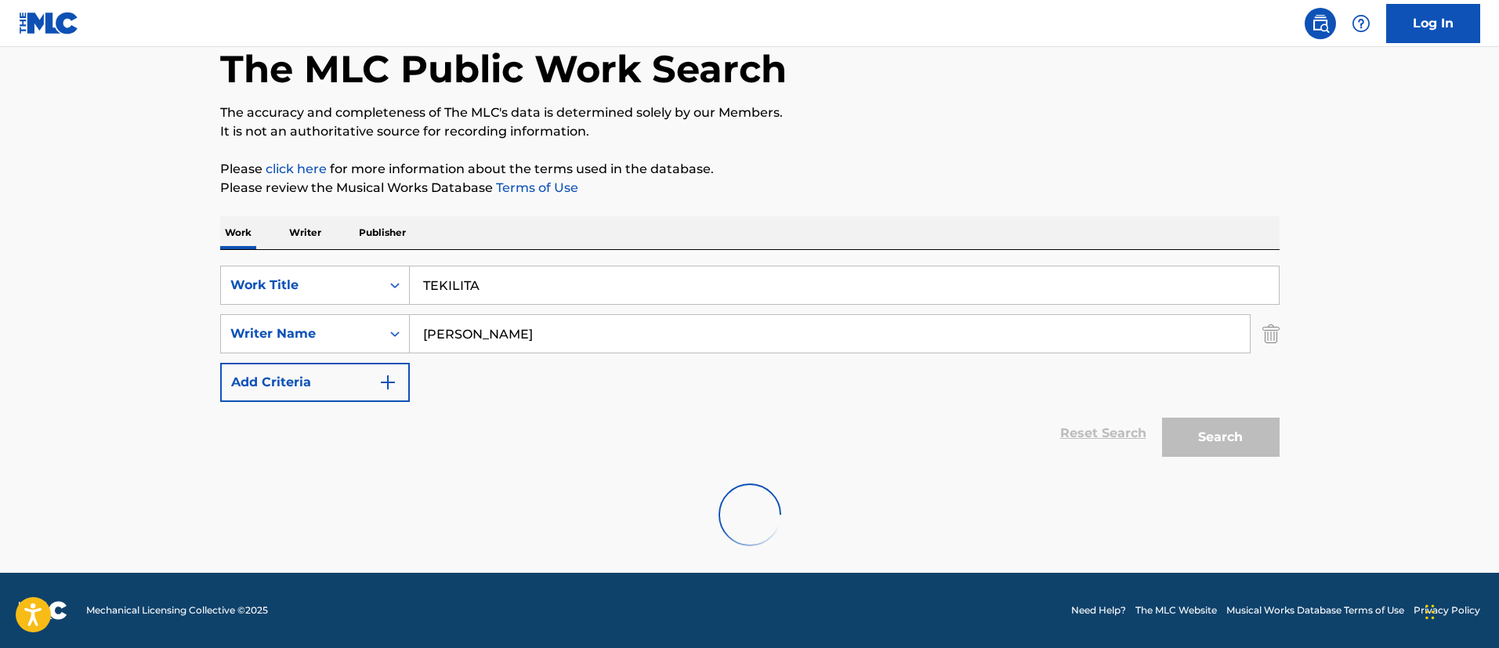
scroll to position [204, 0]
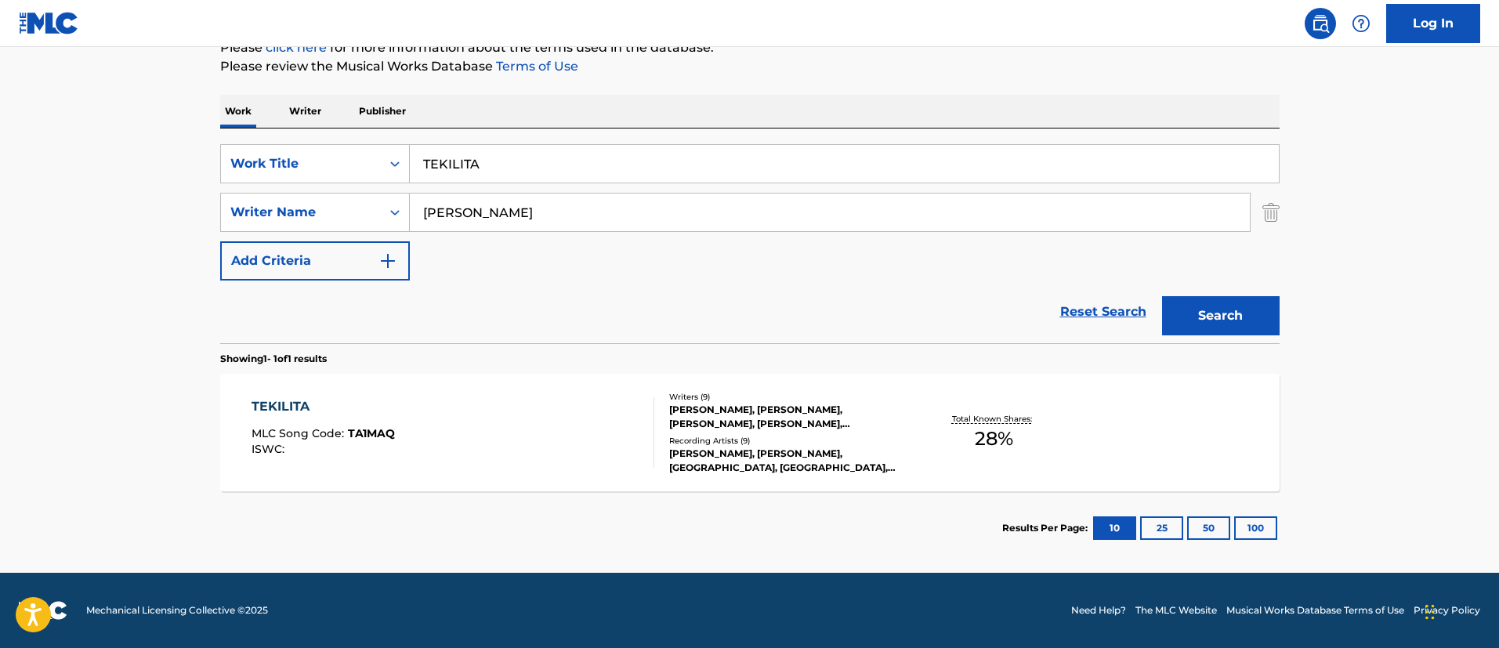
click at [364, 431] on span "TA1MAQ" at bounding box center [371, 433] width 47 height 14
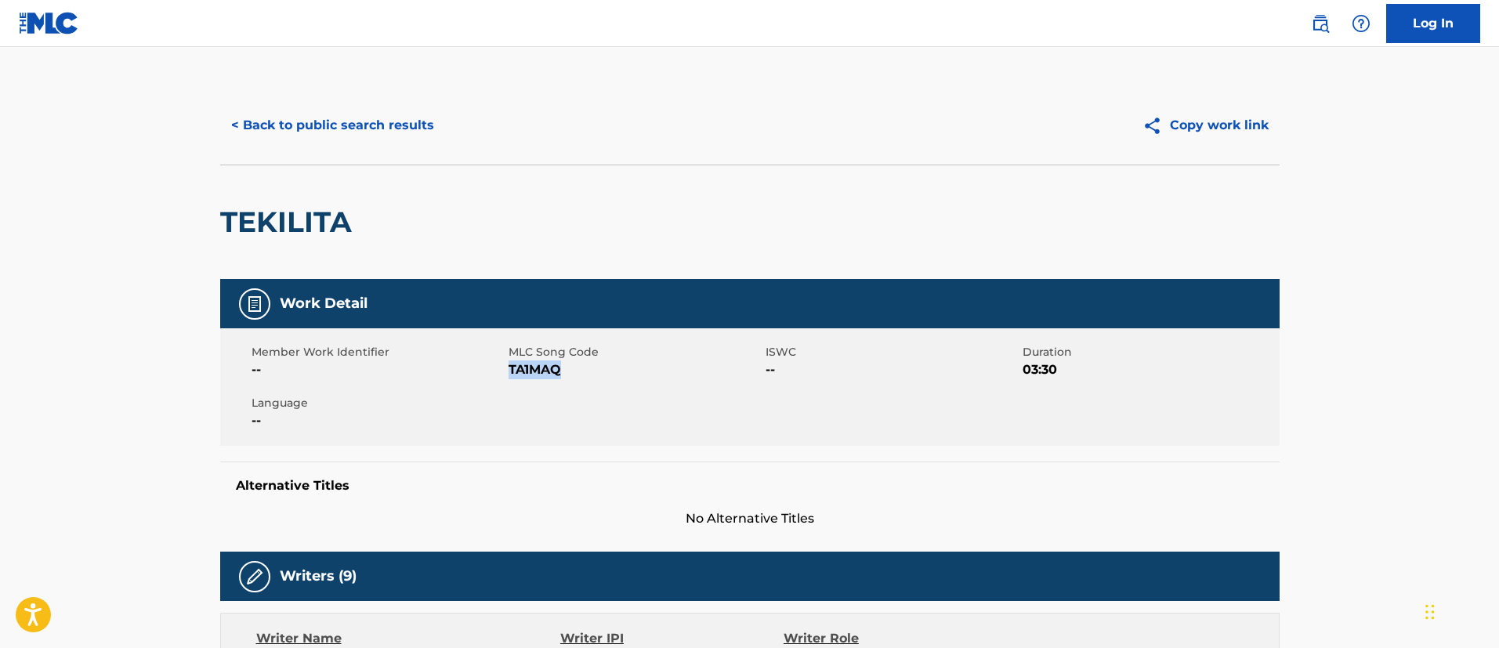
drag, startPoint x: 568, startPoint y: 378, endPoint x: 510, endPoint y: 371, distance: 58.3
click at [510, 371] on span "TA1MAQ" at bounding box center [634, 369] width 253 height 19
click at [360, 122] on button "< Back to public search results" at bounding box center [332, 125] width 225 height 39
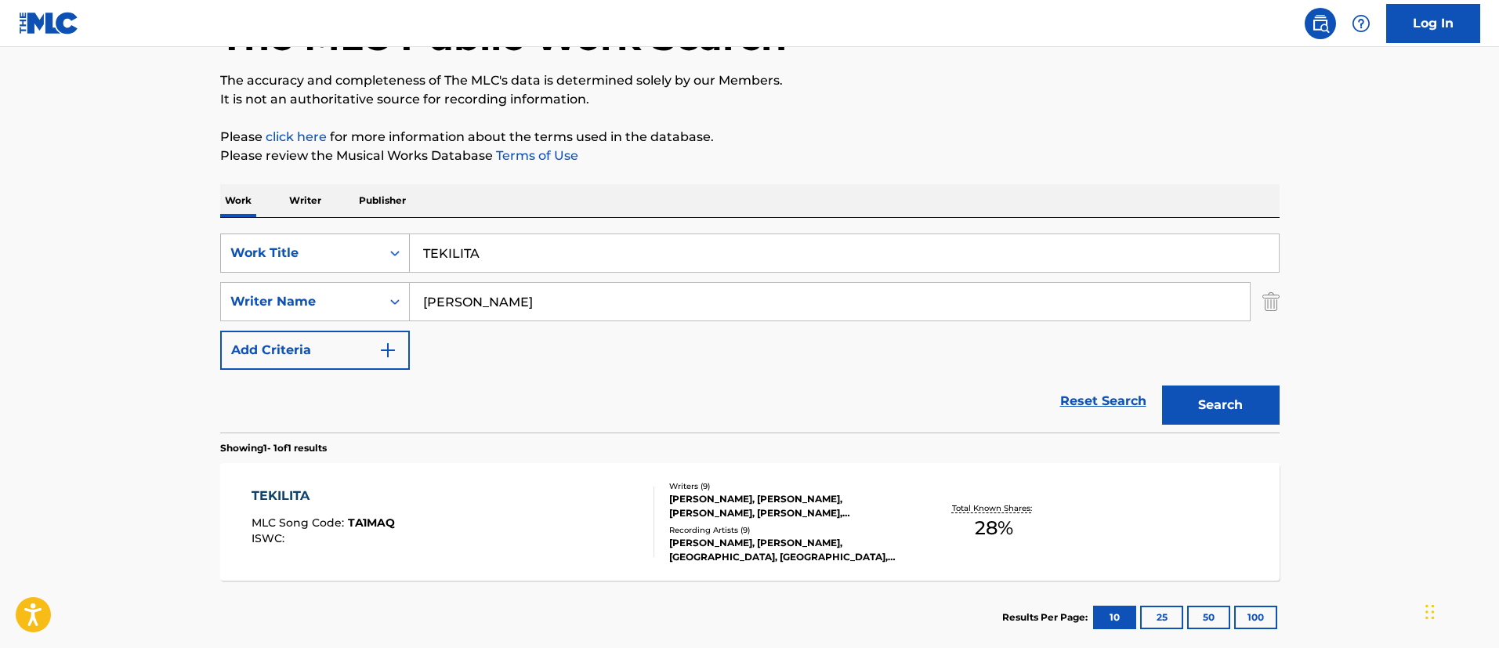
drag, startPoint x: 537, startPoint y: 260, endPoint x: 331, endPoint y: 237, distance: 207.3
click at [331, 240] on div "SearchWithCriteria1c5865c8-e058-40ac-b175-4ce05d8ebbe1 Work Title TEKILITA" at bounding box center [749, 252] width 1059 height 39
paste input "NO TE VEO"
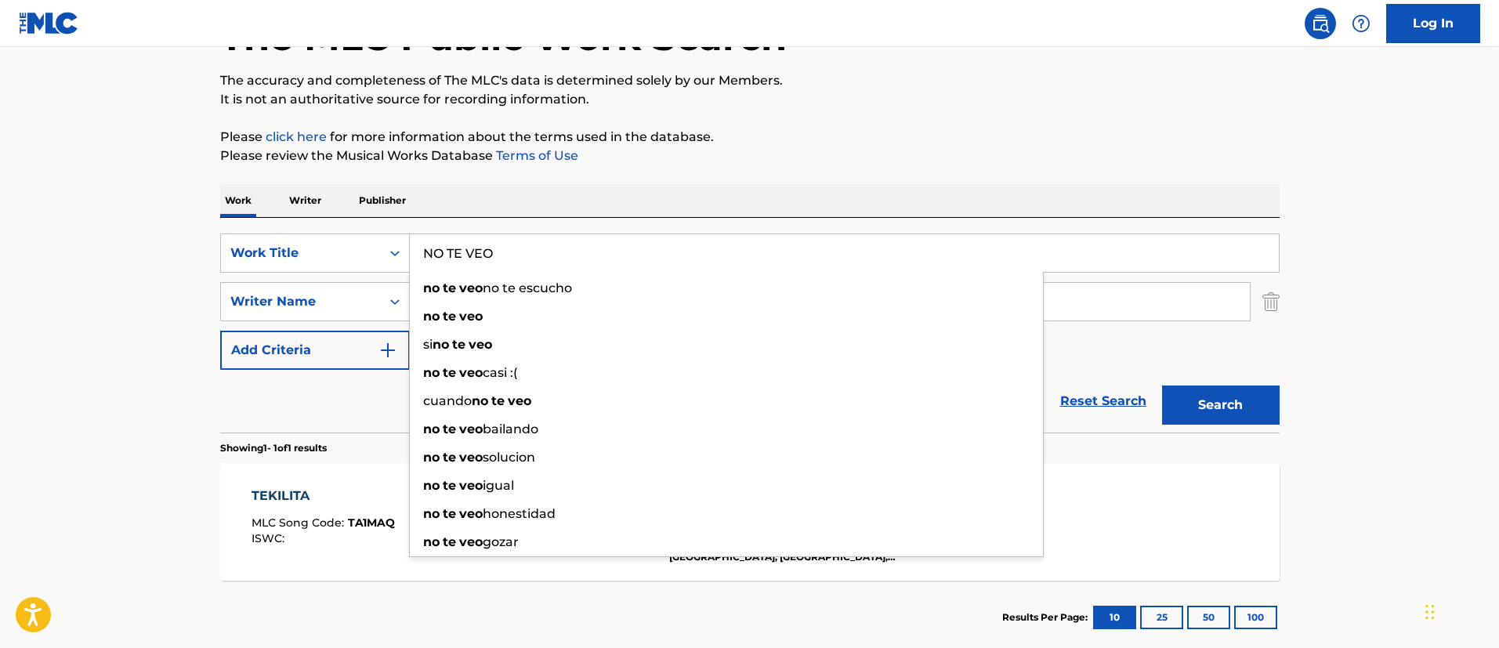
type input "NO TE VEO"
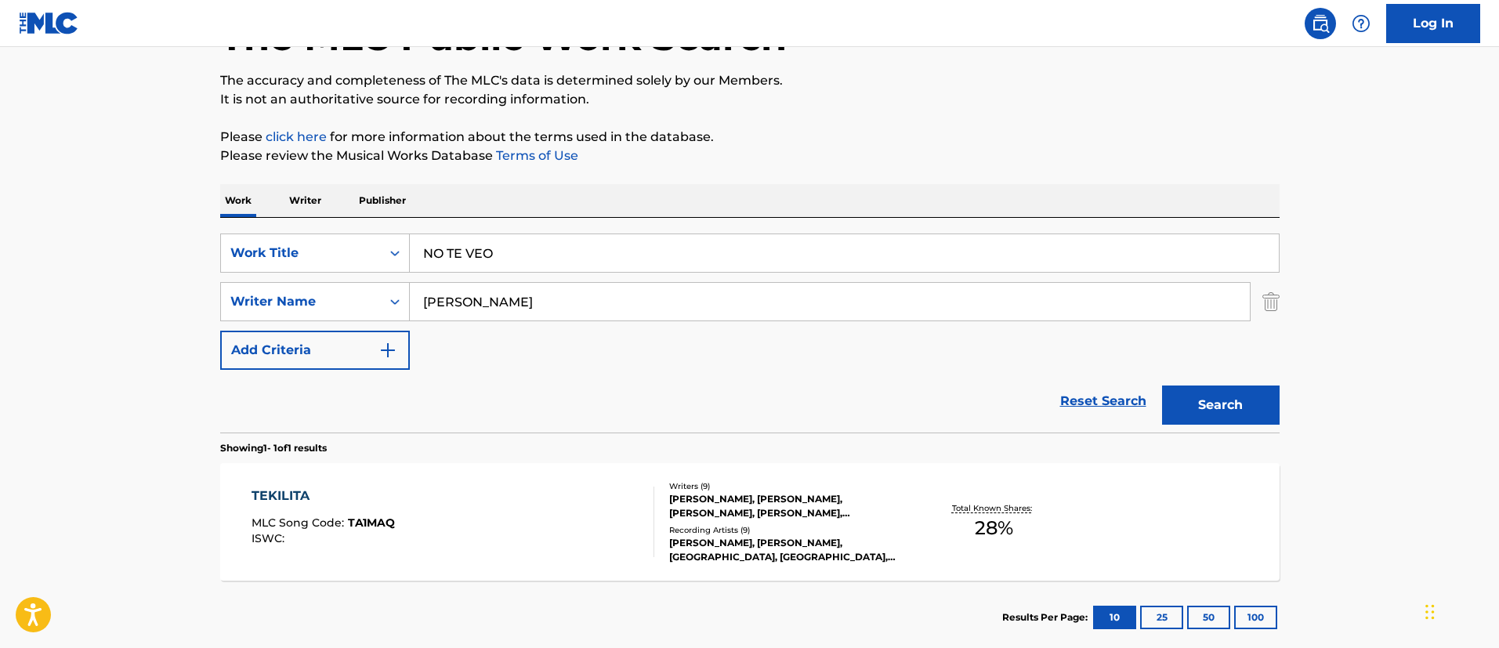
click at [1232, 397] on button "Search" at bounding box center [1221, 404] width 118 height 39
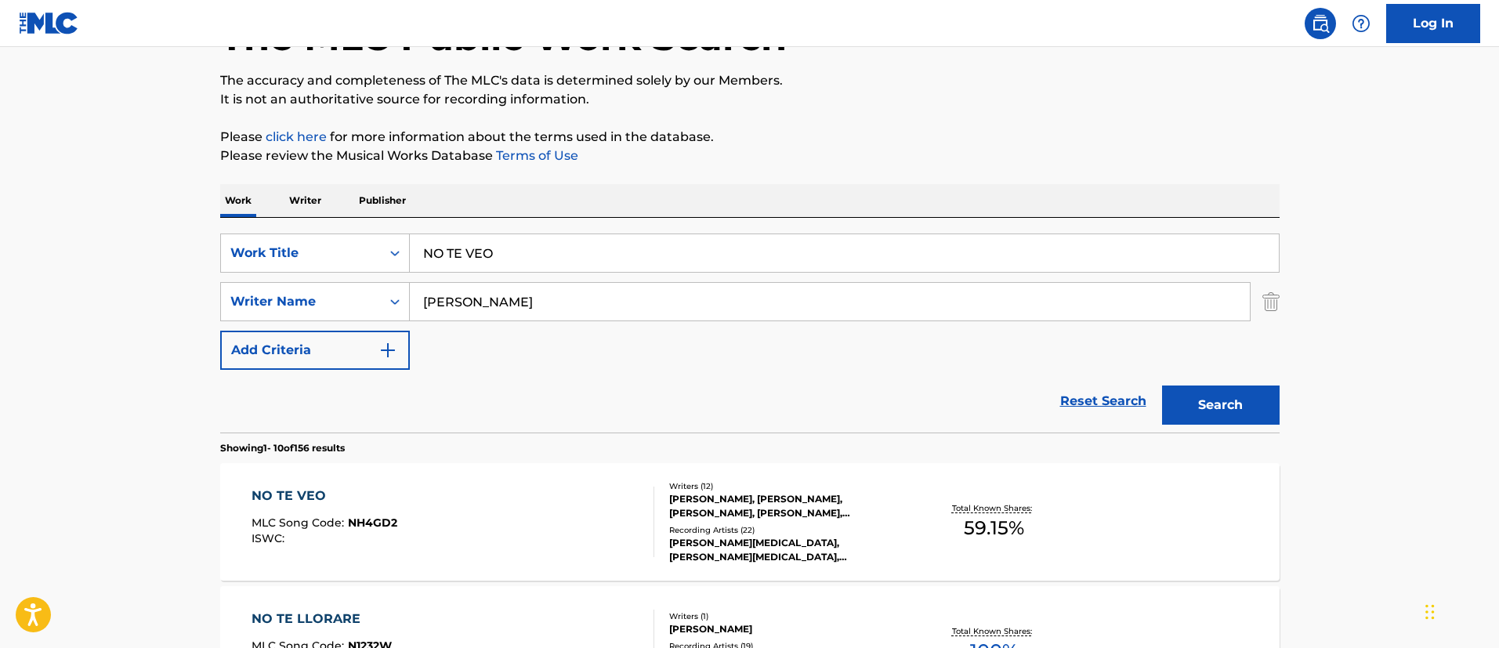
scroll to position [233, 0]
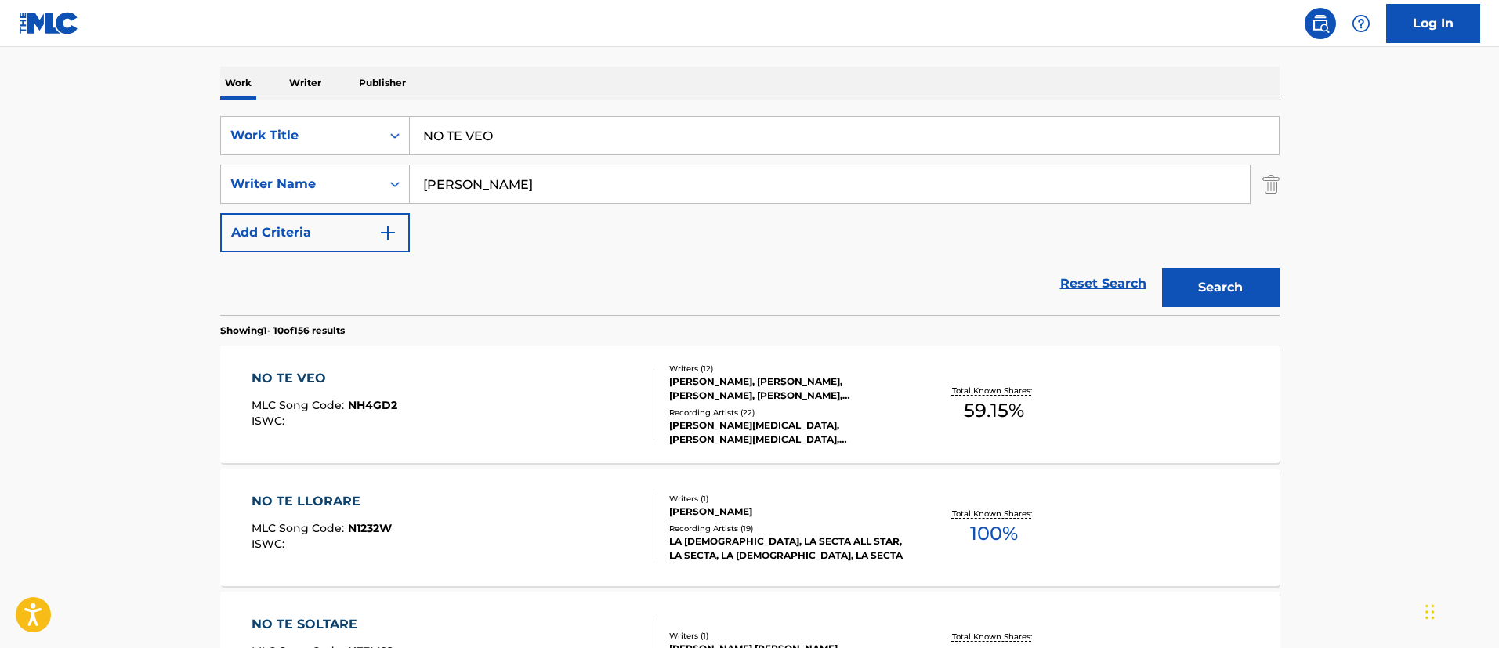
click at [305, 387] on div "NO TE VEO" at bounding box center [324, 378] width 146 height 19
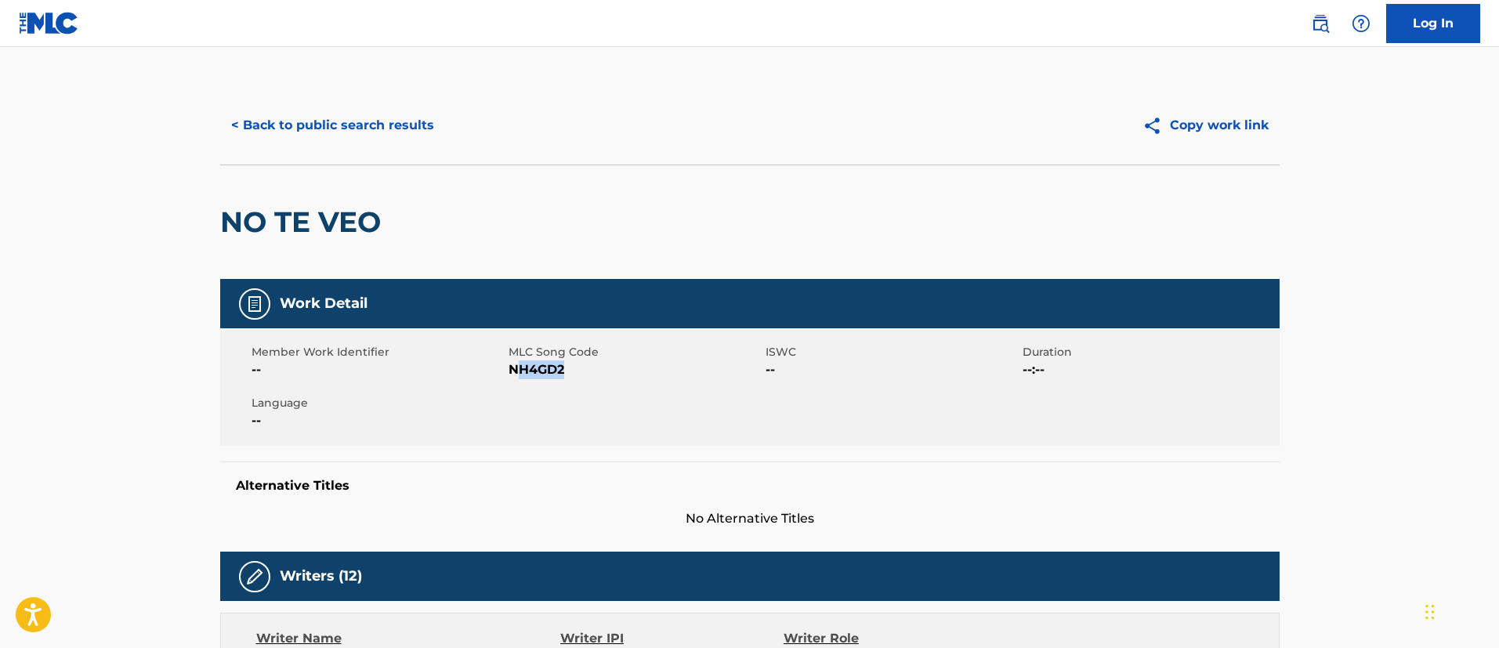
drag, startPoint x: 570, startPoint y: 369, endPoint x: 519, endPoint y: 367, distance: 51.0
click at [519, 367] on span "NH4GD2" at bounding box center [634, 369] width 253 height 19
click at [487, 384] on div "Member Work Identifier -- MLC Song Code NH4GD2 ISWC -- Duration --:-- Language …" at bounding box center [749, 387] width 1059 height 118
drag, startPoint x: 507, startPoint y: 368, endPoint x: 575, endPoint y: 373, distance: 68.3
click at [575, 373] on div "Member Work Identifier -- MLC Song Code NH4GD2 ISWC -- Duration --:-- Language …" at bounding box center [749, 387] width 1059 height 118
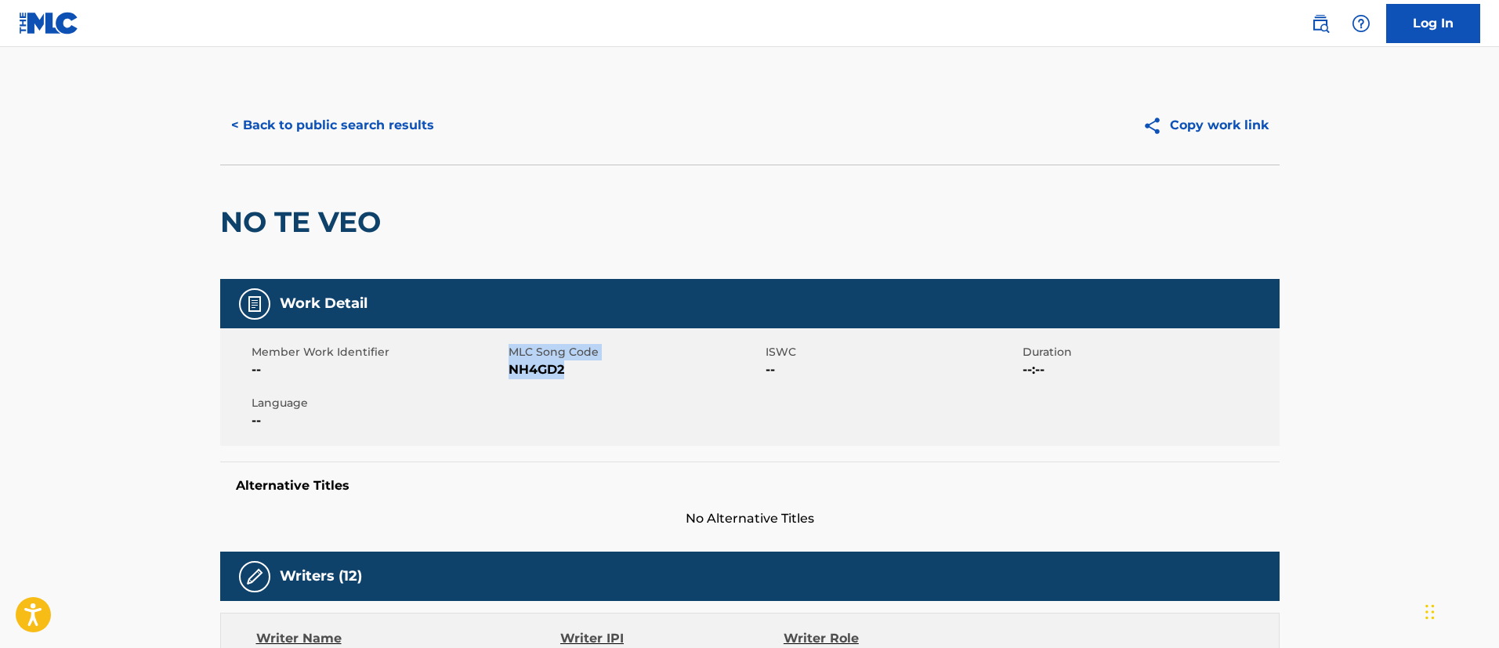
click at [576, 373] on span "NH4GD2" at bounding box center [634, 369] width 253 height 19
drag, startPoint x: 576, startPoint y: 373, endPoint x: 508, endPoint y: 371, distance: 68.2
click at [508, 371] on span "NH4GD2" at bounding box center [634, 369] width 253 height 19
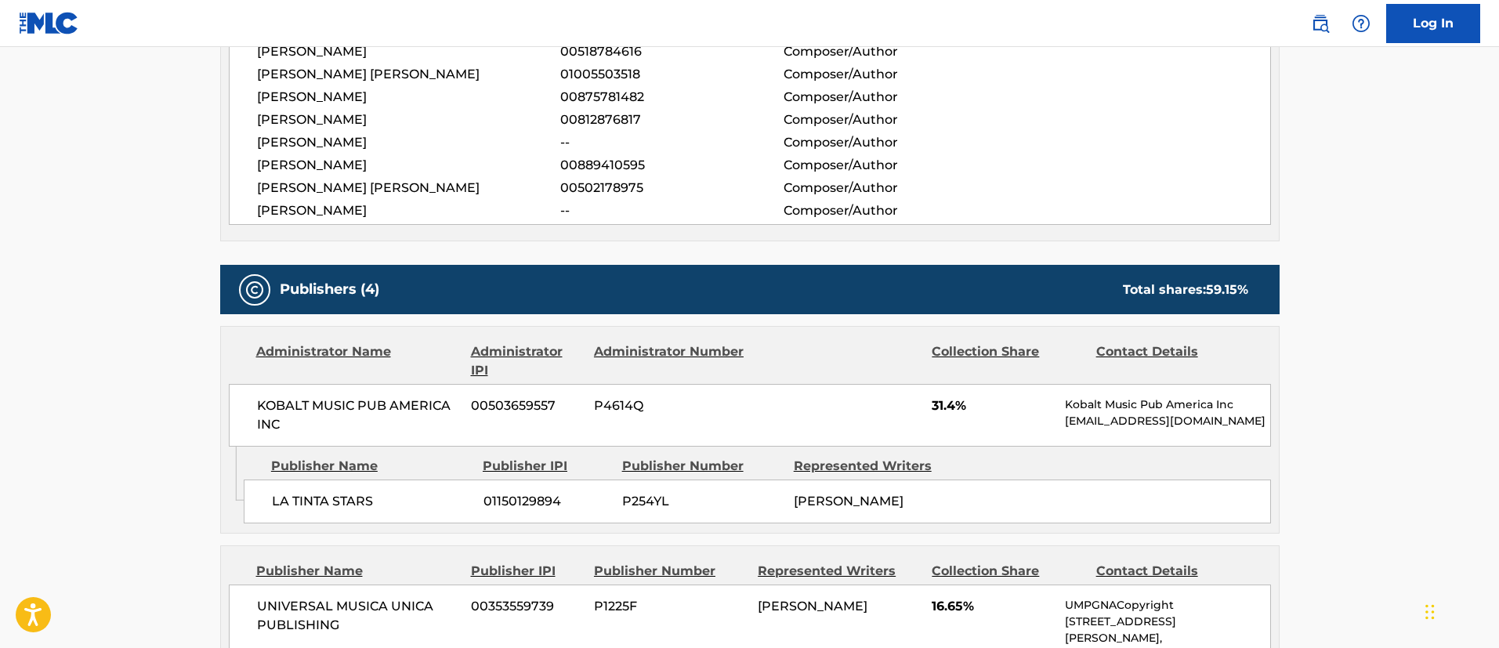
scroll to position [823, 0]
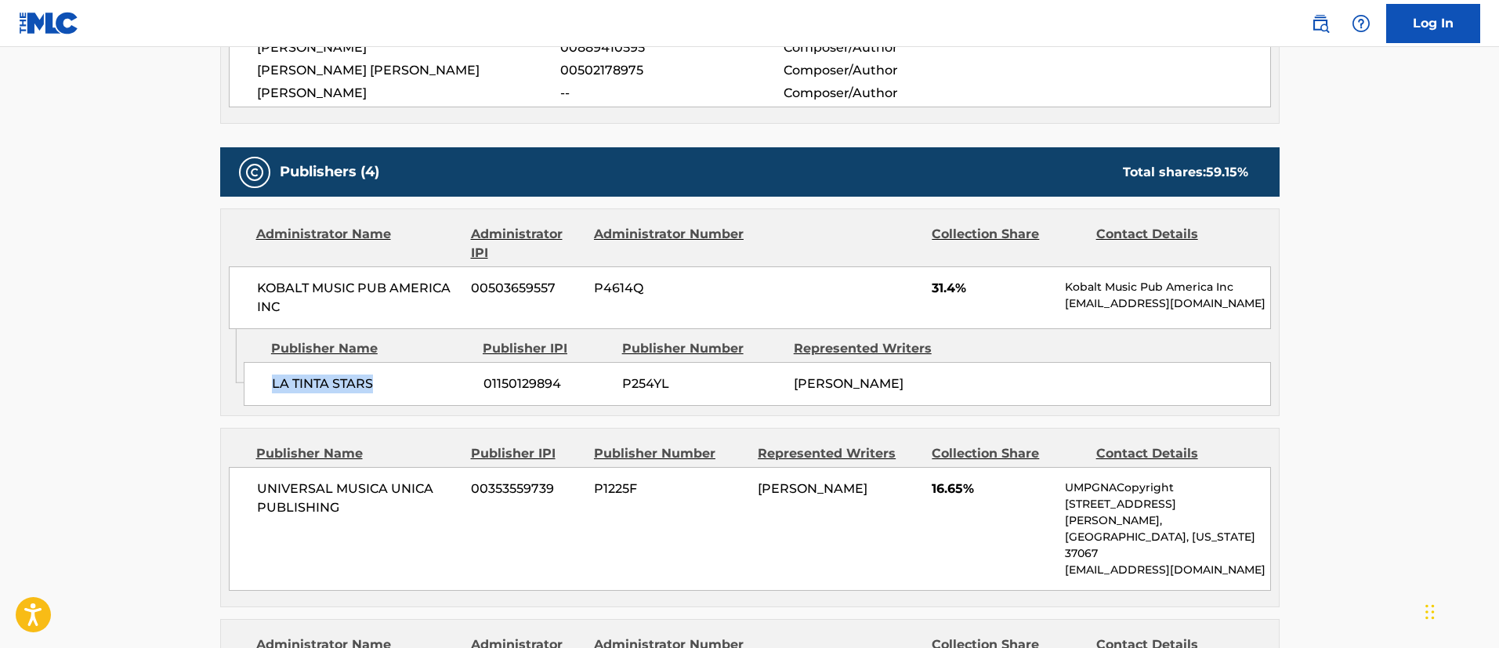
drag, startPoint x: 382, startPoint y: 385, endPoint x: 260, endPoint y: 381, distance: 122.3
click at [260, 381] on div "LA TINTA STARS 01150129894 P254YL [PERSON_NAME]" at bounding box center [757, 384] width 1027 height 44
drag, startPoint x: 454, startPoint y: 291, endPoint x: 260, endPoint y: 286, distance: 193.6
click at [260, 286] on span "KOBALT MUSIC PUB AMERICA INC" at bounding box center [358, 298] width 203 height 38
click at [287, 313] on span "KOBALT MUSIC PUB AMERICA INC" at bounding box center [358, 298] width 203 height 38
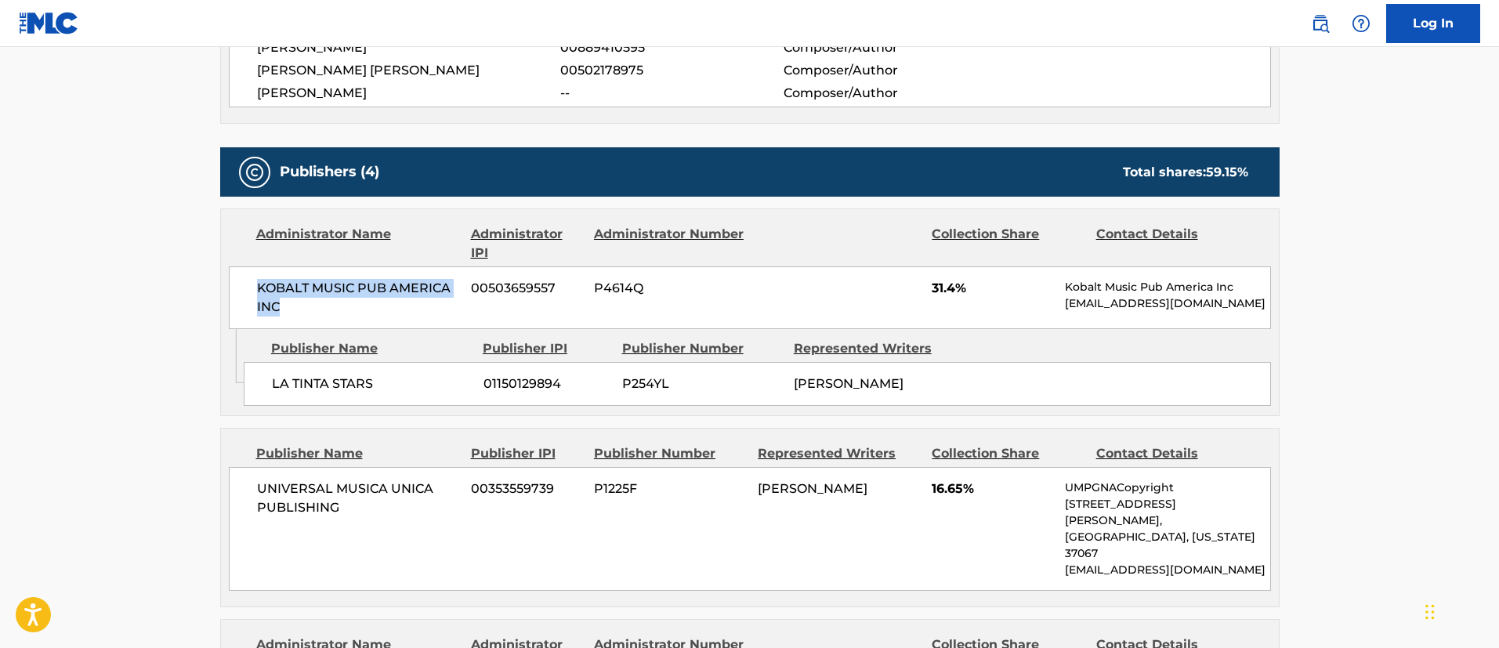
drag, startPoint x: 287, startPoint y: 307, endPoint x: 258, endPoint y: 288, distance: 35.0
click at [258, 288] on span "KOBALT MUSIC PUB AMERICA INC" at bounding box center [358, 298] width 203 height 38
drag, startPoint x: 408, startPoint y: 385, endPoint x: 269, endPoint y: 379, distance: 138.8
click at [269, 379] on div "LA TINTA STARS 01150129894 P254YL [PERSON_NAME]" at bounding box center [757, 384] width 1027 height 44
click at [555, 378] on span "01150129894" at bounding box center [546, 383] width 127 height 19
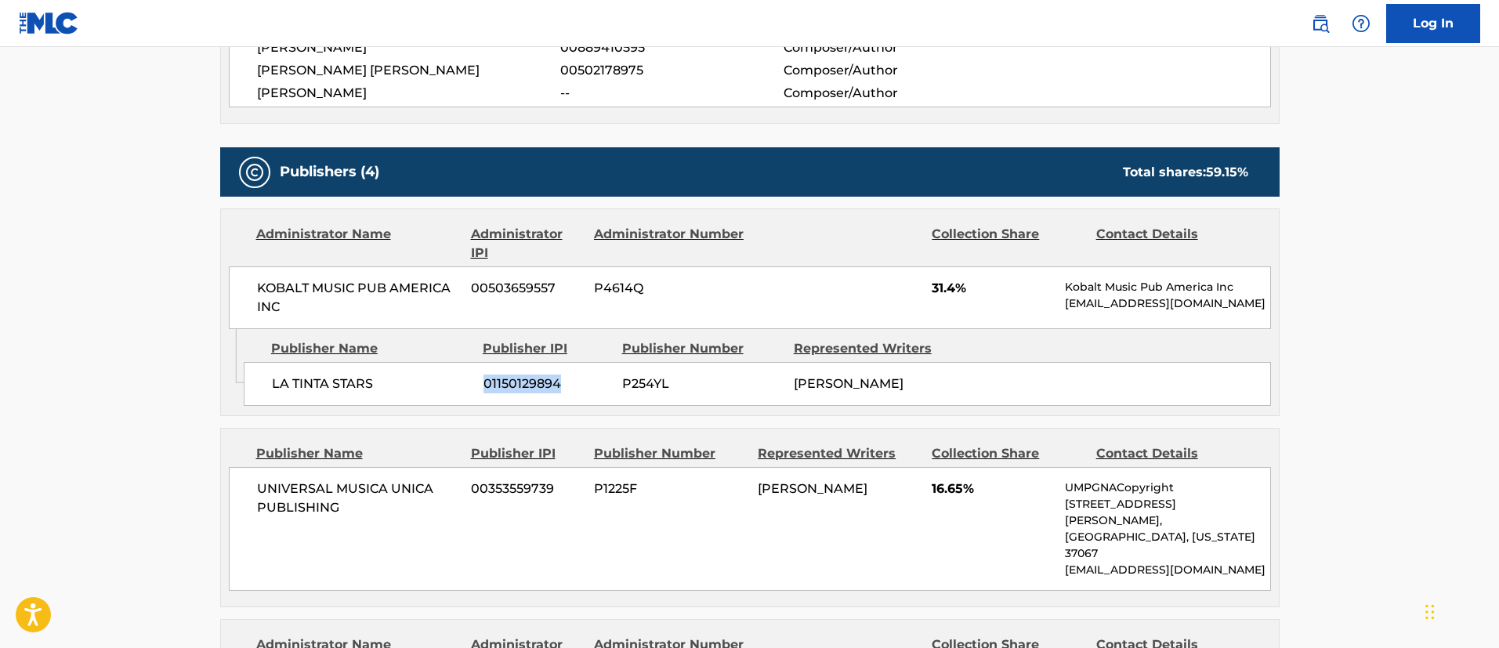
drag, startPoint x: 570, startPoint y: 379, endPoint x: 481, endPoint y: 381, distance: 88.5
click at [481, 381] on div "LA TINTA STARS 01150129894 P254YL [PERSON_NAME]" at bounding box center [757, 384] width 1027 height 44
drag, startPoint x: 882, startPoint y: 378, endPoint x: 792, endPoint y: 377, distance: 90.1
click at [792, 377] on div "LA TINTA STARS 01150129894 P254YL [PERSON_NAME]" at bounding box center [757, 384] width 1027 height 44
drag, startPoint x: 817, startPoint y: 505, endPoint x: 758, endPoint y: 485, distance: 62.9
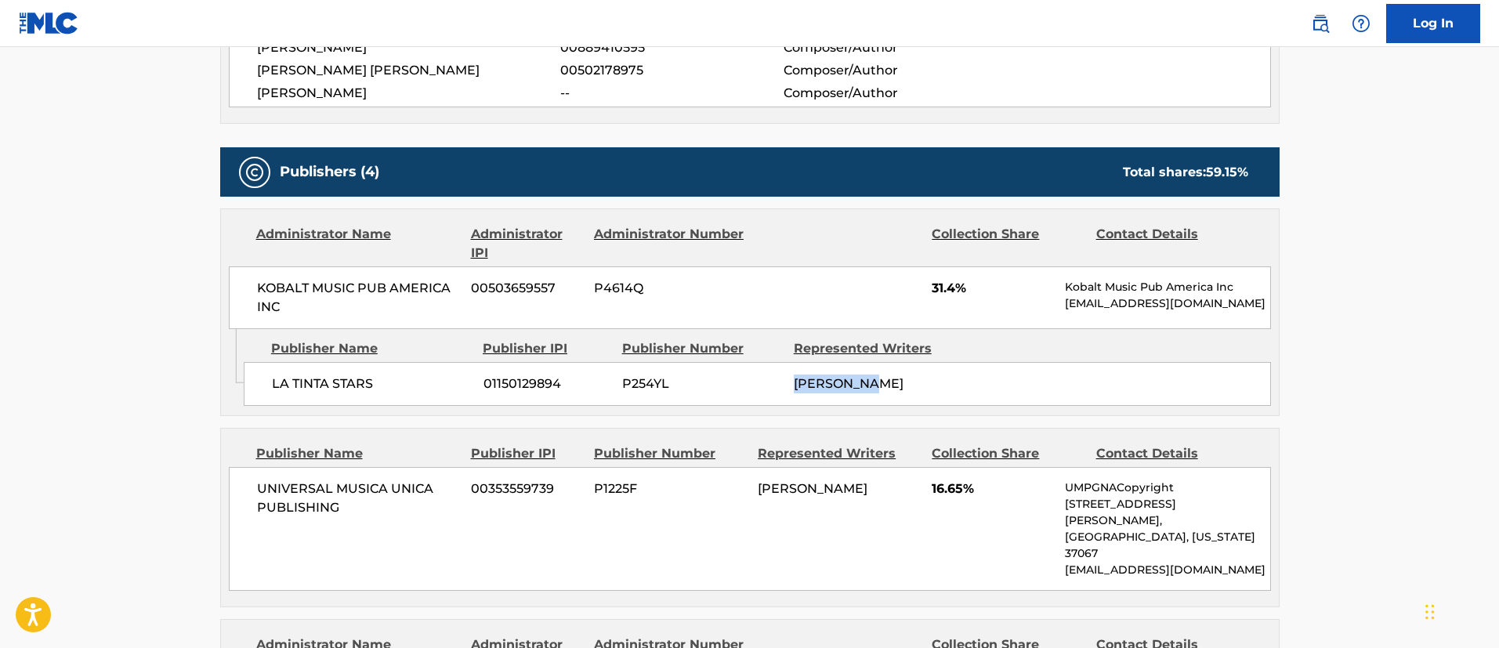
click at [758, 485] on div "[PERSON_NAME]" at bounding box center [839, 488] width 162 height 19
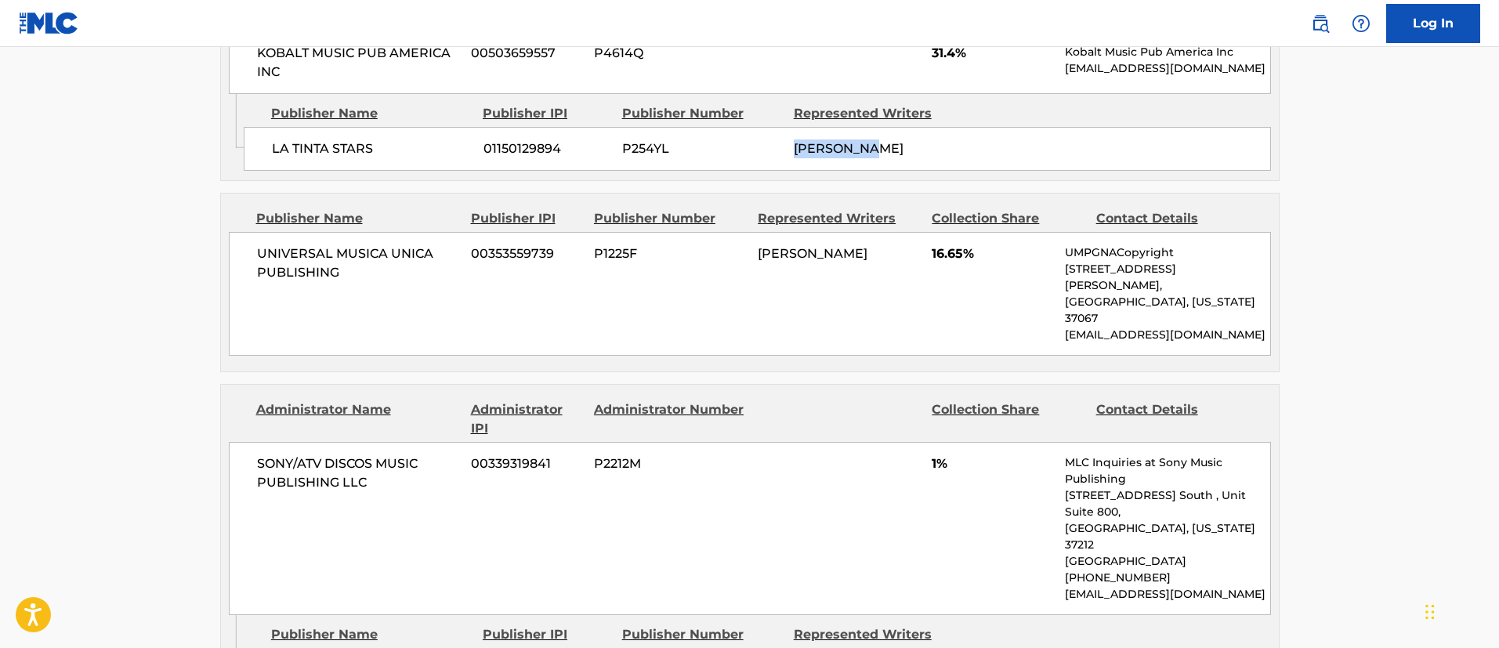
scroll to position [1175, 0]
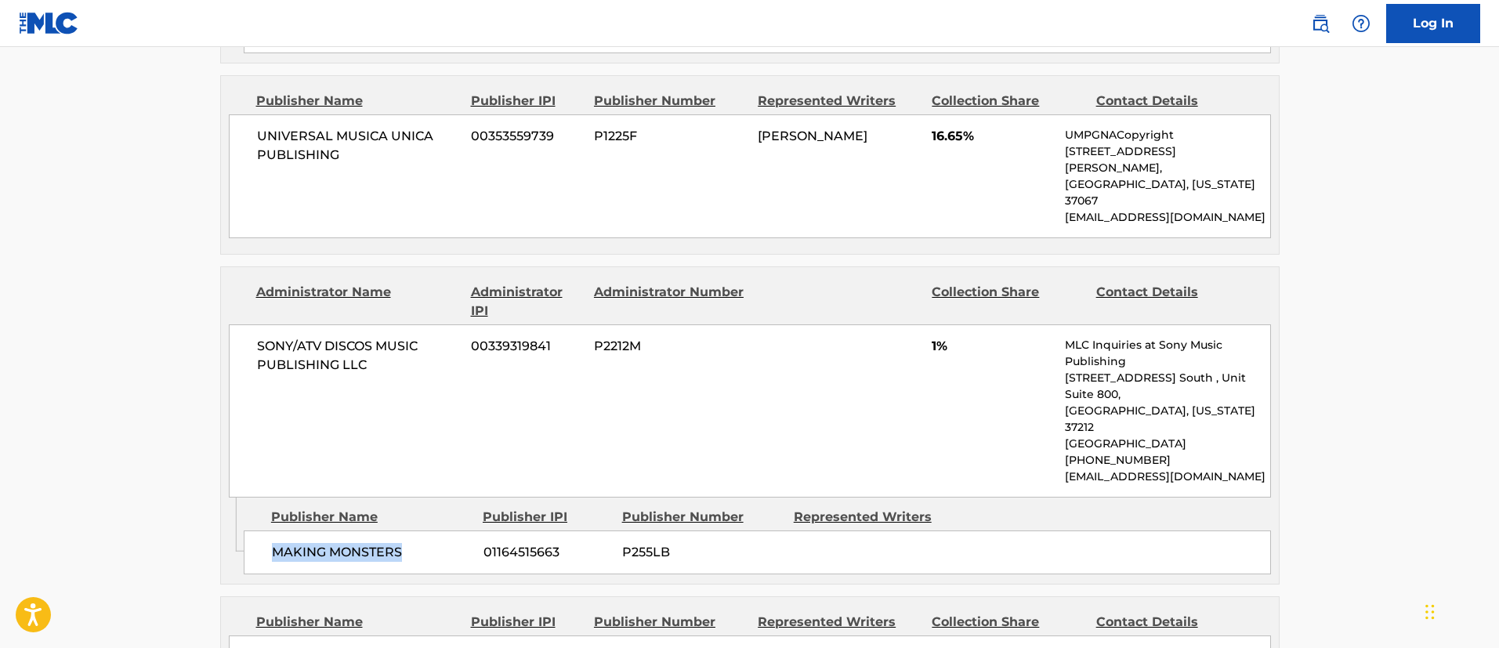
drag, startPoint x: 410, startPoint y: 501, endPoint x: 266, endPoint y: 505, distance: 145.0
click at [266, 530] on div "MAKING MONSTERS 01164515663 P255LB" at bounding box center [757, 552] width 1027 height 44
drag, startPoint x: 575, startPoint y: 503, endPoint x: 474, endPoint y: 492, distance: 101.7
click at [474, 530] on div "MAKING MONSTERS 01164515663 P255LB" at bounding box center [757, 552] width 1027 height 44
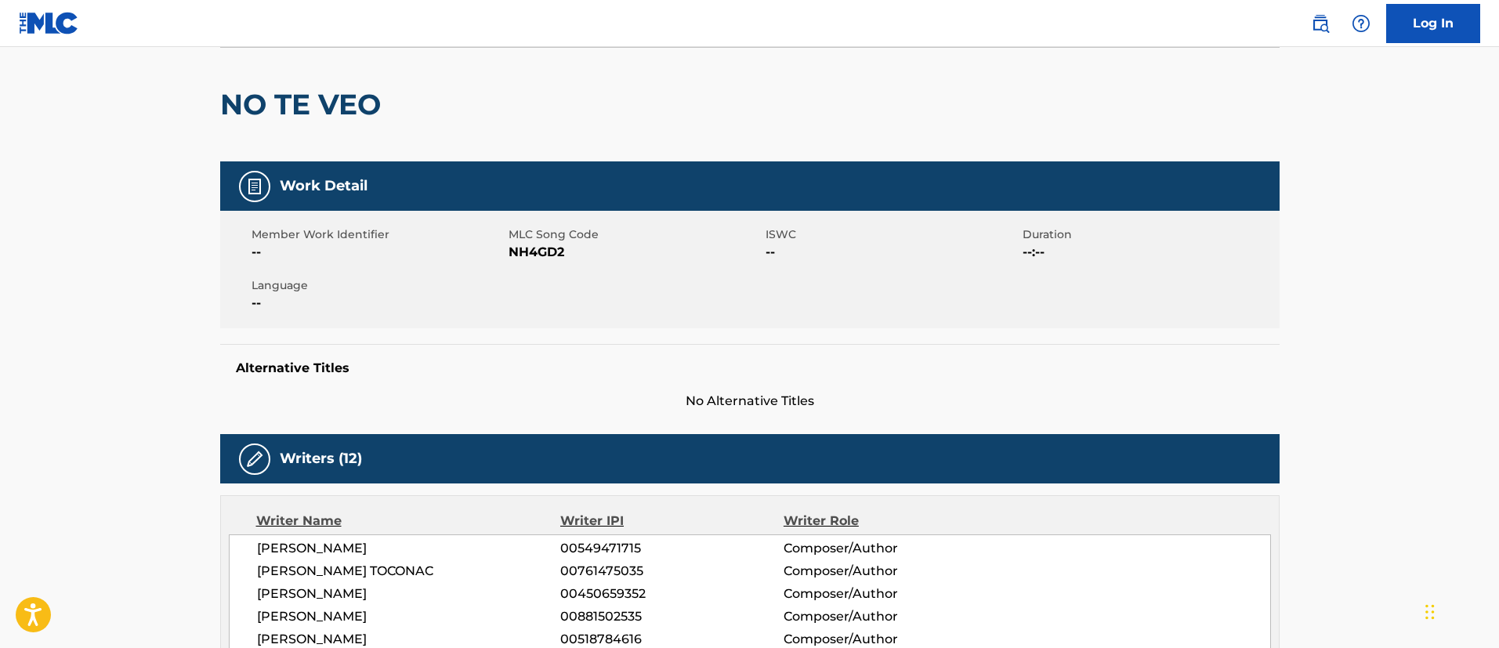
scroll to position [0, 0]
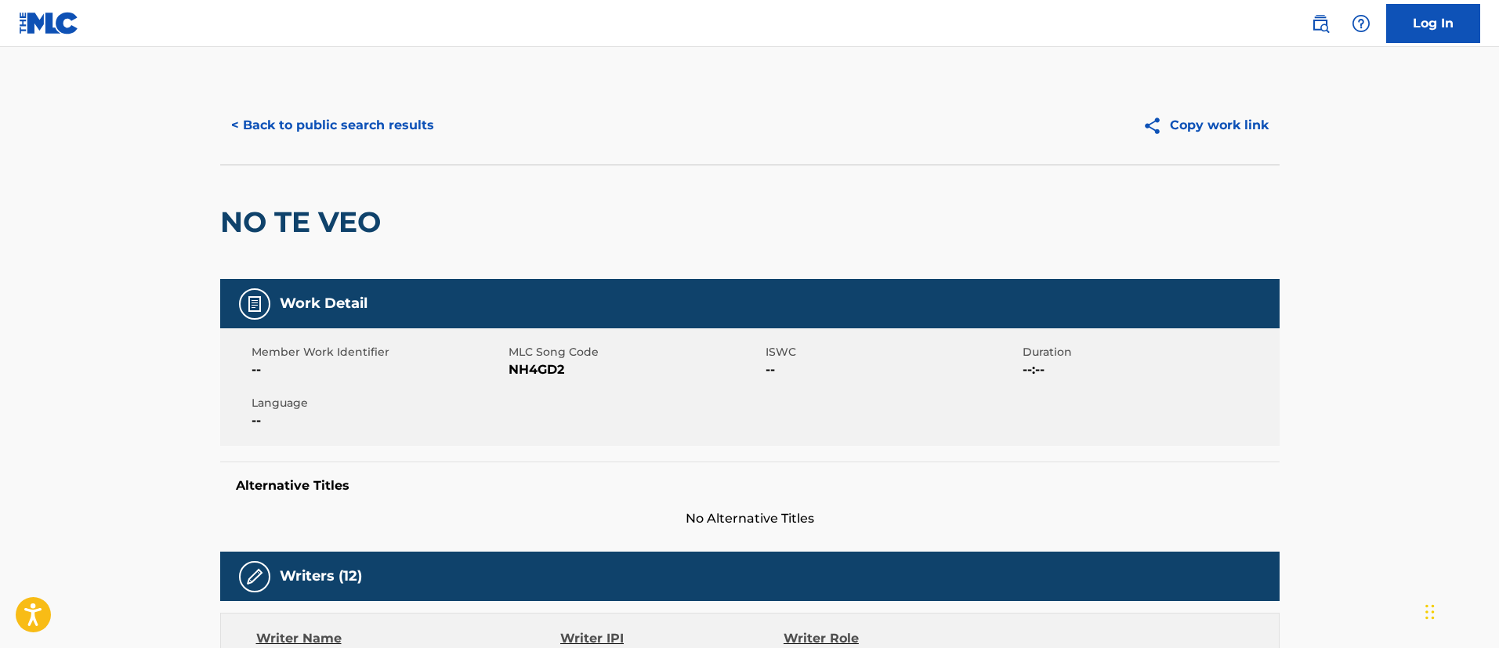
click at [344, 126] on button "< Back to public search results" at bounding box center [332, 125] width 225 height 39
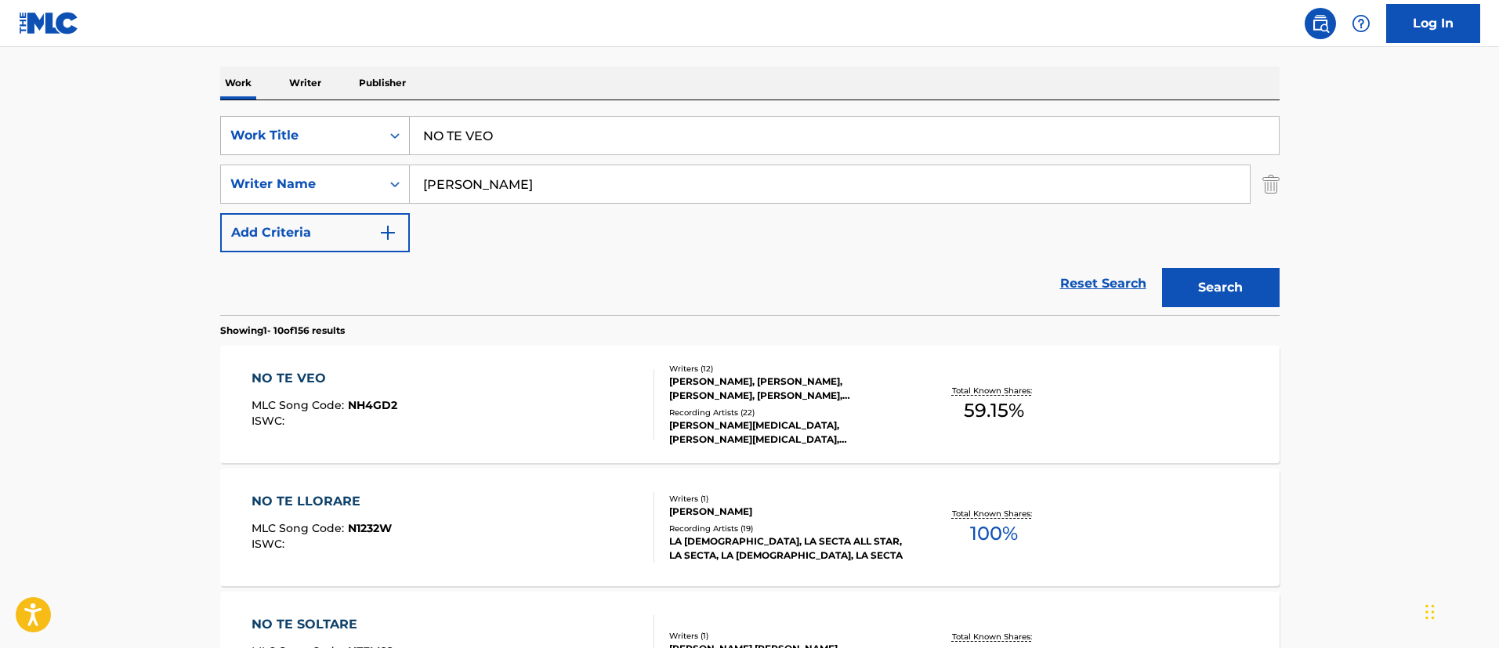
drag, startPoint x: 581, startPoint y: 135, endPoint x: 349, endPoint y: 117, distance: 232.6
click at [349, 117] on div "SearchWithCriteria1c5865c8-e058-40ac-b175-4ce05d8ebbe1 Work Title NO TE VEO" at bounding box center [749, 135] width 1059 height 39
paste input "EM"
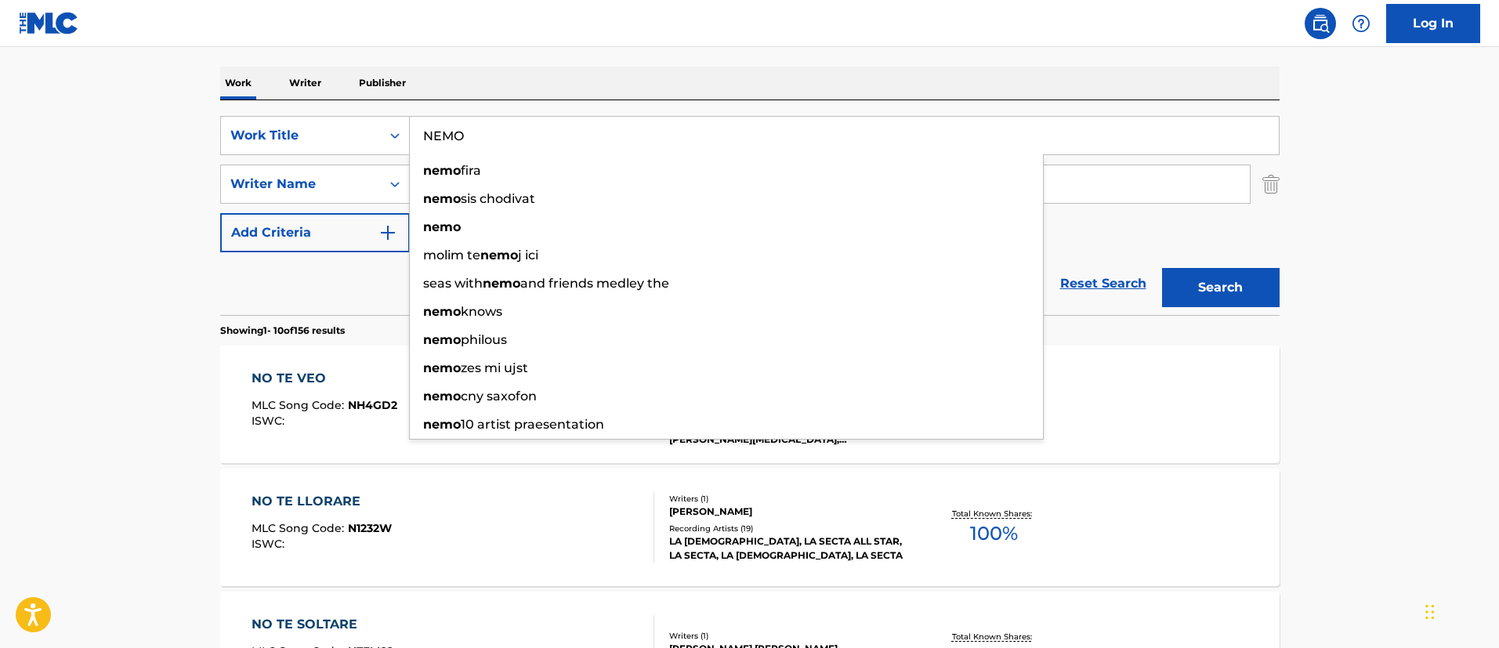
type input "NEMO"
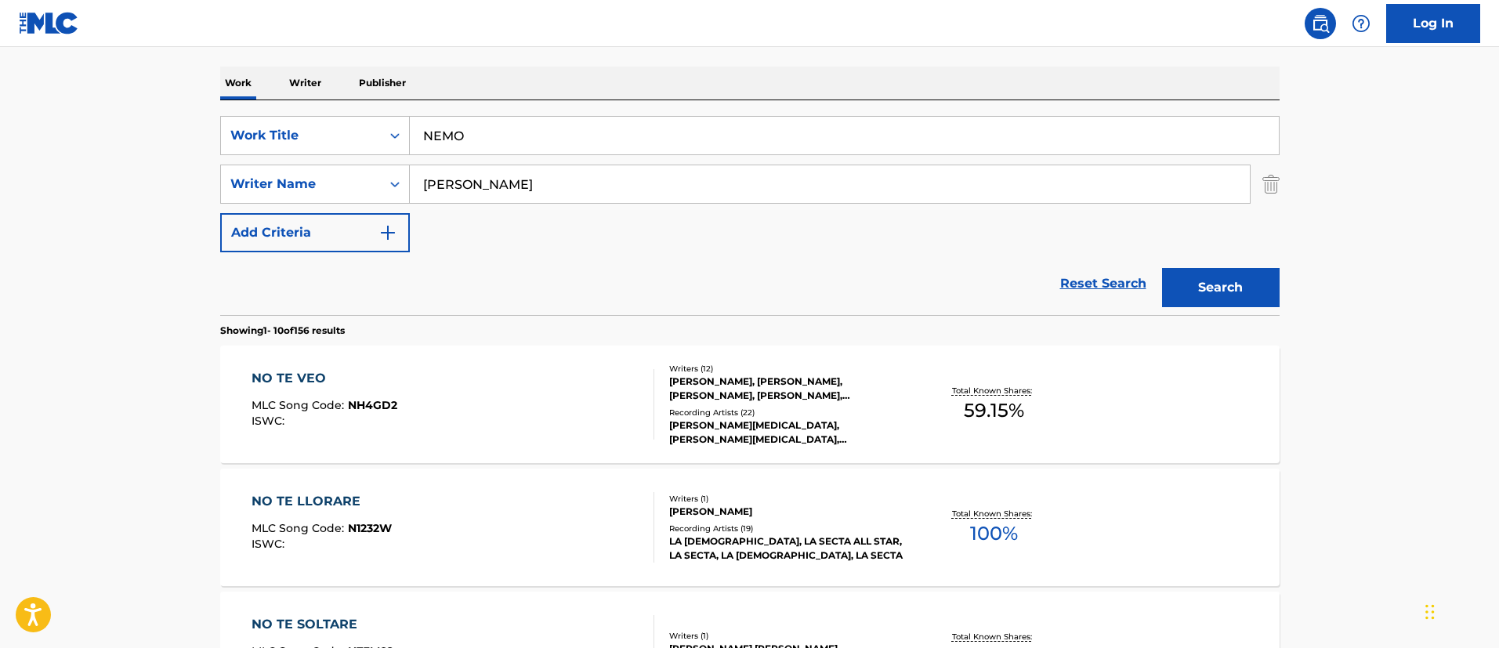
drag, startPoint x: 1235, startPoint y: 277, endPoint x: 1172, endPoint y: 291, distance: 64.8
click at [1235, 278] on button "Search" at bounding box center [1221, 287] width 118 height 39
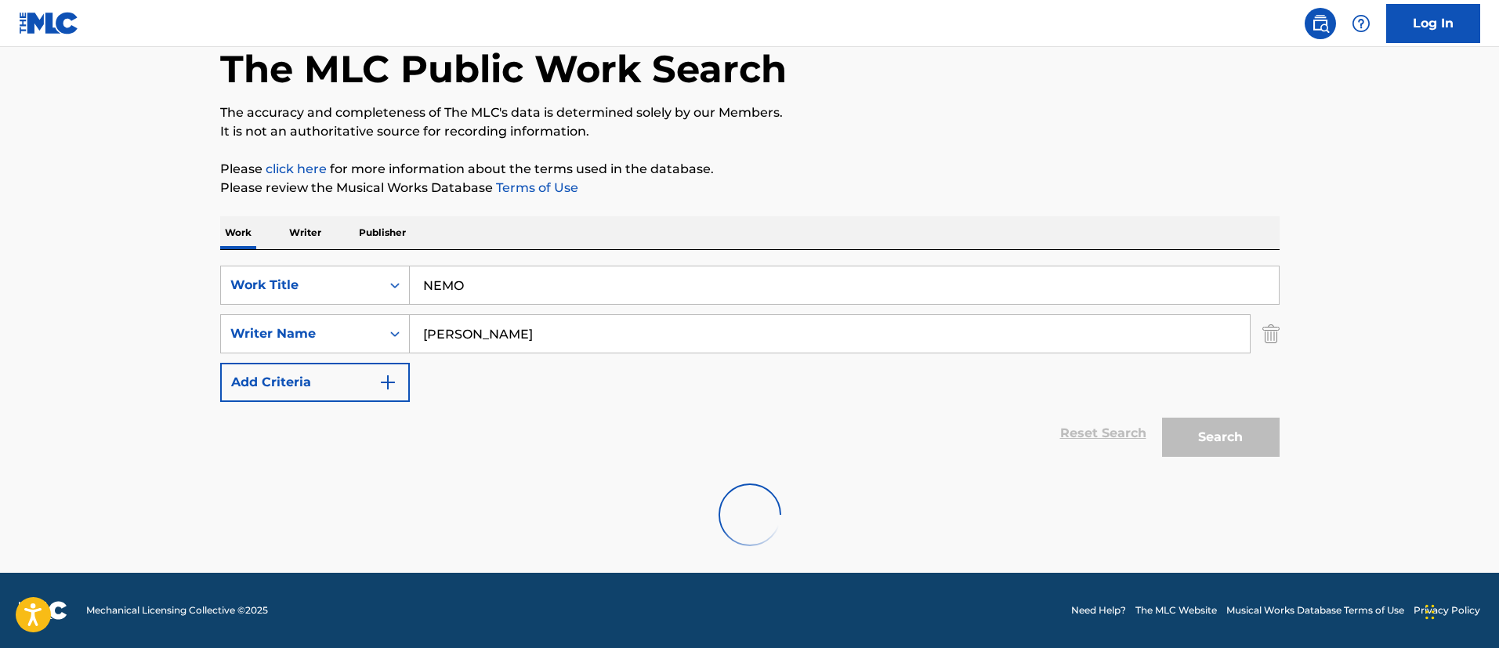
scroll to position [204, 0]
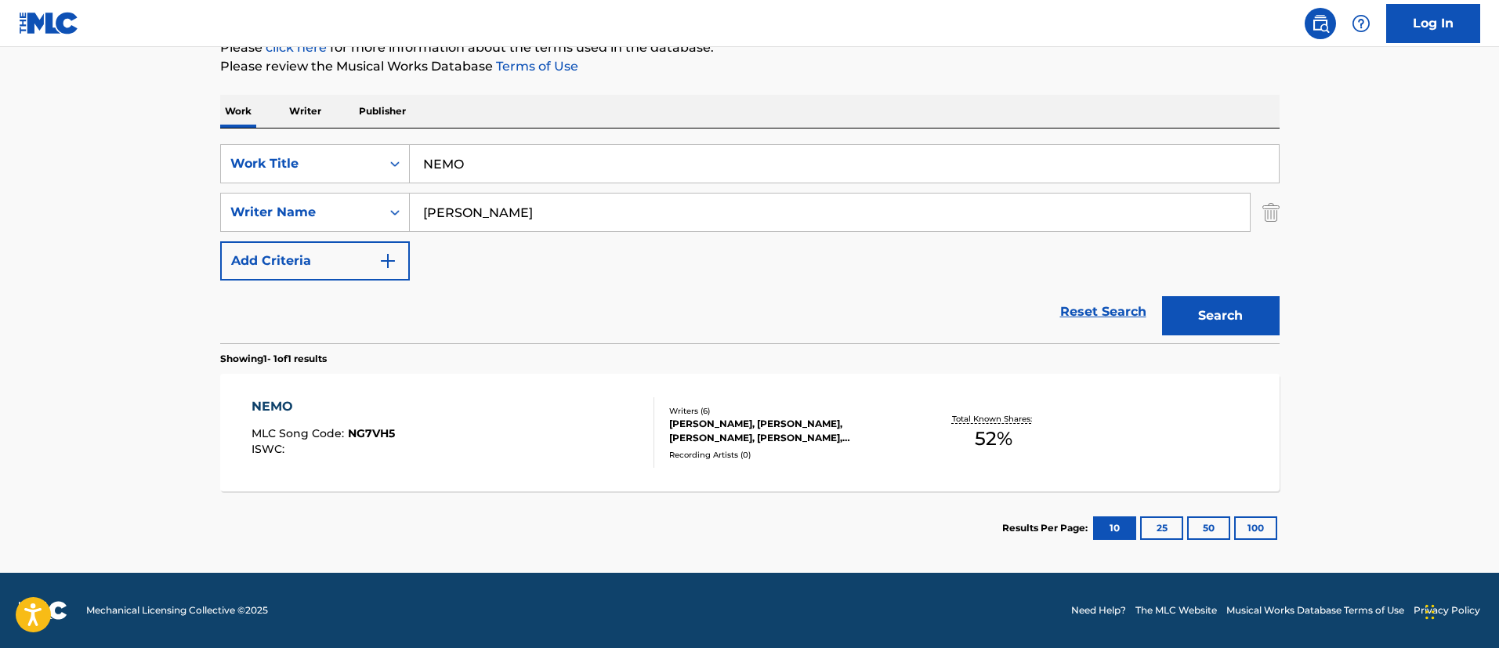
click at [266, 402] on div "NEMO" at bounding box center [322, 406] width 143 height 19
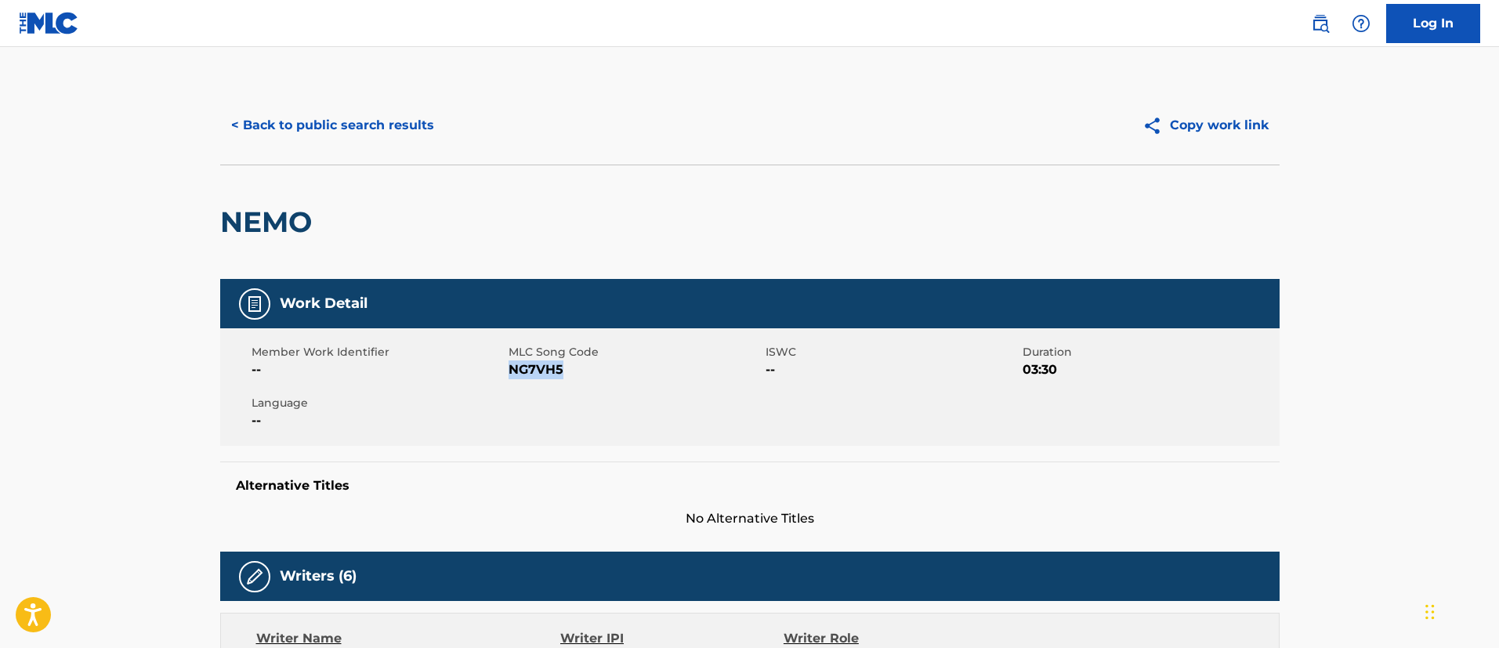
drag, startPoint x: 574, startPoint y: 373, endPoint x: 511, endPoint y: 373, distance: 63.5
click at [511, 373] on span "NG7VH5" at bounding box center [634, 369] width 253 height 19
click at [376, 123] on button "< Back to public search results" at bounding box center [332, 125] width 225 height 39
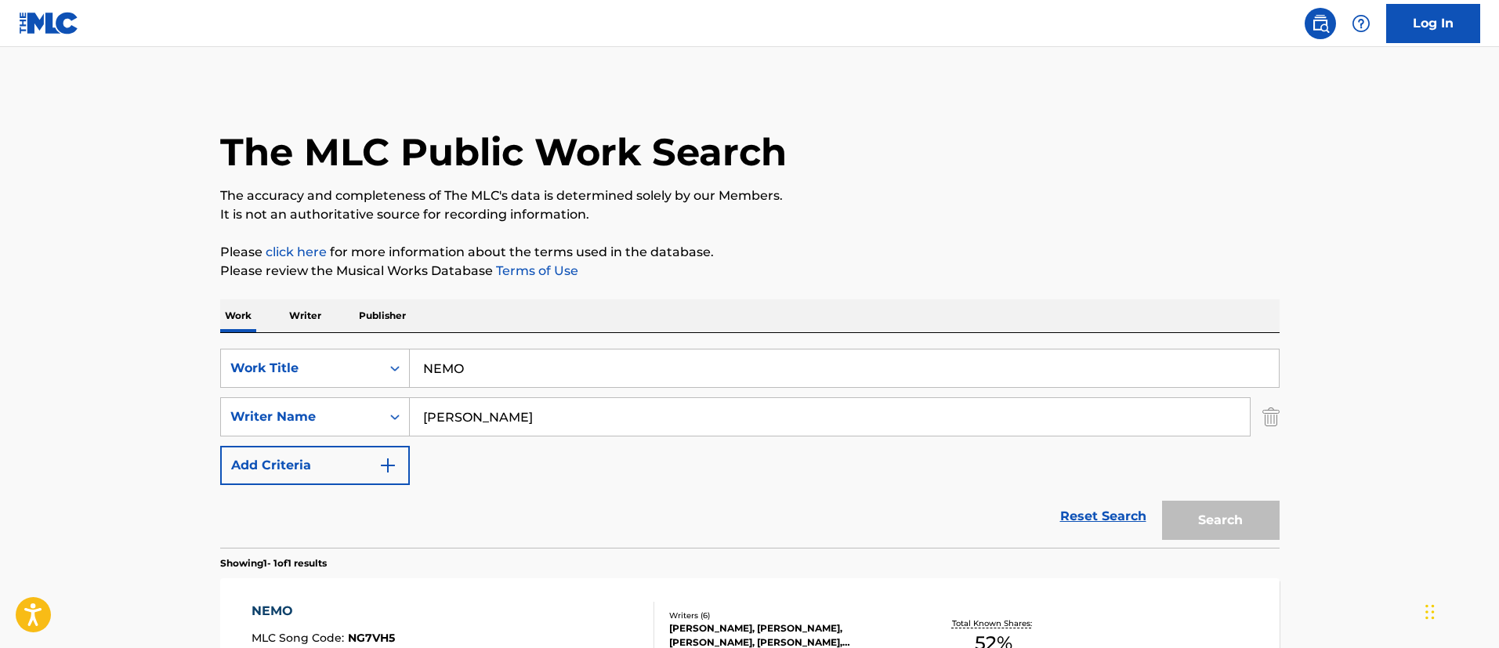
scroll to position [115, 0]
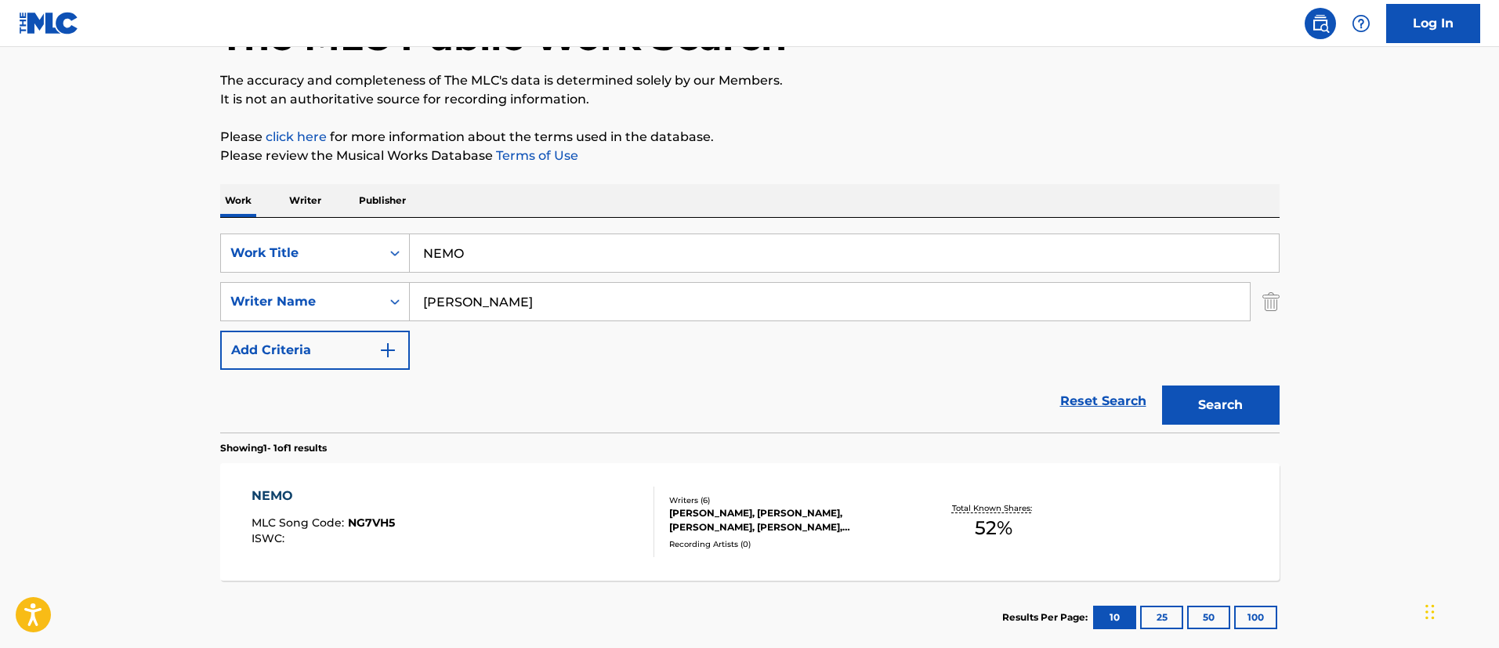
drag, startPoint x: 539, startPoint y: 251, endPoint x: 426, endPoint y: 241, distance: 113.3
click at [426, 240] on input "NEMO" at bounding box center [844, 253] width 869 height 38
paste input "SOLA"
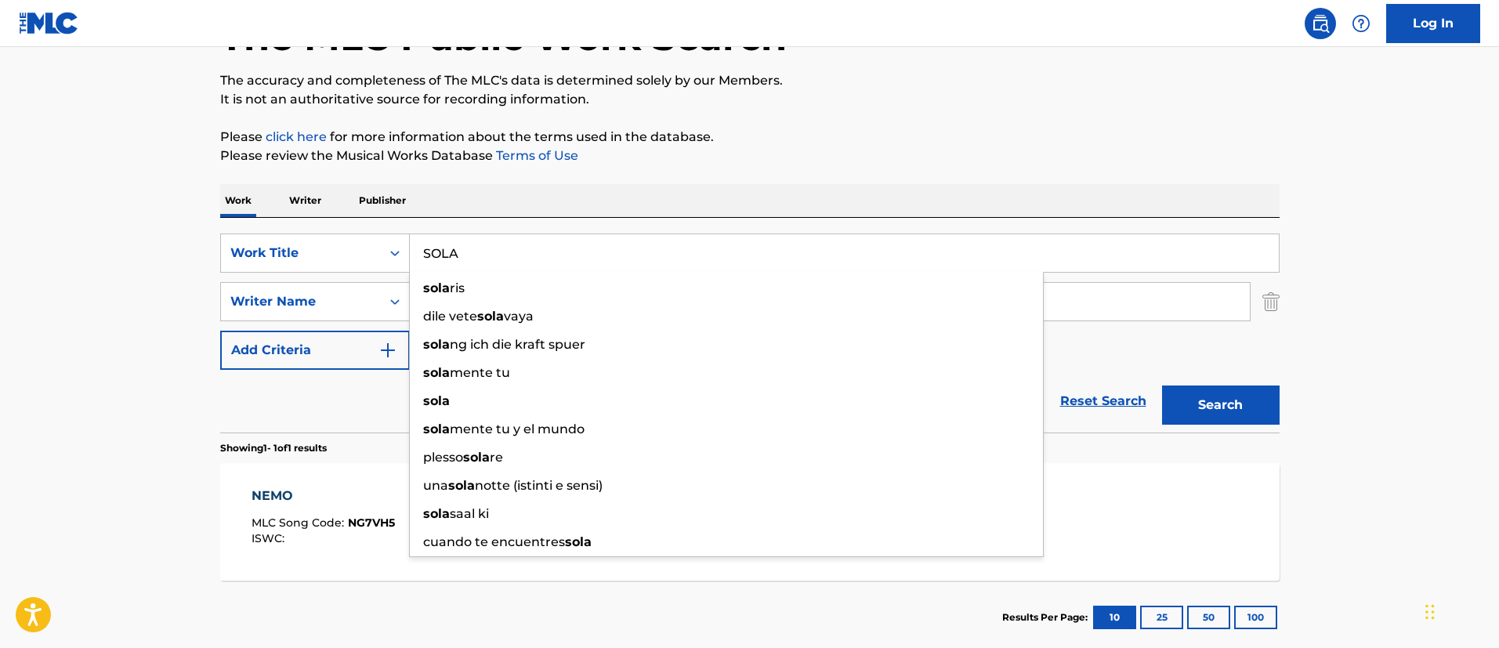
type input "SOLA"
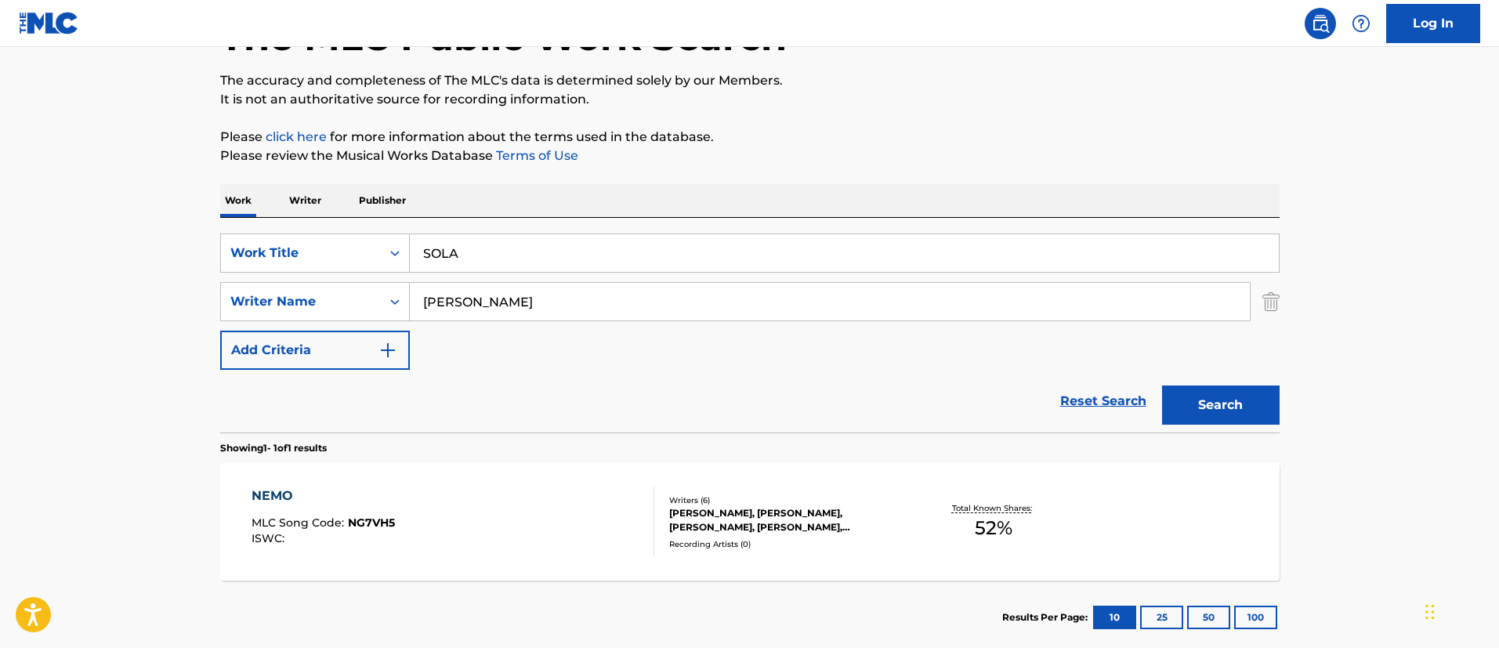
click at [1209, 407] on button "Search" at bounding box center [1221, 404] width 118 height 39
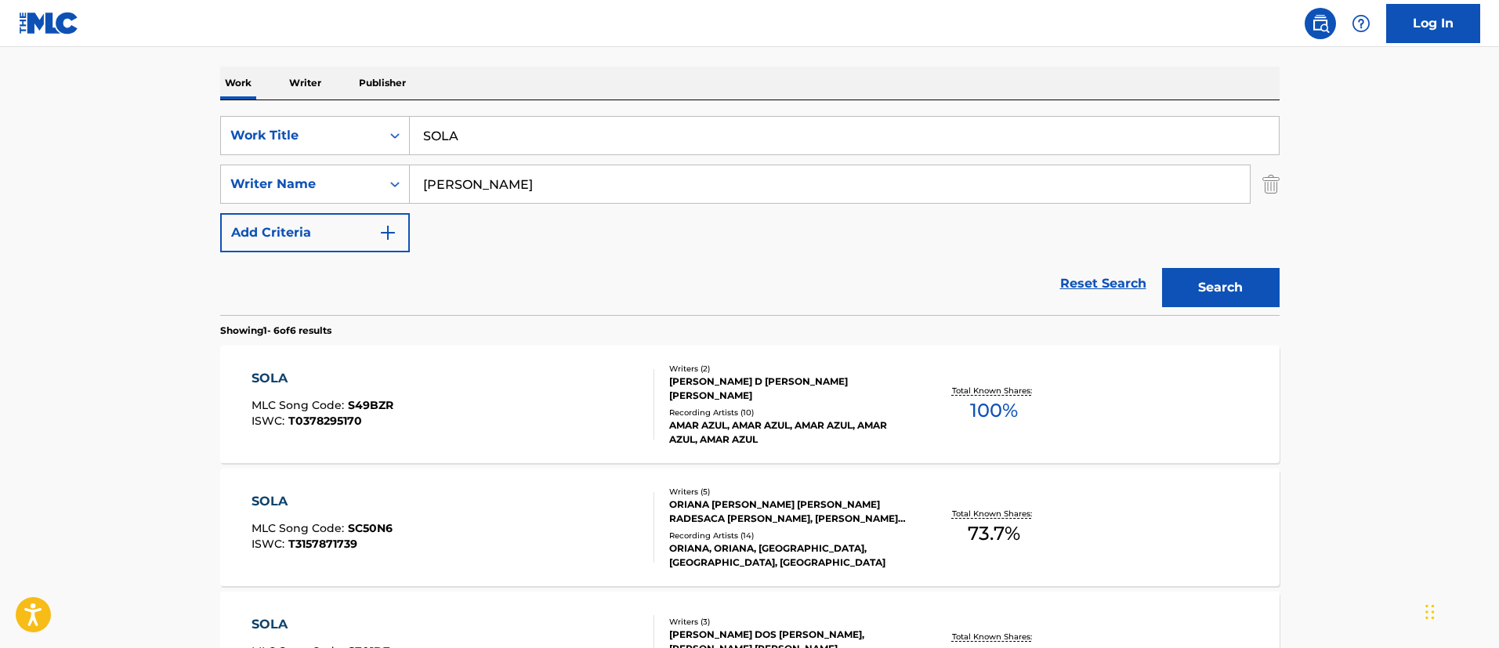
scroll to position [350, 0]
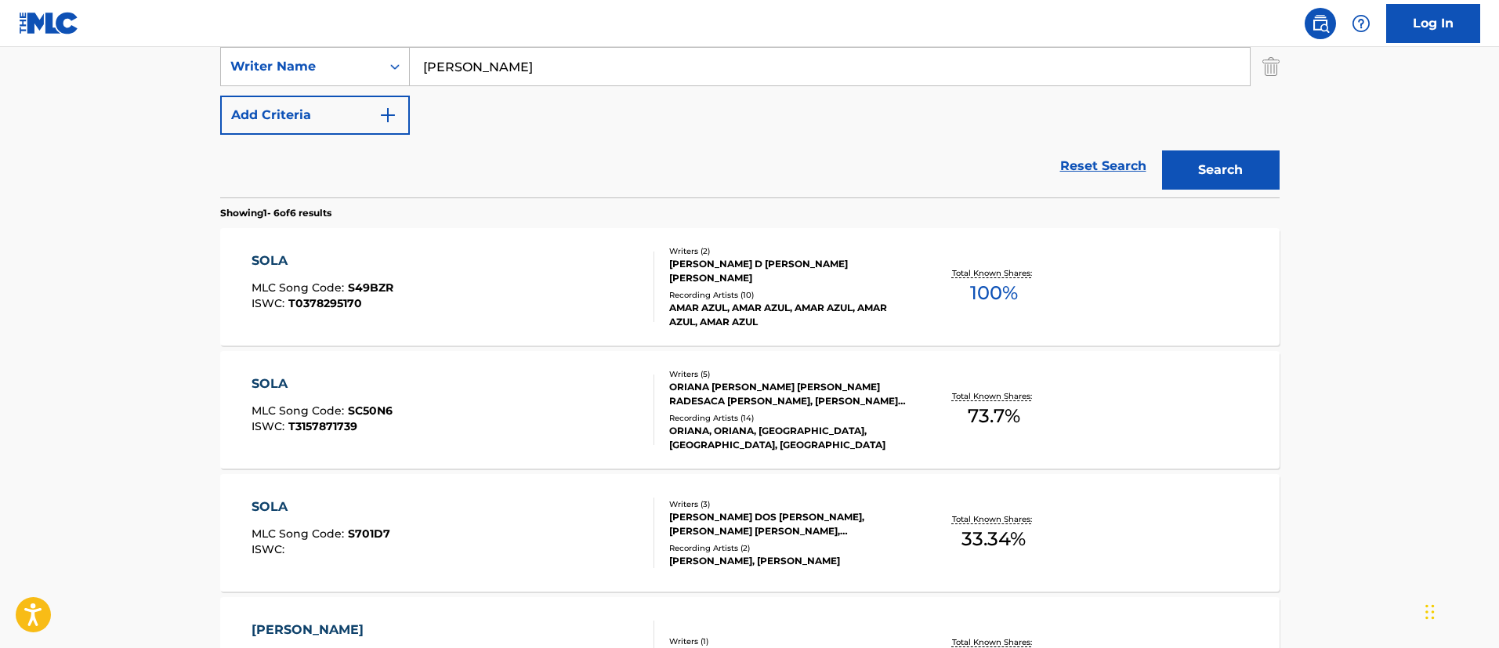
click at [309, 255] on div "SOLA" at bounding box center [322, 260] width 142 height 19
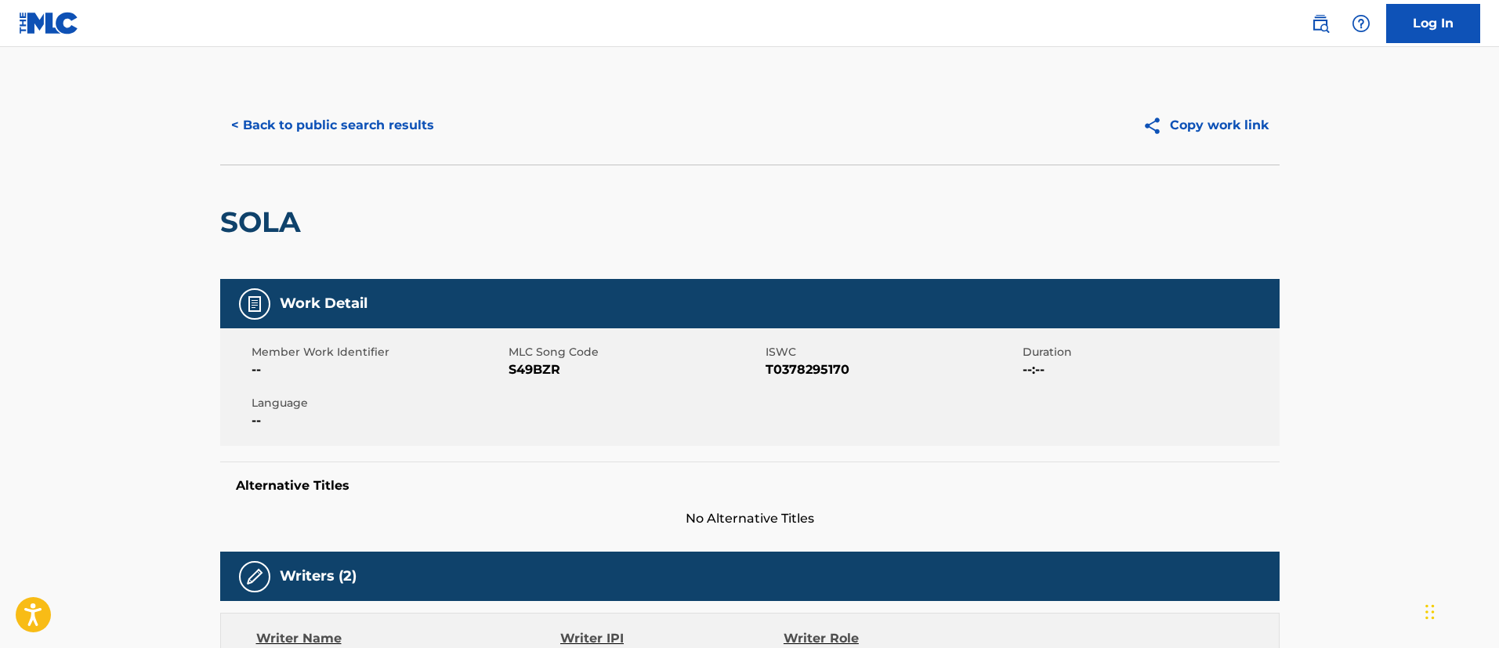
click at [335, 126] on button "< Back to public search results" at bounding box center [332, 125] width 225 height 39
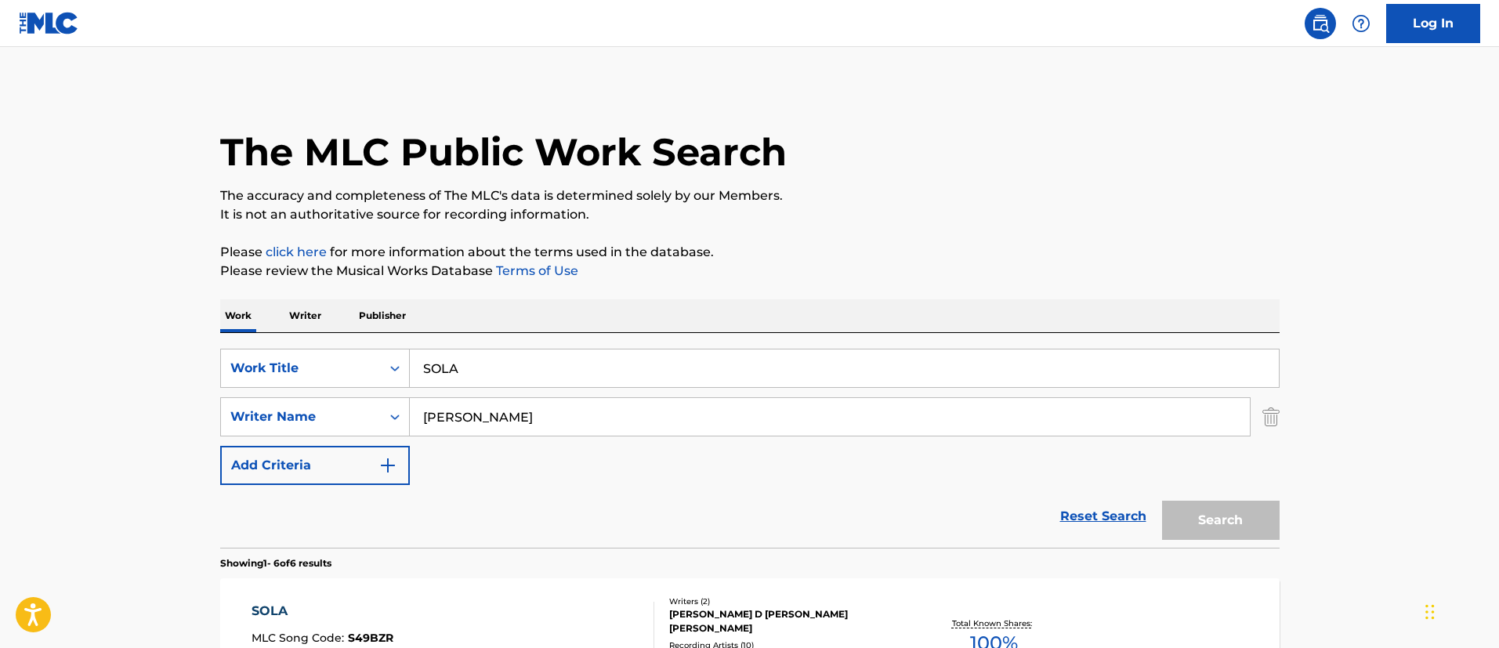
scroll to position [342, 0]
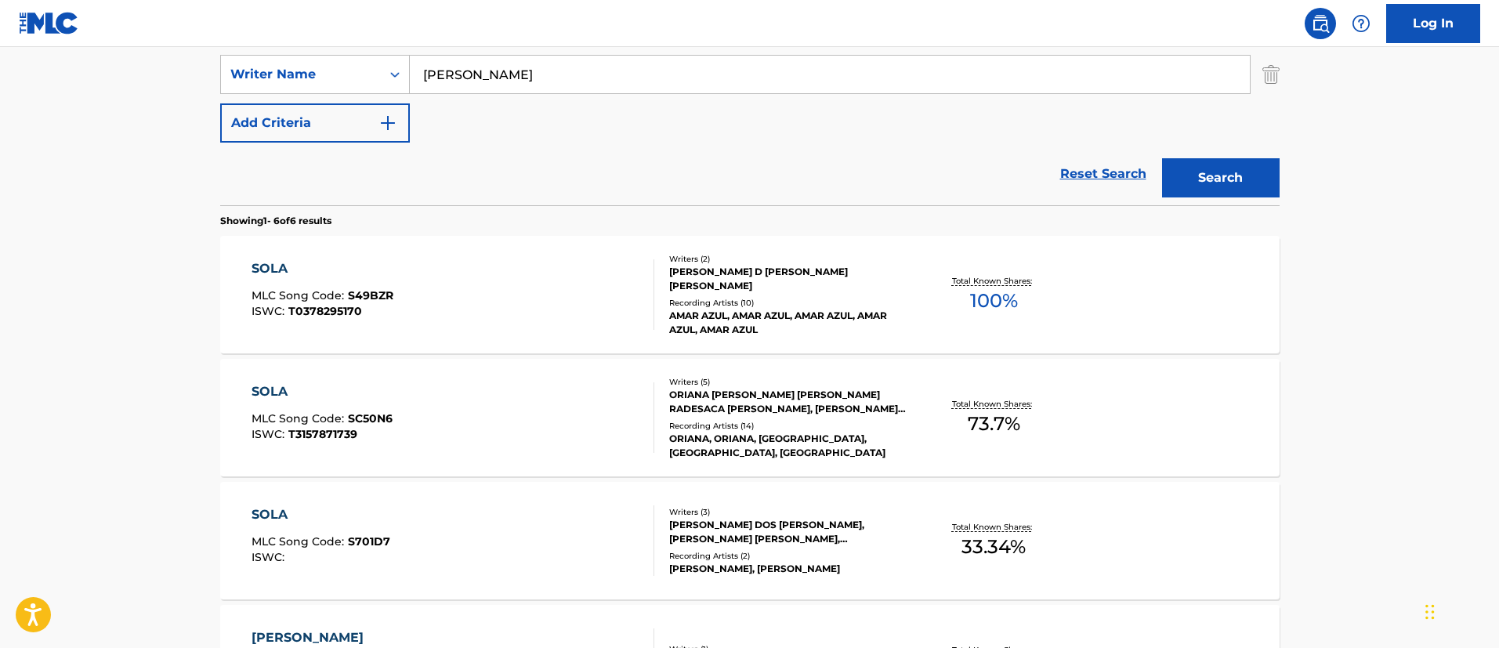
click at [295, 382] on div "SOLA" at bounding box center [321, 391] width 141 height 19
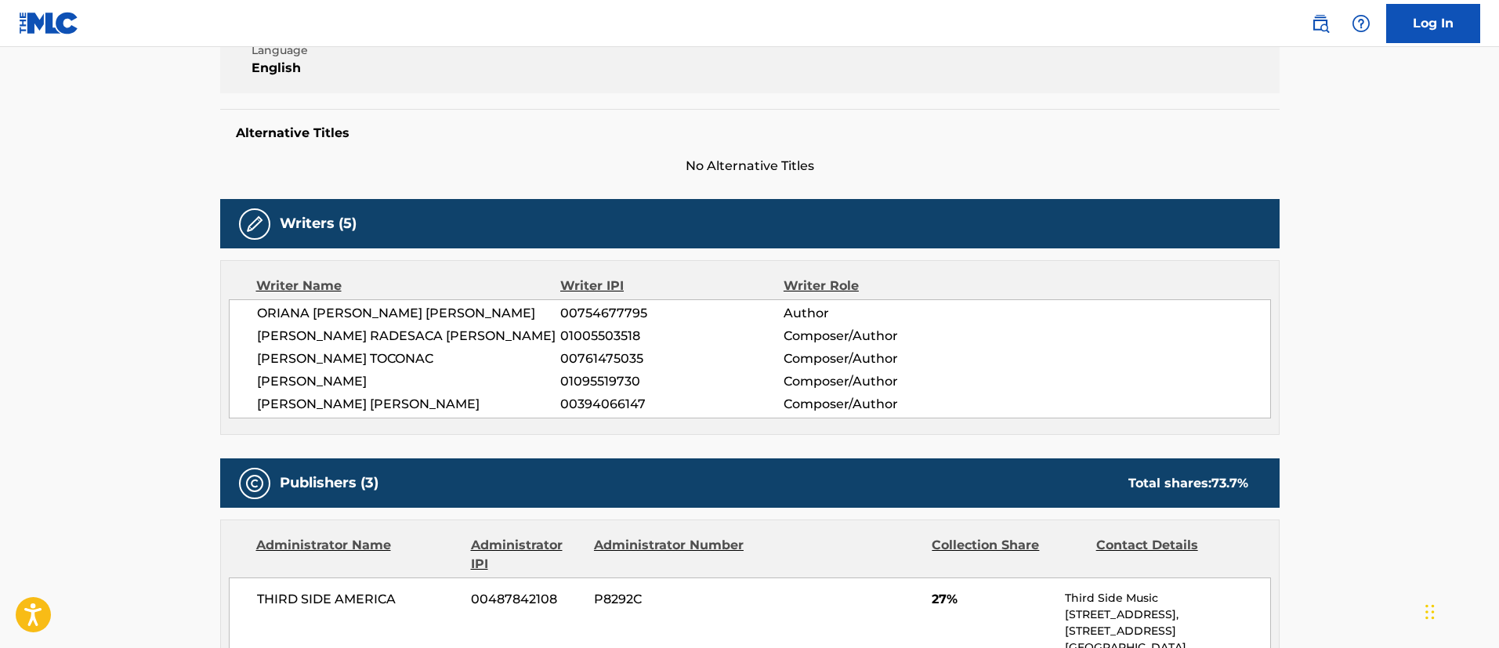
scroll to position [235, 0]
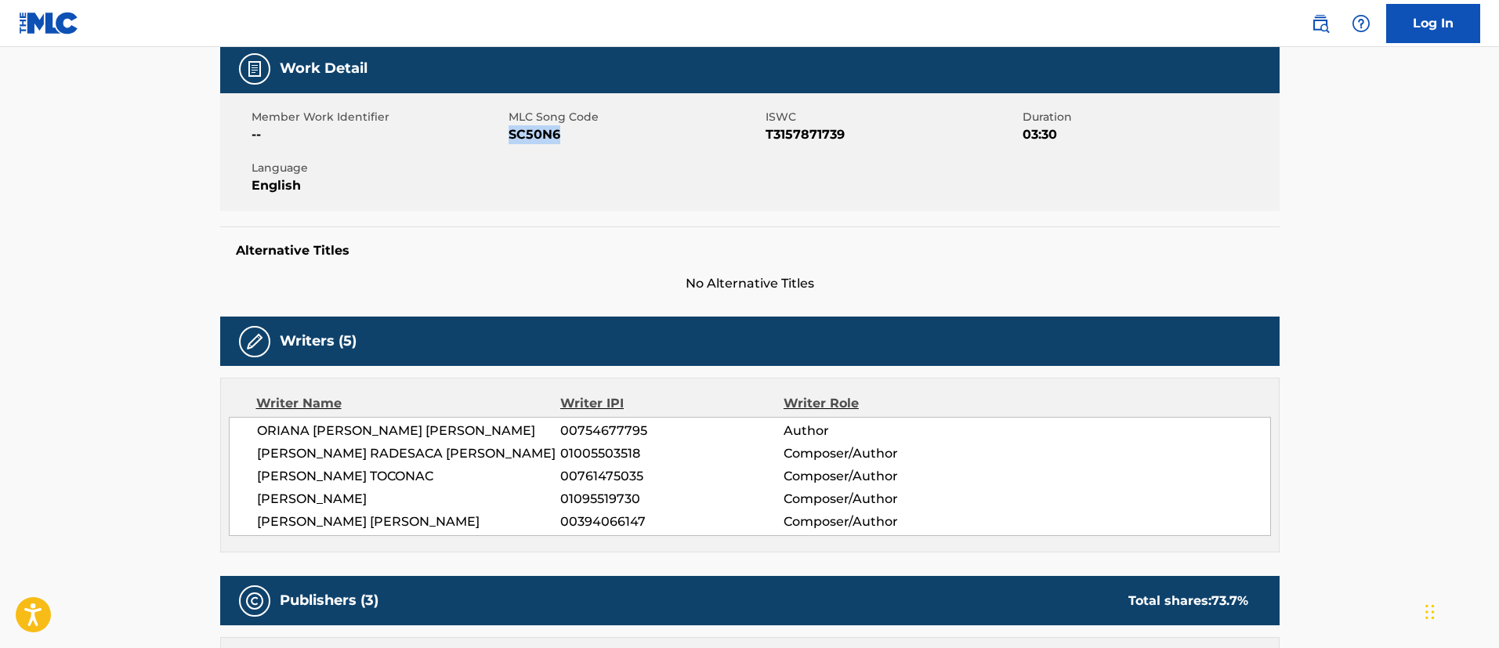
drag, startPoint x: 581, startPoint y: 139, endPoint x: 504, endPoint y: 133, distance: 77.7
click at [508, 137] on span "SC50N6" at bounding box center [634, 134] width 253 height 19
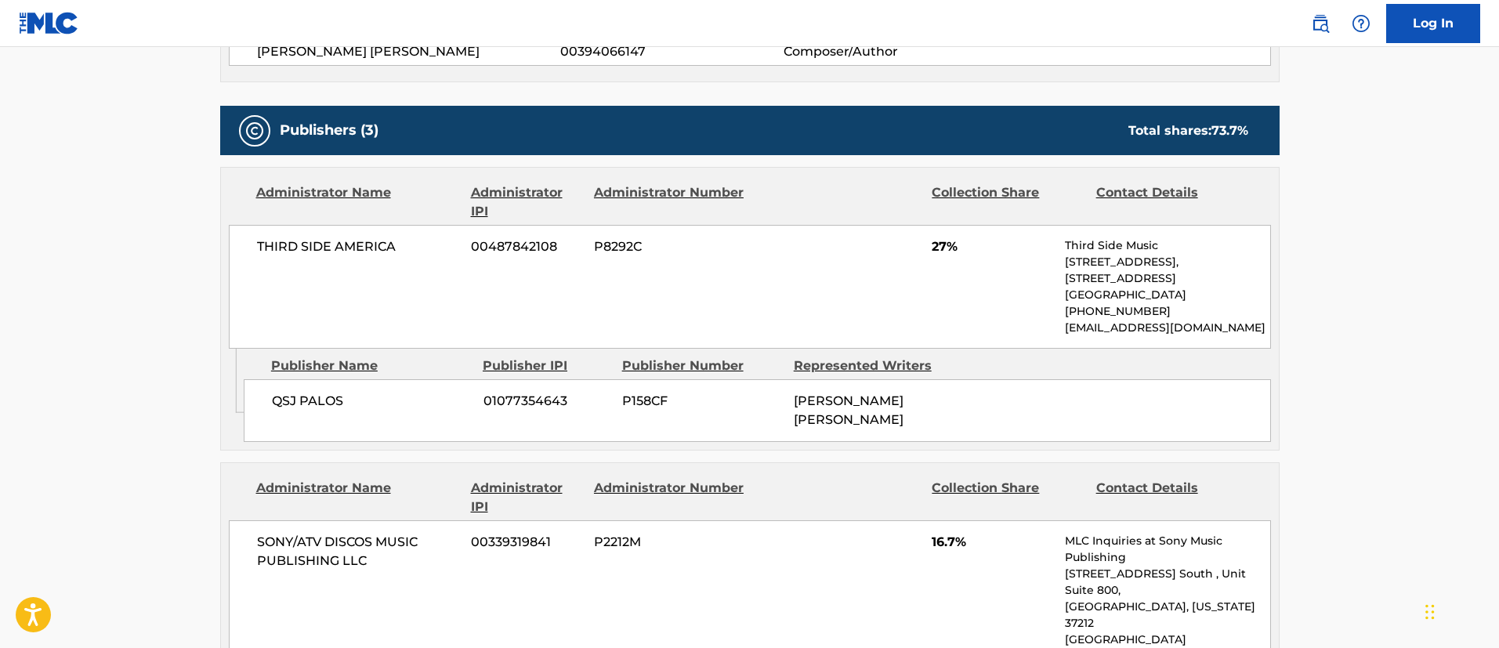
scroll to position [940, 0]
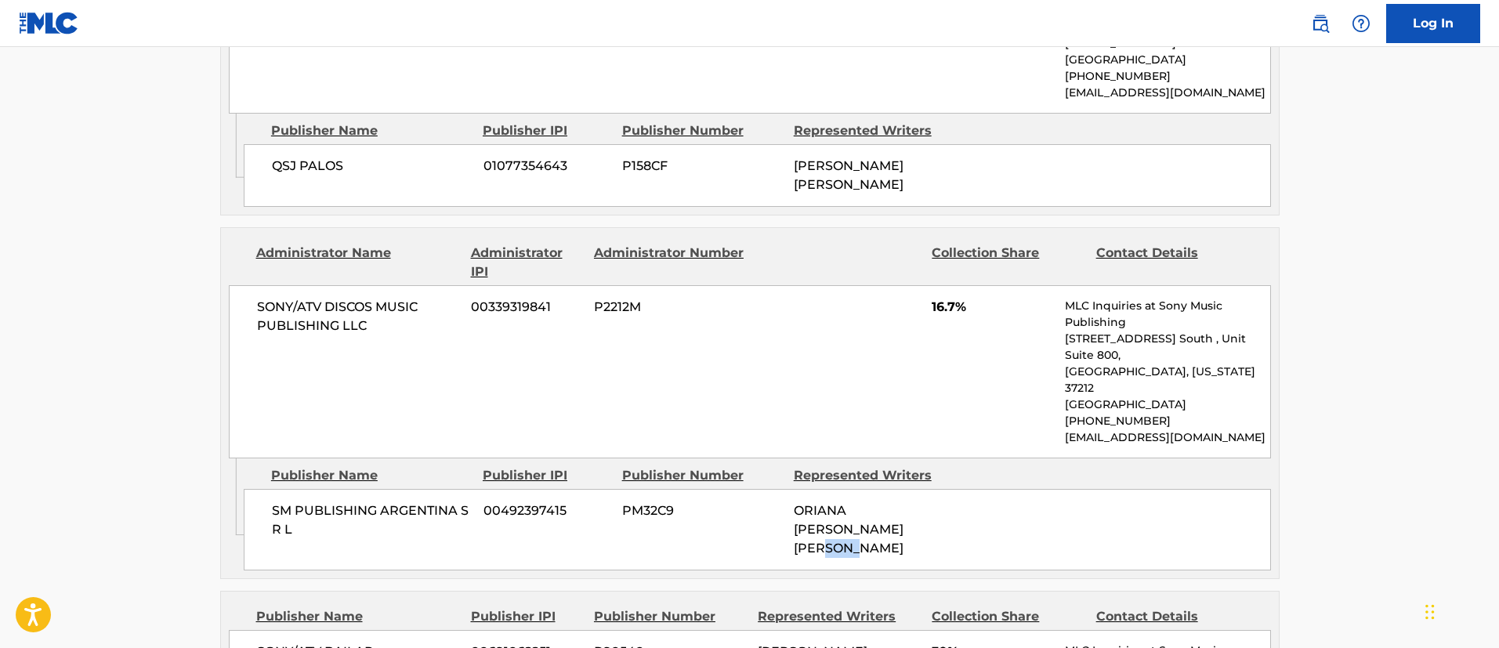
drag, startPoint x: 889, startPoint y: 534, endPoint x: 856, endPoint y: 526, distance: 34.0
click at [856, 526] on span "ORIANA [PERSON_NAME] [PERSON_NAME]" at bounding box center [849, 529] width 110 height 52
drag, startPoint x: 909, startPoint y: 529, endPoint x: 786, endPoint y: 509, distance: 124.5
click at [786, 509] on div "SM PUBLISHING [GEOGRAPHIC_DATA] S R L 00492397415 PM32C9 [PERSON_NAME] [PERSON_…" at bounding box center [757, 529] width 1027 height 81
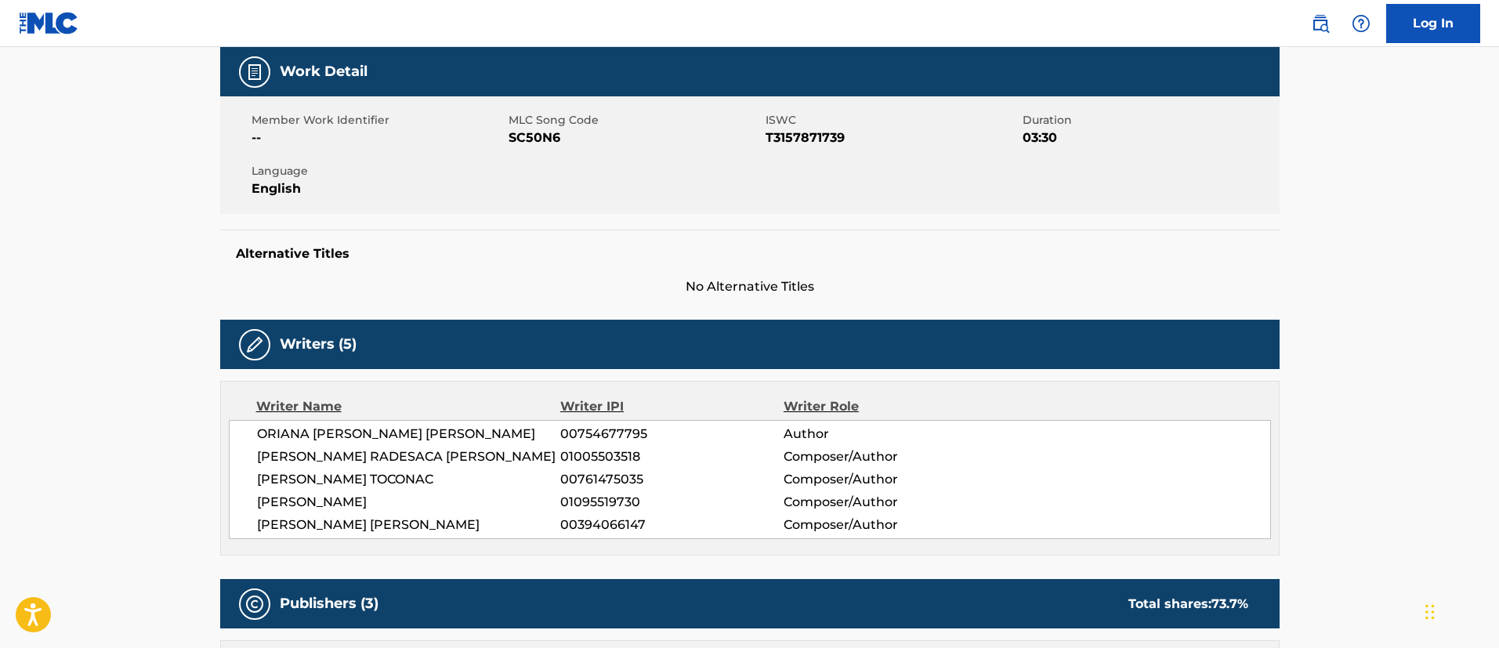
scroll to position [0, 0]
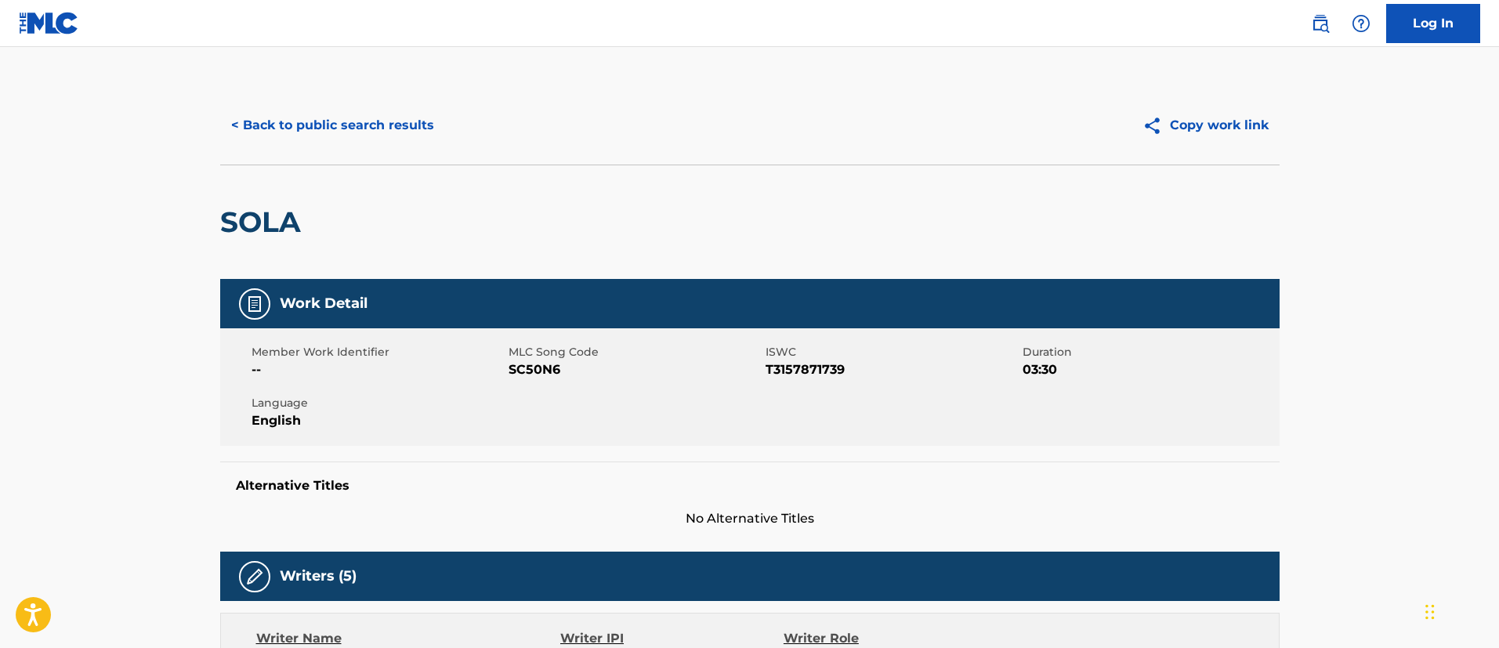
click at [345, 114] on button "< Back to public search results" at bounding box center [332, 125] width 225 height 39
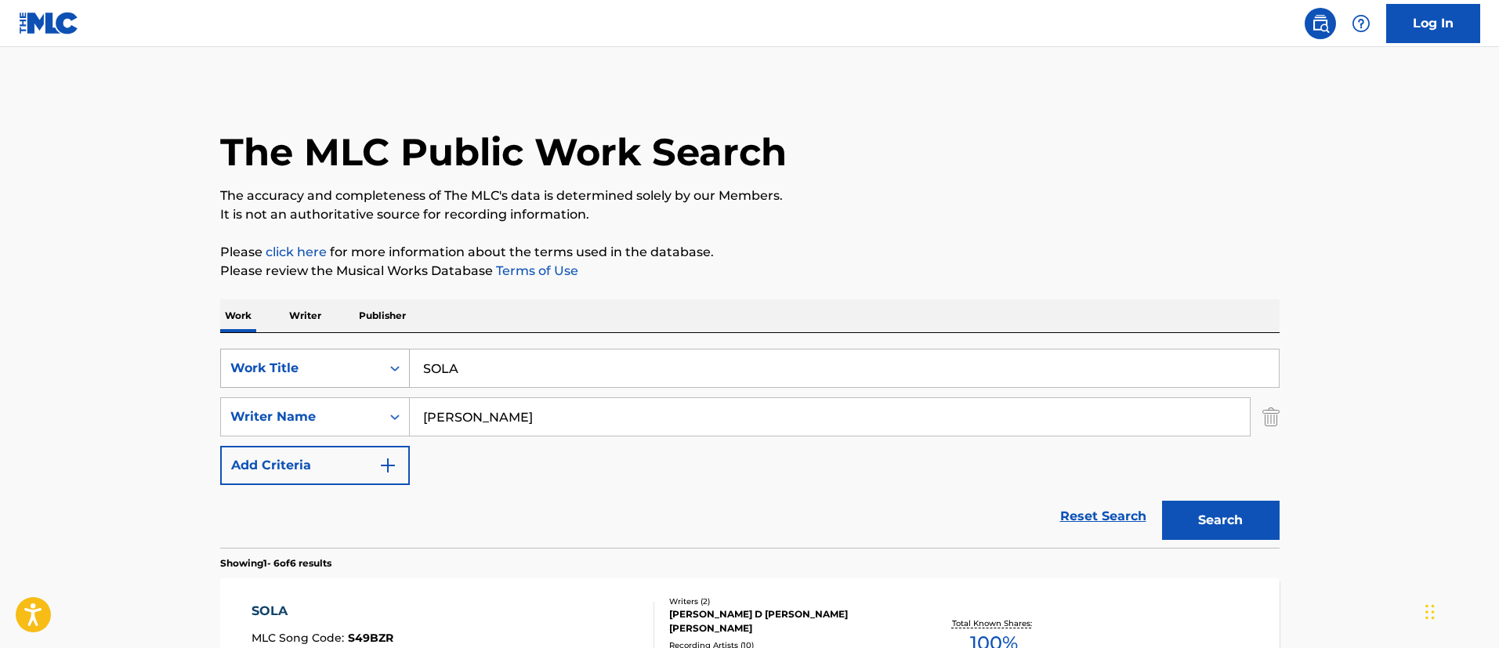
drag, startPoint x: 533, startPoint y: 376, endPoint x: 388, endPoint y: 360, distance: 146.6
click at [388, 360] on div "SearchWithCriteria1c5865c8-e058-40ac-b175-4ce05d8ebbe1 Work Title SOLA" at bounding box center [749, 368] width 1059 height 39
paste input "ARCHIPELAGO"
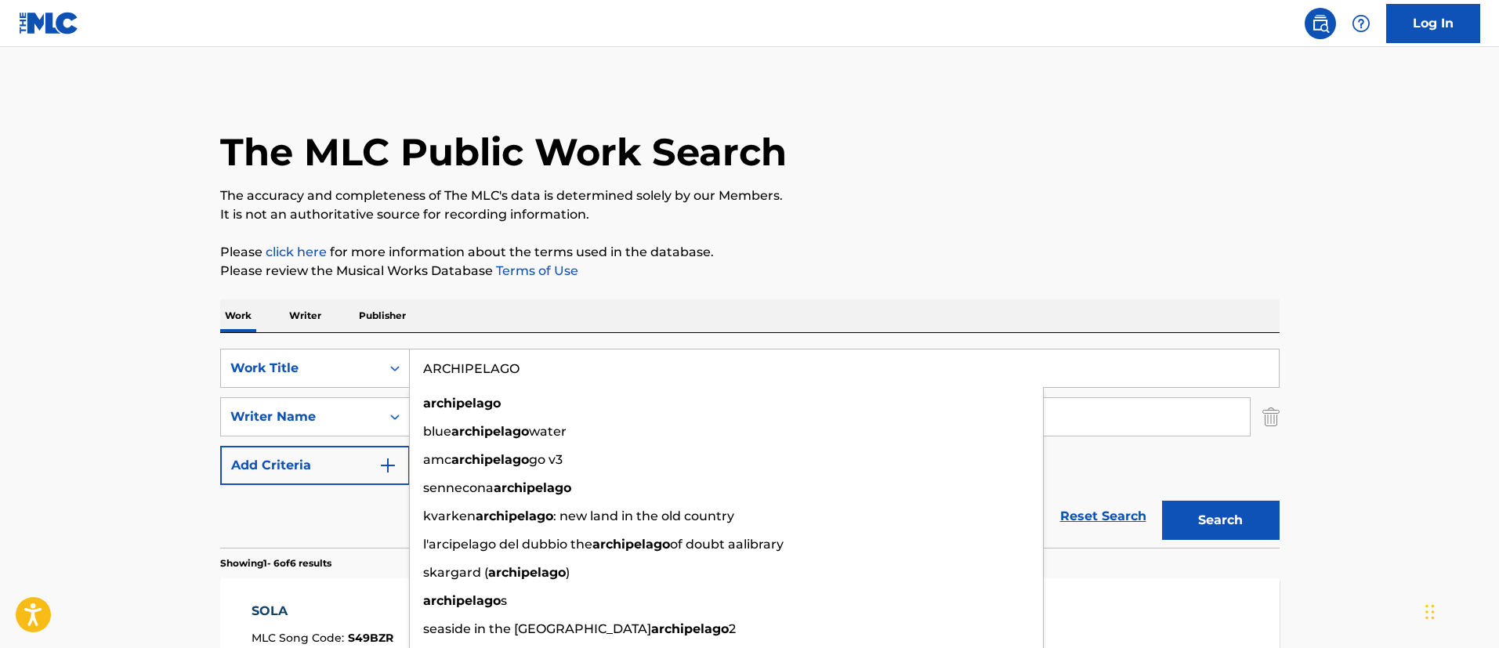
type input "ARCHIPELAGO"
click at [1226, 523] on button "Search" at bounding box center [1221, 520] width 118 height 39
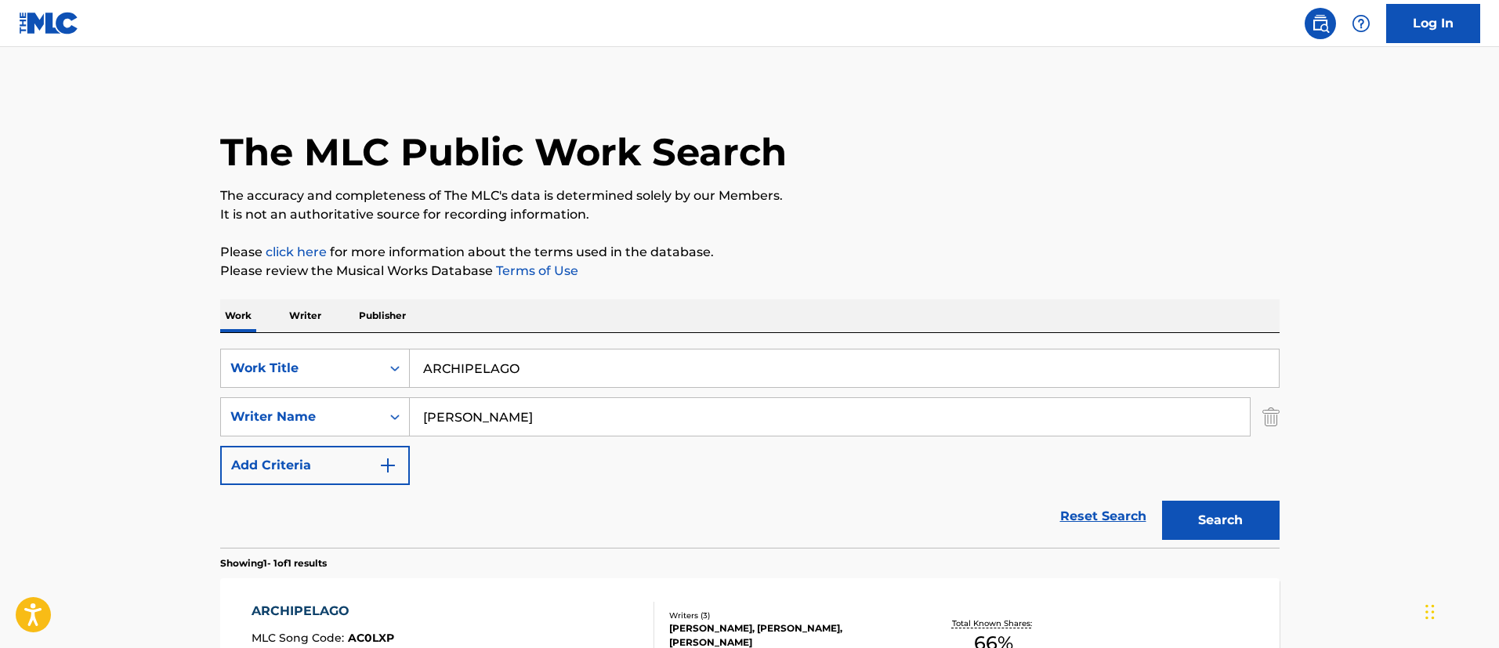
scroll to position [204, 0]
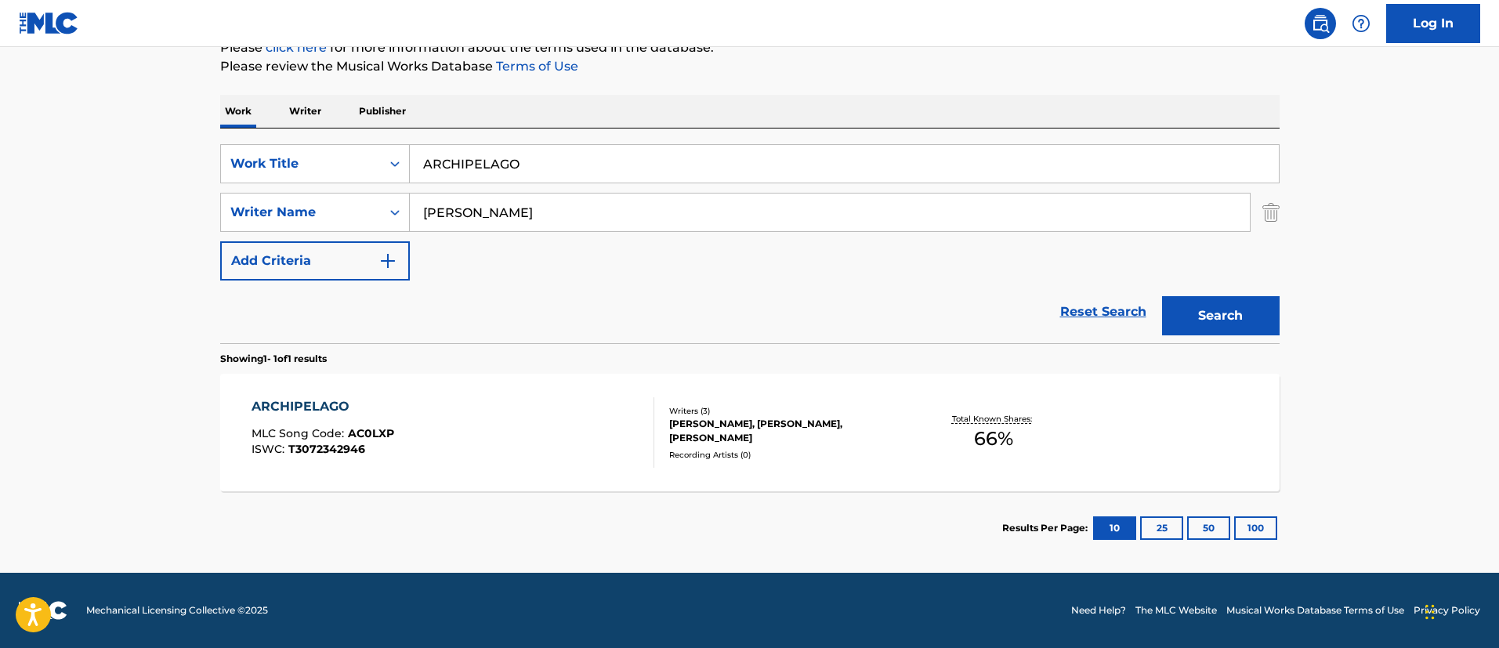
click at [399, 427] on div "ARCHIPELAGO MLC Song Code : AC0LXP ISWC : T3072342946" at bounding box center [452, 432] width 403 height 71
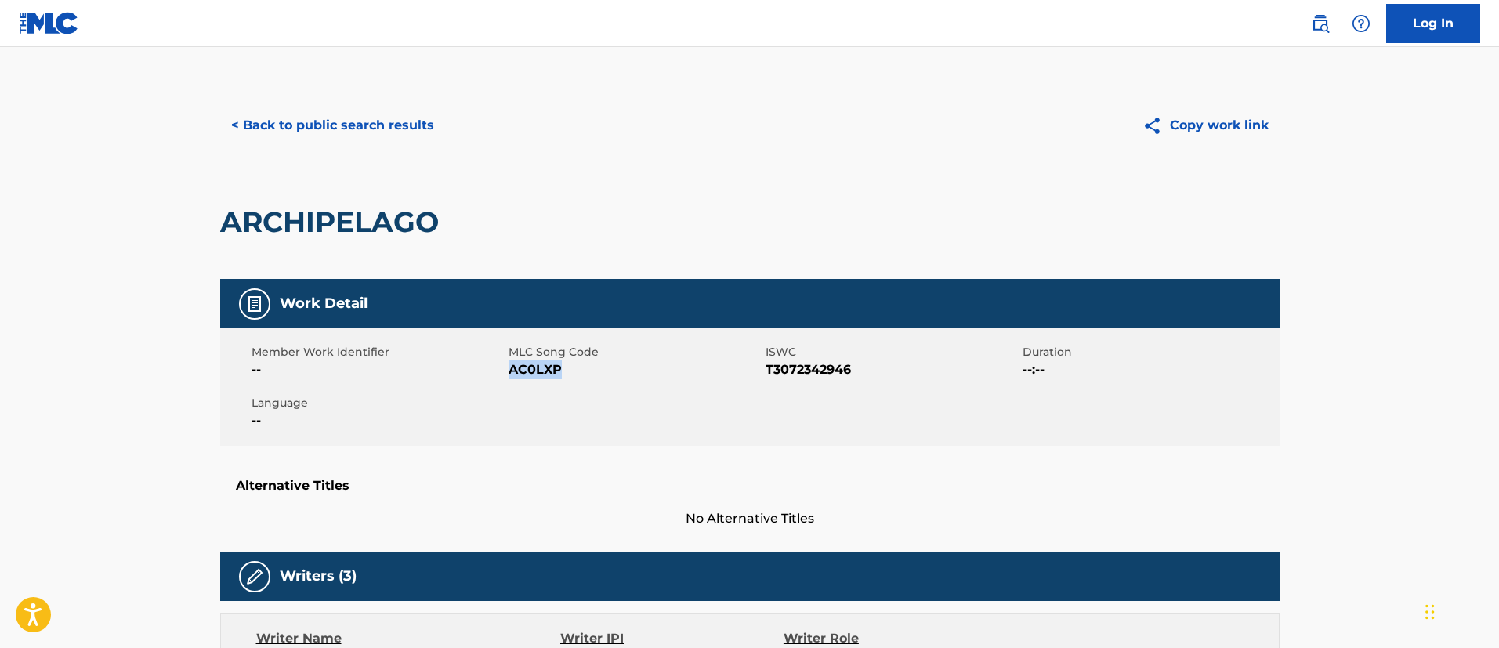
drag, startPoint x: 559, startPoint y: 374, endPoint x: 508, endPoint y: 367, distance: 50.5
click at [508, 367] on span "AC0LXP" at bounding box center [634, 369] width 253 height 19
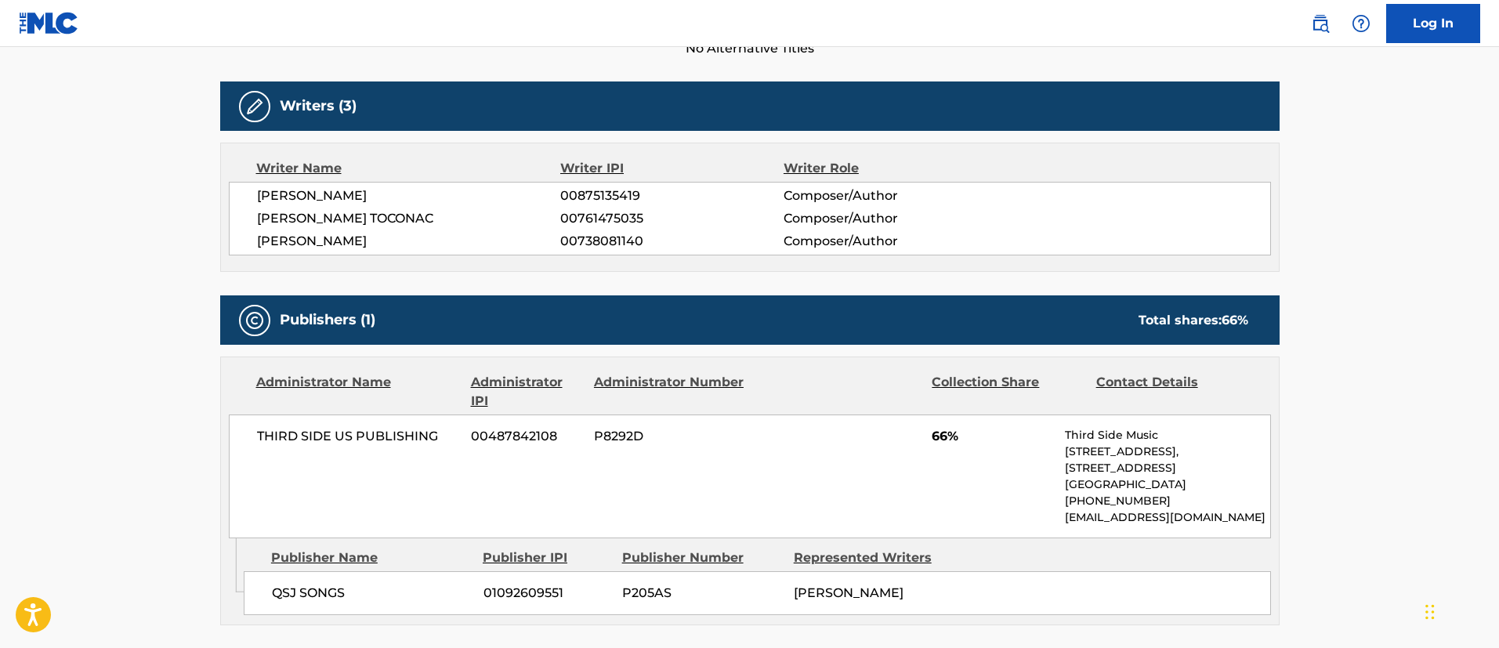
scroll to position [118, 0]
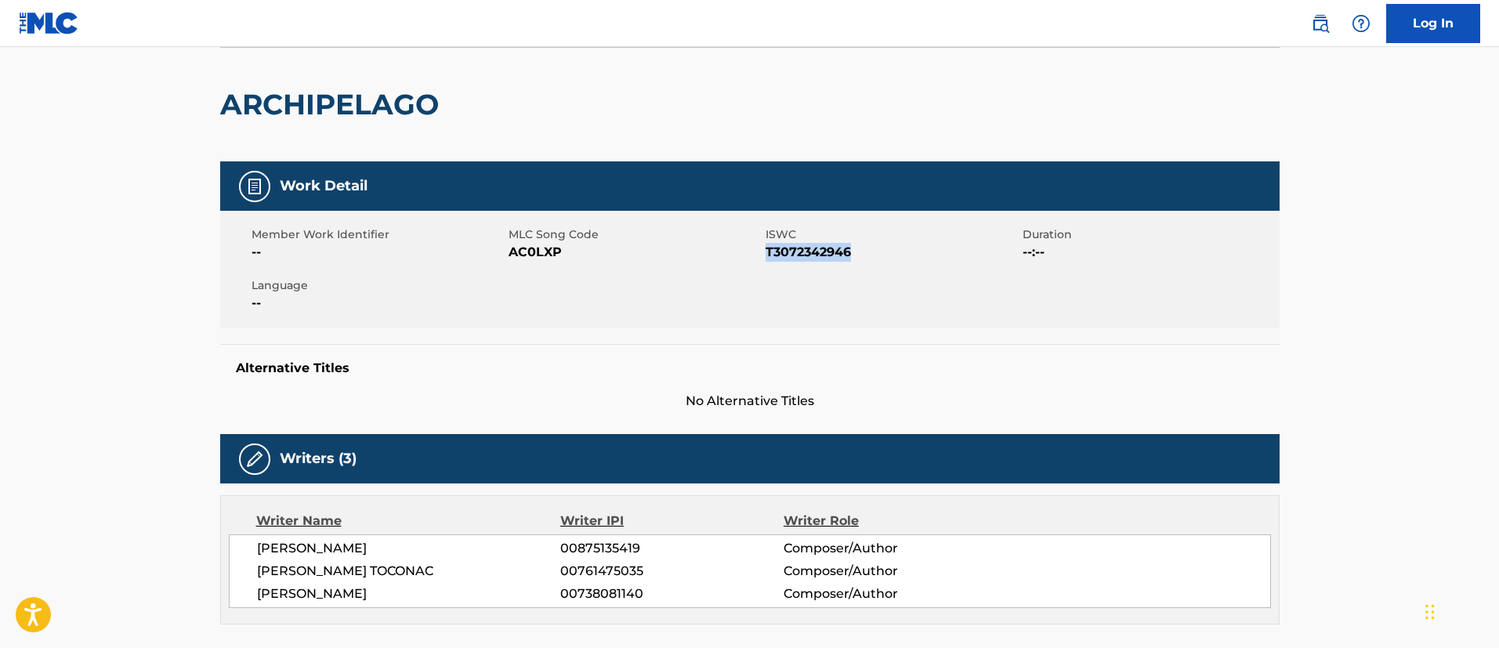
drag, startPoint x: 859, startPoint y: 258, endPoint x: 770, endPoint y: 266, distance: 88.9
click at [766, 258] on span "T3072342946" at bounding box center [891, 252] width 253 height 19
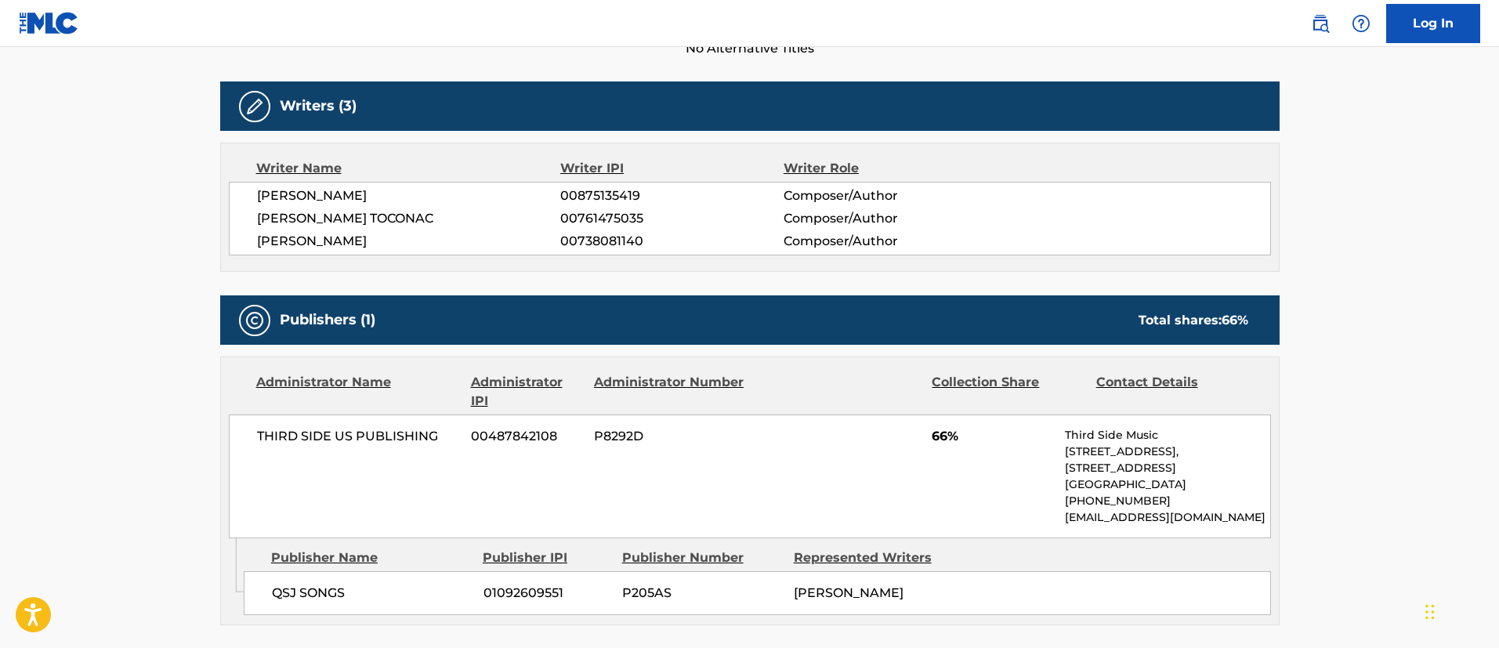
scroll to position [588, 0]
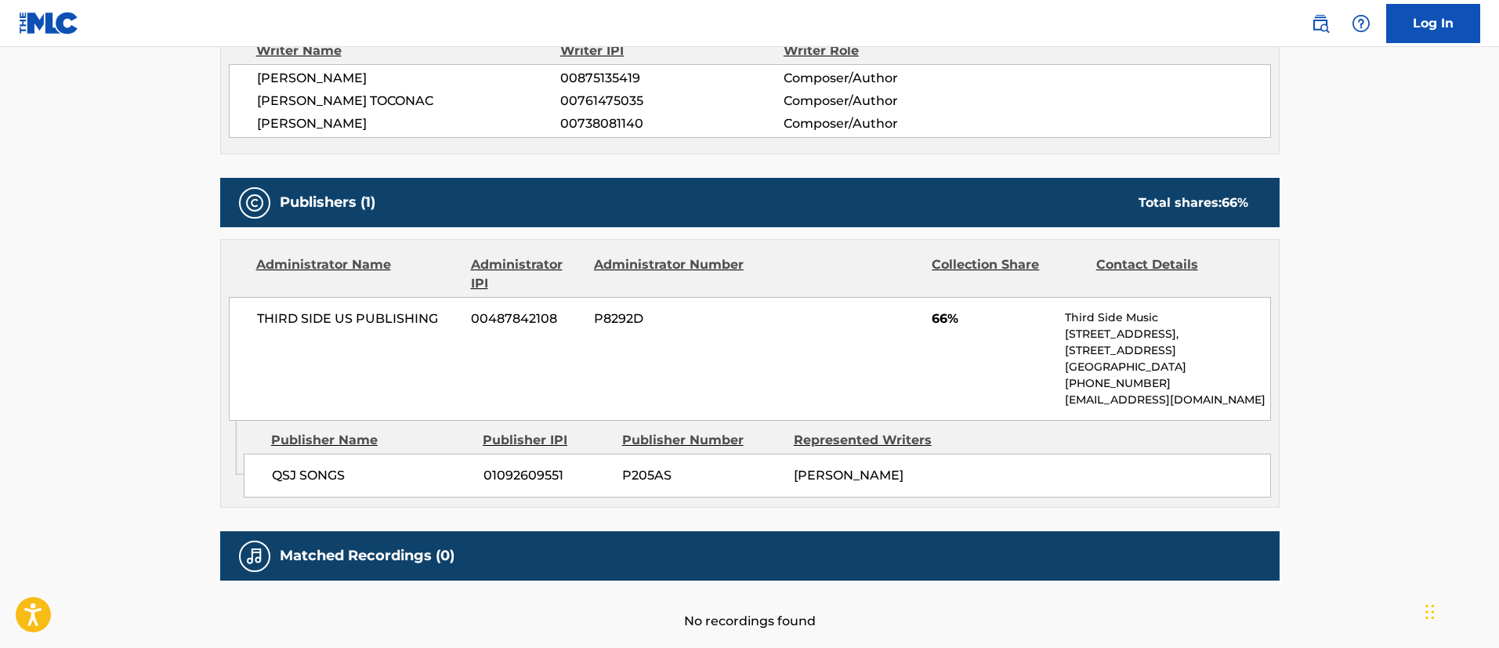
drag, startPoint x: 863, startPoint y: 512, endPoint x: 794, endPoint y: 495, distance: 70.3
click at [794, 485] on div "[PERSON_NAME]" at bounding box center [874, 475] width 160 height 19
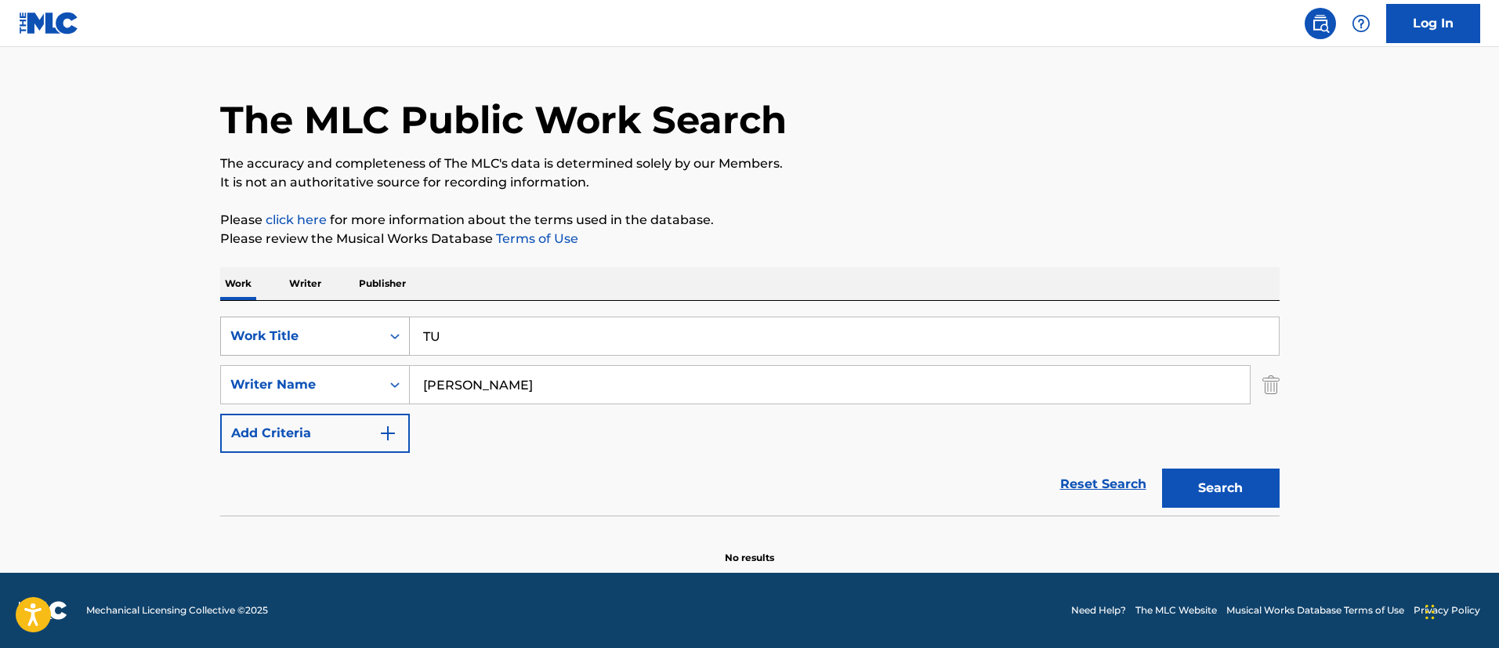
scroll to position [32, 0]
click at [398, 338] on icon "Search Form" at bounding box center [395, 336] width 16 height 16
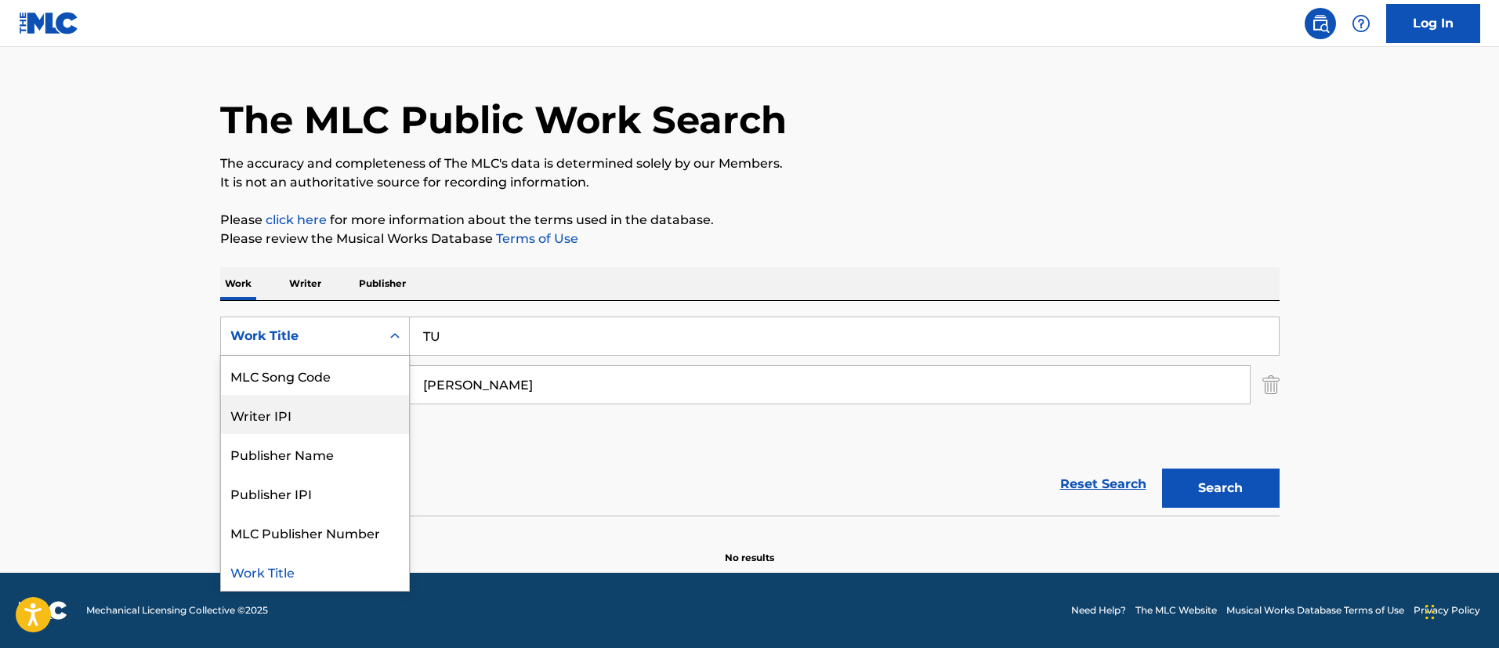
scroll to position [0, 0]
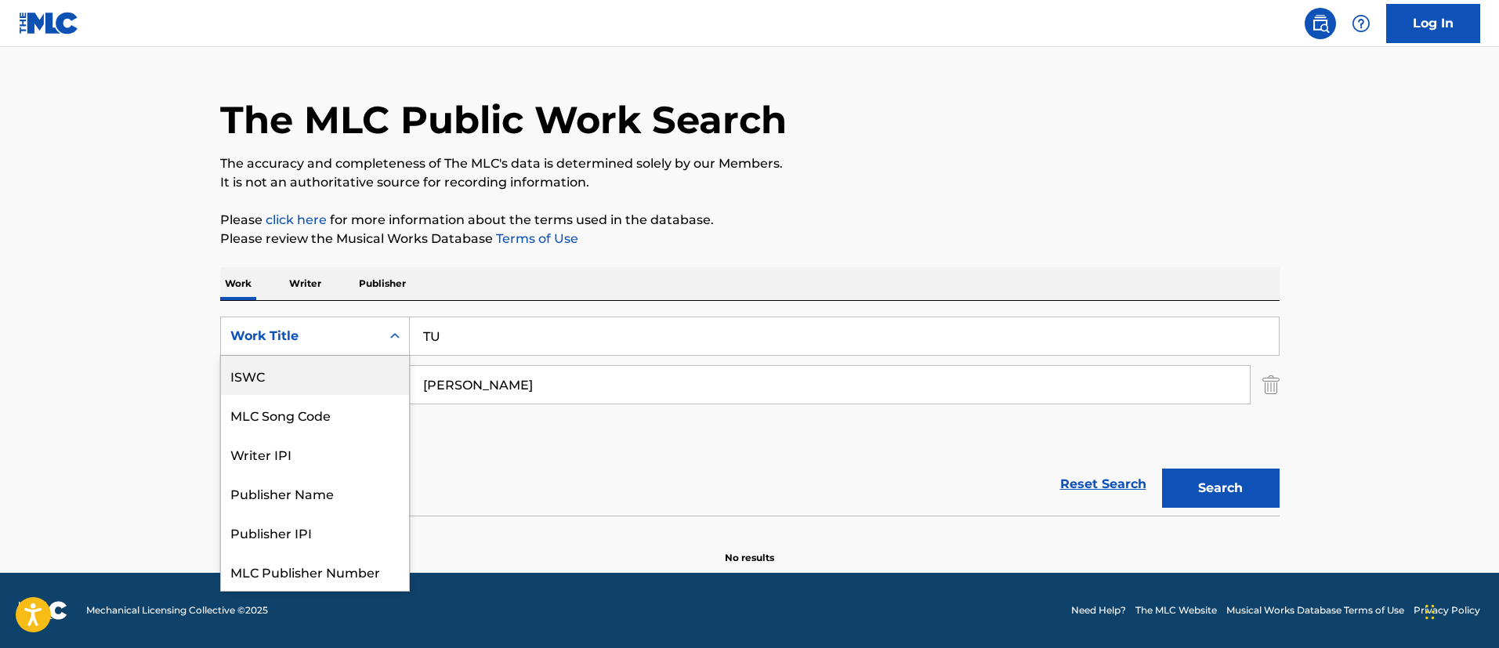
click at [313, 381] on div "ISWC" at bounding box center [315, 375] width 188 height 39
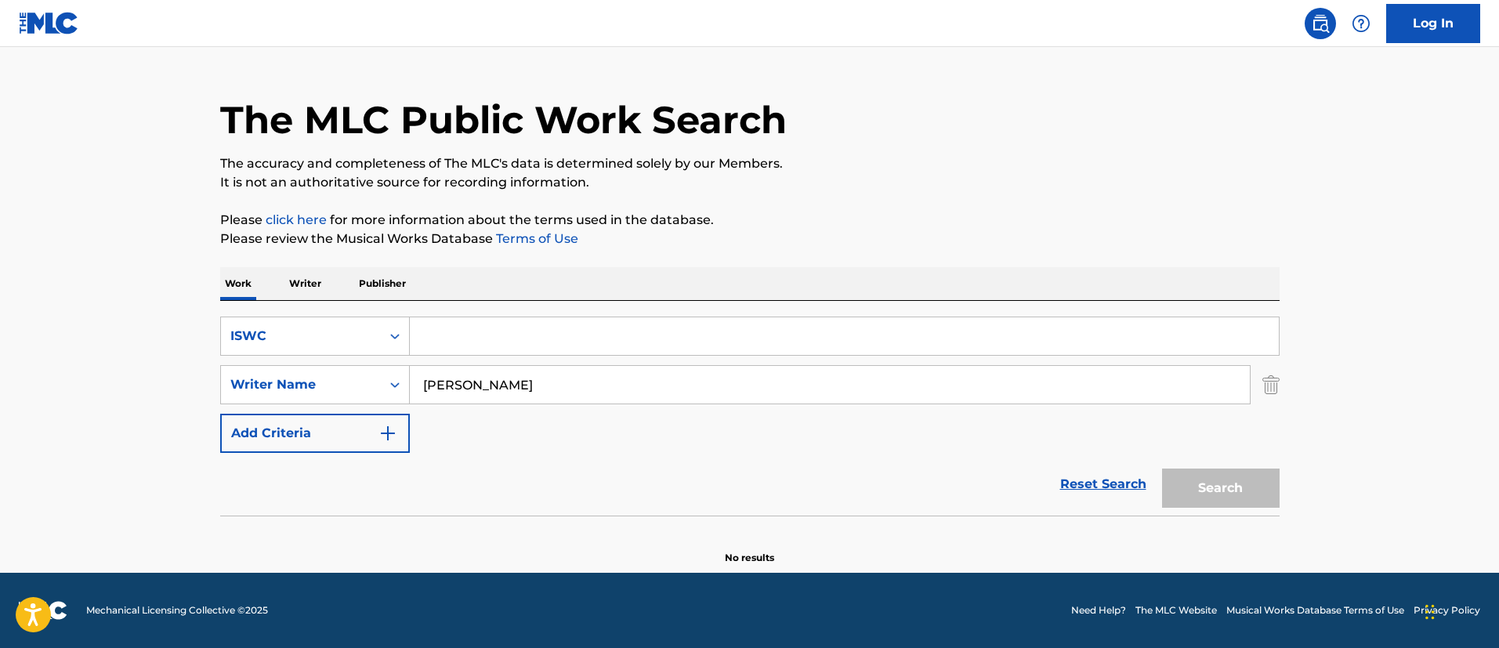
click at [462, 339] on input "Search Form" at bounding box center [844, 336] width 869 height 38
paste input "T3044223334"
type input "T3044223334"
click at [1273, 378] on img "Search Form" at bounding box center [1270, 384] width 17 height 39
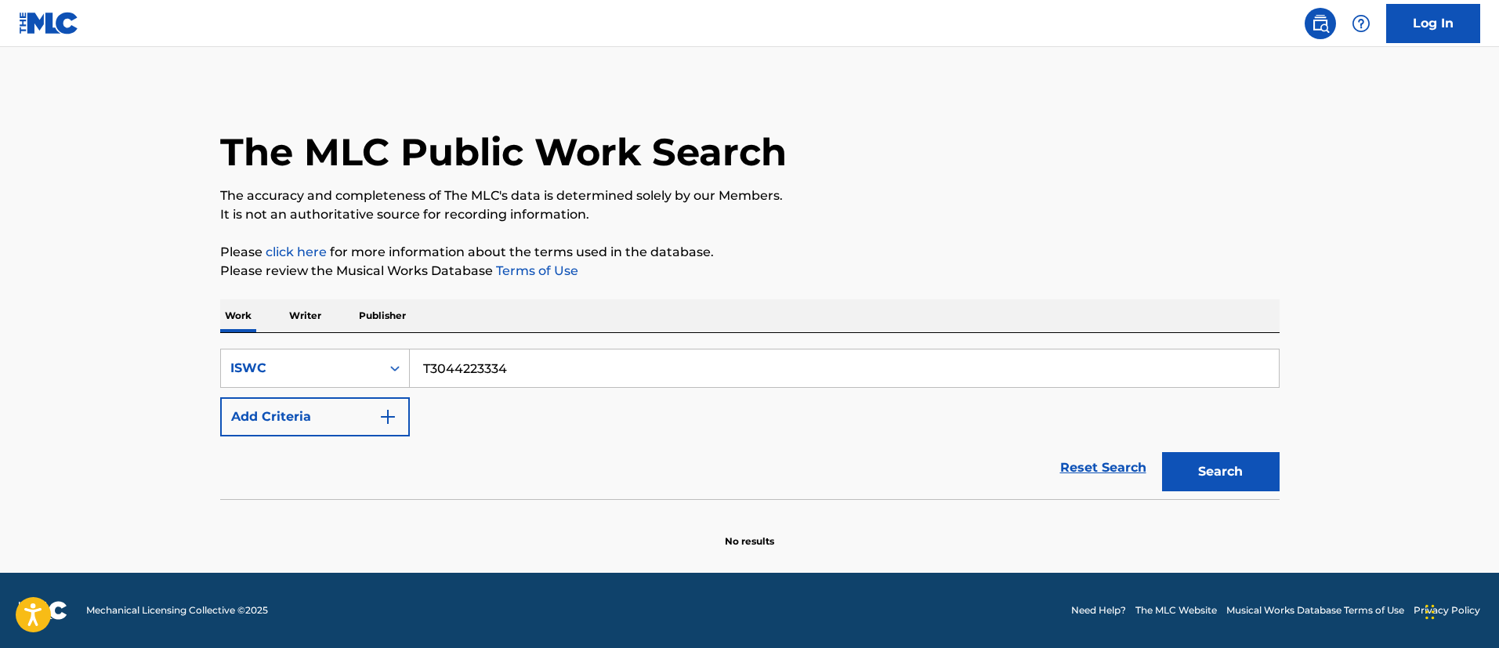
click at [1239, 461] on button "Search" at bounding box center [1221, 471] width 118 height 39
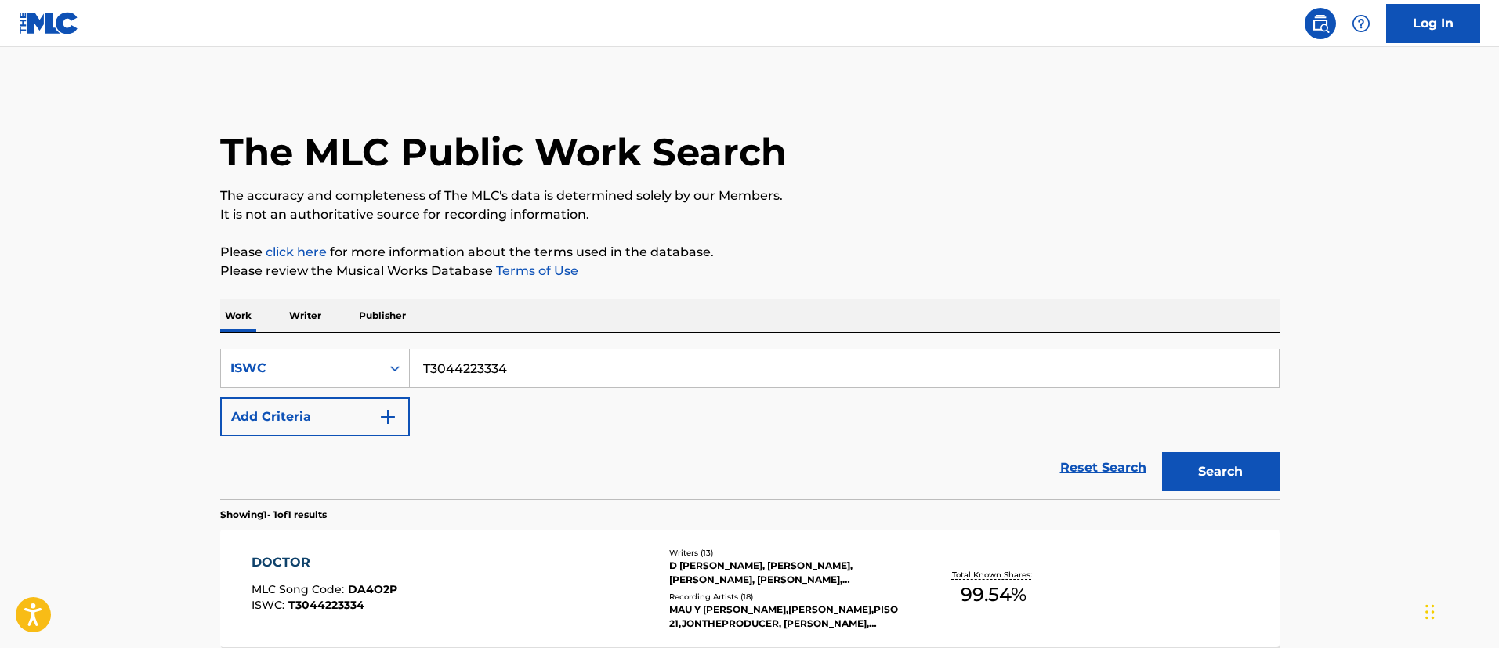
scroll to position [156, 0]
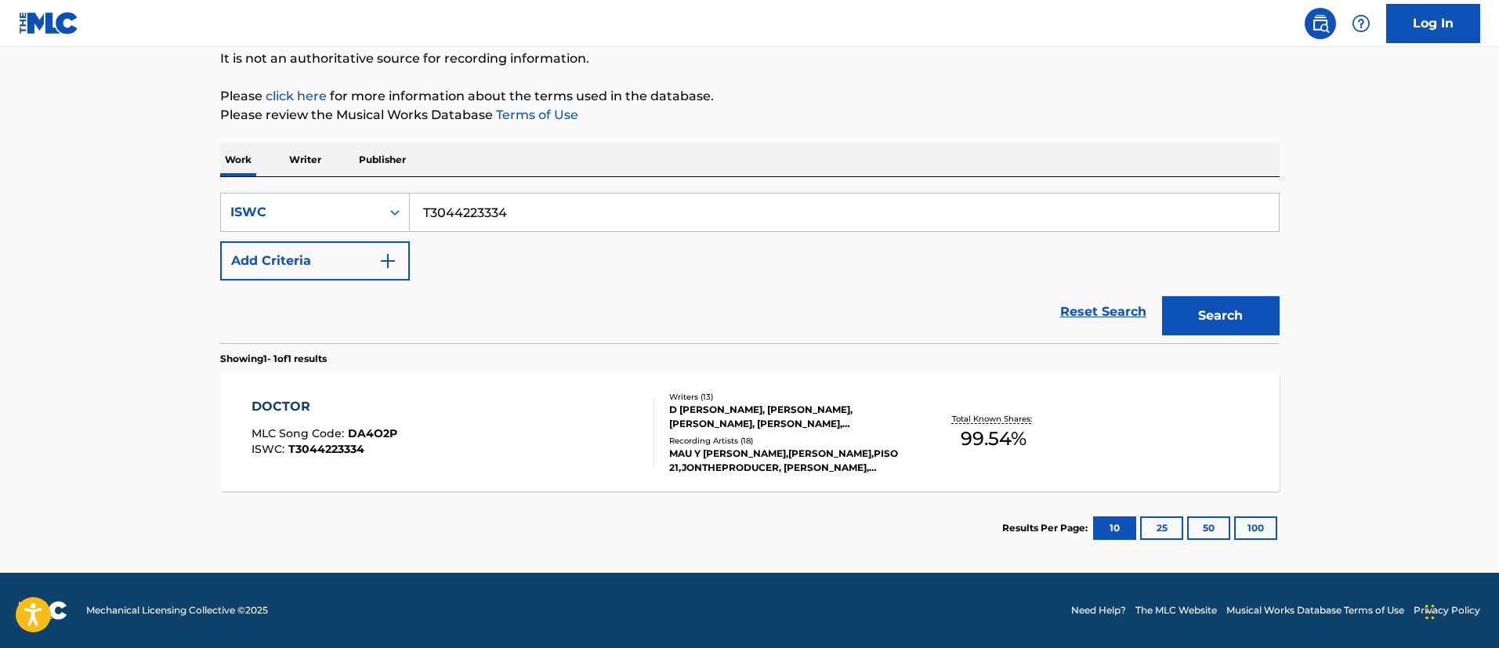
click at [283, 400] on div "DOCTOR" at bounding box center [324, 406] width 146 height 19
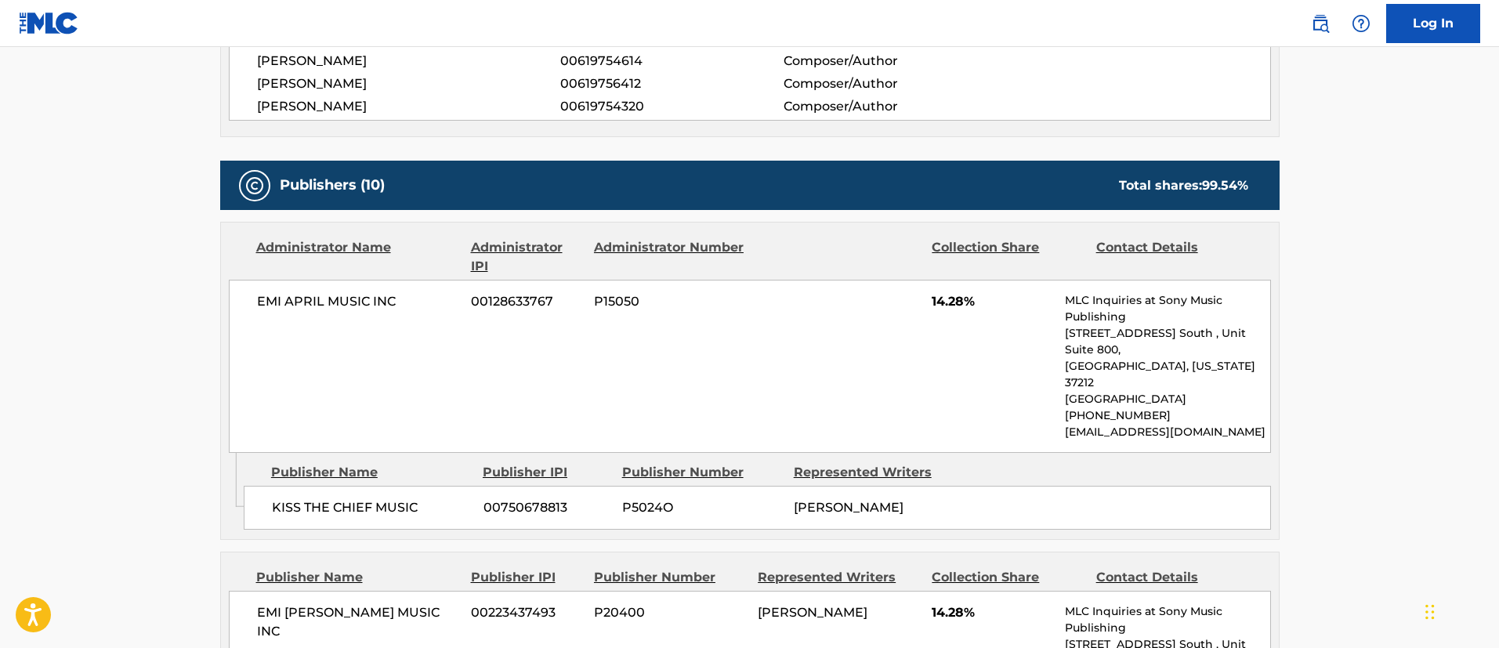
scroll to position [1058, 0]
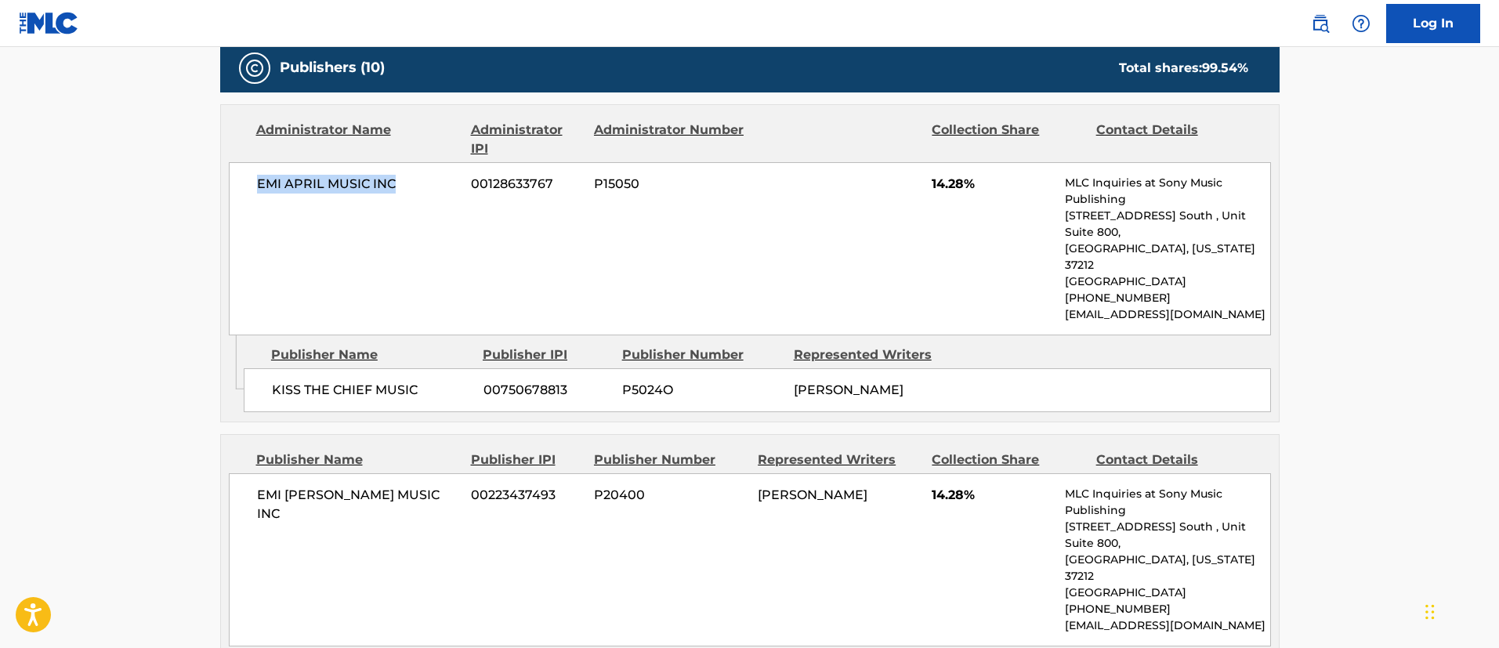
drag, startPoint x: 401, startPoint y: 182, endPoint x: 250, endPoint y: 179, distance: 151.2
click at [250, 179] on div "EMI APRIL MUSIC INC 00128633767 P15050 14.28% MLC Inquiries at Sony Music Publi…" at bounding box center [750, 248] width 1042 height 173
drag, startPoint x: 424, startPoint y: 371, endPoint x: 278, endPoint y: 360, distance: 146.1
click at [278, 368] on div "KISS THE CHIEF MUSIC 00750678813 P5024O RICARDO ANDRES REGLERO" at bounding box center [757, 390] width 1027 height 44
drag, startPoint x: 880, startPoint y: 389, endPoint x: 790, endPoint y: 371, distance: 91.3
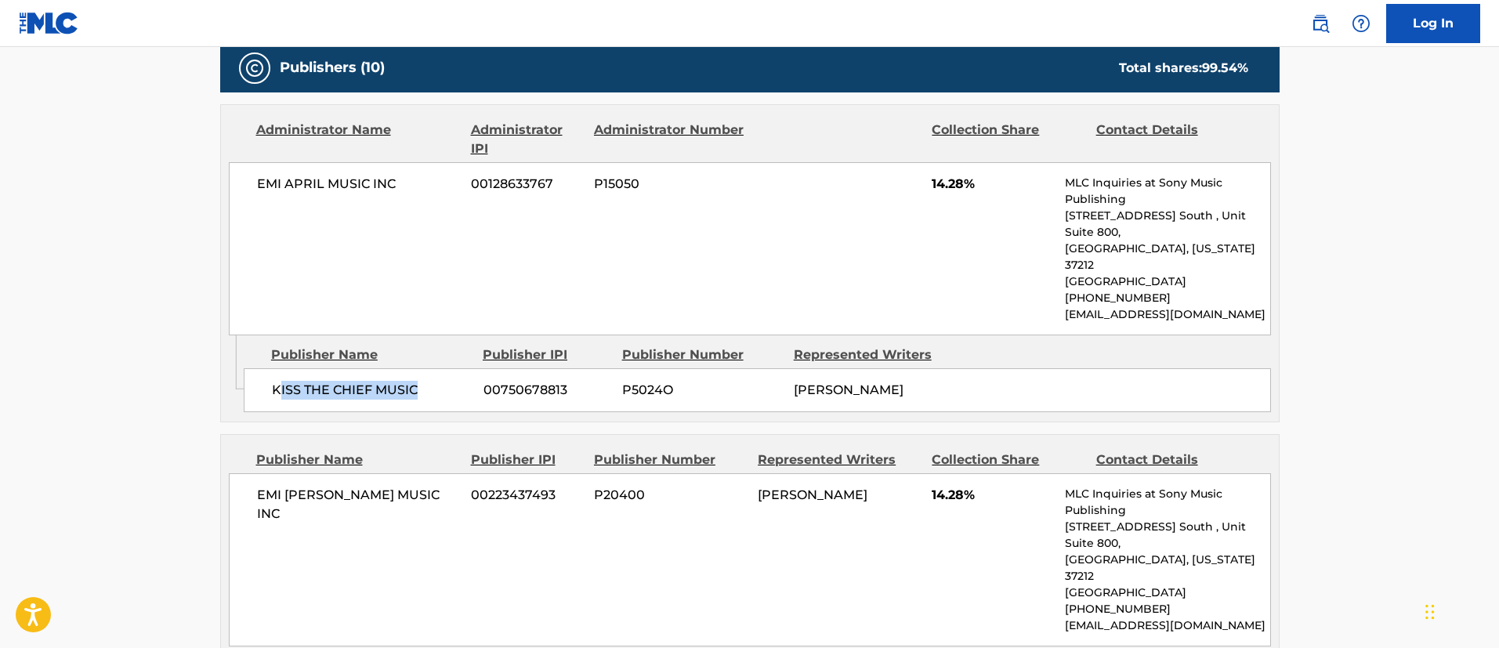
click at [790, 371] on div "KISS THE CHIEF MUSIC 00750678813 P5024O RICARDO ANDRES REGLERO" at bounding box center [757, 390] width 1027 height 44
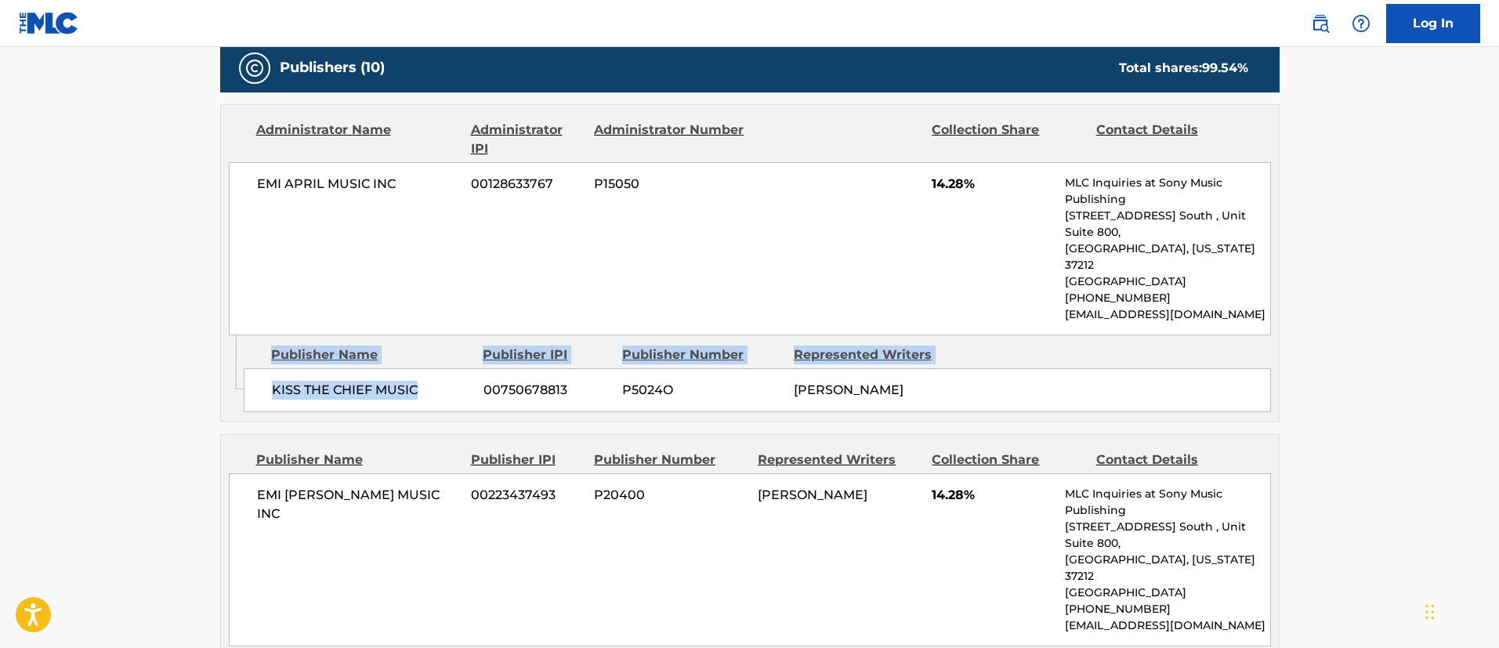
drag, startPoint x: 432, startPoint y: 375, endPoint x: 227, endPoint y: 352, distance: 205.8
click at [227, 352] on div "Admin Original Publisher Connecting Line Publisher Name Publisher IPI Publisher…" at bounding box center [750, 378] width 1058 height 86
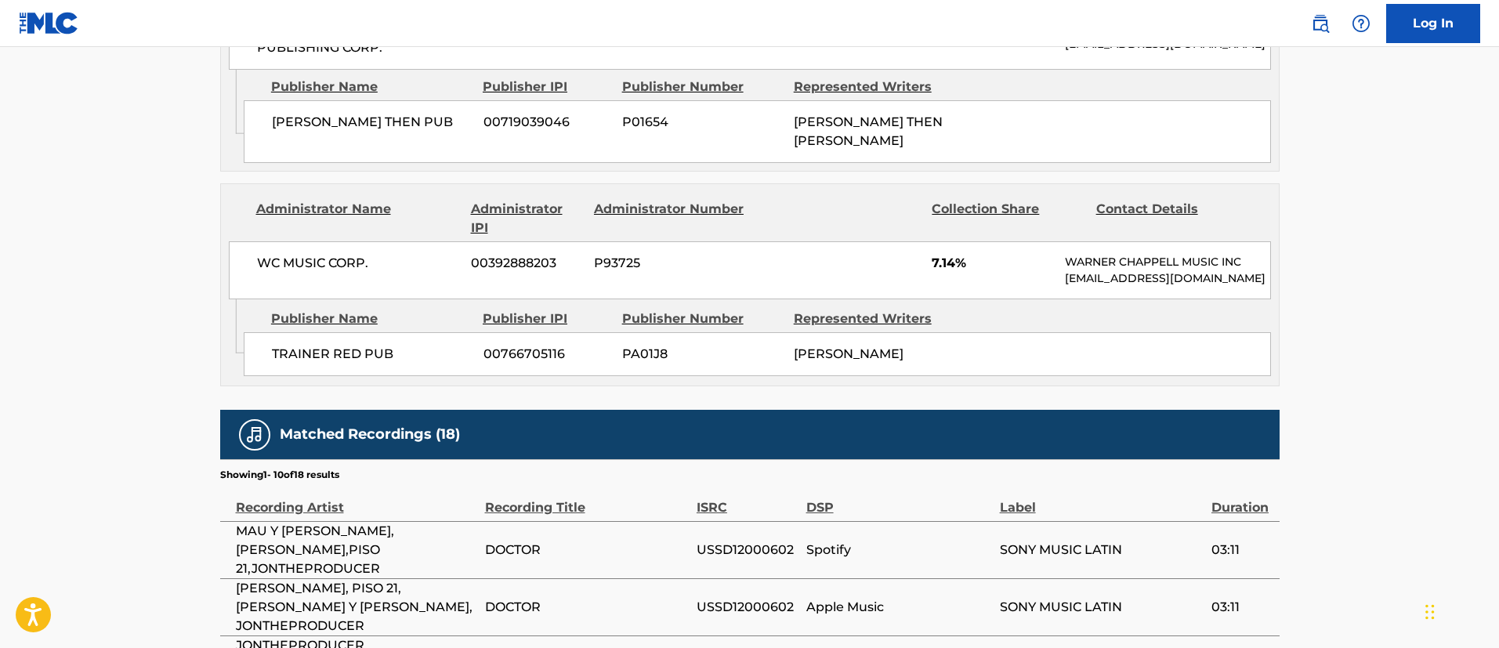
scroll to position [2938, 0]
